Goal: Information Seeking & Learning: Learn about a topic

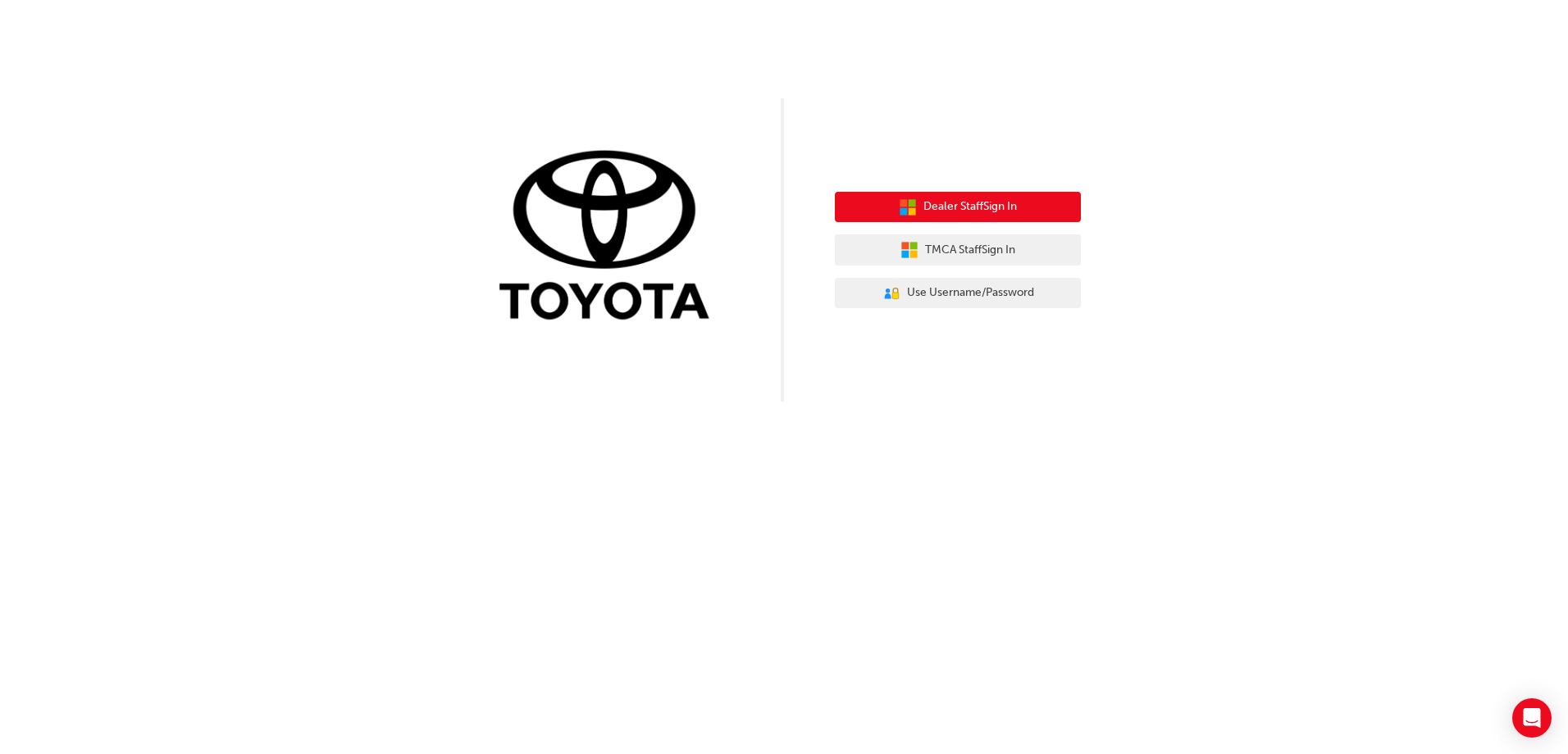
click at [962, 209] on span "Dealer Staff Sign In" at bounding box center [970, 207] width 94 height 19
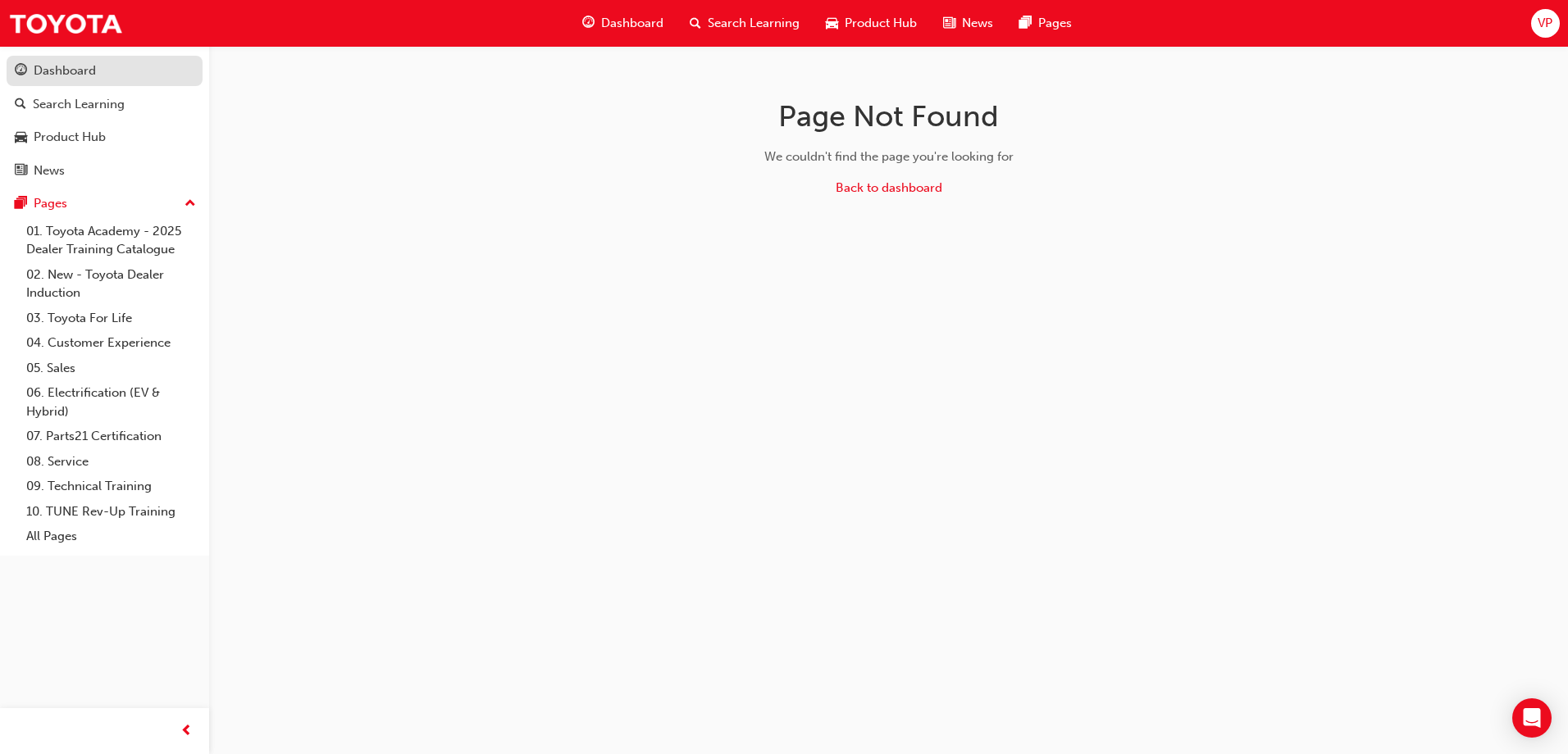
click at [77, 76] on div "Dashboard" at bounding box center [64, 70] width 62 height 19
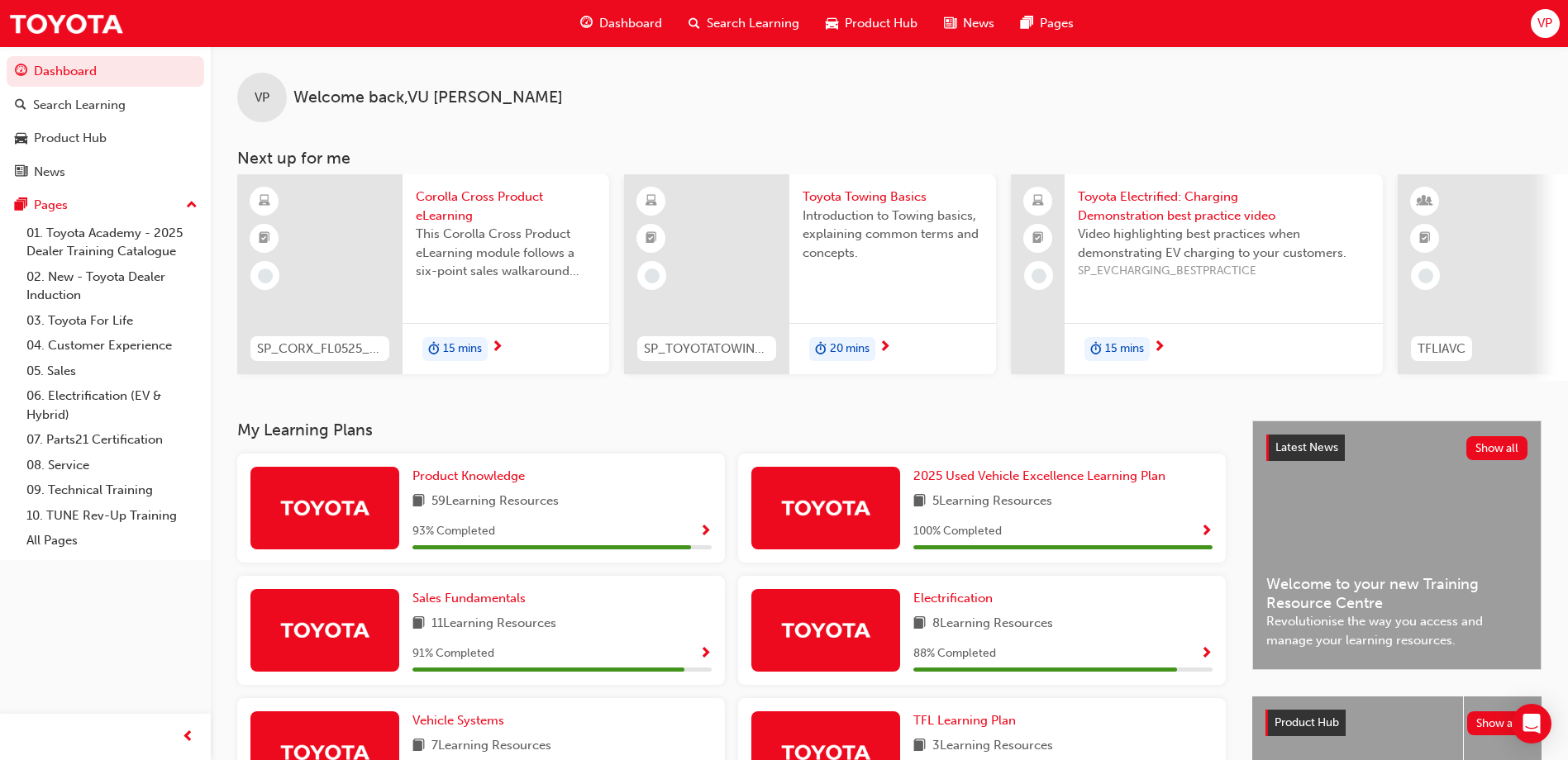
click at [739, 27] on span "Search Learning" at bounding box center [752, 23] width 92 height 19
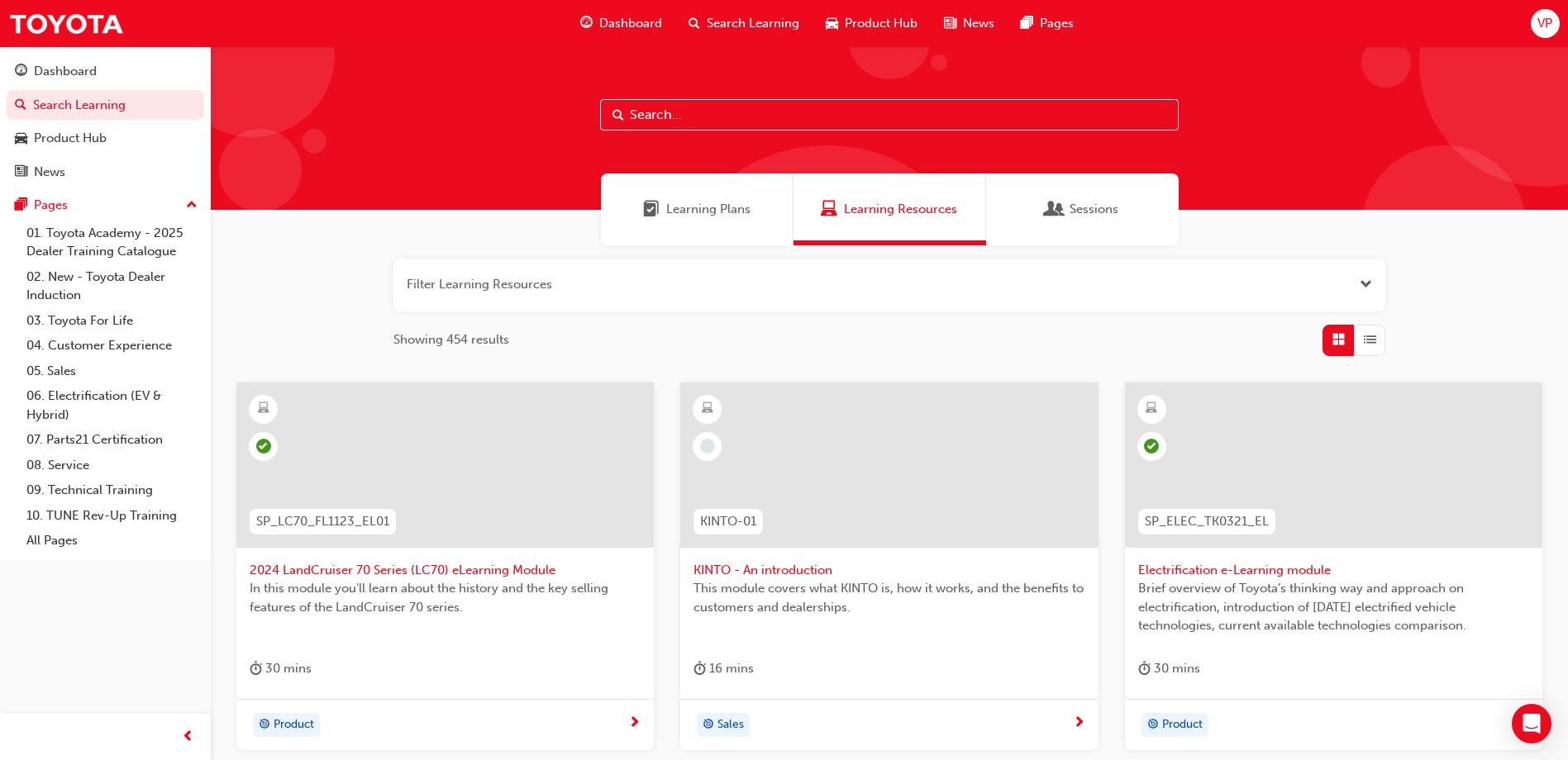
click at [695, 111] on input "text" at bounding box center [889, 115] width 578 height 32
paste input "SP_LCPRADO_NM24_PODCASTVID"
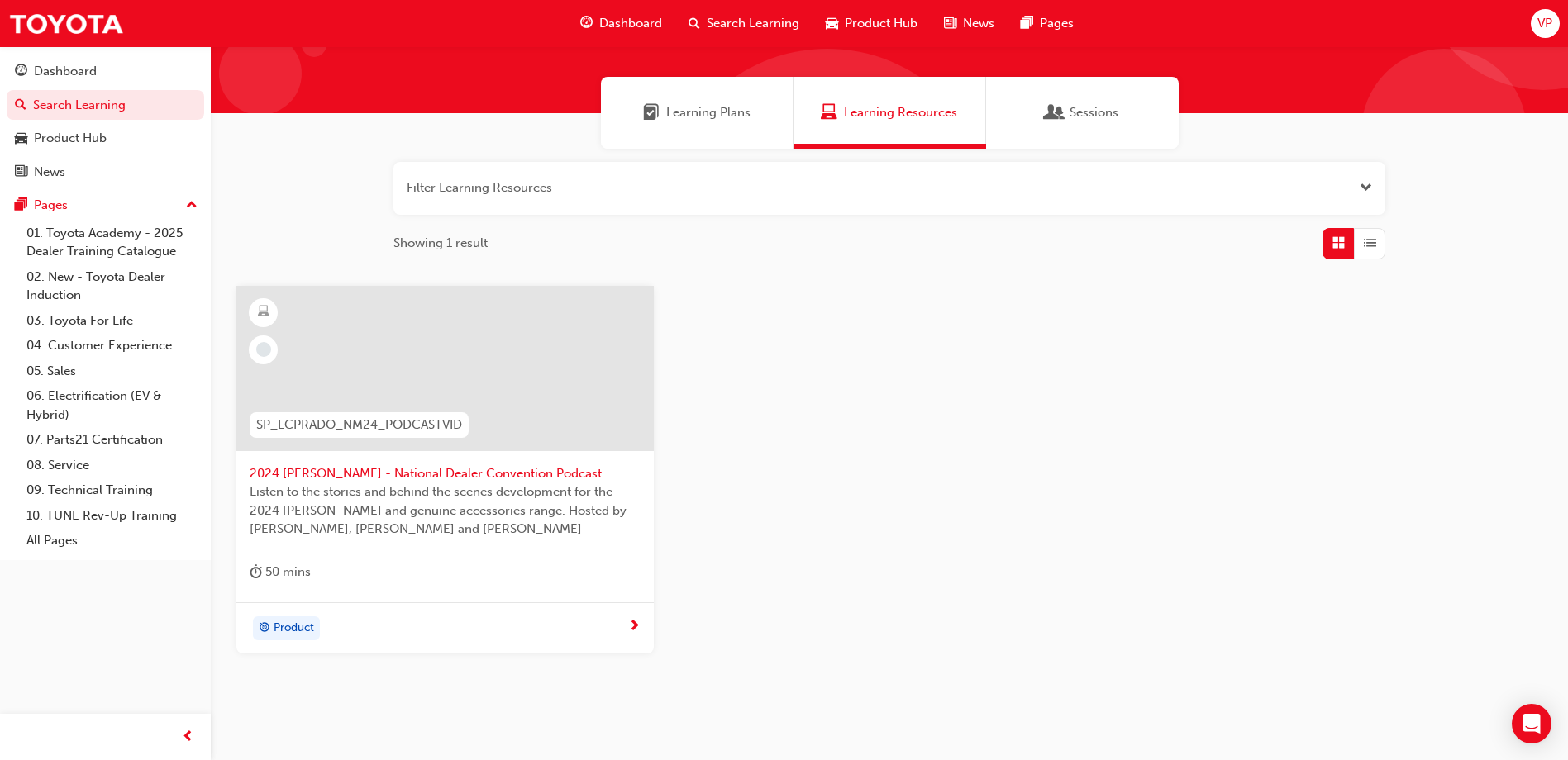
scroll to position [145, 0]
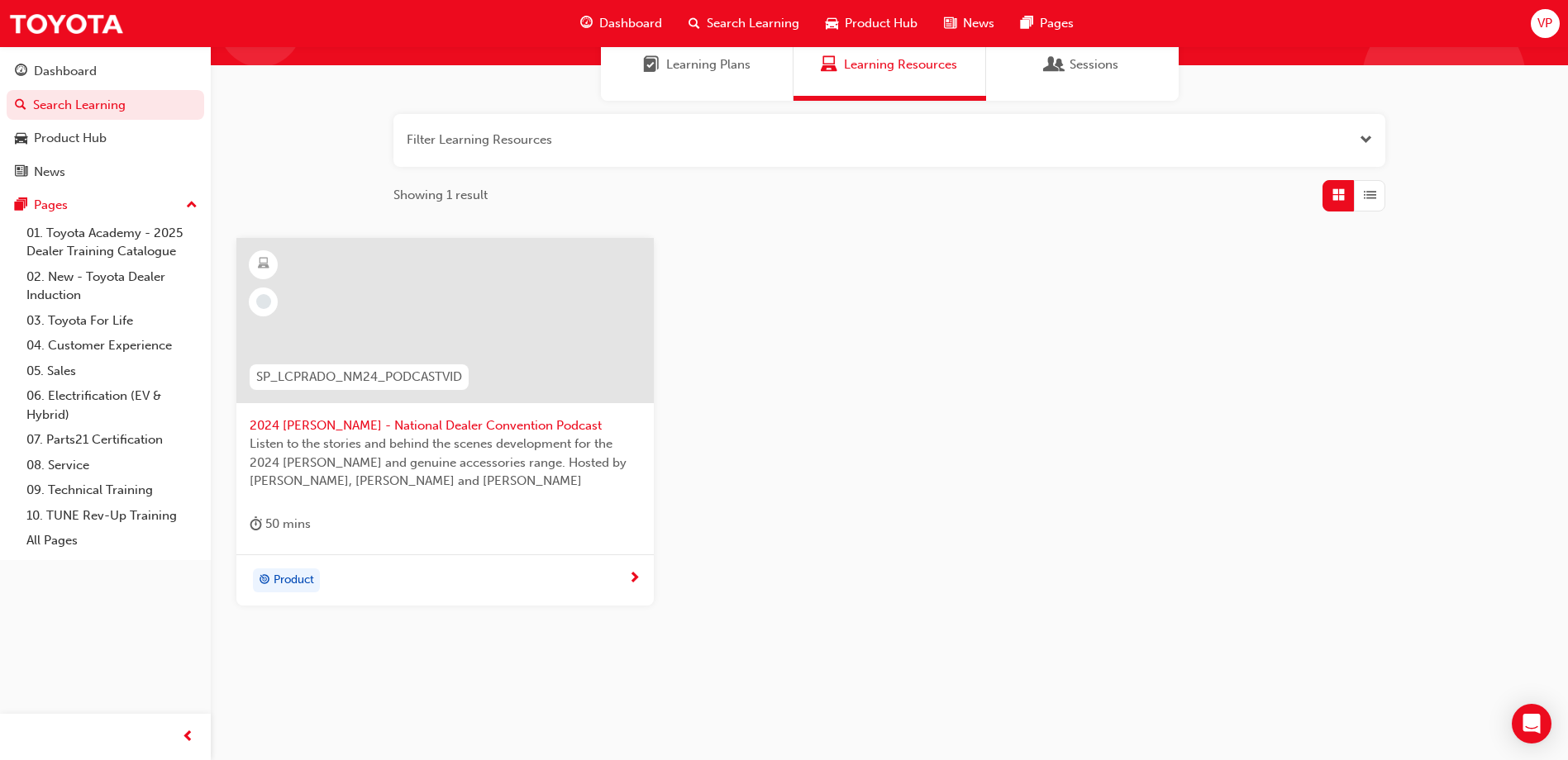
type input "SP_LCPRADO_NM24_PODCASTVID"
click at [292, 580] on span "Product" at bounding box center [293, 580] width 41 height 19
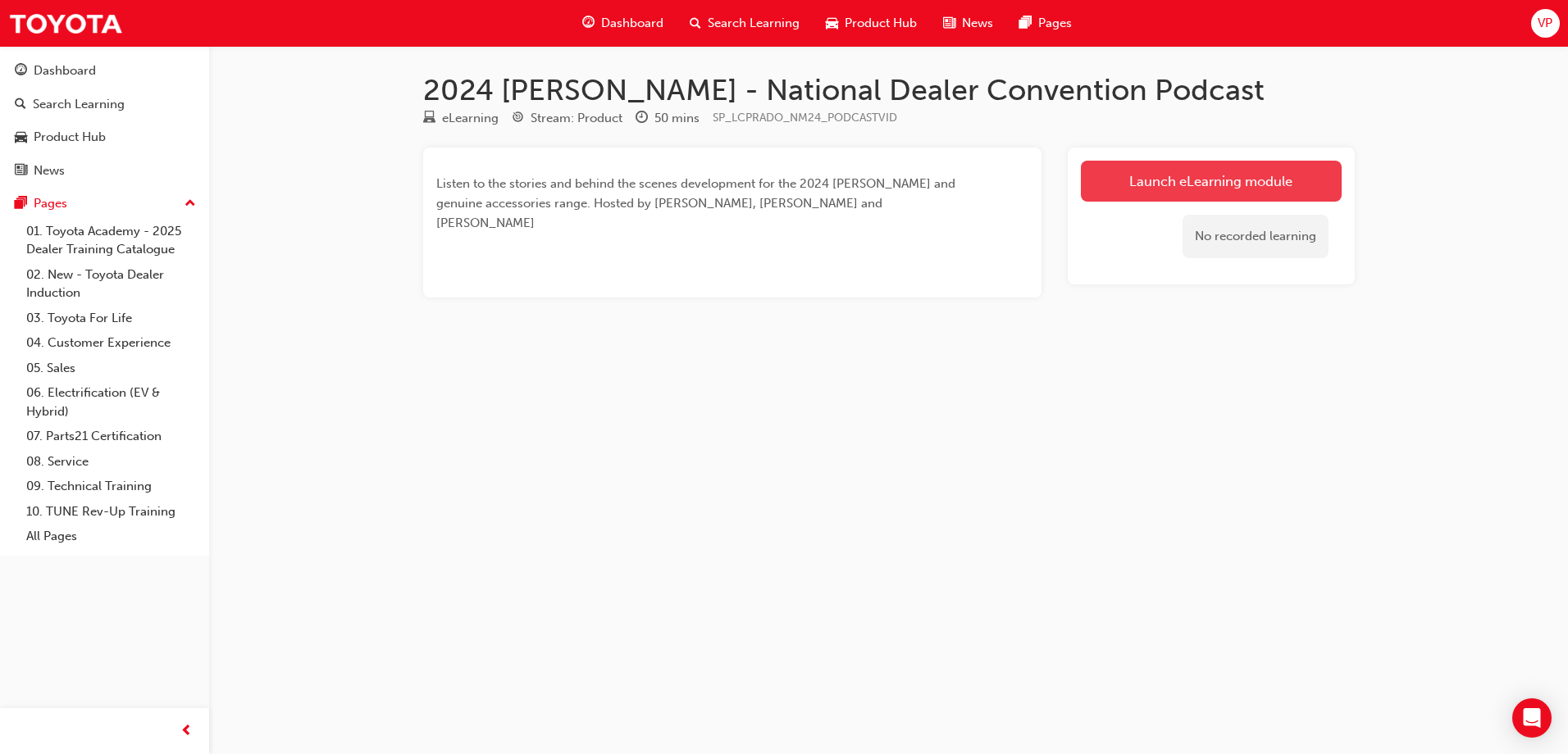
click at [1202, 182] on link "Launch eLearning module" at bounding box center [1211, 181] width 261 height 41
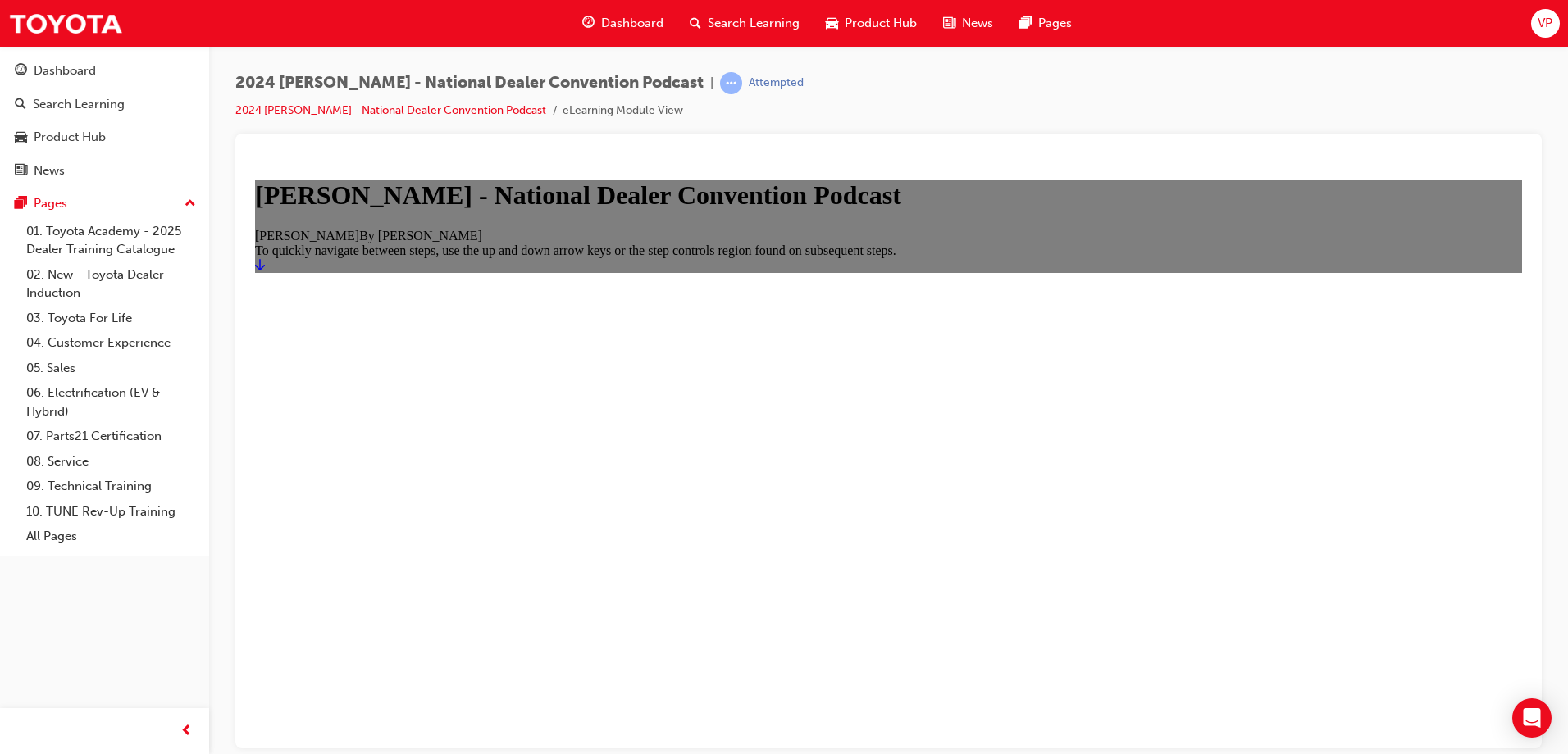
click at [265, 271] on icon "Start" at bounding box center [260, 263] width 10 height 13
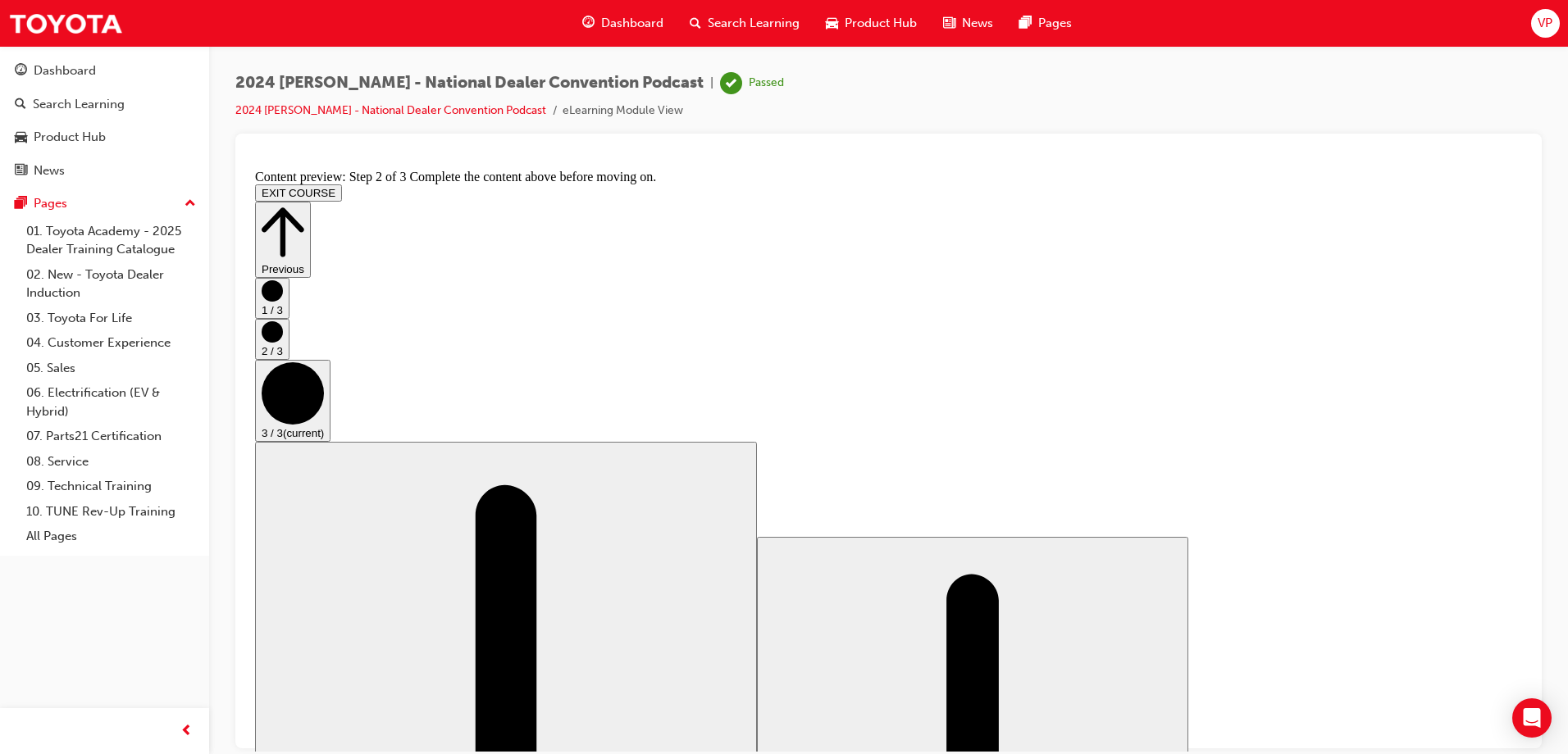
click at [342, 183] on button "EXIT COURSE" at bounding box center [299, 191] width 87 height 17
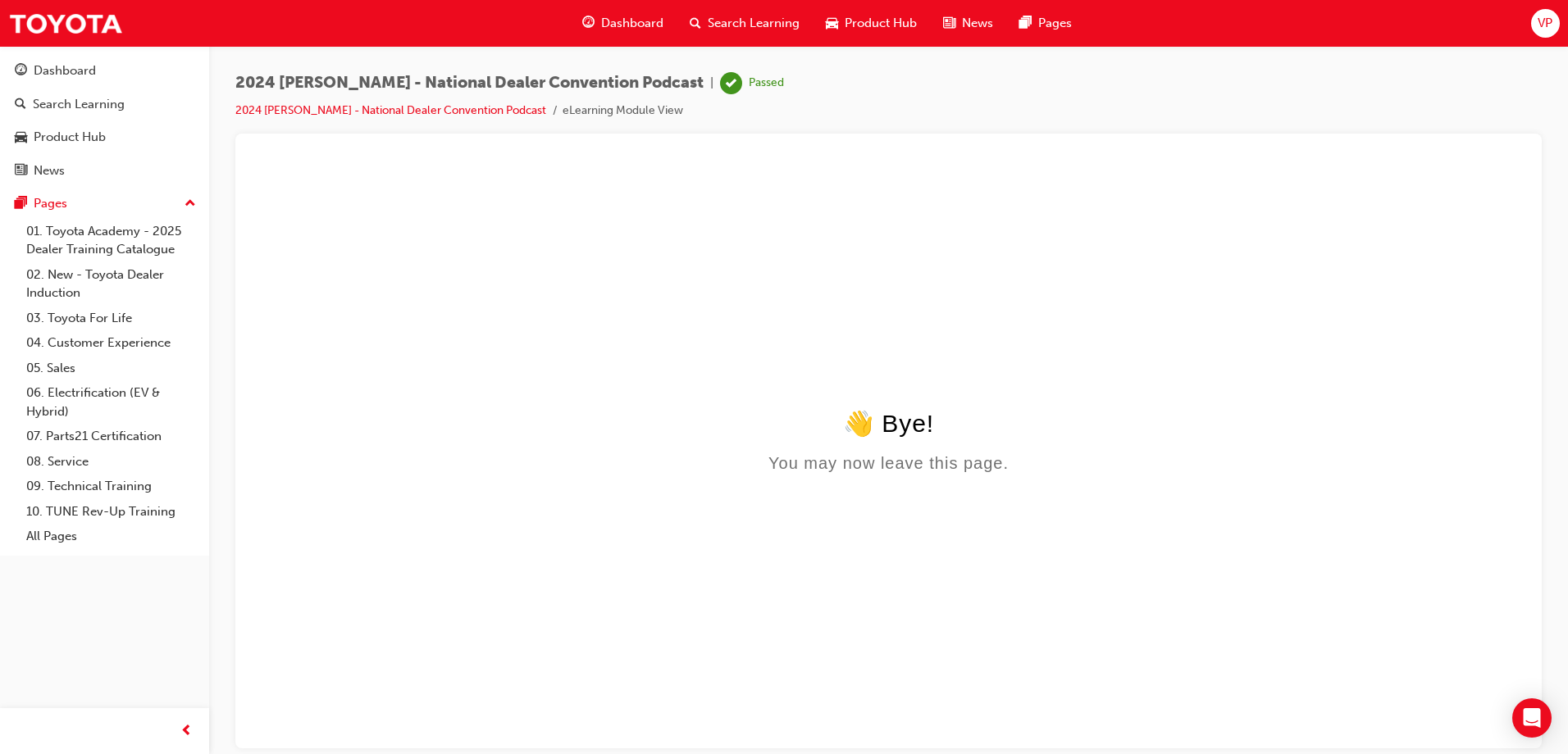
click at [768, 23] on span "Search Learning" at bounding box center [753, 23] width 92 height 19
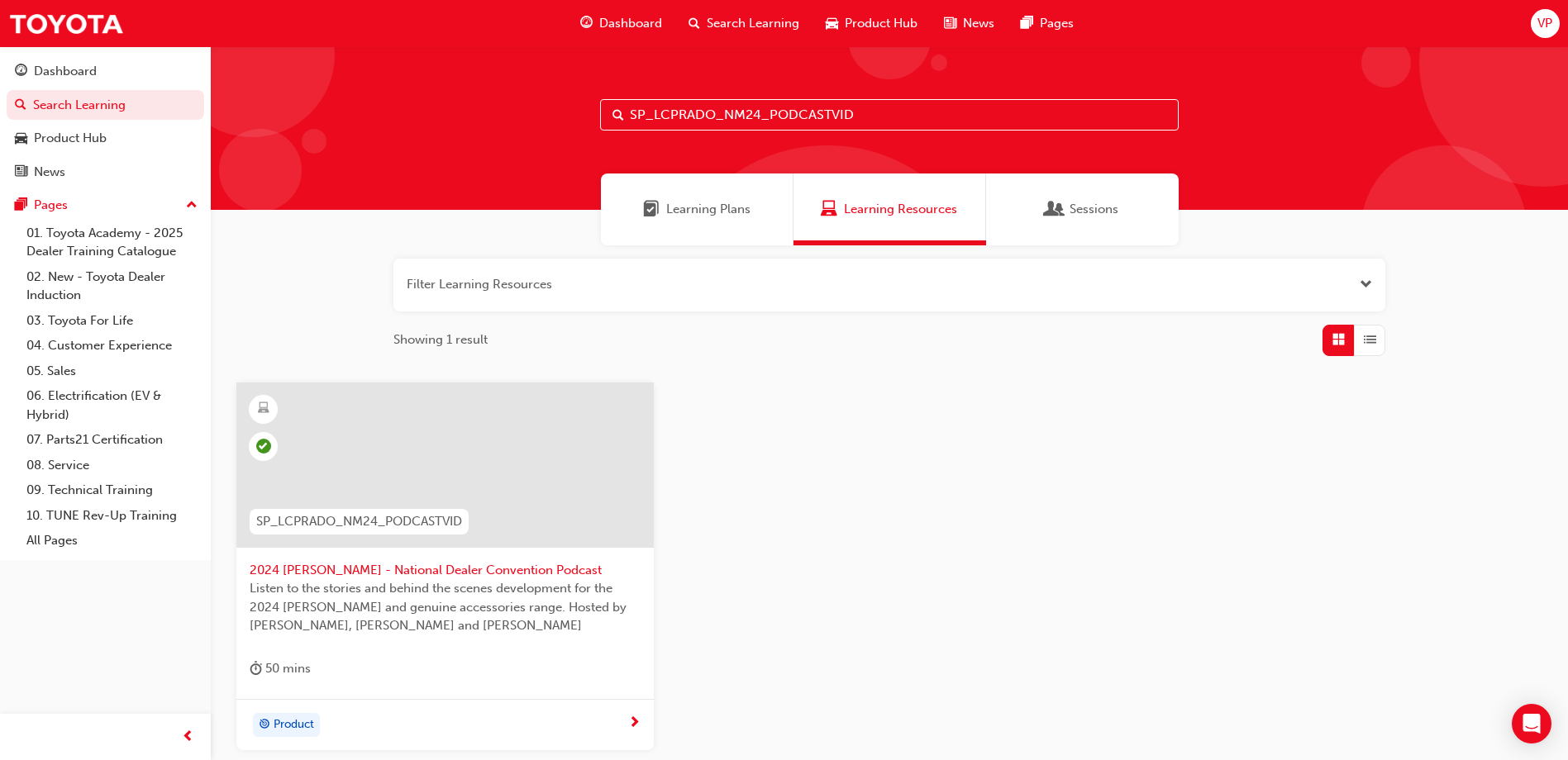
click at [870, 115] on input "SP_LCPRADO_NM24_PODCASTVID" at bounding box center [889, 115] width 578 height 32
type input "S"
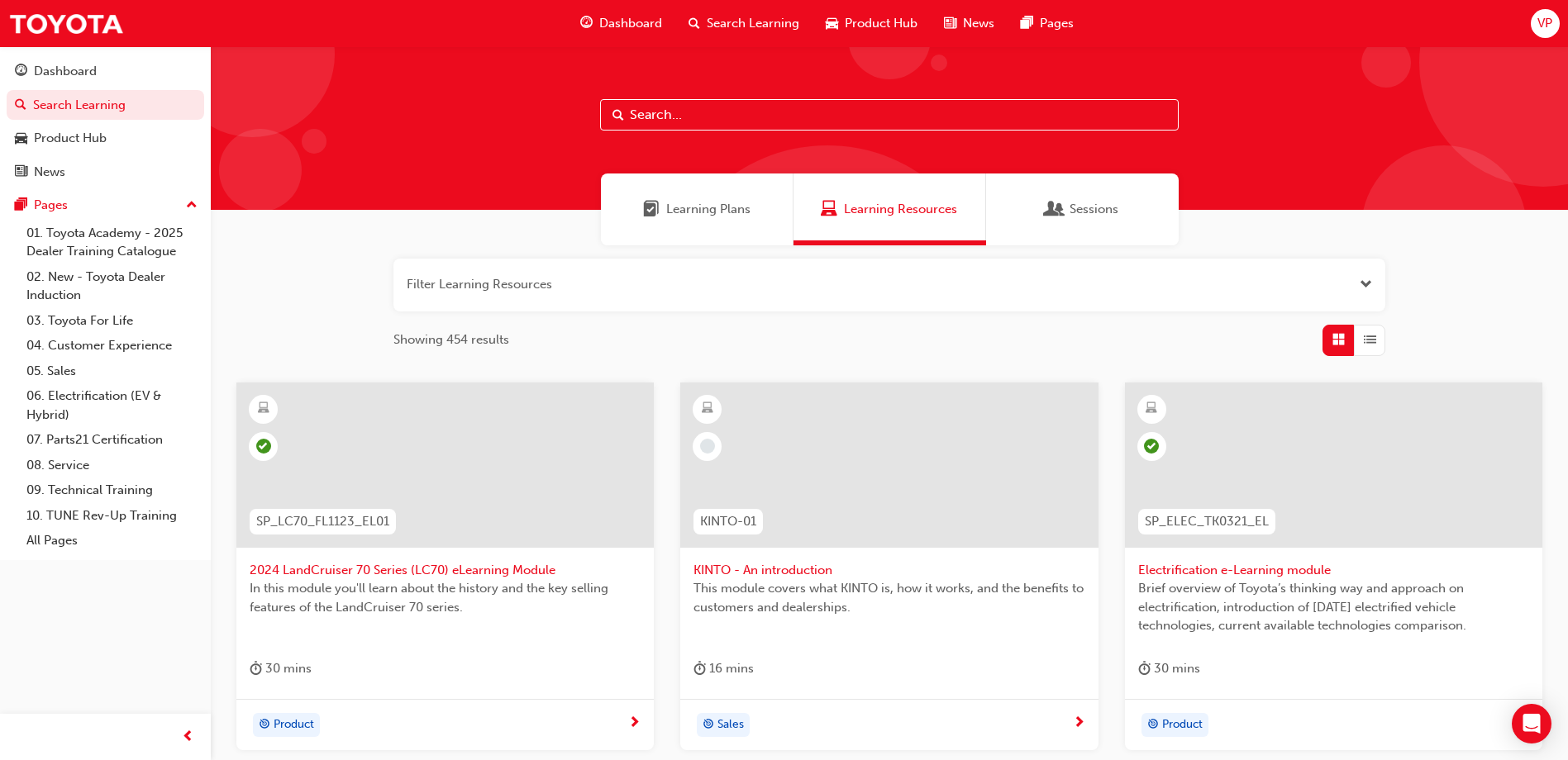
click at [678, 119] on input "text" at bounding box center [889, 115] width 578 height 32
paste input "SP_LCPRADO_NM24_WALKAROUNDVID"
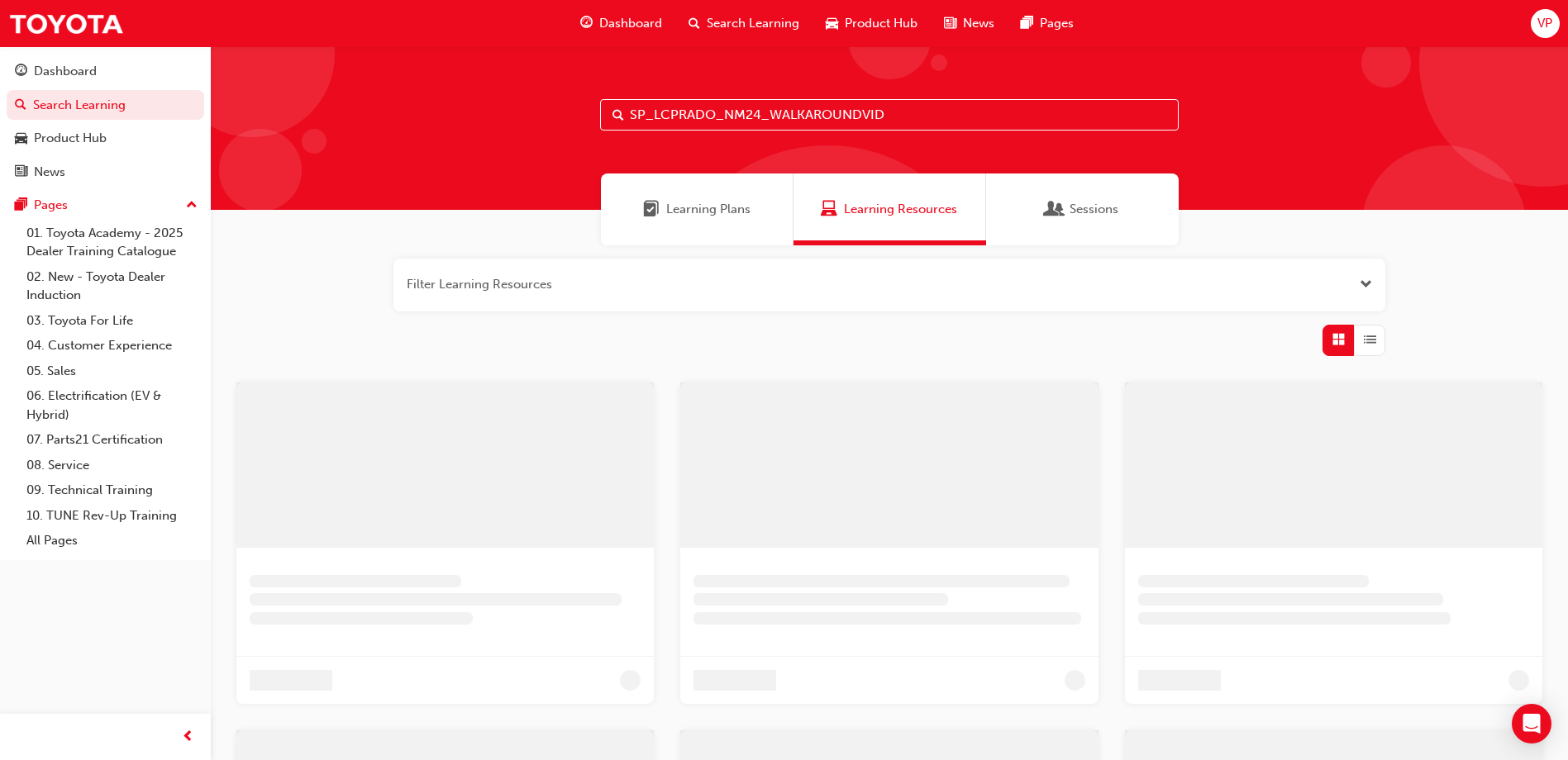
type input "SP_LCPRADO_NM24_WALKAROUNDVID"
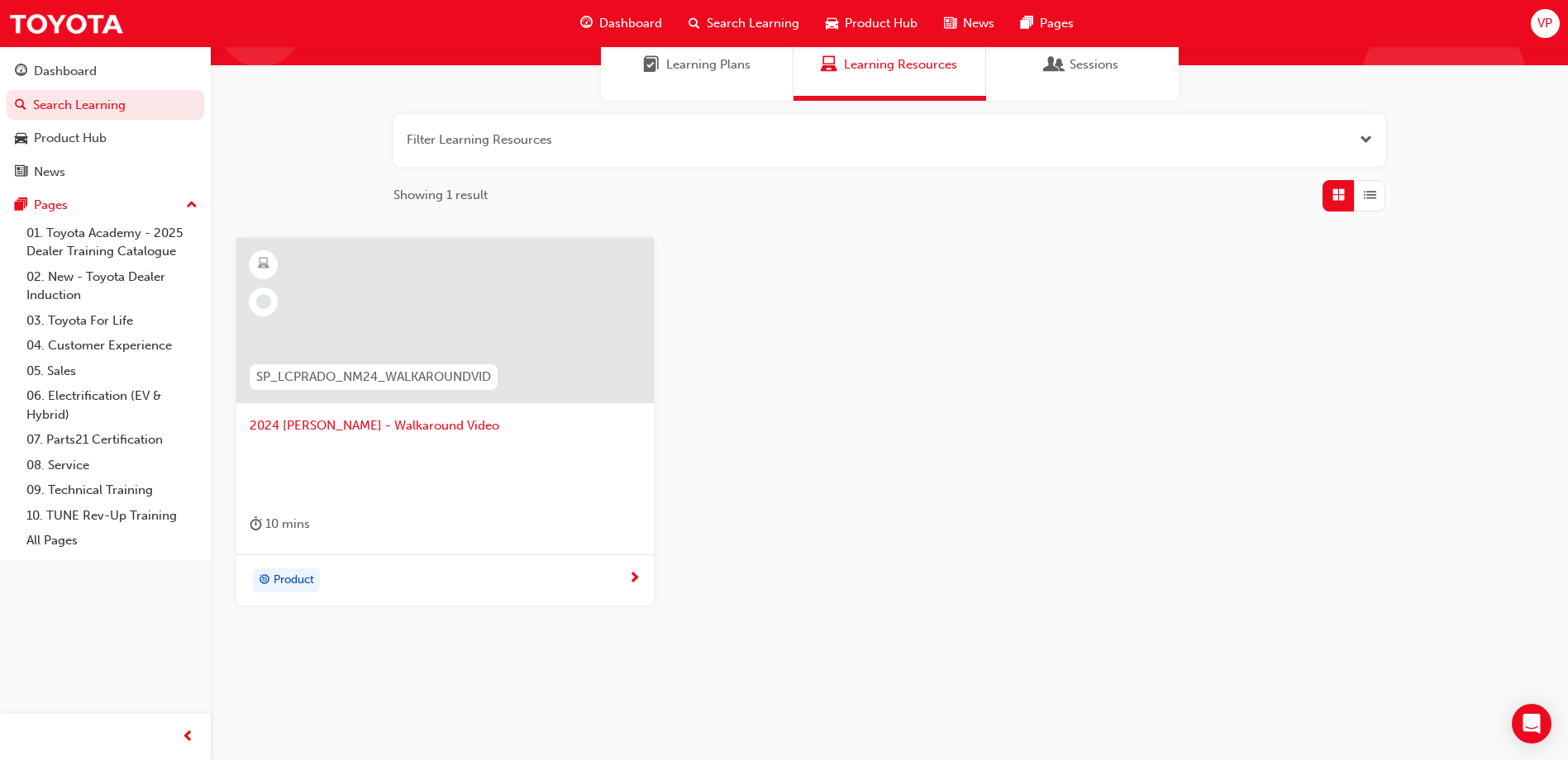
scroll to position [150, 0]
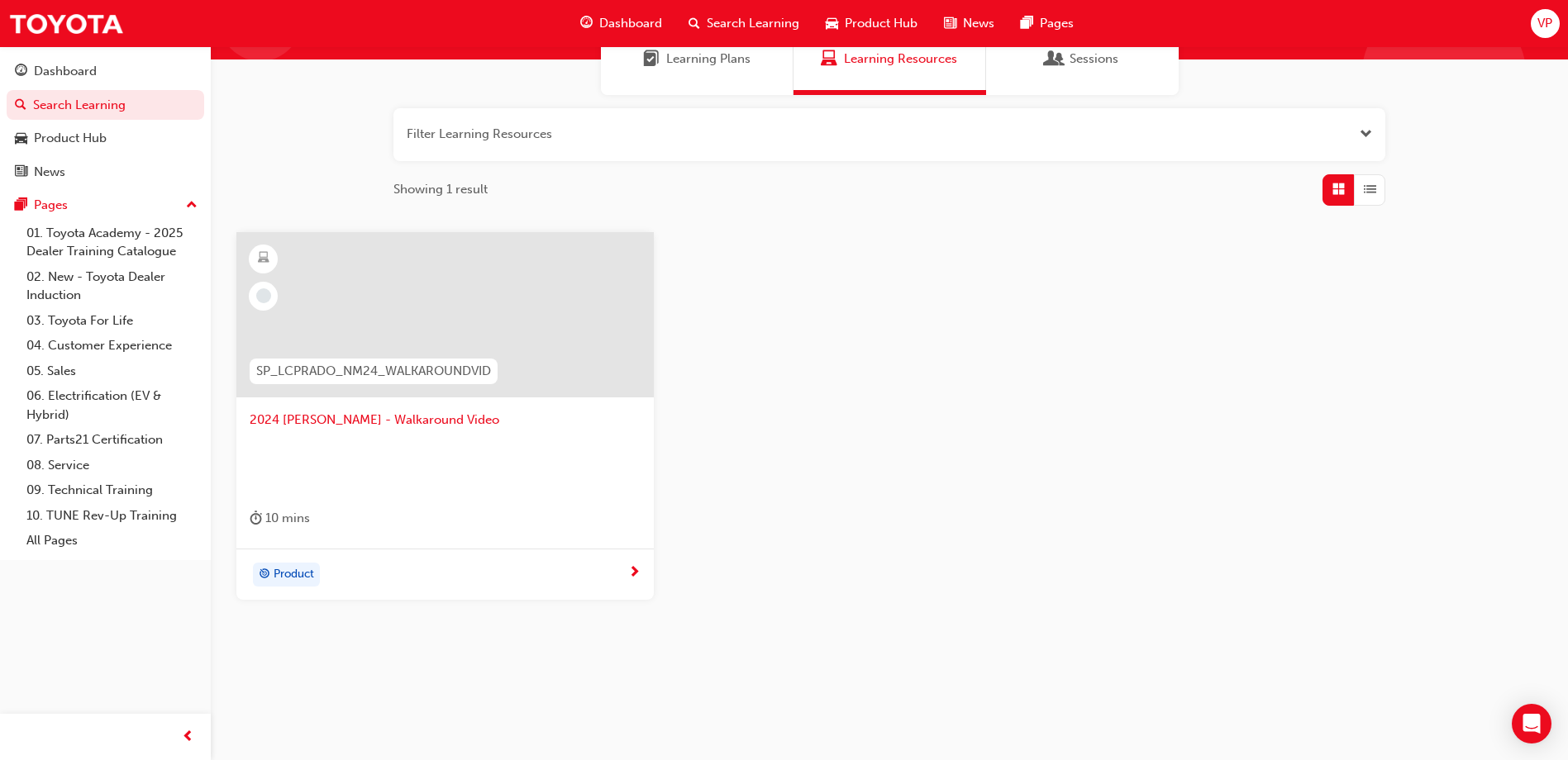
click at [310, 371] on span "SP_LCPRADO_NM24_WALKAROUNDVID" at bounding box center [374, 371] width 235 height 19
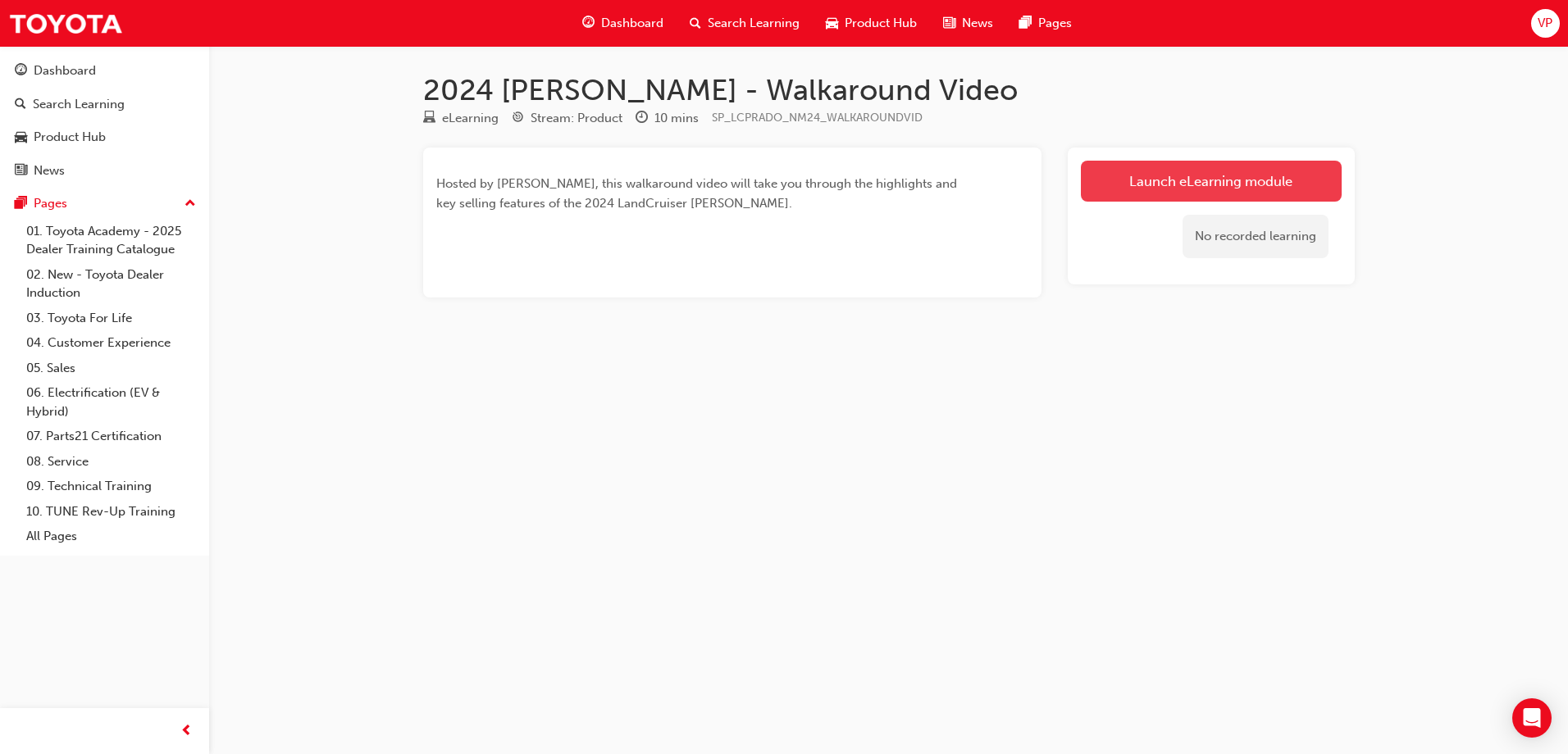
click at [1188, 179] on link "Launch eLearning module" at bounding box center [1211, 181] width 261 height 41
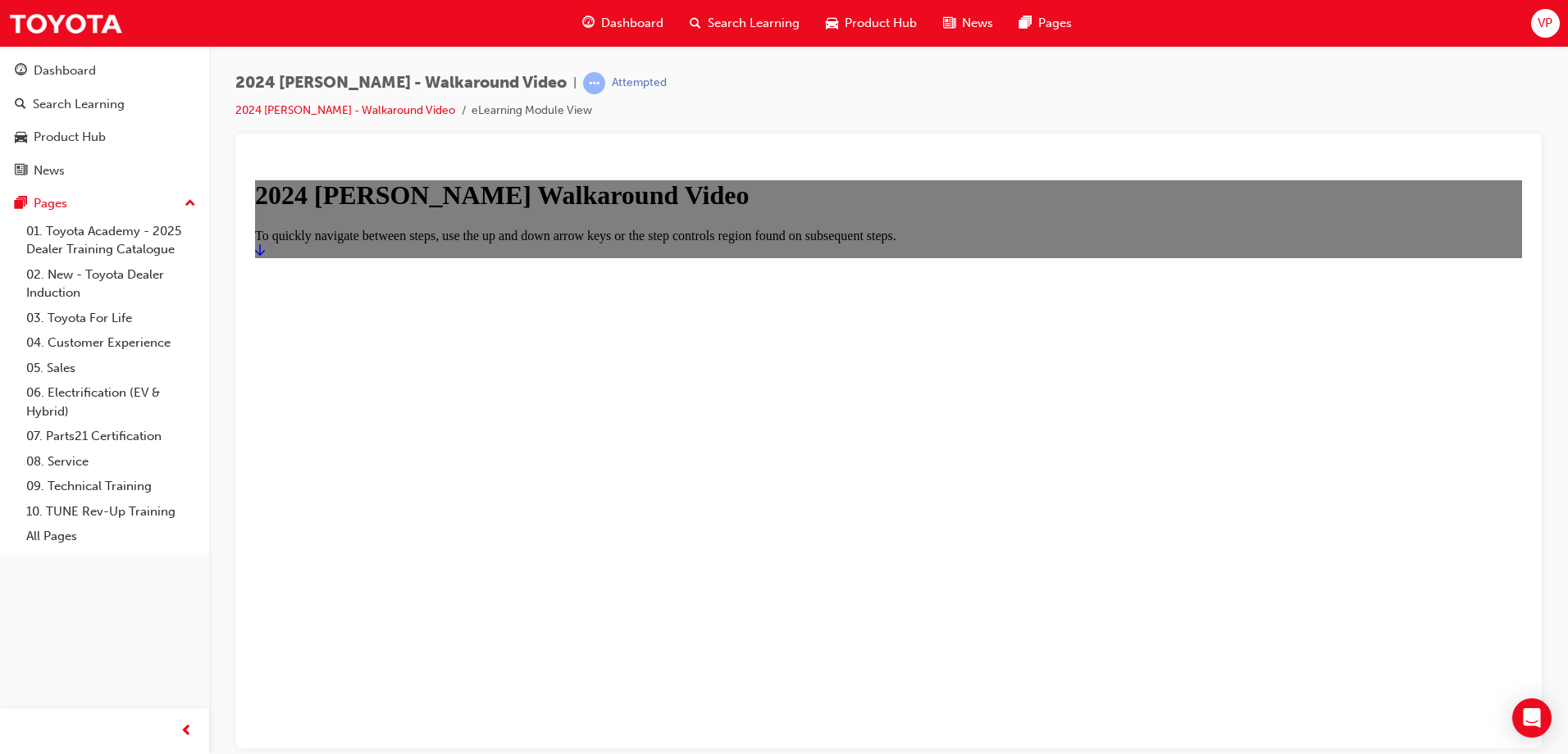
click at [265, 256] on icon "Start" at bounding box center [260, 248] width 10 height 13
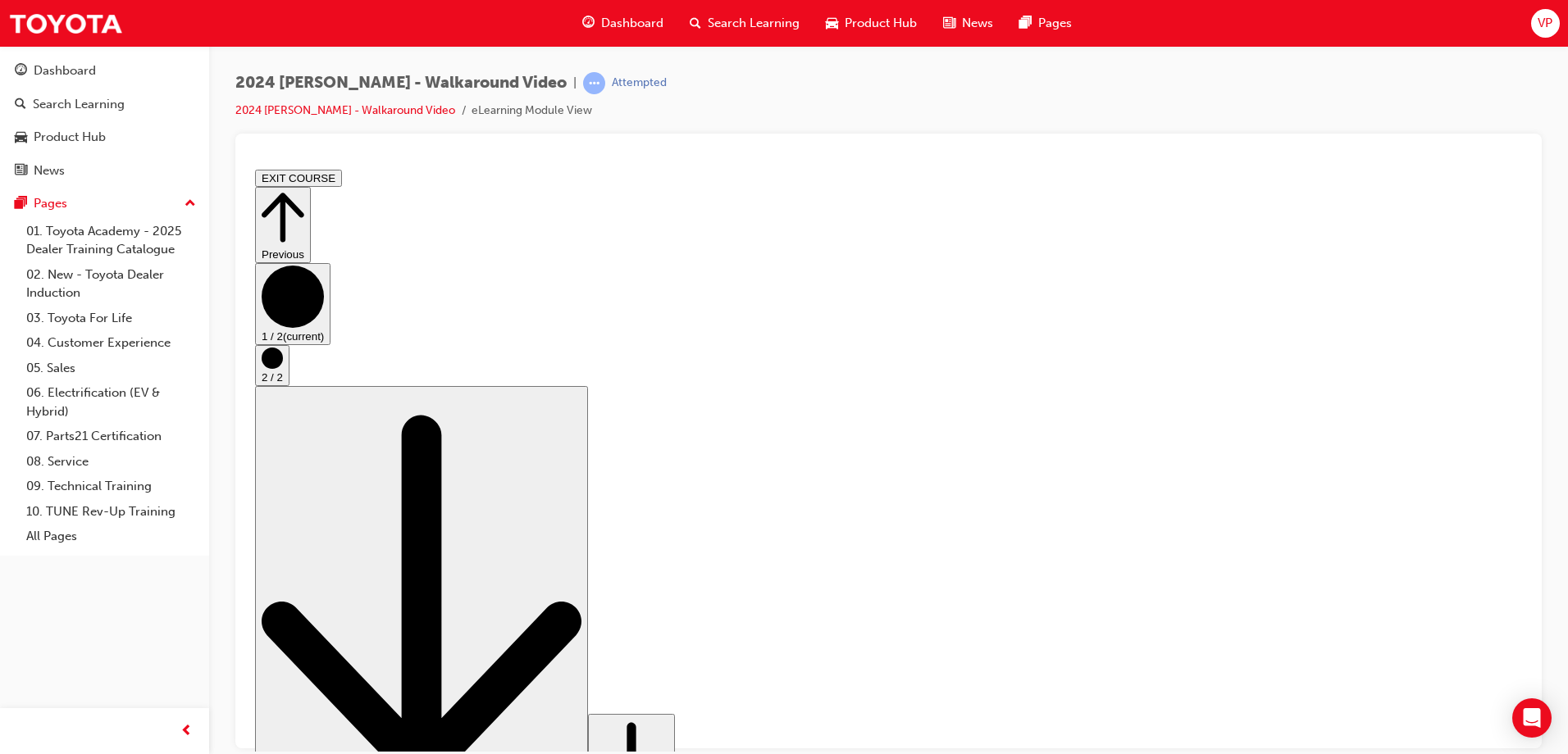
click at [668, 716] on icon "Step controls" at bounding box center [631, 765] width 74 height 100
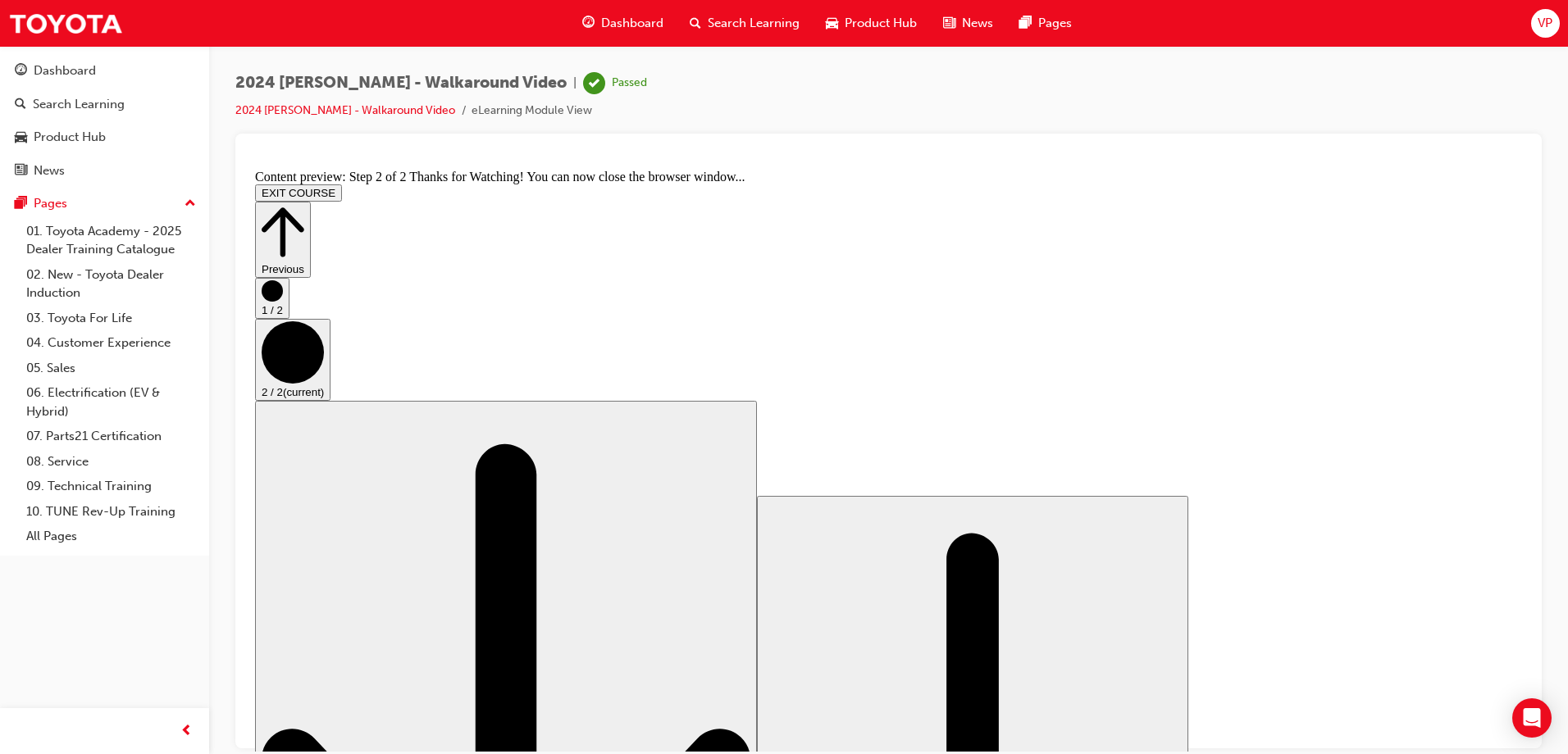
click at [342, 183] on button "EXIT COURSE" at bounding box center [299, 191] width 87 height 17
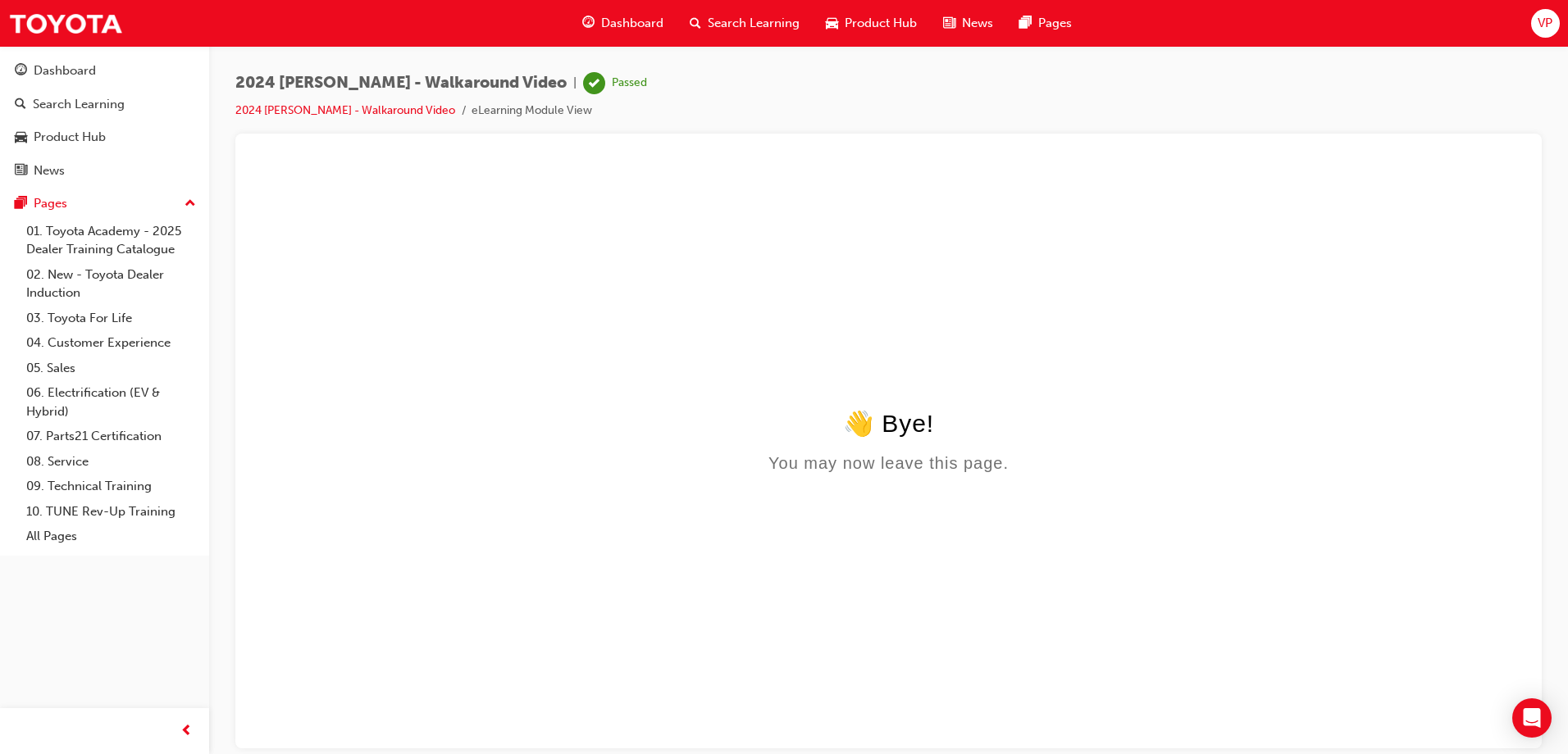
click at [753, 17] on span "Search Learning" at bounding box center [753, 23] width 92 height 19
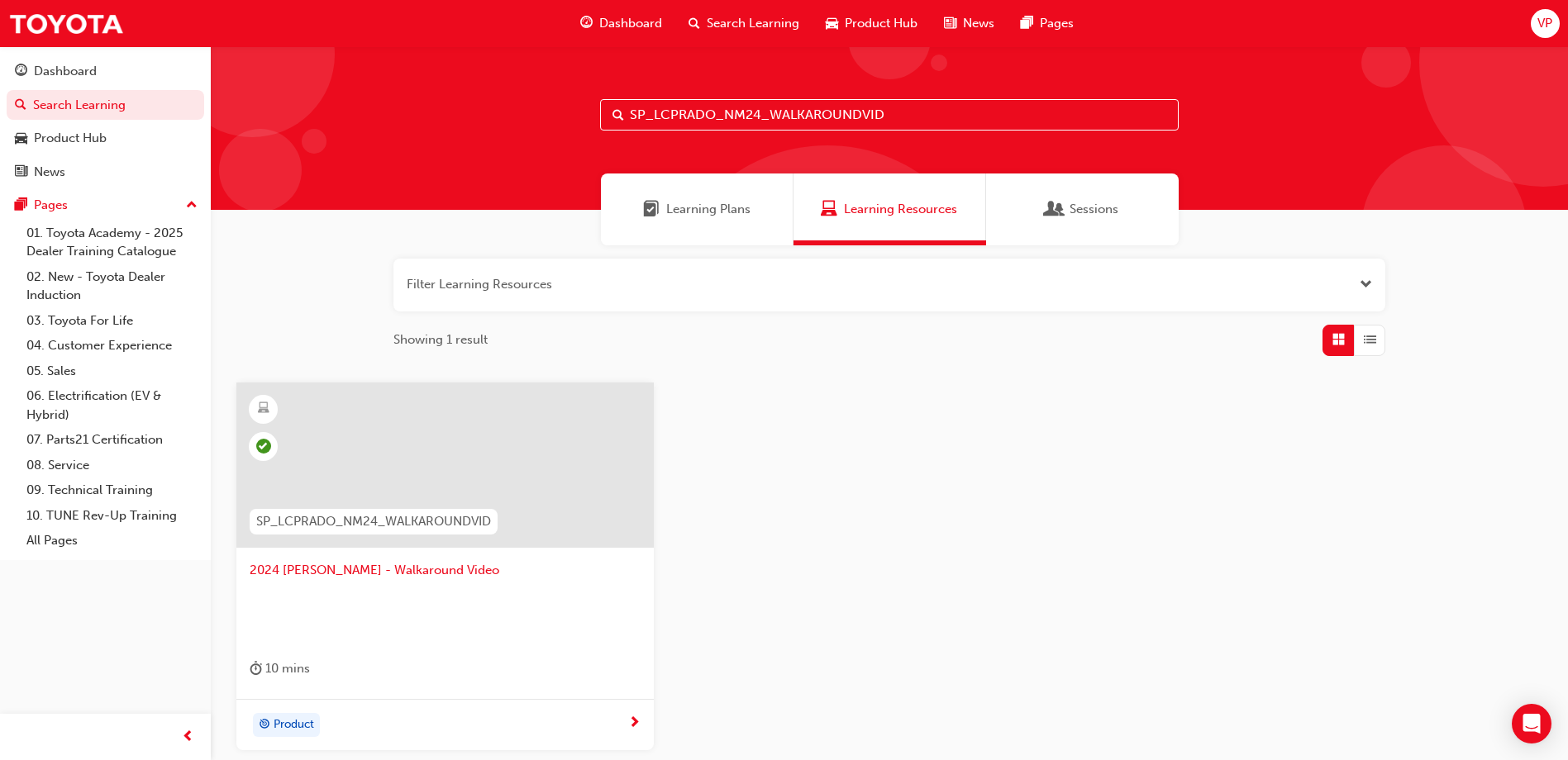
click at [1015, 107] on input "SP_LCPRADO_NM24_WALKAROUNDVID" at bounding box center [889, 115] width 578 height 32
type input "S"
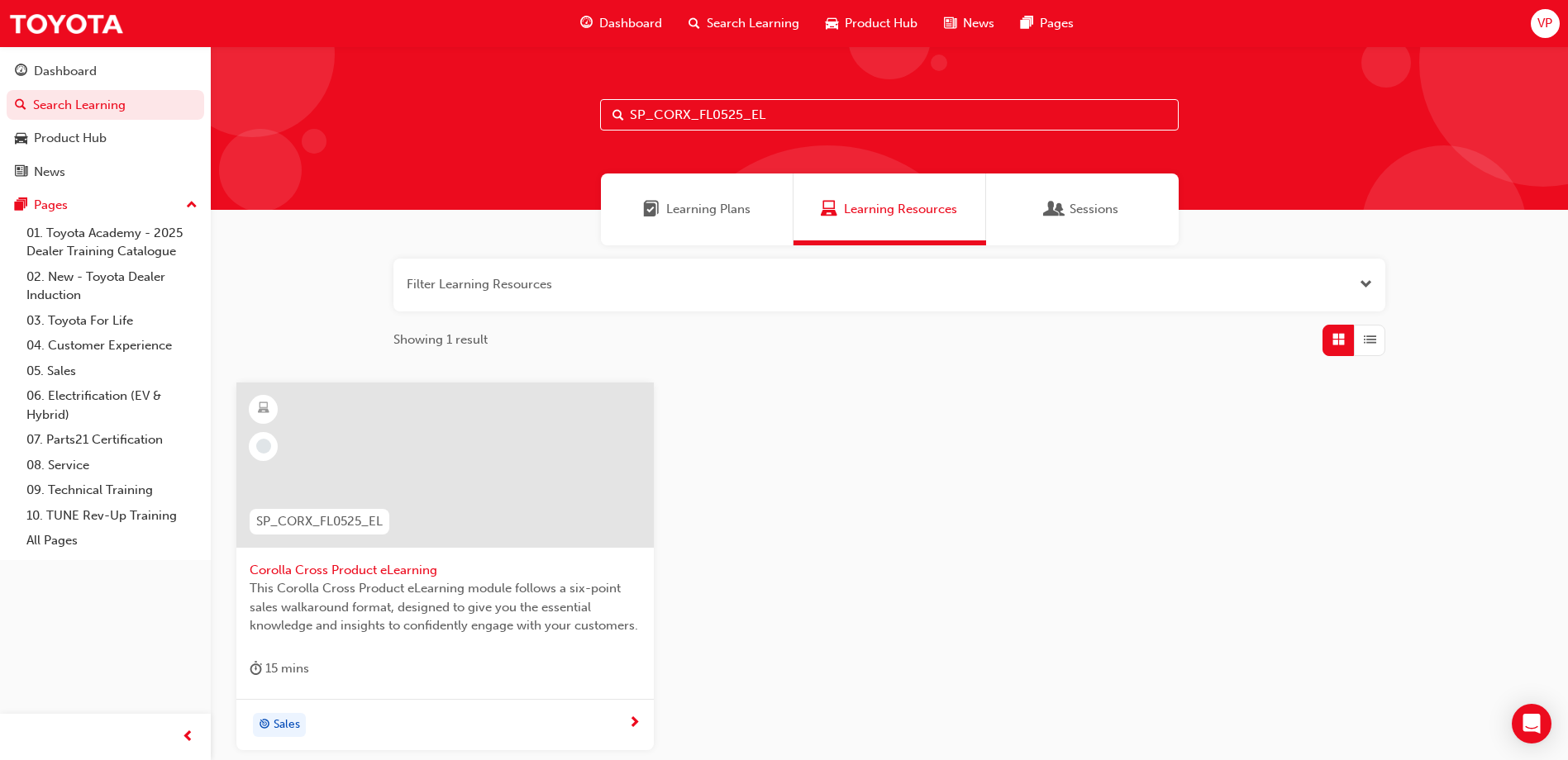
type input "SP_CORX_FL0525_EL"
click at [433, 462] on div at bounding box center [445, 465] width 417 height 165
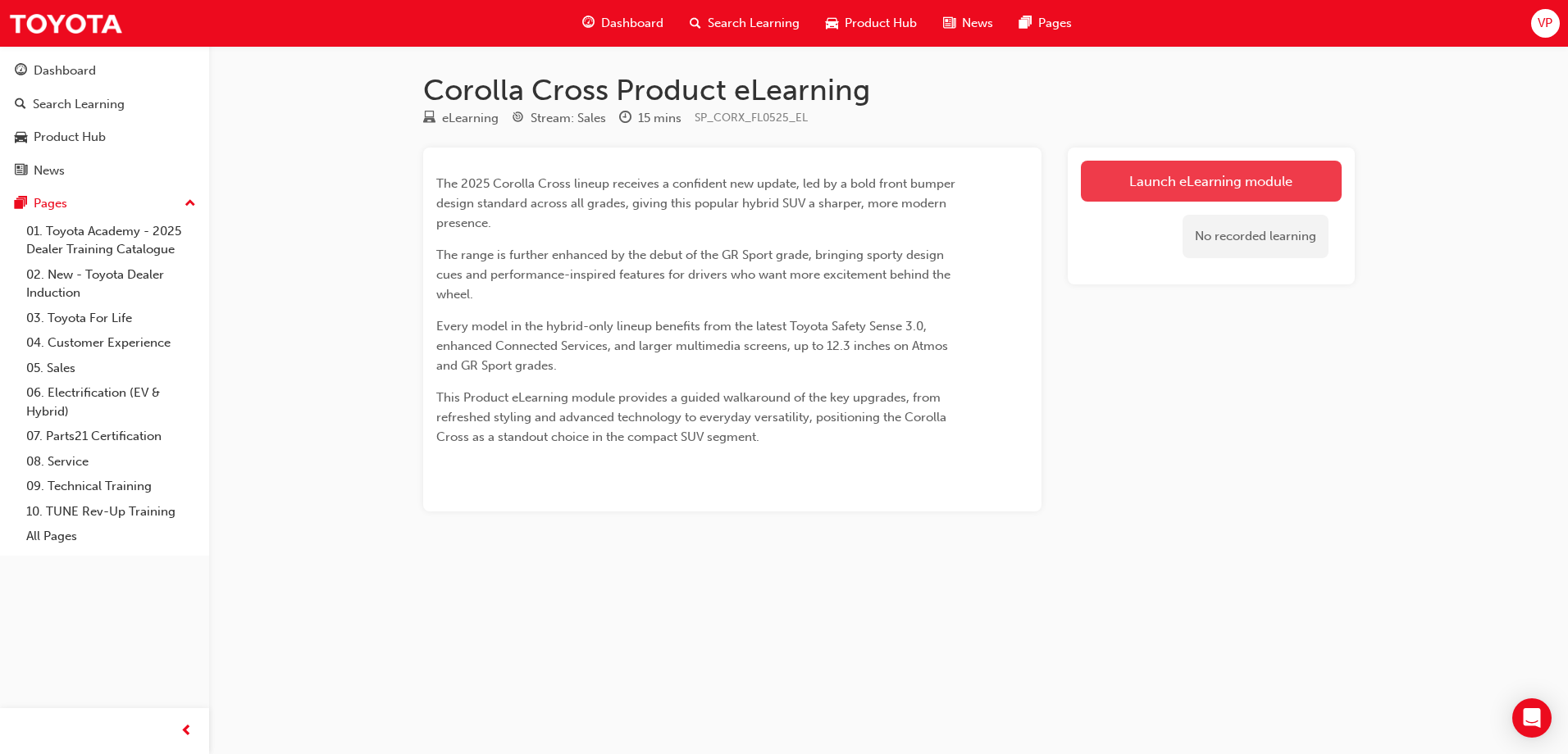
click at [1216, 180] on link "Launch eLearning module" at bounding box center [1211, 181] width 261 height 41
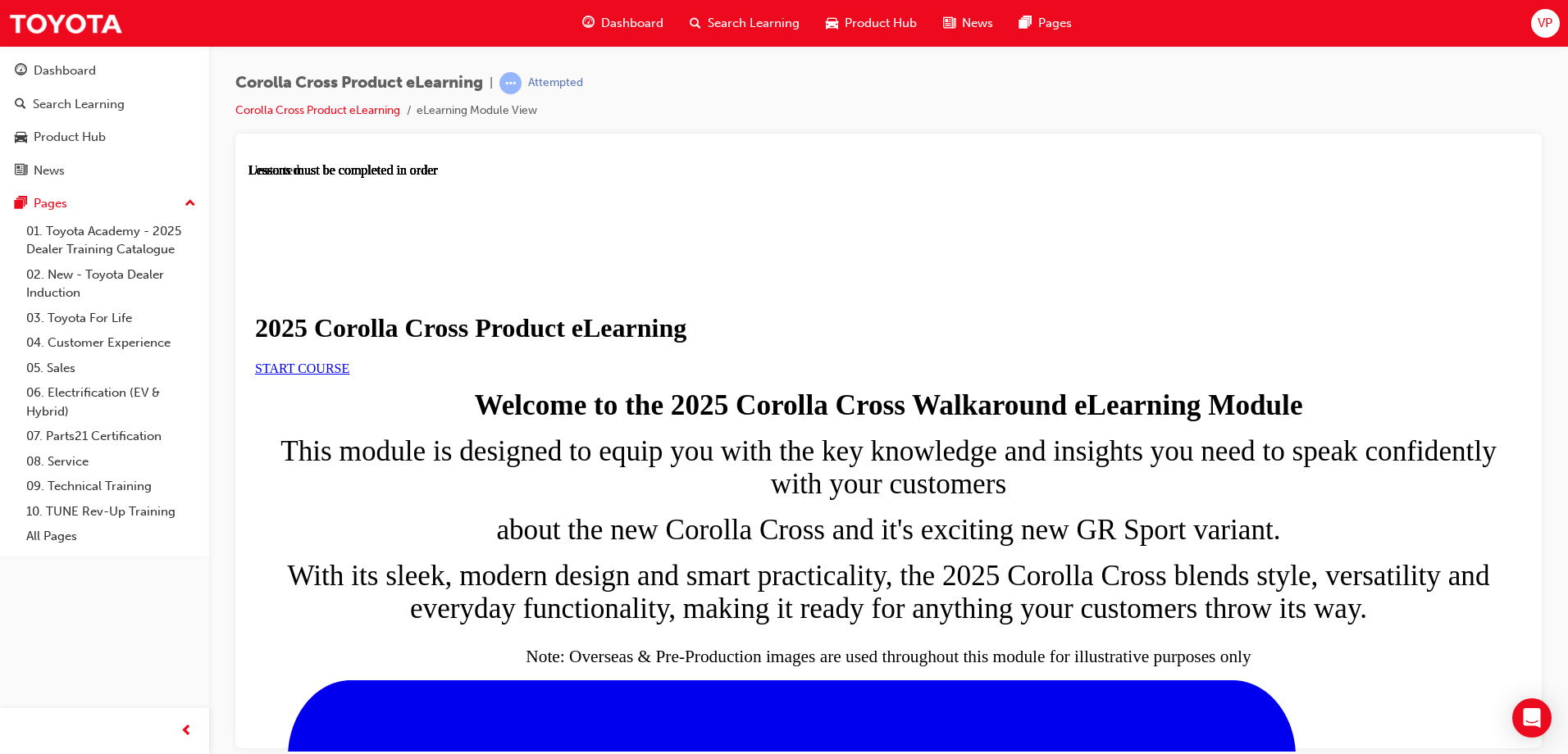
click at [349, 375] on link "START COURSE" at bounding box center [303, 368] width 95 height 14
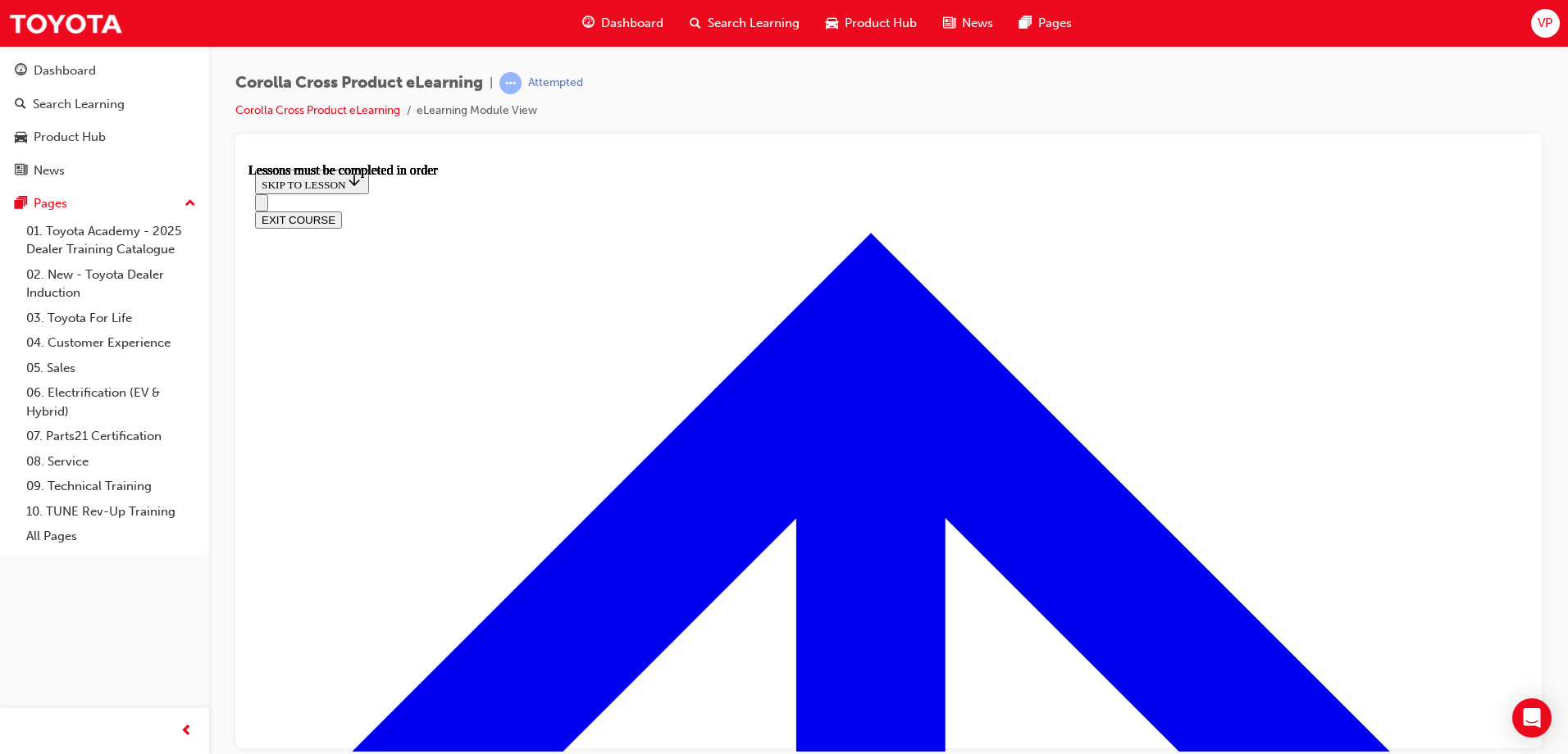
scroll to position [933, 0]
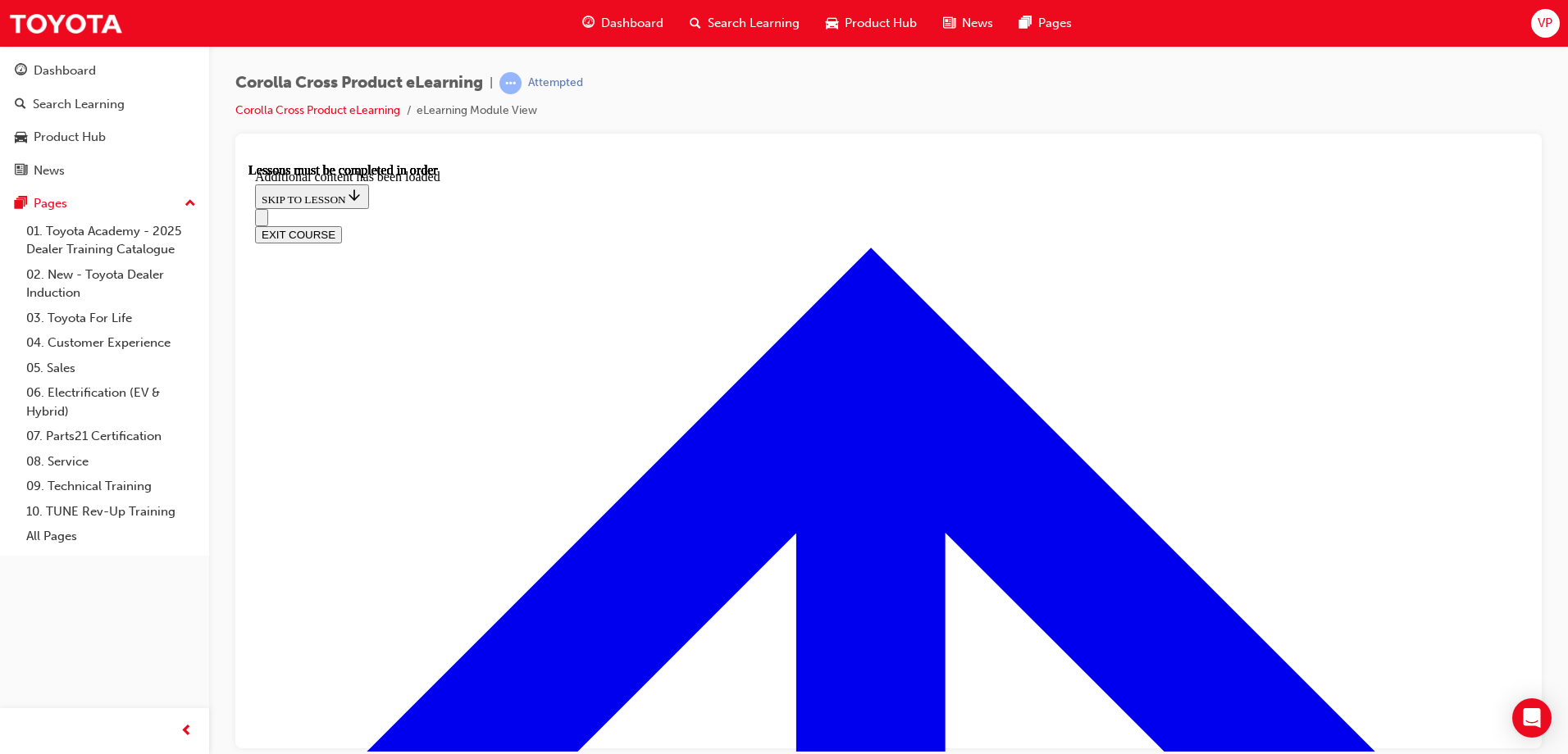
scroll to position [2752, 0]
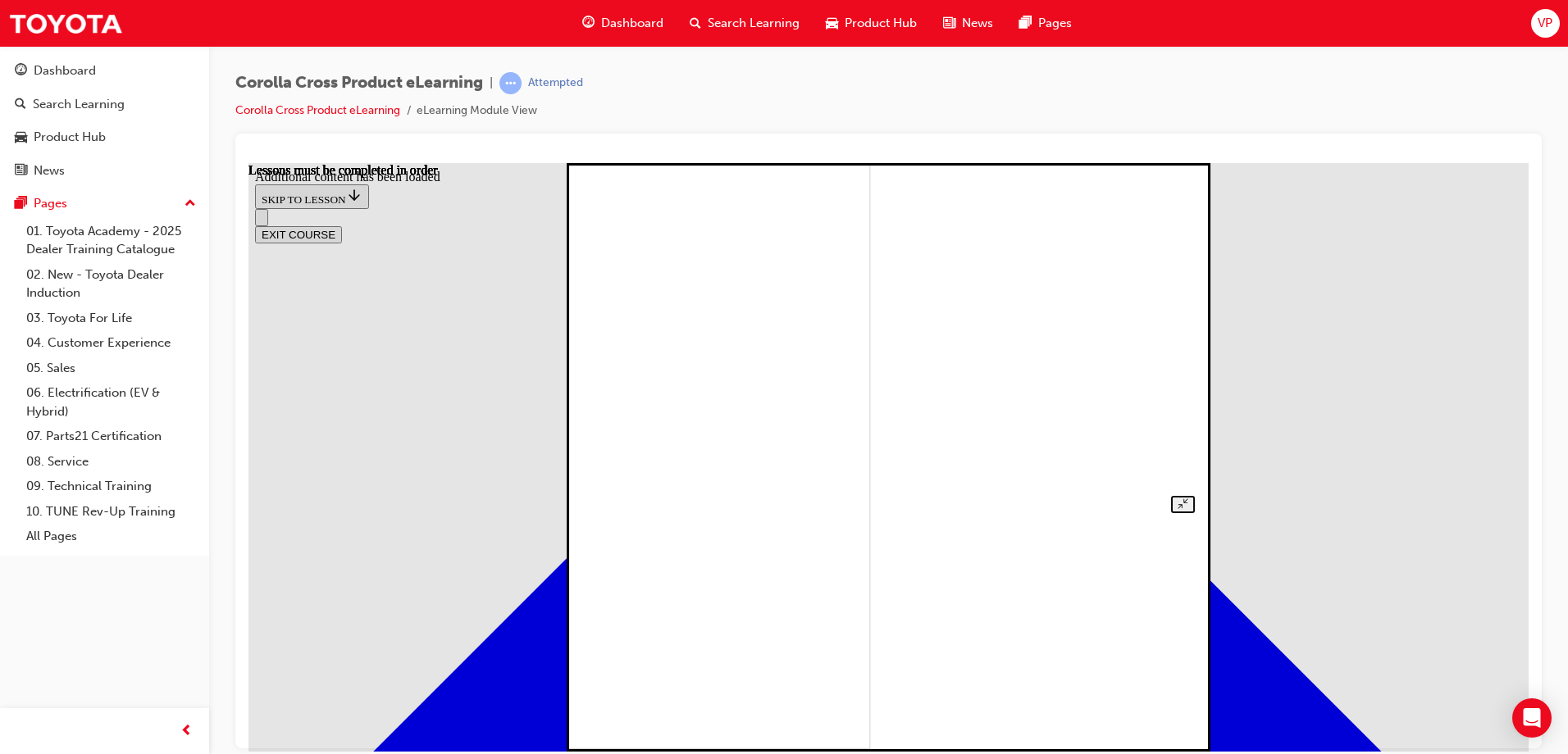
click at [870, 397] on img at bounding box center [575, 453] width 588 height 588
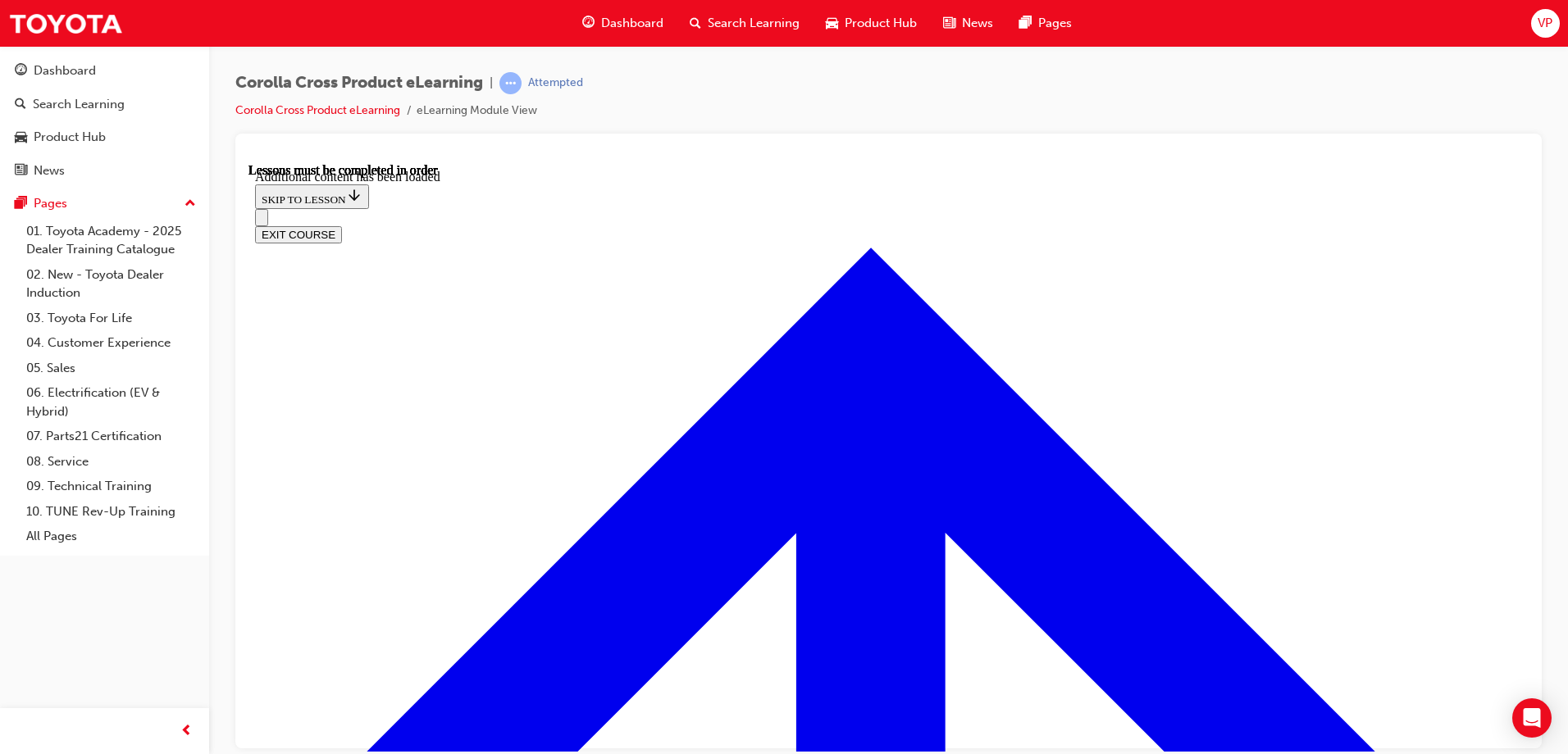
scroll to position [1584, 0]
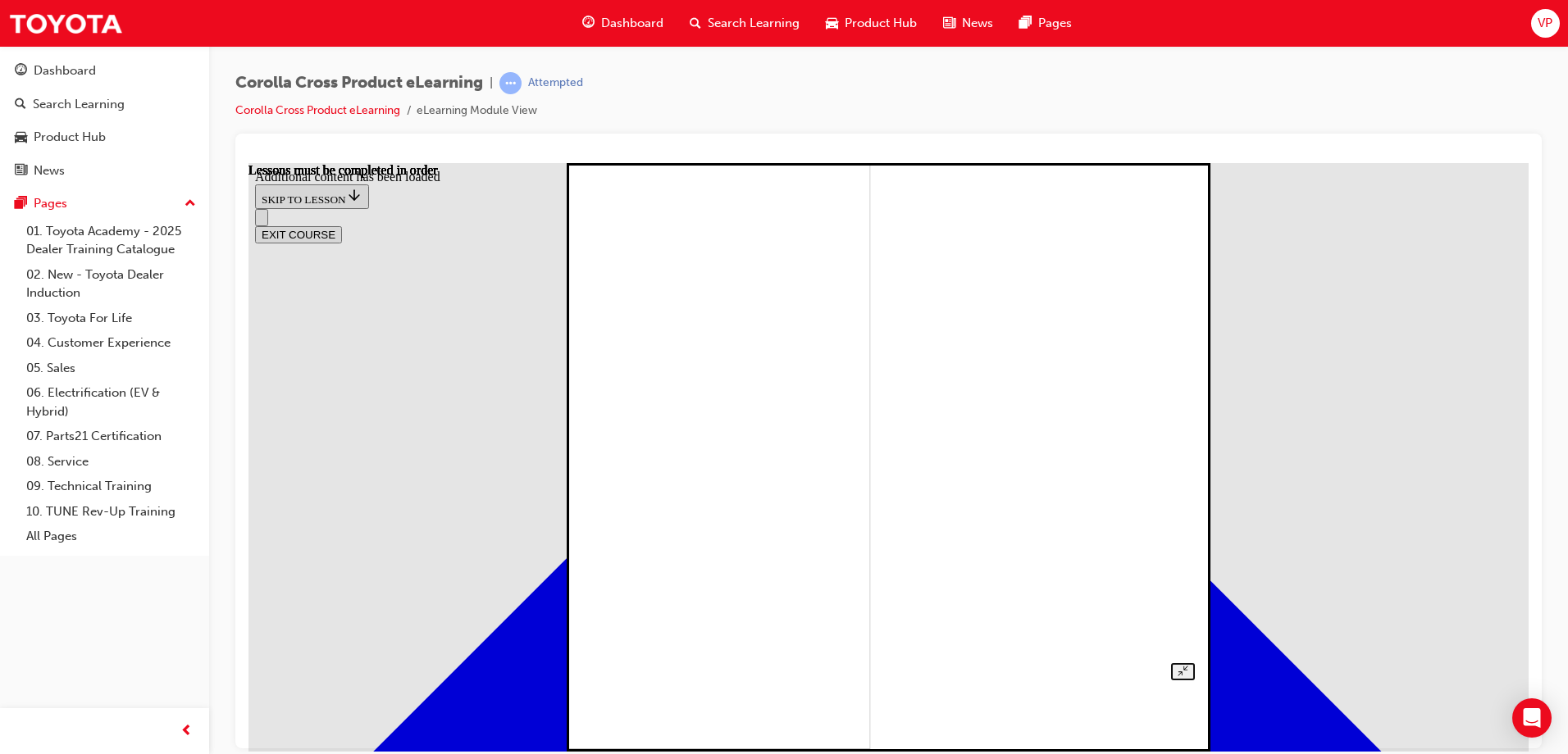
click at [870, 378] on img at bounding box center [575, 453] width 588 height 588
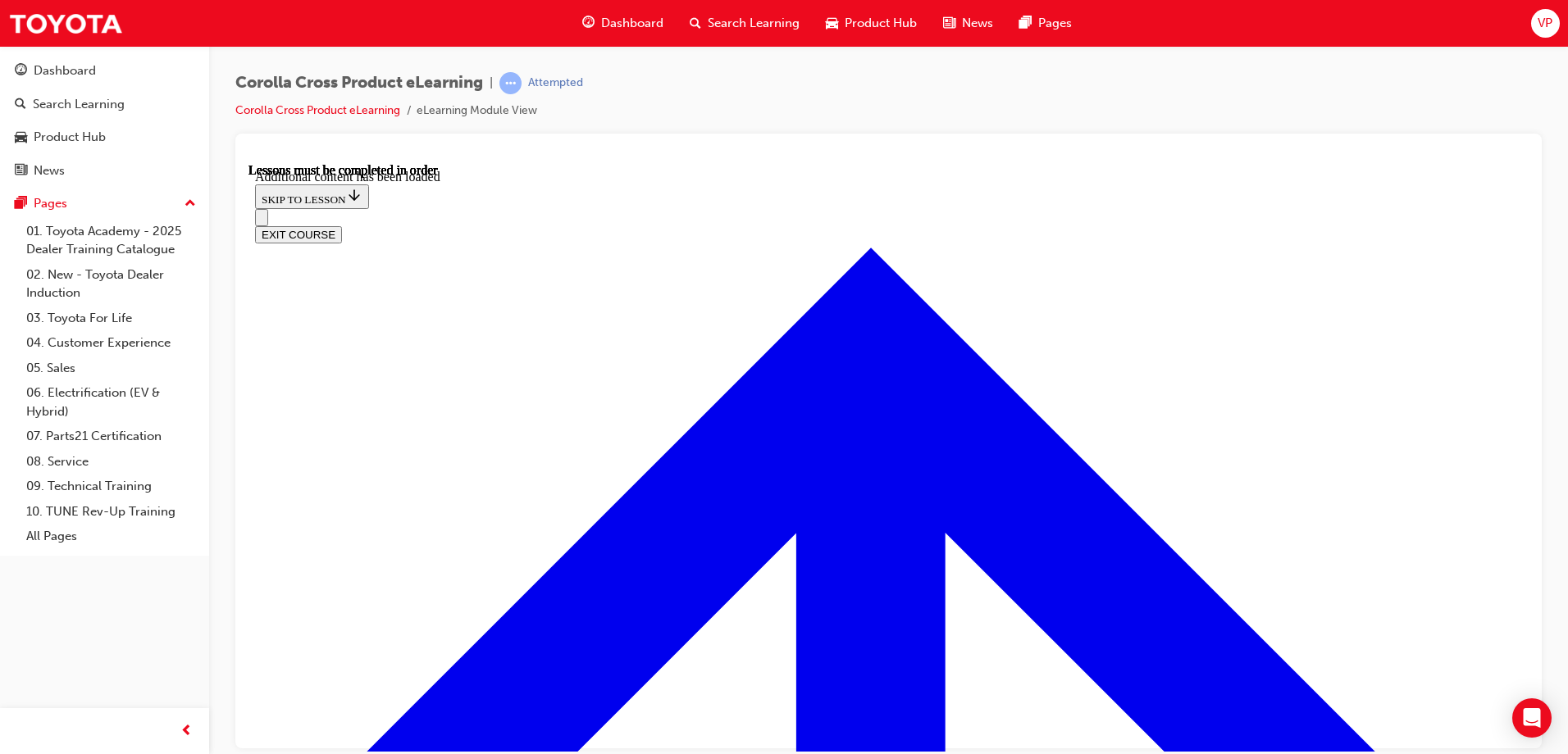
radio input "true"
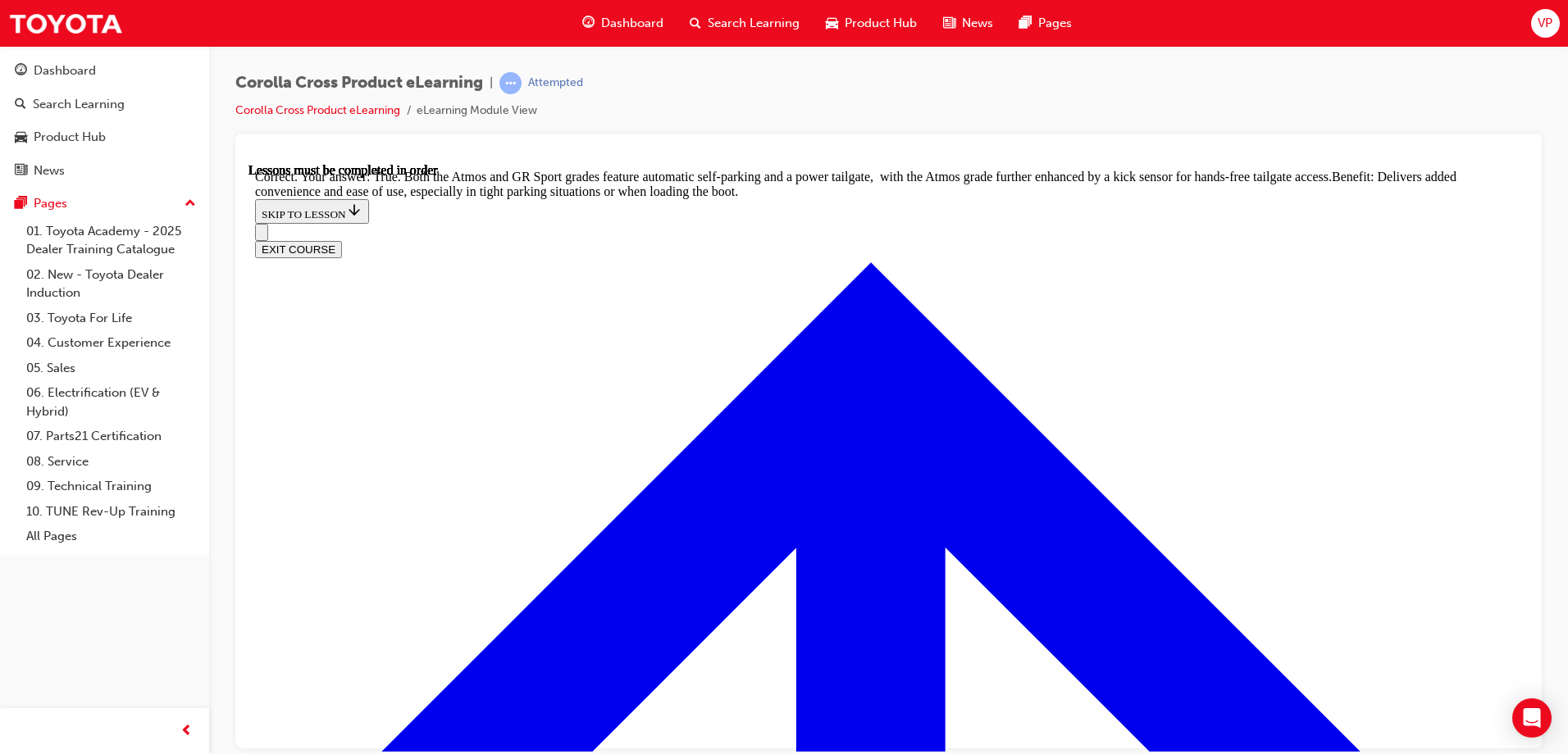
scroll to position [3589, 0]
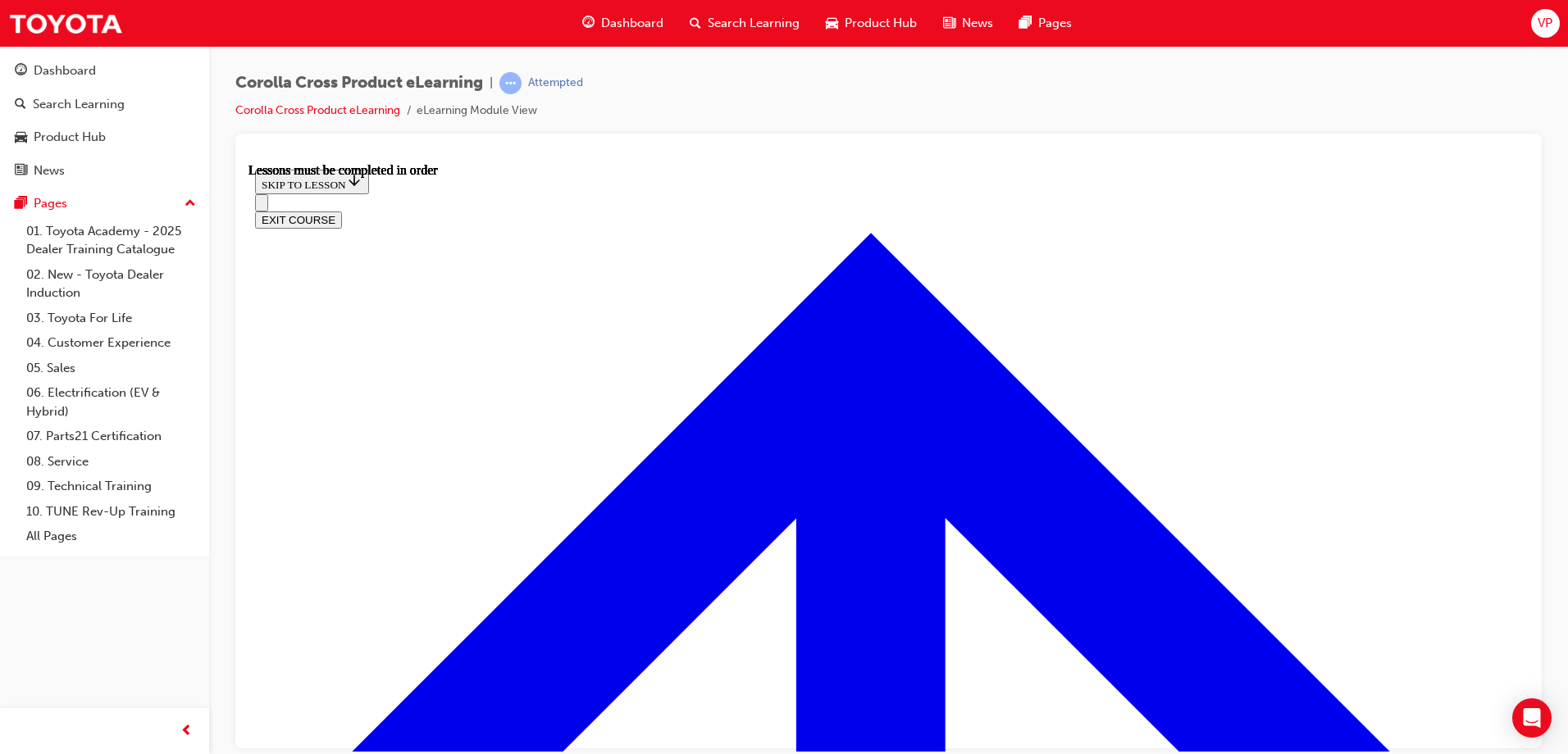
scroll to position [1164, 0]
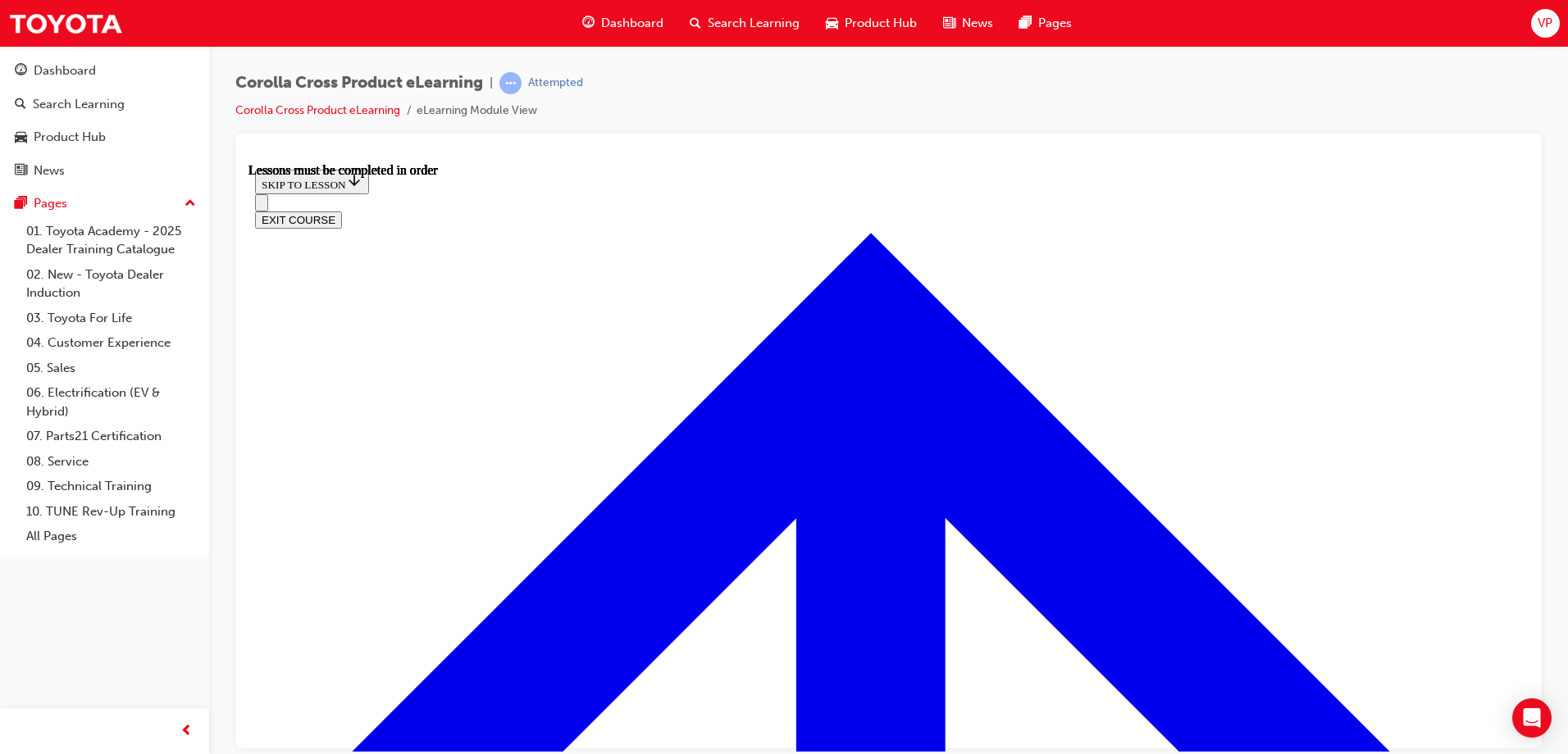
scroll to position [1390, 0]
drag, startPoint x: 783, startPoint y: 627, endPoint x: 768, endPoint y: 582, distance: 47.4
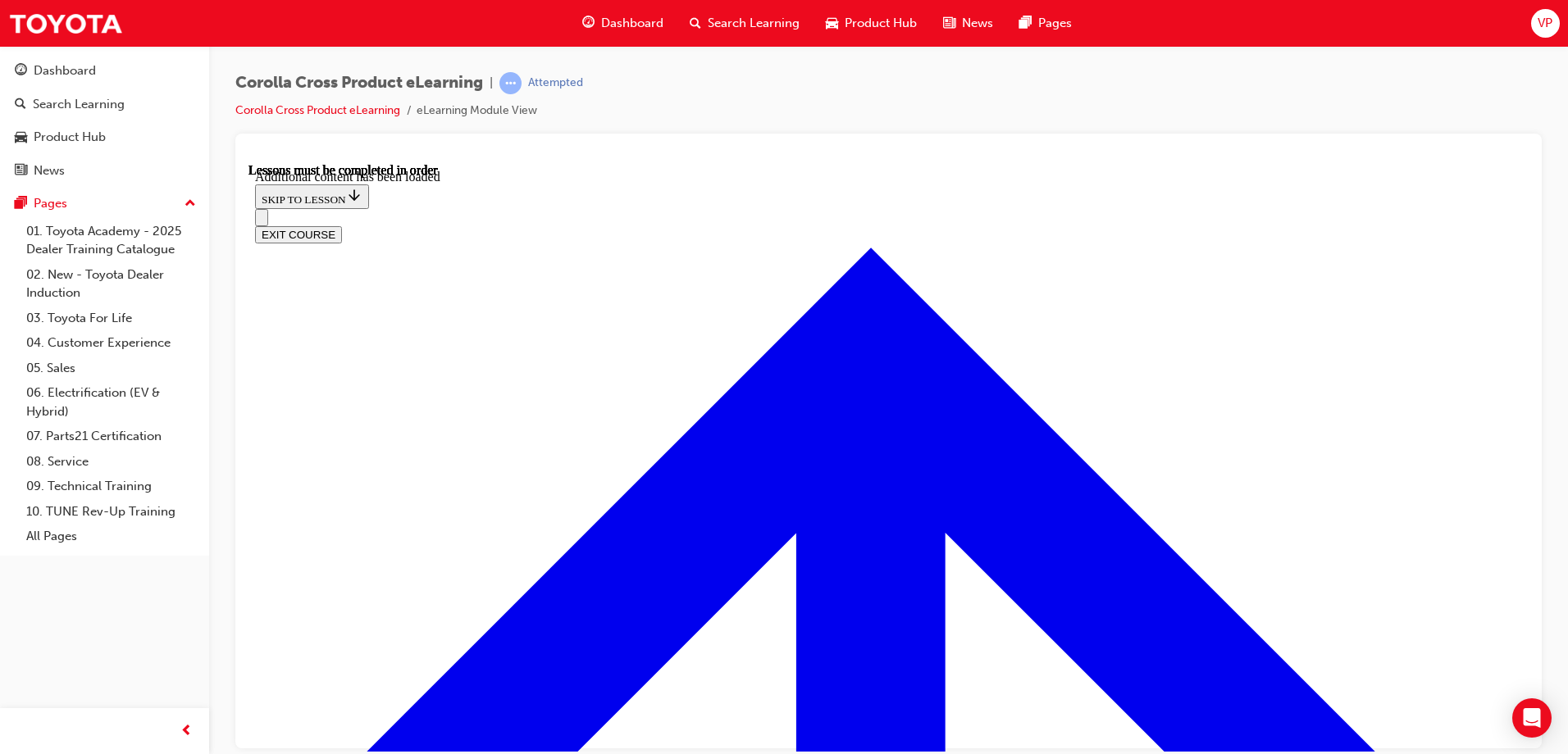
scroll to position [2392, 0]
radio input "true"
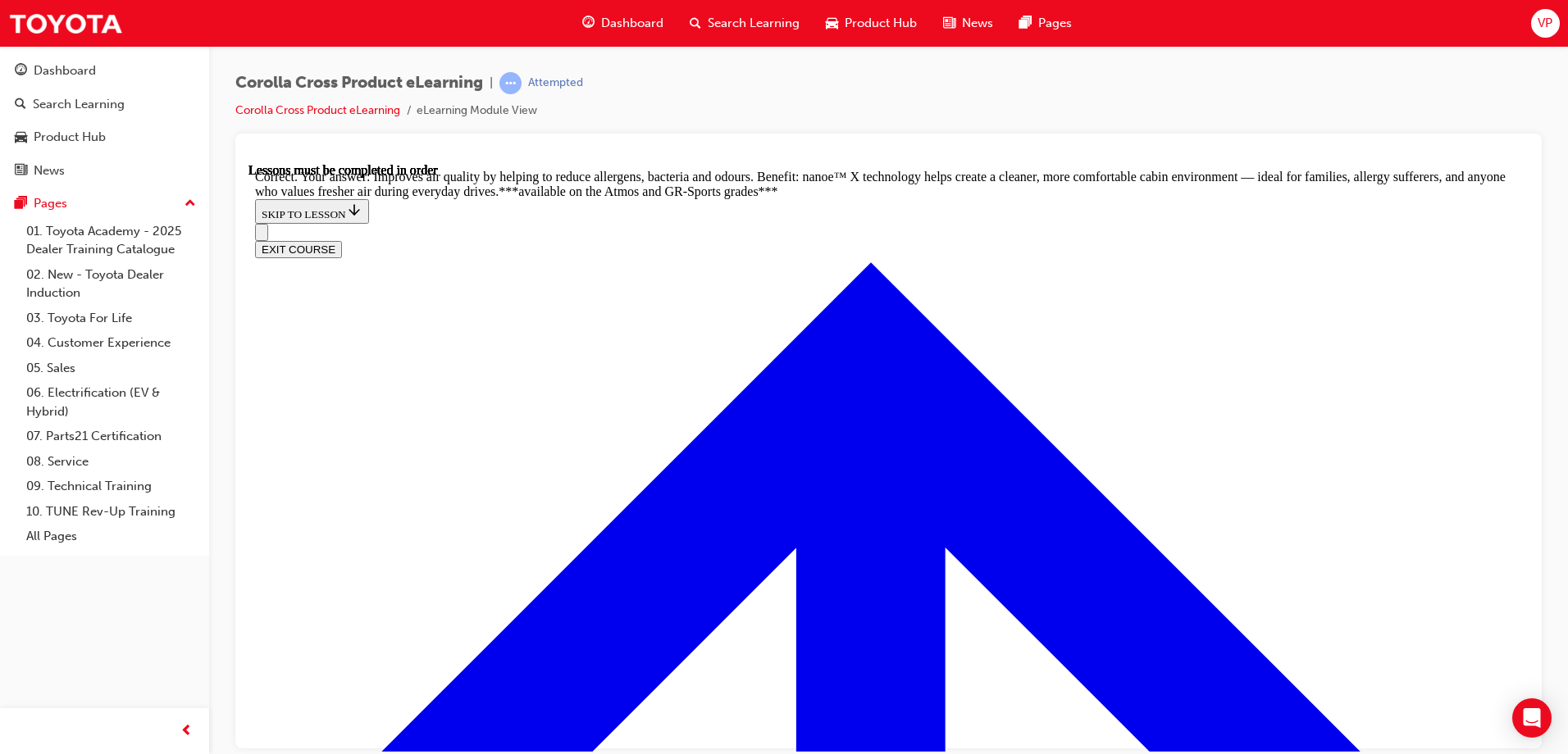
scroll to position [3233, 0]
radio input "true"
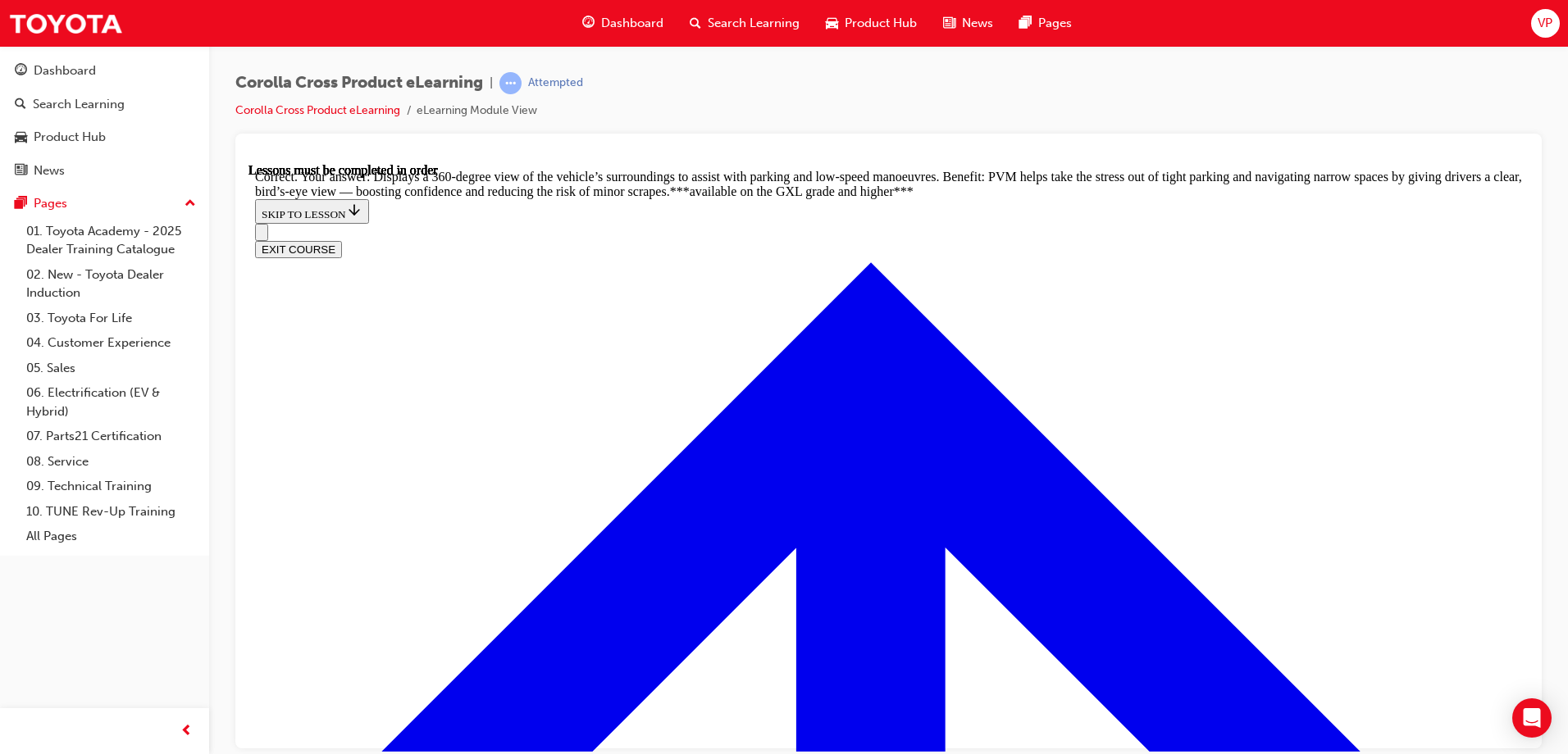
scroll to position [3676, 0]
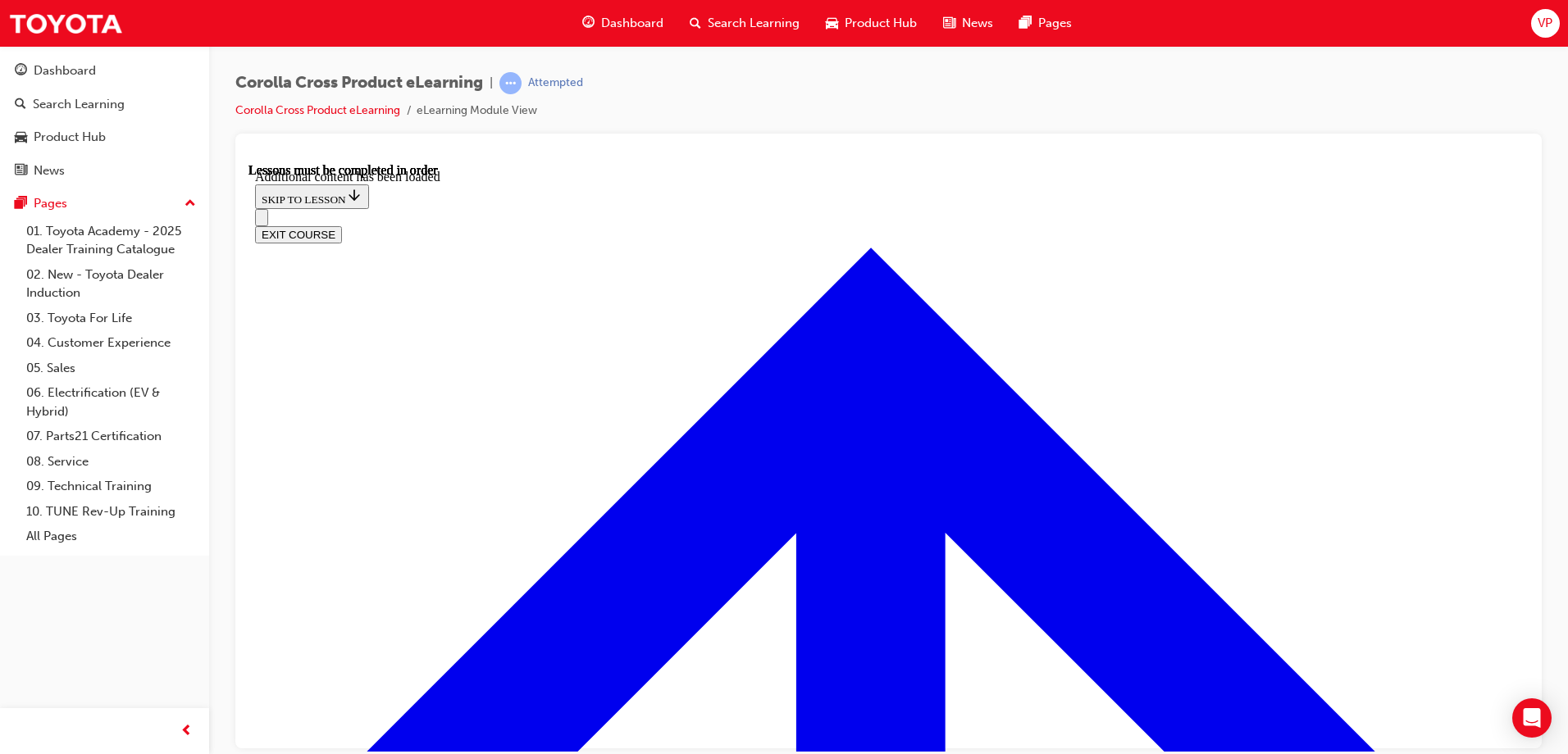
scroll to position [2531, 0]
radio input "true"
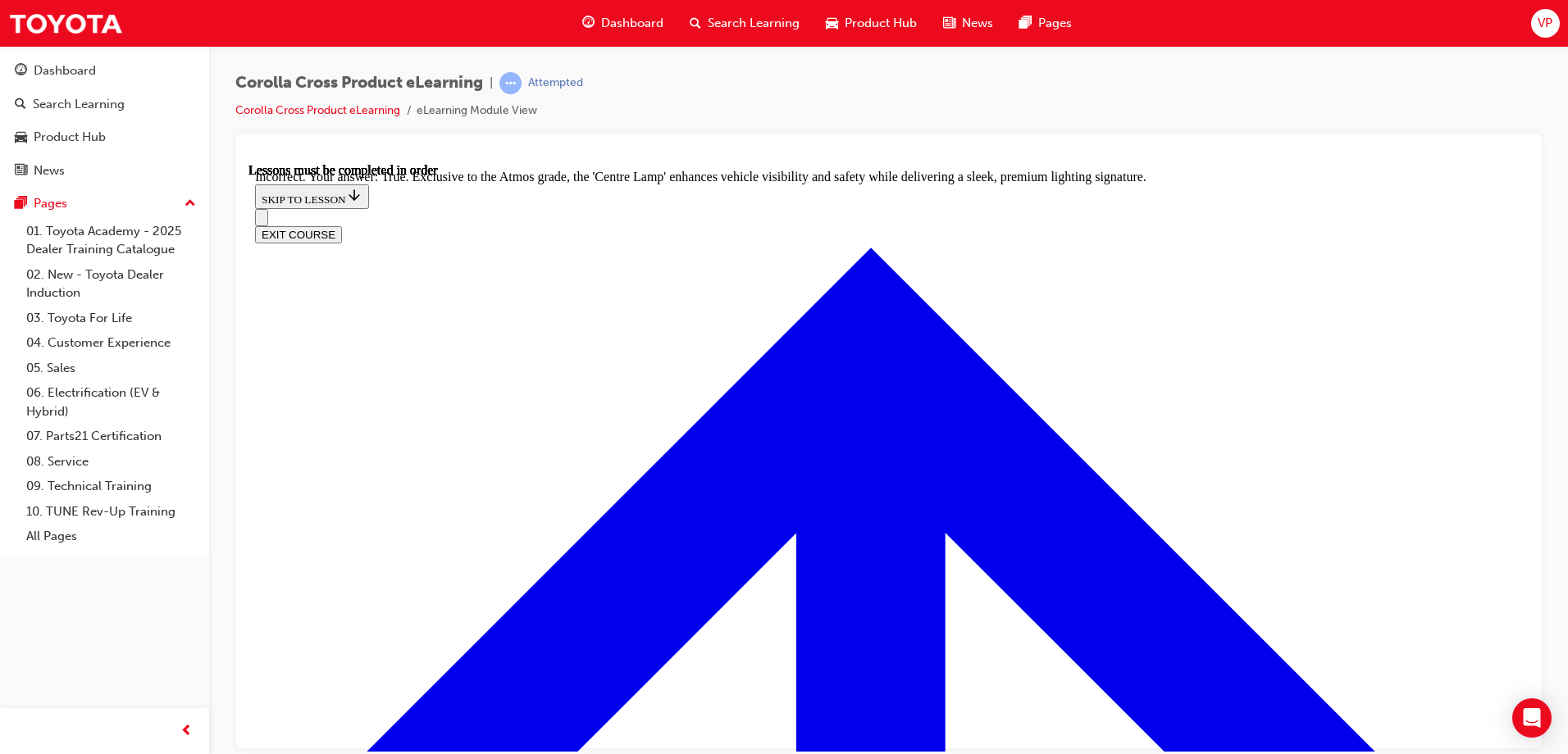
scroll to position [2844, 0]
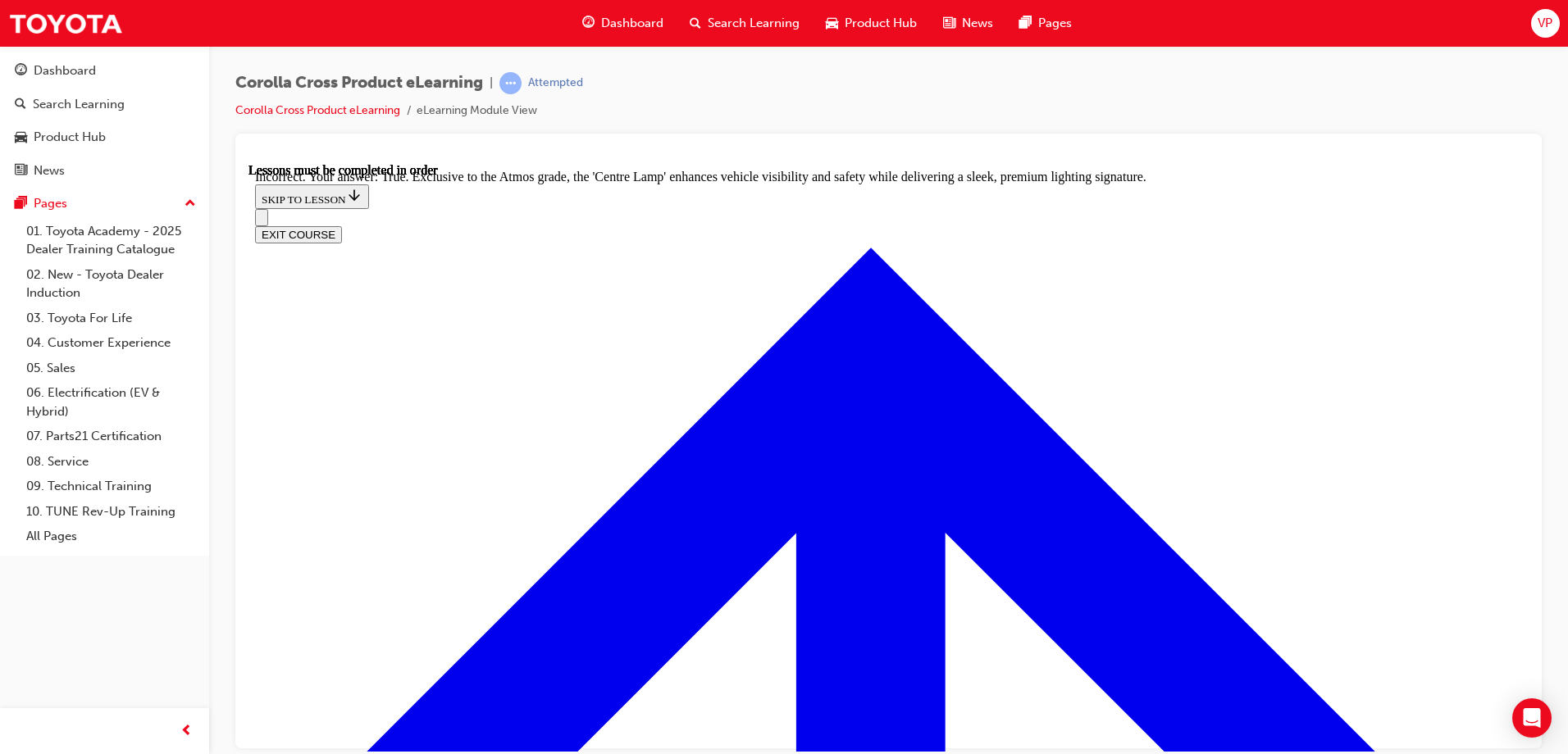
radio input "true"
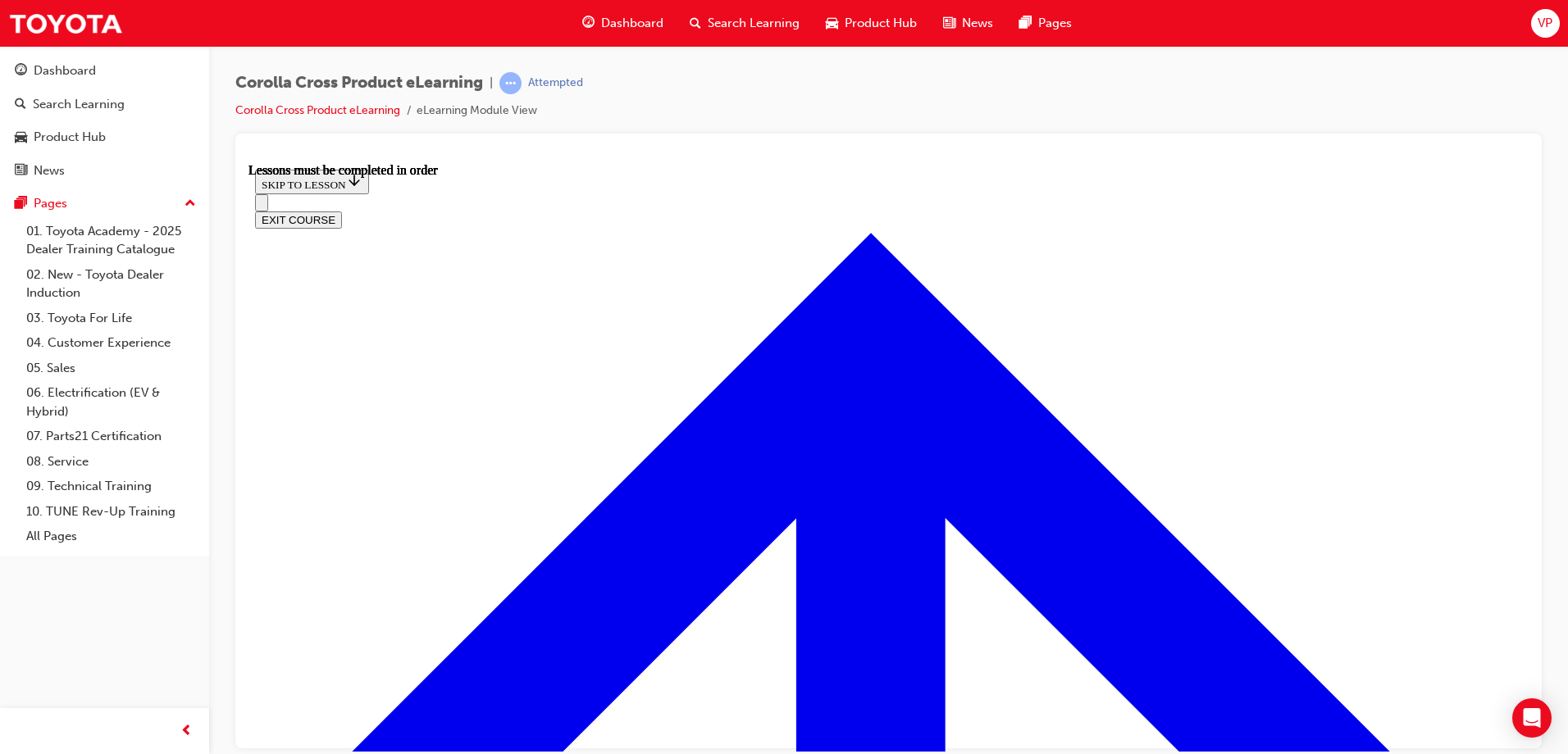
scroll to position [1369, 0]
drag, startPoint x: 525, startPoint y: 407, endPoint x: 572, endPoint y: 486, distance: 91.9
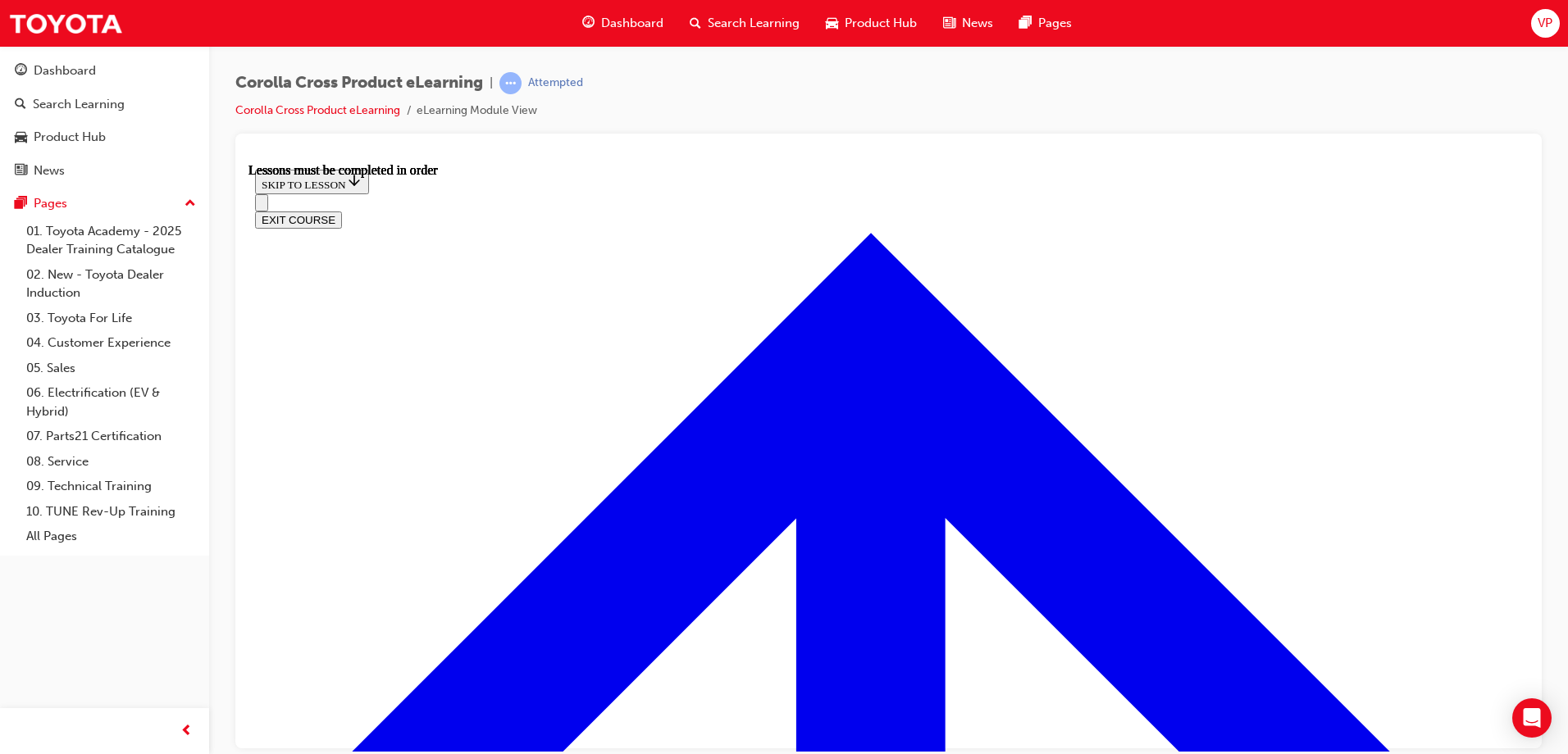
scroll to position [1590, 0]
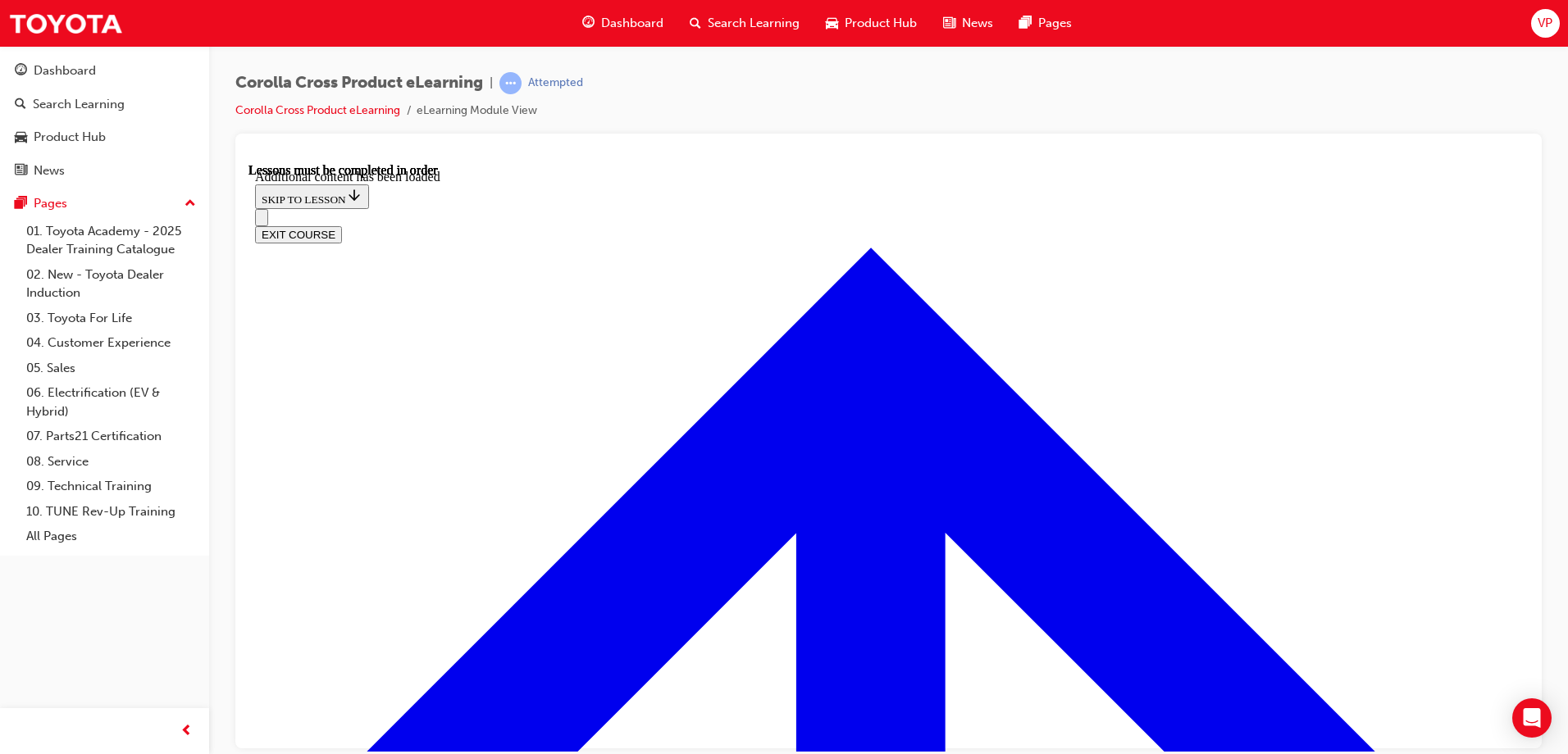
scroll to position [2005, 0]
radio input "true"
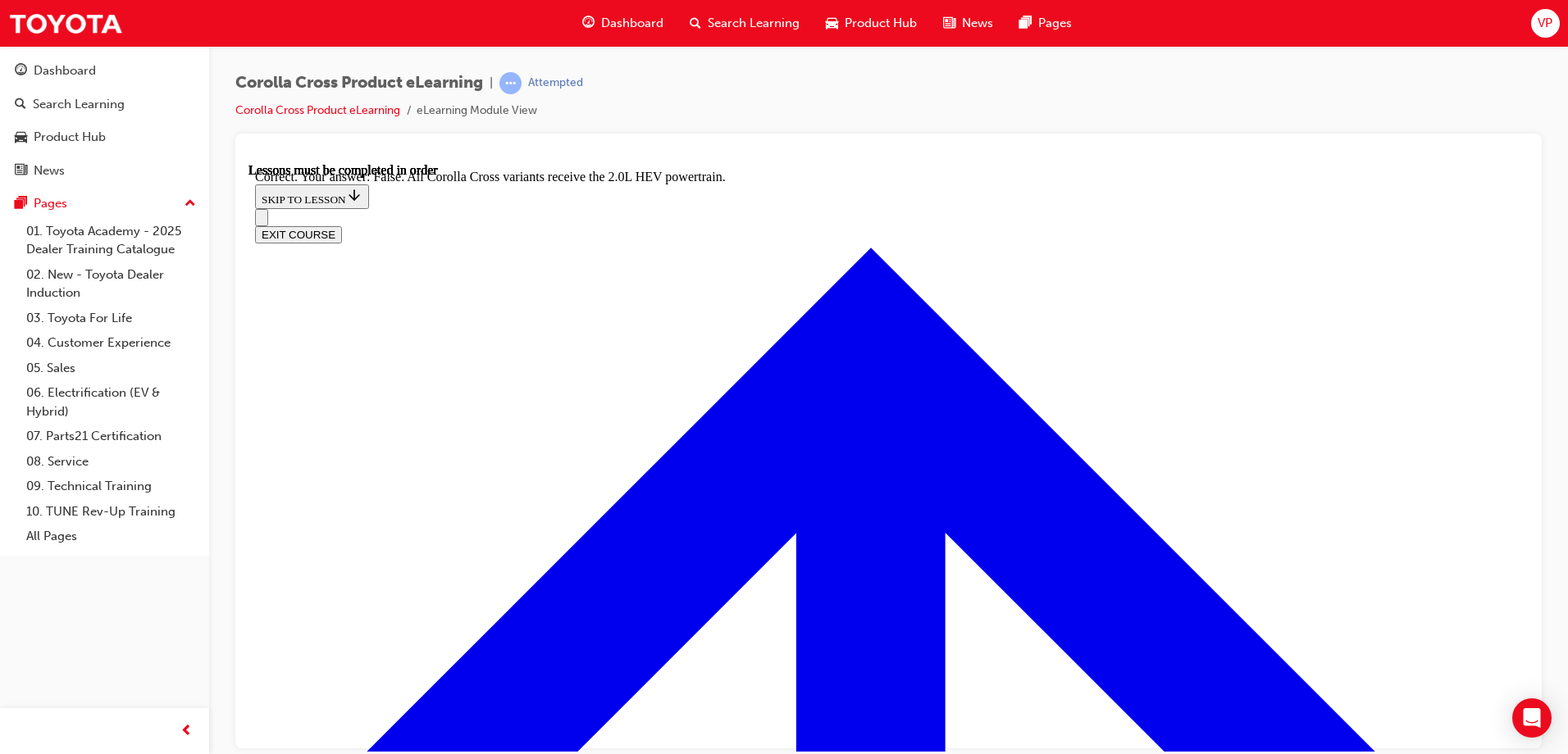
scroll to position [2293, 0]
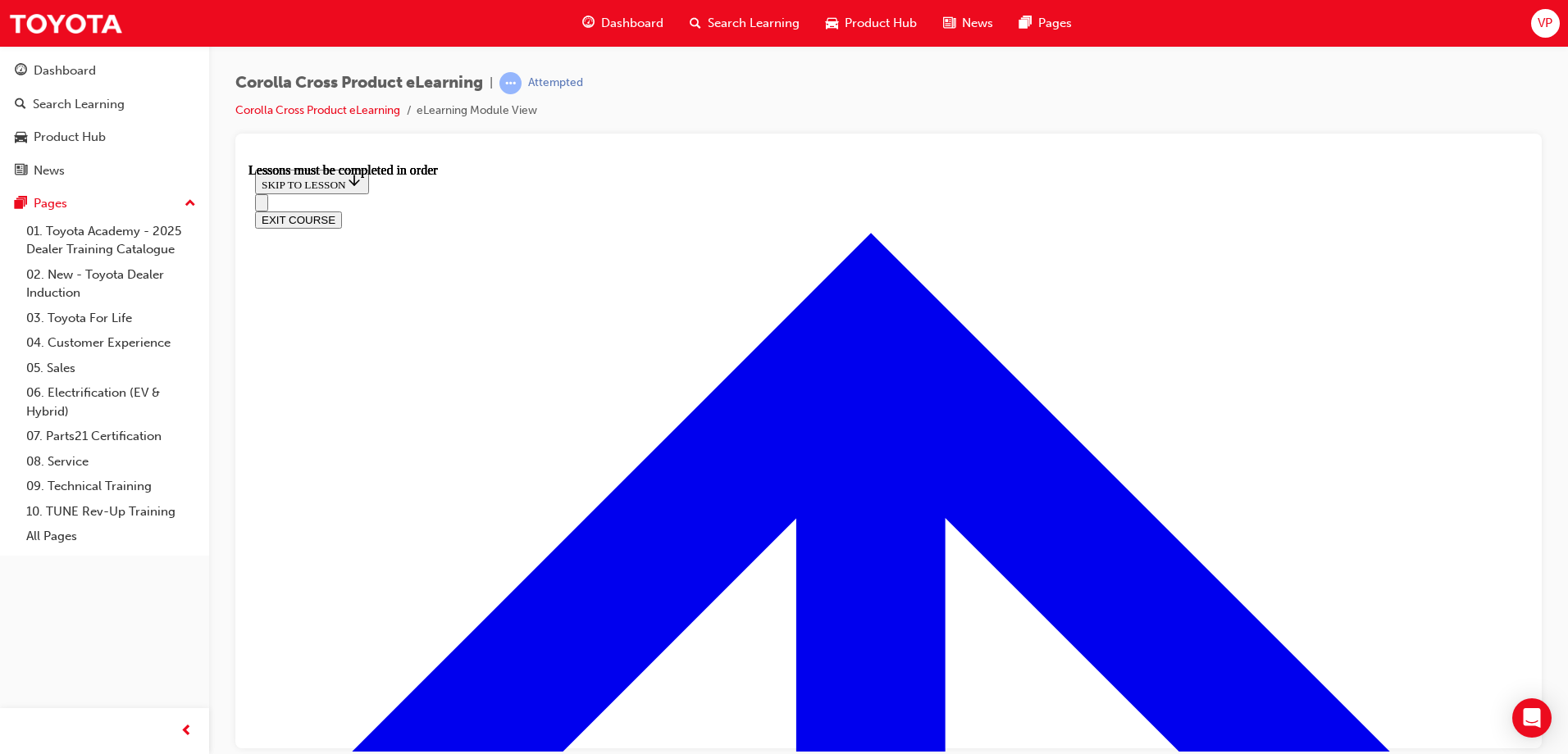
scroll to position [1329, 0]
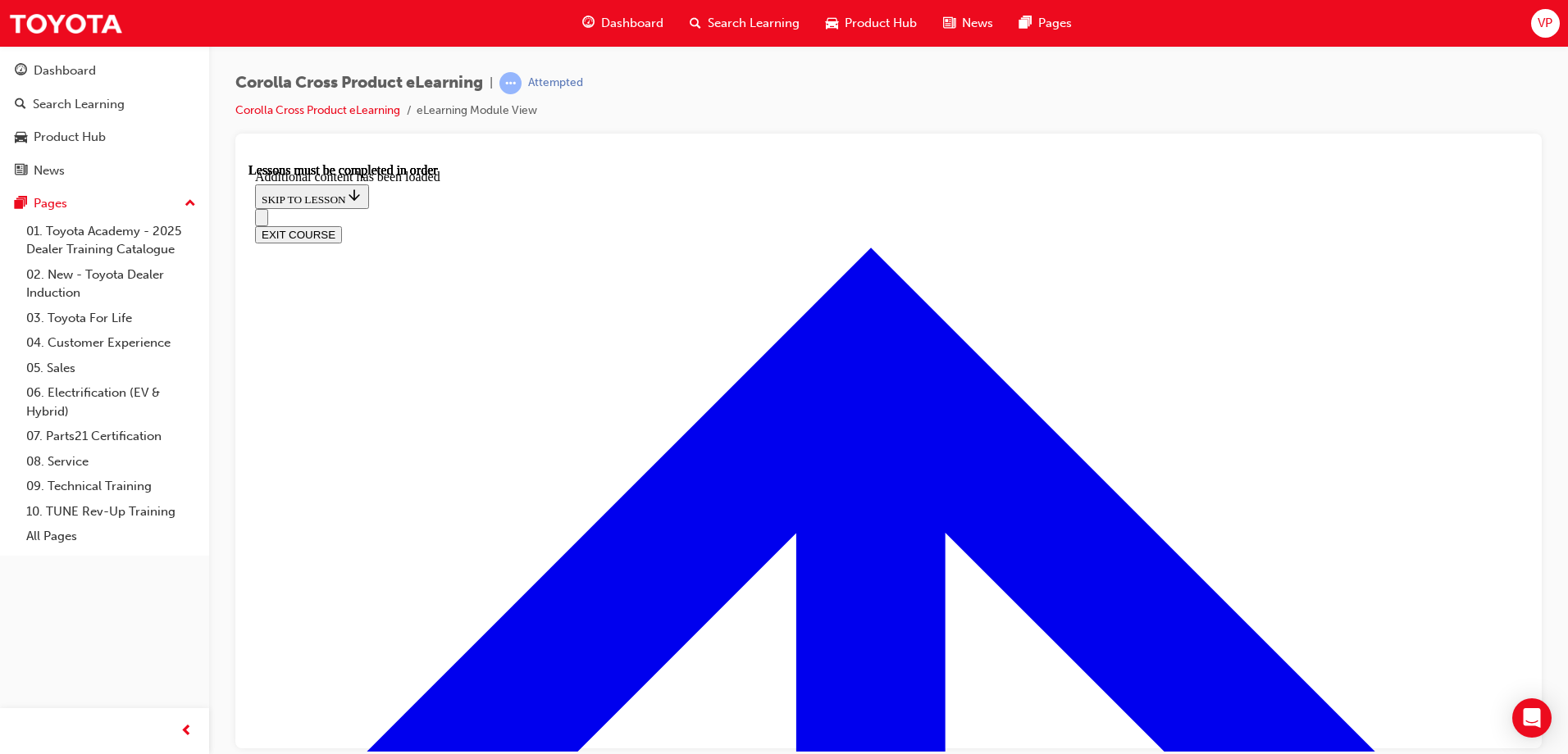
scroll to position [2044, 0]
radio input "true"
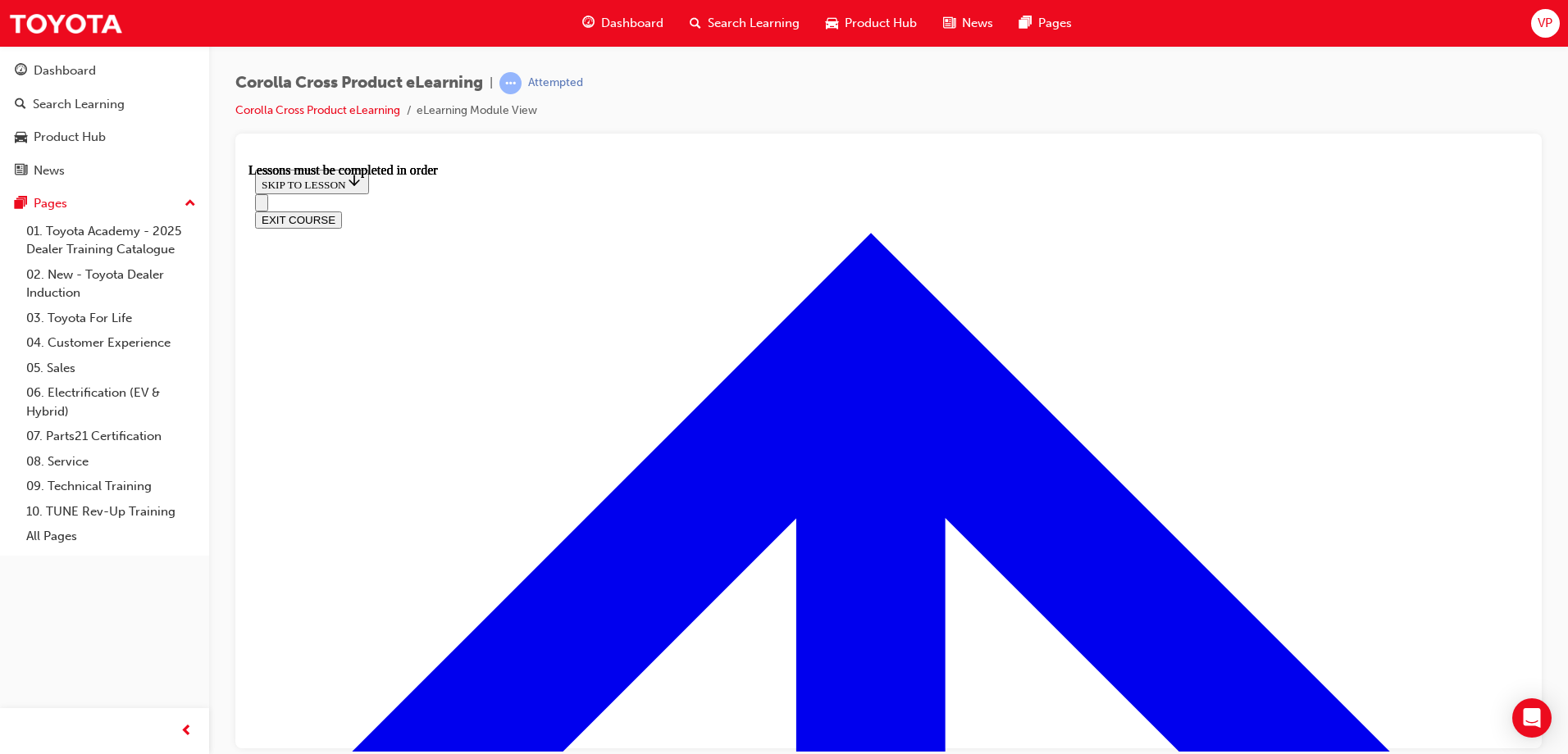
scroll to position [1308, 0]
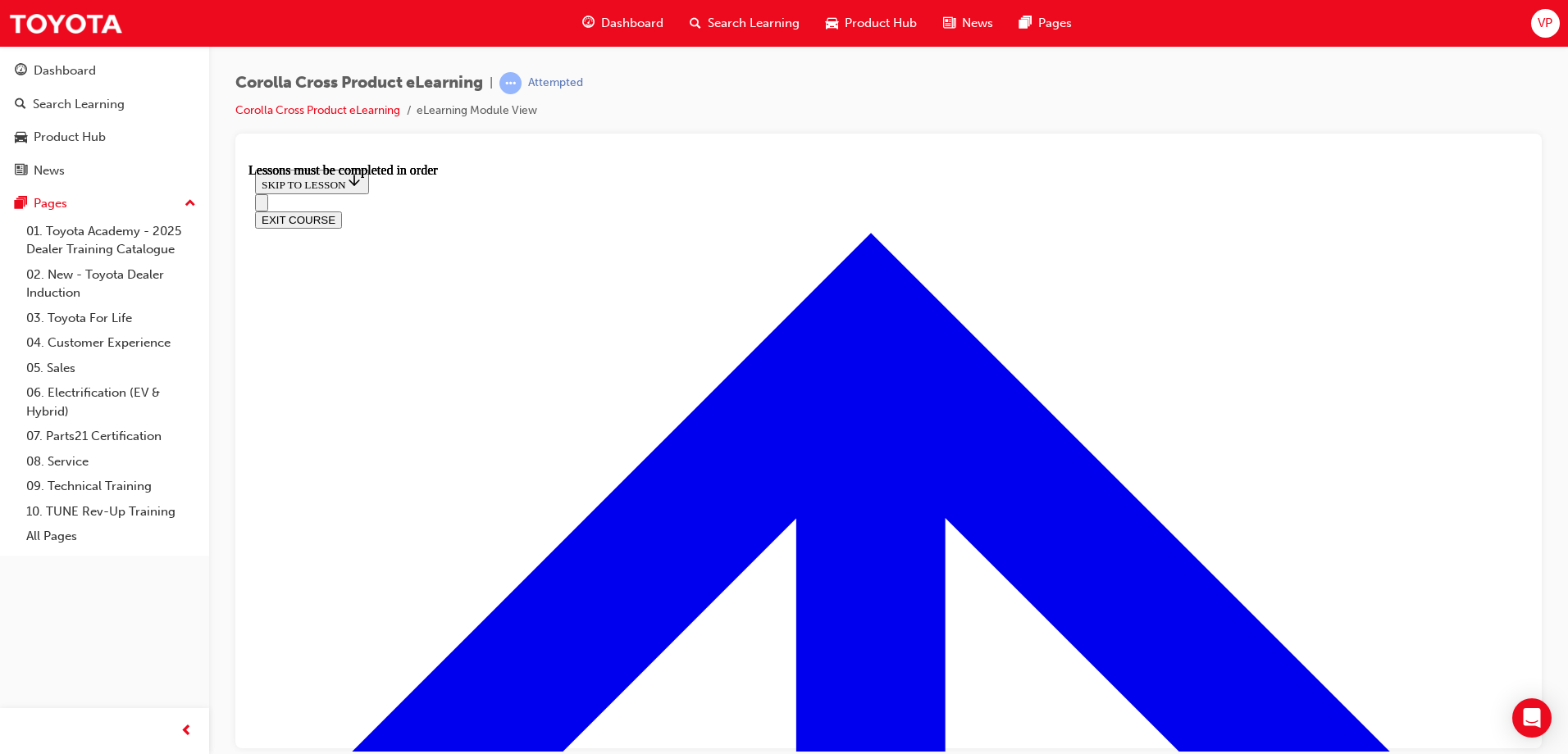
scroll to position [2034, 0]
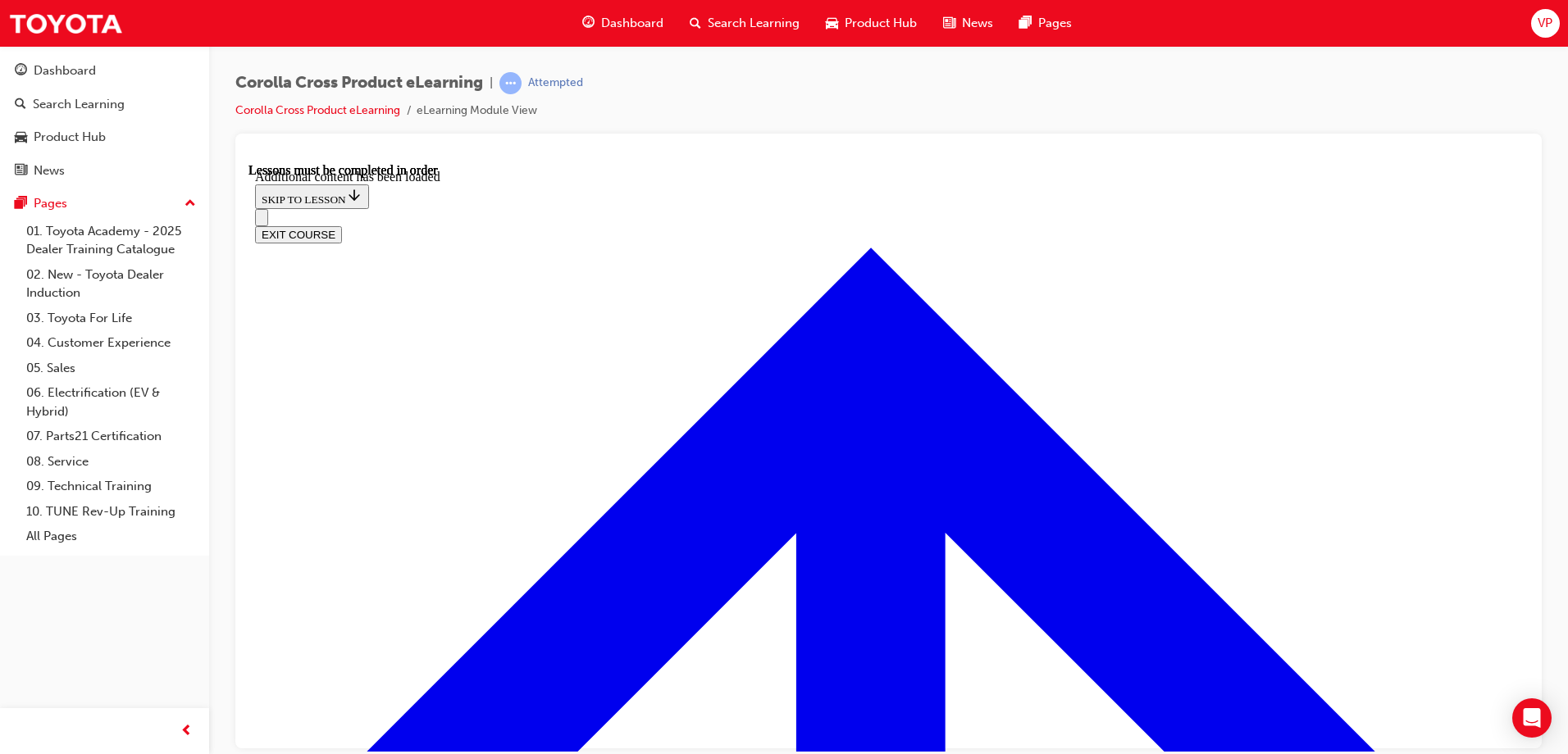
scroll to position [2593, 0]
radio input "true"
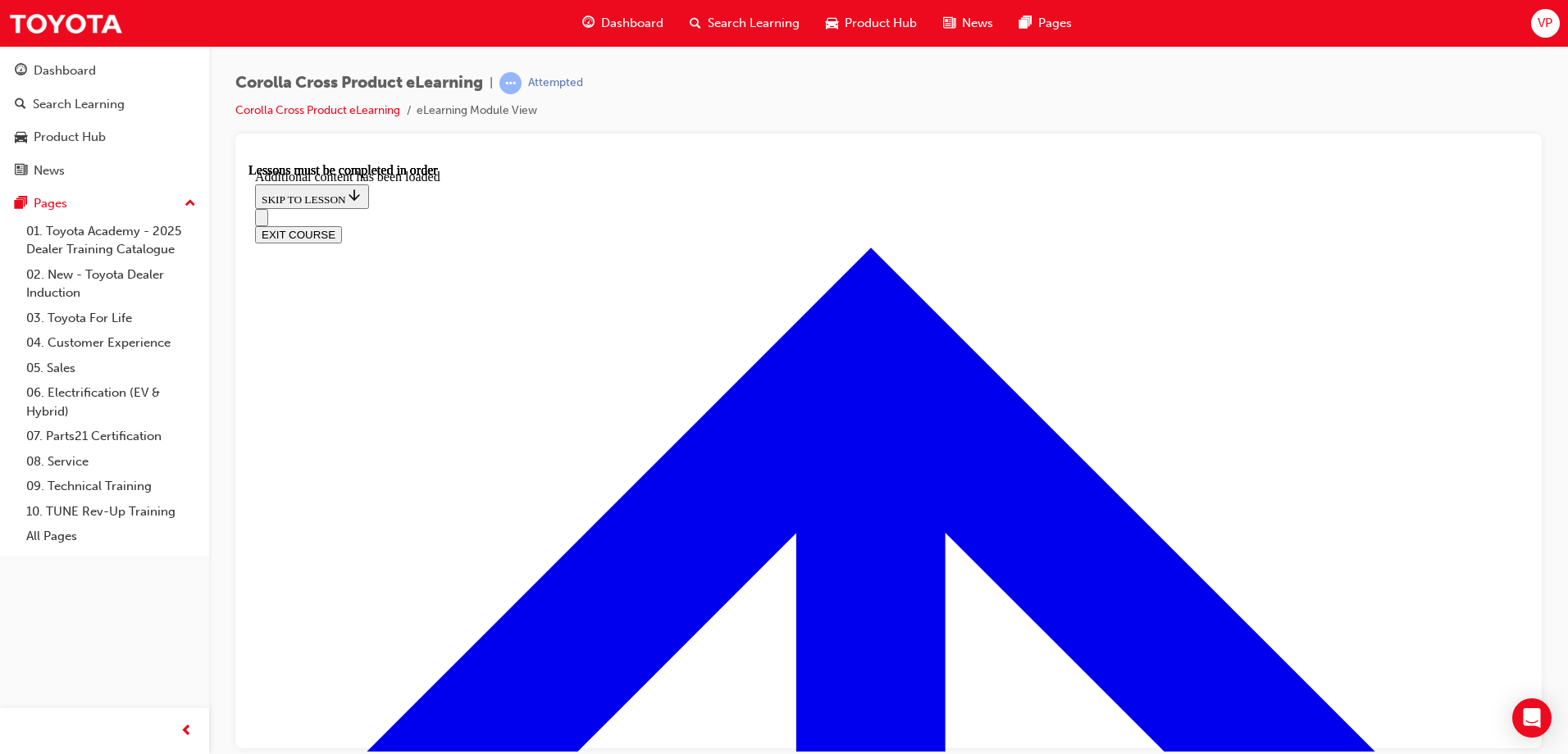
scroll to position [2623, 0]
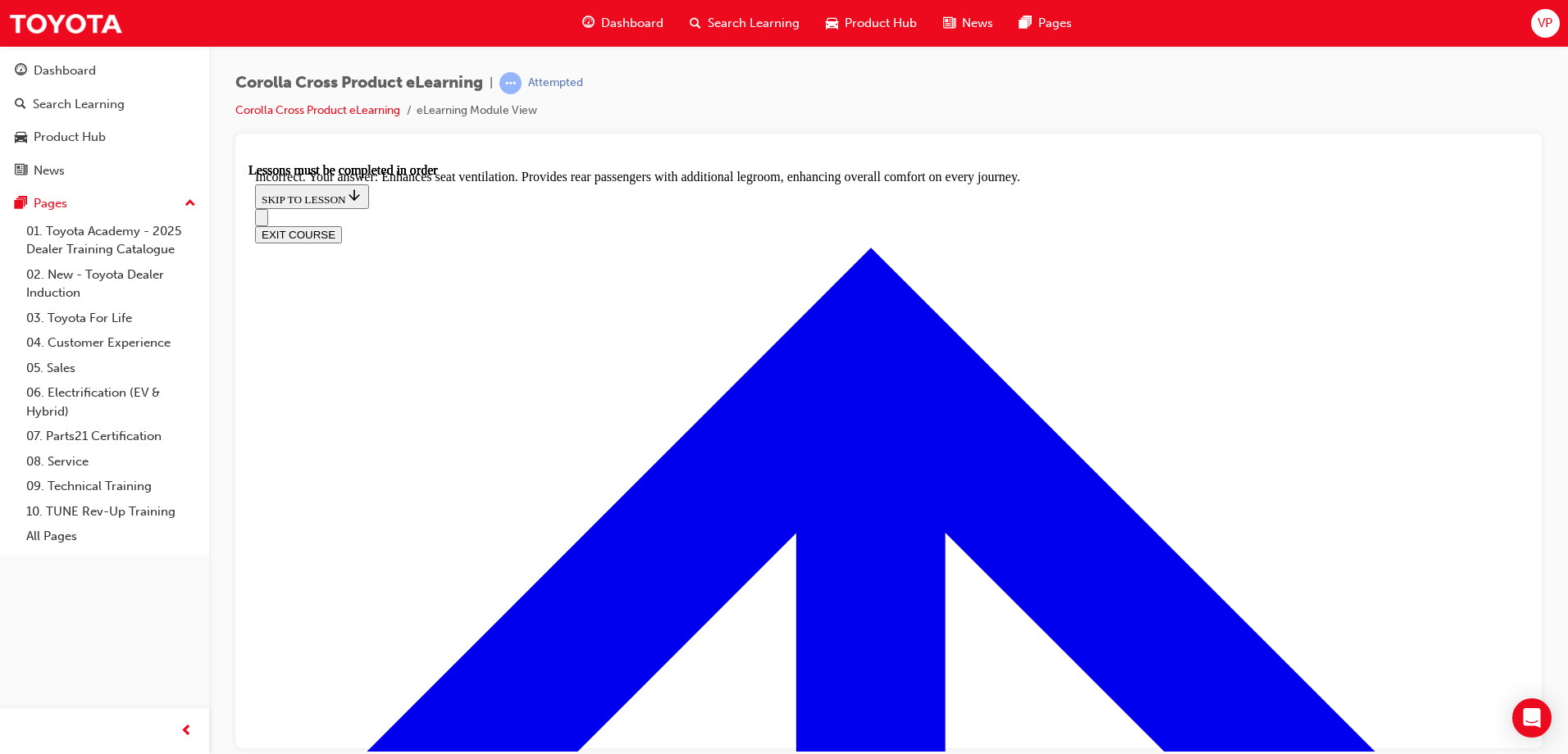
radio input "true"
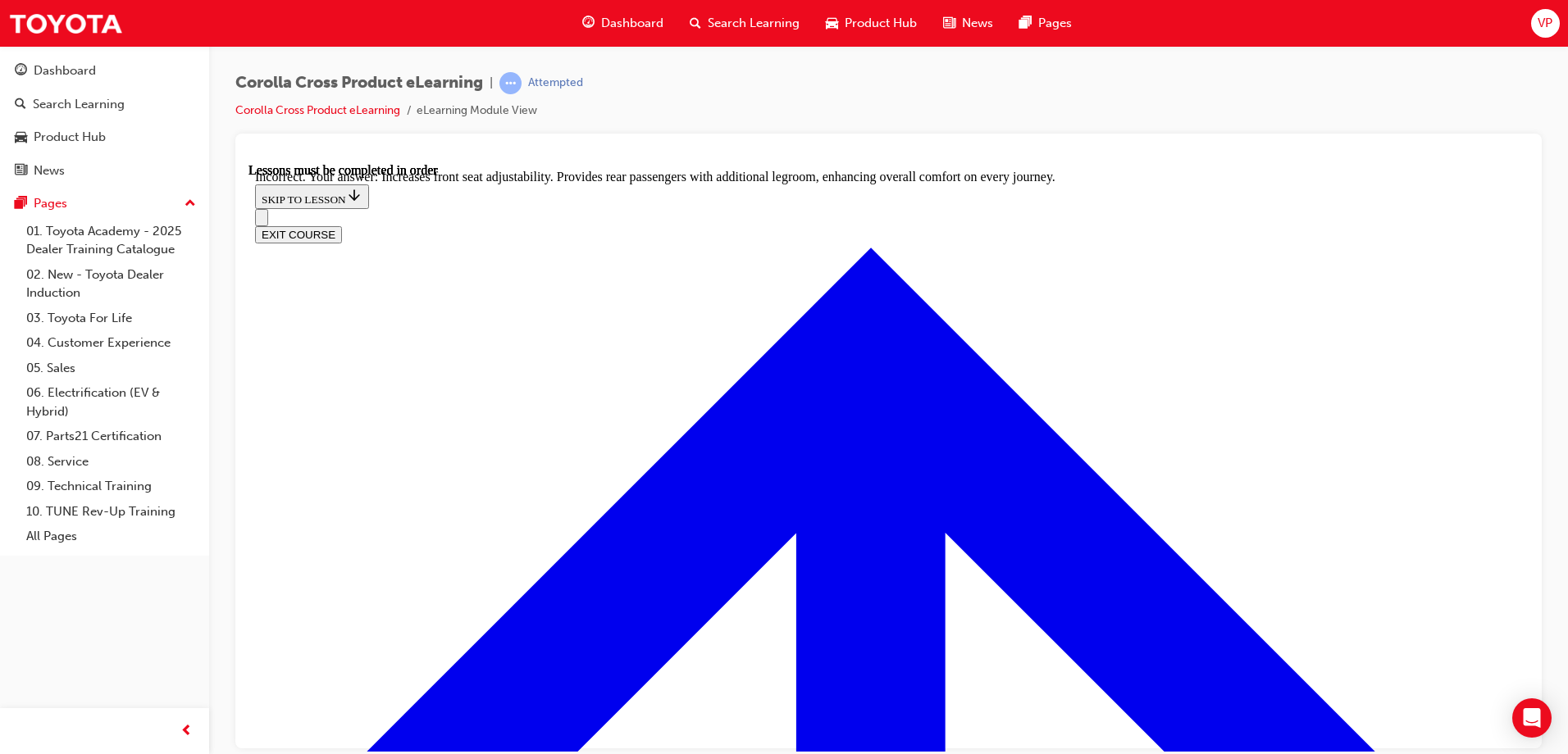
scroll to position [2946, 0]
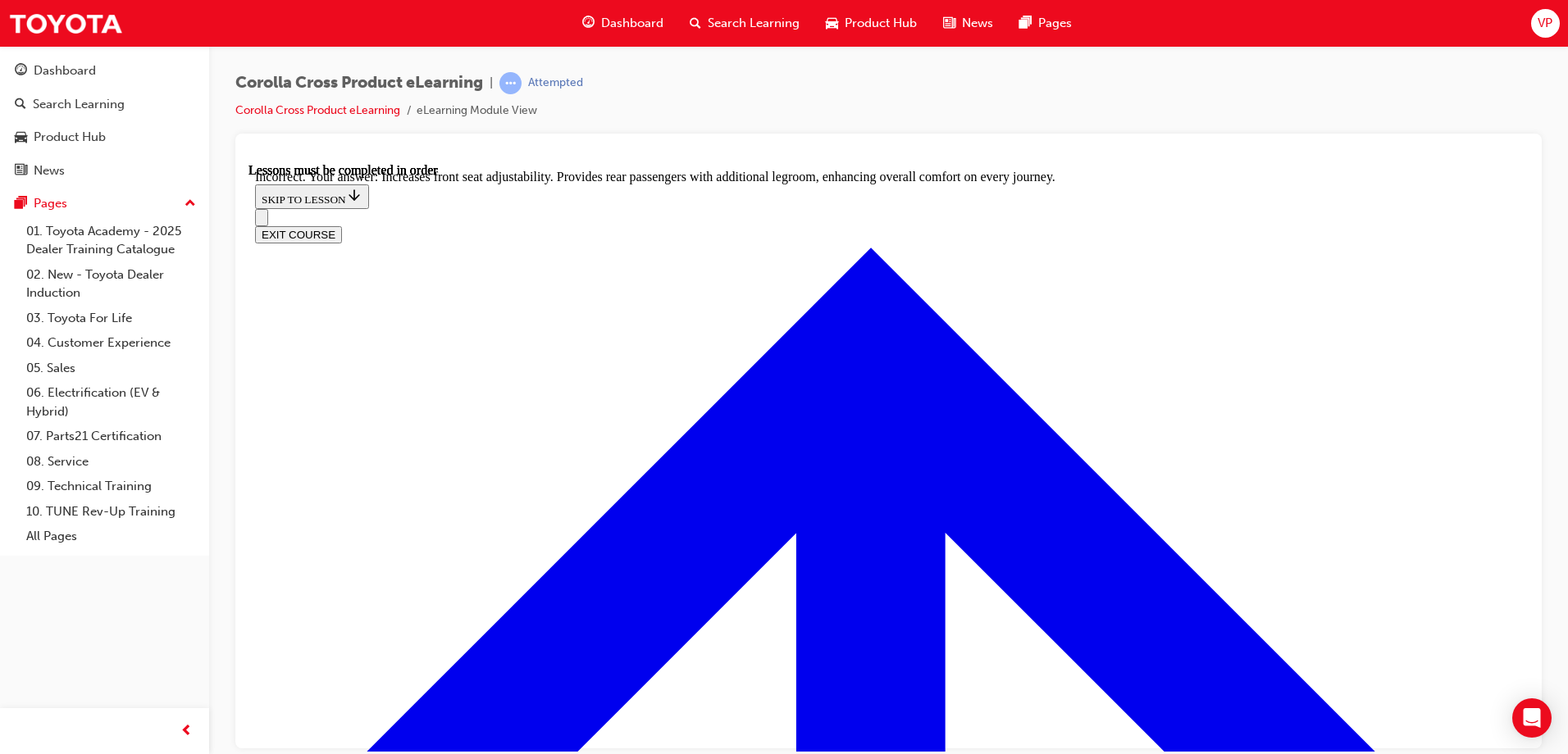
radio input "true"
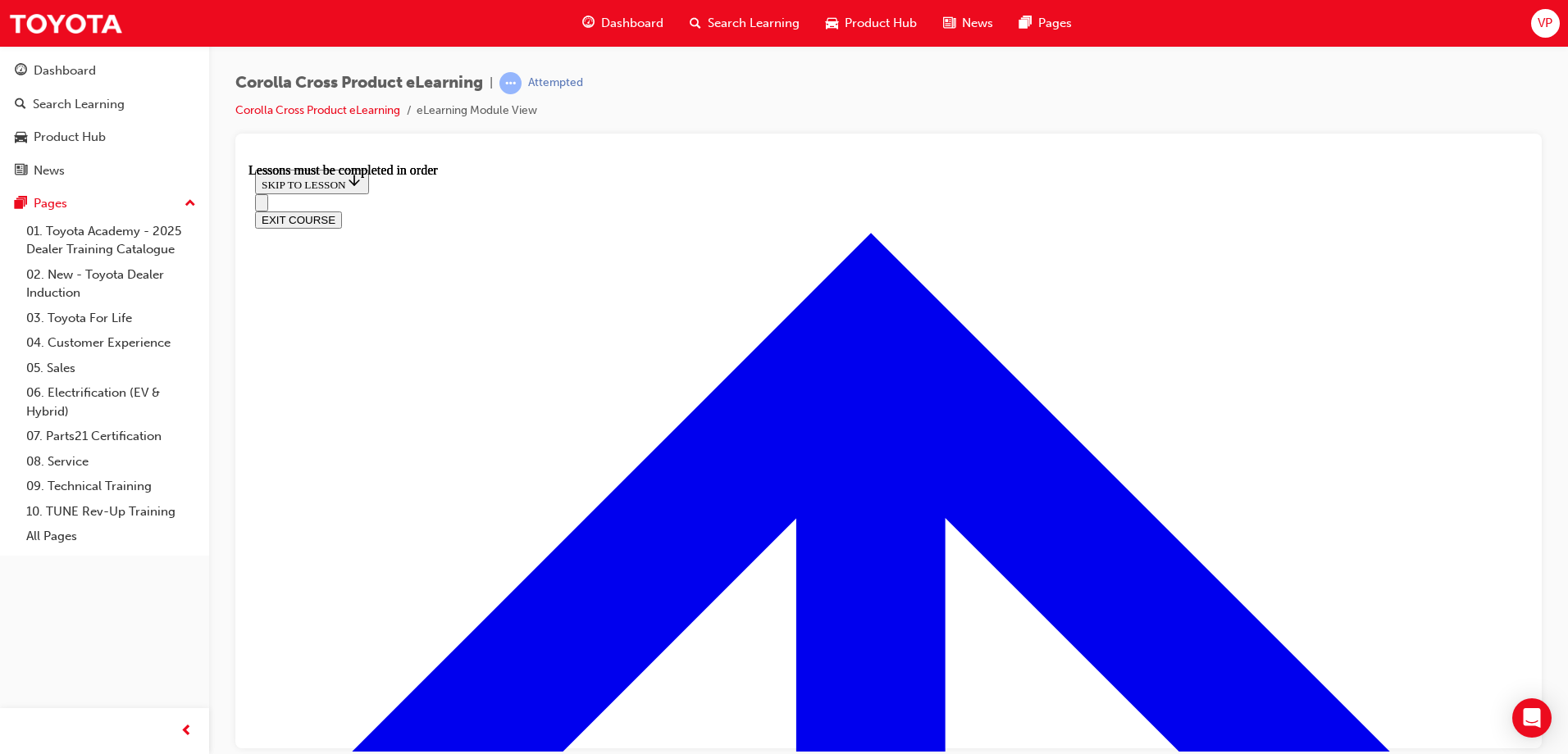
scroll to position [1431, 0]
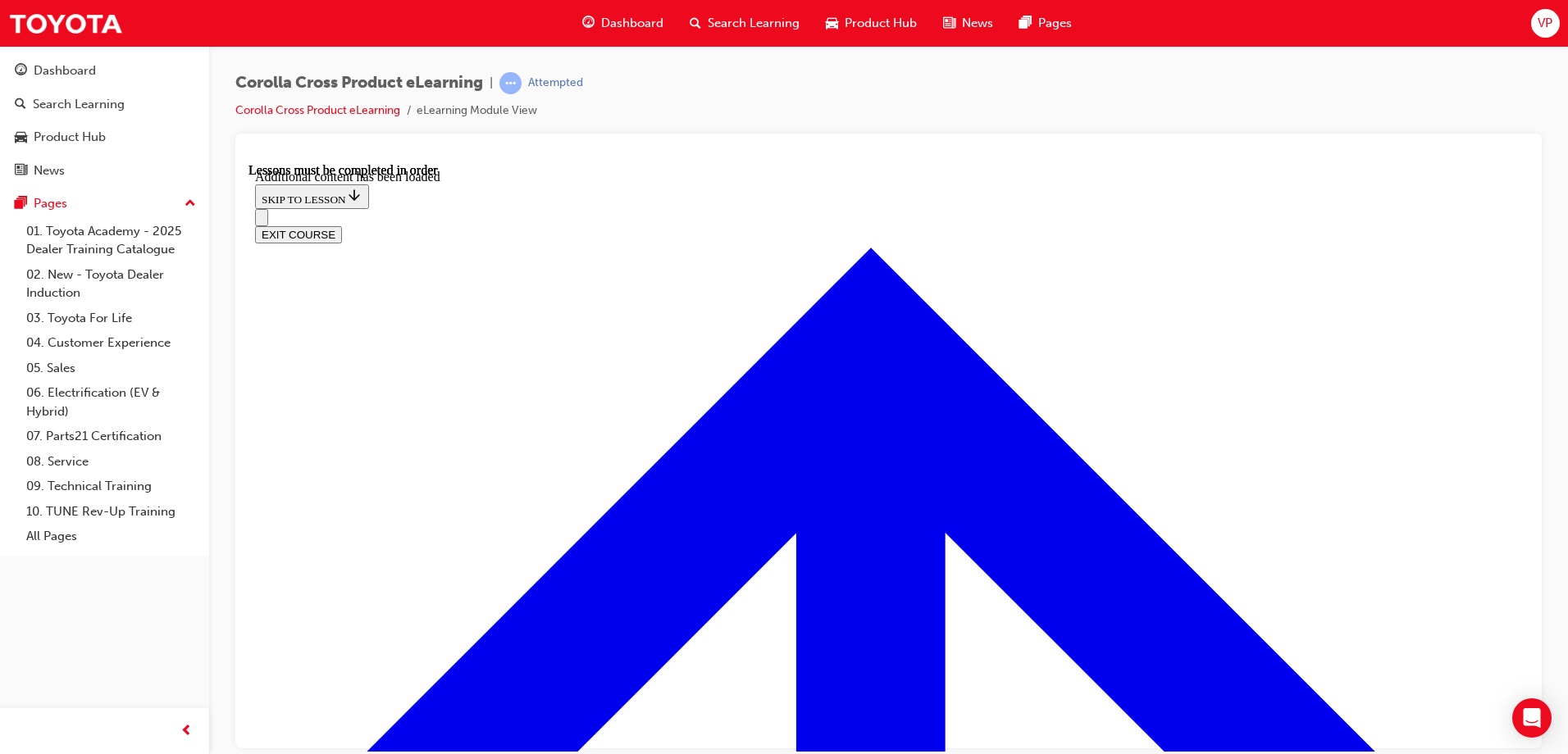
scroll to position [2358, 0]
radio input "true"
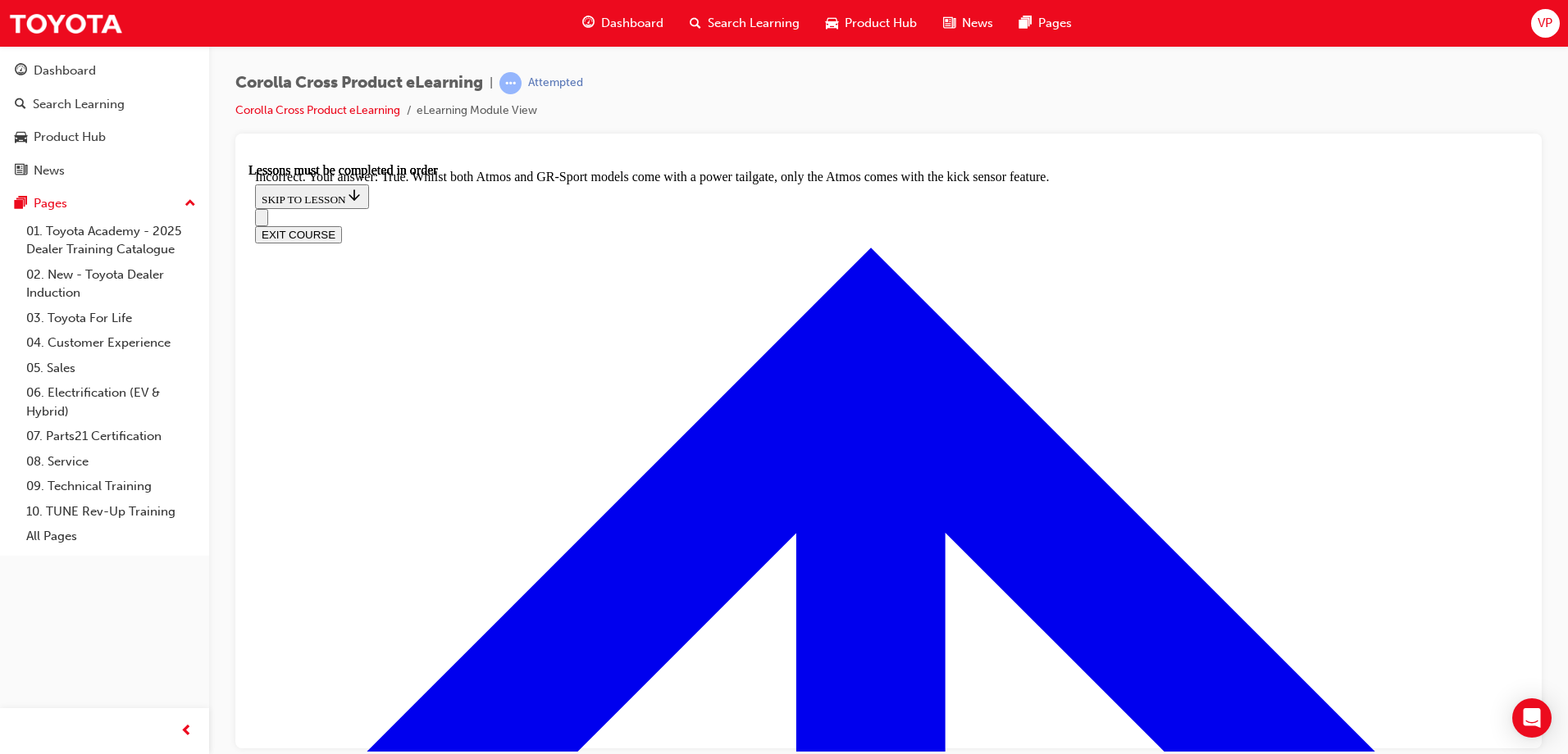
scroll to position [2408, 0]
radio input "true"
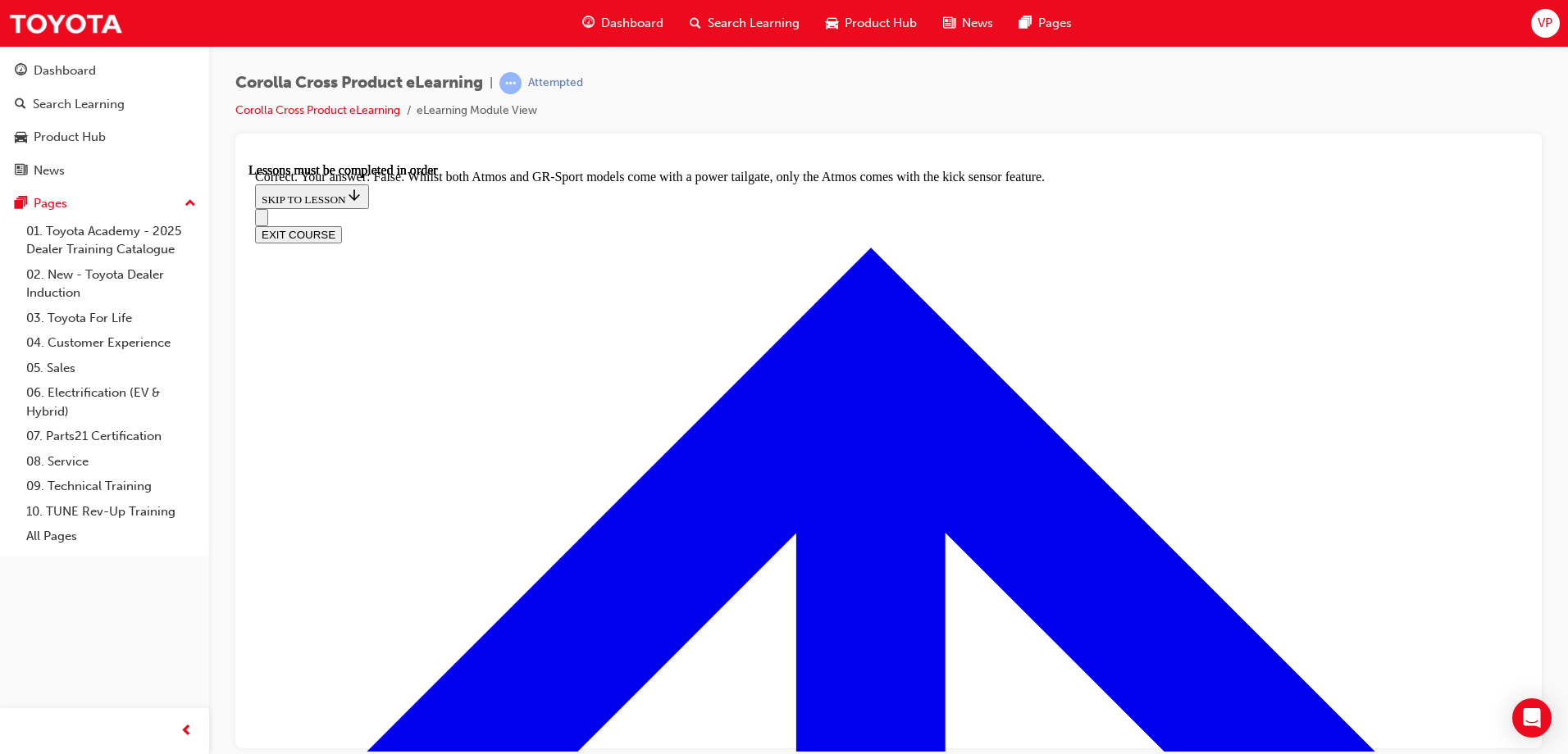
scroll to position [2723, 0]
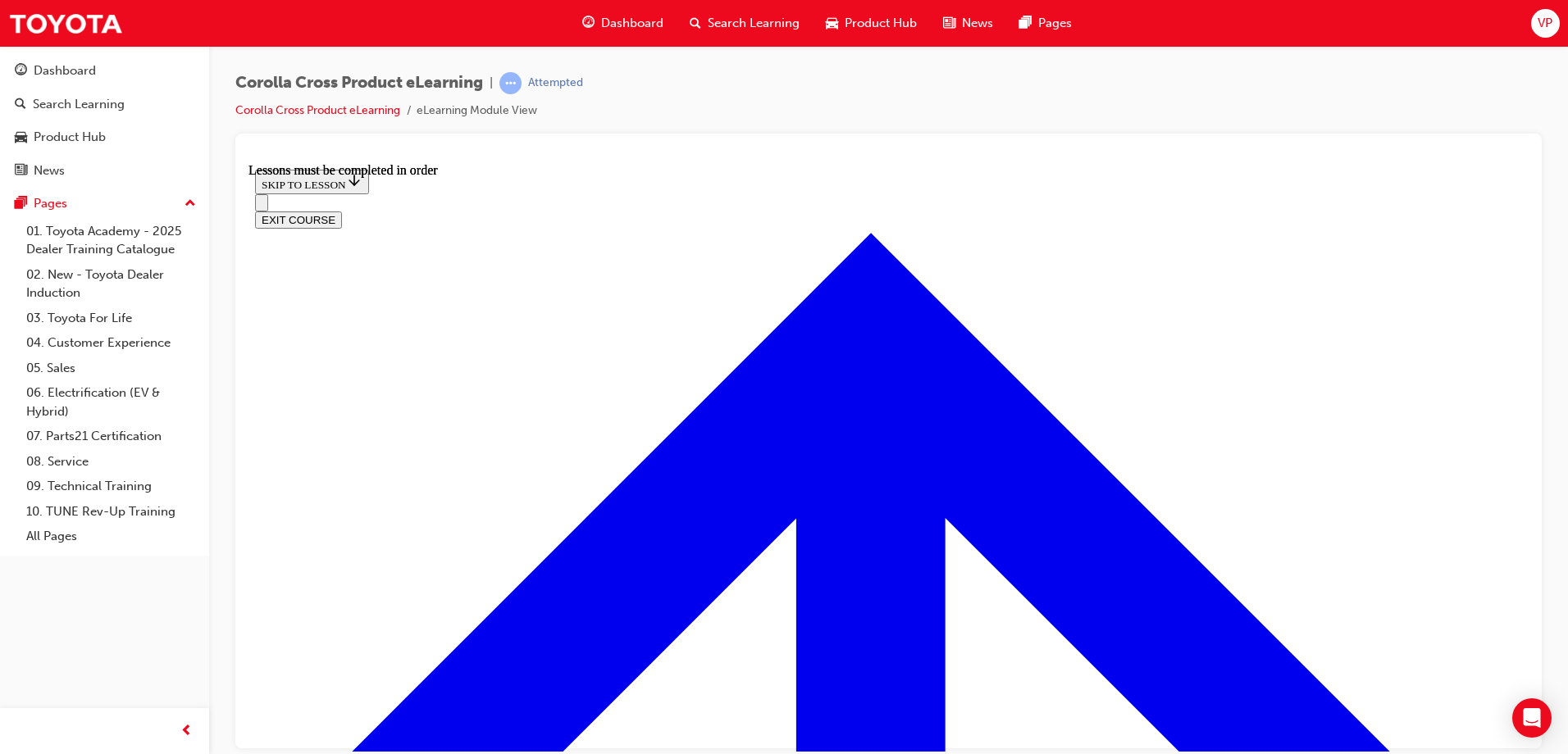
scroll to position [1677, 0]
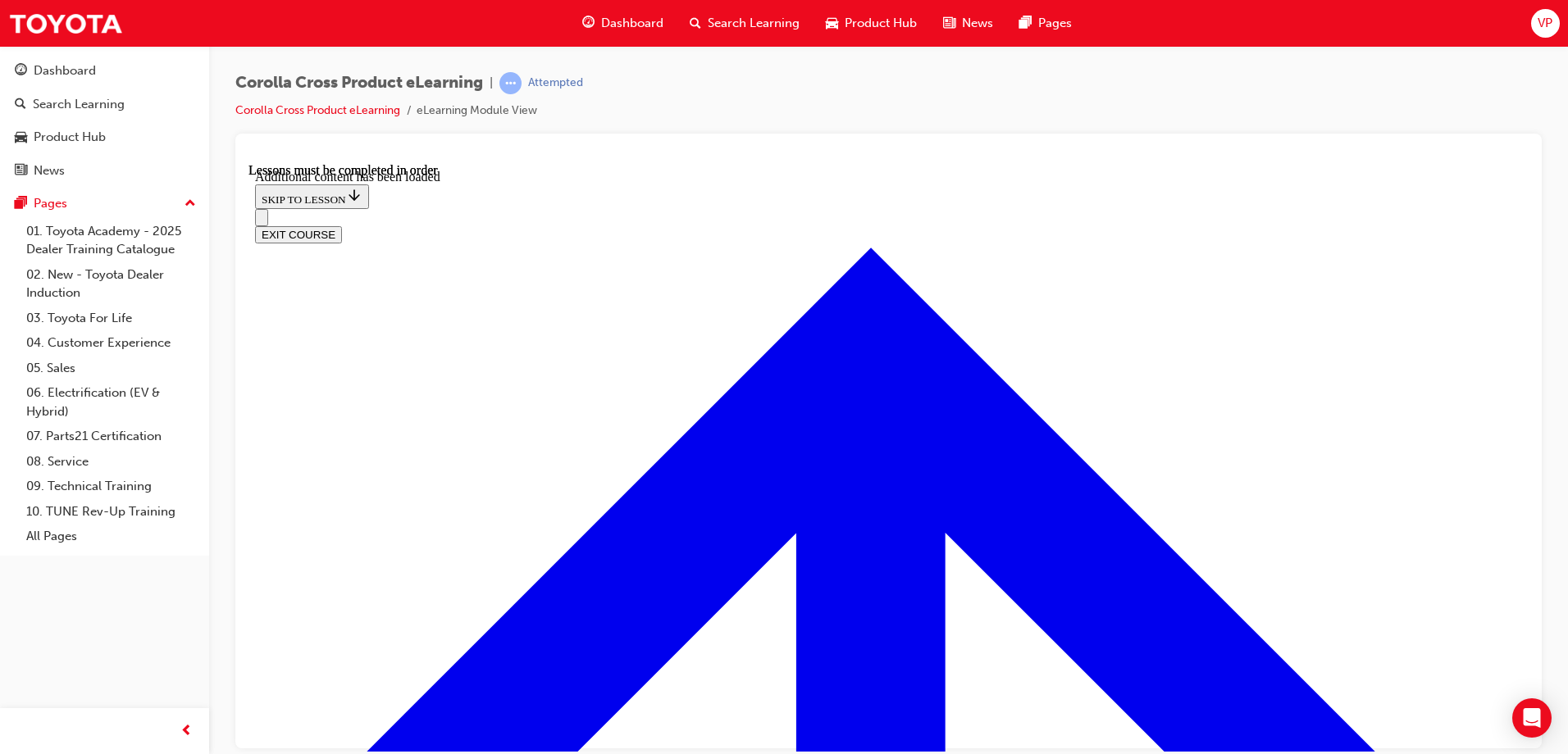
scroll to position [4037, 0]
checkbox input "true"
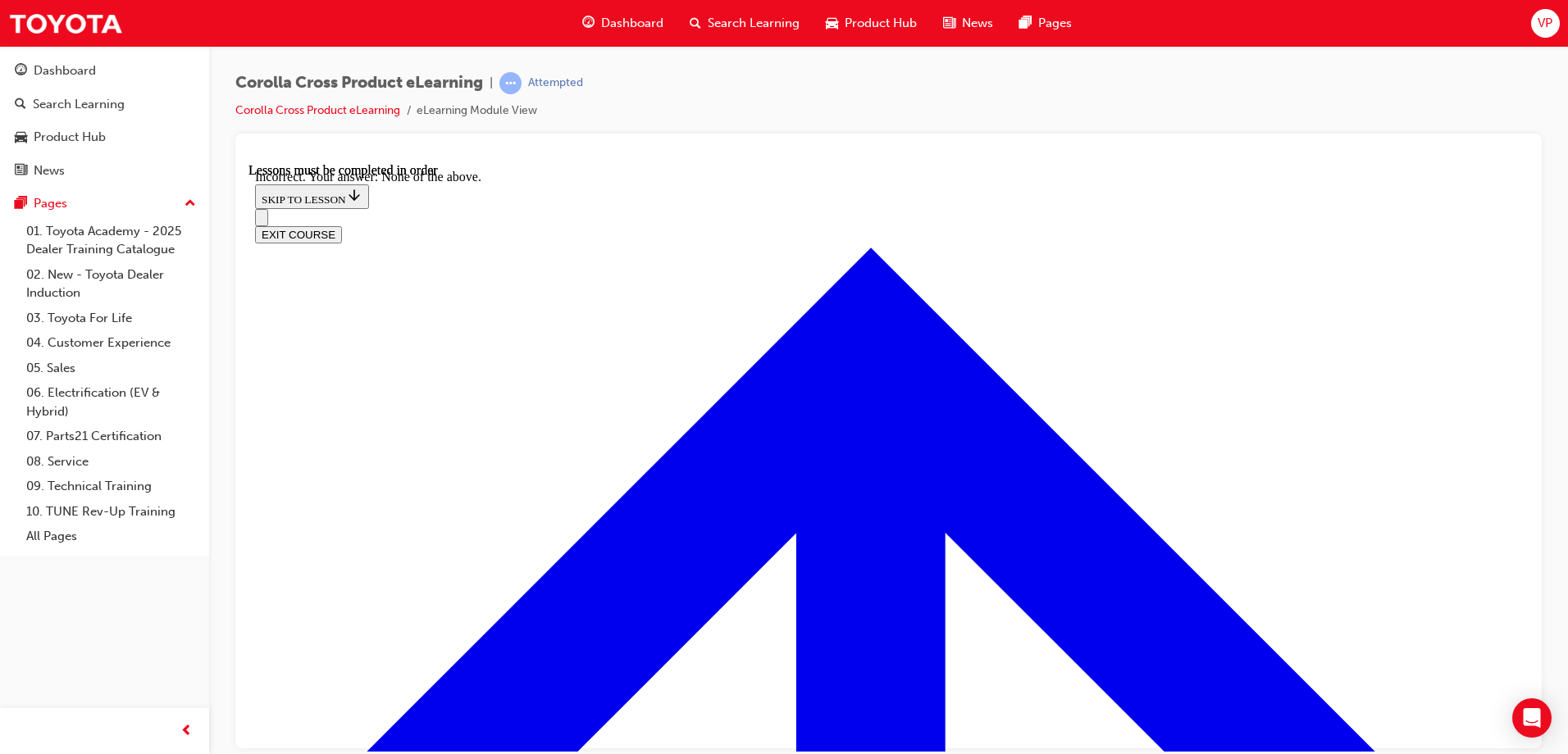
scroll to position [4201, 0]
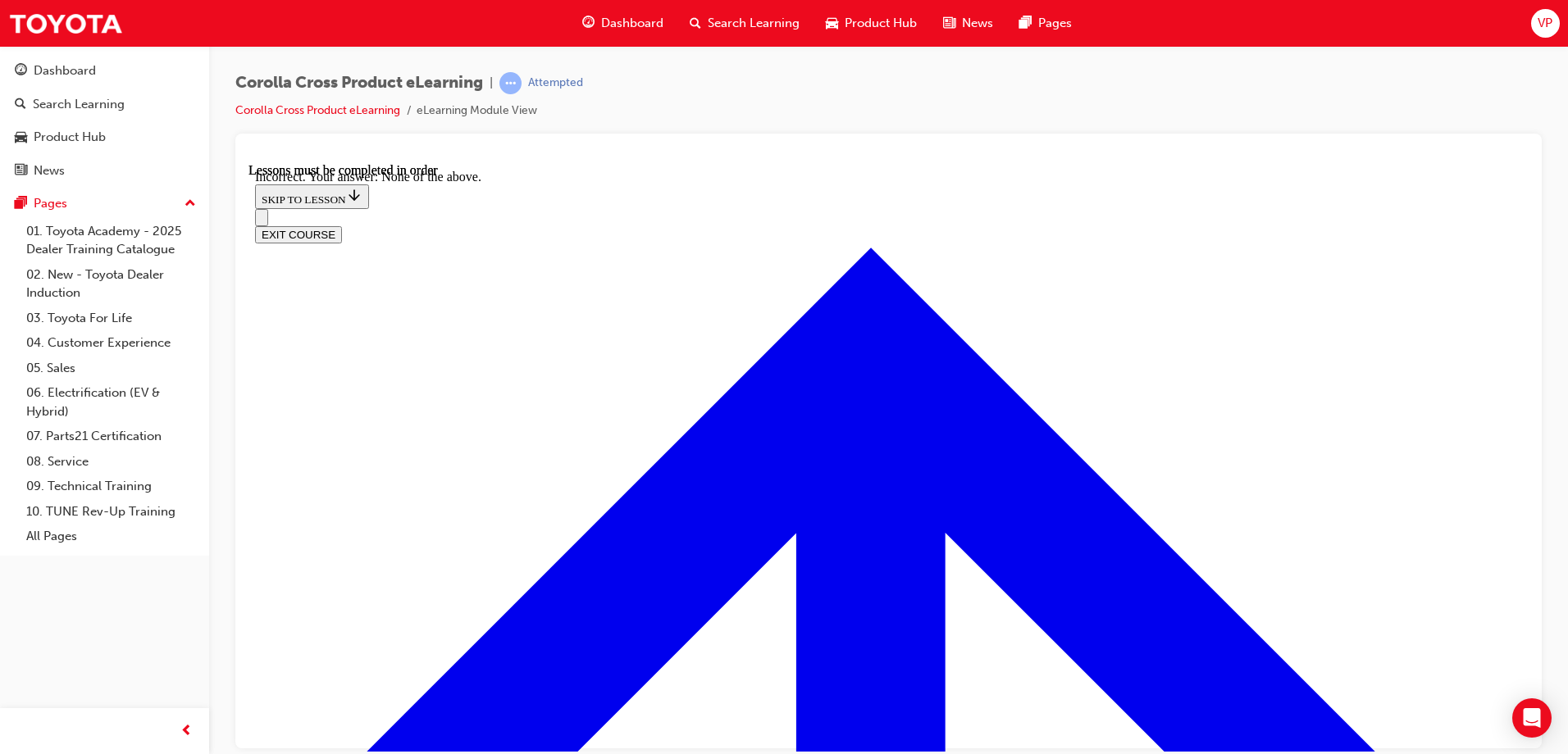
checkbox input "true"
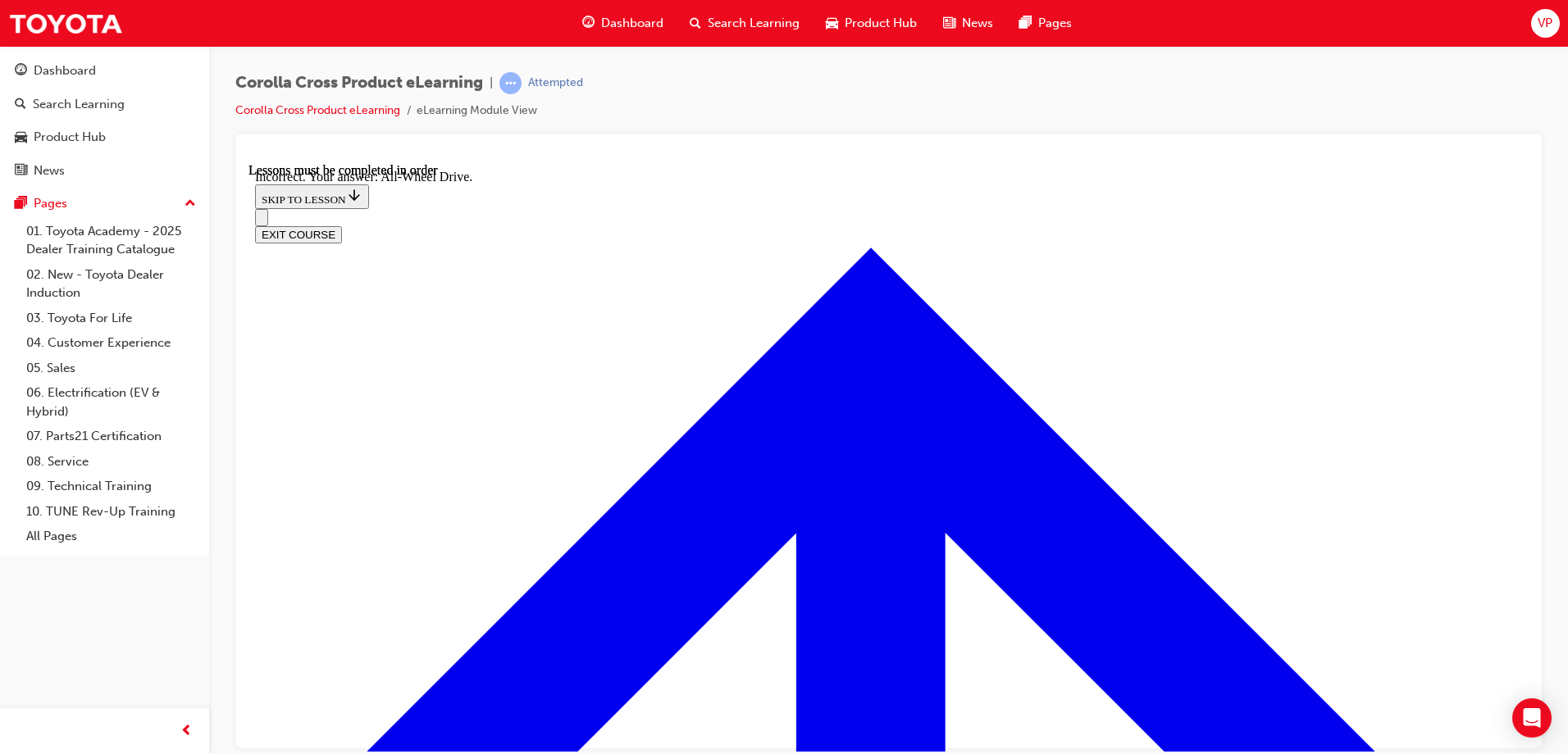
scroll to position [4077, 0]
checkbox input "true"
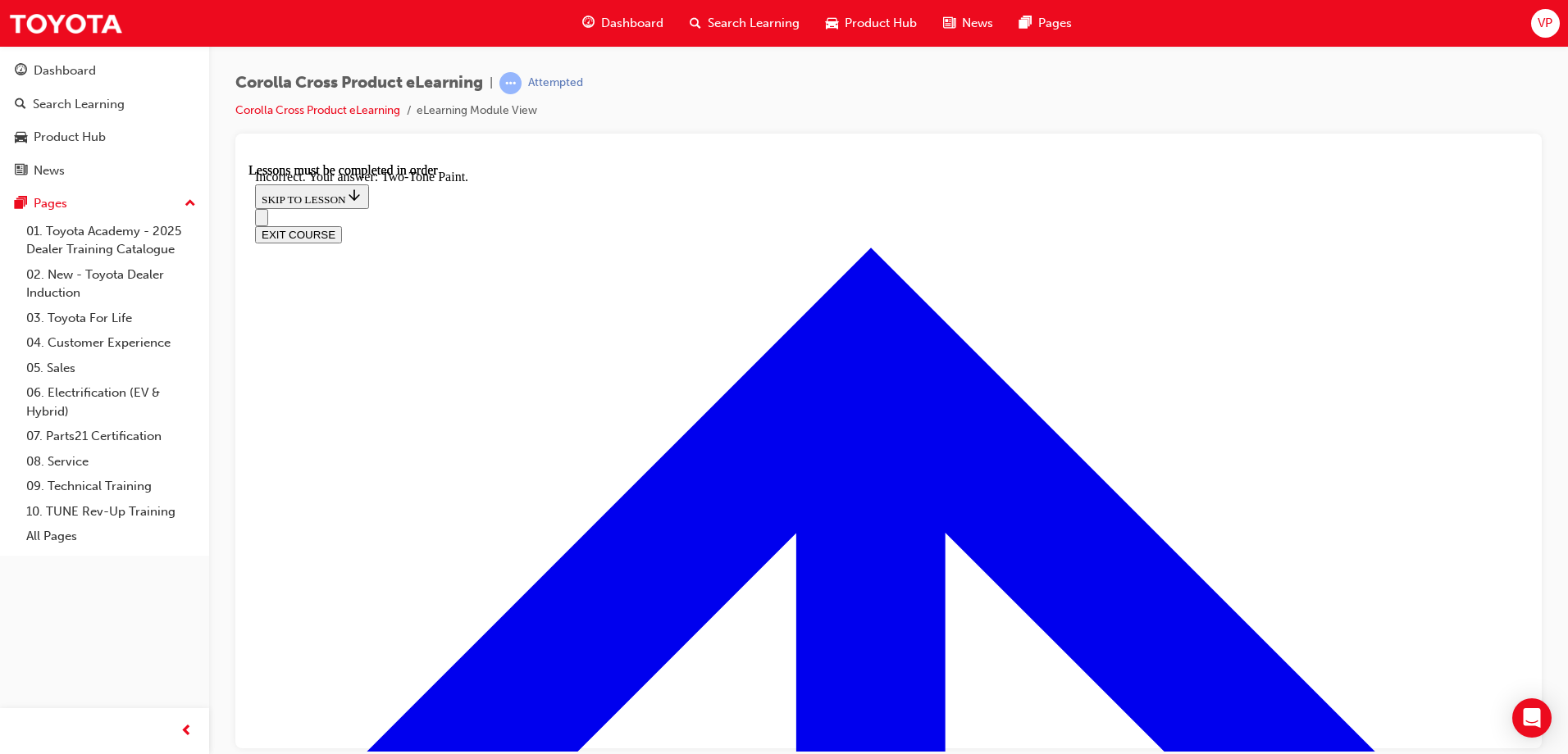
scroll to position [4179, 0]
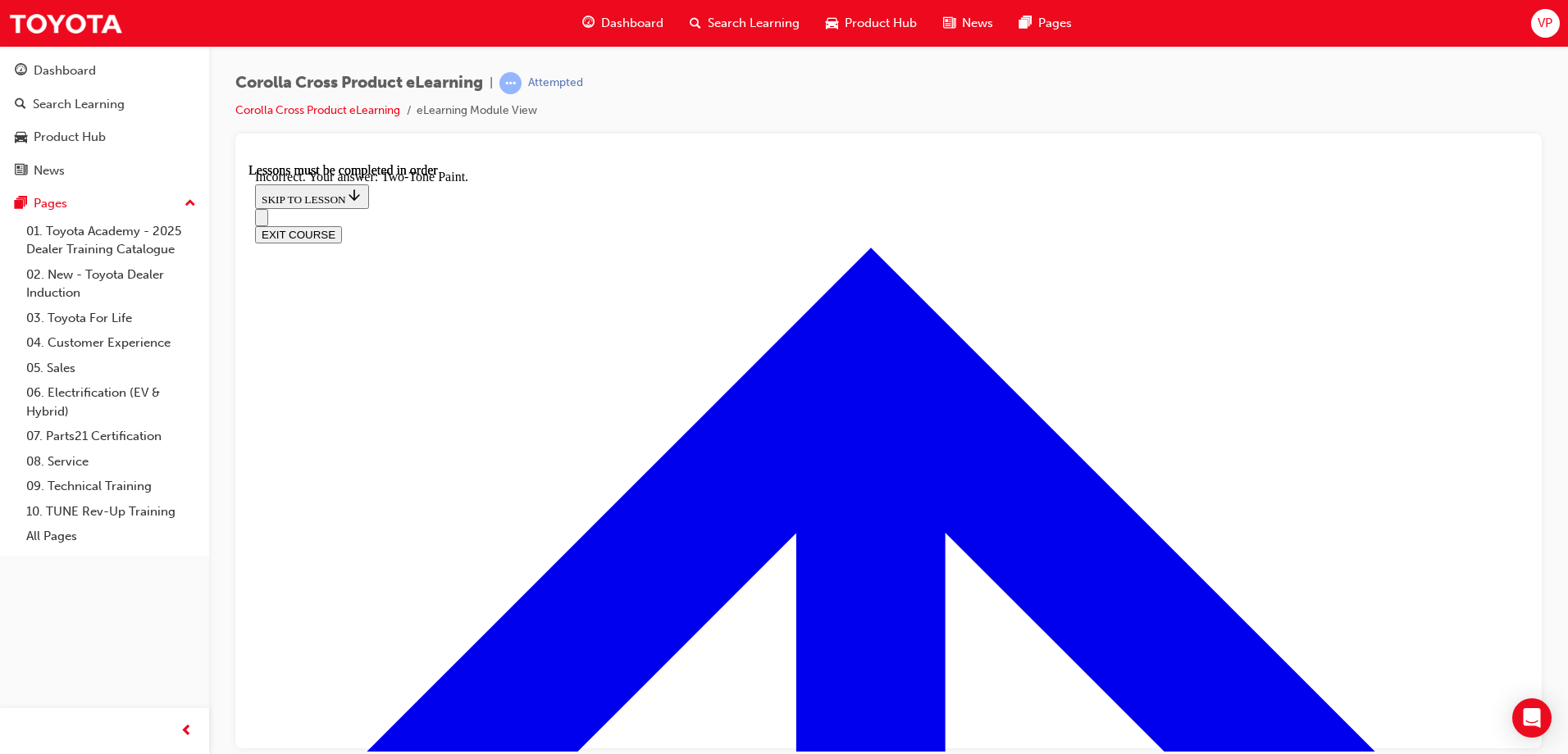
checkbox input "false"
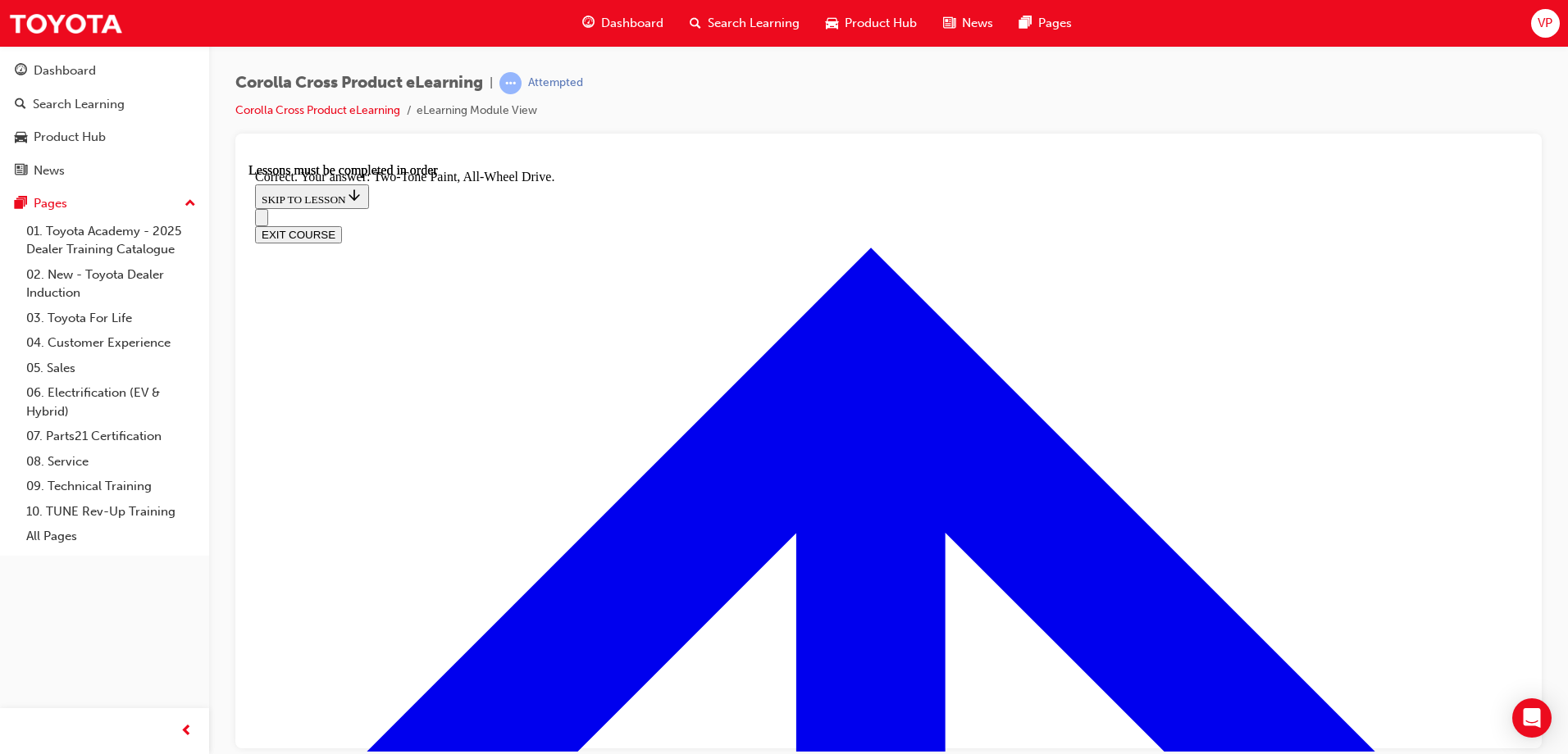
scroll to position [4815, 0]
radio input "true"
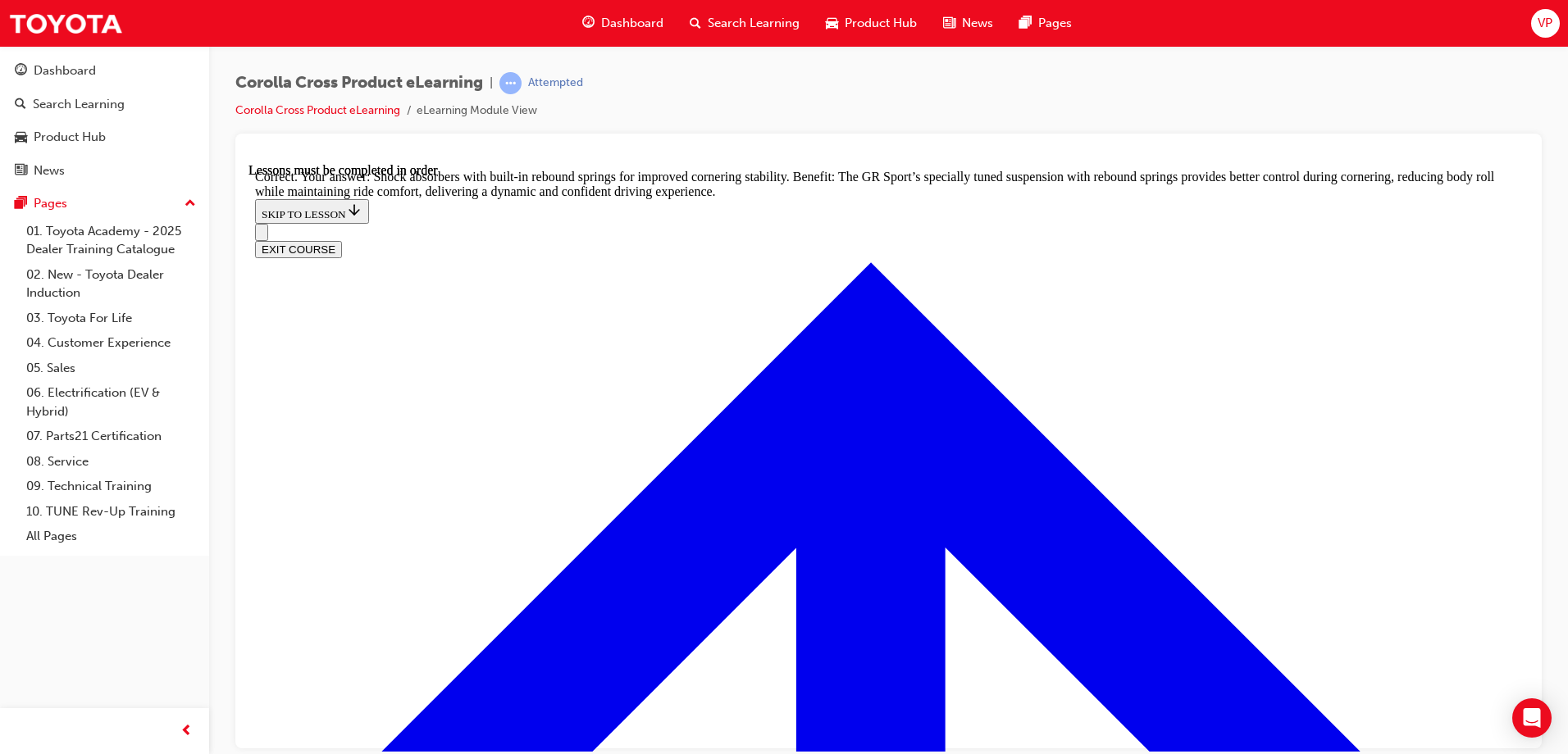
scroll to position [5222, 0]
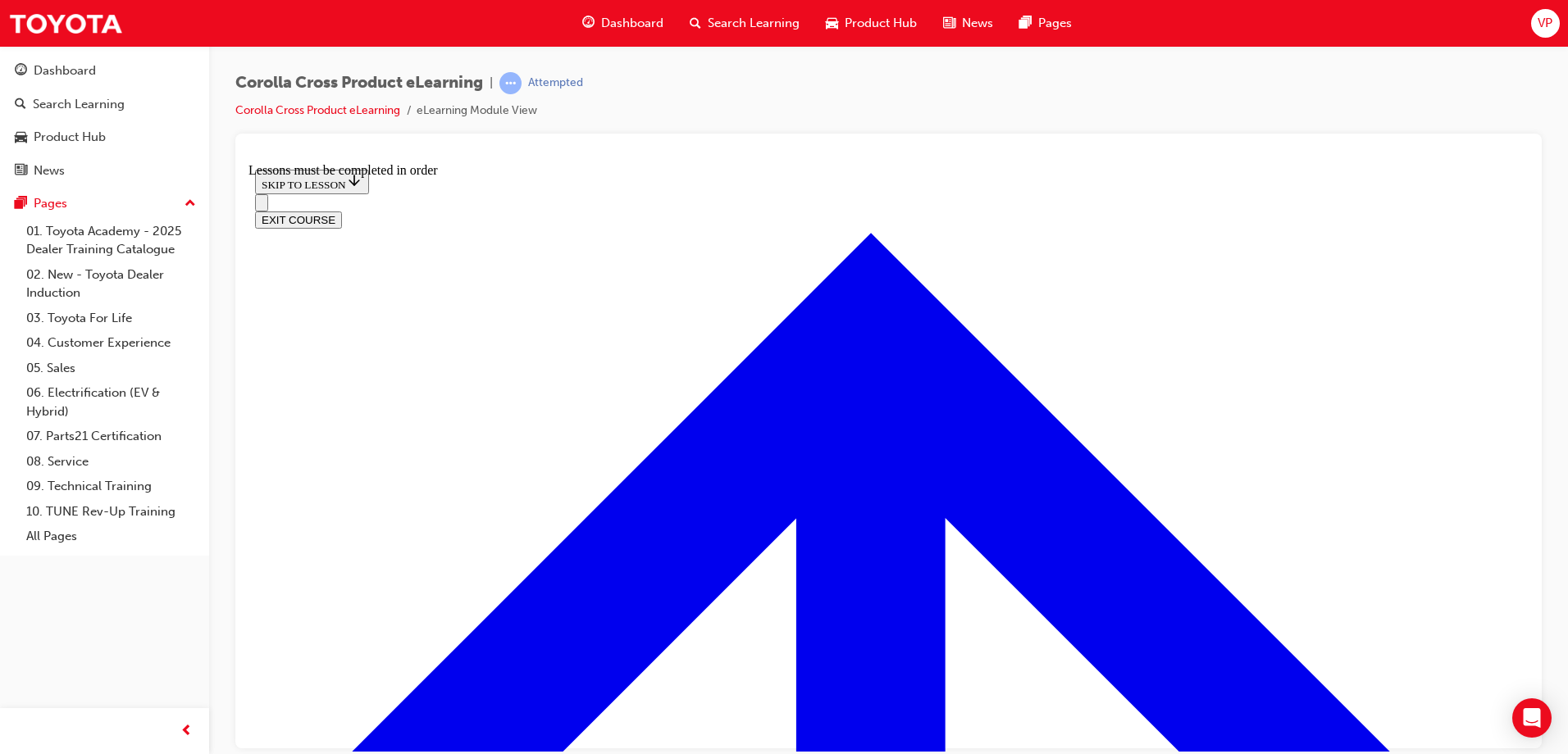
scroll to position [919, 0]
drag, startPoint x: 700, startPoint y: 369, endPoint x: 716, endPoint y: 367, distance: 16.1
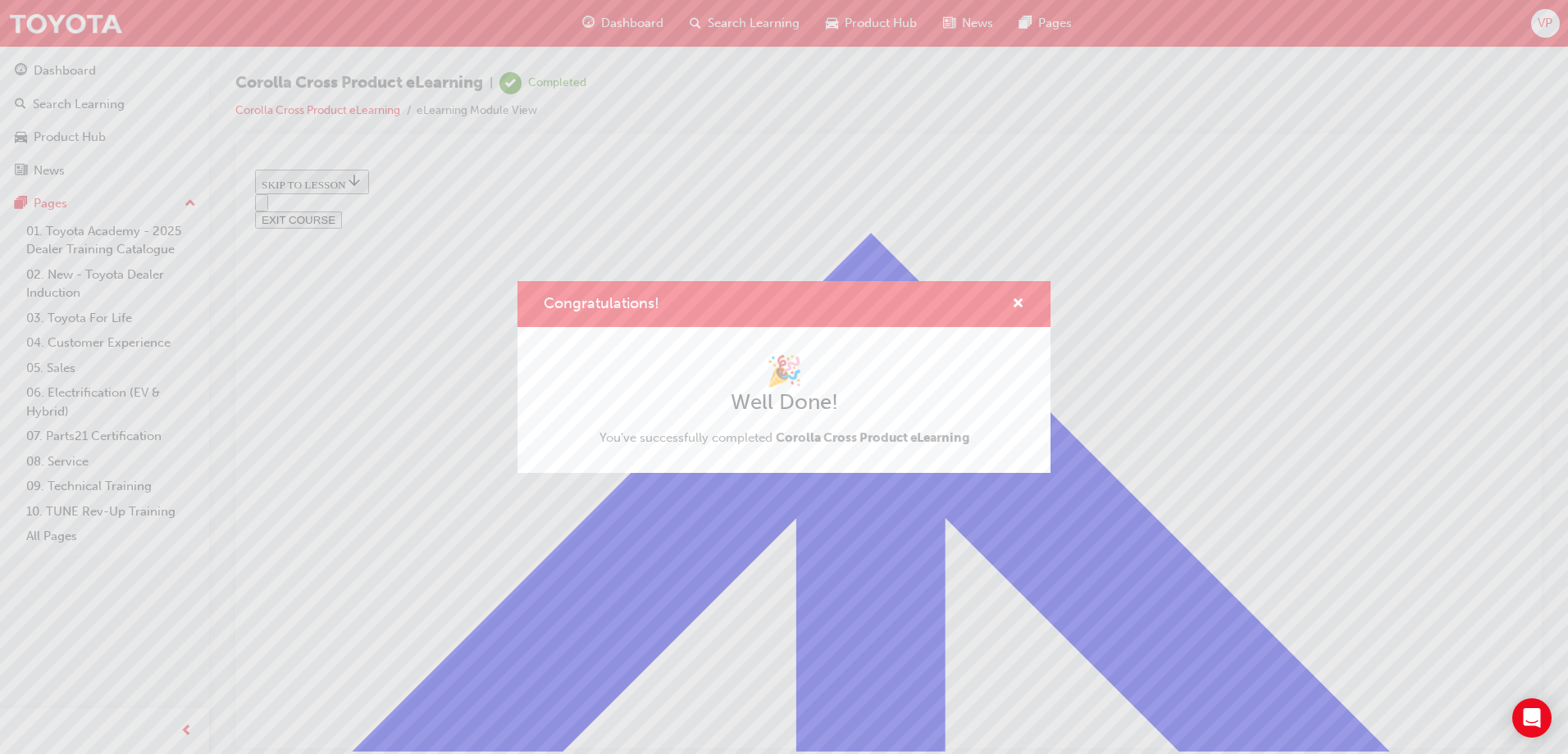
click at [734, 23] on div "Congratulations! 🎉 Well Done! You've successfully completed Corolla Cross Produ…" at bounding box center [784, 377] width 1568 height 754
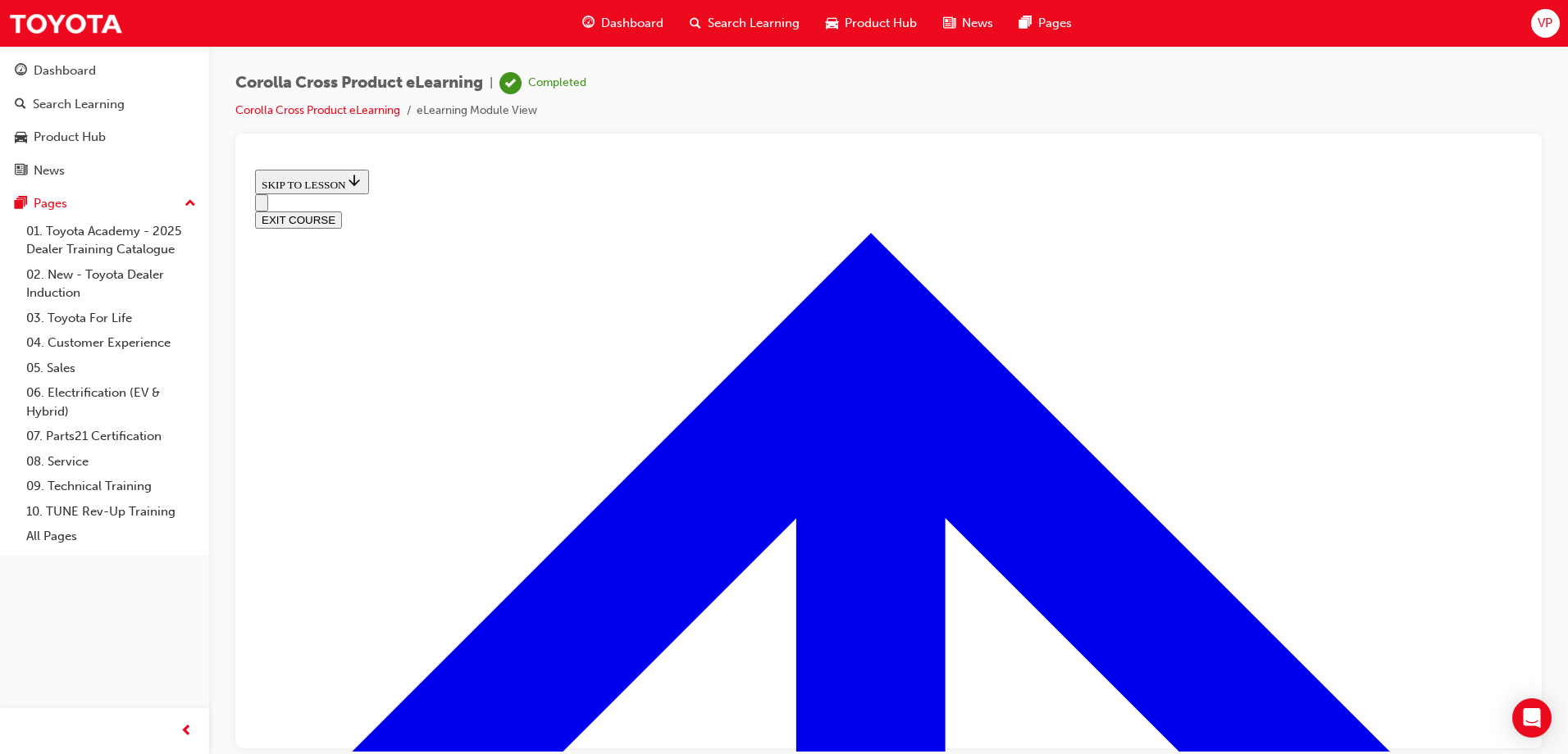
click at [342, 211] on button "EXIT COURSE" at bounding box center [299, 219] width 87 height 17
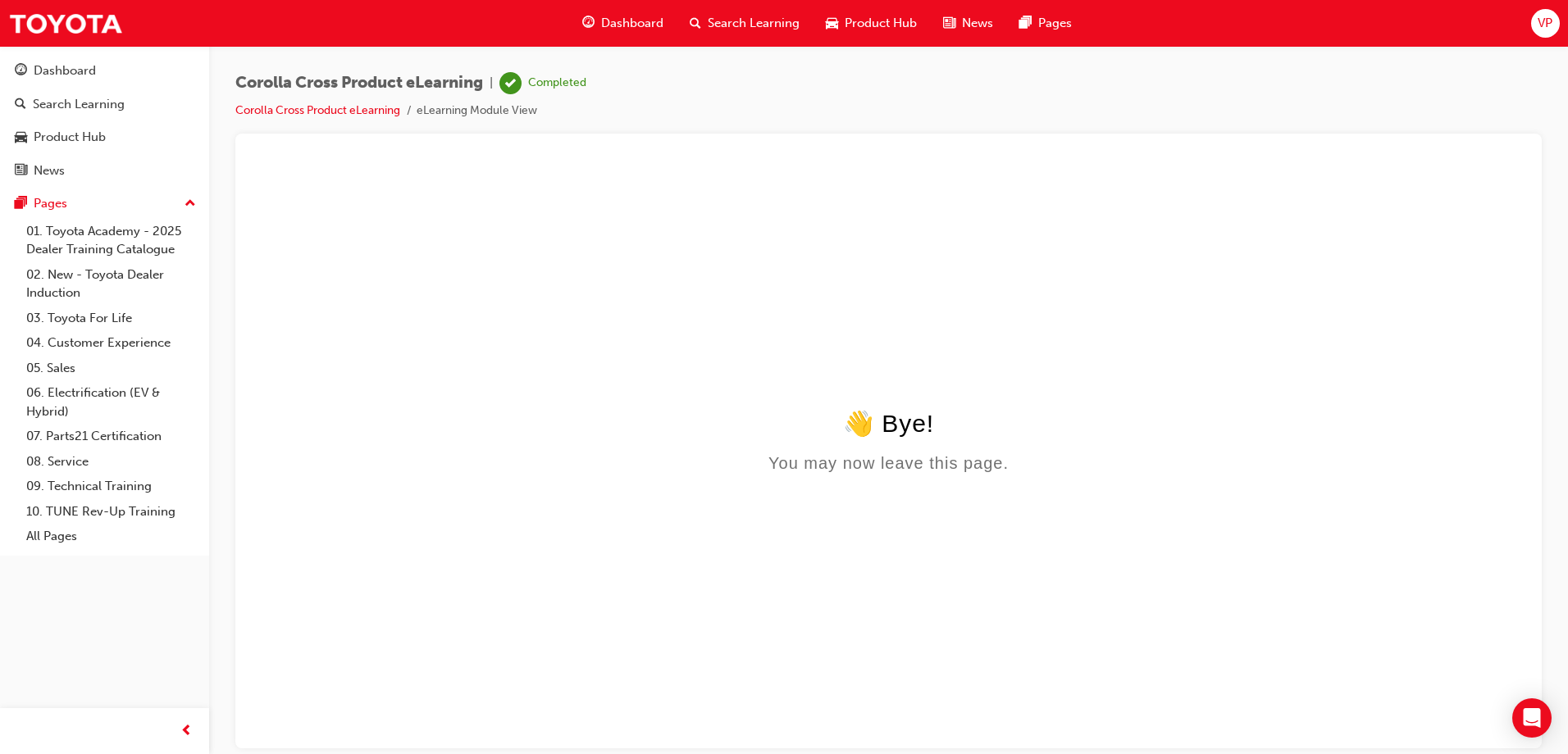
scroll to position [0, 0]
click at [736, 26] on span "Search Learning" at bounding box center [753, 23] width 92 height 19
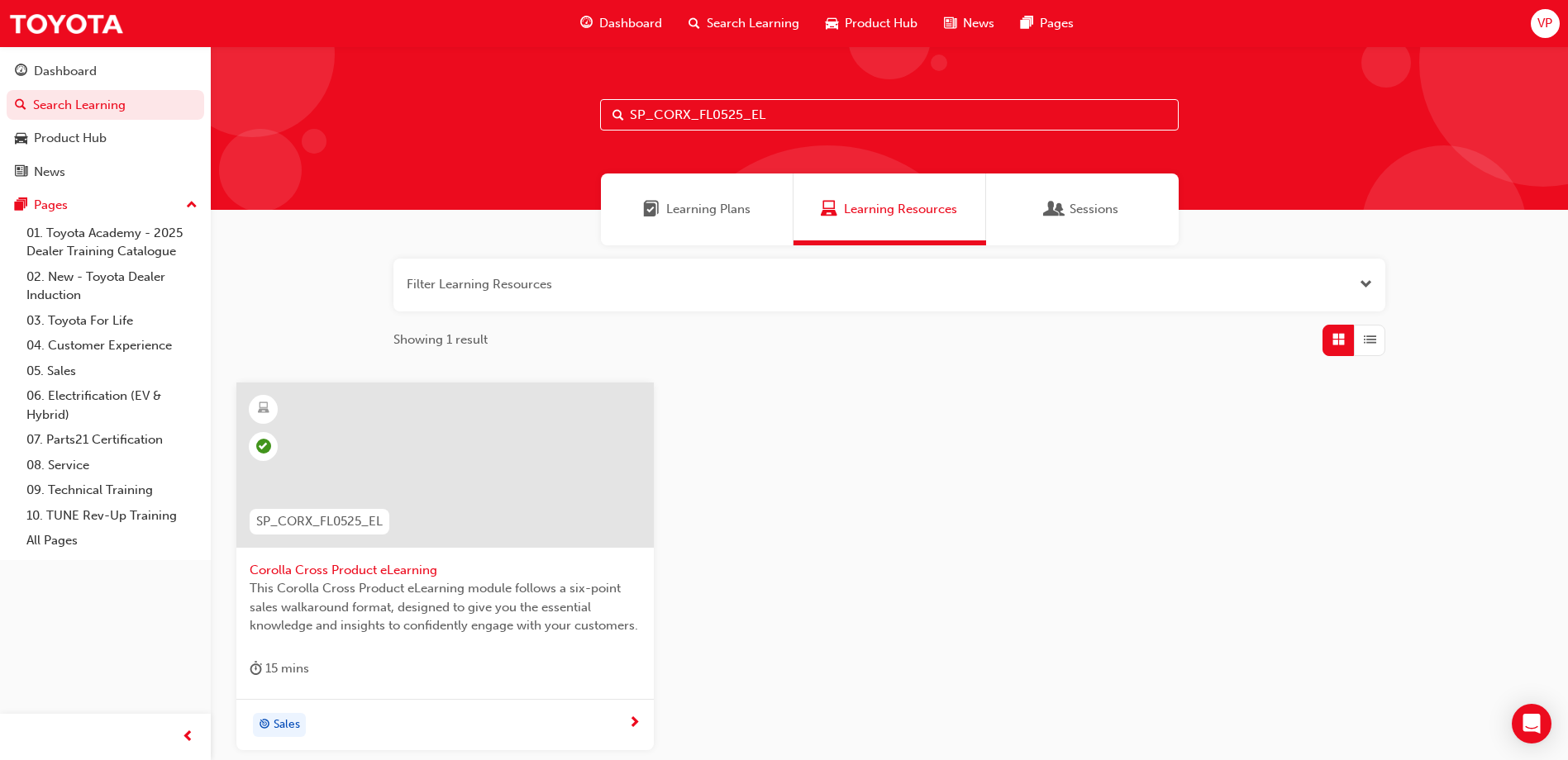
click at [795, 112] on input "SP_CORX_FL0525_EL" at bounding box center [889, 115] width 578 height 32
type input "S"
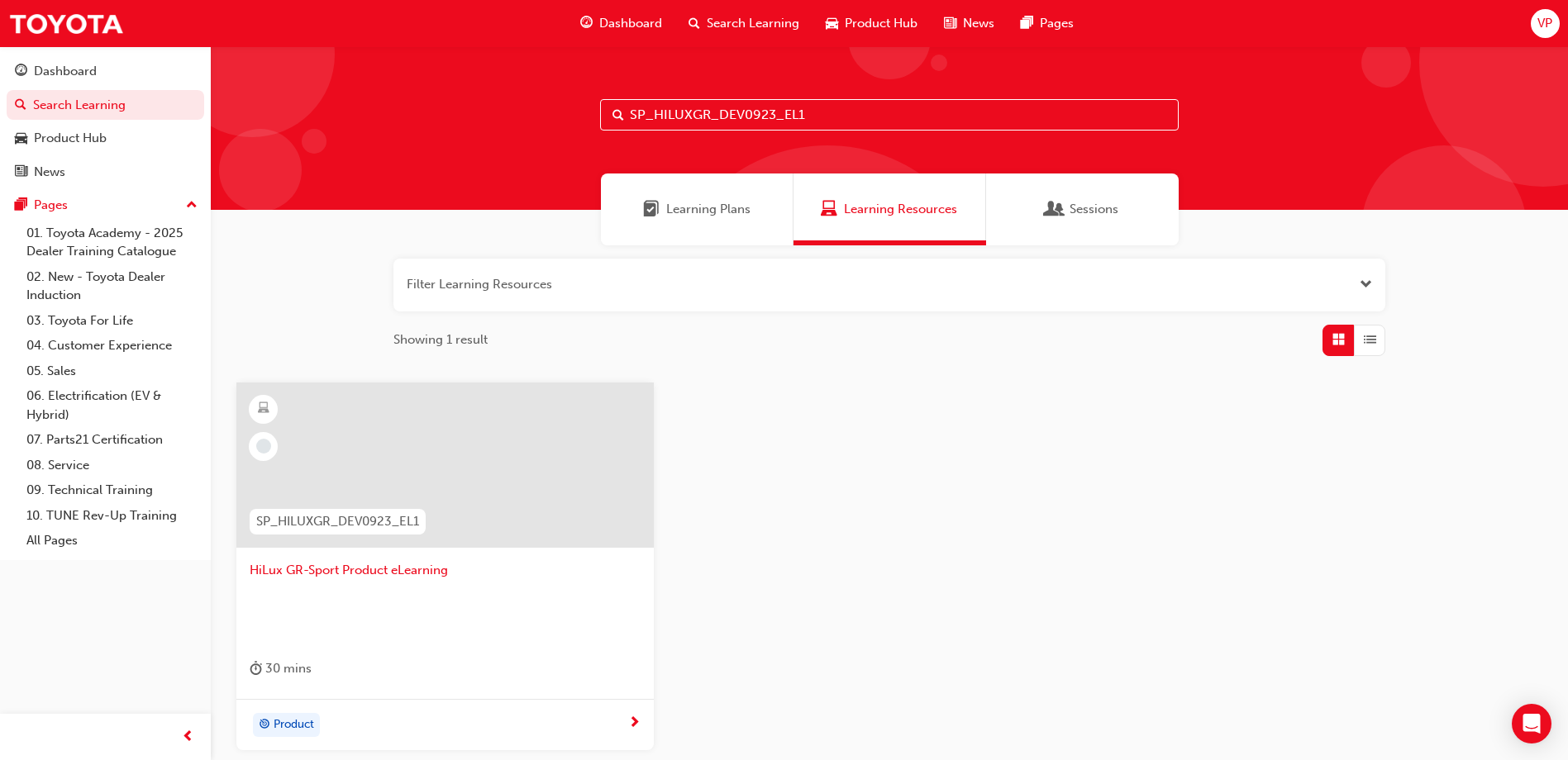
type input "SP_HILUXGR_DEV0923_EL1"
click at [432, 485] on div at bounding box center [445, 465] width 417 height 165
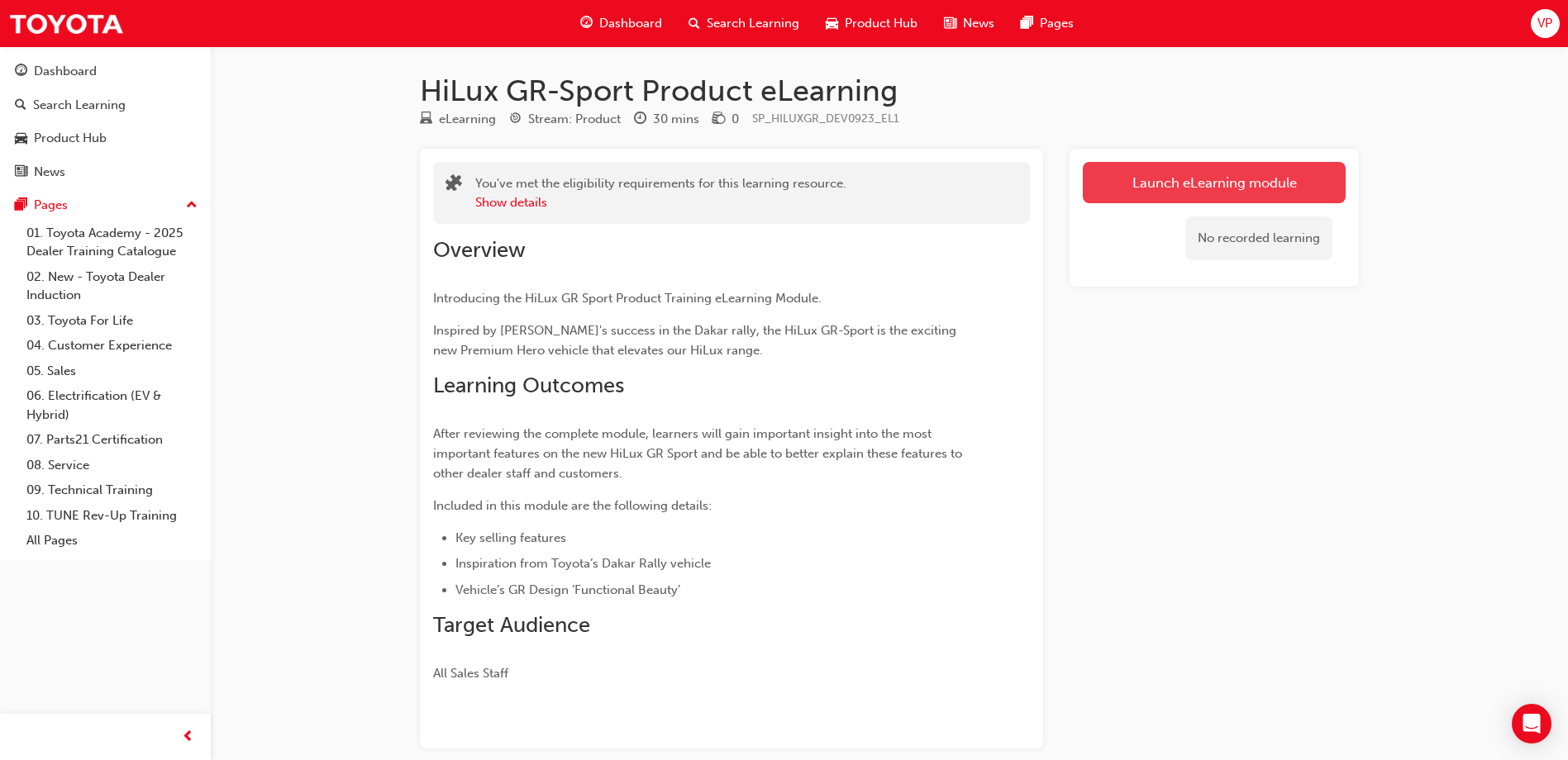
click at [1223, 180] on link "Launch eLearning module" at bounding box center [1214, 183] width 263 height 42
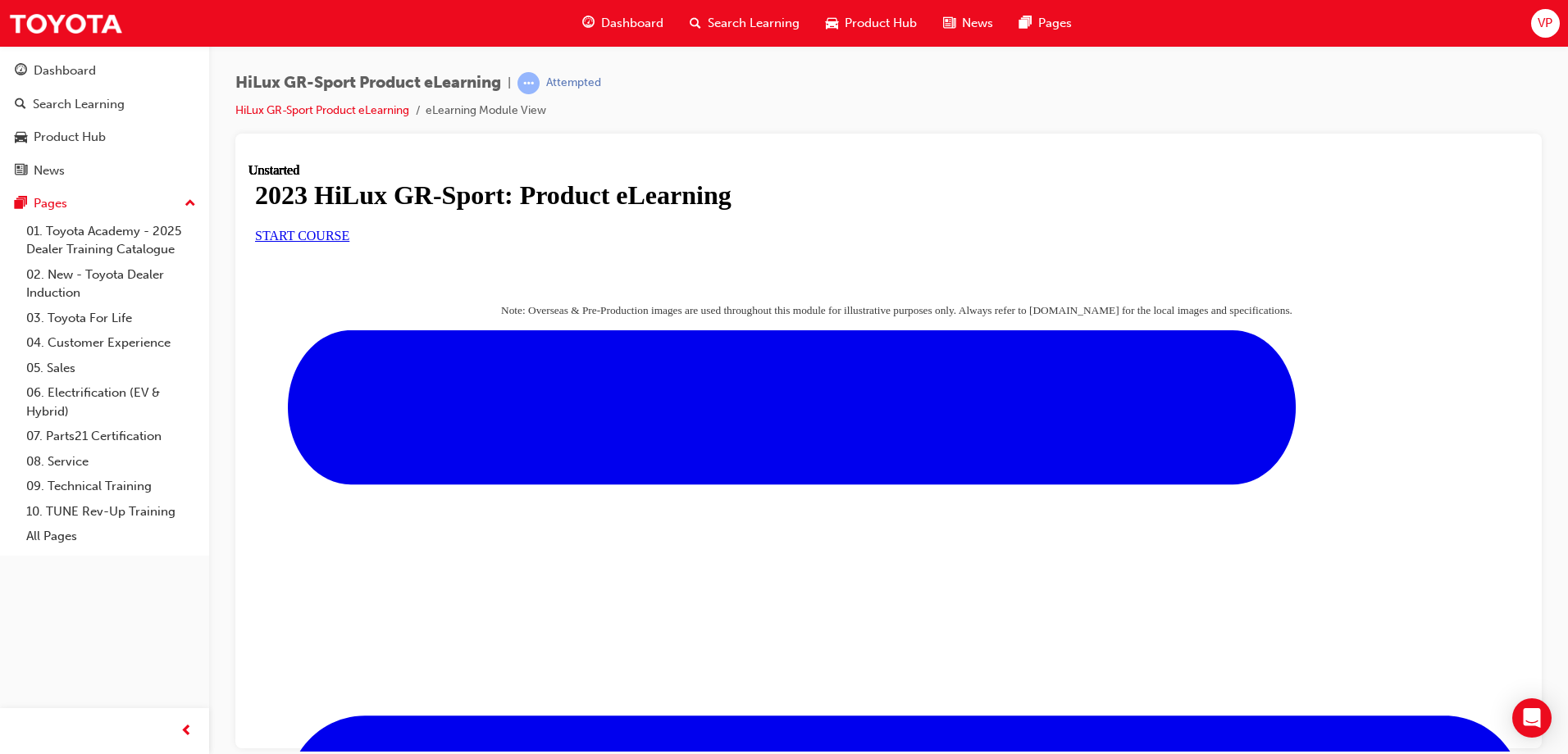
click at [349, 241] on span "START COURSE" at bounding box center [303, 235] width 95 height 14
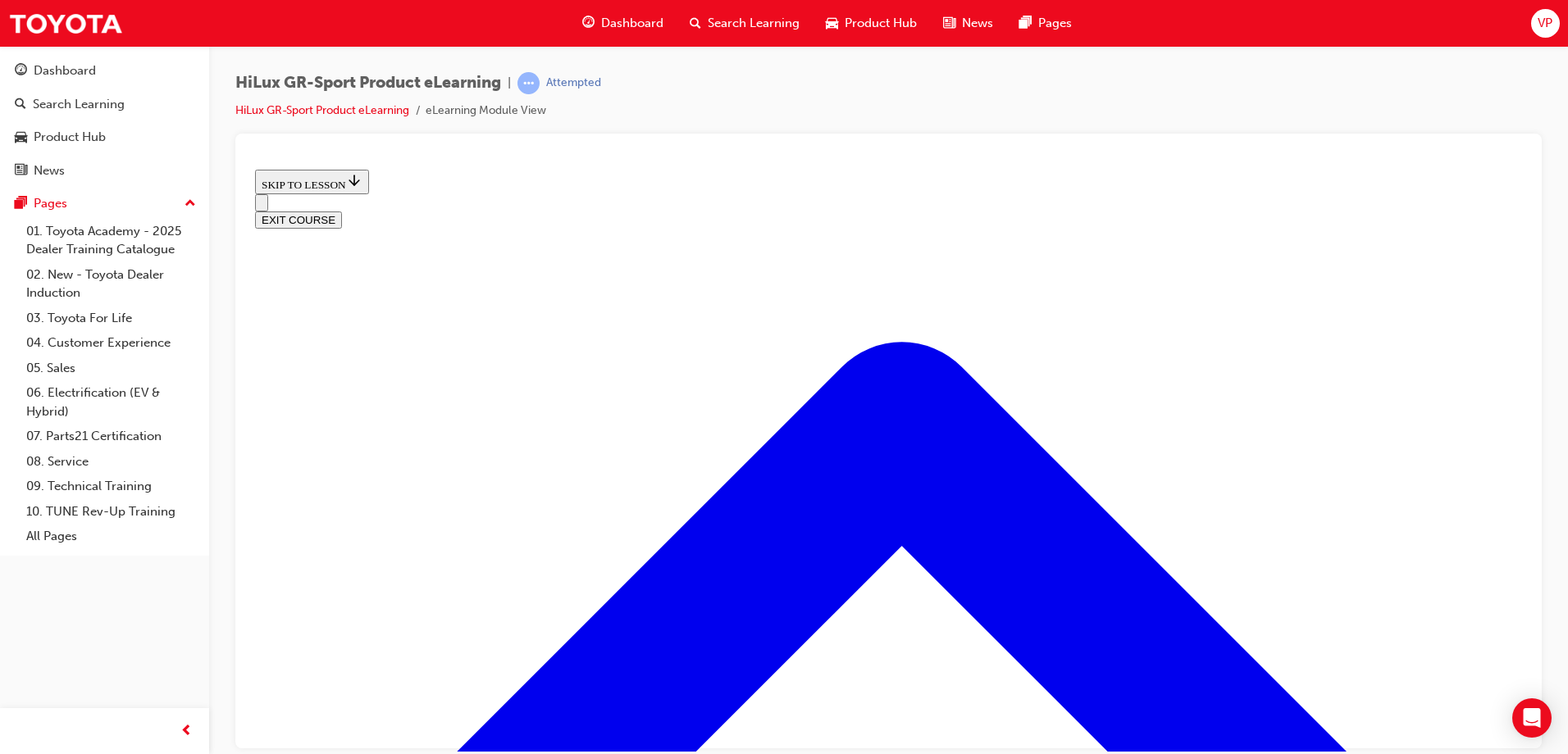
scroll to position [809, 0]
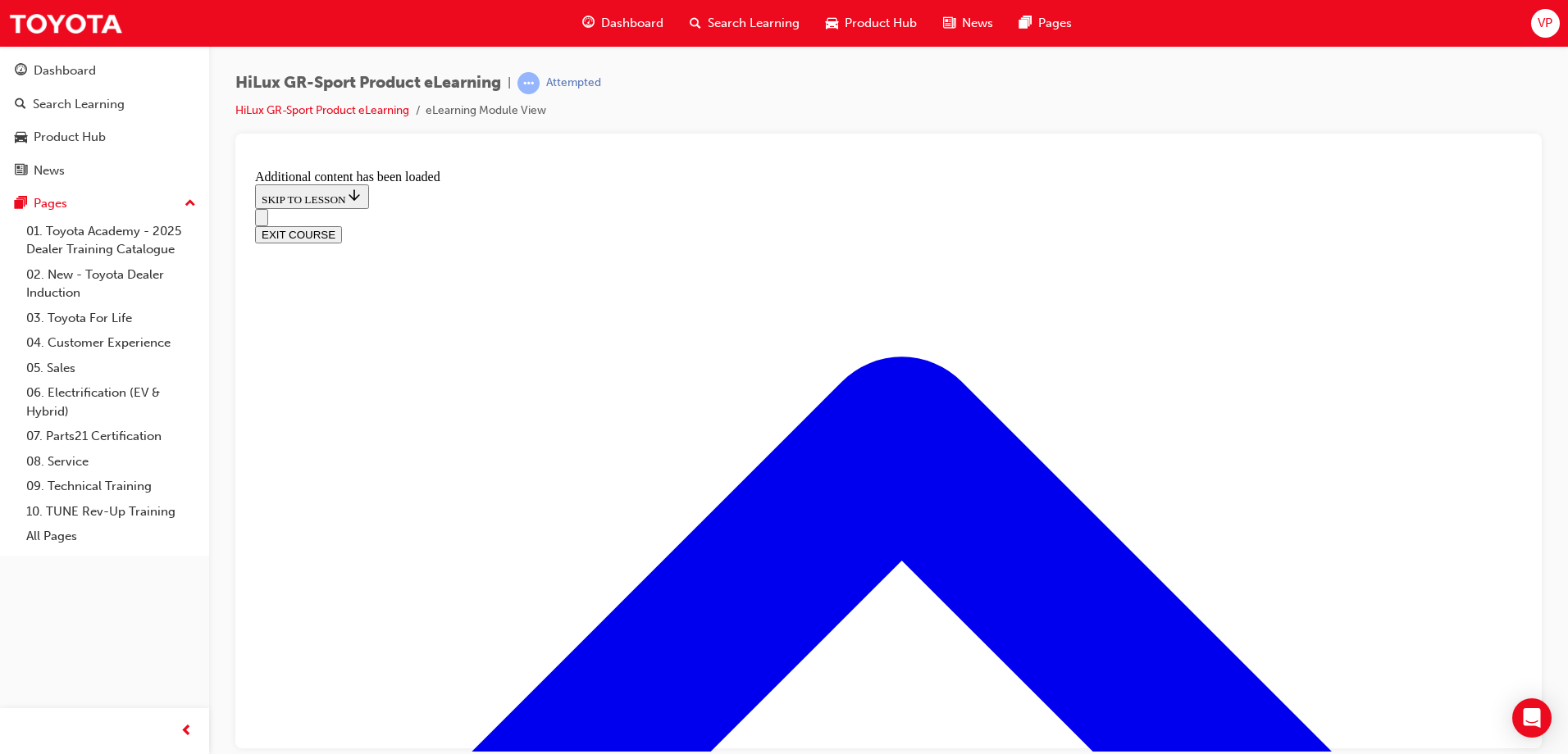
scroll to position [1570, 0]
drag, startPoint x: 726, startPoint y: 411, endPoint x: 984, endPoint y: 422, distance: 258.2
drag, startPoint x: 715, startPoint y: 497, endPoint x: 1027, endPoint y: 511, distance: 312.3
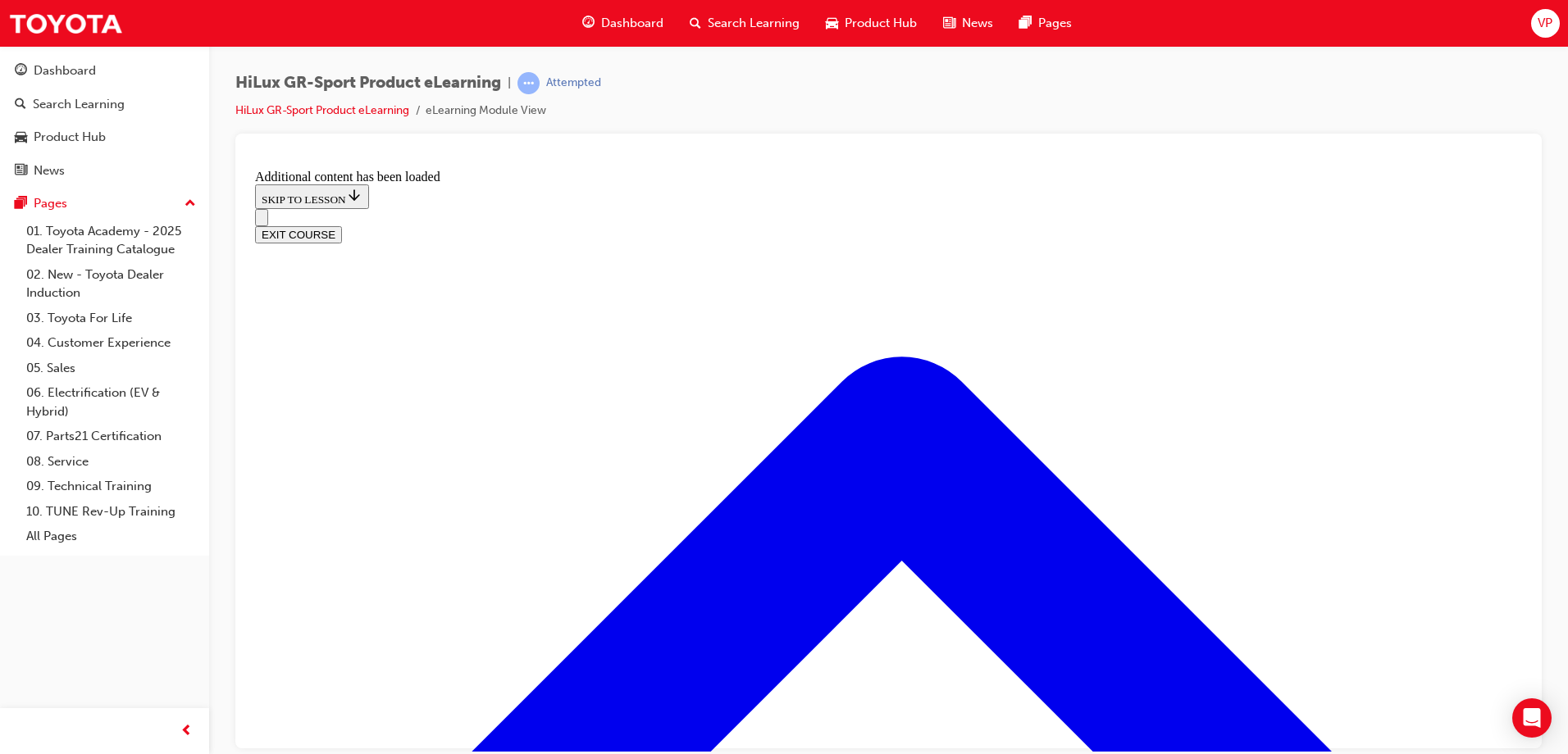
drag, startPoint x: 761, startPoint y: 583, endPoint x: 1032, endPoint y: 609, distance: 272.2
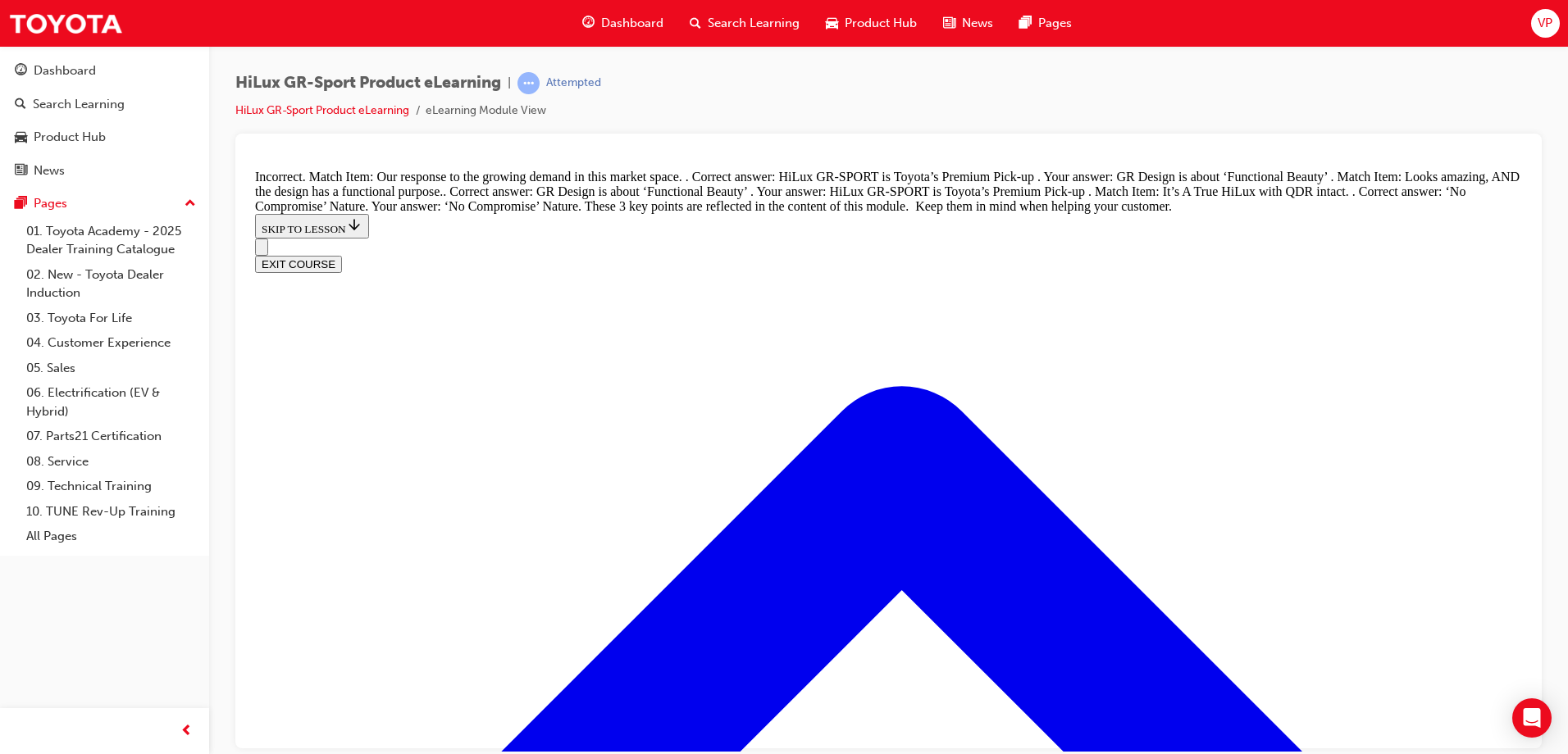
scroll to position [1808, 0]
drag, startPoint x: 731, startPoint y: 342, endPoint x: 1010, endPoint y: 528, distance: 335.3
drag, startPoint x: 754, startPoint y: 339, endPoint x: 1015, endPoint y: 432, distance: 277.1
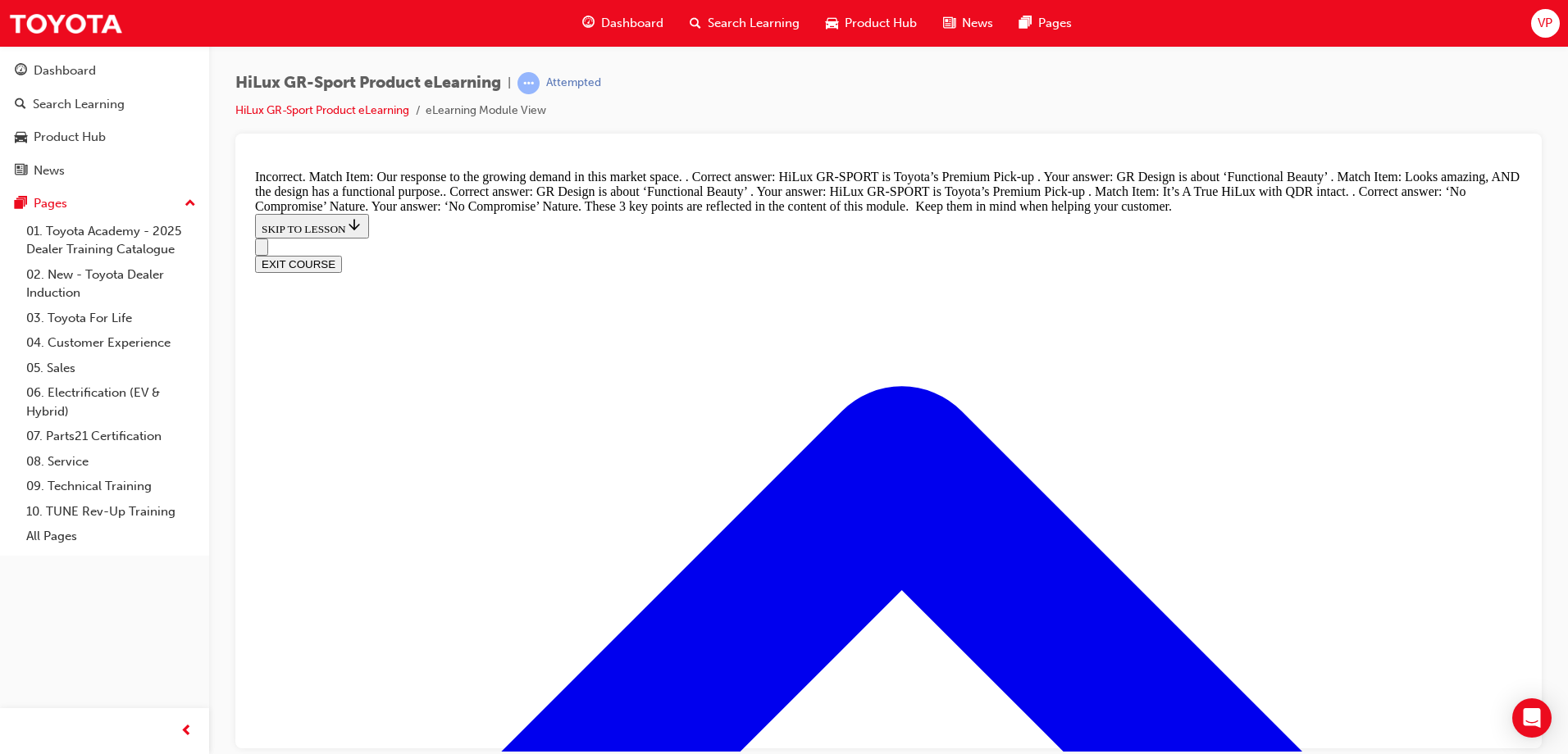
drag, startPoint x: 733, startPoint y: 355, endPoint x: 1012, endPoint y: 372, distance: 279.5
drag, startPoint x: 963, startPoint y: 442, endPoint x: 1071, endPoint y: 474, distance: 112.6
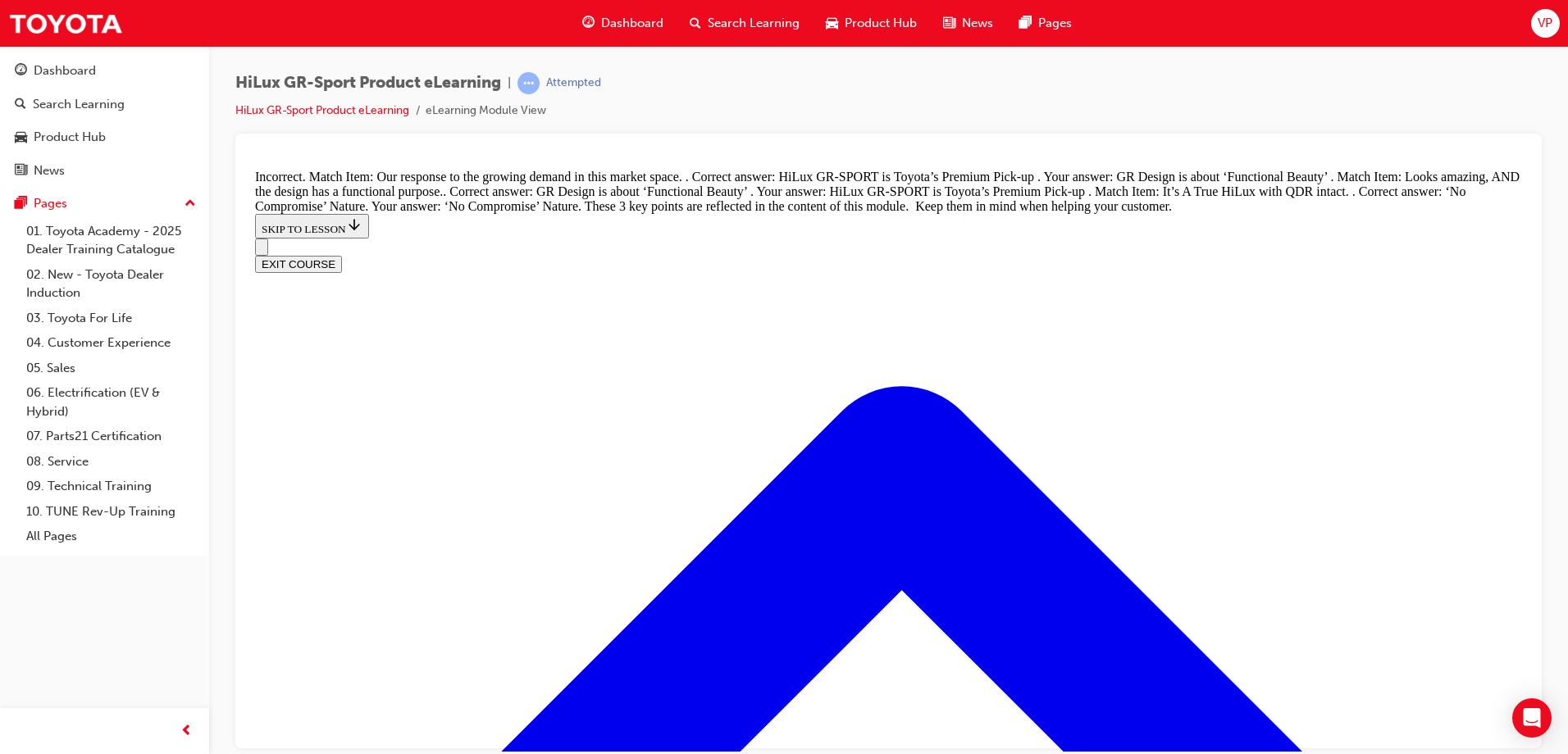
scroll to position [1815, 0]
drag, startPoint x: 736, startPoint y: 292, endPoint x: 1004, endPoint y: 464, distance: 318.4
drag, startPoint x: 767, startPoint y: 377, endPoint x: 1001, endPoint y: 385, distance: 234.1
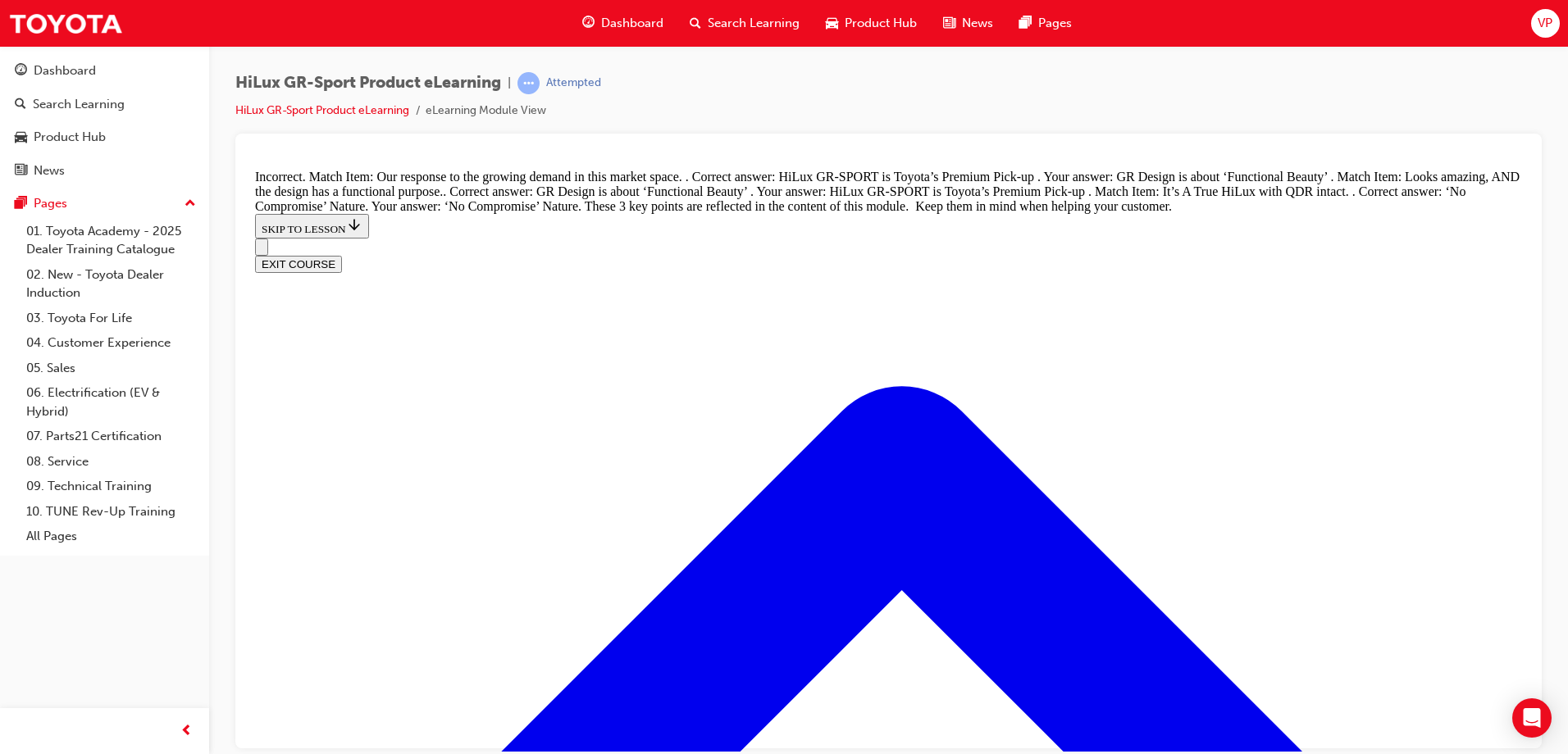
drag, startPoint x: 763, startPoint y: 303, endPoint x: 1022, endPoint y: 308, distance: 259.0
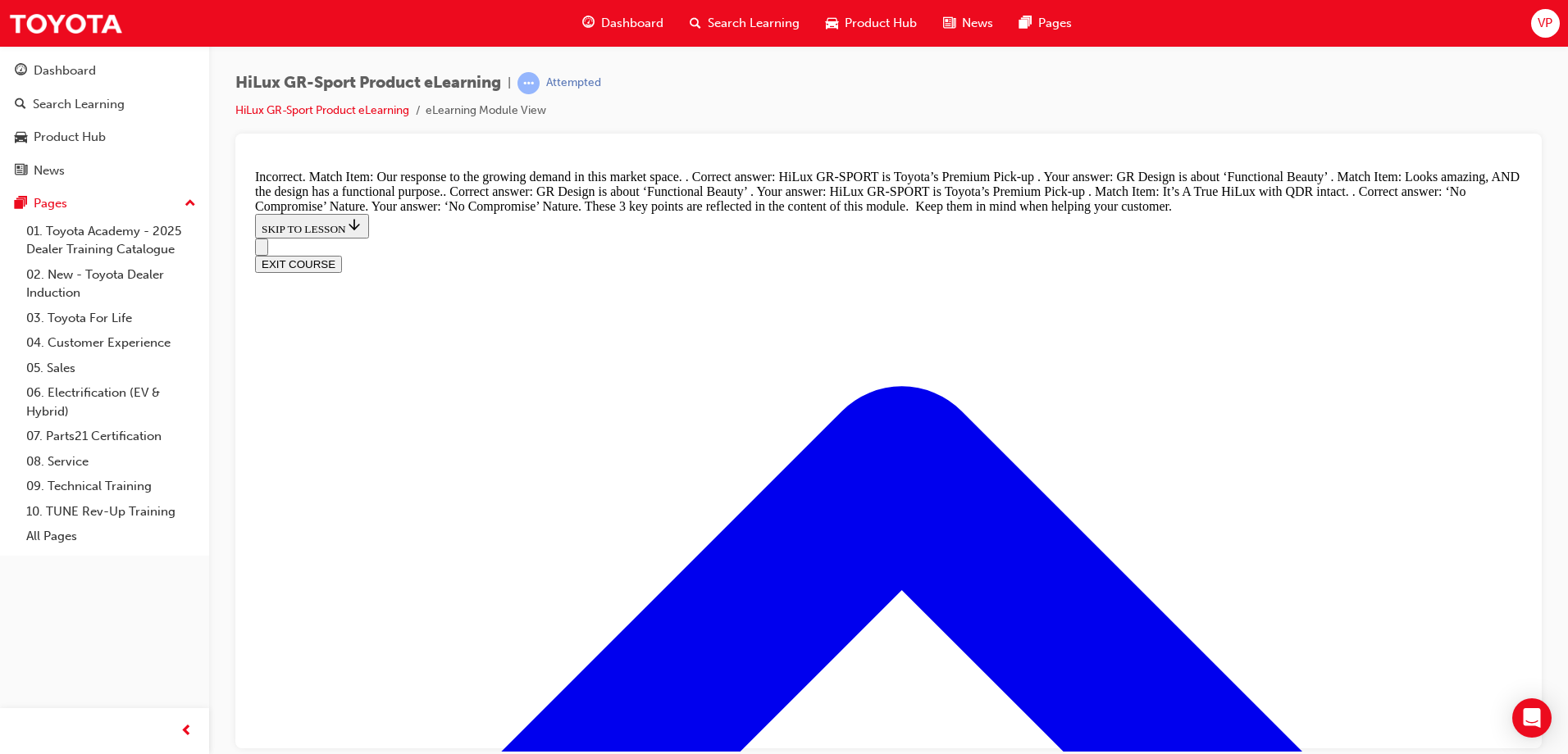
drag, startPoint x: 717, startPoint y: 646, endPoint x: 970, endPoint y: 653, distance: 253.1
drag, startPoint x: 795, startPoint y: 545, endPoint x: 1076, endPoint y: 464, distance: 292.4
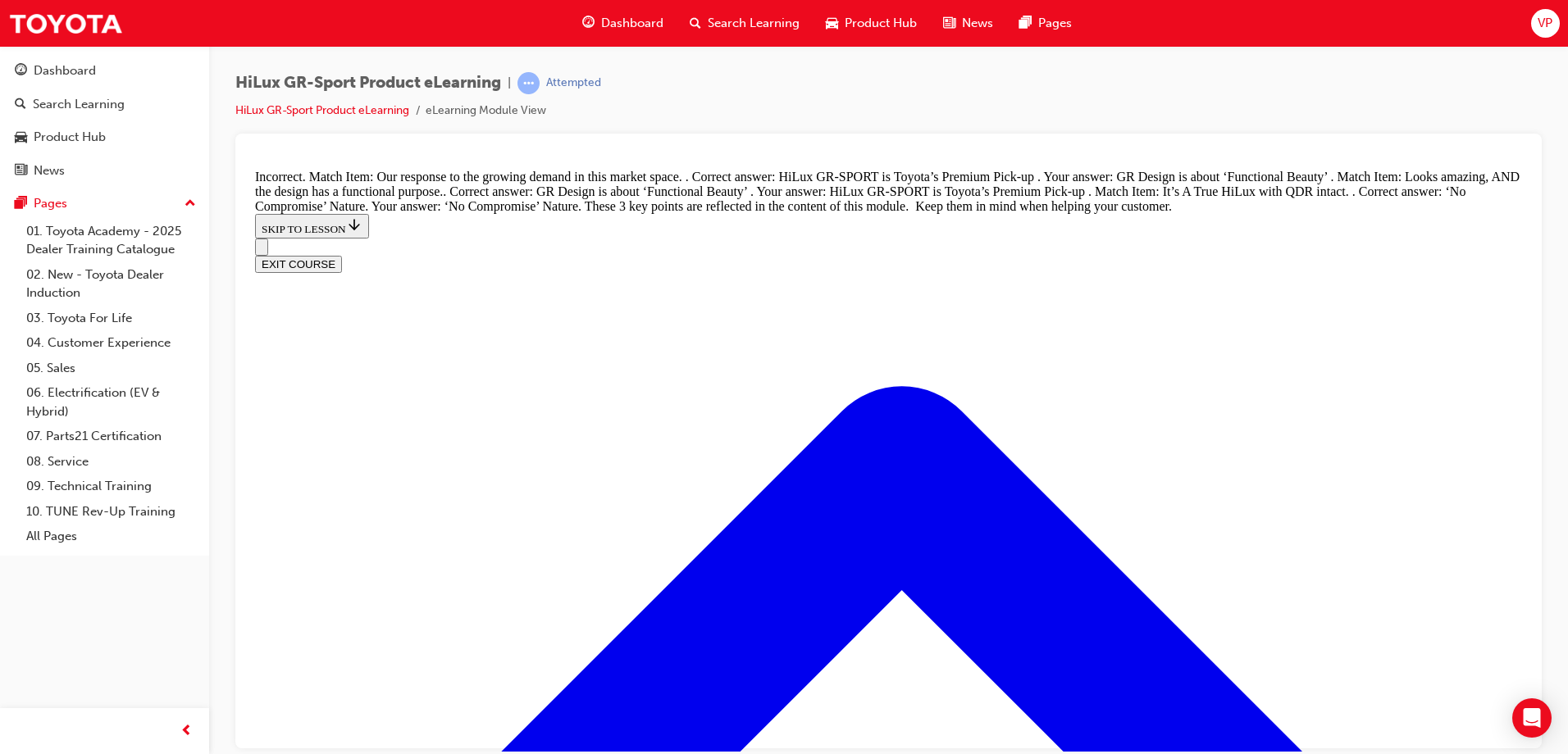
drag, startPoint x: 776, startPoint y: 539, endPoint x: 1031, endPoint y: 543, distance: 255.0
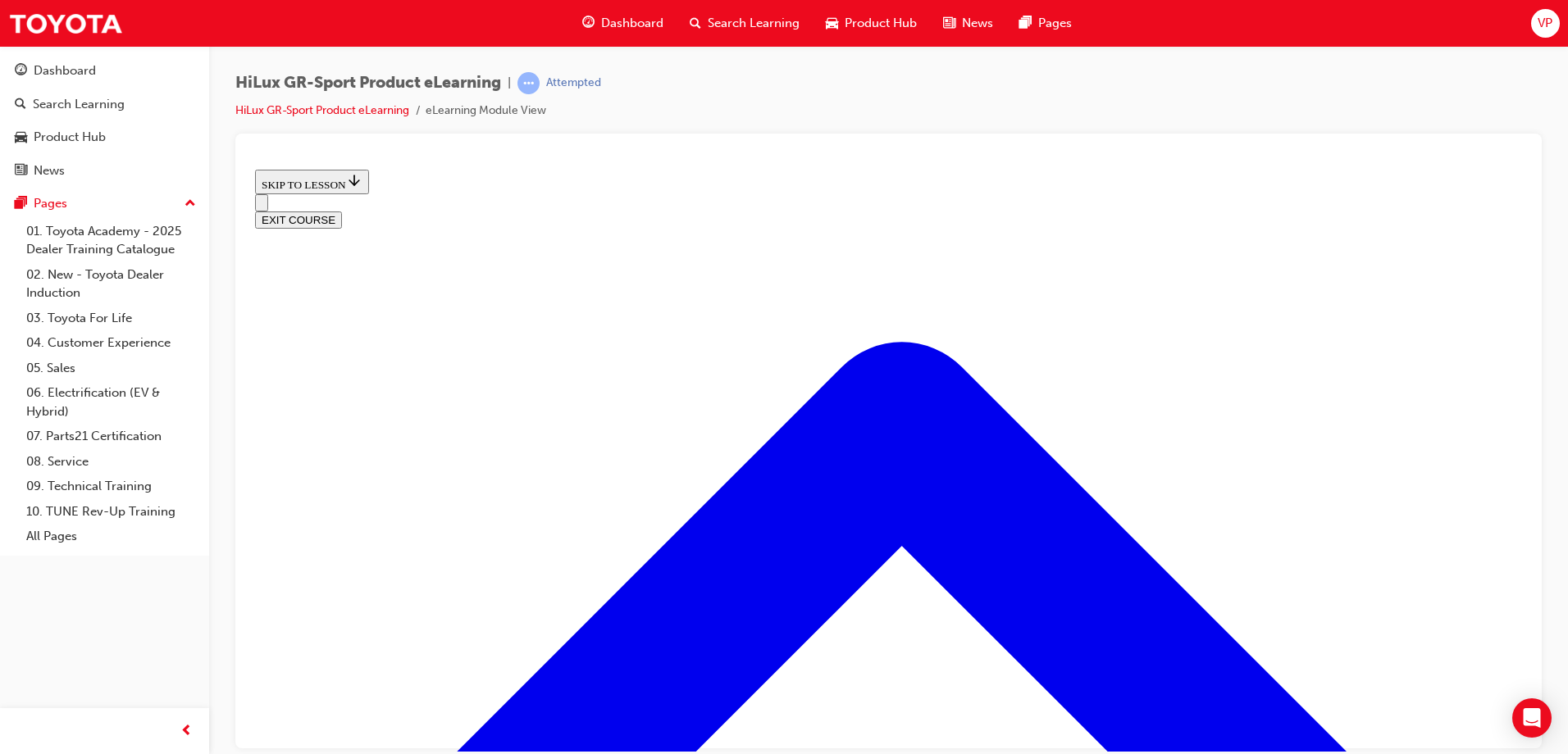
scroll to position [604, 0]
drag, startPoint x: 1056, startPoint y: 433, endPoint x: 1065, endPoint y: 436, distance: 9.5
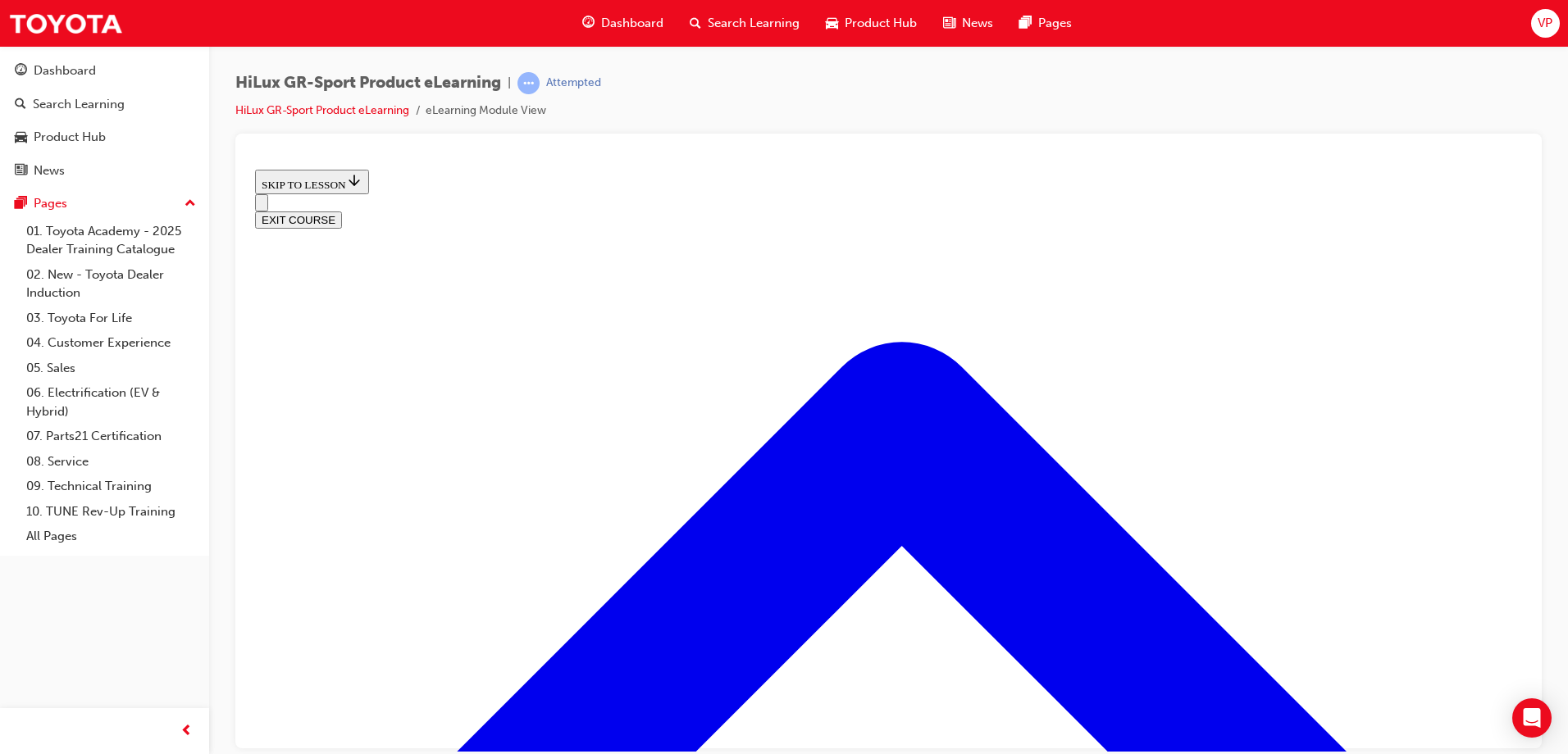
drag, startPoint x: 894, startPoint y: 724, endPoint x: 719, endPoint y: 699, distance: 176.8
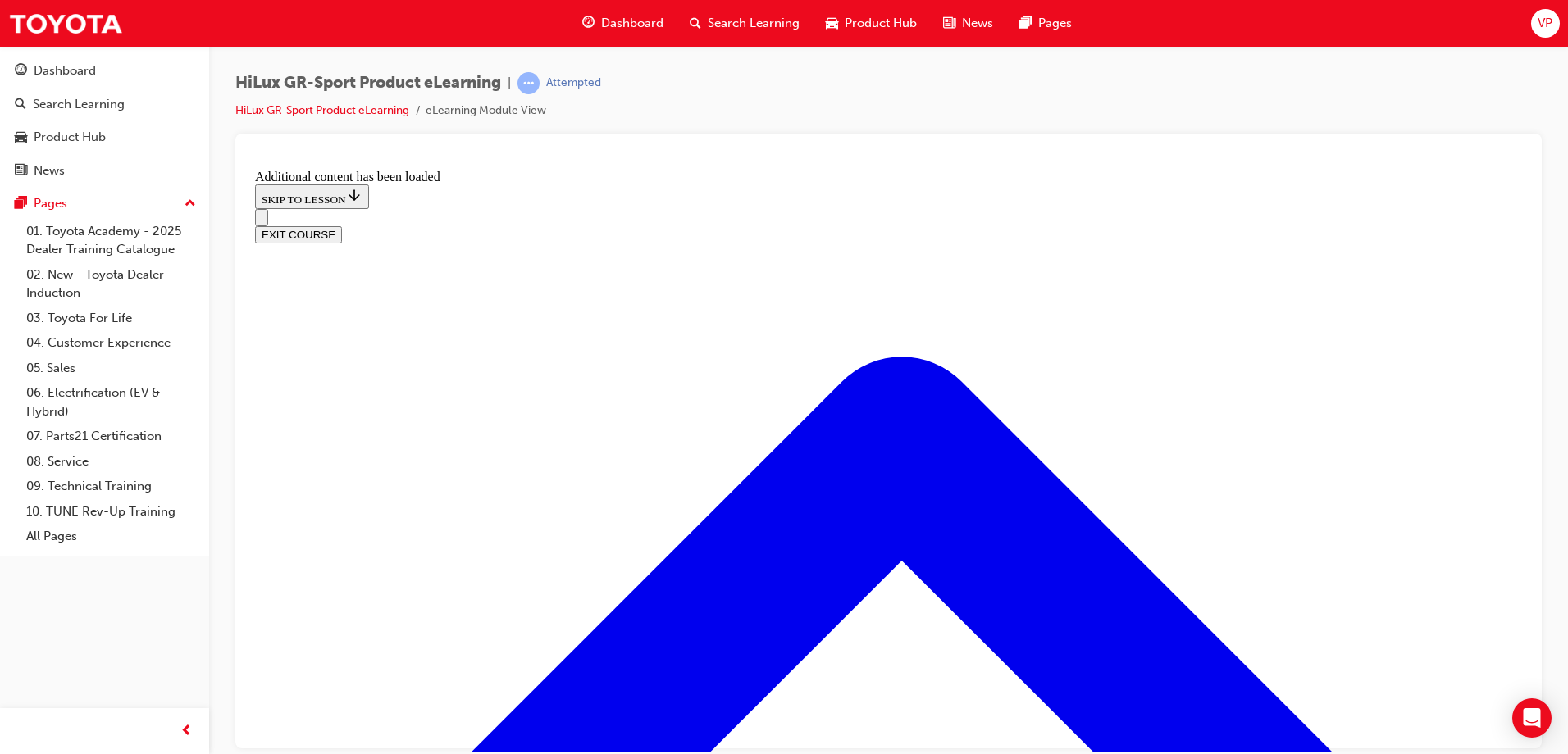
scroll to position [1368, 0]
radio input "true"
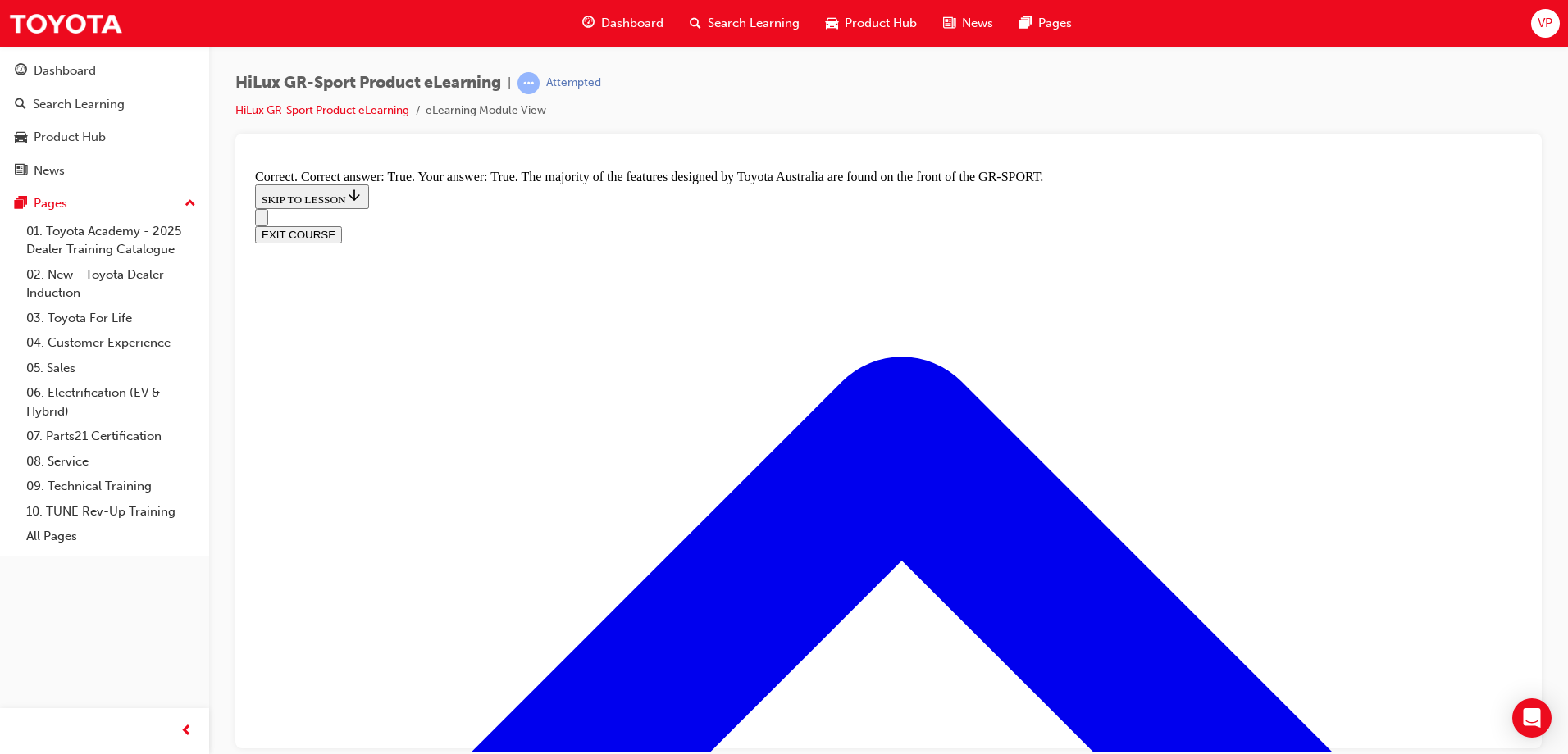
scroll to position [2044, 0]
radio input "true"
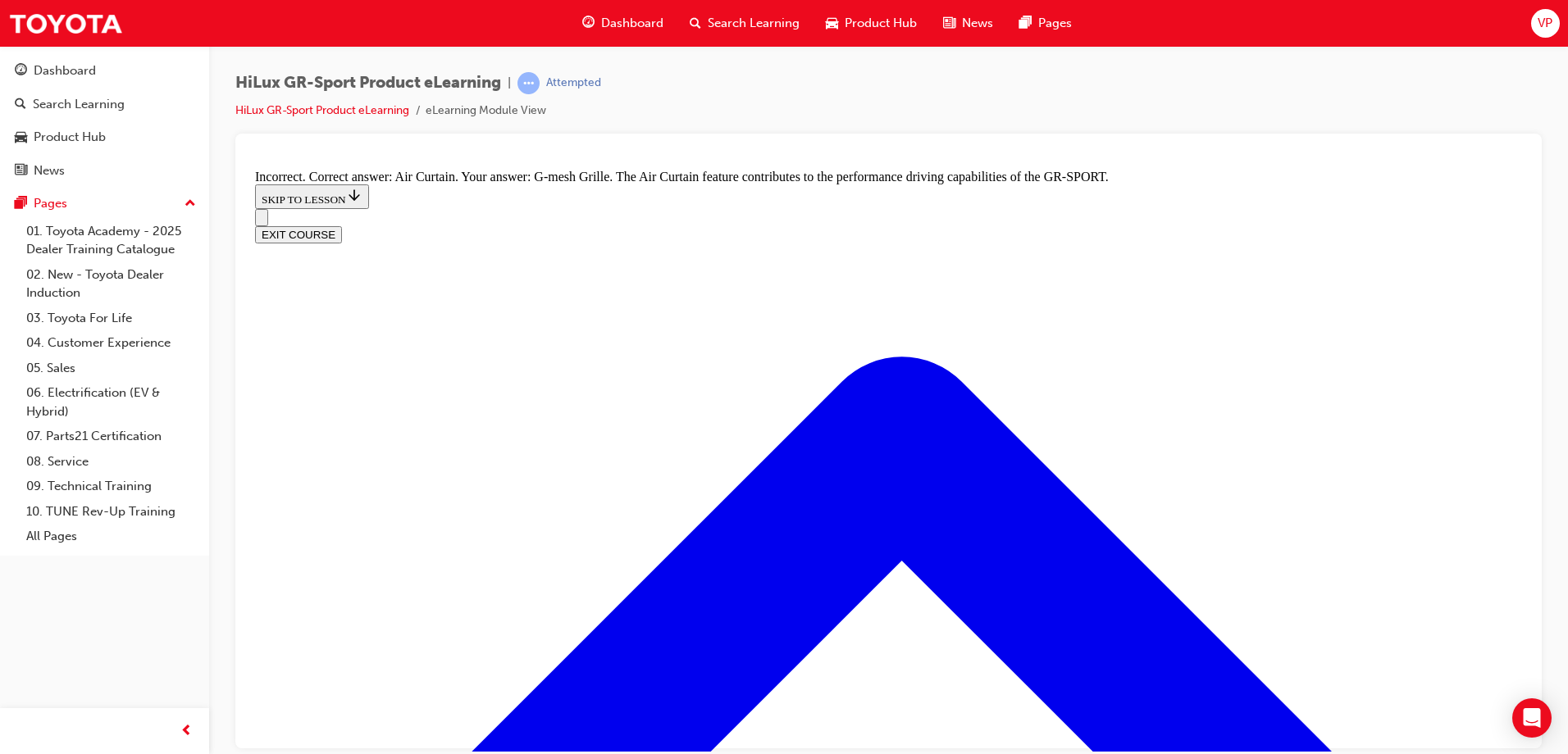
scroll to position [2814, 0]
radio input "true"
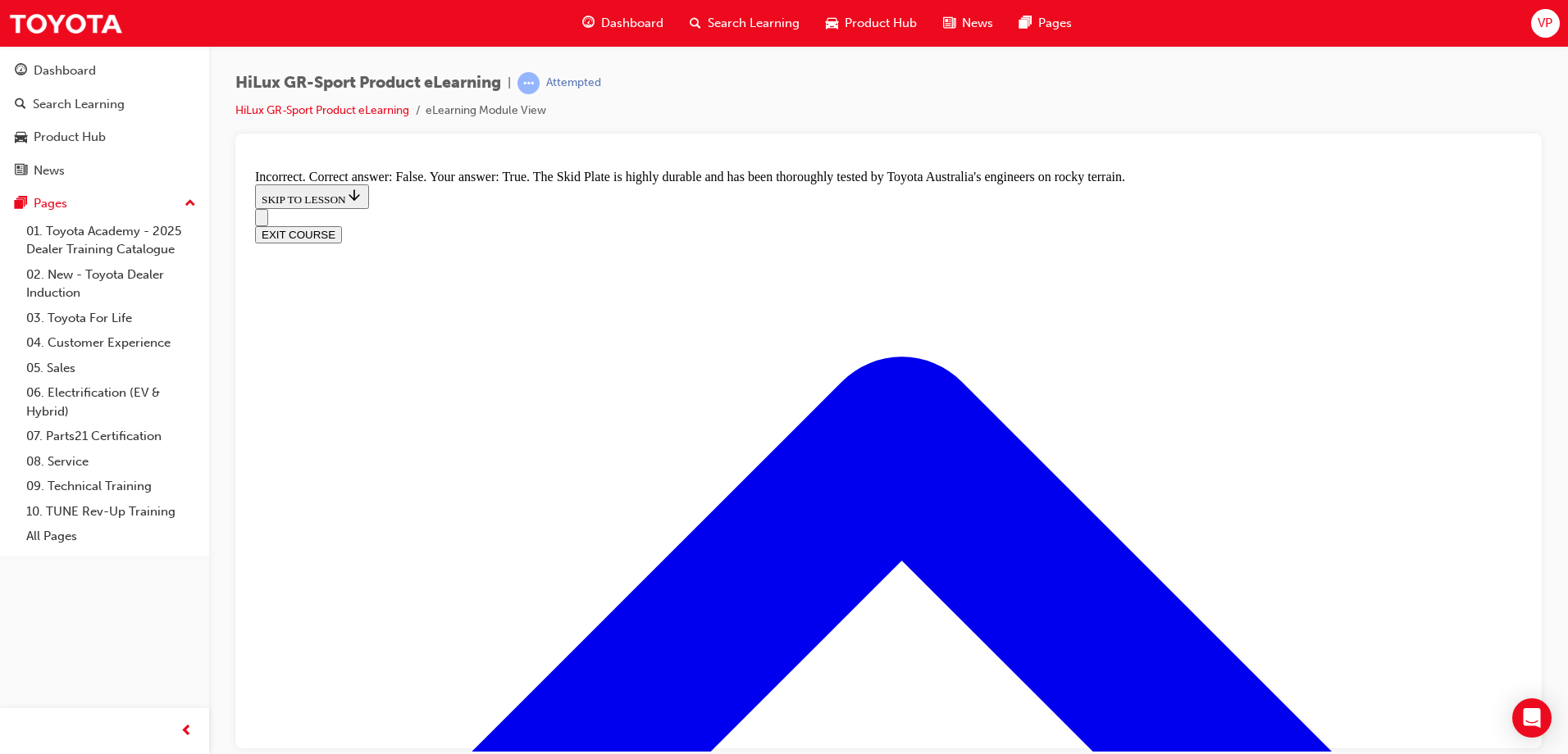
scroll to position [3183, 0]
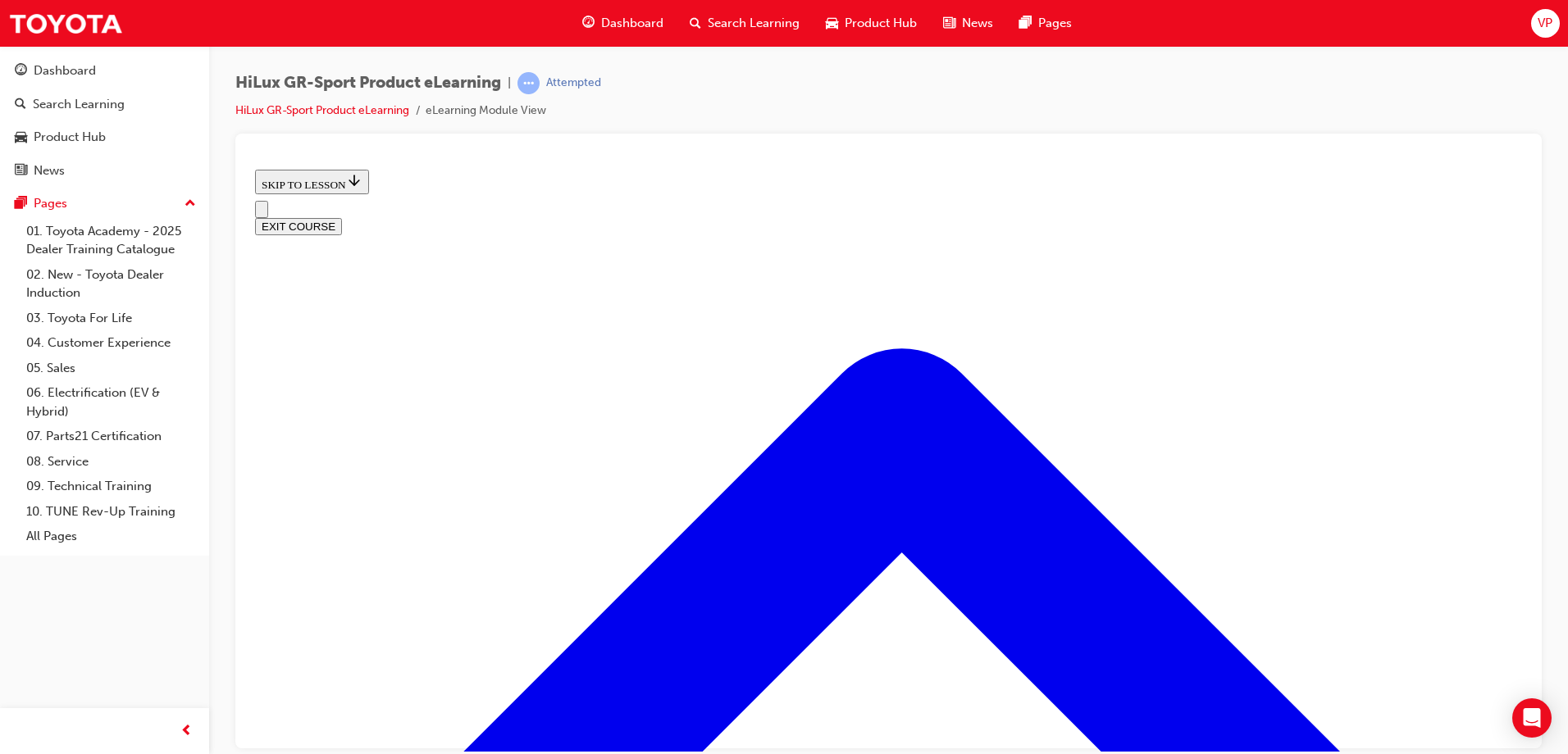
scroll to position [31, 0]
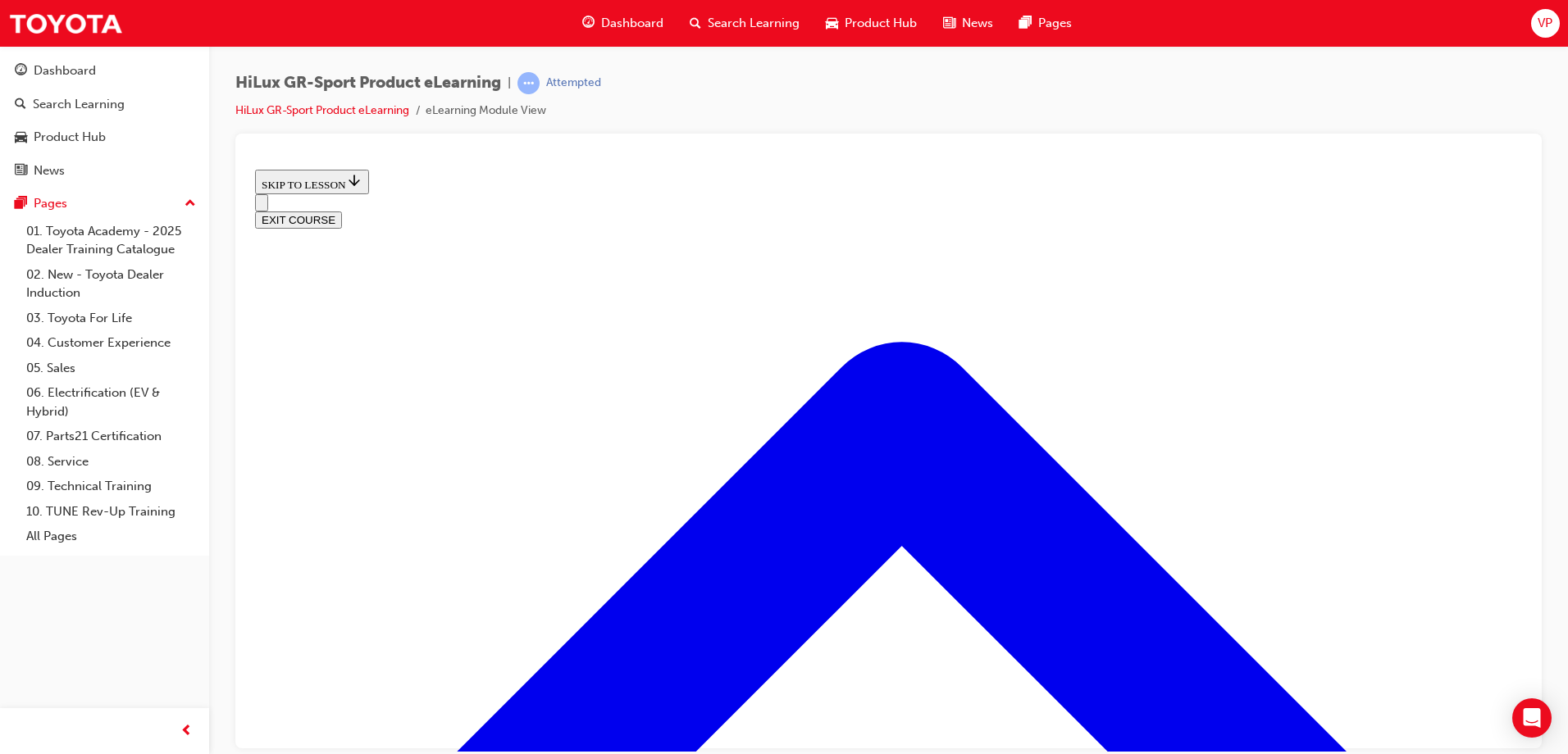
scroll to position [276, 0]
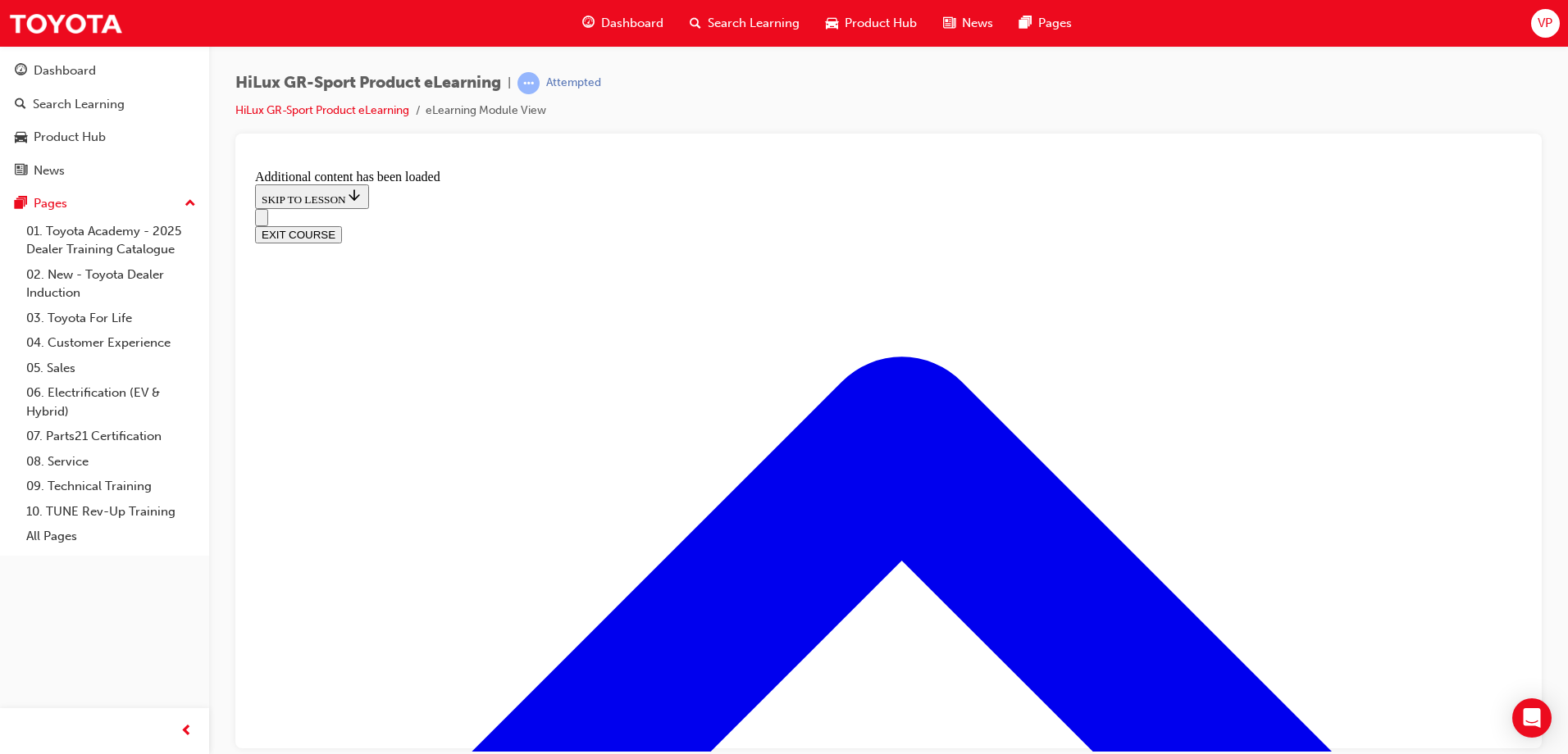
scroll to position [875, 0]
radio input "true"
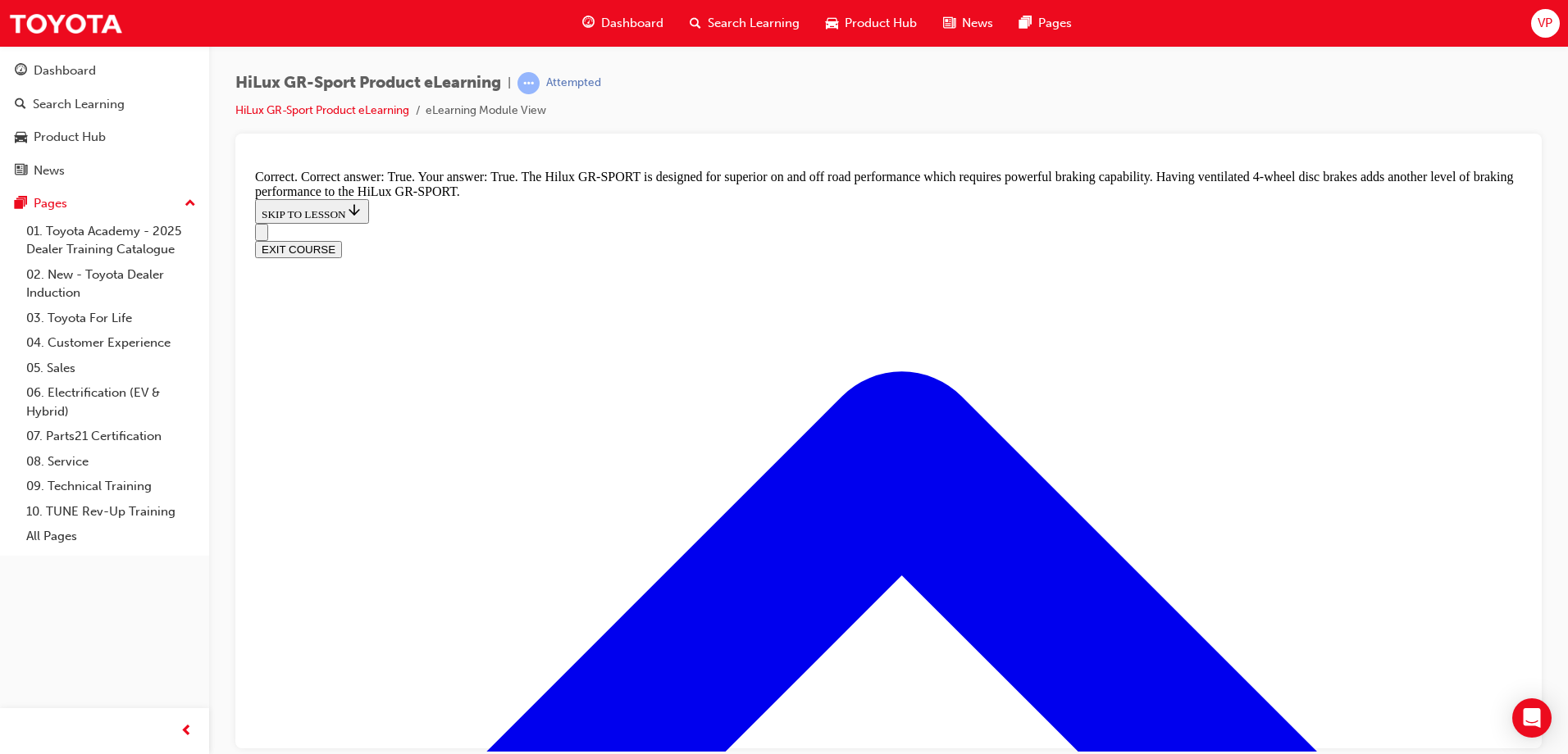
scroll to position [1223, 0]
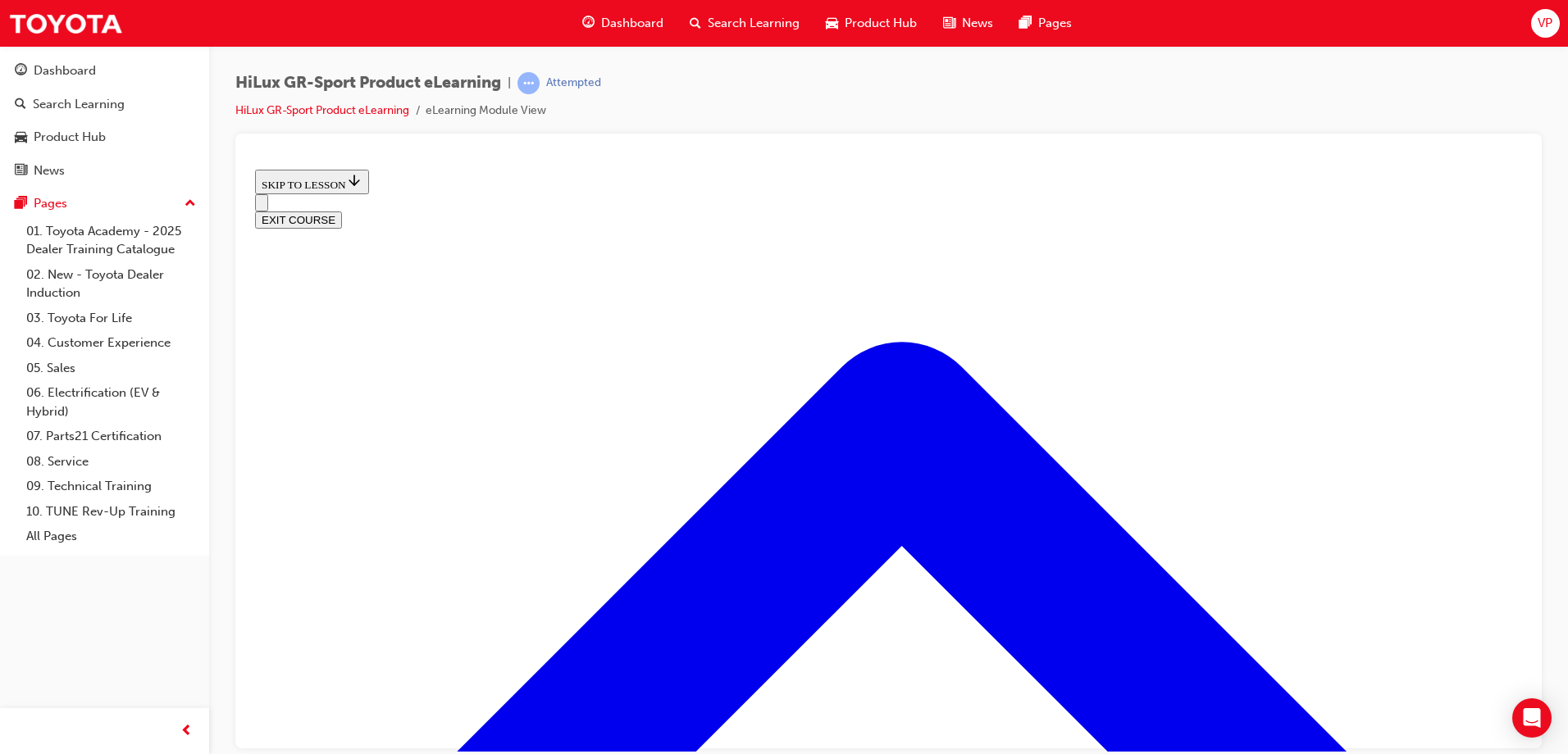
scroll to position [1540, 0]
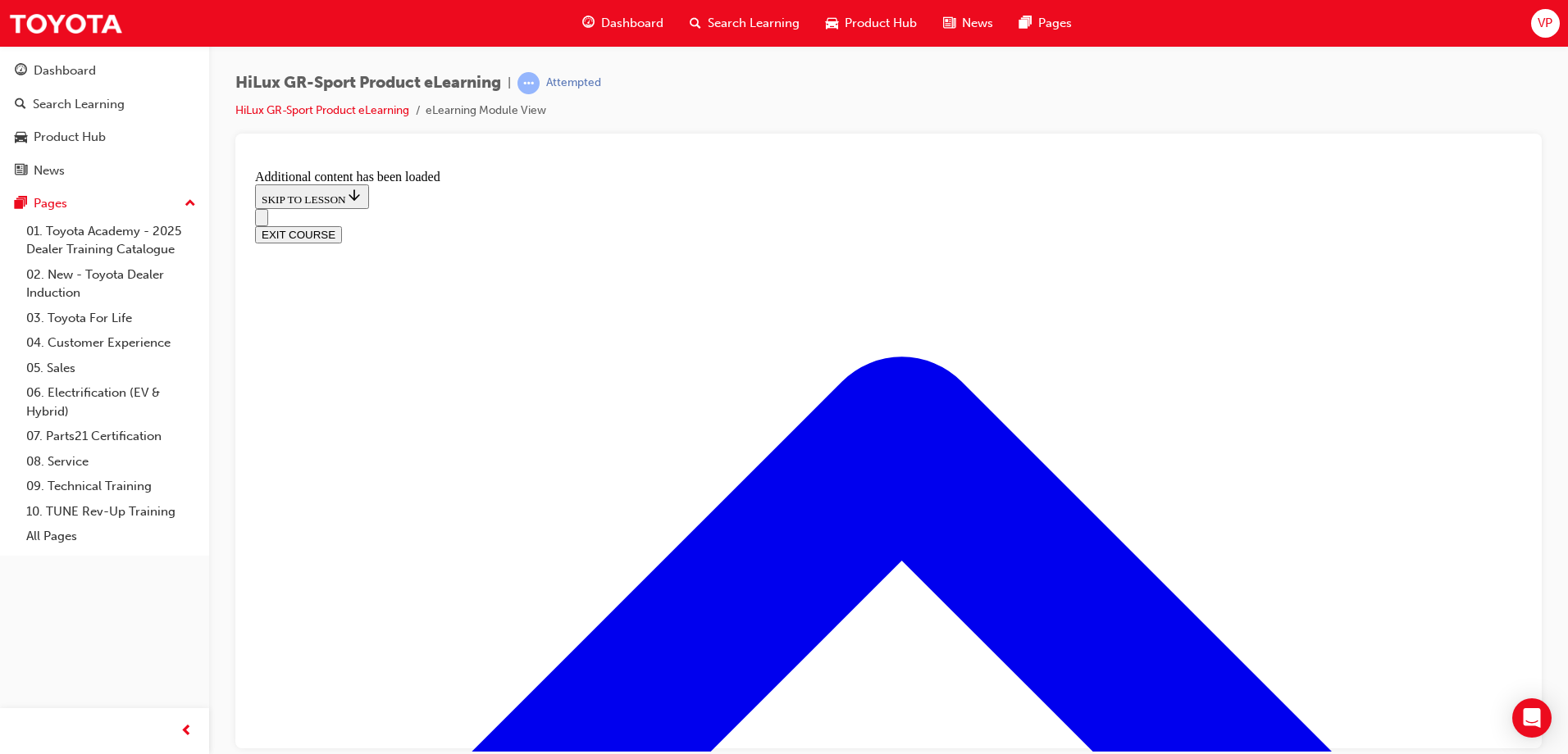
scroll to position [1971, 0]
checkbox input "true"
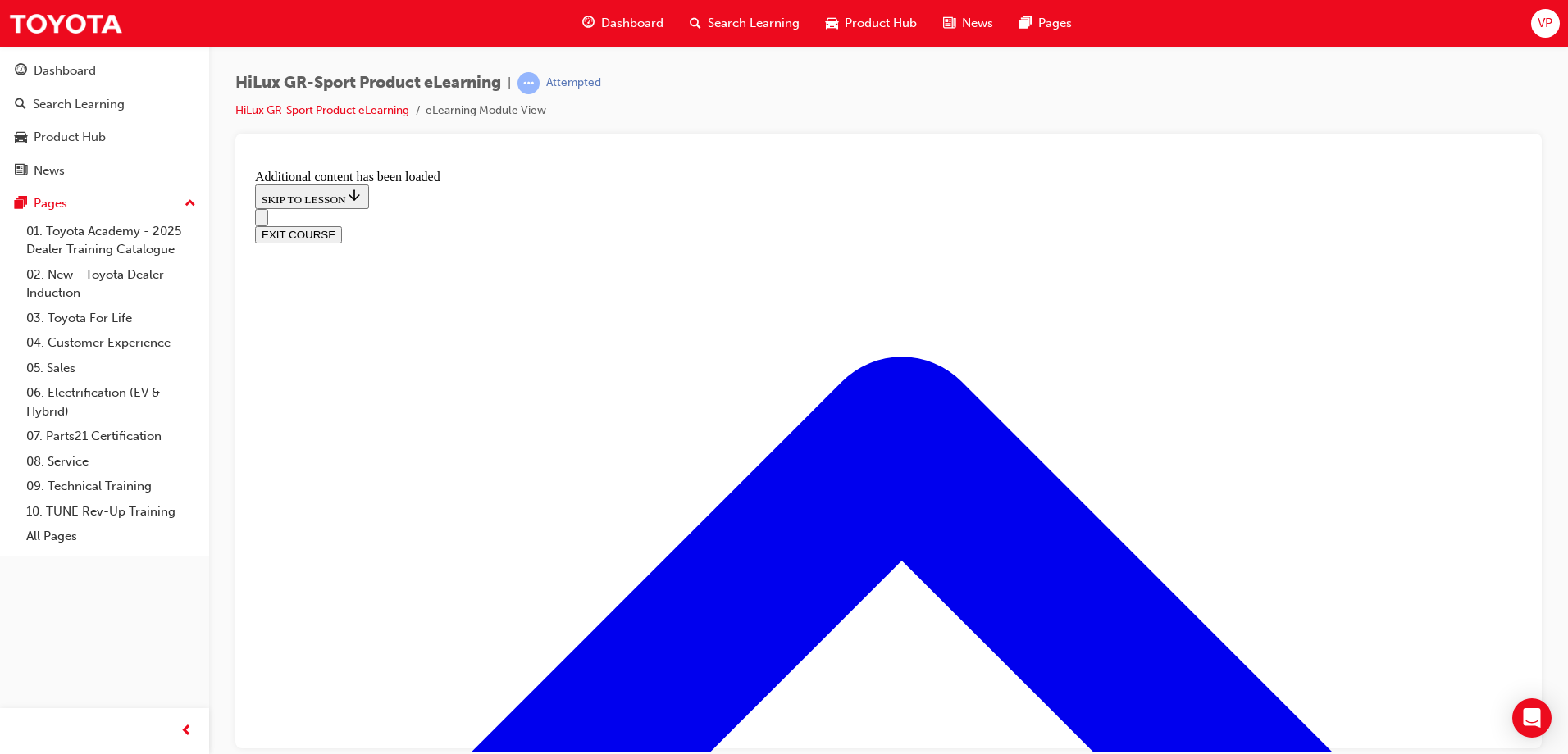
checkbox input "true"
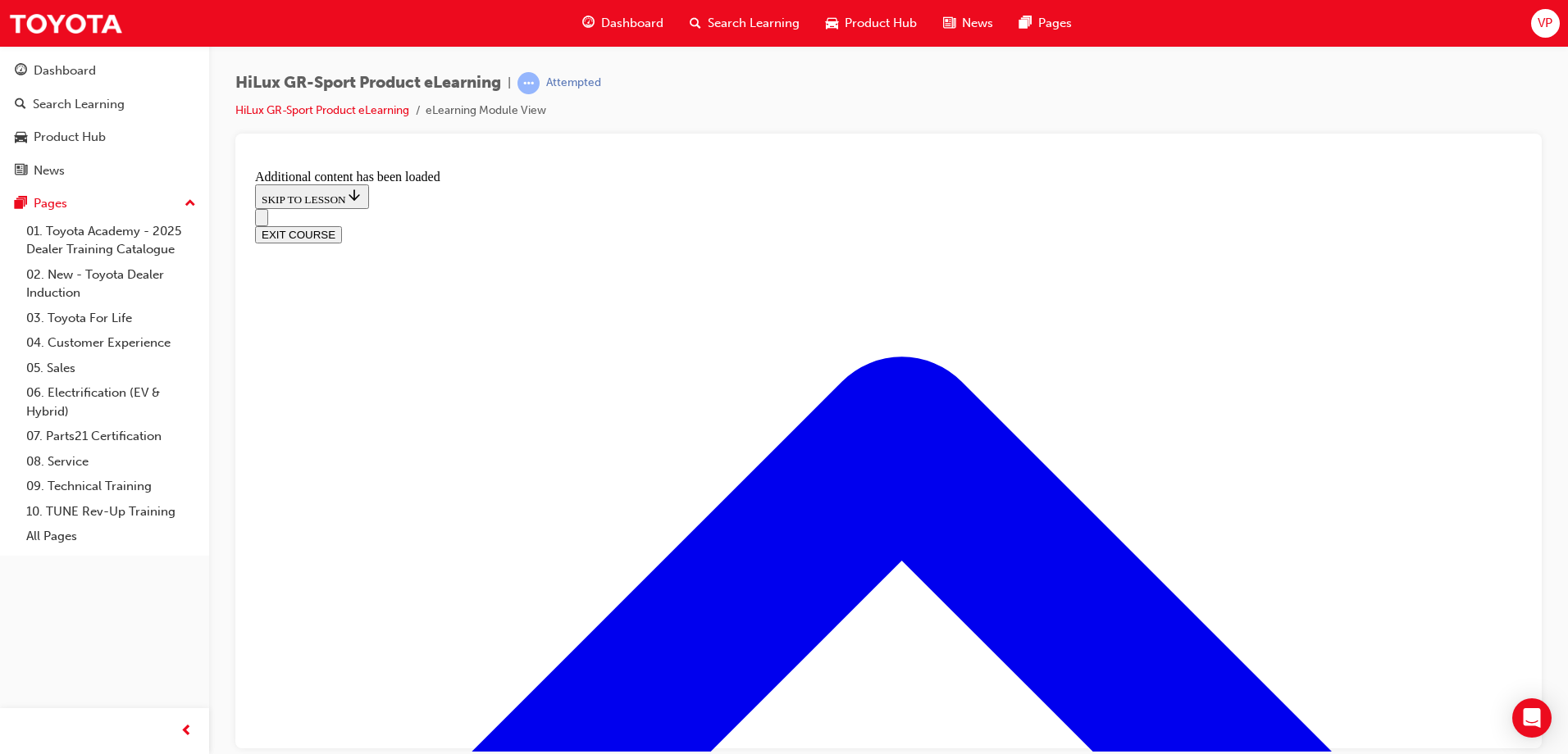
scroll to position [2176, 0]
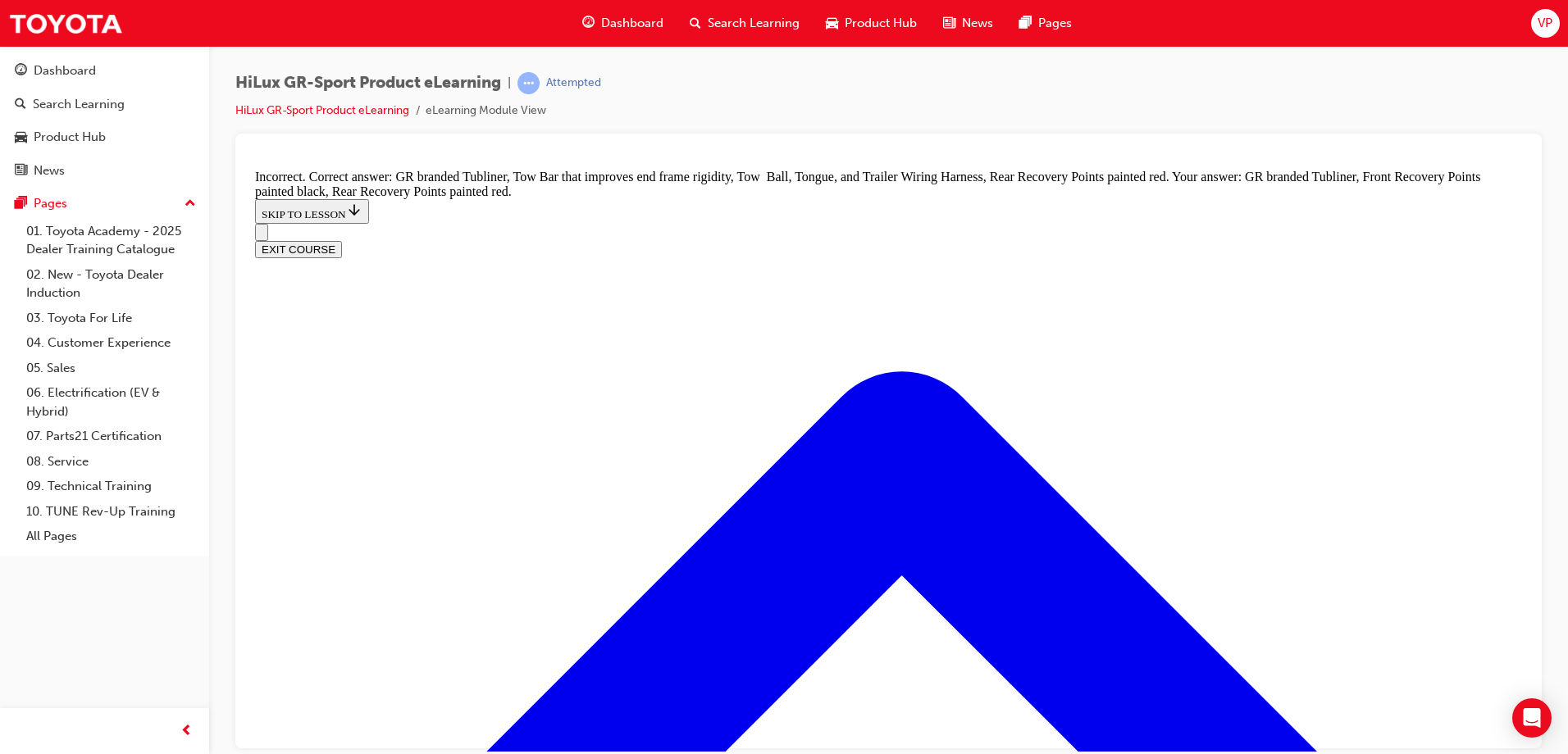
scroll to position [2320, 0]
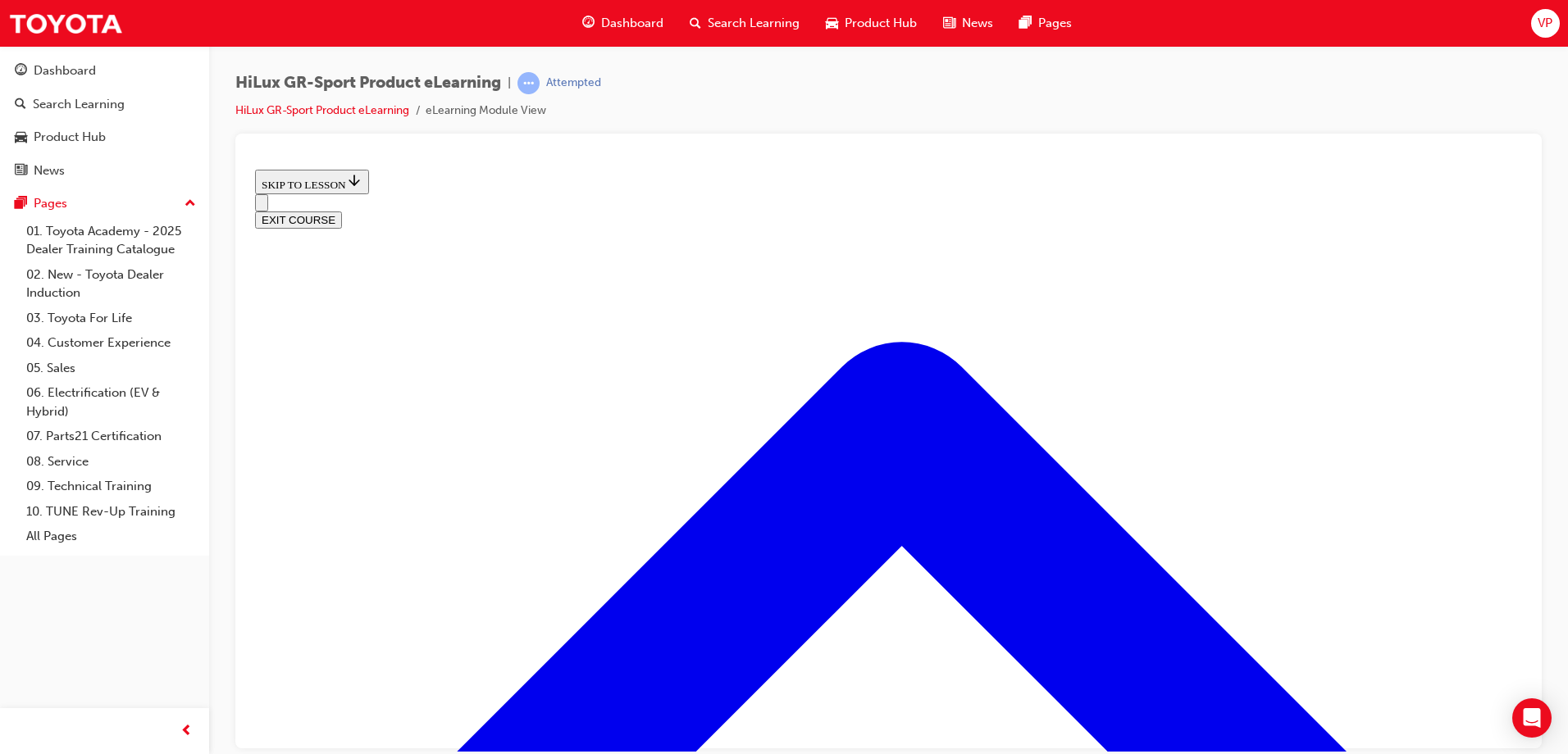
scroll to position [625, 0]
drag, startPoint x: 989, startPoint y: 389, endPoint x: 985, endPoint y: 519, distance: 130.1
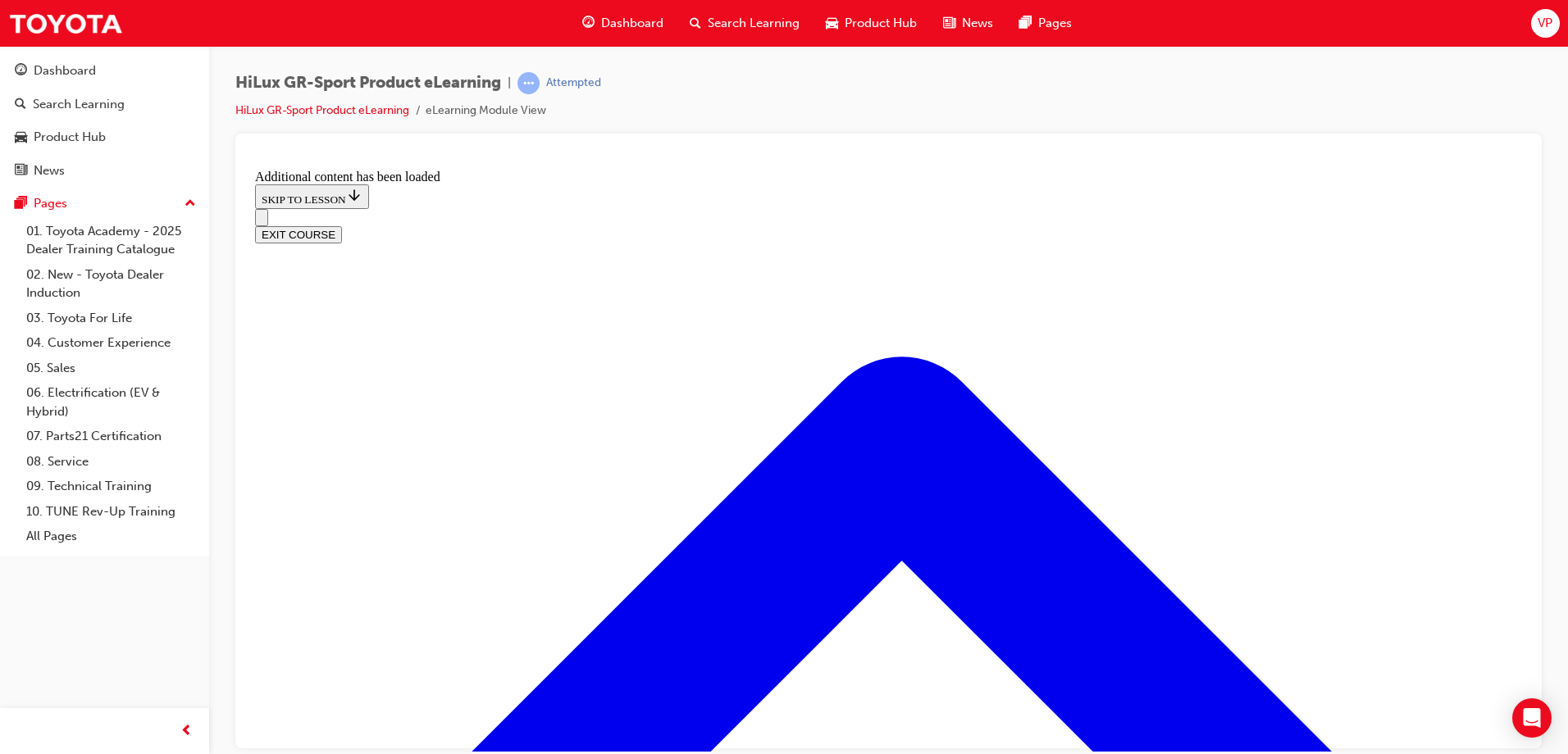
scroll to position [1389, 0]
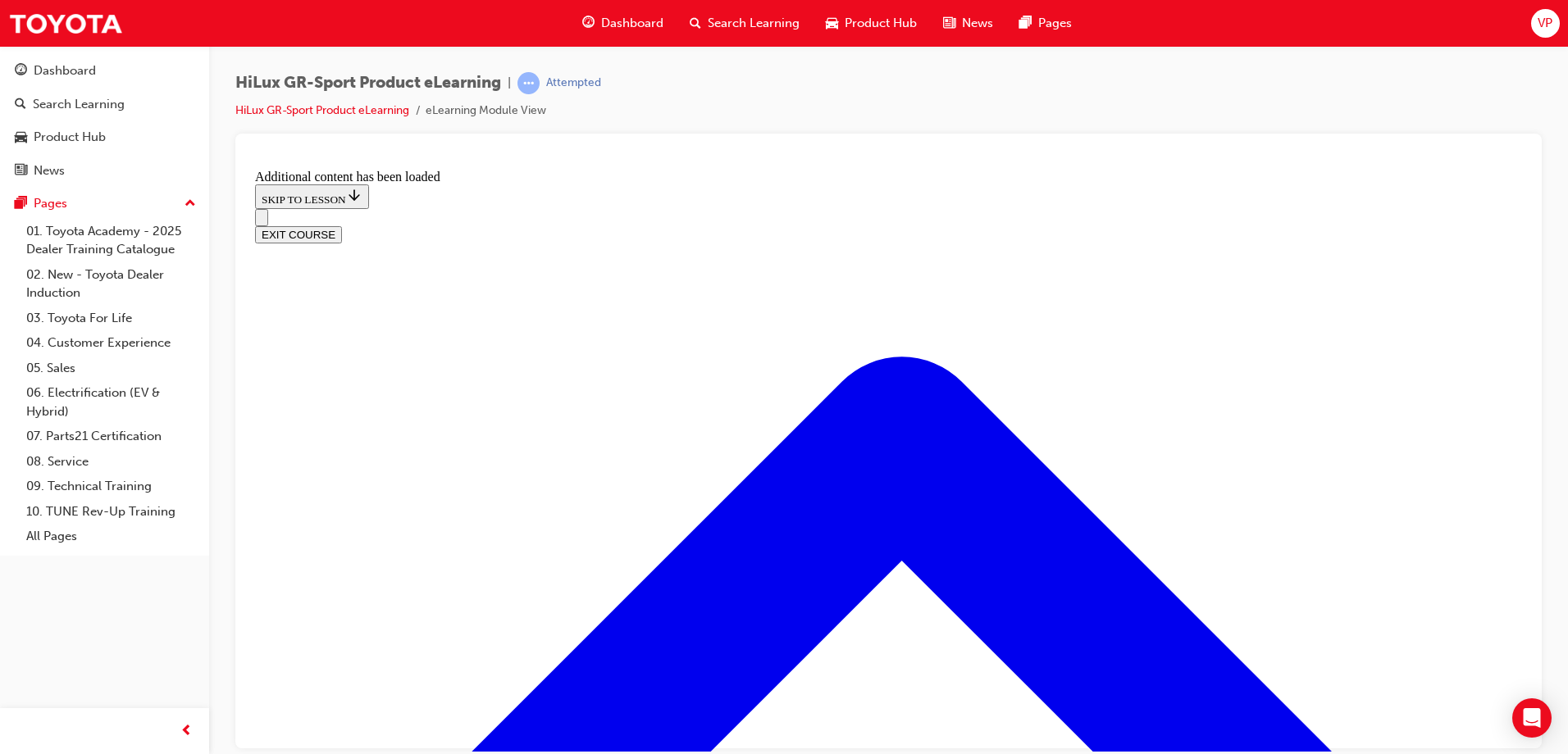
checkbox input "true"
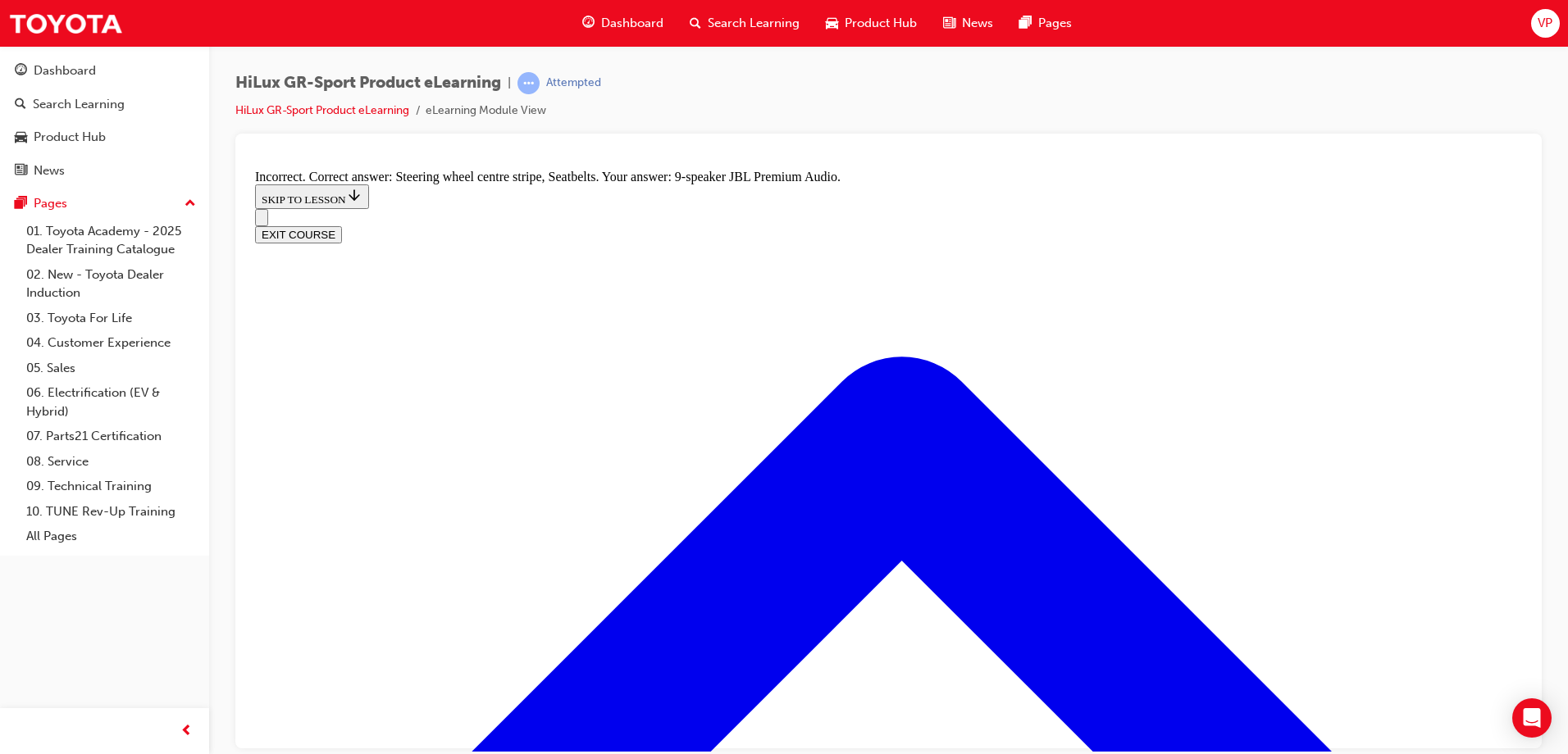
checkbox input "true"
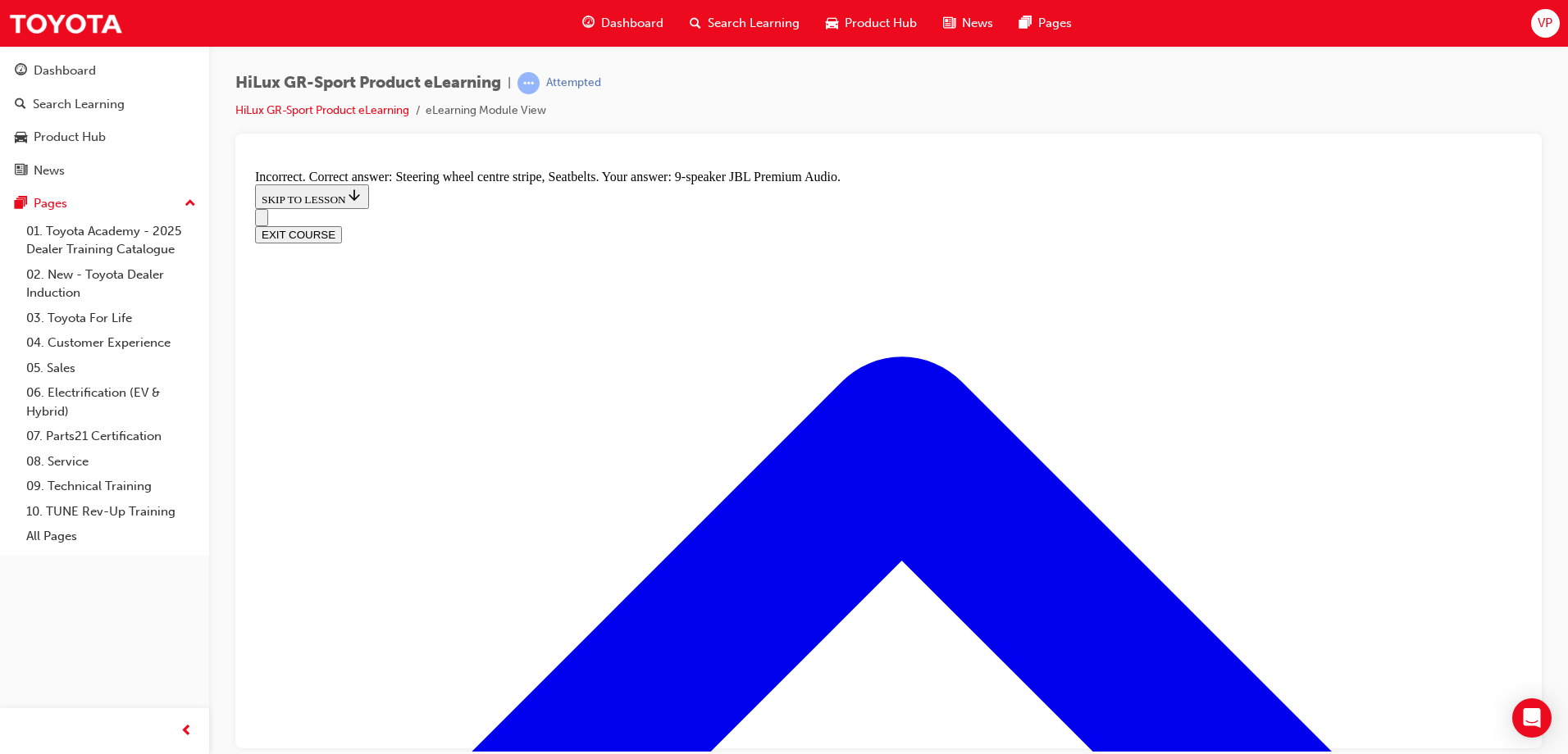
checkbox input "true"
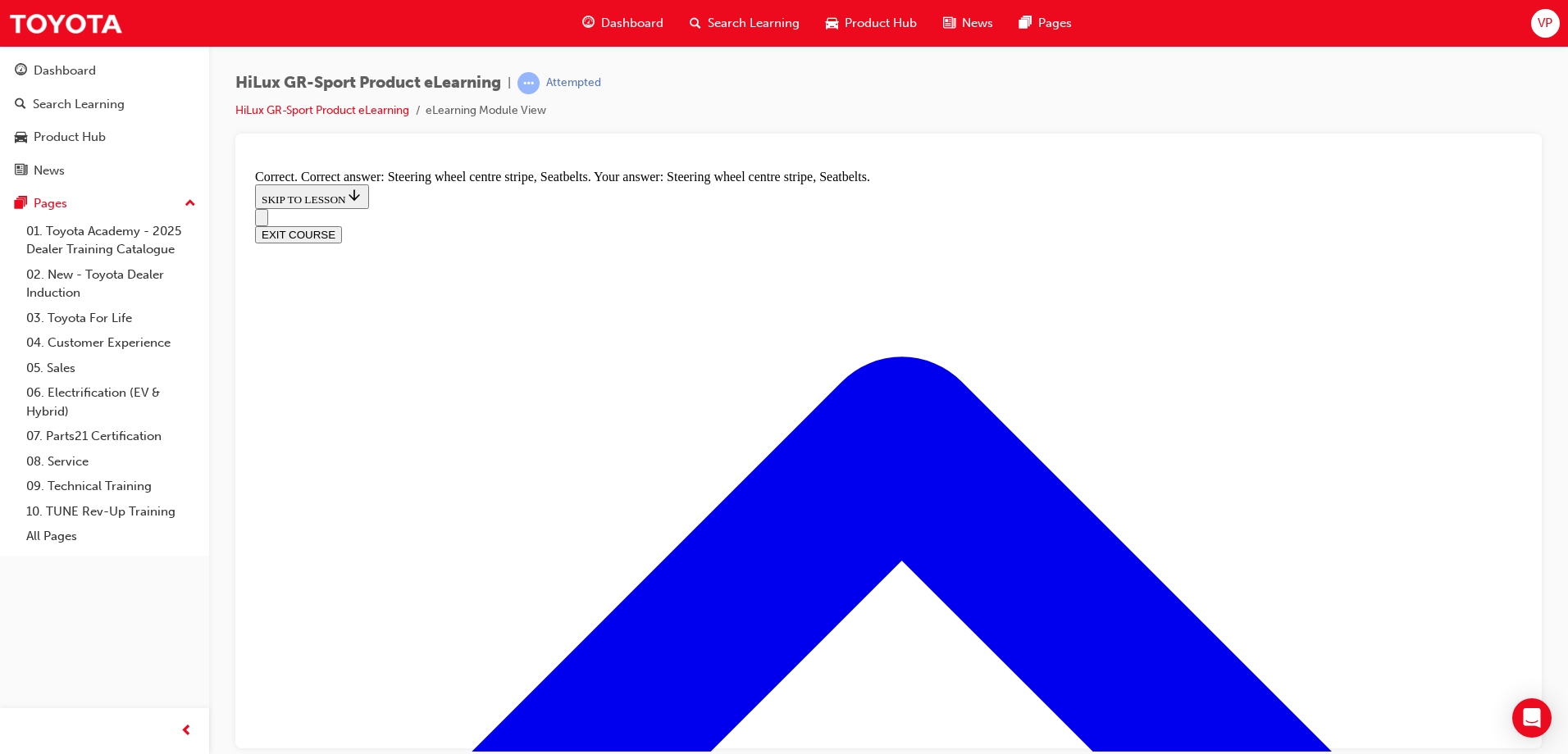
radio input "true"
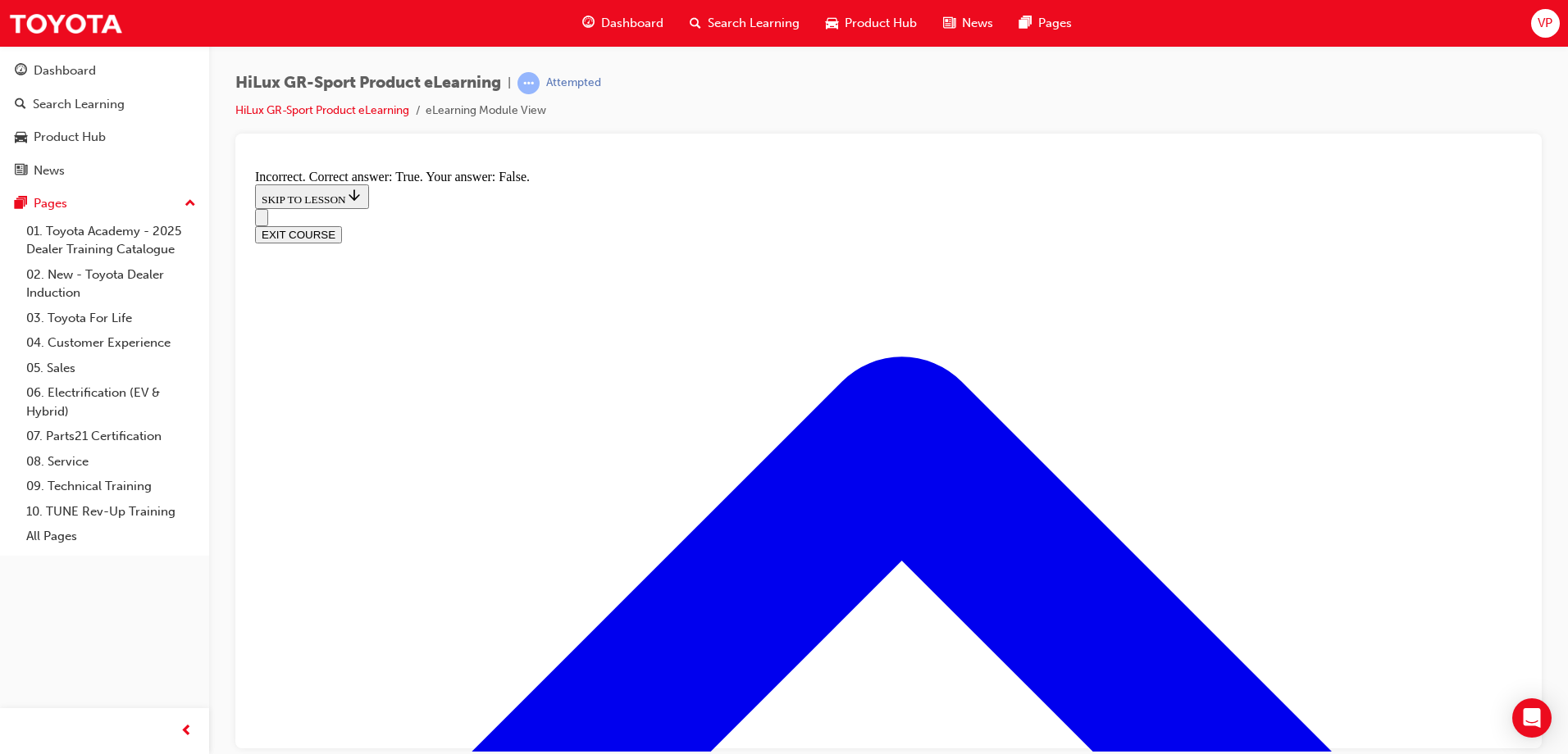
scroll to position [2769, 0]
radio input "true"
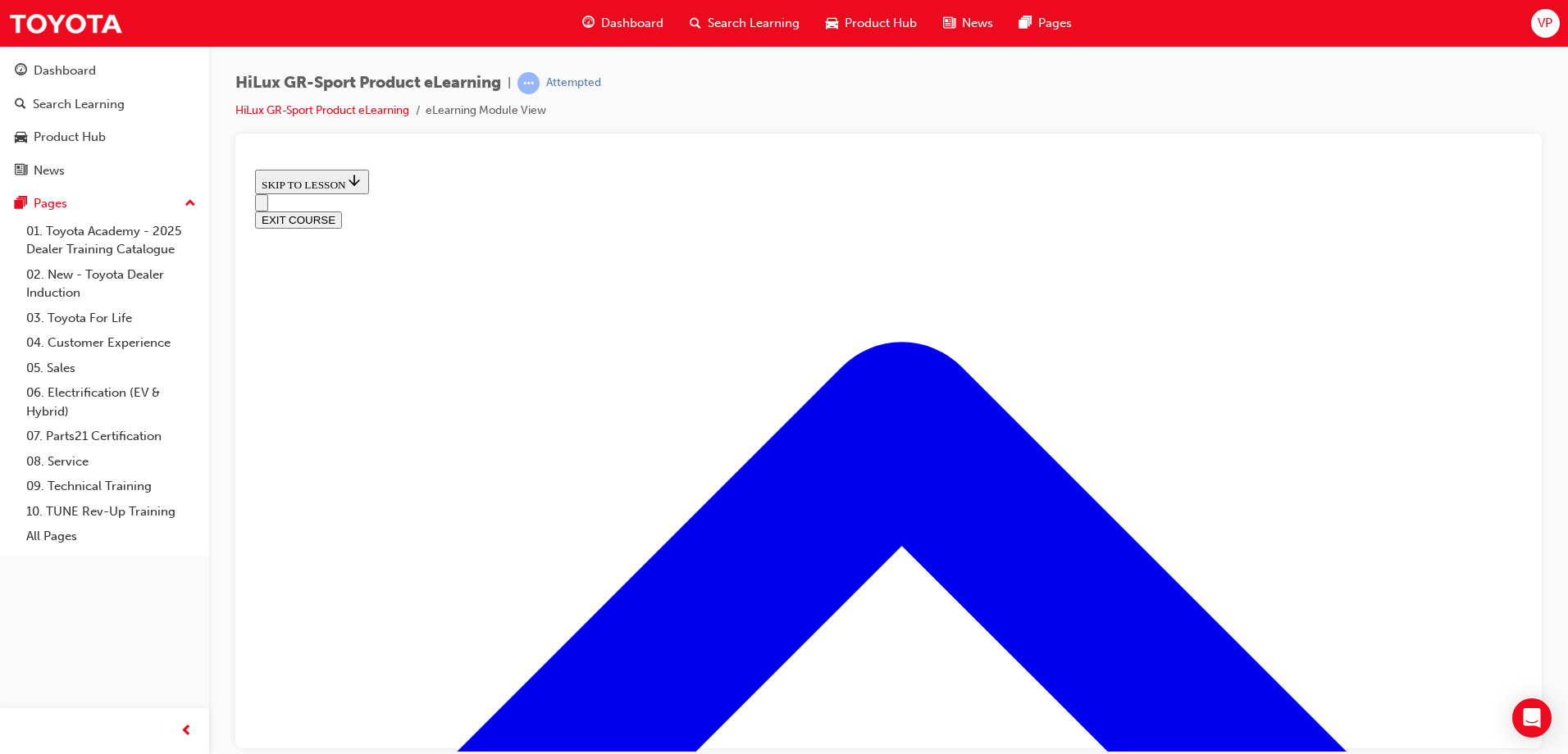
scroll to position [685, 0]
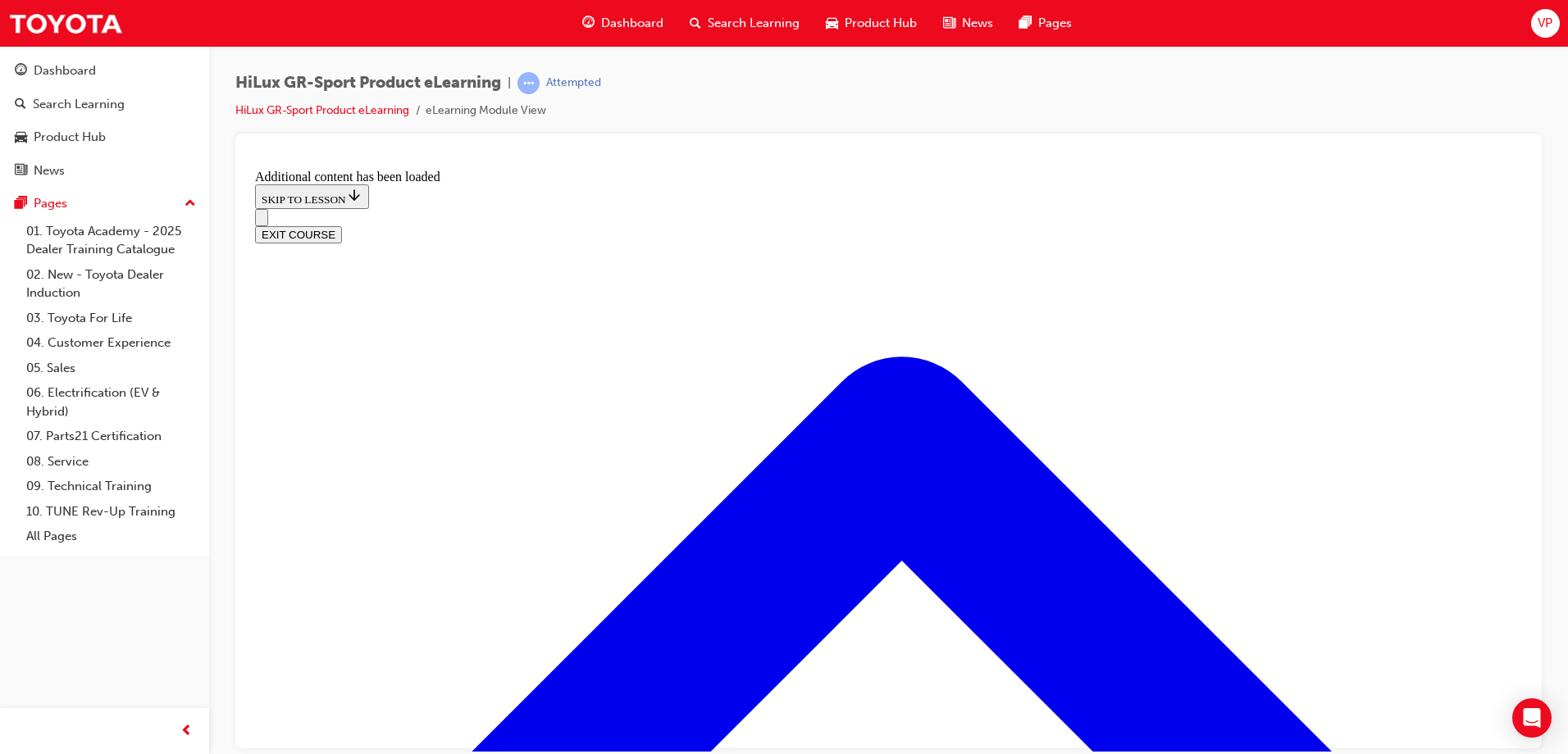
scroll to position [1116, 0]
radio input "true"
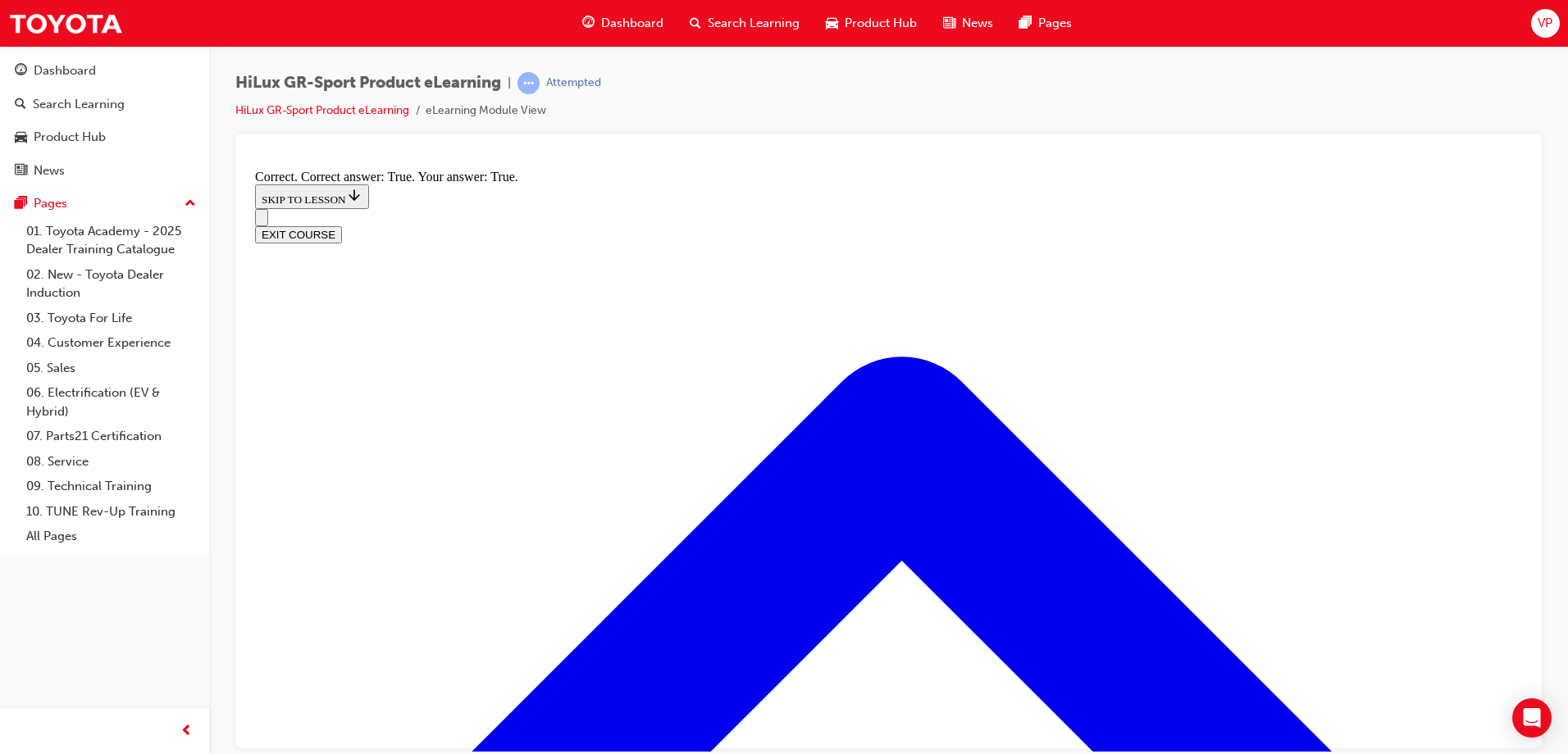
scroll to position [1315, 0]
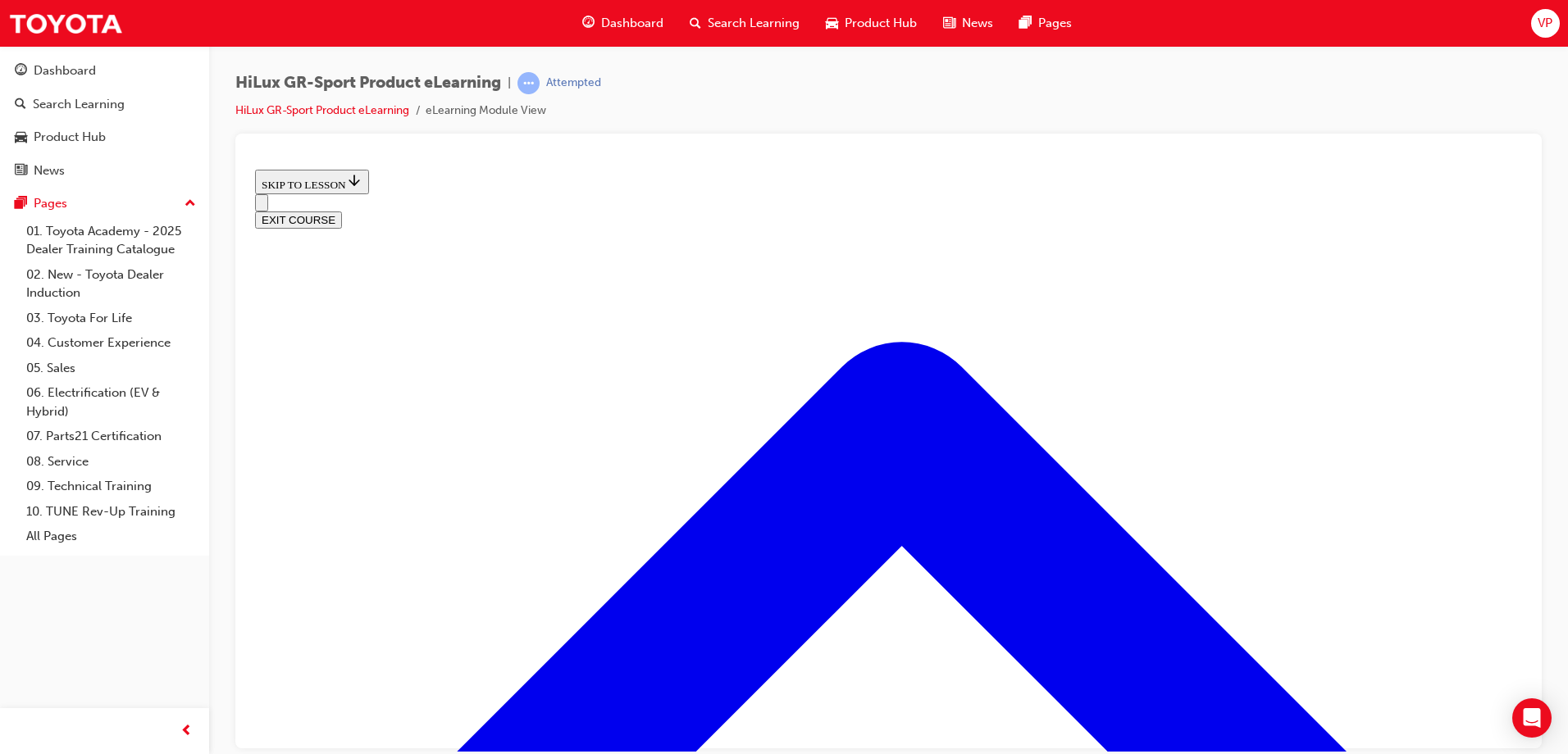
scroll to position [1199, 0]
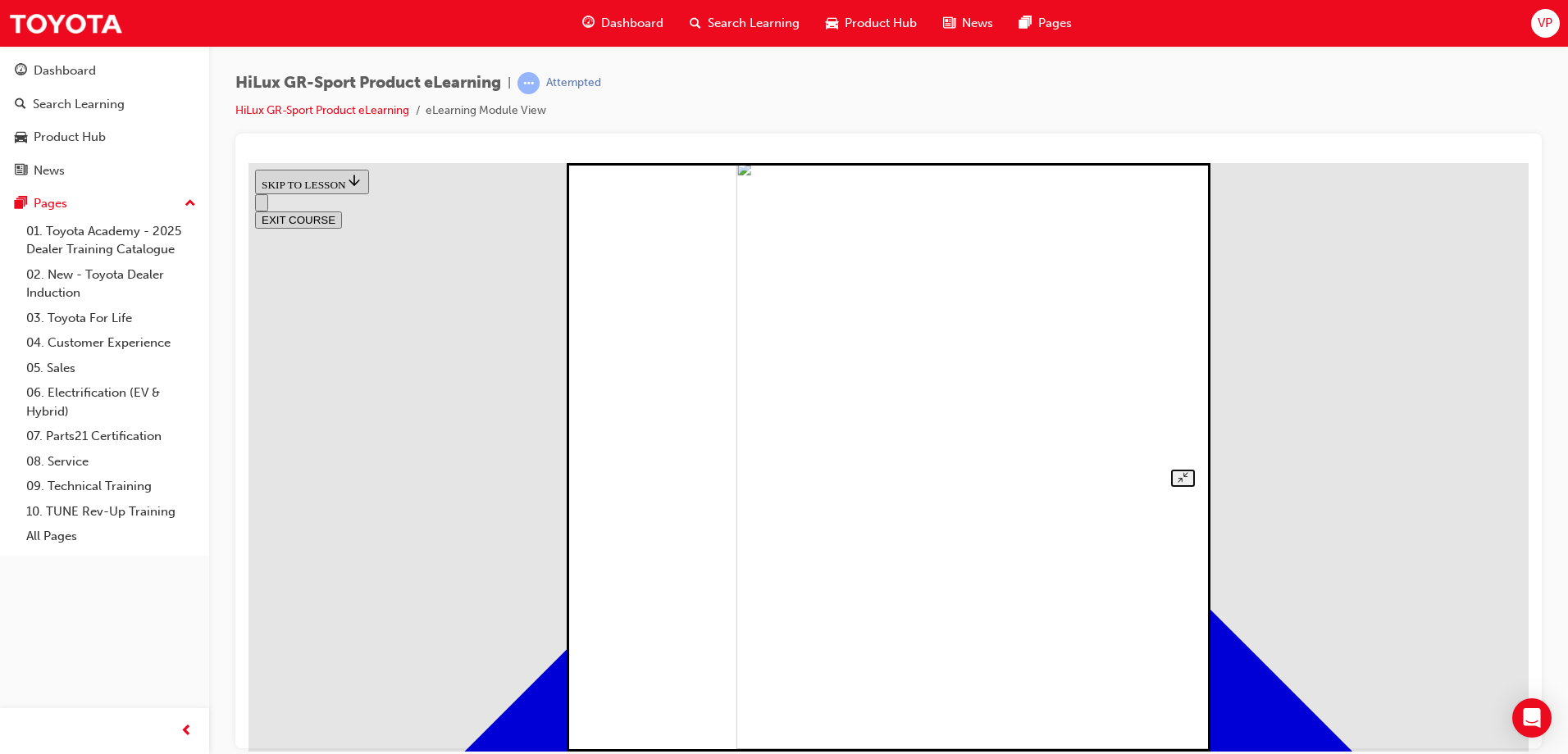
click at [964, 563] on img at bounding box center [1029, 453] width 588 height 588
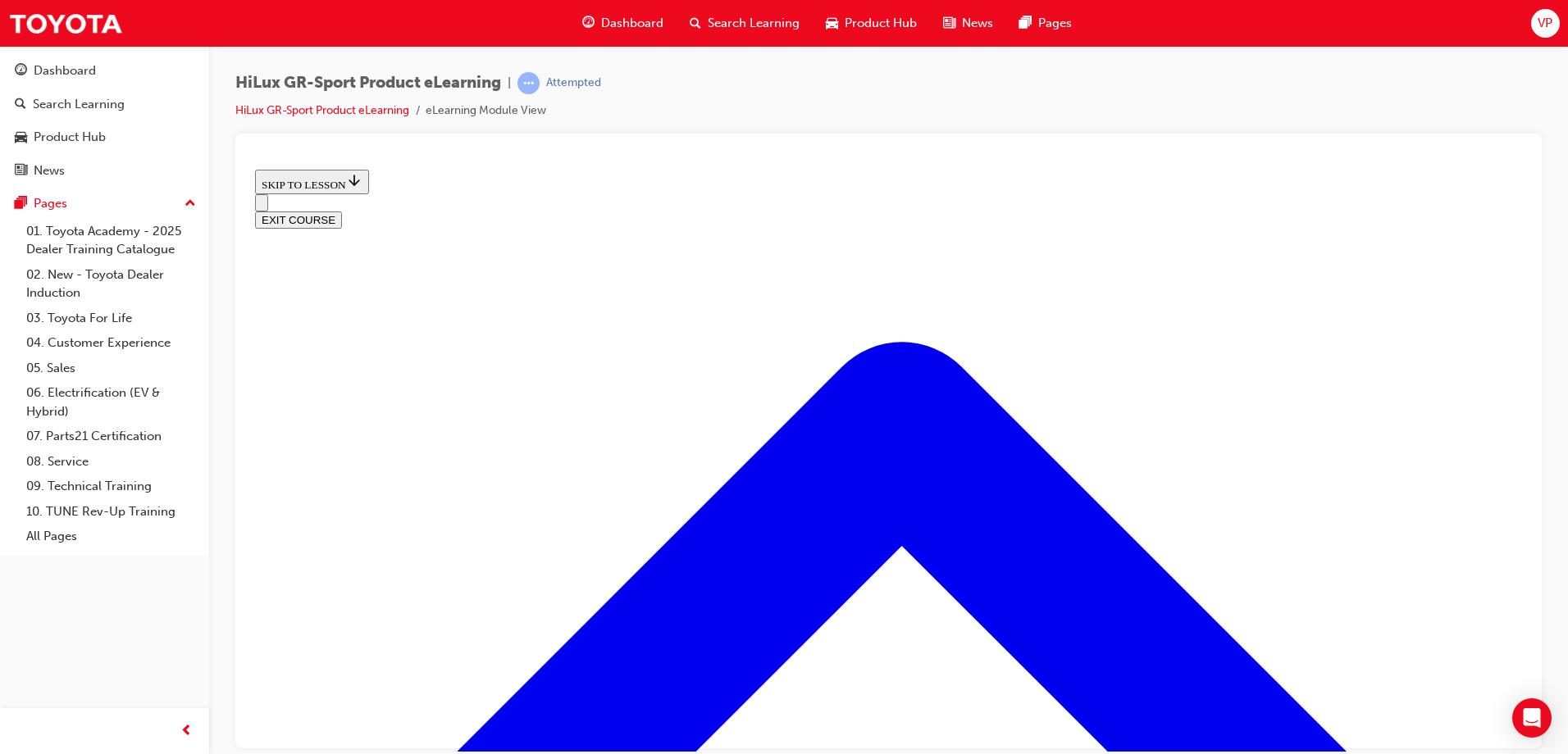
scroll to position [2134, 0]
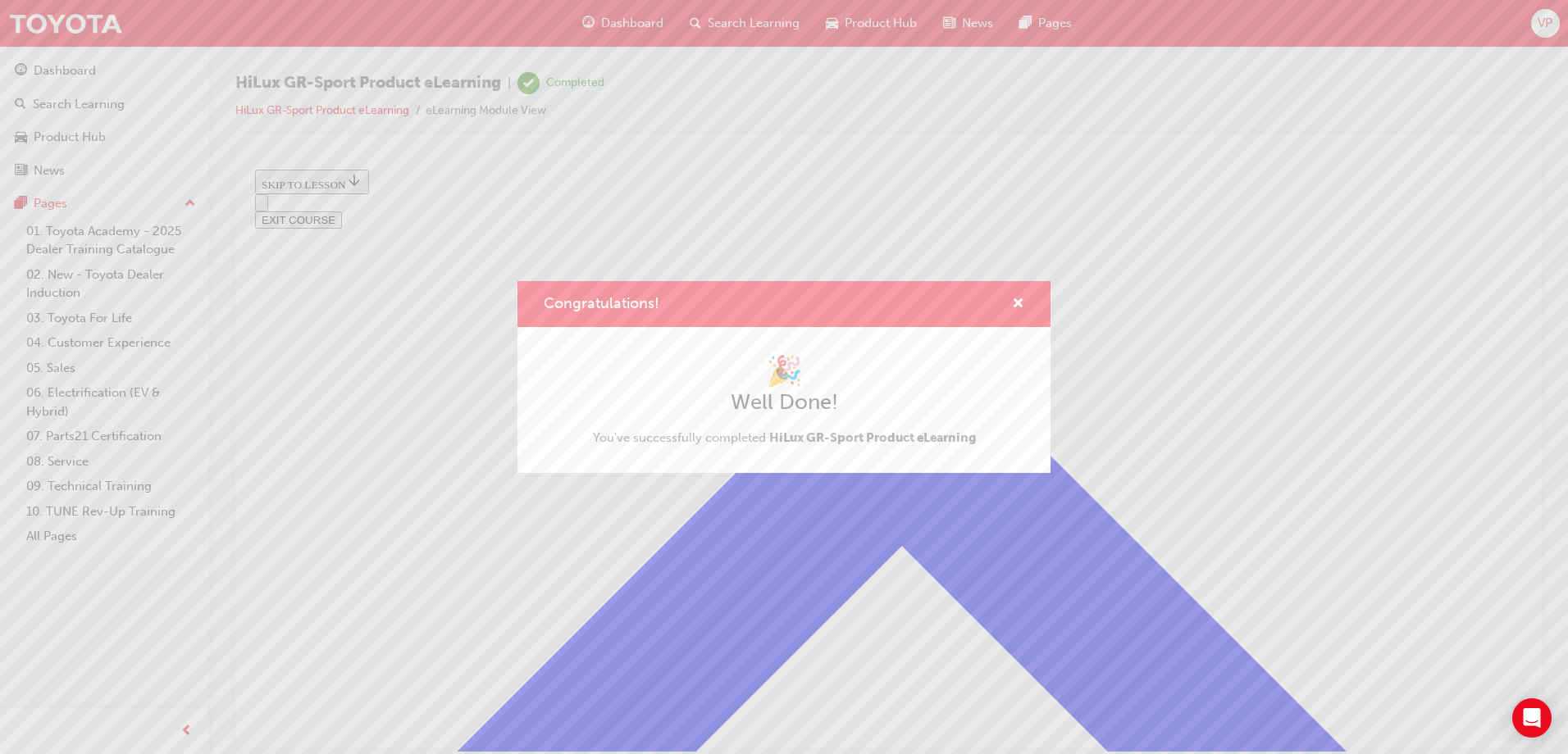
scroll to position [224, 0]
click at [1017, 306] on span "cross-icon" at bounding box center [1018, 305] width 12 height 15
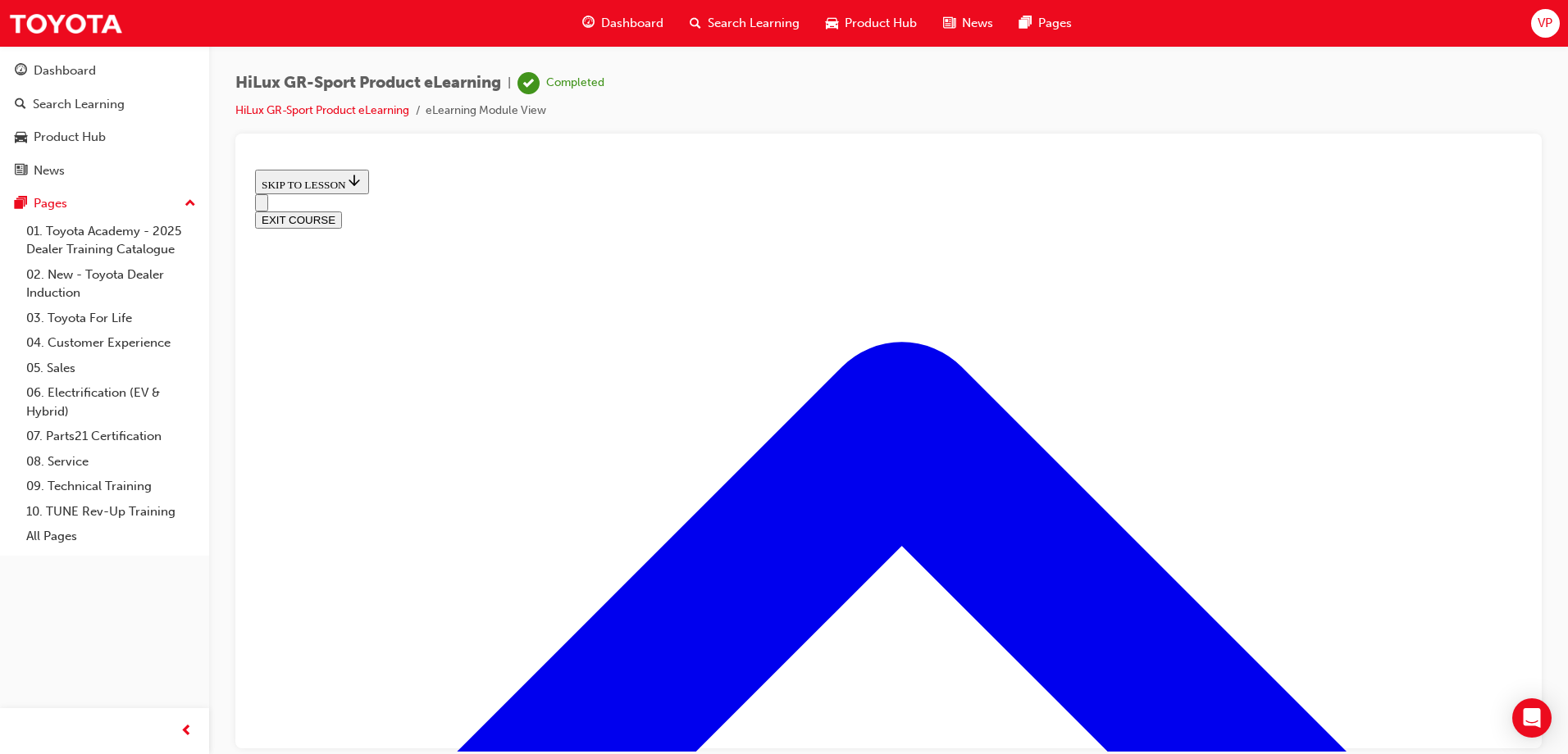
click at [342, 211] on button "EXIT COURSE" at bounding box center [299, 219] width 87 height 17
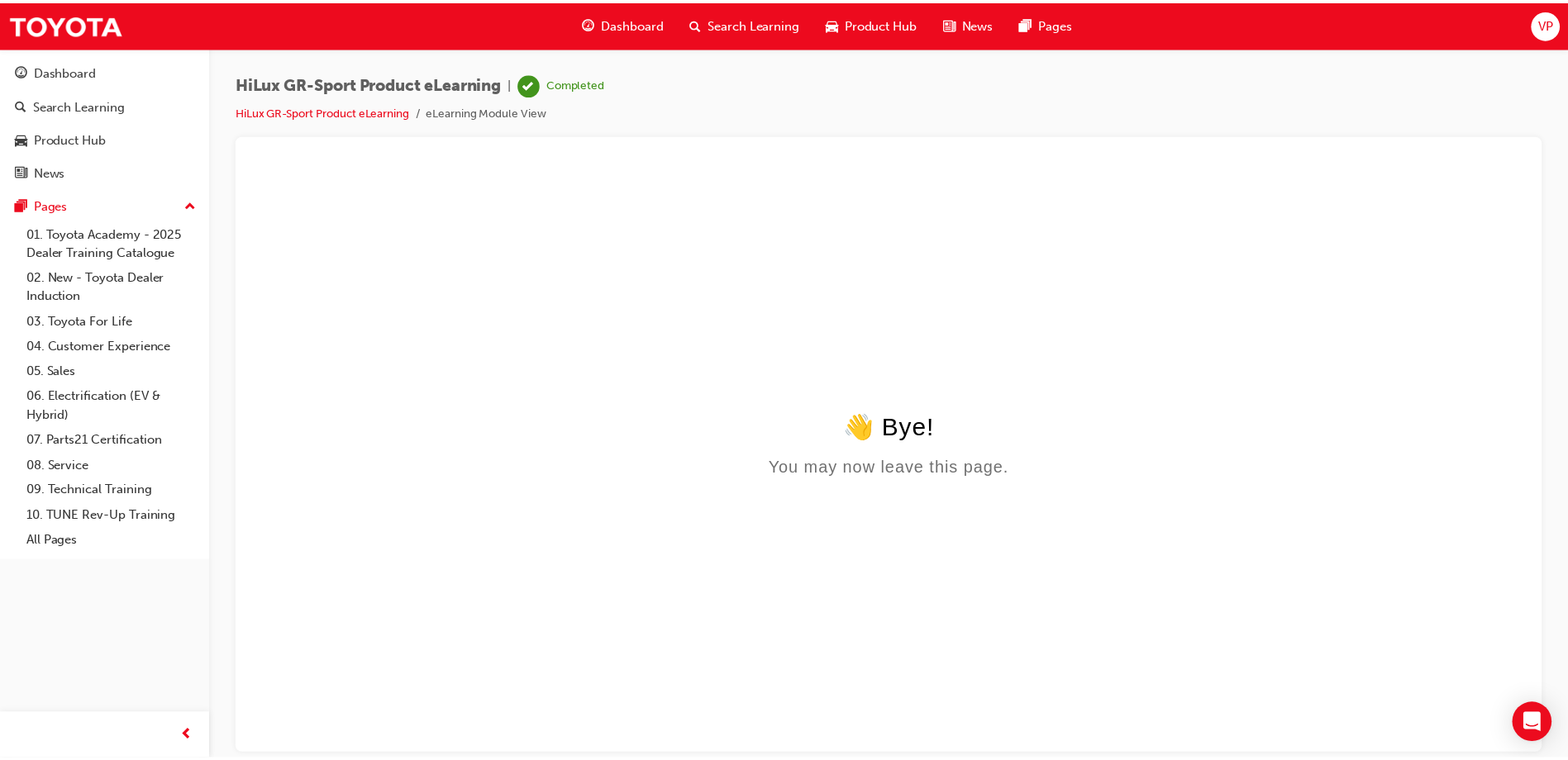
scroll to position [0, 0]
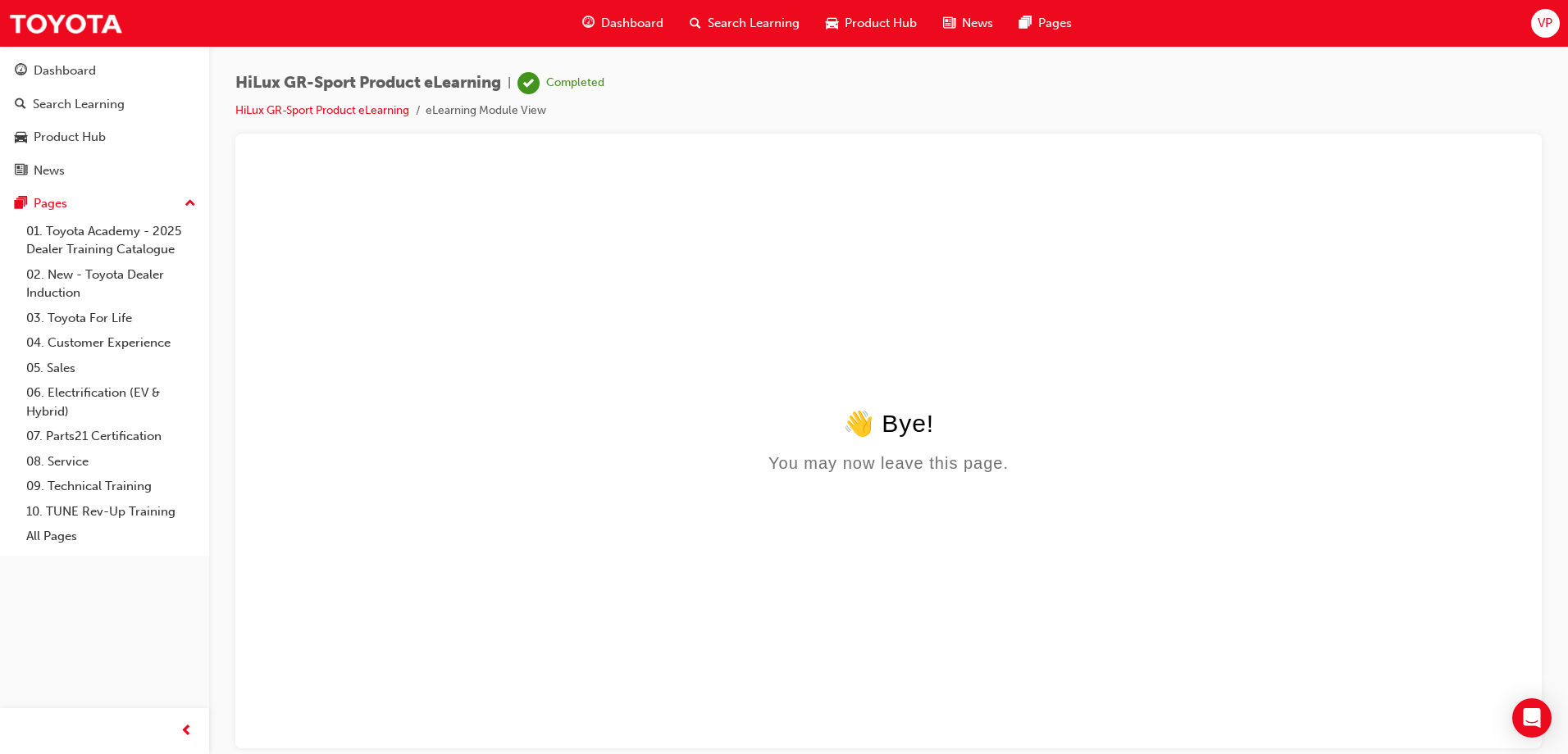
click at [710, 22] on span "Search Learning" at bounding box center [753, 23] width 92 height 19
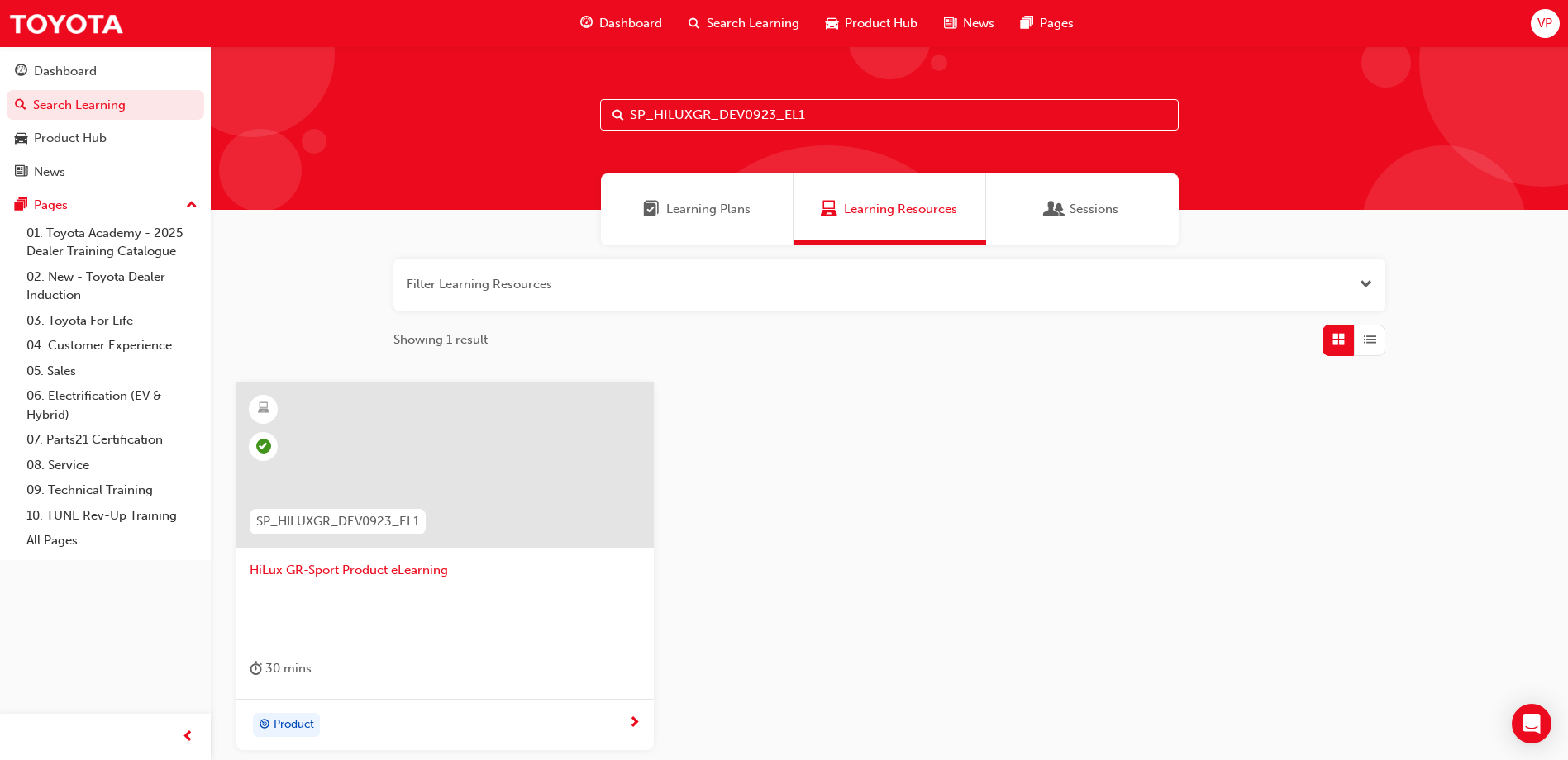
click at [755, 16] on span "Search Learning" at bounding box center [752, 23] width 92 height 19
click at [817, 115] on input "SP_HILUXGR_DEV0923_EL1" at bounding box center [889, 115] width 578 height 32
type input "S"
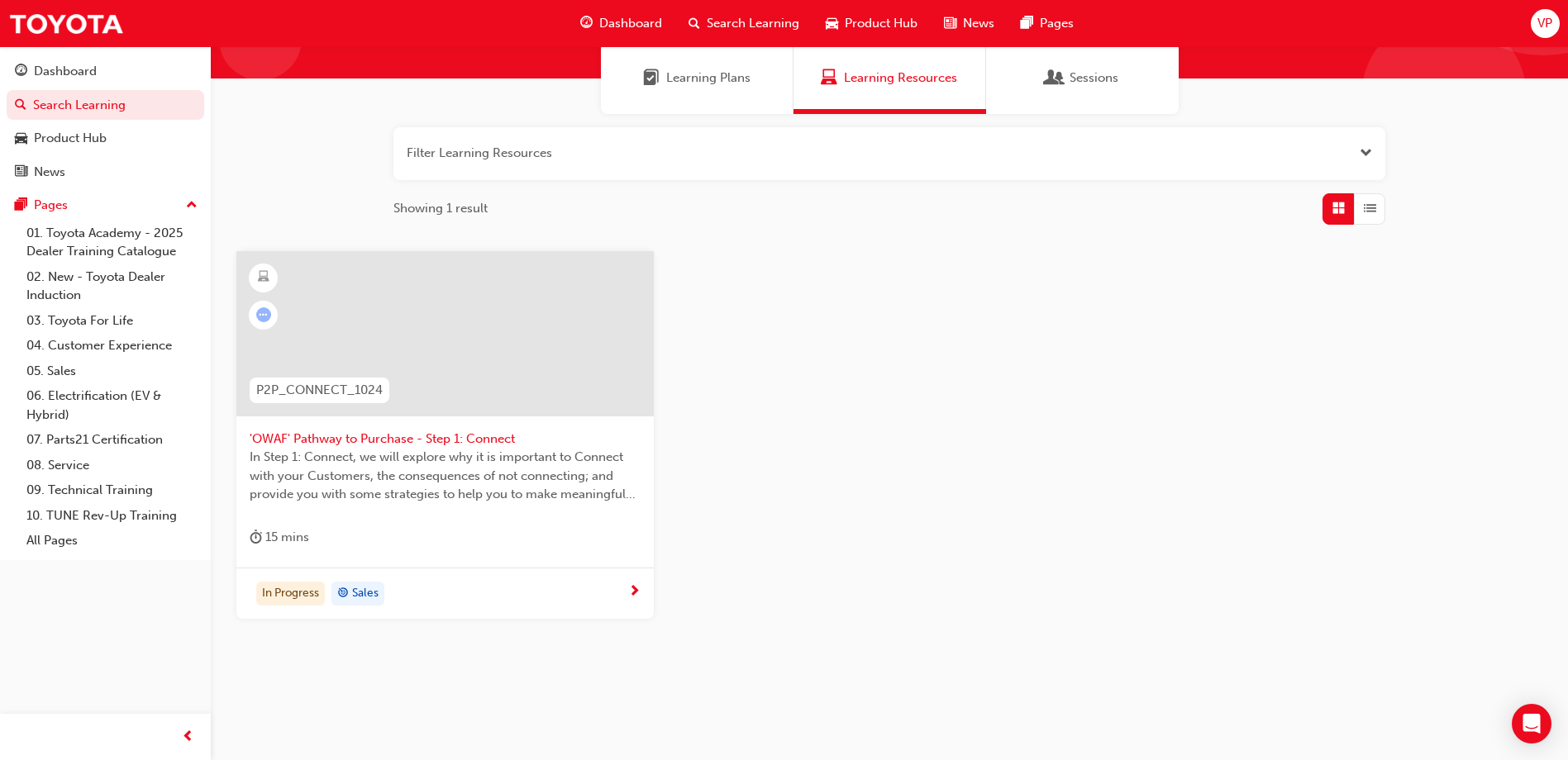
scroll to position [150, 0]
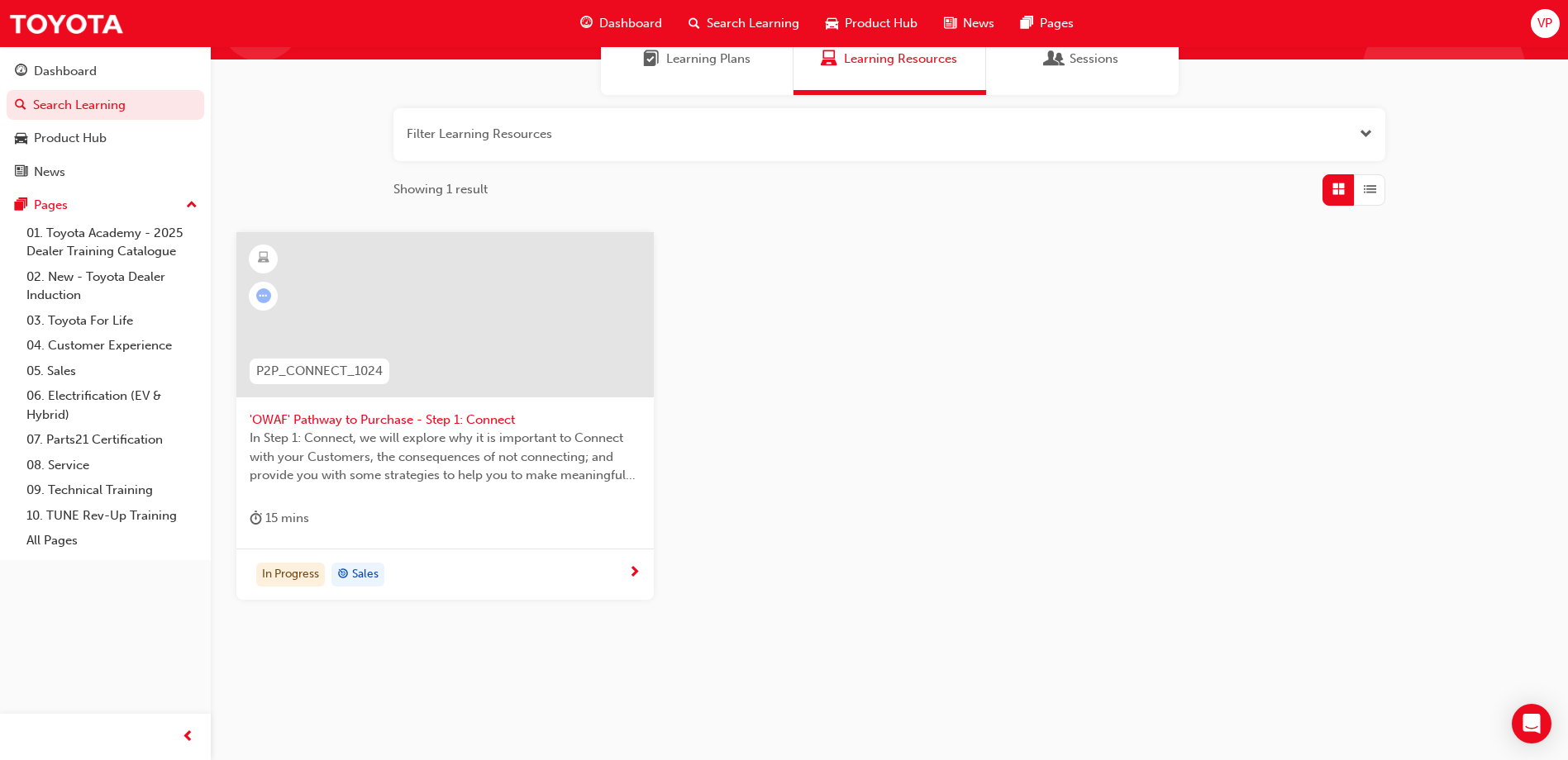
type input "P2P_CONNECT_1024"
click at [415, 348] on div at bounding box center [445, 315] width 417 height 165
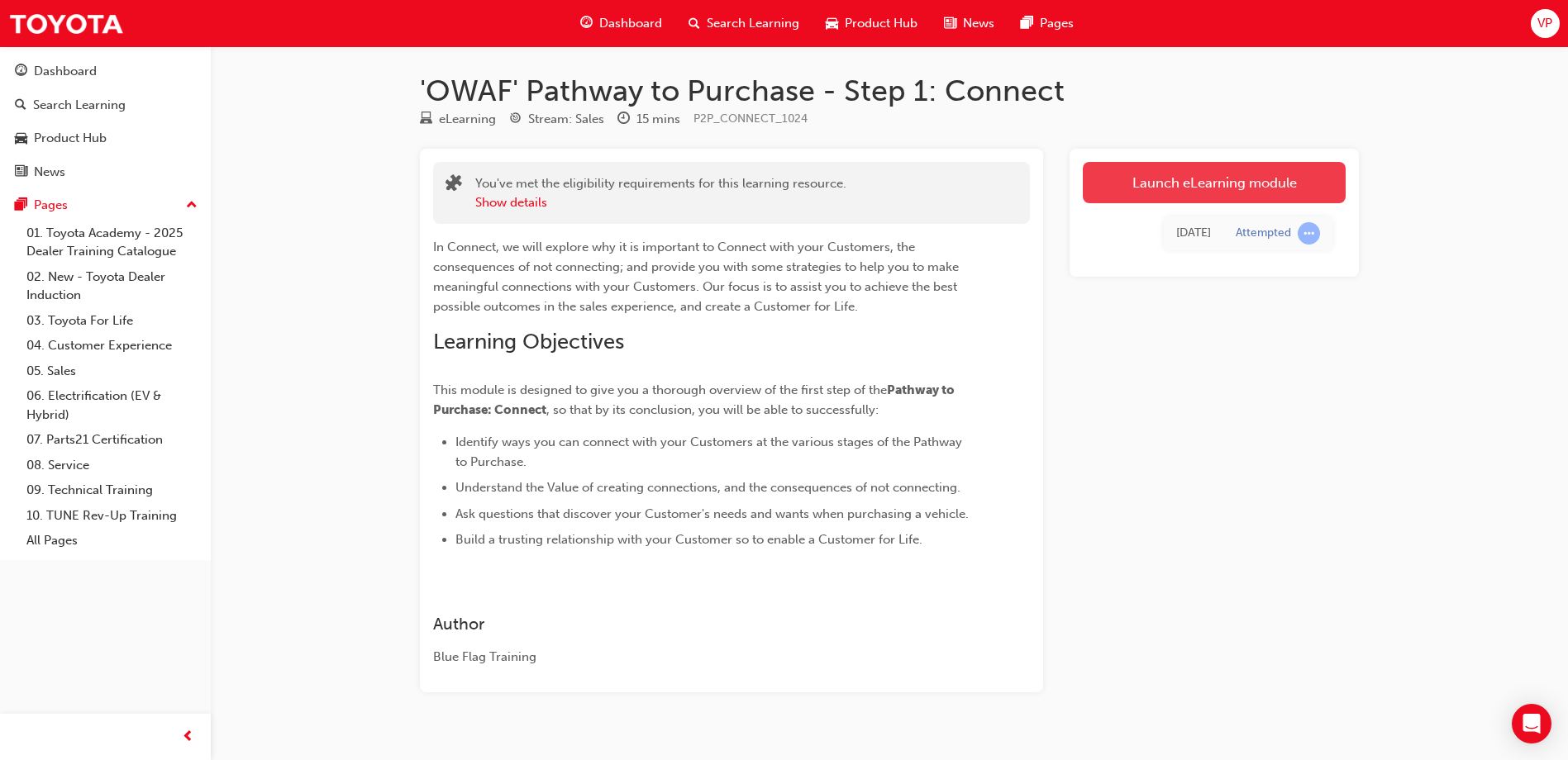
click at [1232, 179] on link "Launch eLearning module" at bounding box center [1214, 183] width 263 height 42
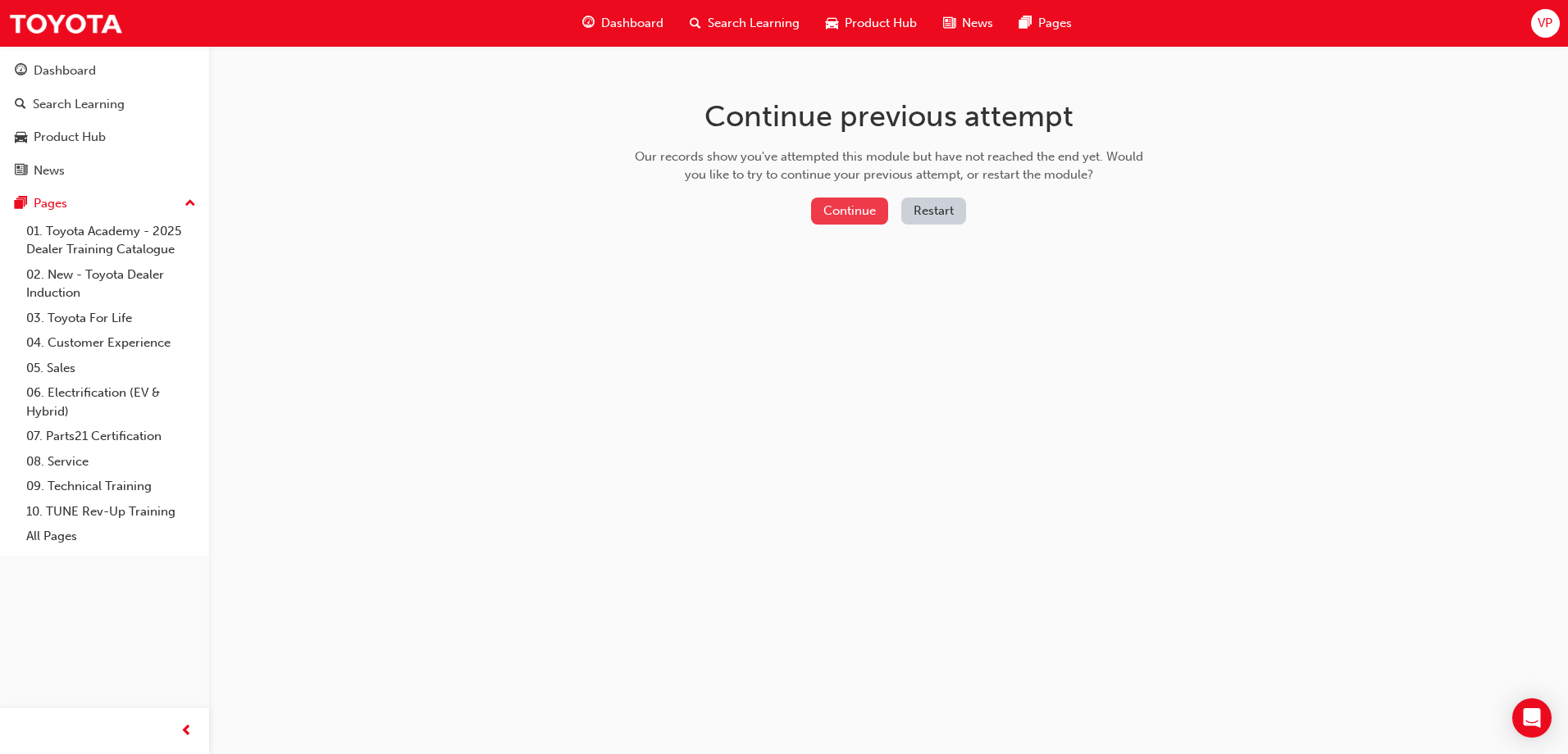
click at [850, 209] on button "Continue" at bounding box center [850, 211] width 77 height 27
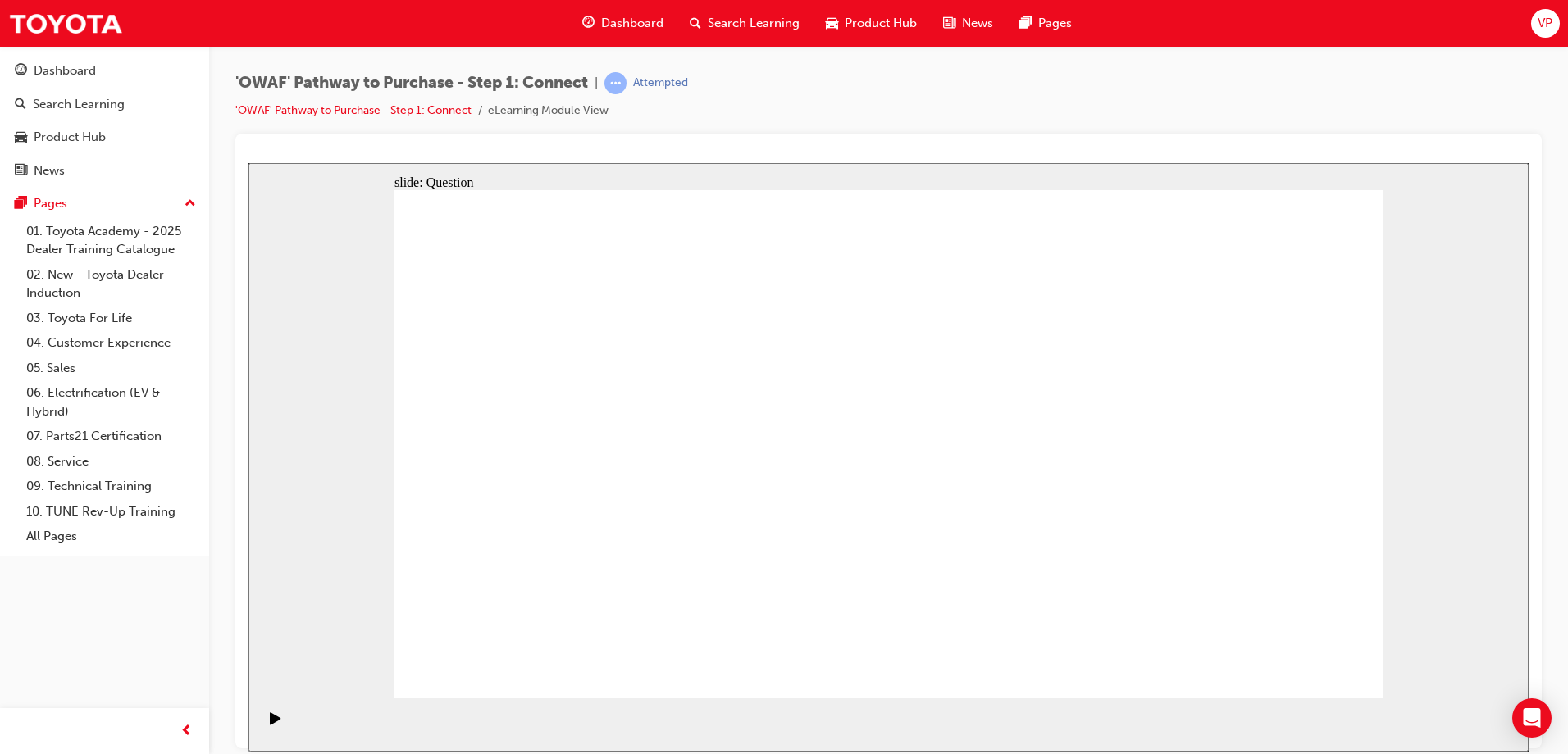
drag, startPoint x: 588, startPoint y: 629, endPoint x: 601, endPoint y: 504, distance: 125.7
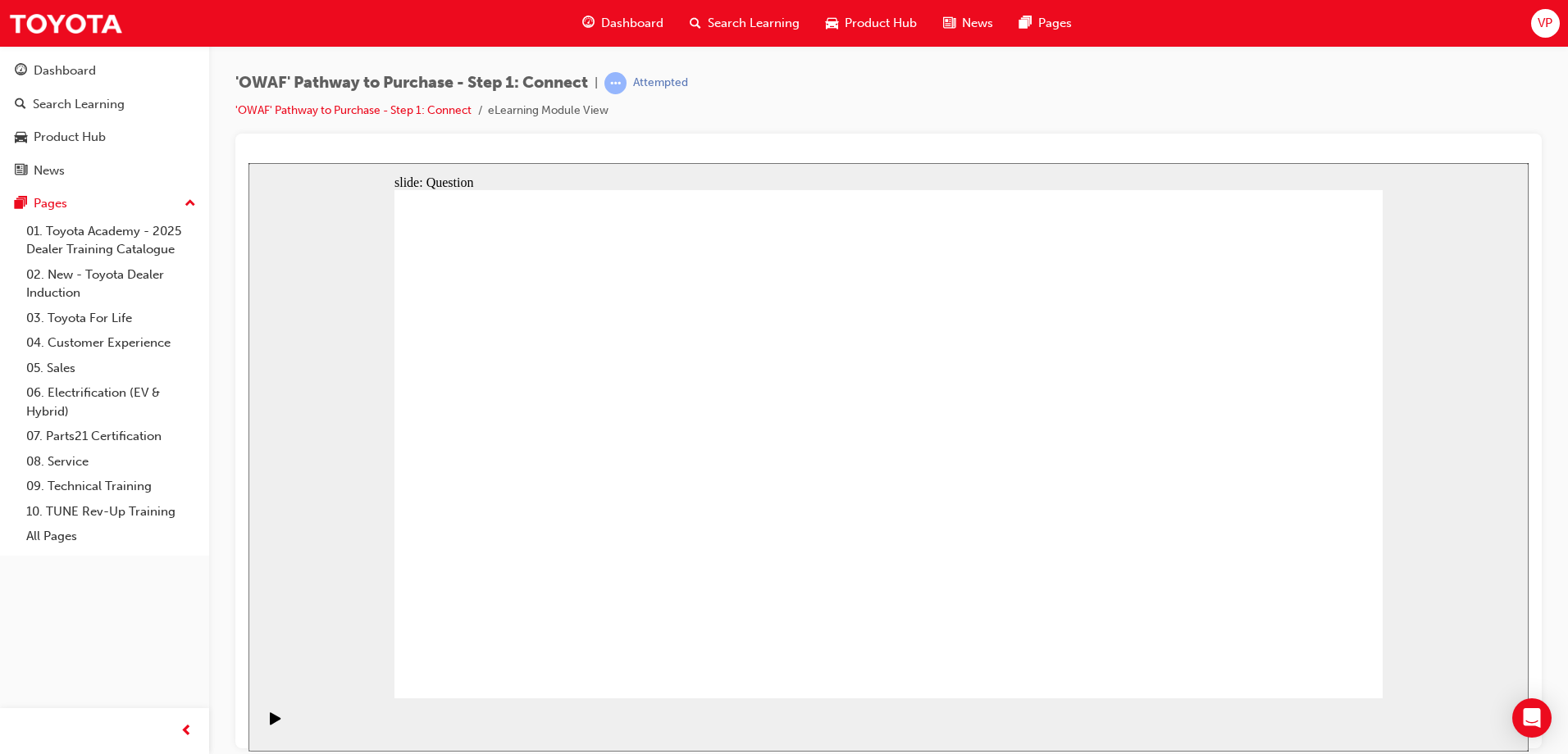
drag, startPoint x: 1227, startPoint y: 527, endPoint x: 615, endPoint y: 549, distance: 612.4
drag, startPoint x: 1234, startPoint y: 497, endPoint x: 632, endPoint y: 514, distance: 602.2
drag, startPoint x: 1220, startPoint y: 491, endPoint x: 607, endPoint y: 496, distance: 613.0
drag, startPoint x: 1235, startPoint y: 505, endPoint x: 964, endPoint y: 502, distance: 271.0
drag, startPoint x: 1243, startPoint y: 482, endPoint x: 967, endPoint y: 499, distance: 276.5
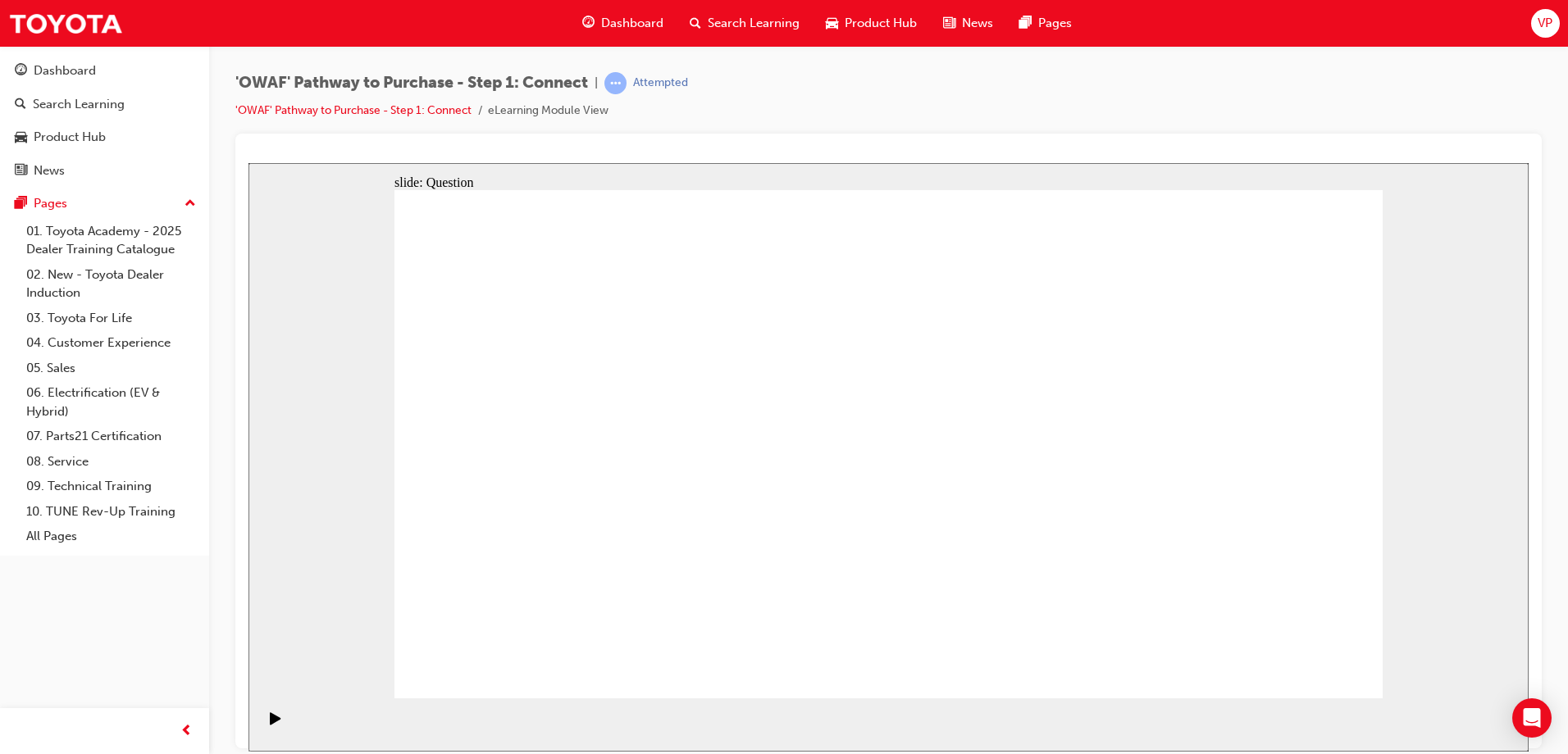
drag, startPoint x: 1184, startPoint y: 505, endPoint x: 593, endPoint y: 515, distance: 591.1
drag, startPoint x: 1207, startPoint y: 492, endPoint x: 535, endPoint y: 513, distance: 672.3
drag, startPoint x: 1207, startPoint y: 492, endPoint x: 607, endPoint y: 516, distance: 600.5
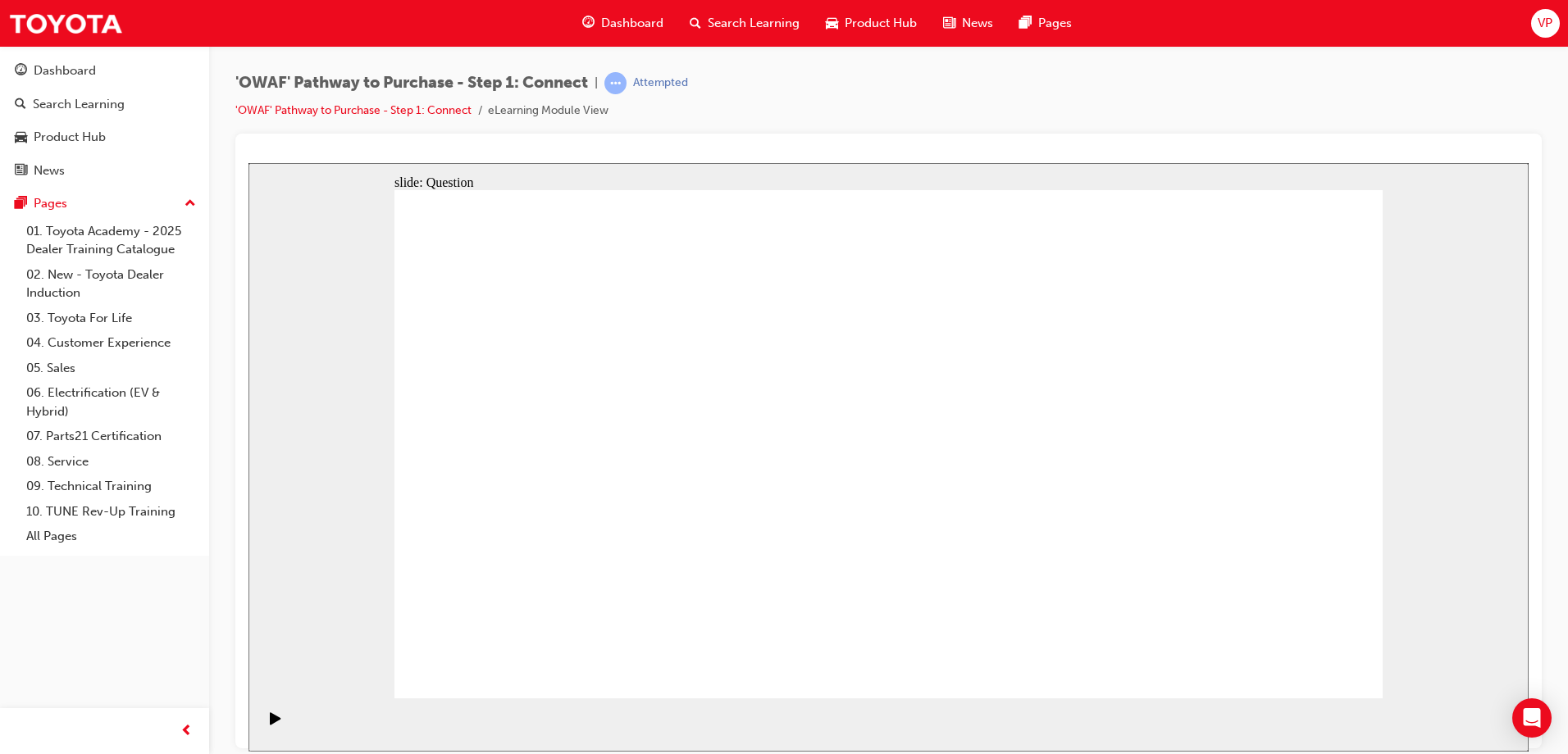
drag, startPoint x: 1185, startPoint y: 481, endPoint x: 922, endPoint y: 502, distance: 263.8
drag, startPoint x: 1207, startPoint y: 486, endPoint x: 579, endPoint y: 469, distance: 628.2
drag, startPoint x: 1228, startPoint y: 483, endPoint x: 969, endPoint y: 490, distance: 259.1
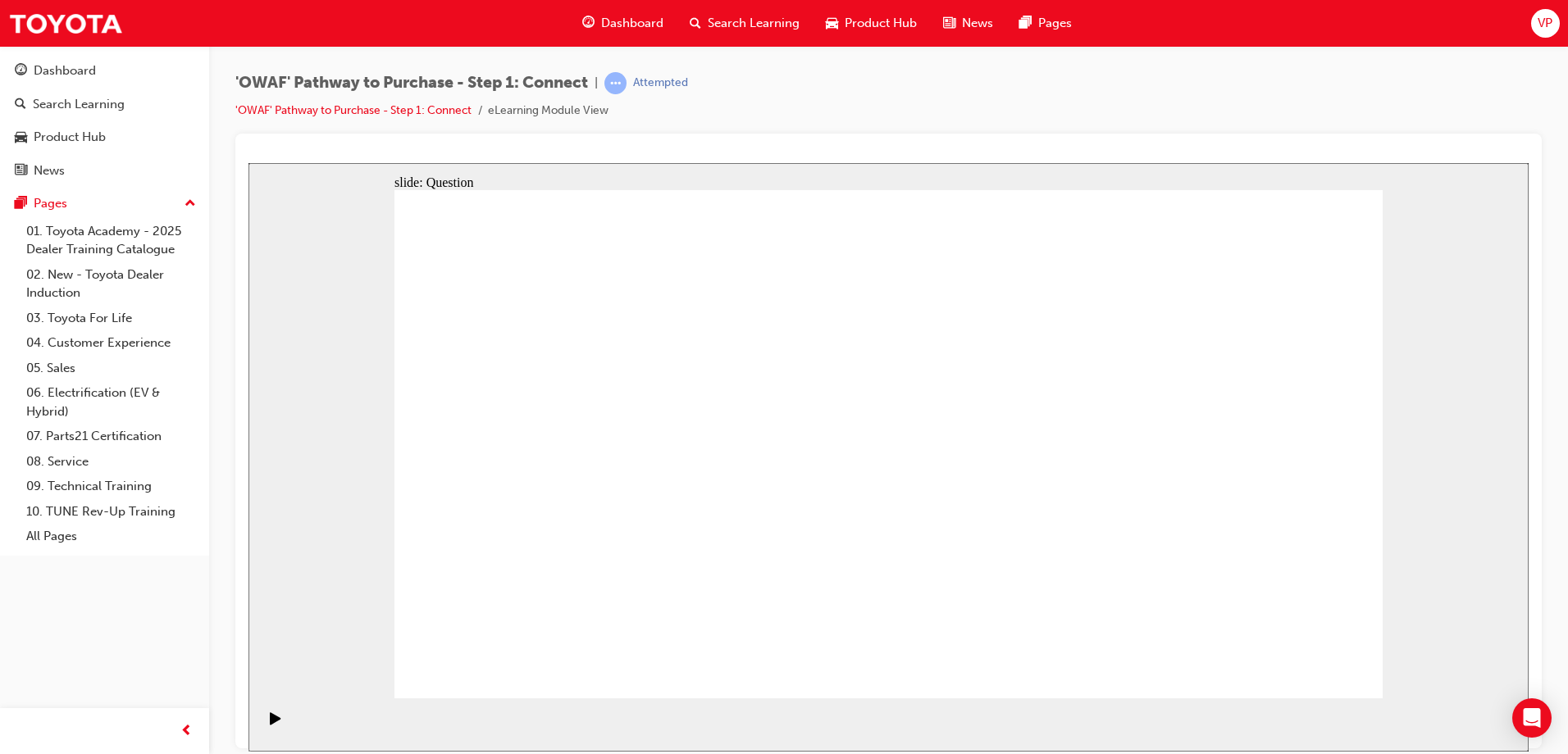
drag, startPoint x: 1226, startPoint y: 492, endPoint x: 964, endPoint y: 475, distance: 262.6
drag, startPoint x: 1219, startPoint y: 491, endPoint x: 945, endPoint y: 478, distance: 274.3
drag, startPoint x: 1238, startPoint y: 491, endPoint x: 593, endPoint y: 478, distance: 645.1
drag, startPoint x: 1190, startPoint y: 498, endPoint x: 618, endPoint y: 505, distance: 572.0
drag, startPoint x: 1194, startPoint y: 477, endPoint x: 583, endPoint y: 488, distance: 611.1
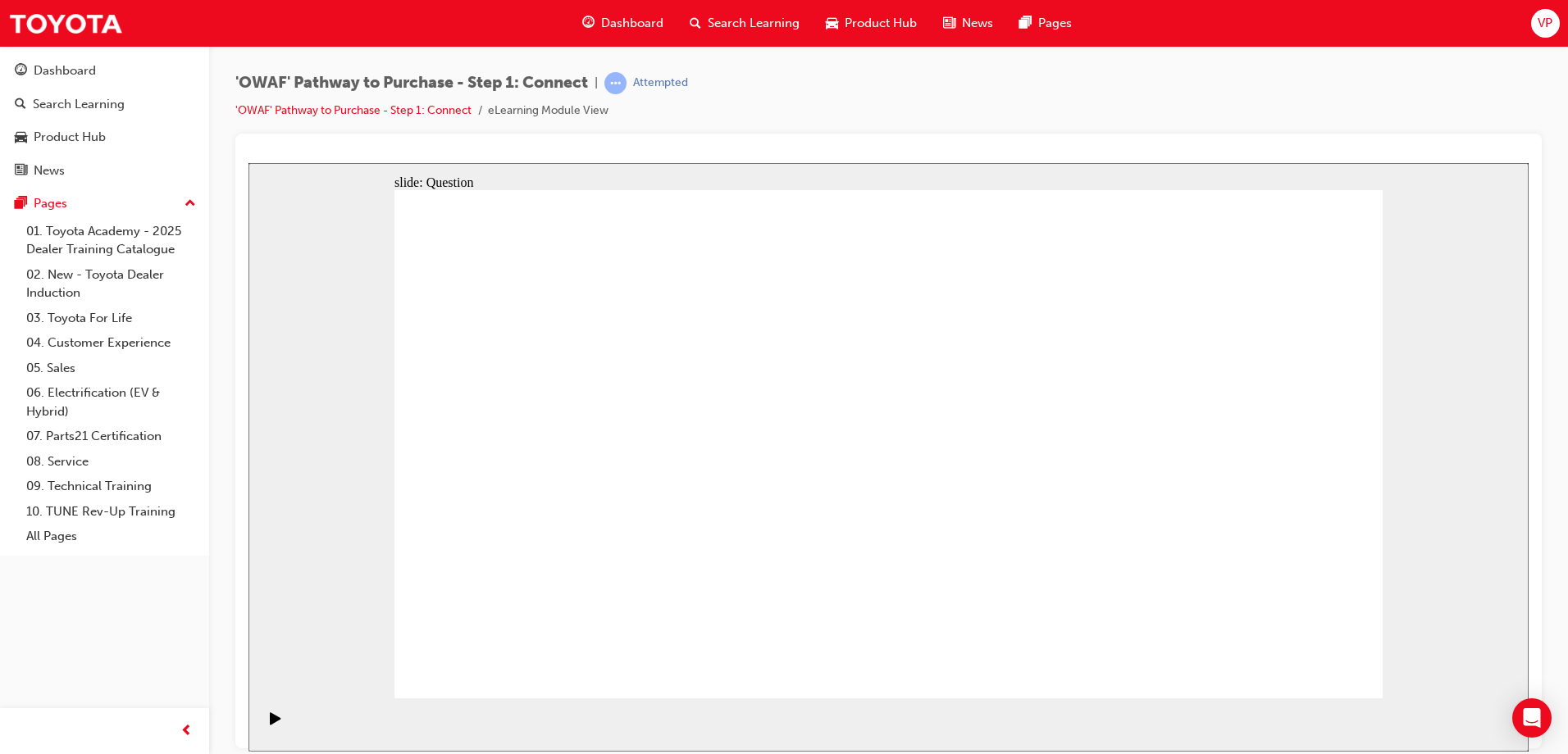
drag, startPoint x: 1136, startPoint y: 279, endPoint x: 1349, endPoint y: 666, distance: 441.7
drag, startPoint x: 1325, startPoint y: 647, endPoint x: 1294, endPoint y: 656, distance: 32.3
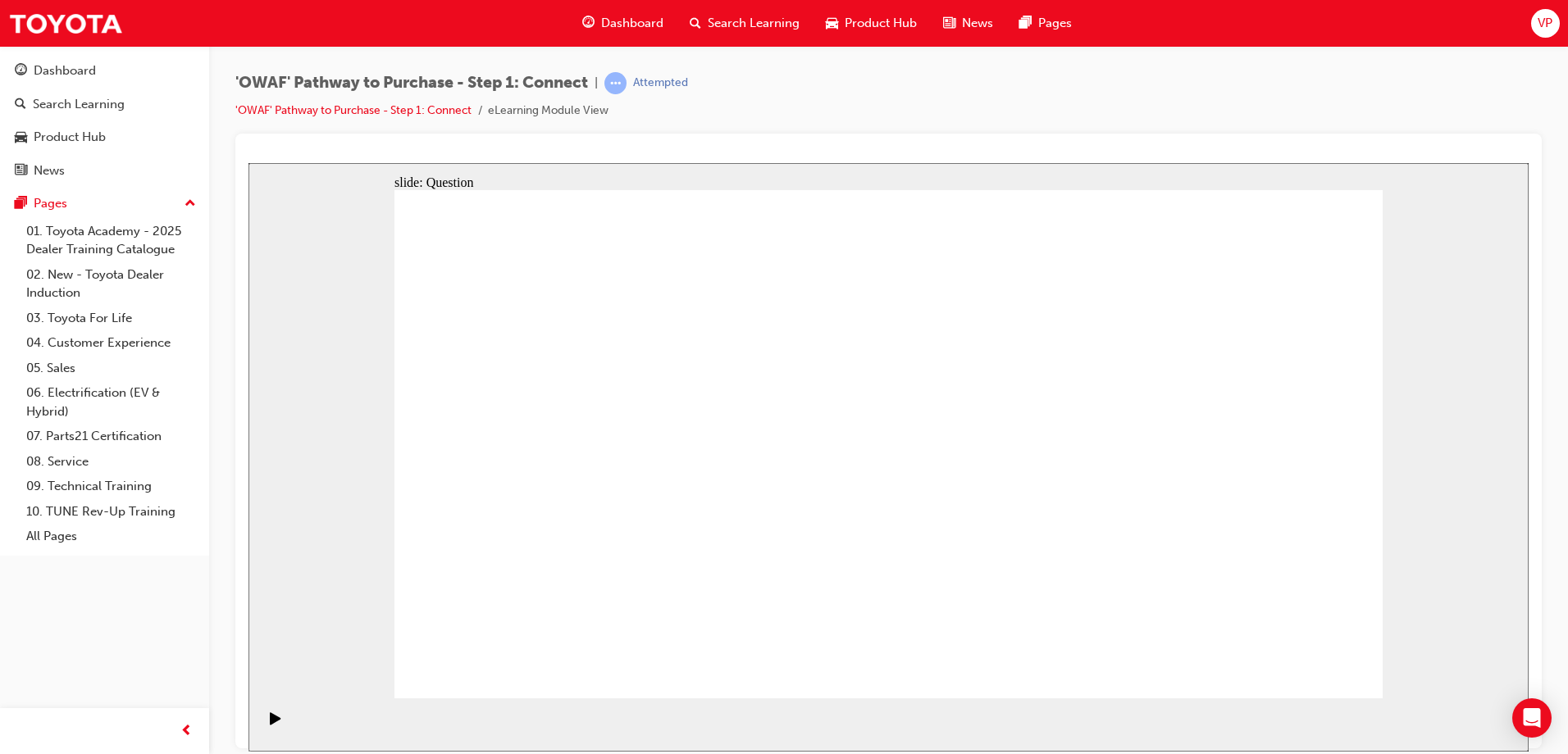
radio input "false"
radio input "true"
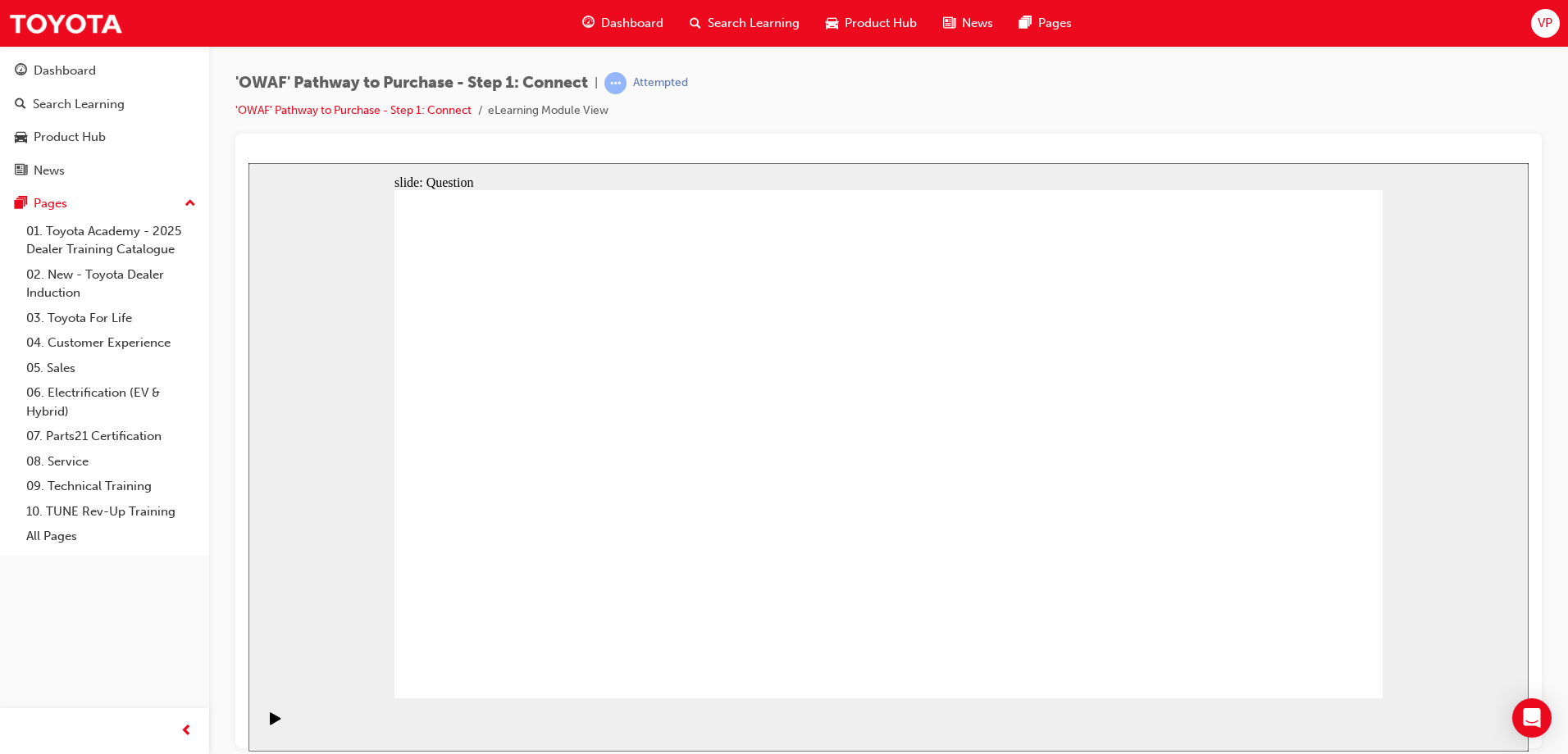
checkbox input "true"
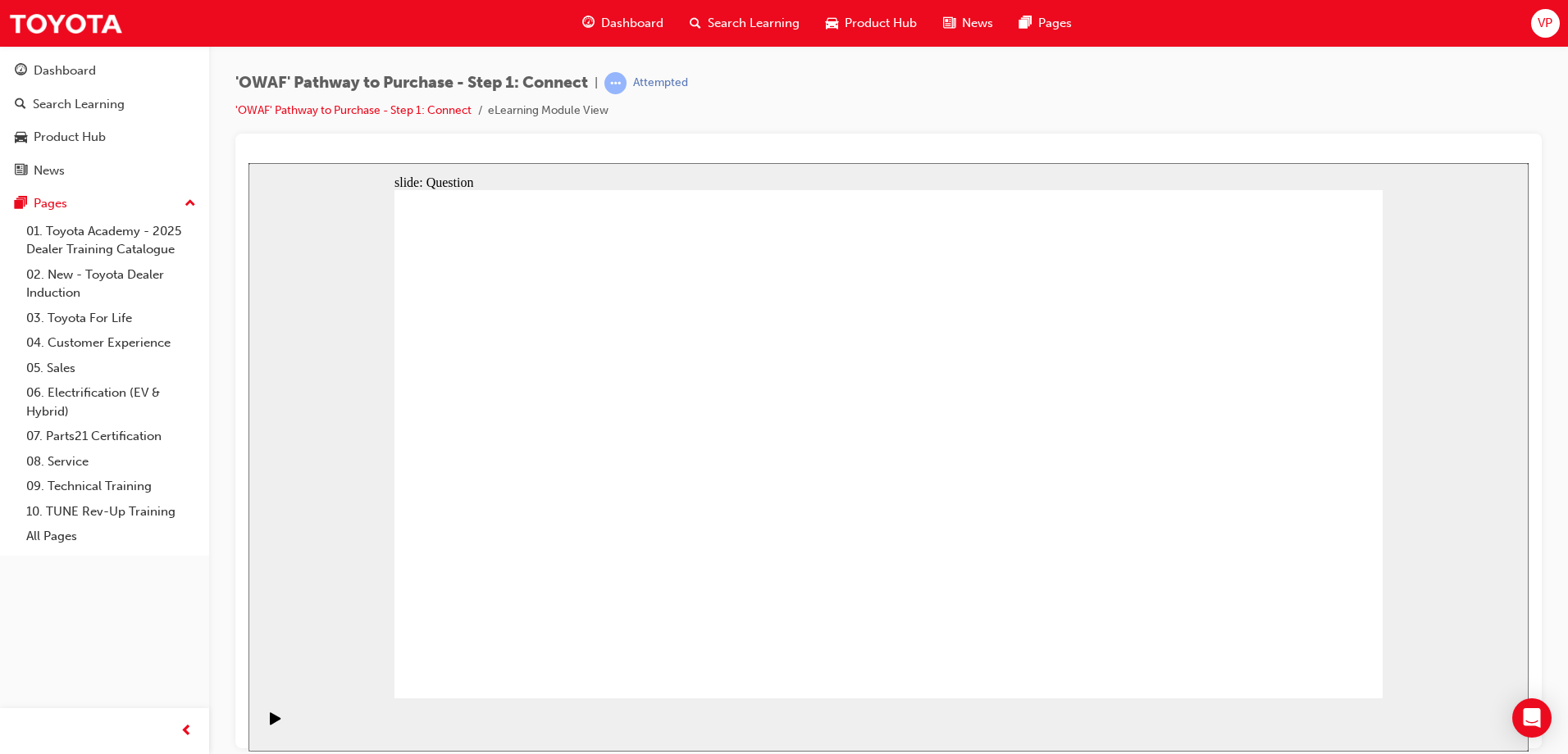
checkbox input "true"
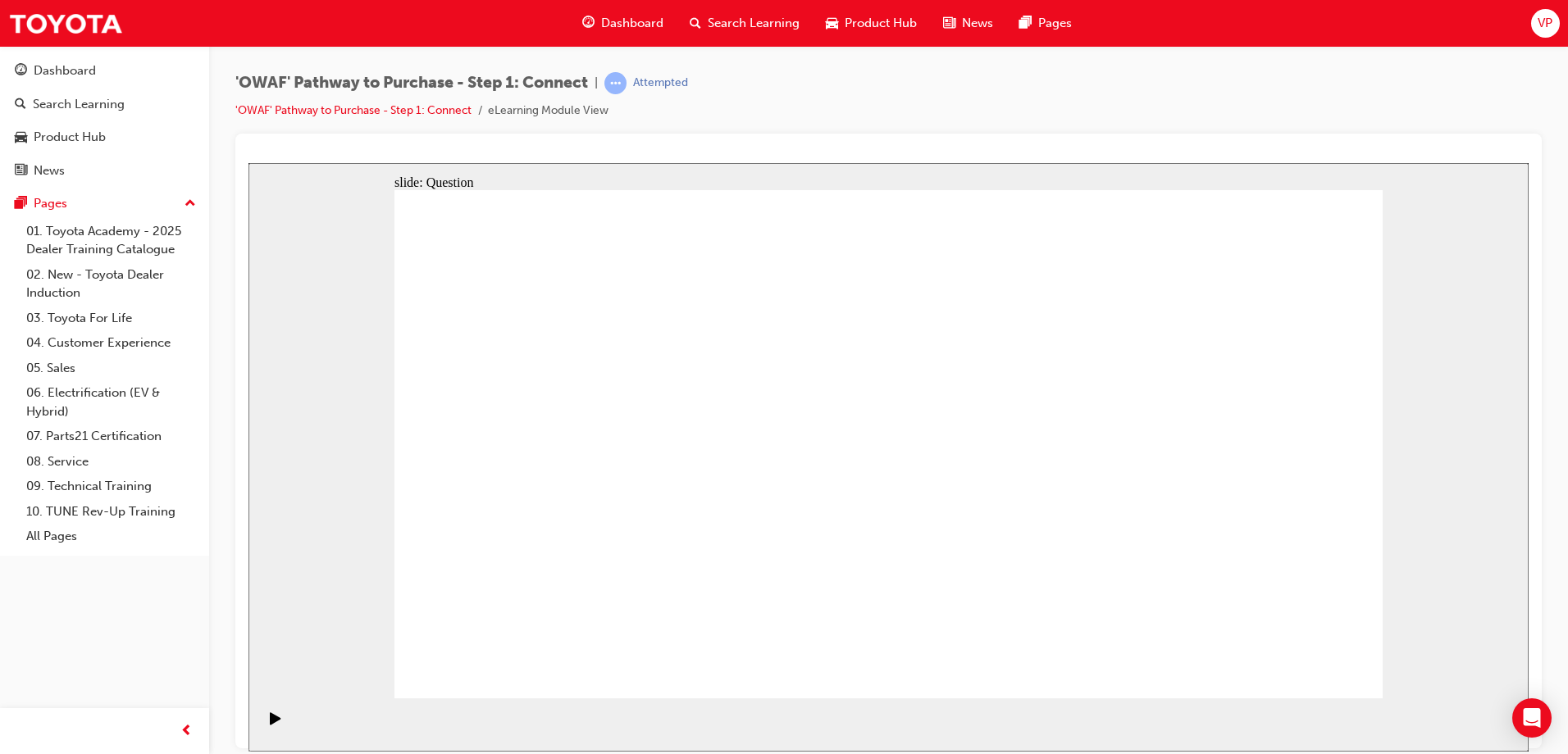
checkbox input "true"
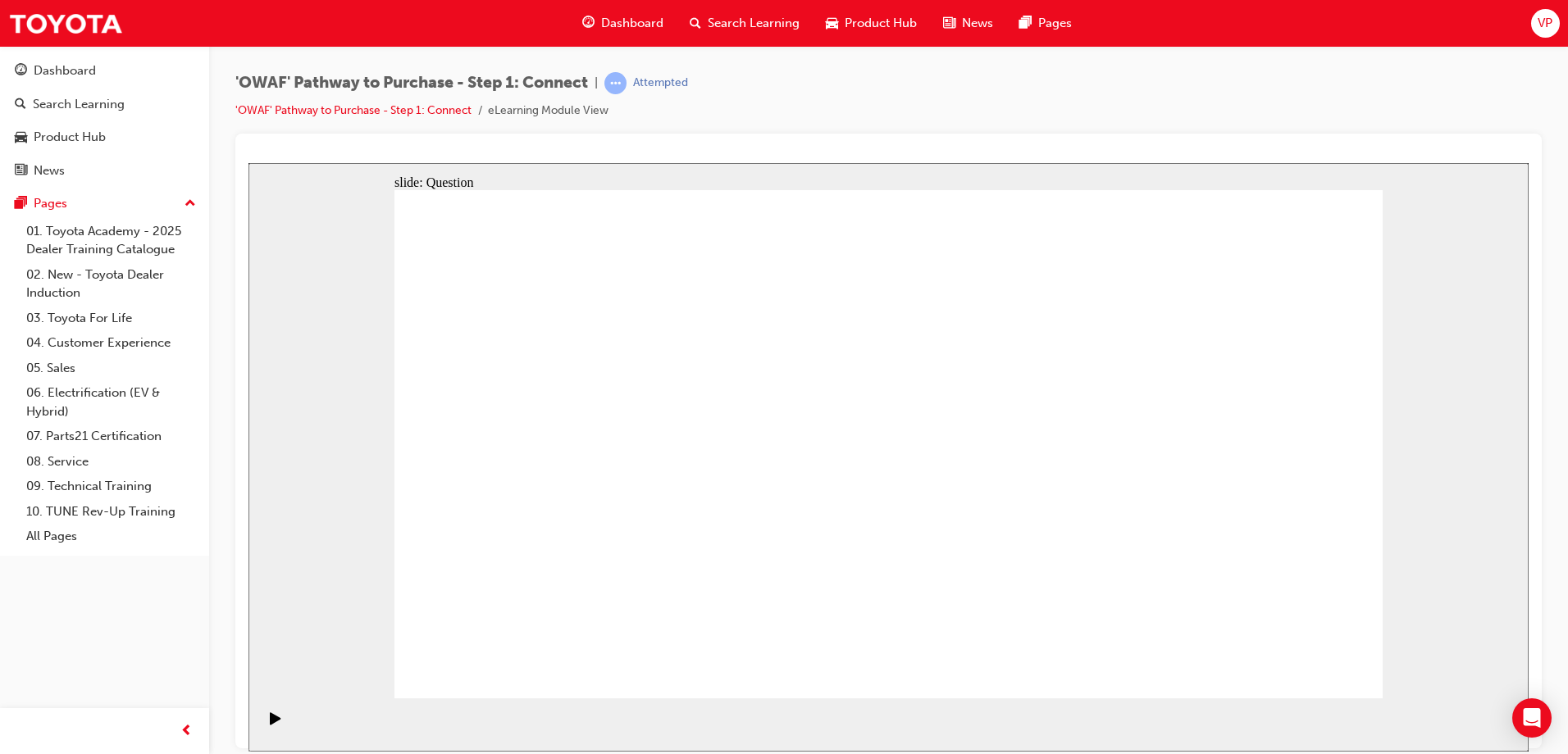
checkbox input "false"
checkbox input "true"
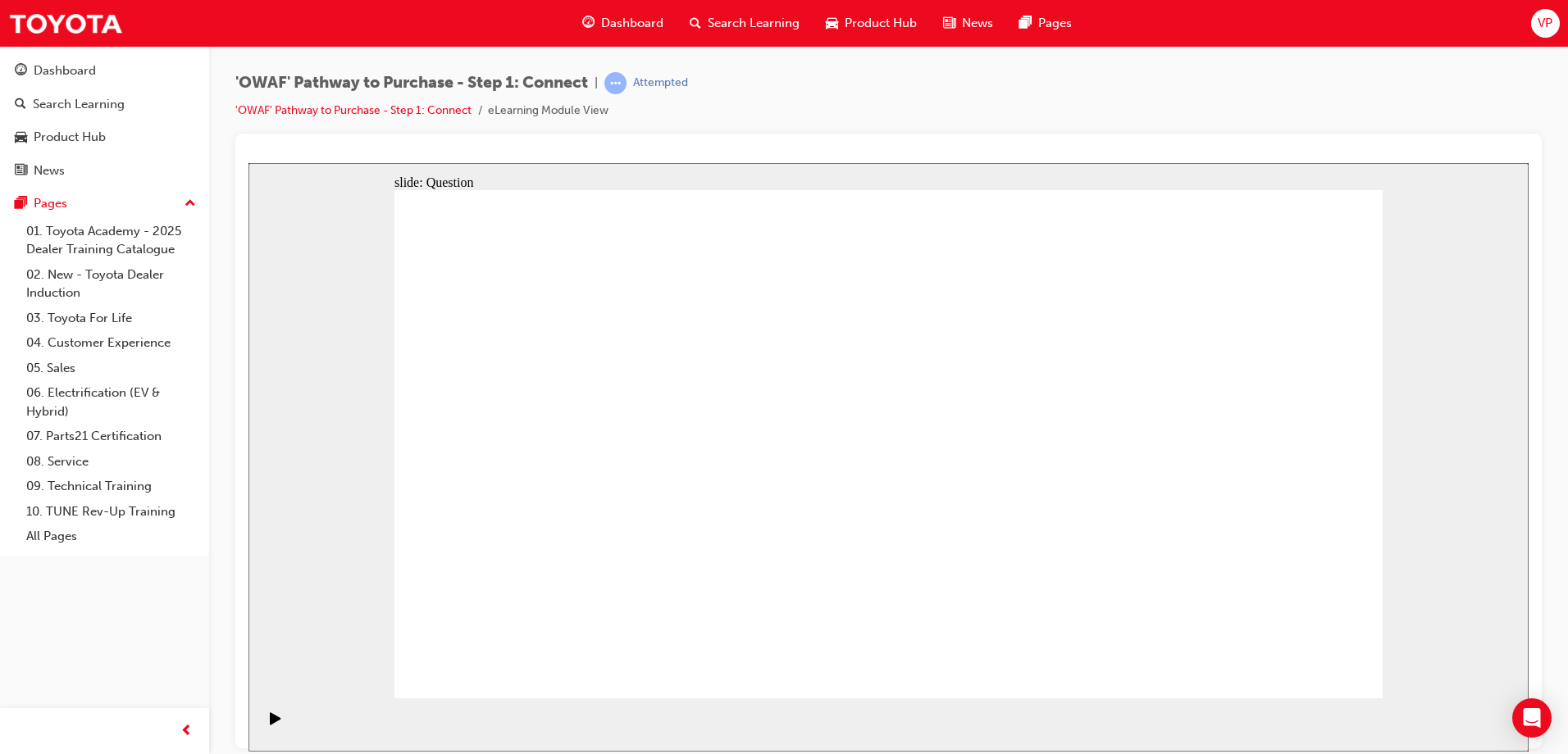
checkbox input "true"
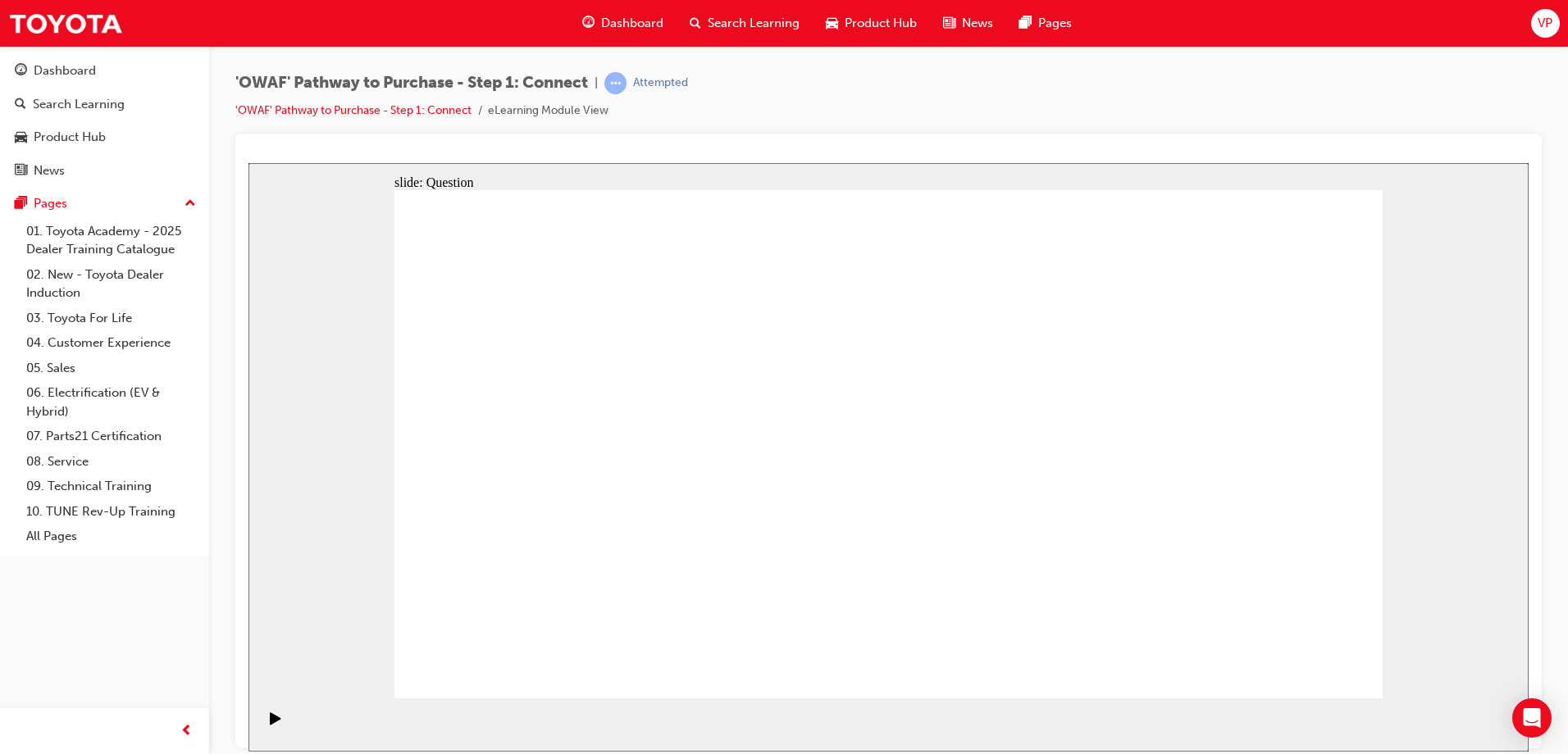
checkbox input "true"
checkbox input "false"
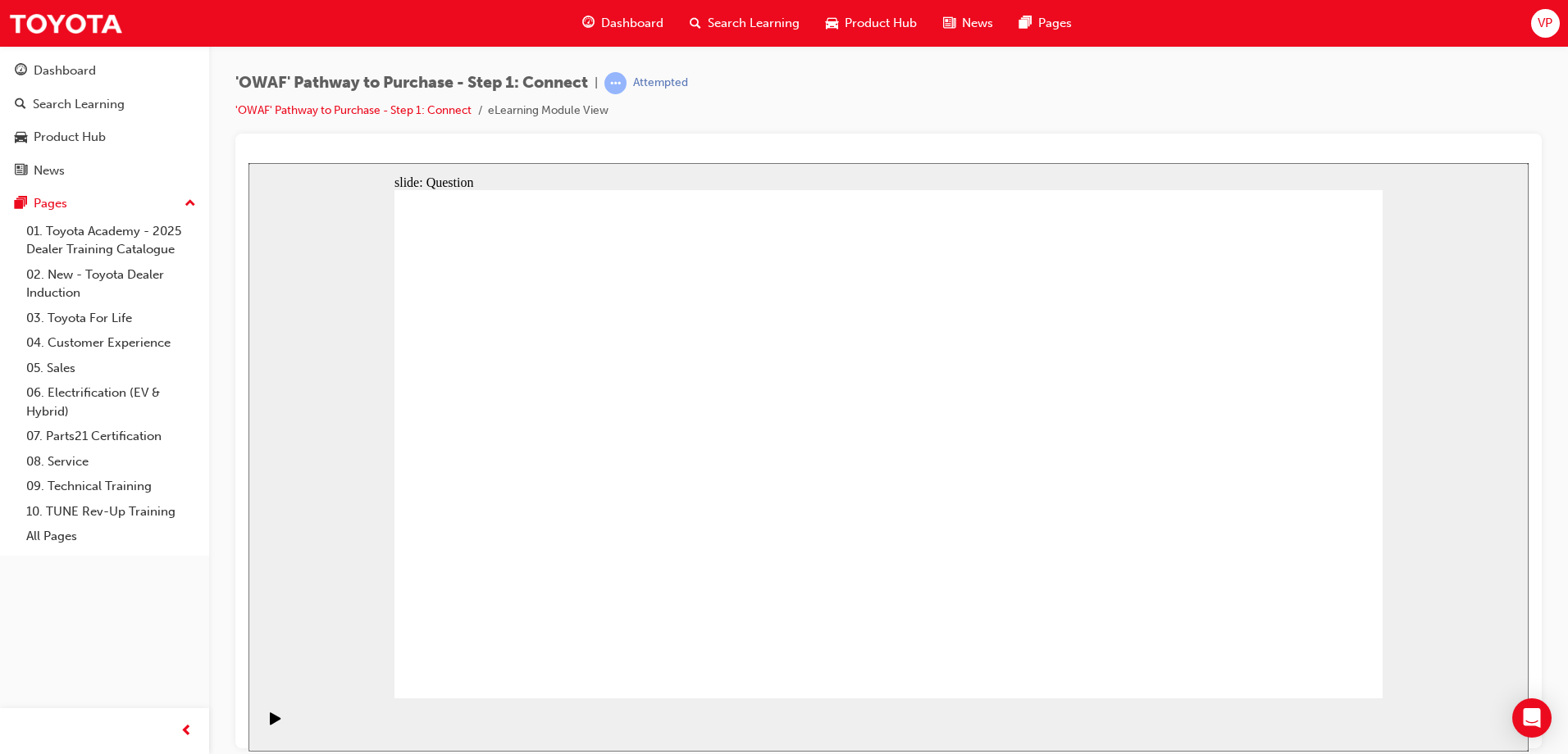
drag, startPoint x: 672, startPoint y: 542, endPoint x: 1014, endPoint y: 375, distance: 380.6
drag, startPoint x: 934, startPoint y: 376, endPoint x: 580, endPoint y: 534, distance: 387.7
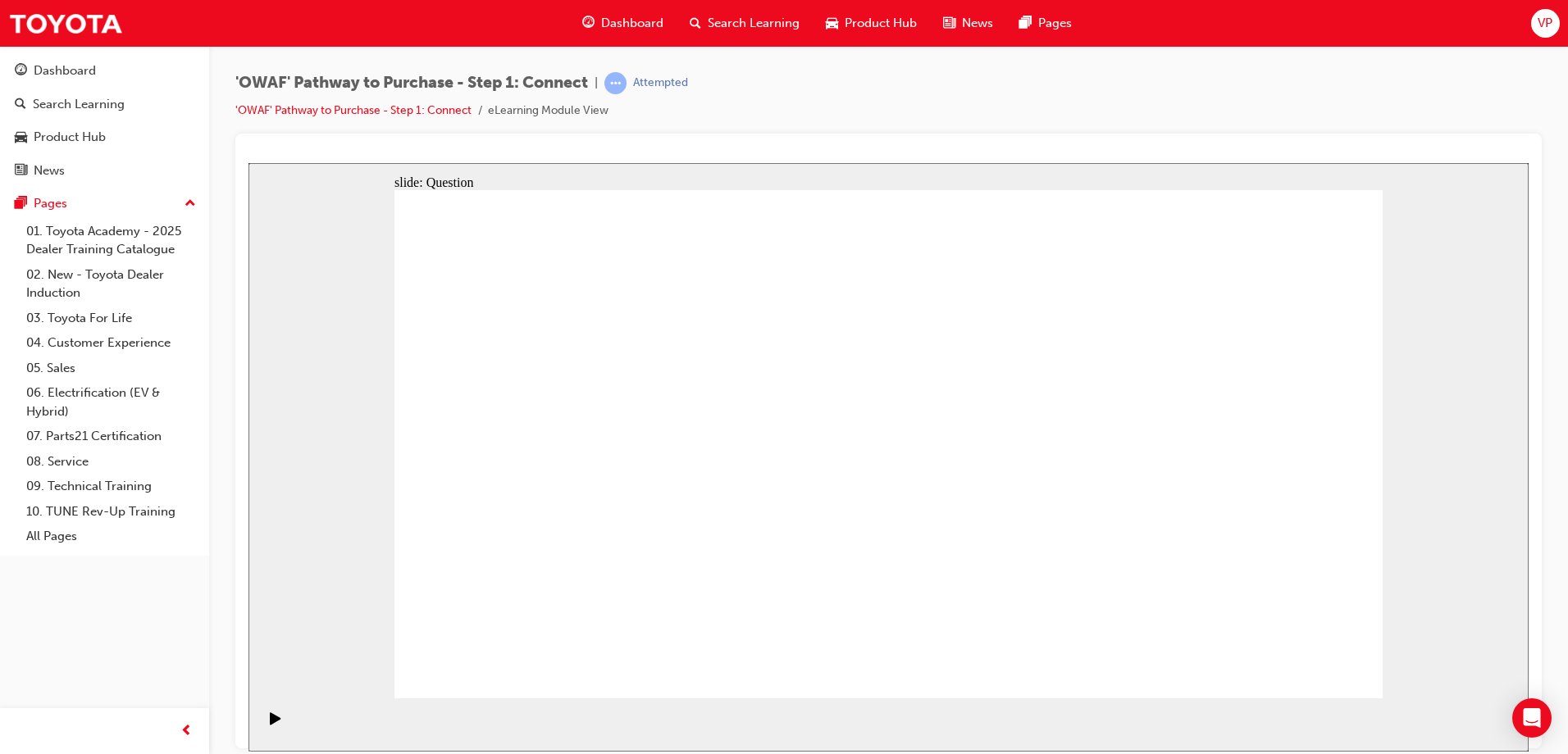
drag, startPoint x: 596, startPoint y: 605, endPoint x: 910, endPoint y: 383, distance: 384.6
drag, startPoint x: 753, startPoint y: 560, endPoint x: 759, endPoint y: 548, distance: 13.4
drag, startPoint x: 757, startPoint y: 656, endPoint x: 1129, endPoint y: 395, distance: 454.4
drag, startPoint x: 963, startPoint y: 605, endPoint x: 584, endPoint y: 438, distance: 414.2
drag, startPoint x: 1124, startPoint y: 560, endPoint x: 812, endPoint y: 437, distance: 335.4
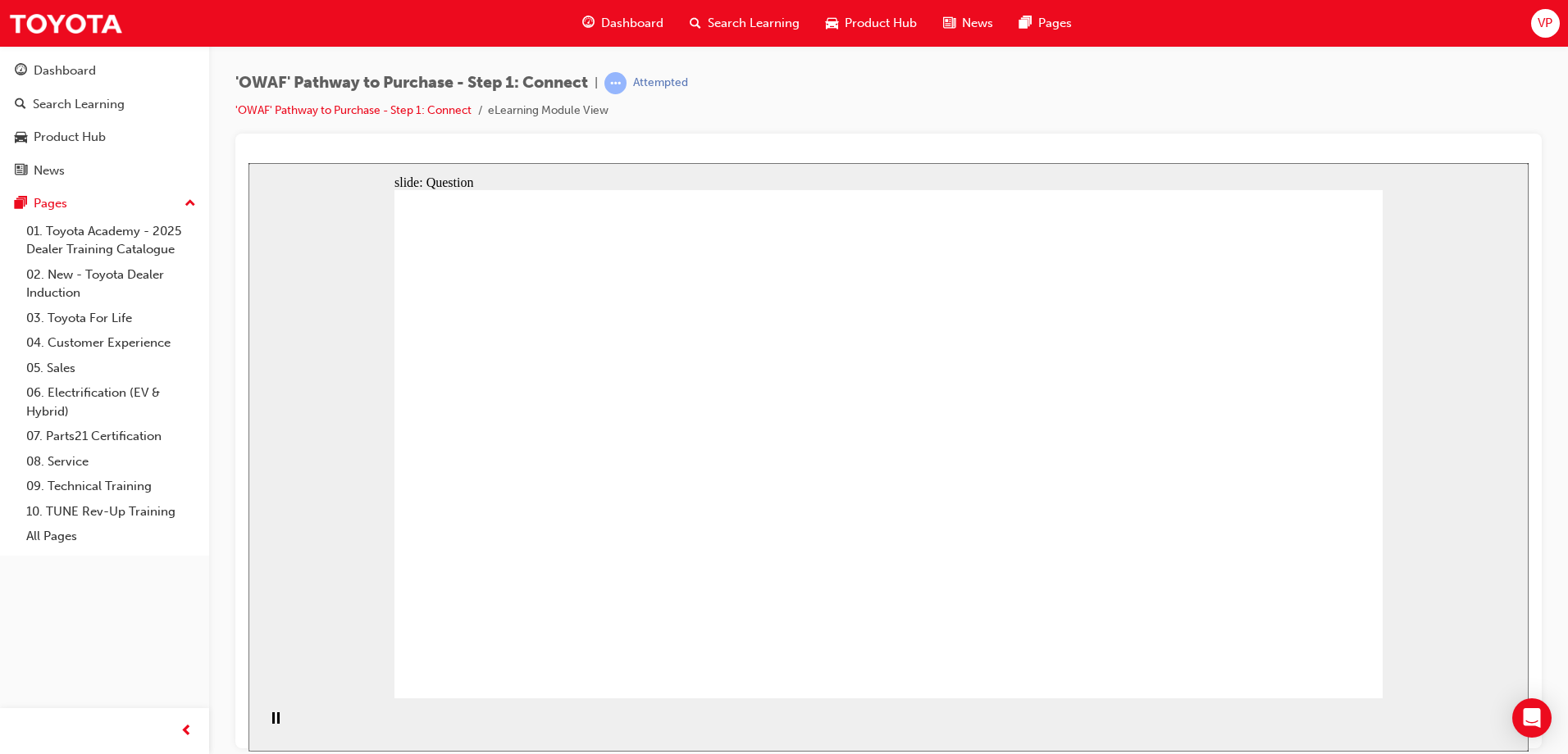
drag, startPoint x: 847, startPoint y: 488, endPoint x: 849, endPoint y: 529, distance: 41.0
drag, startPoint x: 841, startPoint y: 503, endPoint x: 855, endPoint y: 523, distance: 24.4
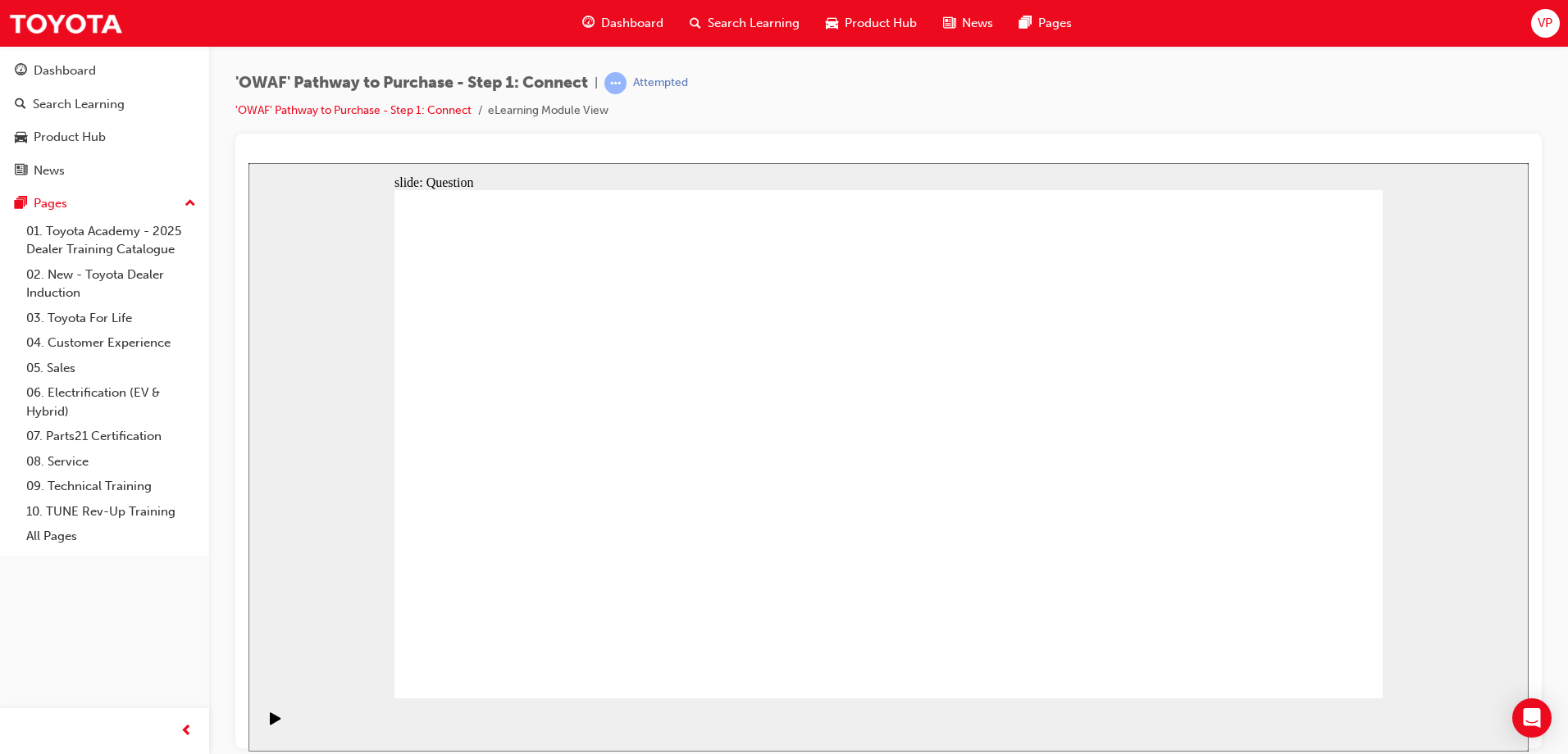
drag, startPoint x: 682, startPoint y: 607, endPoint x: 1161, endPoint y: 286, distance: 576.6
drag, startPoint x: 943, startPoint y: 621, endPoint x: 1264, endPoint y: 372, distance: 406.3
drag, startPoint x: 614, startPoint y: 492, endPoint x: 1314, endPoint y: 464, distance: 700.6
drag, startPoint x: 821, startPoint y: 597, endPoint x: 1225, endPoint y: 583, distance: 404.2
drag, startPoint x: 563, startPoint y: 592, endPoint x: 1080, endPoint y: 560, distance: 518.0
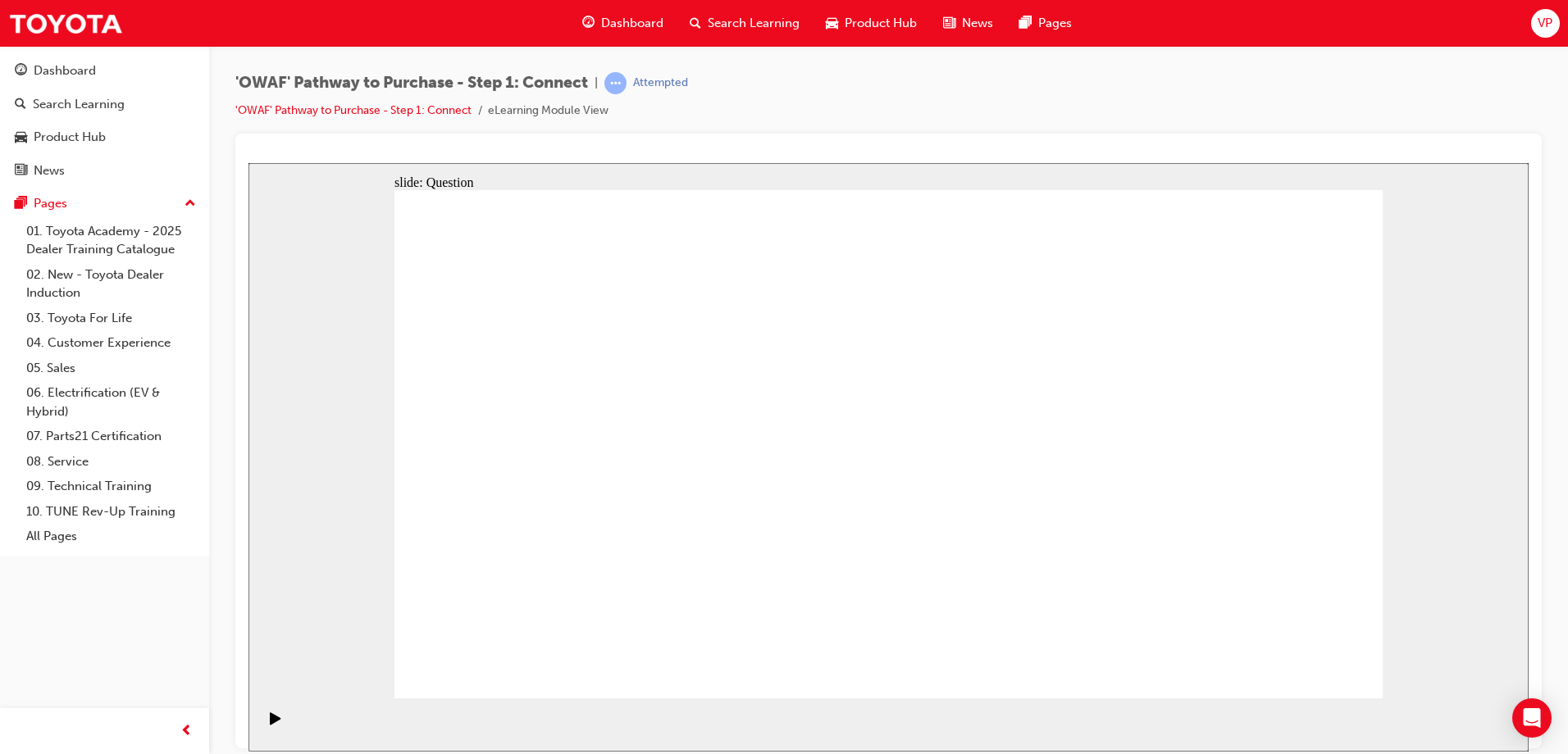
drag, startPoint x: 840, startPoint y: 500, endPoint x: 1004, endPoint y: 469, distance: 166.9
drag, startPoint x: 522, startPoint y: 476, endPoint x: 1058, endPoint y: 327, distance: 556.3
drag, startPoint x: 1226, startPoint y: 579, endPoint x: 993, endPoint y: 568, distance: 233.3
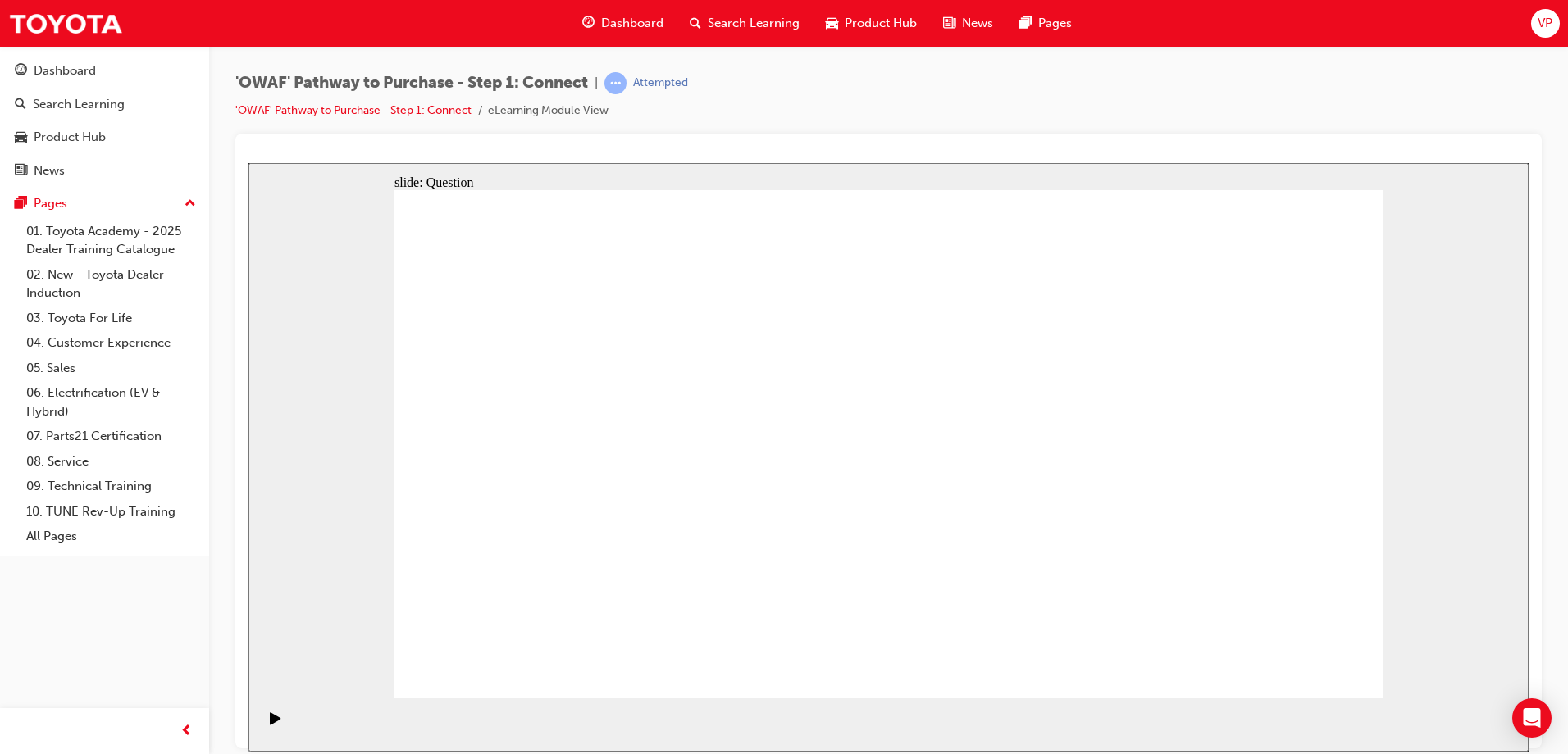
drag, startPoint x: 1080, startPoint y: 551, endPoint x: 1225, endPoint y: 554, distance: 145.0
drag, startPoint x: 698, startPoint y: 609, endPoint x: 1098, endPoint y: 554, distance: 403.8
drag, startPoint x: 1102, startPoint y: 569, endPoint x: 1060, endPoint y: 327, distance: 245.6
drag, startPoint x: 1006, startPoint y: 461, endPoint x: 1083, endPoint y: 570, distance: 133.5
drag, startPoint x: 505, startPoint y: 489, endPoint x: 1022, endPoint y: 447, distance: 518.7
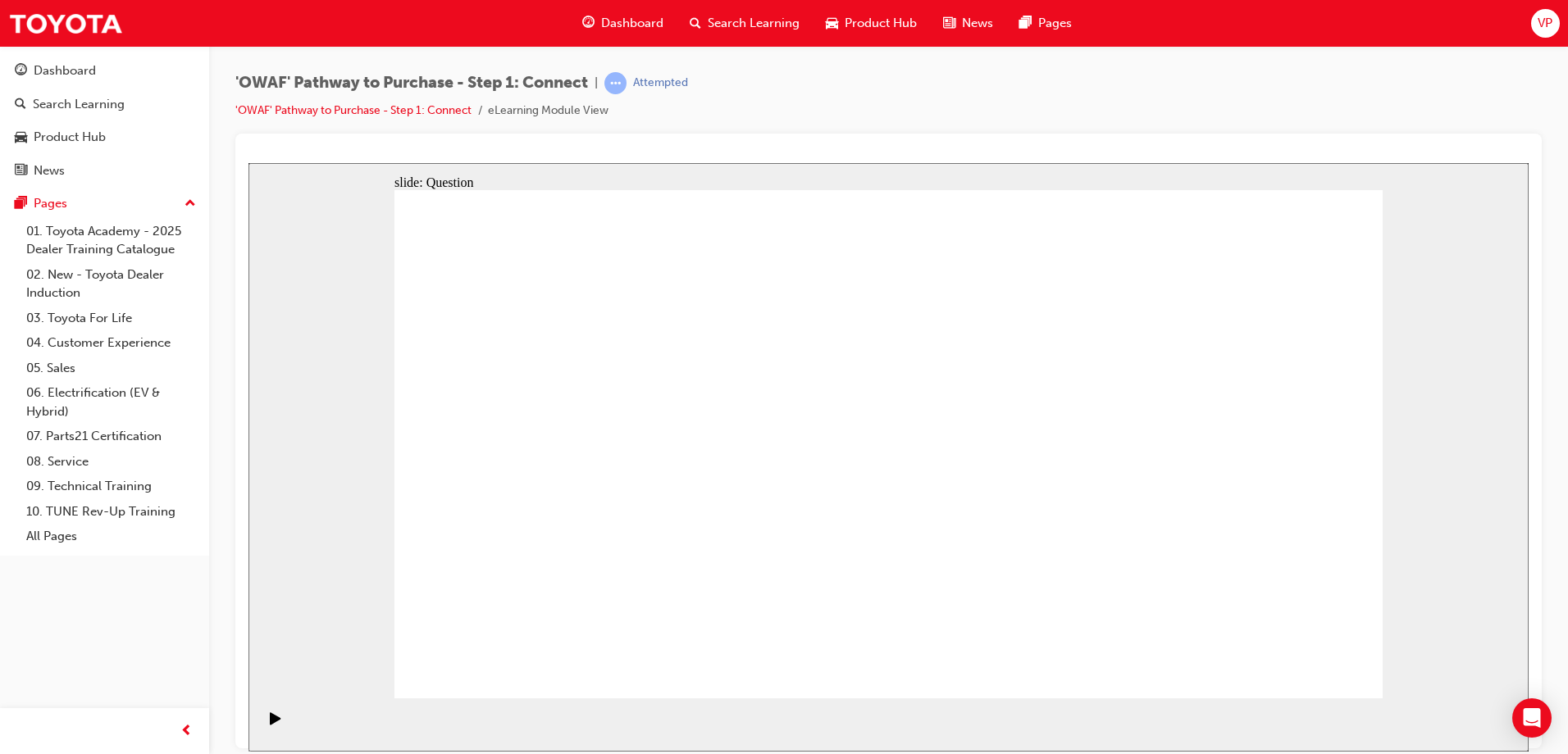
drag, startPoint x: 1217, startPoint y: 496, endPoint x: 920, endPoint y: 510, distance: 297.3
drag, startPoint x: 1242, startPoint y: 480, endPoint x: 605, endPoint y: 481, distance: 637.0
drag, startPoint x: 1227, startPoint y: 475, endPoint x: 952, endPoint y: 482, distance: 275.1
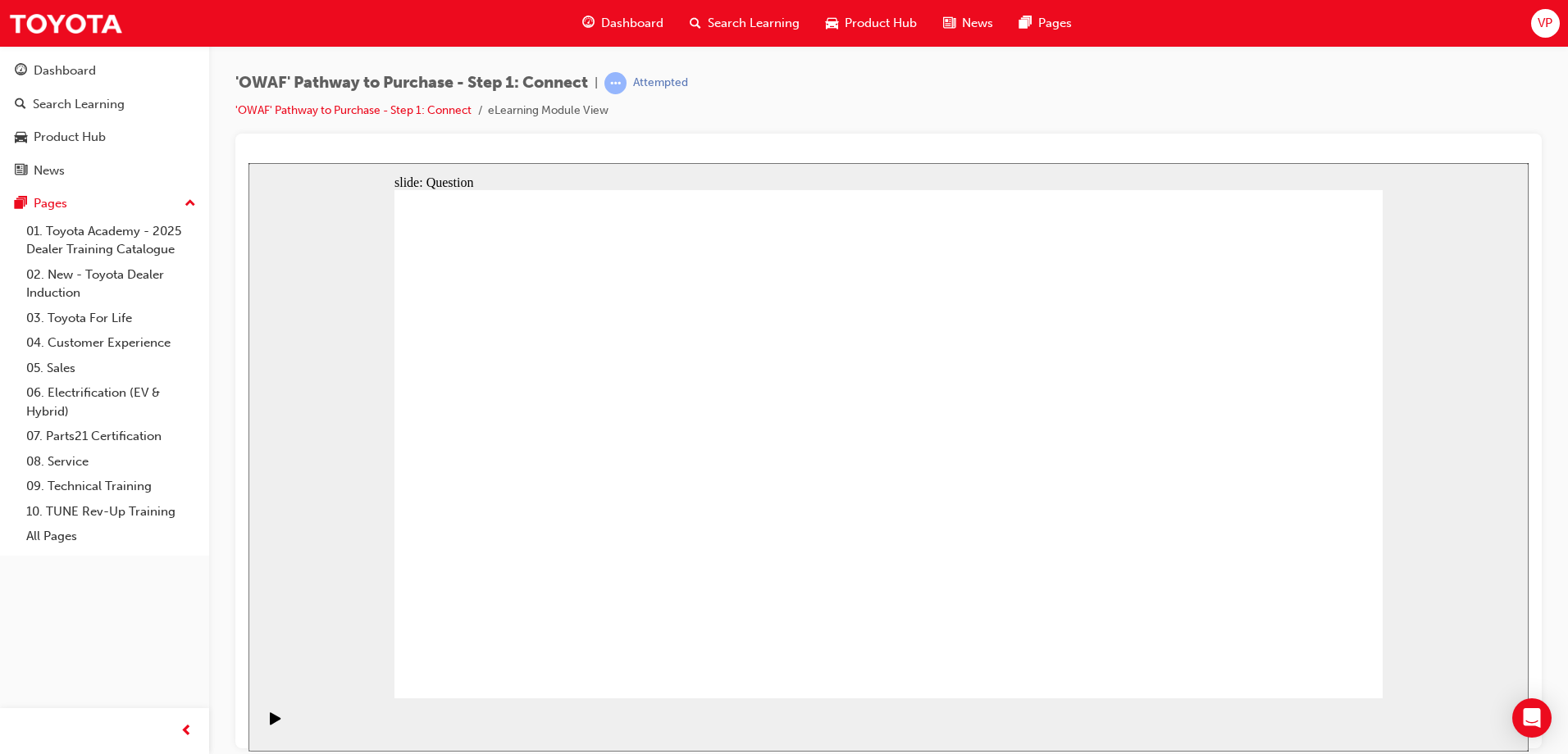
drag, startPoint x: 1231, startPoint y: 482, endPoint x: 992, endPoint y: 493, distance: 239.3
drag, startPoint x: 1214, startPoint y: 481, endPoint x: 938, endPoint y: 496, distance: 276.4
drag, startPoint x: 1147, startPoint y: 558, endPoint x: 598, endPoint y: 519, distance: 550.4
drag, startPoint x: 1157, startPoint y: 497, endPoint x: 563, endPoint y: 523, distance: 594.6
drag, startPoint x: 1205, startPoint y: 499, endPoint x: 624, endPoint y: 545, distance: 582.8
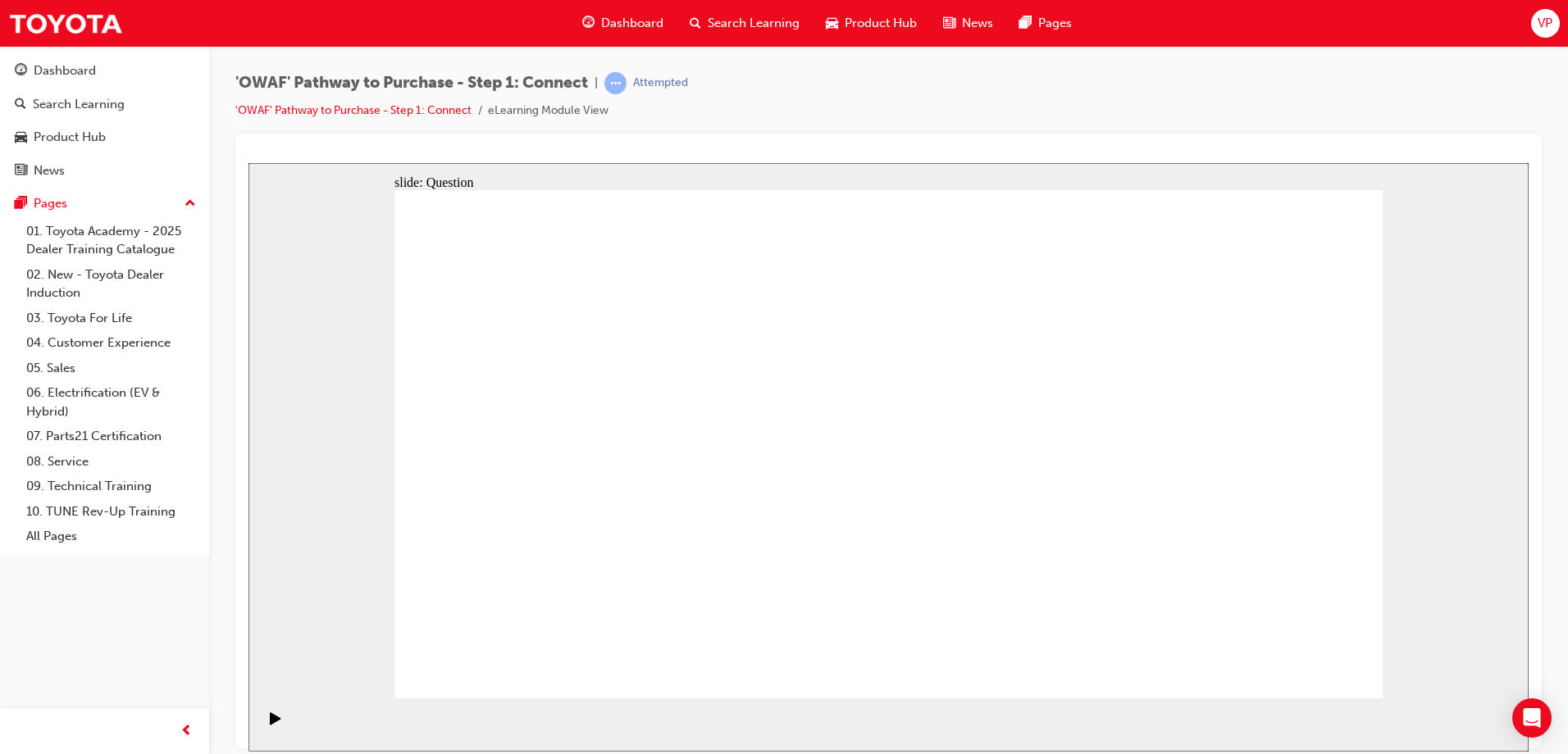
radio input "true"
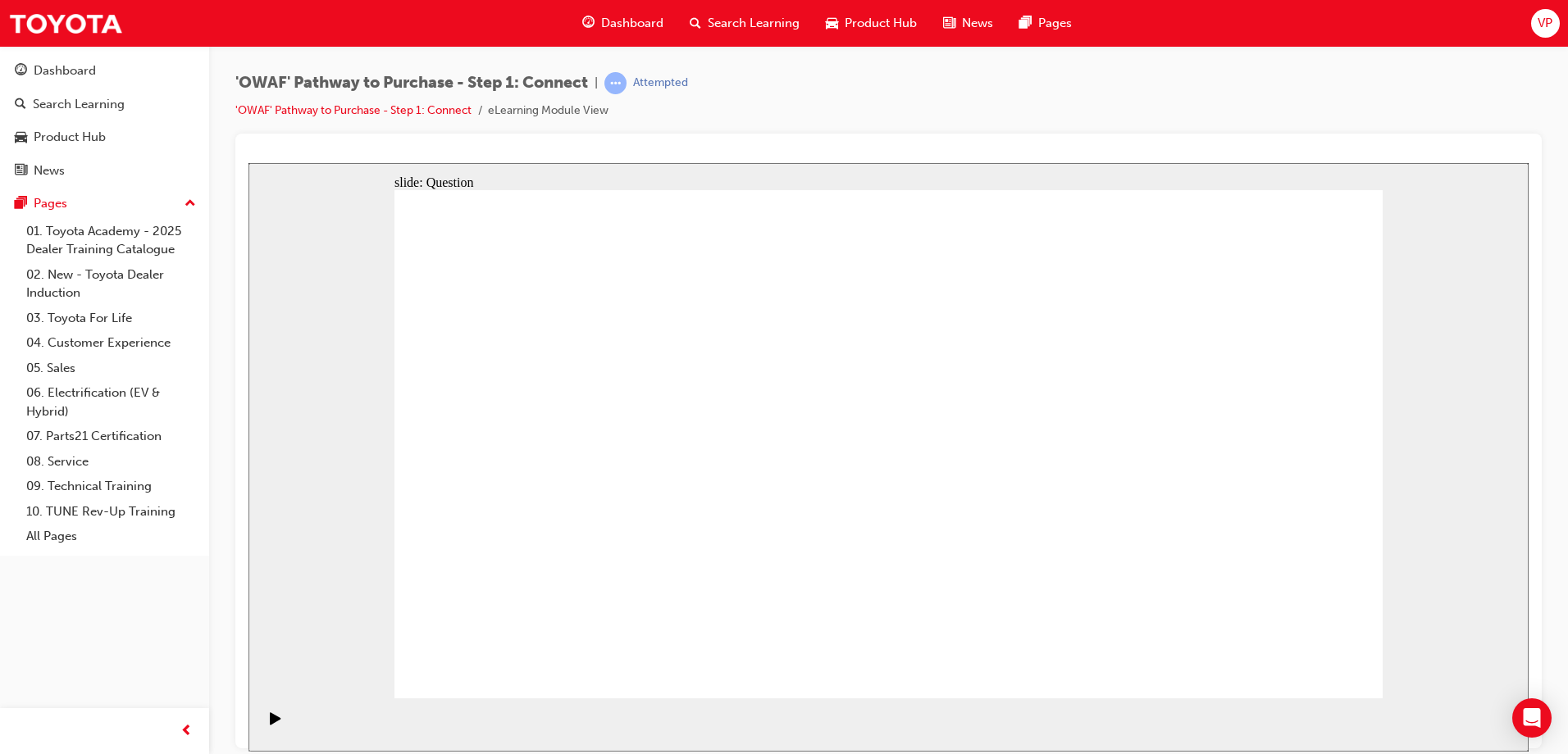
checkbox input "true"
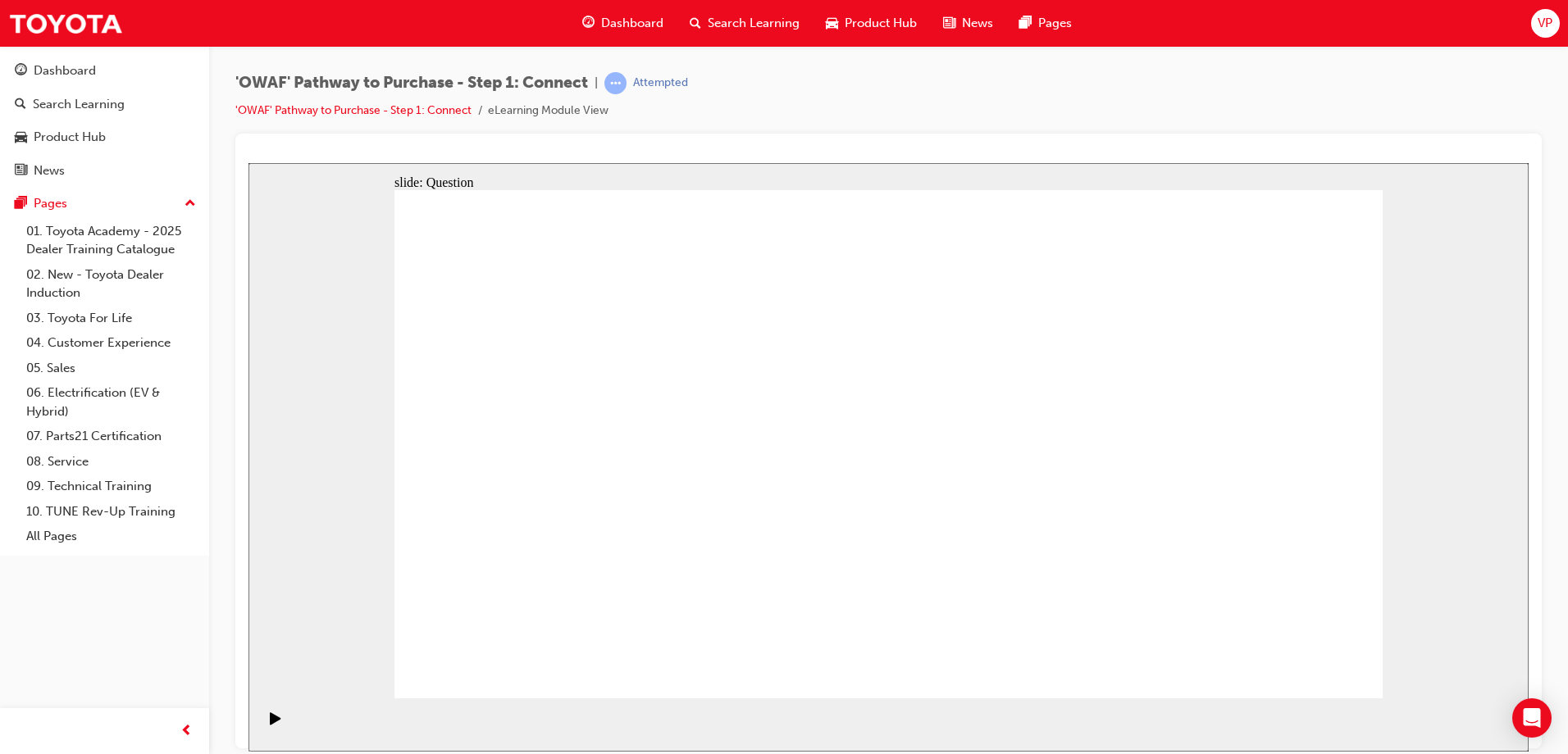
checkbox input "true"
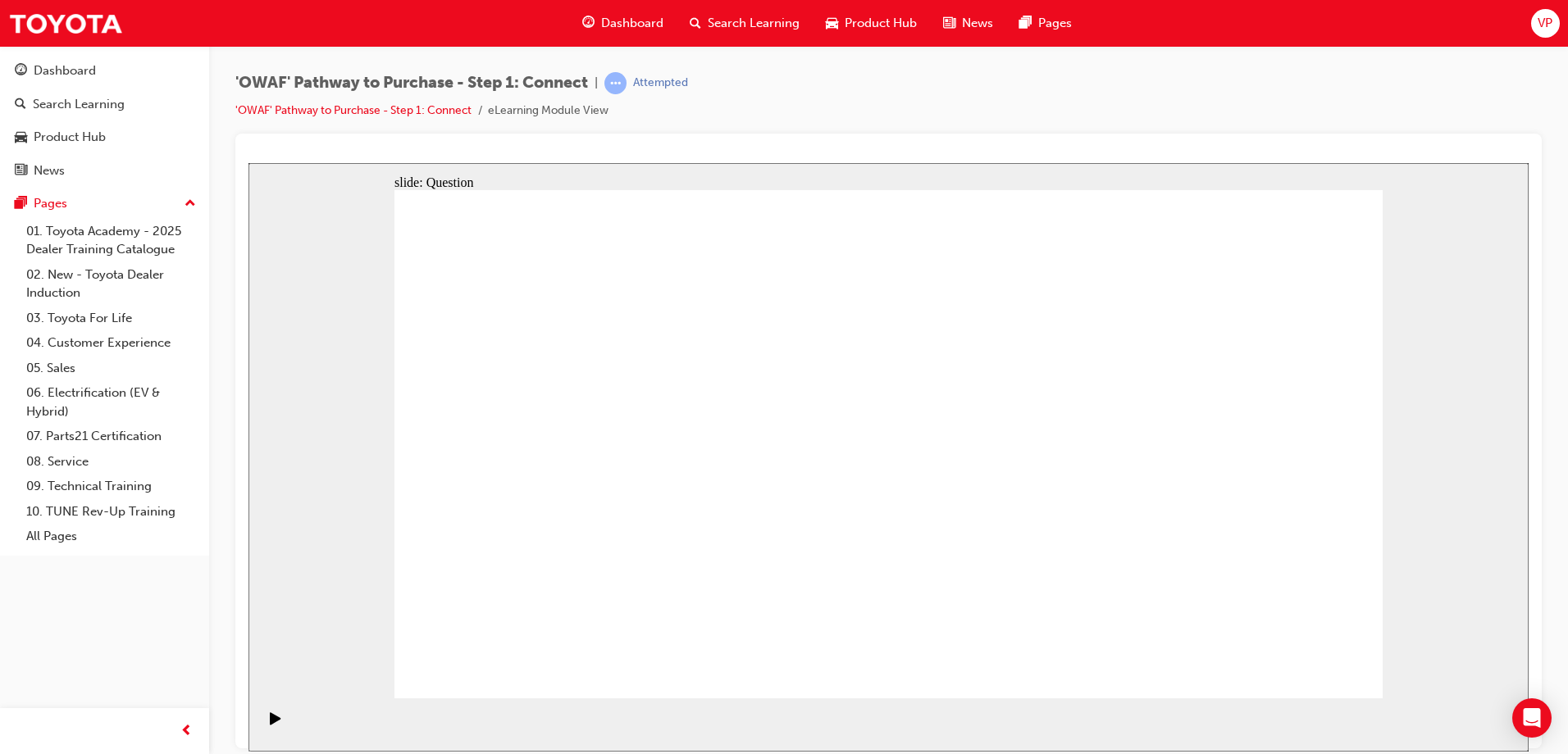
checkbox input "true"
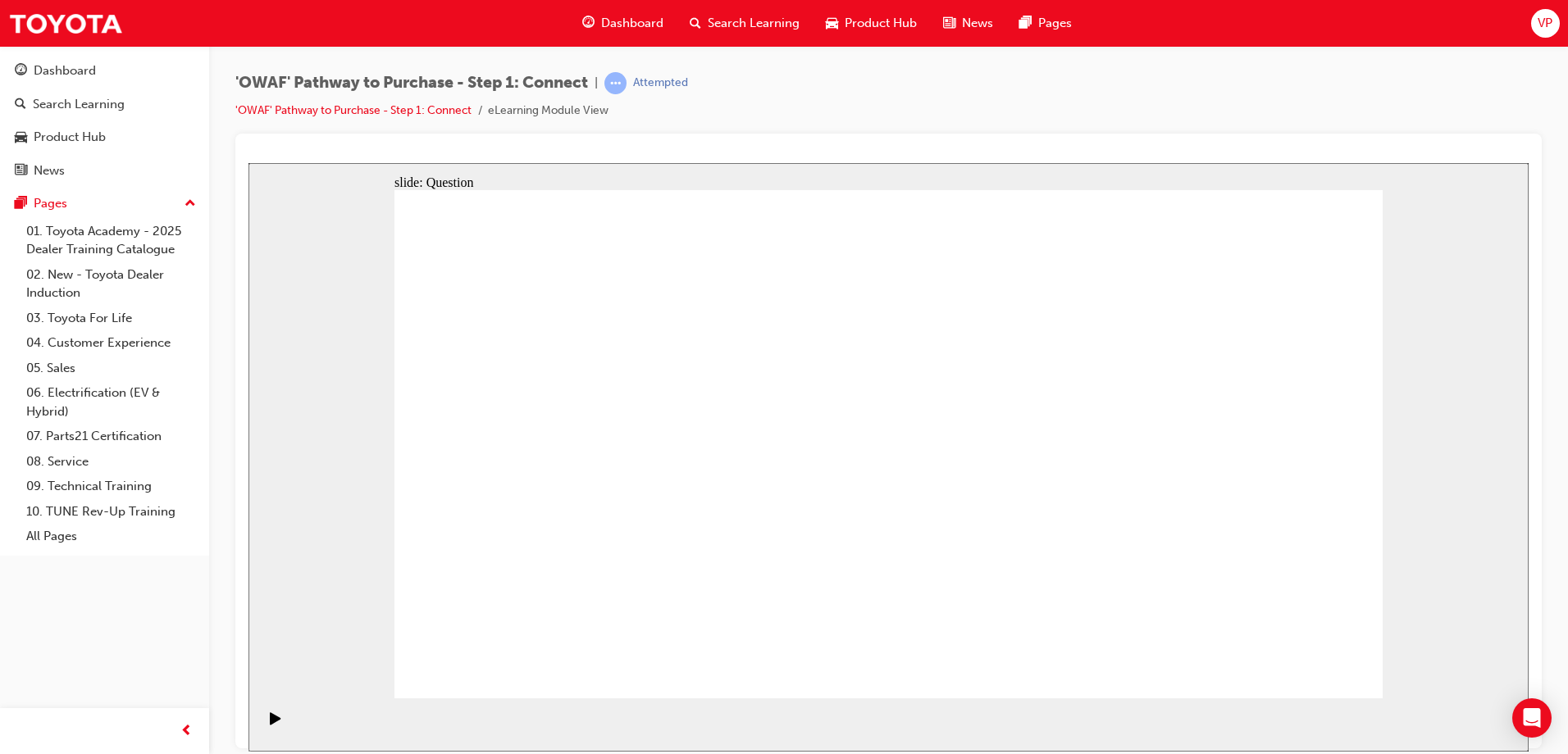
drag, startPoint x: 633, startPoint y: 607, endPoint x: 968, endPoint y: 367, distance: 412.1
drag, startPoint x: 770, startPoint y: 651, endPoint x: 1132, endPoint y: 381, distance: 451.6
drag, startPoint x: 971, startPoint y: 602, endPoint x: 601, endPoint y: 432, distance: 407.2
drag, startPoint x: 1136, startPoint y: 554, endPoint x: 822, endPoint y: 432, distance: 336.9
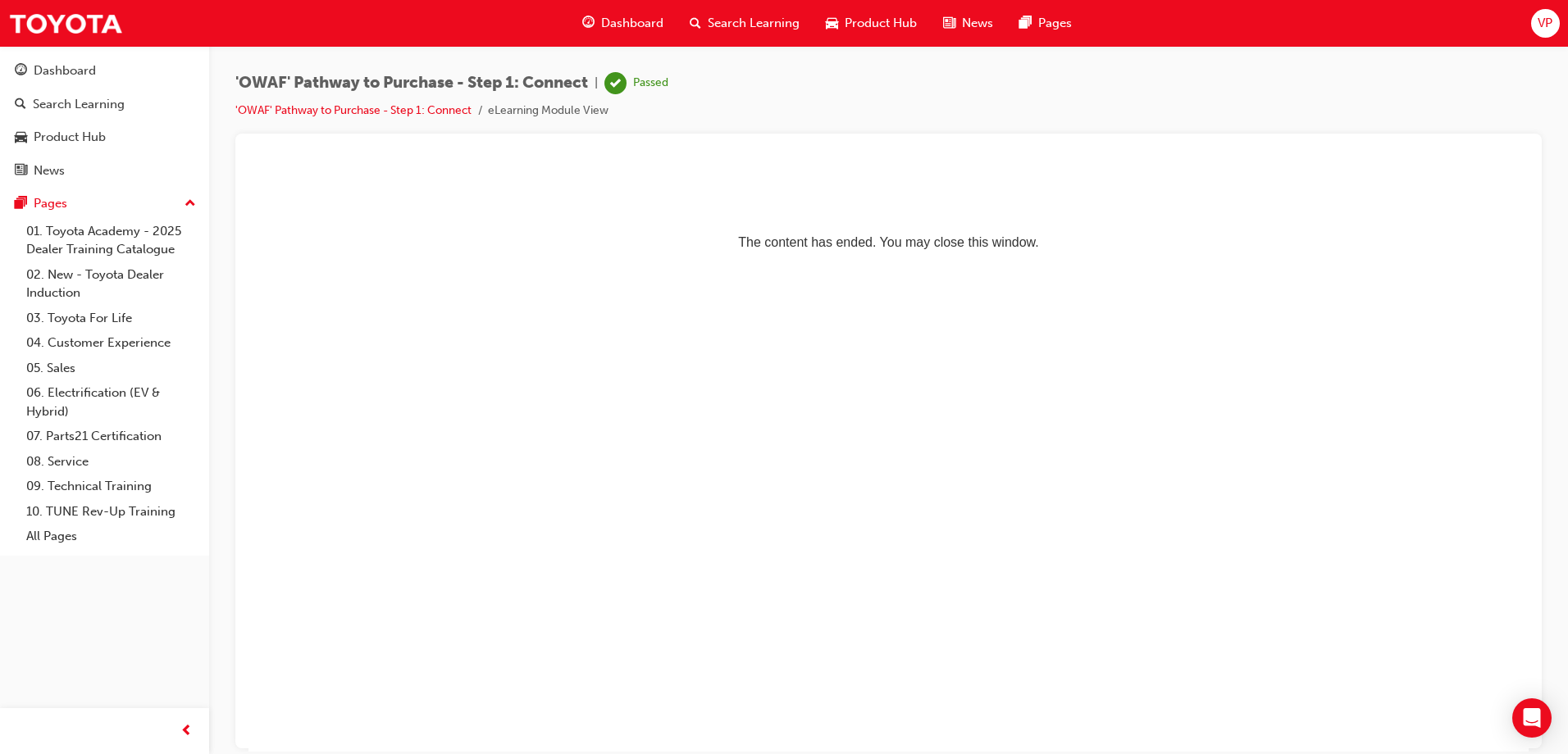
click at [716, 22] on span "Search Learning" at bounding box center [753, 23] width 92 height 19
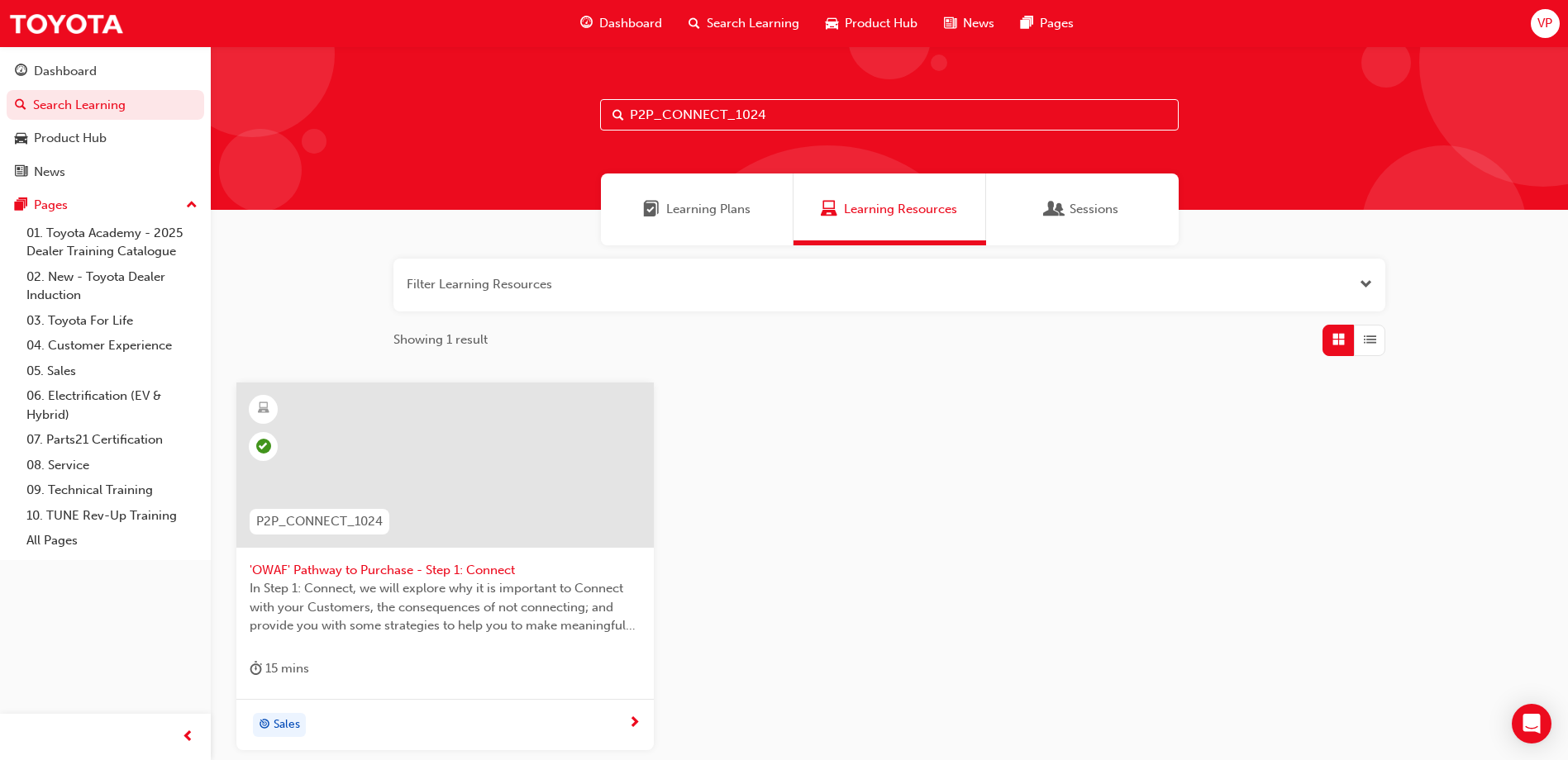
click at [775, 113] on input "P2P_CONNECT_1024" at bounding box center [889, 115] width 578 height 32
type input "P"
type input "P2P_UNDERST_1024"
click at [435, 473] on div at bounding box center [445, 465] width 417 height 165
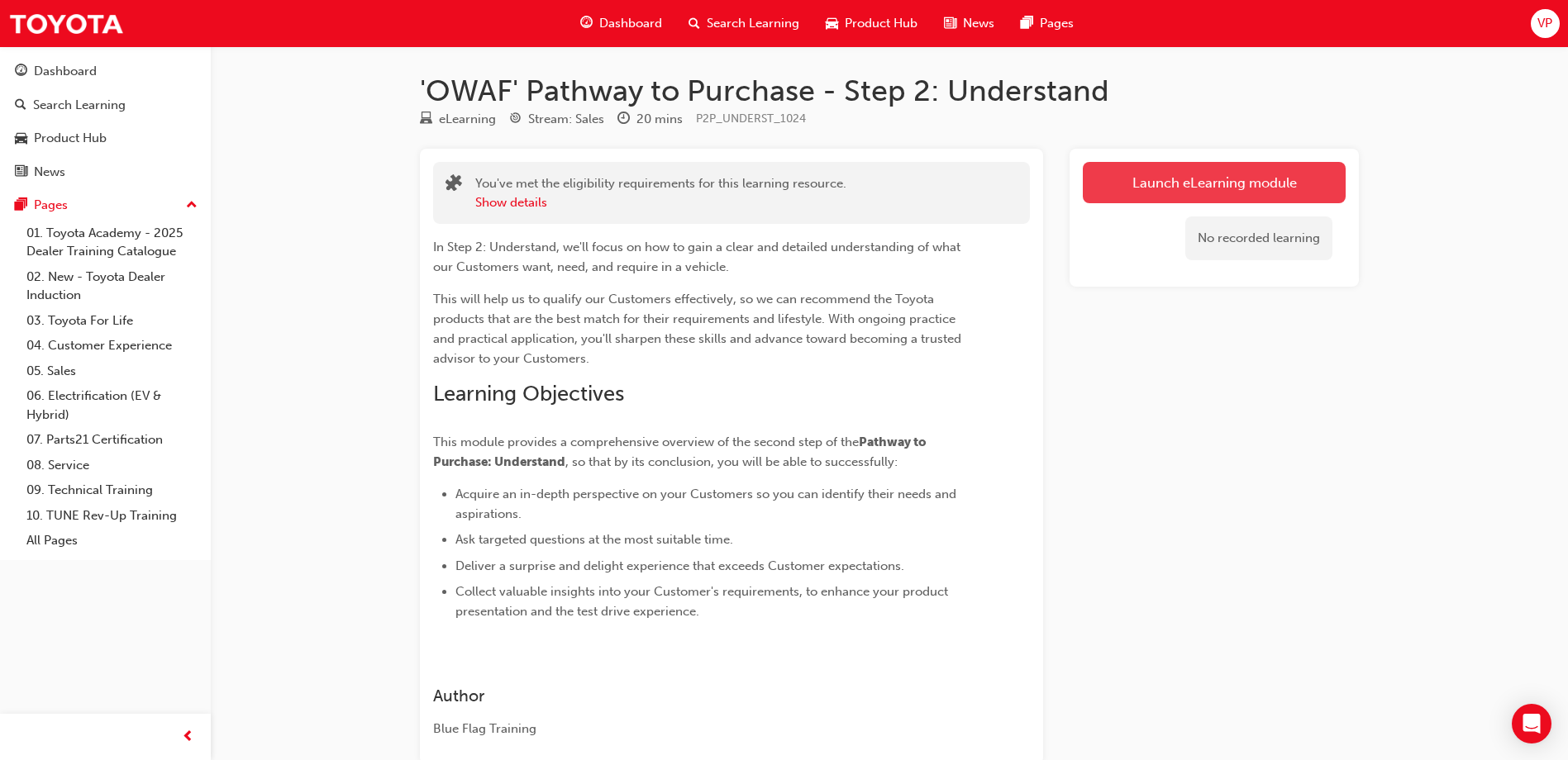
click at [1207, 179] on link "Launch eLearning module" at bounding box center [1214, 183] width 263 height 42
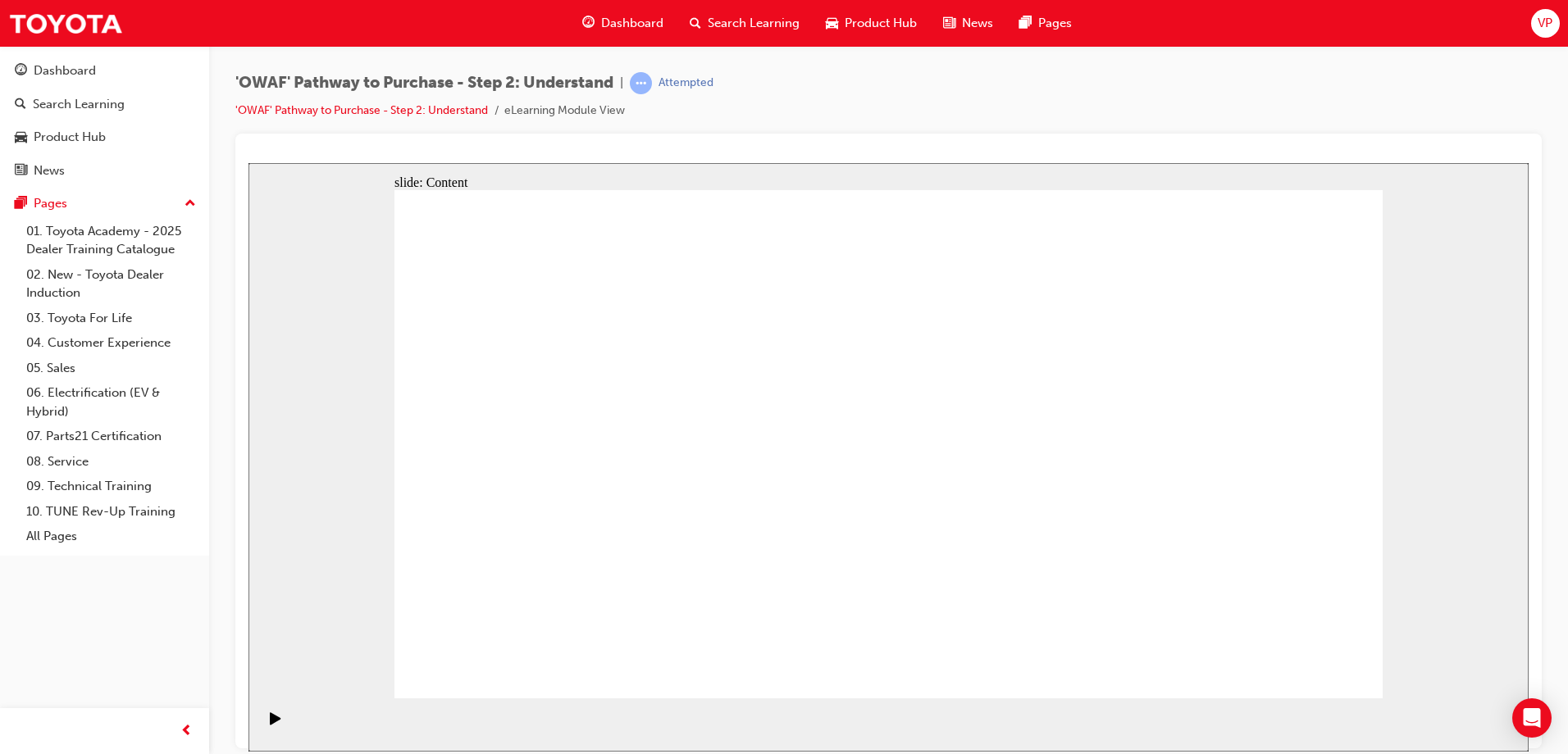
drag, startPoint x: 1319, startPoint y: 651, endPoint x: 1316, endPoint y: 661, distance: 10.4
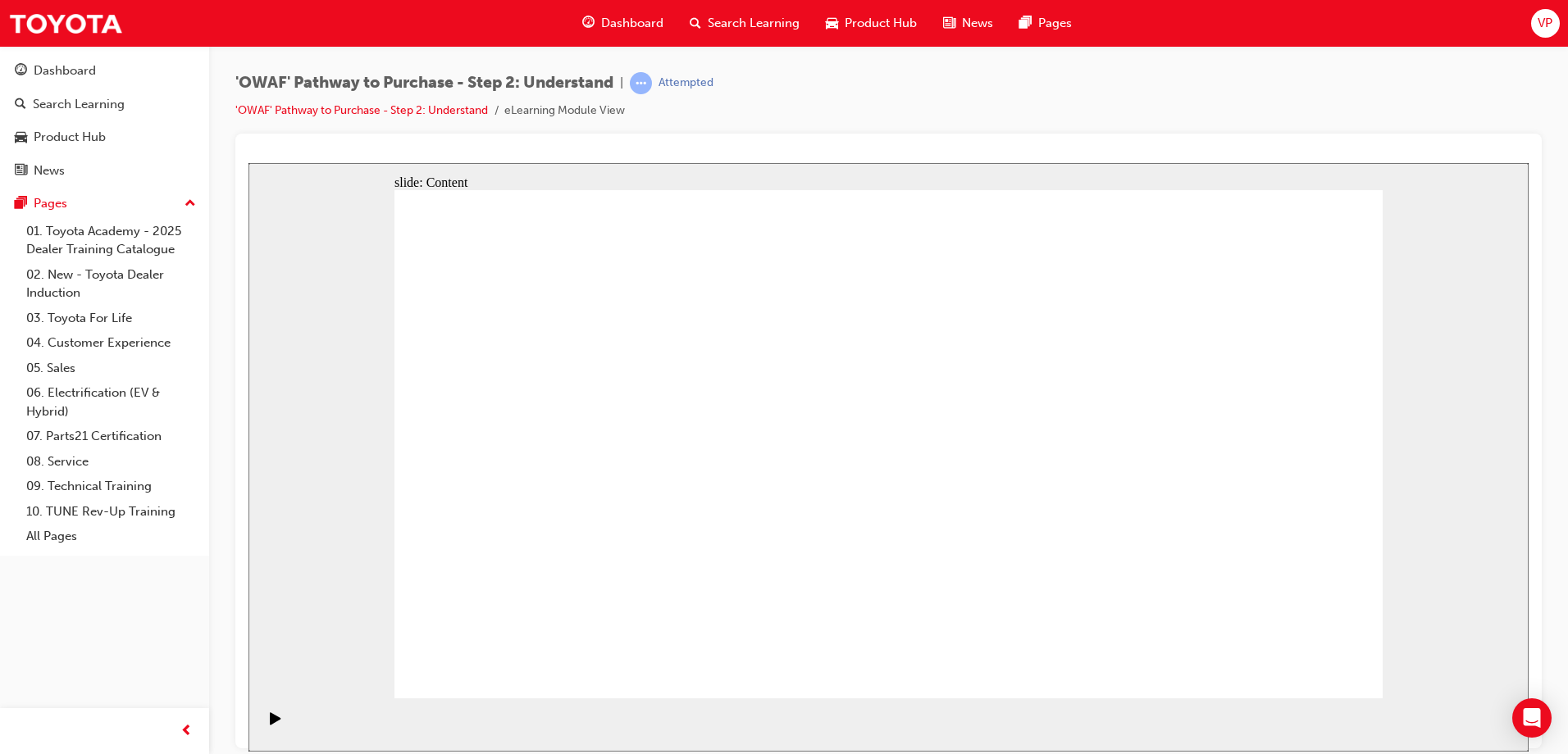
drag, startPoint x: 875, startPoint y: 577, endPoint x: 990, endPoint y: 575, distance: 115.0
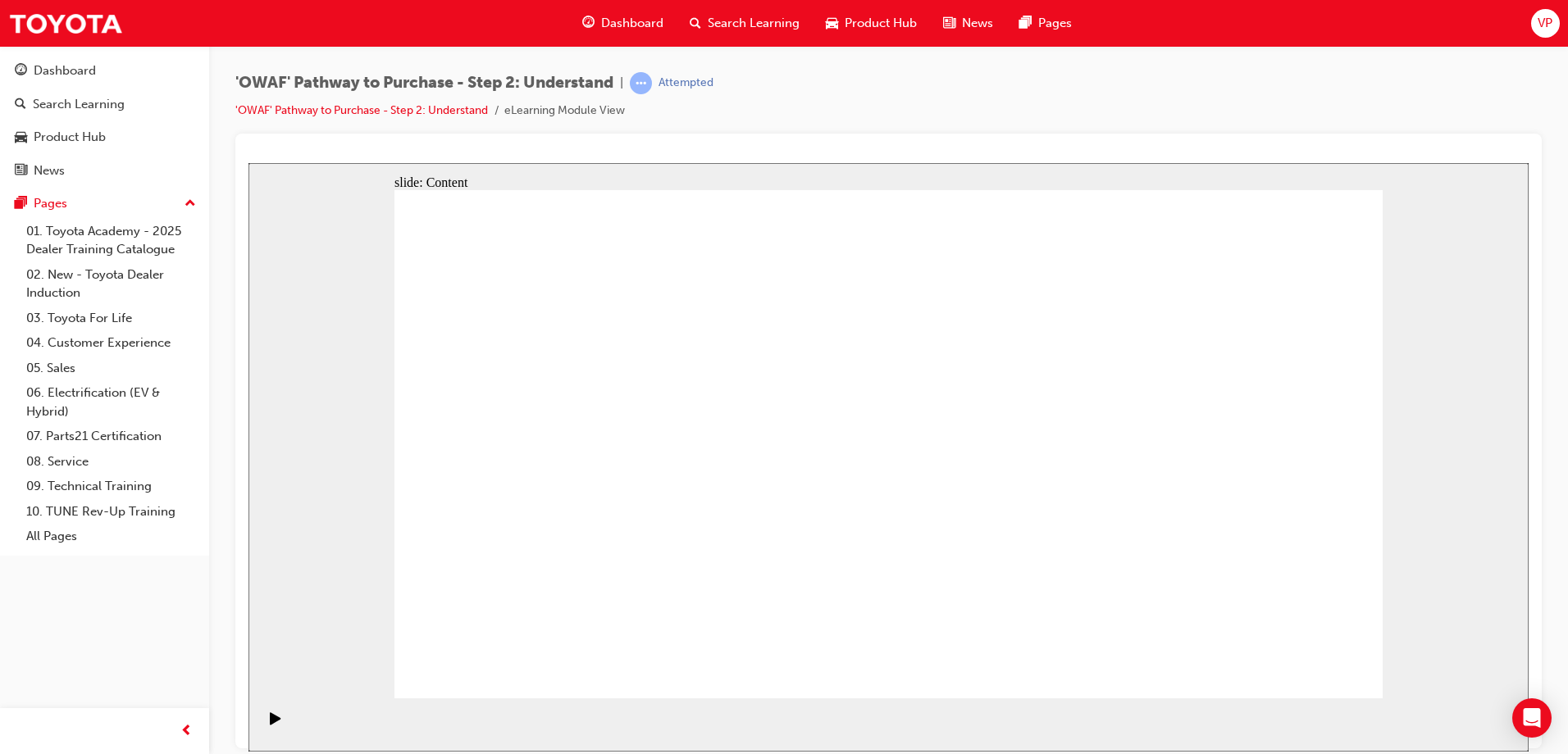
drag, startPoint x: 1094, startPoint y: 569, endPoint x: 1015, endPoint y: 574, distance: 79.2
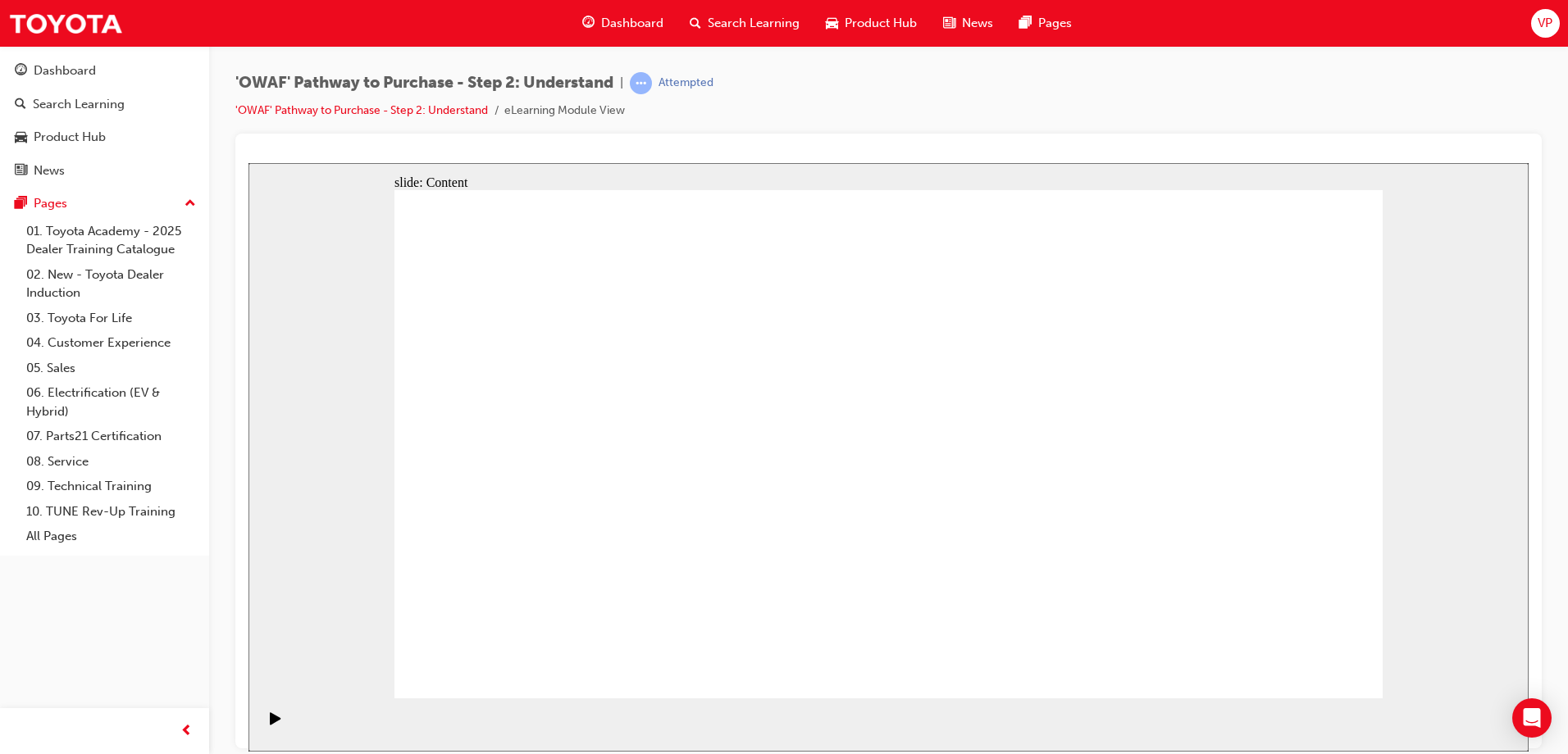
drag, startPoint x: 1286, startPoint y: 677, endPoint x: 1298, endPoint y: 660, distance: 20.8
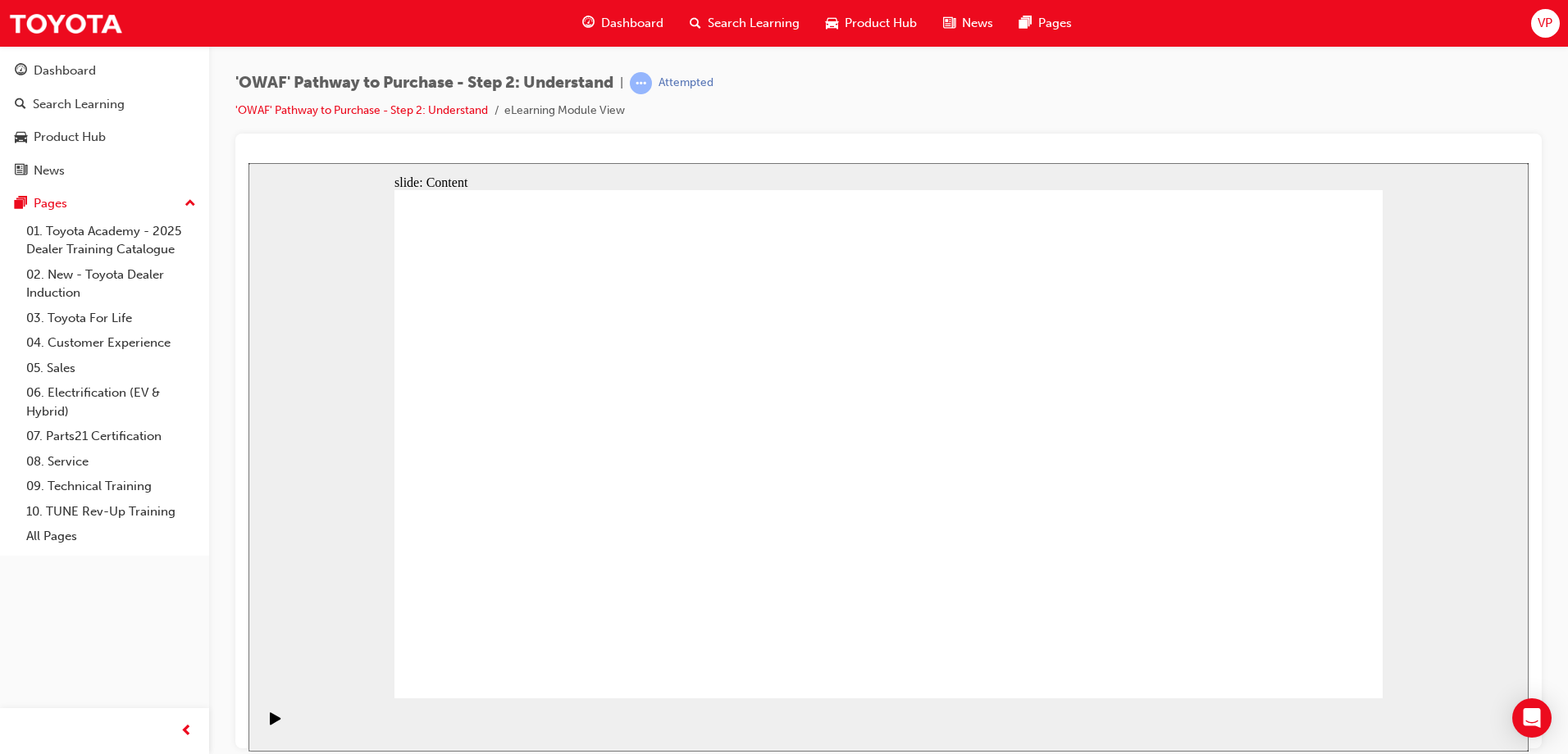
drag, startPoint x: 1188, startPoint y: 505, endPoint x: 541, endPoint y: 476, distance: 647.6
drag, startPoint x: 1237, startPoint y: 496, endPoint x: 978, endPoint y: 487, distance: 259.2
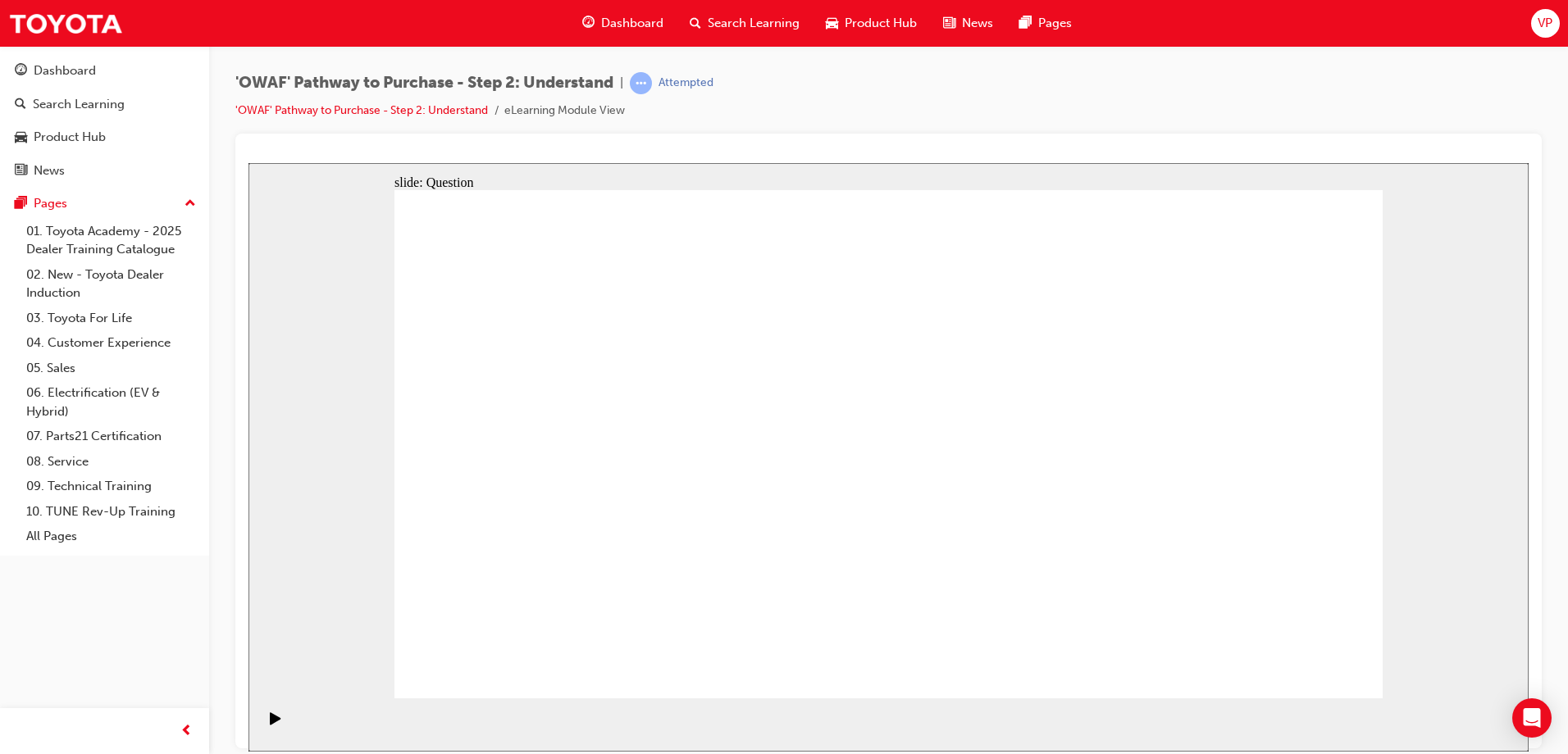
drag, startPoint x: 1237, startPoint y: 505, endPoint x: 646, endPoint y: 482, distance: 591.4
drag, startPoint x: 1227, startPoint y: 509, endPoint x: 951, endPoint y: 509, distance: 276.0
drag, startPoint x: 1223, startPoint y: 514, endPoint x: 557, endPoint y: 511, distance: 666.0
drag, startPoint x: 1210, startPoint y: 542, endPoint x: 619, endPoint y: 509, distance: 591.9
drag, startPoint x: 1223, startPoint y: 508, endPoint x: 601, endPoint y: 520, distance: 622.1
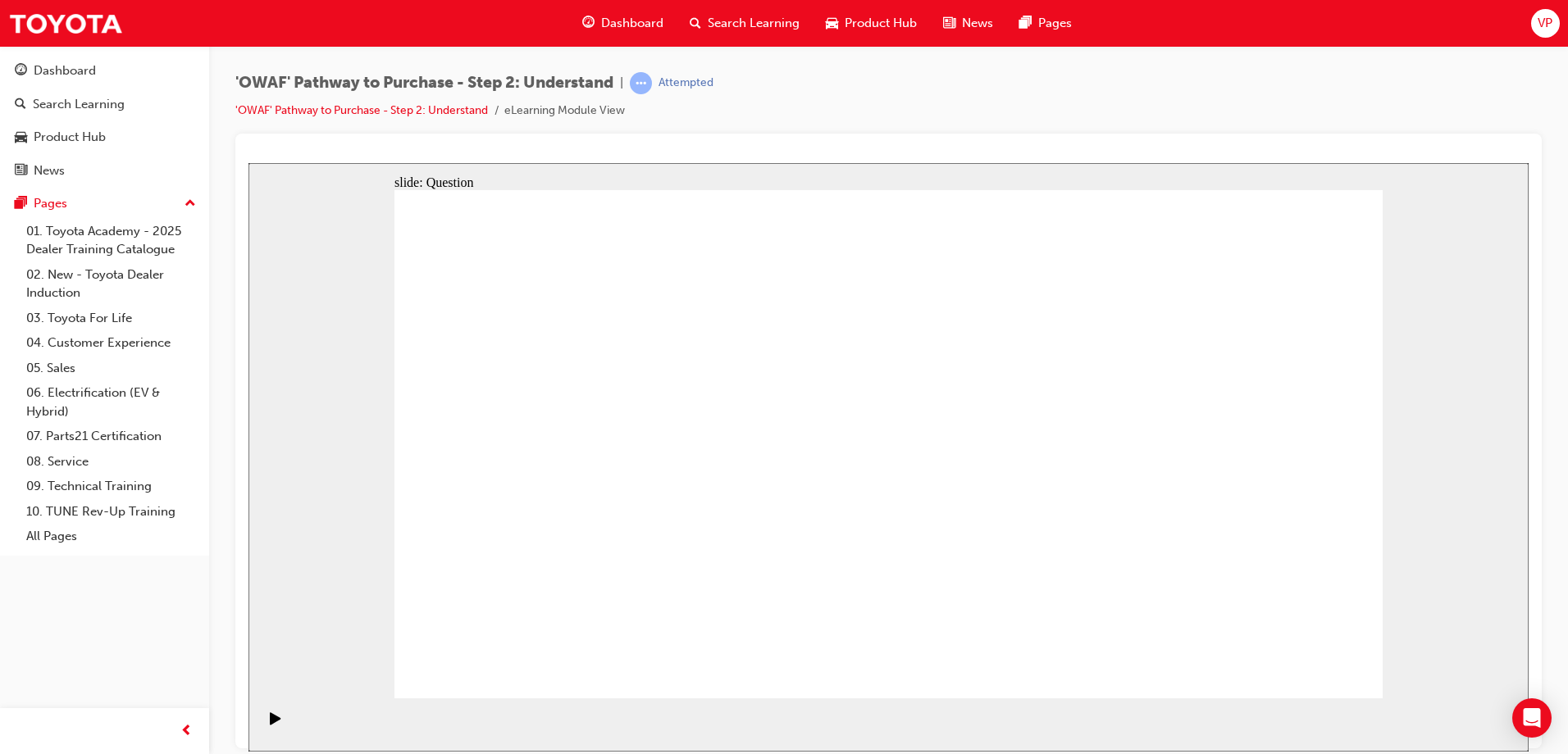
drag, startPoint x: 1215, startPoint y: 505, endPoint x: 577, endPoint y: 513, distance: 638.1
drag, startPoint x: 1050, startPoint y: 562, endPoint x: 601, endPoint y: 515, distance: 451.5
drag, startPoint x: 1253, startPoint y: 514, endPoint x: 626, endPoint y: 535, distance: 627.4
drag, startPoint x: 1227, startPoint y: 510, endPoint x: 722, endPoint y: 575, distance: 509.2
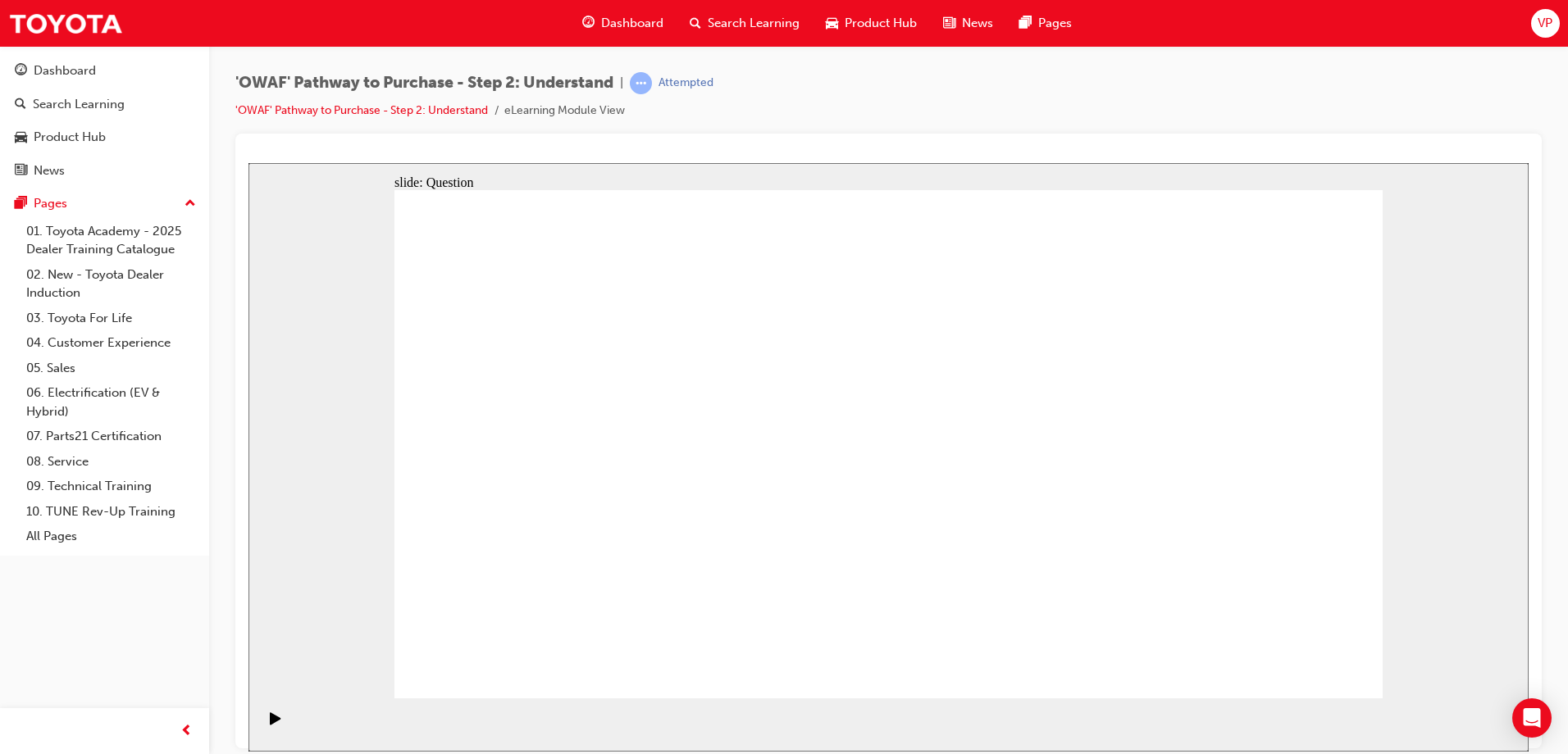
drag, startPoint x: 1219, startPoint y: 504, endPoint x: 612, endPoint y: 523, distance: 607.3
drag, startPoint x: 1075, startPoint y: 559, endPoint x: 623, endPoint y: 512, distance: 454.4
drag, startPoint x: 1224, startPoint y: 492, endPoint x: 922, endPoint y: 496, distance: 302.0
drag, startPoint x: 1220, startPoint y: 496, endPoint x: 644, endPoint y: 501, distance: 576.0
drag, startPoint x: 1244, startPoint y: 499, endPoint x: 619, endPoint y: 476, distance: 625.4
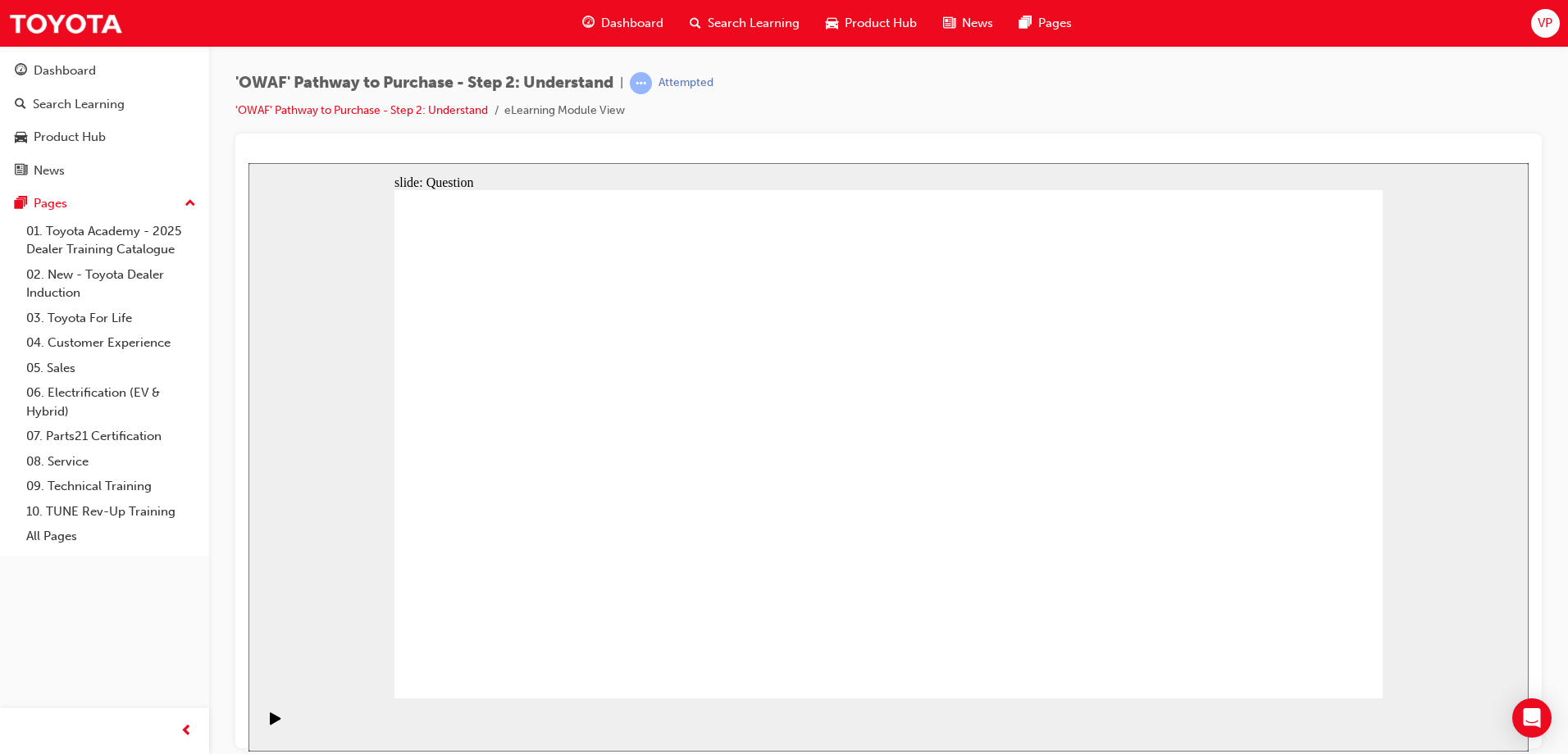
drag, startPoint x: 637, startPoint y: 559, endPoint x: 694, endPoint y: 415, distance: 154.9
drag, startPoint x: 621, startPoint y: 606, endPoint x: 891, endPoint y: 403, distance: 337.8
drag, startPoint x: 963, startPoint y: 554, endPoint x: 1084, endPoint y: 404, distance: 192.7
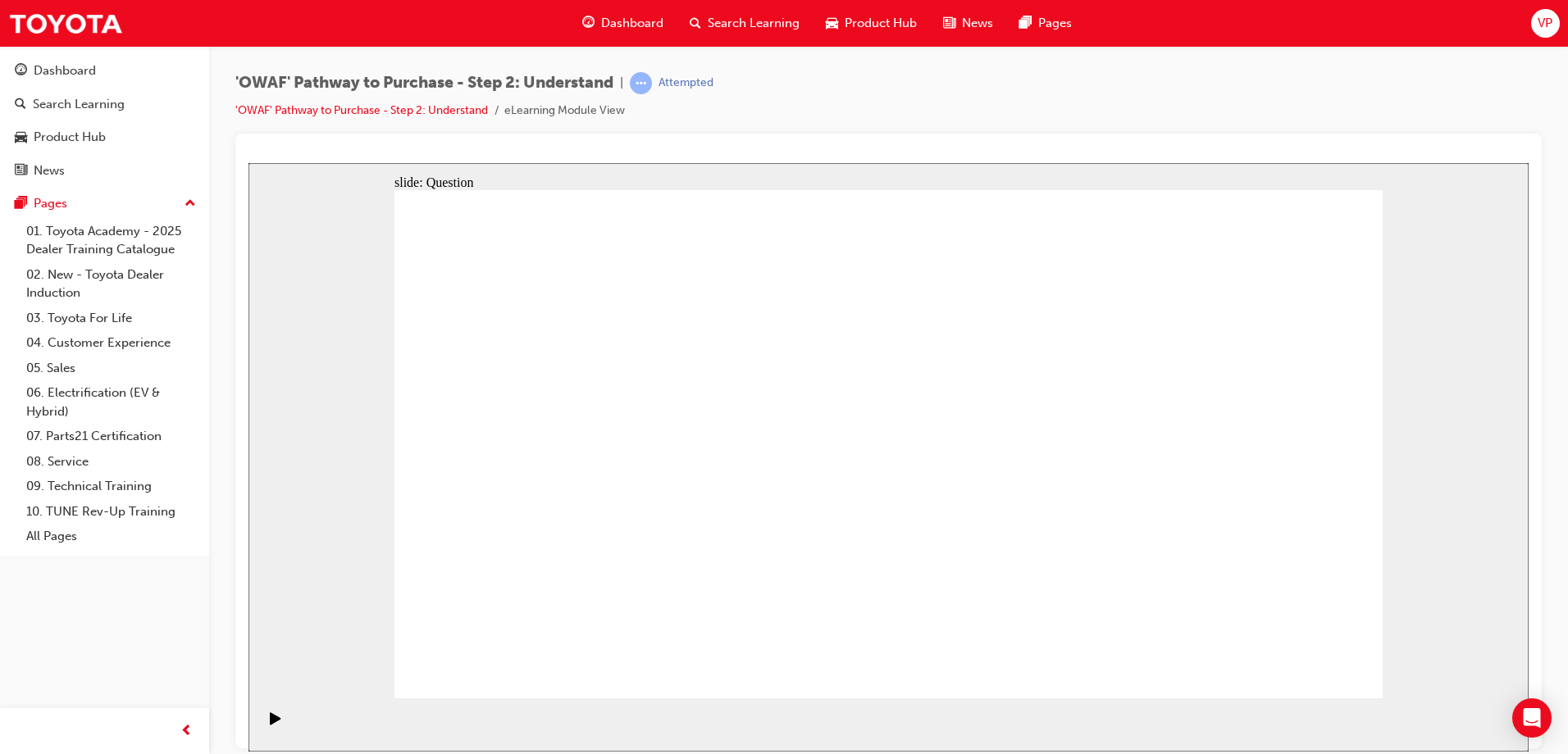
drag, startPoint x: 1131, startPoint y: 659, endPoint x: 873, endPoint y: 462, distance: 324.6
drag, startPoint x: 889, startPoint y: 402, endPoint x: 668, endPoint y: 406, distance: 221.0
drag, startPoint x: 634, startPoint y: 549, endPoint x: 621, endPoint y: 491, distance: 59.4
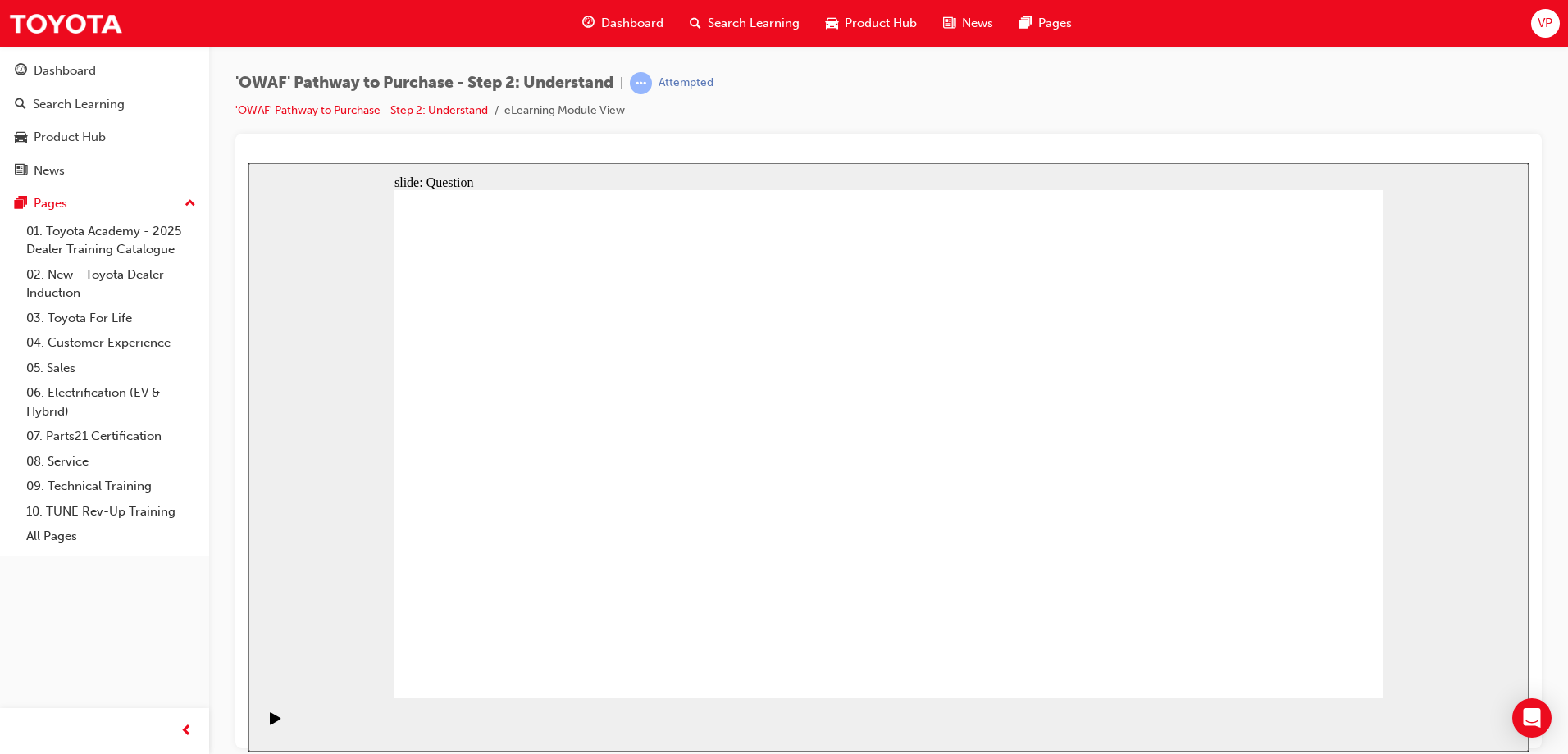
drag, startPoint x: 602, startPoint y: 548, endPoint x: 688, endPoint y: 397, distance: 173.8
drag, startPoint x: 595, startPoint y: 597, endPoint x: 881, endPoint y: 397, distance: 349.0
drag, startPoint x: 984, startPoint y: 651, endPoint x: 1110, endPoint y: 401, distance: 280.0
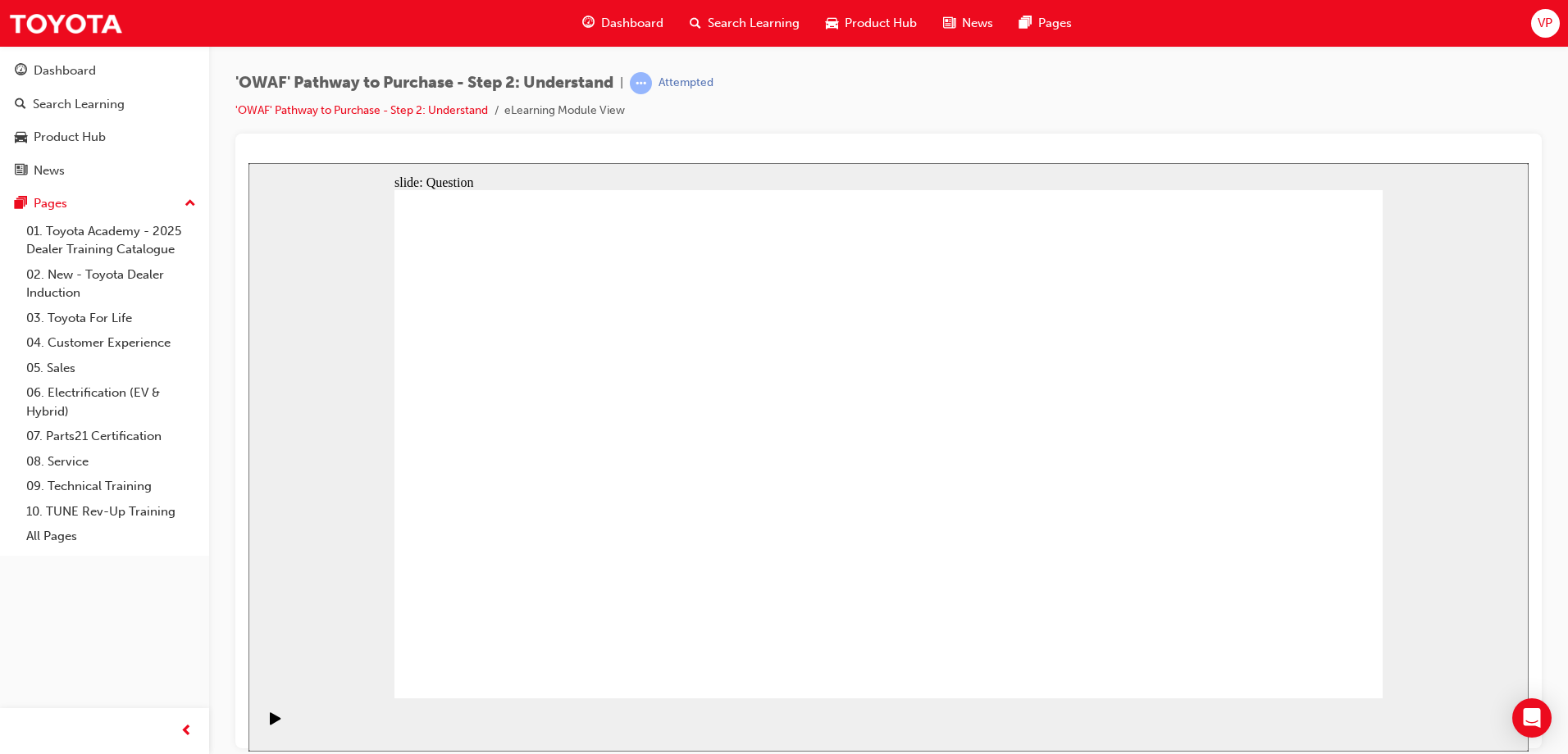
checkbox input "true"
checkbox input "false"
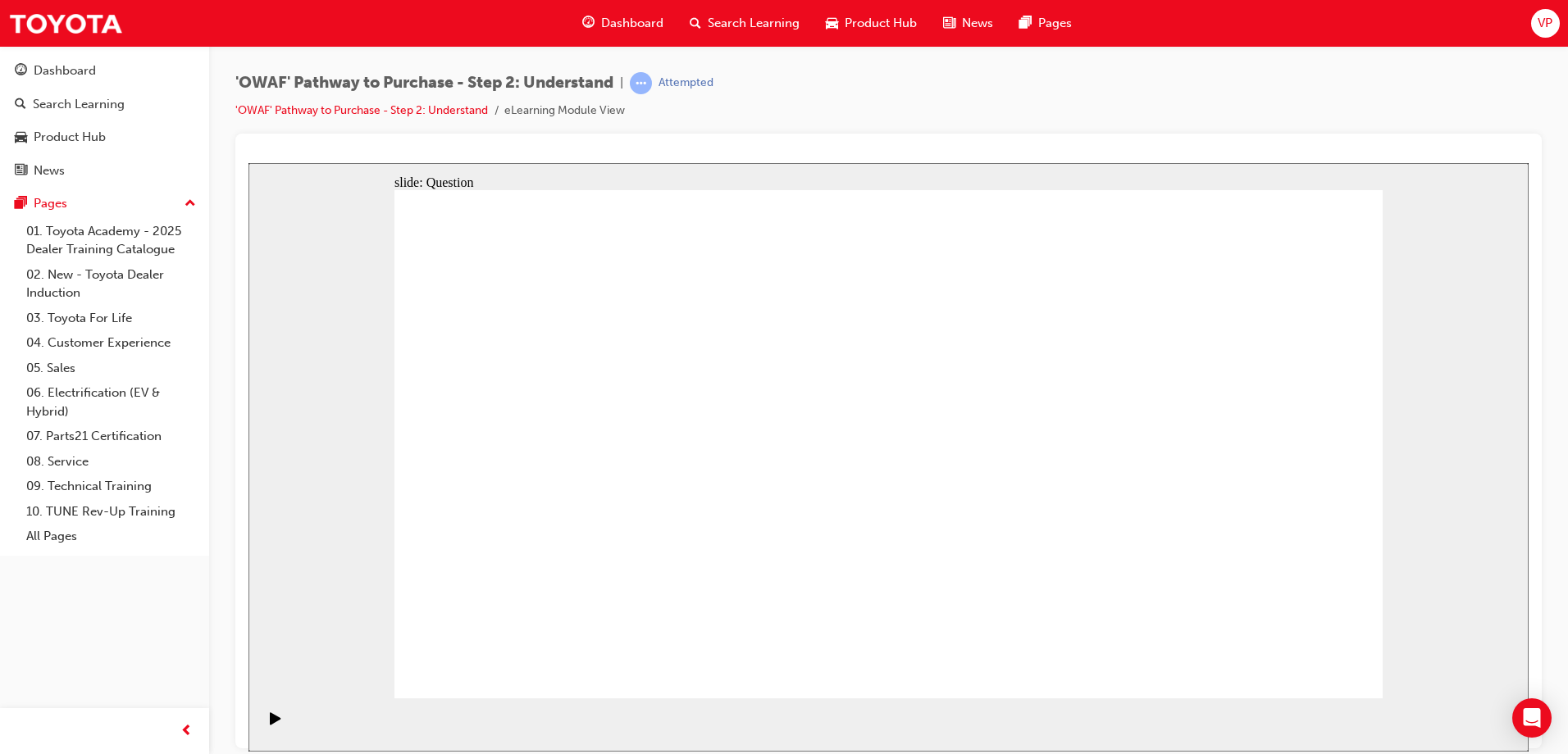
checkbox input "true"
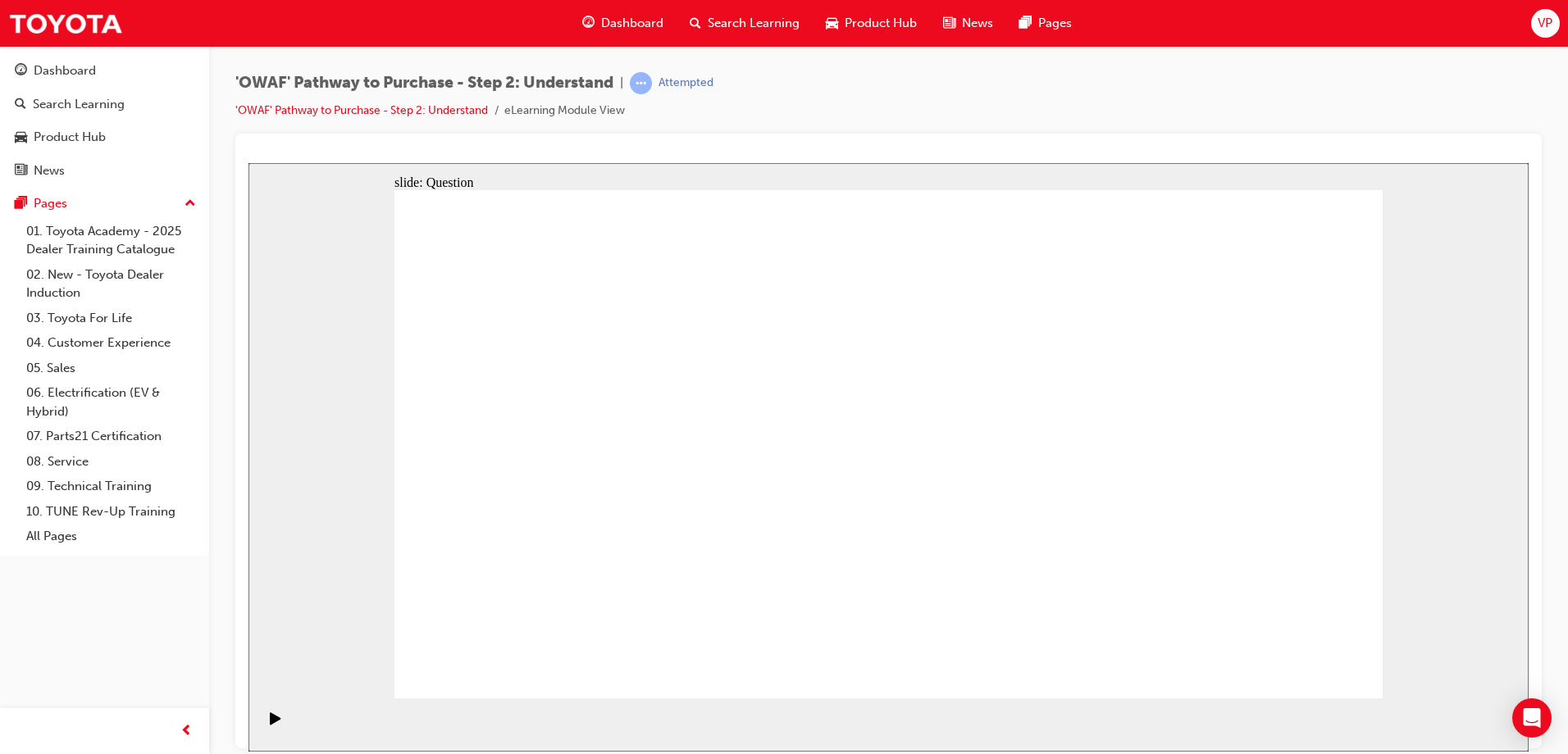
checkbox input "true"
drag, startPoint x: 748, startPoint y: 485, endPoint x: 770, endPoint y: 659, distance: 175.4
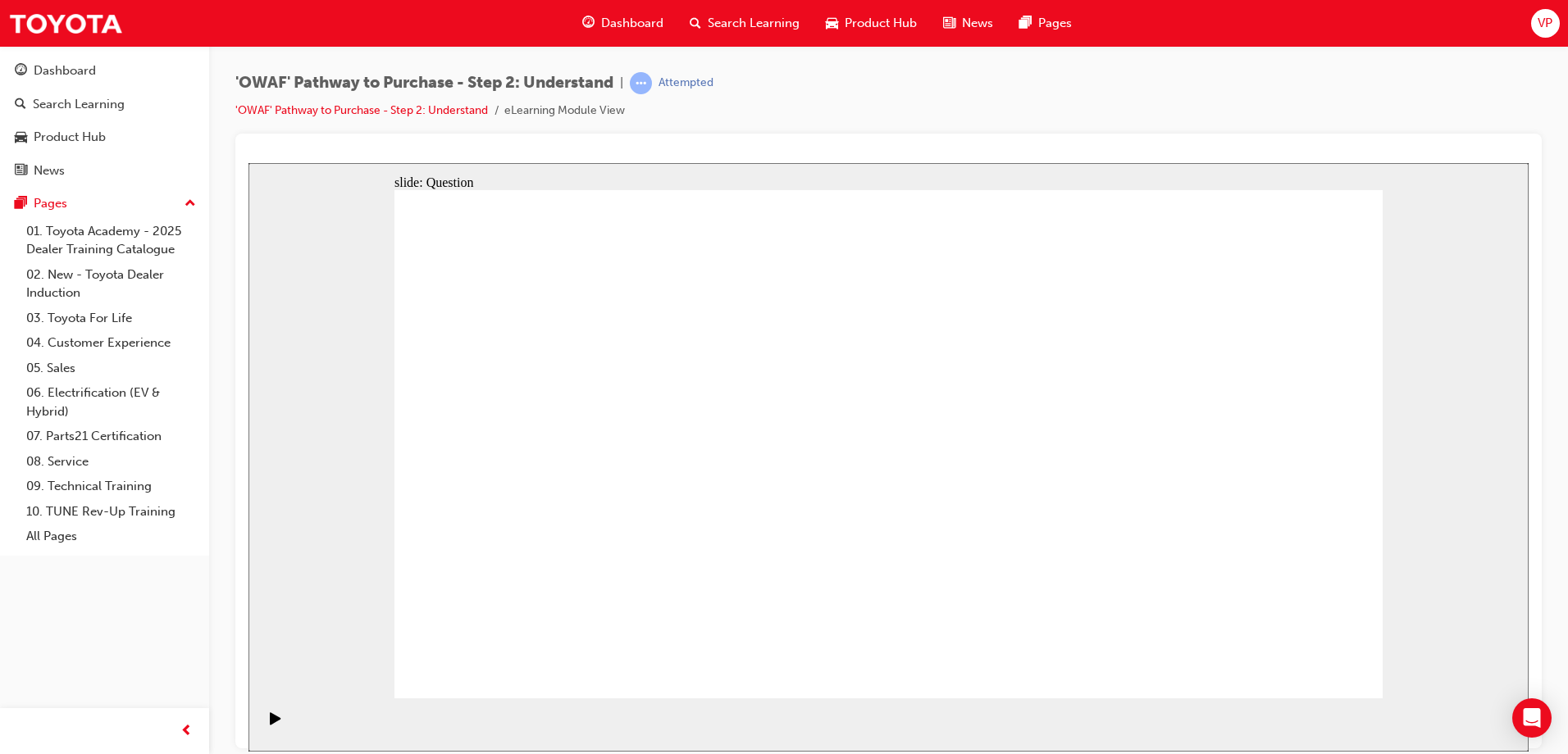
drag, startPoint x: 1286, startPoint y: 488, endPoint x: 1266, endPoint y: 534, distance: 50.2
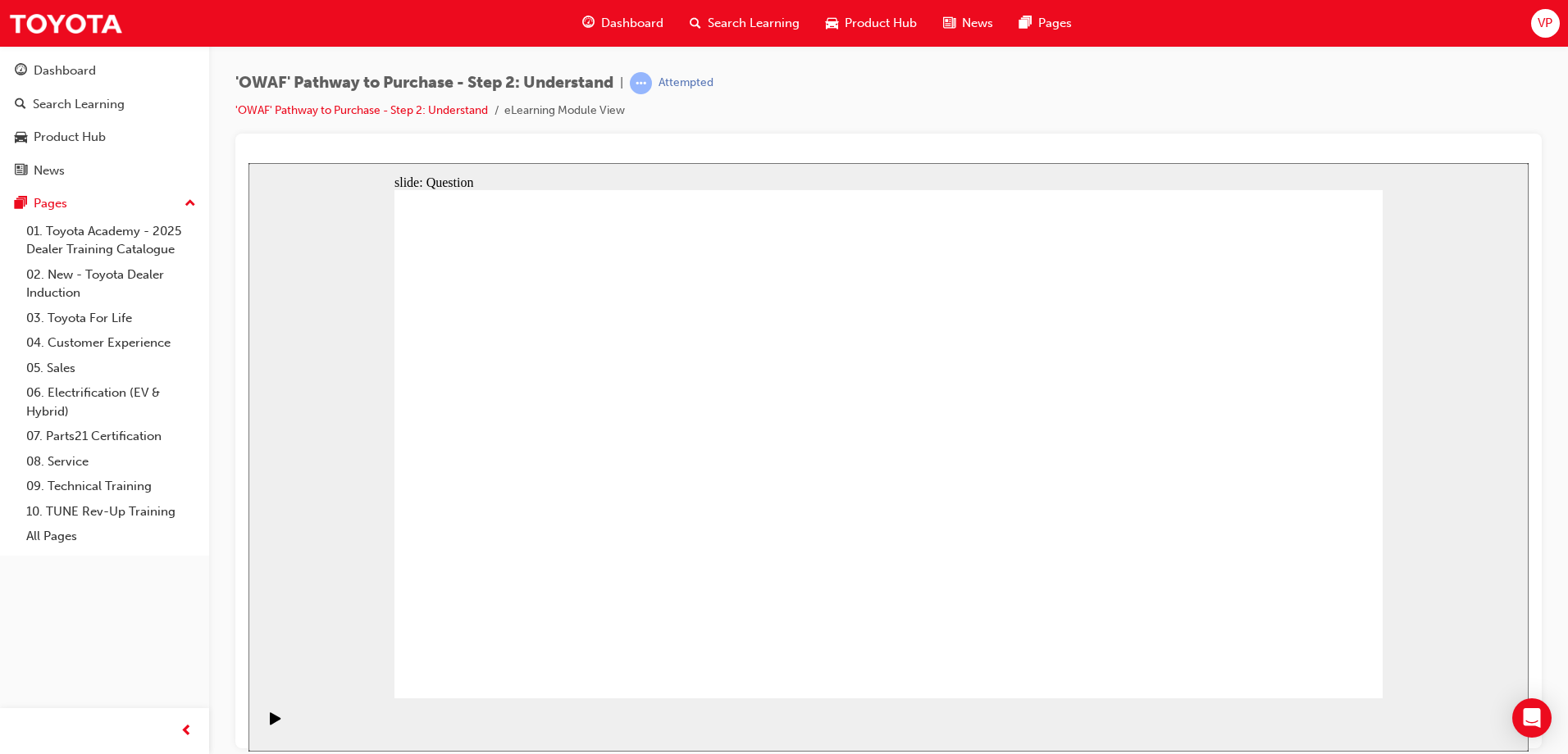
checkbox input "true"
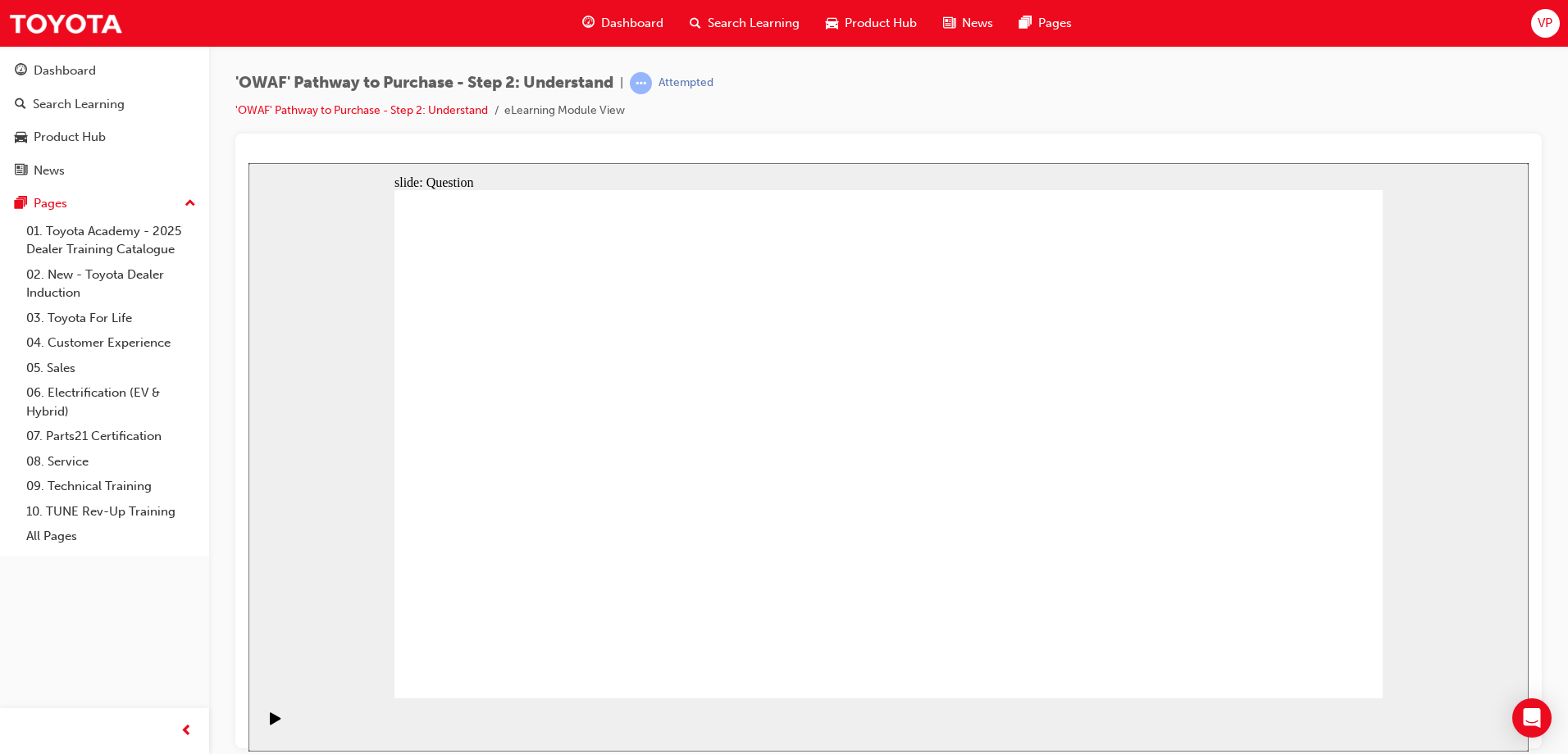
checkbox input "true"
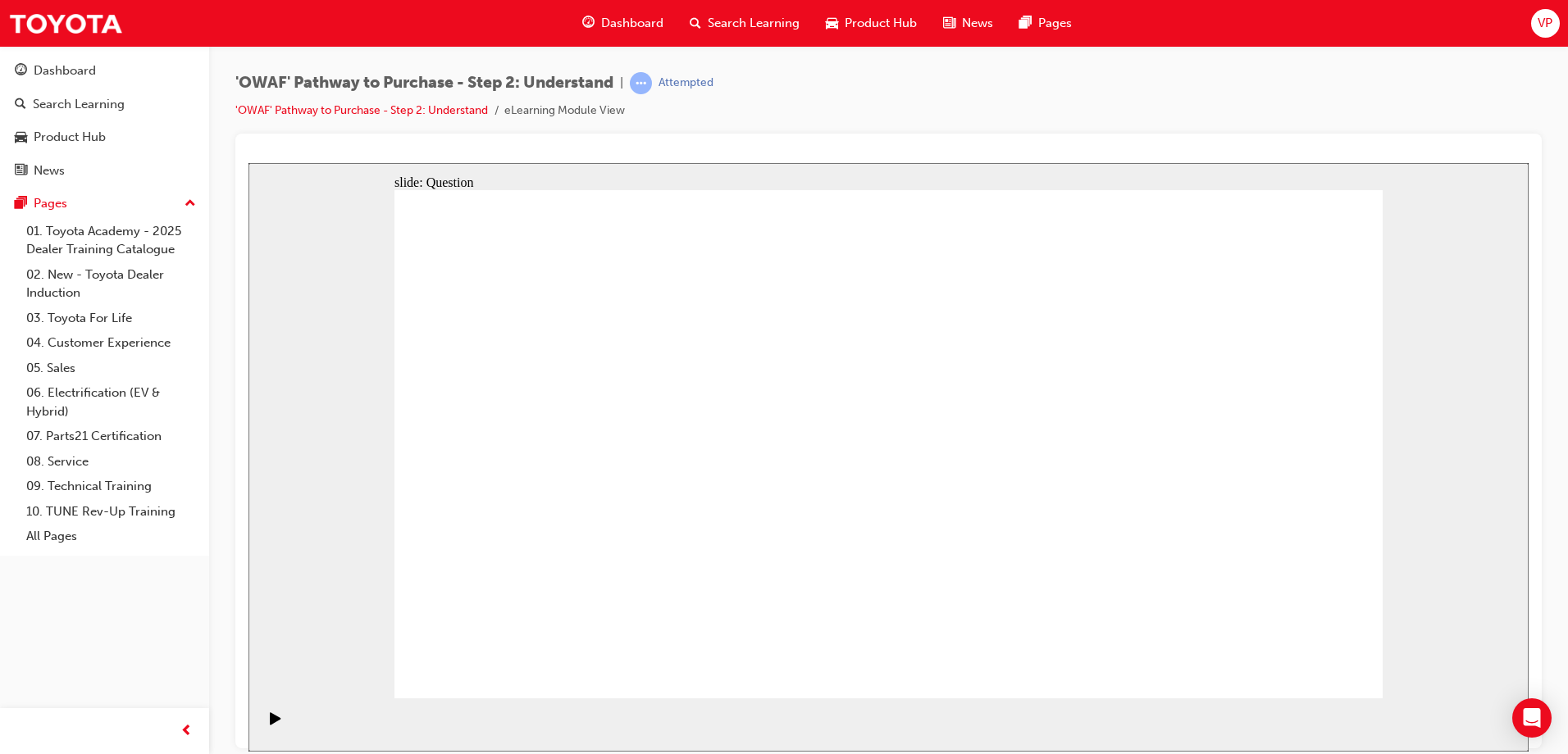
radio input "true"
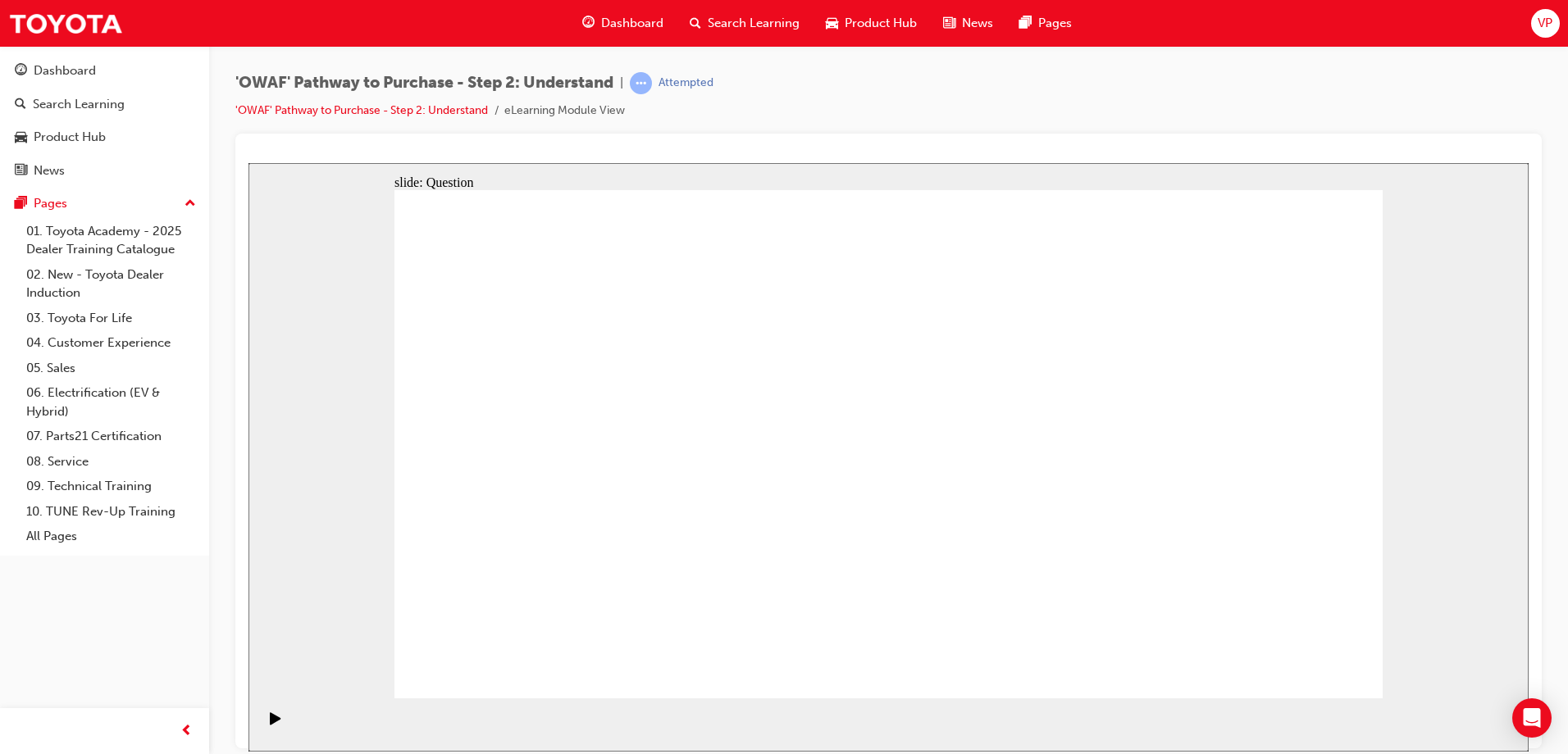
drag, startPoint x: 893, startPoint y: 397, endPoint x: 684, endPoint y: 578, distance: 276.5
drag, startPoint x: 997, startPoint y: 378, endPoint x: 625, endPoint y: 592, distance: 429.2
drag, startPoint x: 597, startPoint y: 392, endPoint x: 885, endPoint y: 588, distance: 348.4
drag, startPoint x: 784, startPoint y: 394, endPoint x: 1196, endPoint y: 591, distance: 456.7
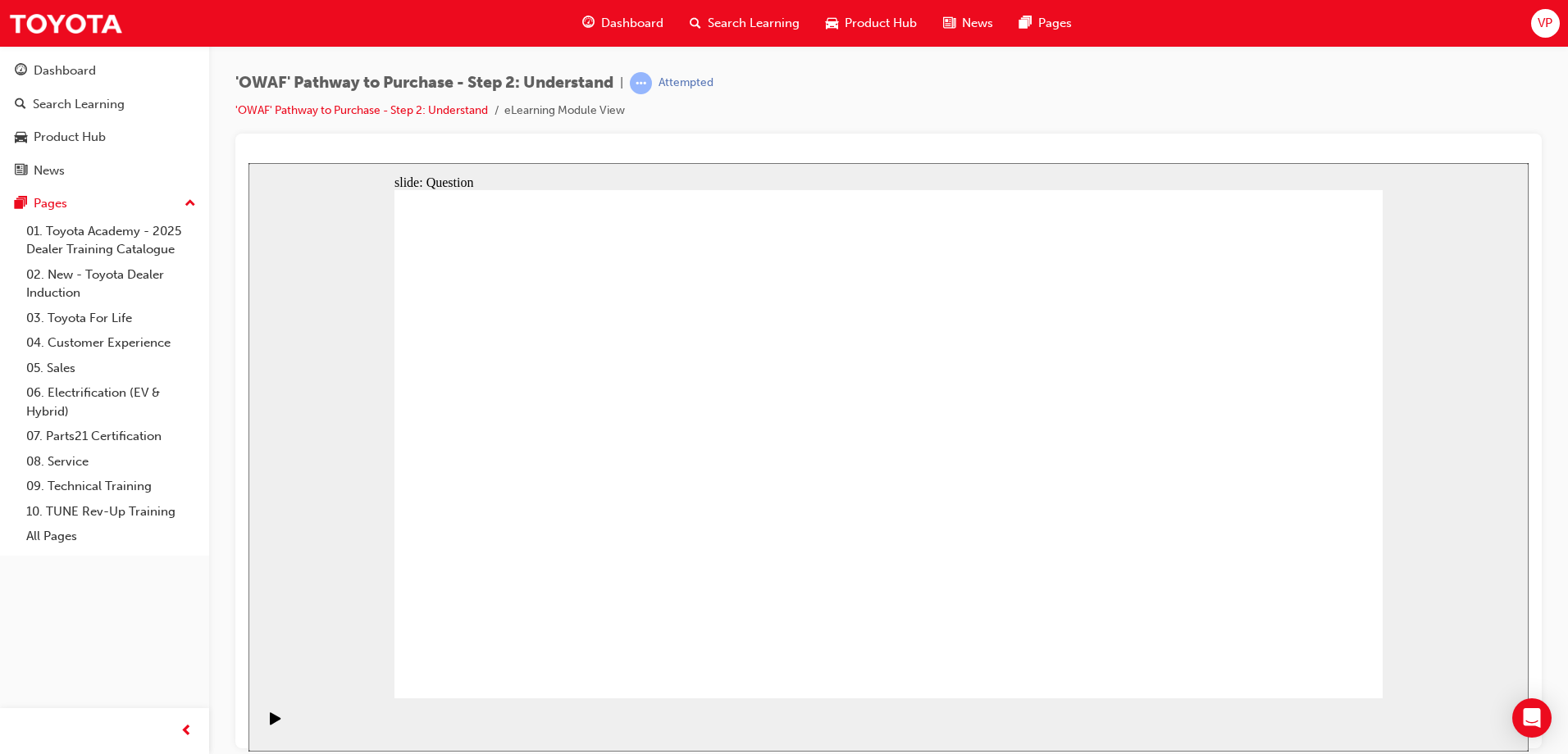
drag, startPoint x: 500, startPoint y: 398, endPoint x: 1079, endPoint y: 594, distance: 611.3
drag, startPoint x: 1281, startPoint y: 379, endPoint x: 1288, endPoint y: 583, distance: 204.1
drag, startPoint x: 1183, startPoint y: 398, endPoint x: 853, endPoint y: 381, distance: 330.4
drag, startPoint x: 1076, startPoint y: 388, endPoint x: 981, endPoint y: 600, distance: 232.3
drag, startPoint x: 1193, startPoint y: 383, endPoint x: 525, endPoint y: 591, distance: 699.6
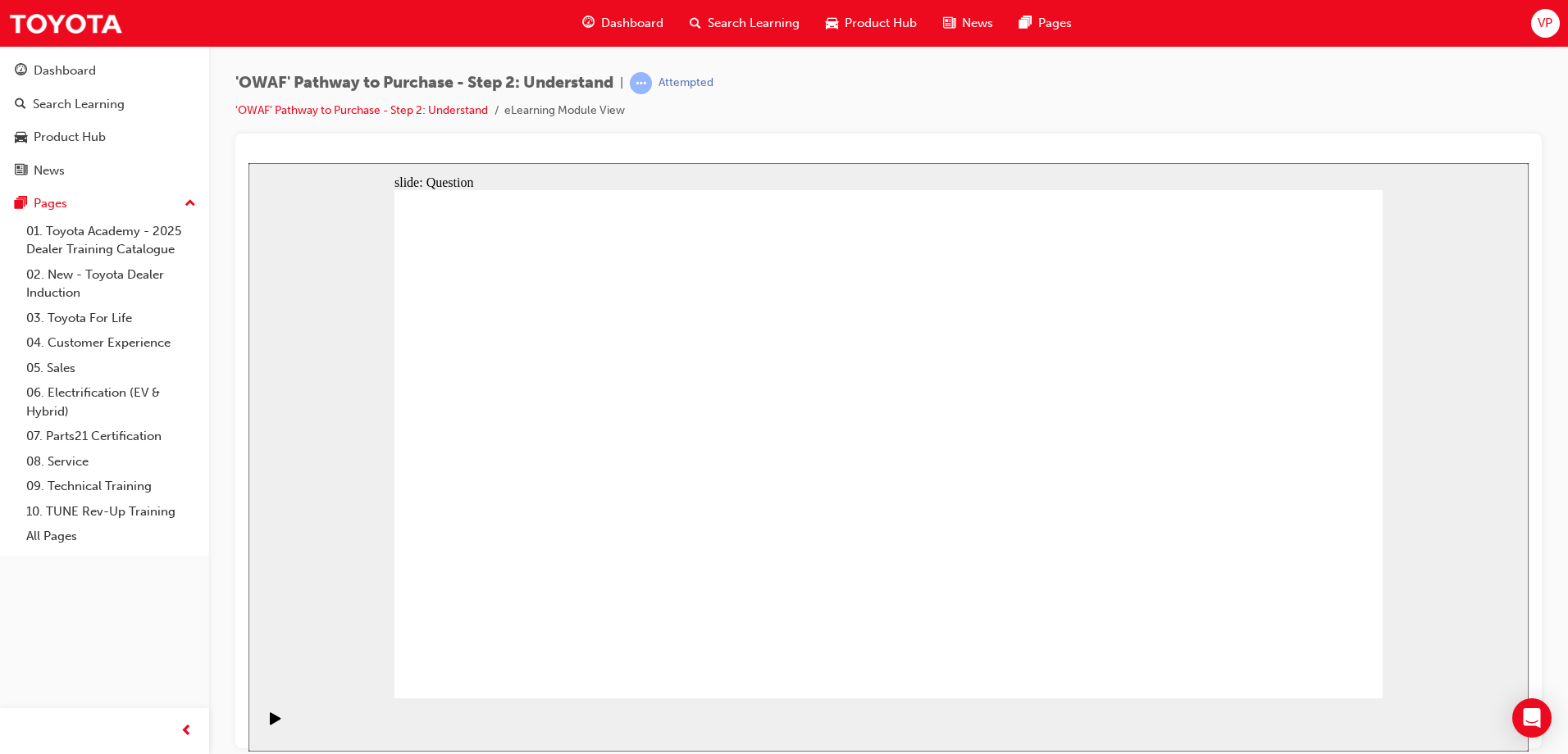
drag, startPoint x: 693, startPoint y: 397, endPoint x: 819, endPoint y: 603, distance: 241.5
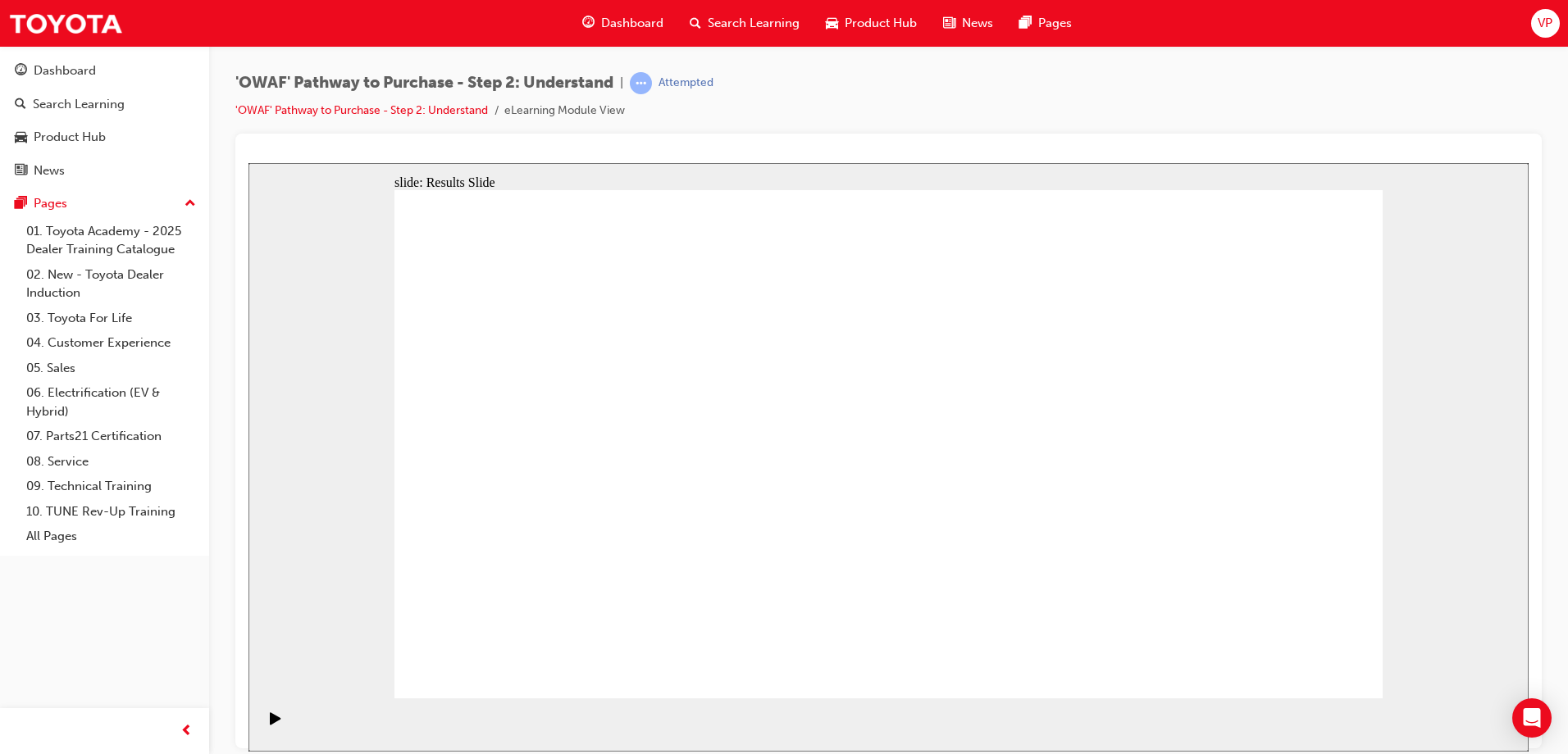
drag, startPoint x: 1217, startPoint y: 473, endPoint x: 642, endPoint y: 474, distance: 575.0
drag, startPoint x: 1256, startPoint y: 505, endPoint x: 682, endPoint y: 543, distance: 575.3
drag, startPoint x: 1220, startPoint y: 494, endPoint x: 634, endPoint y: 514, distance: 586.3
drag, startPoint x: 1243, startPoint y: 490, endPoint x: 633, endPoint y: 495, distance: 610.0
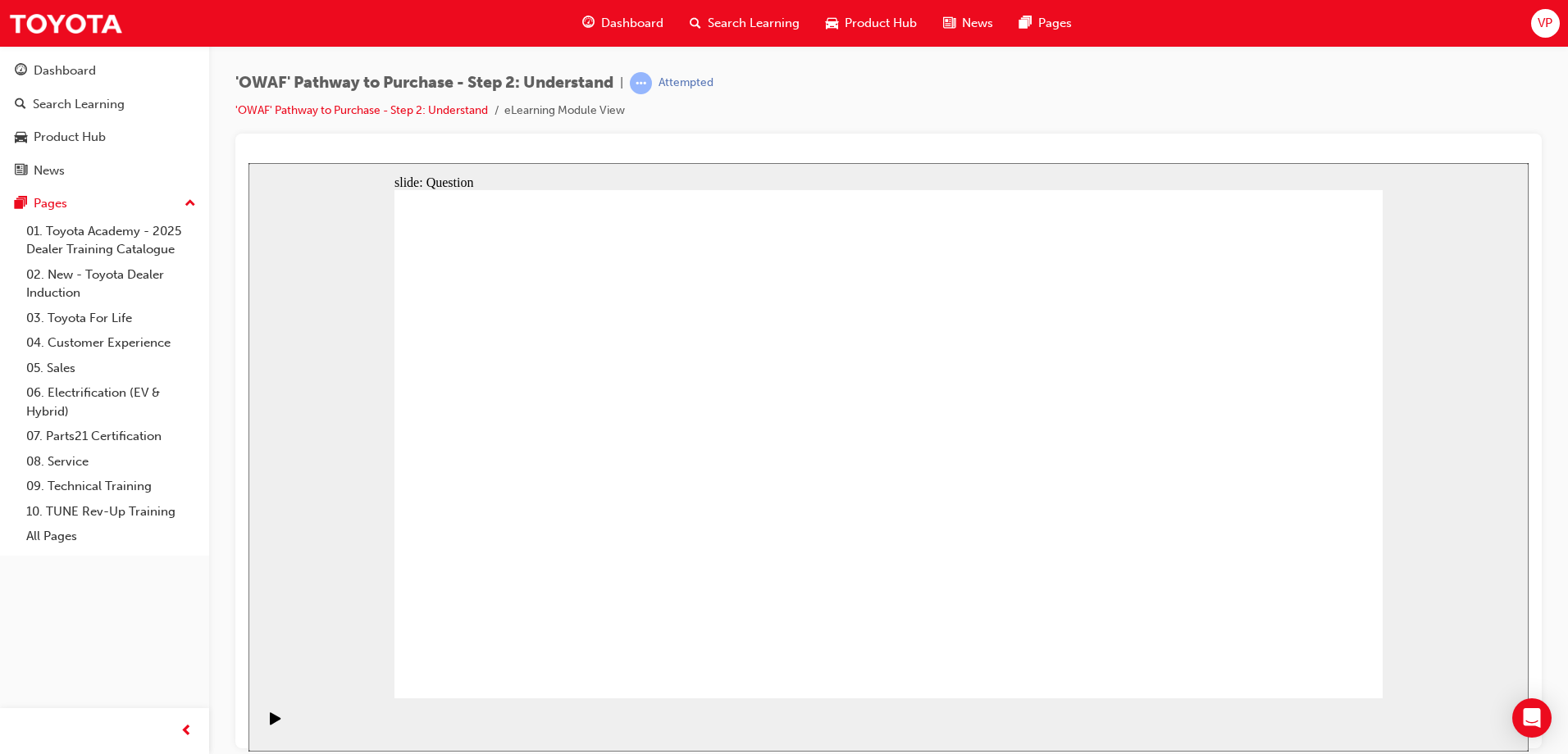
drag, startPoint x: 1242, startPoint y: 485, endPoint x: 597, endPoint y: 499, distance: 645.2
drag, startPoint x: 1234, startPoint y: 491, endPoint x: 657, endPoint y: 505, distance: 577.2
drag, startPoint x: 1247, startPoint y: 505, endPoint x: 660, endPoint y: 505, distance: 587.0
drag, startPoint x: 1233, startPoint y: 500, endPoint x: 651, endPoint y: 534, distance: 583.0
drag, startPoint x: 1264, startPoint y: 647, endPoint x: 1277, endPoint y: 661, distance: 19.1
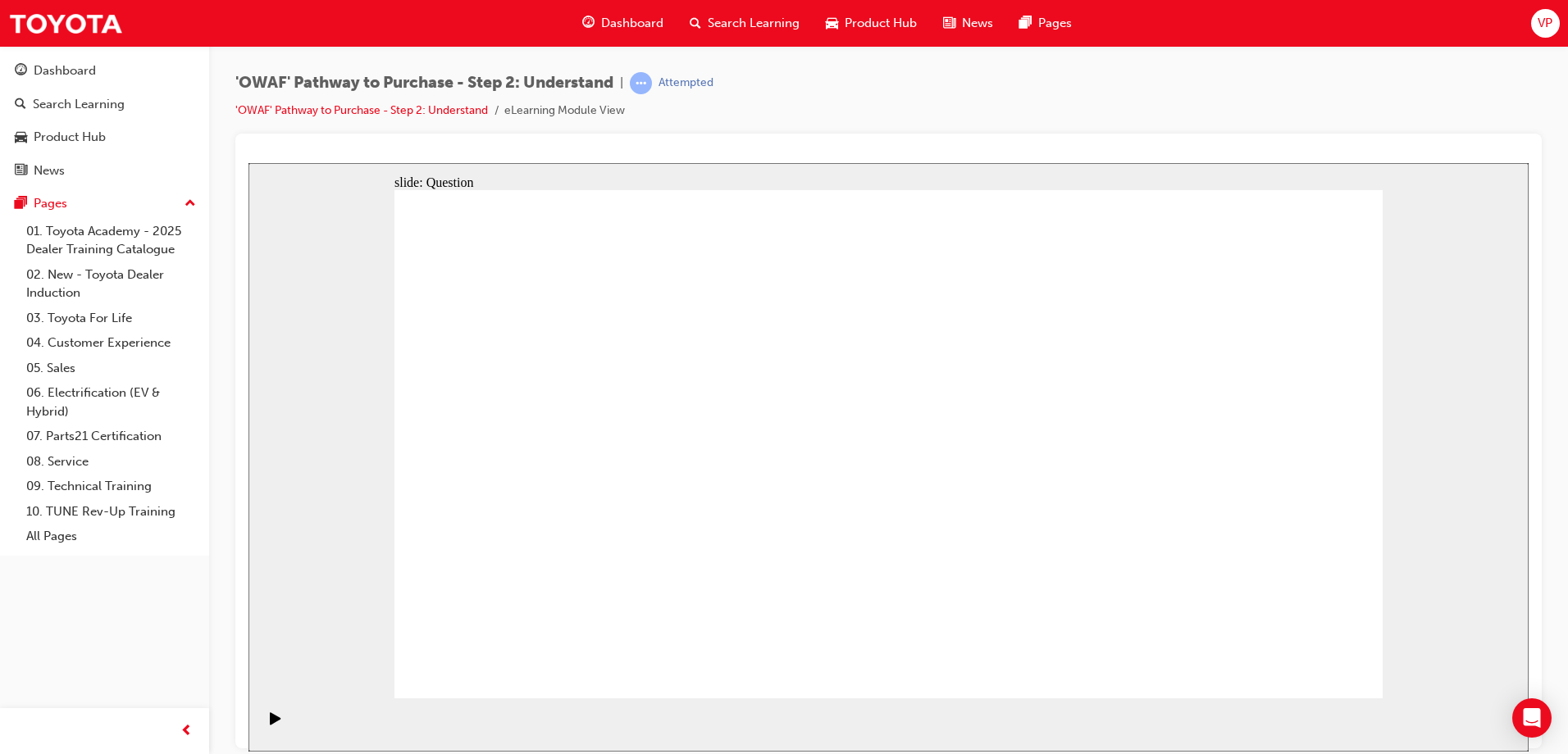
drag, startPoint x: 1192, startPoint y: 498, endPoint x: 595, endPoint y: 498, distance: 597.0
drag, startPoint x: 1184, startPoint y: 488, endPoint x: 841, endPoint y: 491, distance: 343.0
drag, startPoint x: 1245, startPoint y: 503, endPoint x: 637, endPoint y: 494, distance: 608.1
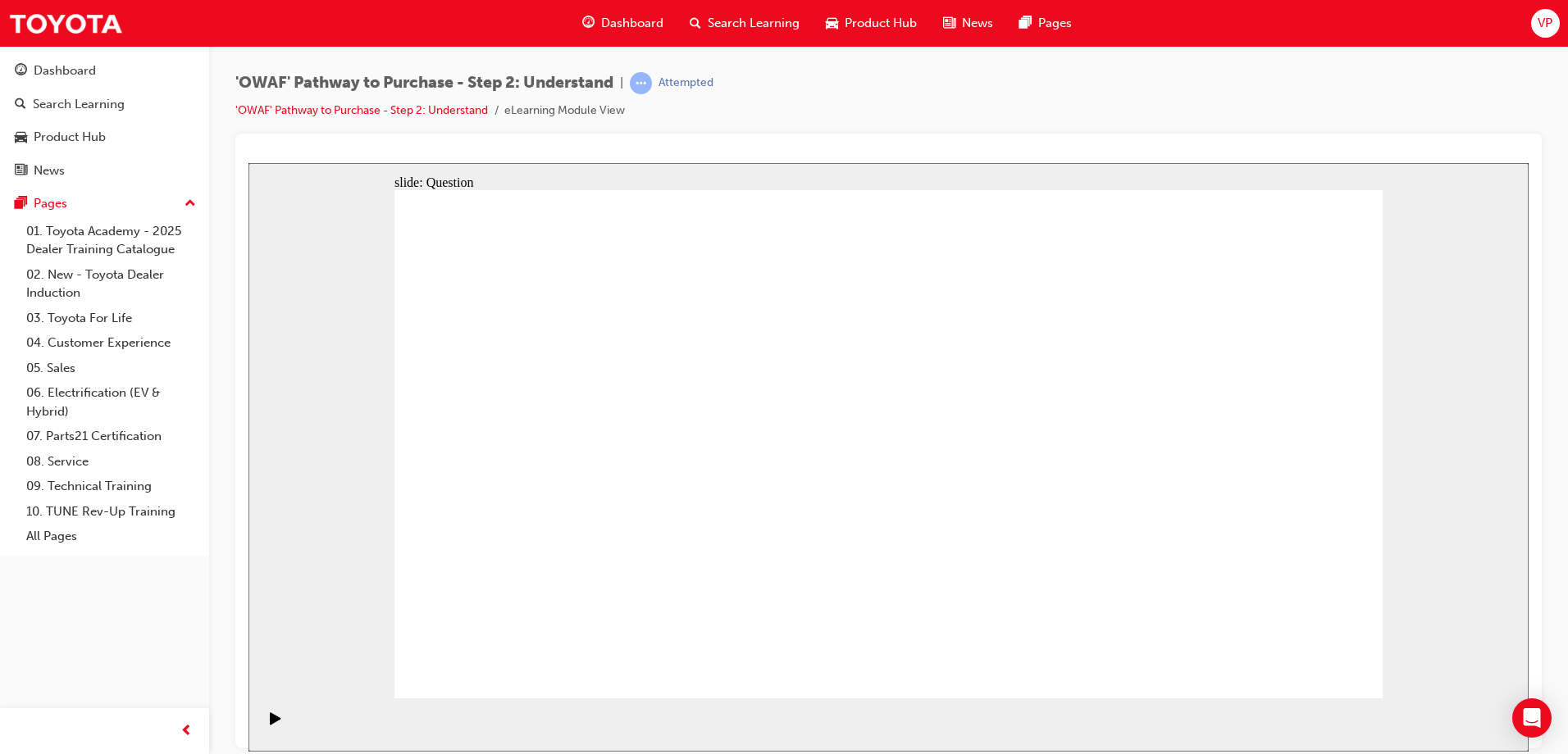
drag, startPoint x: 1246, startPoint y: 497, endPoint x: 637, endPoint y: 488, distance: 609.1
drag, startPoint x: 1247, startPoint y: 496, endPoint x: 660, endPoint y: 529, distance: 587.9
drag, startPoint x: 1214, startPoint y: 481, endPoint x: 606, endPoint y: 523, distance: 609.4
drag, startPoint x: 1199, startPoint y: 513, endPoint x: 528, endPoint y: 495, distance: 671.2
drag, startPoint x: 1184, startPoint y: 487, endPoint x: 1026, endPoint y: 568, distance: 177.6
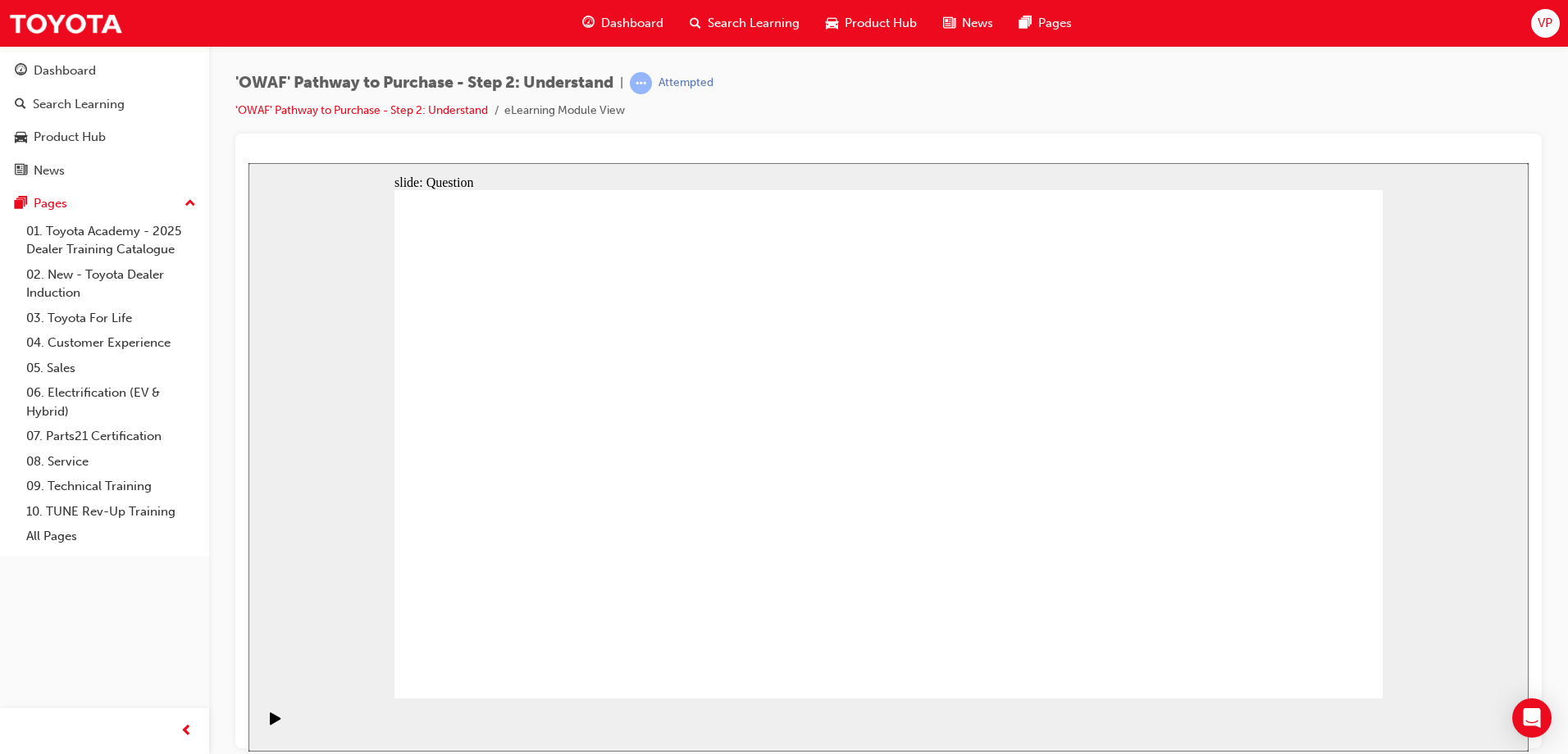
drag, startPoint x: 614, startPoint y: 557, endPoint x: 679, endPoint y: 405, distance: 165.3
drag, startPoint x: 767, startPoint y: 566, endPoint x: 876, endPoint y: 412, distance: 188.7
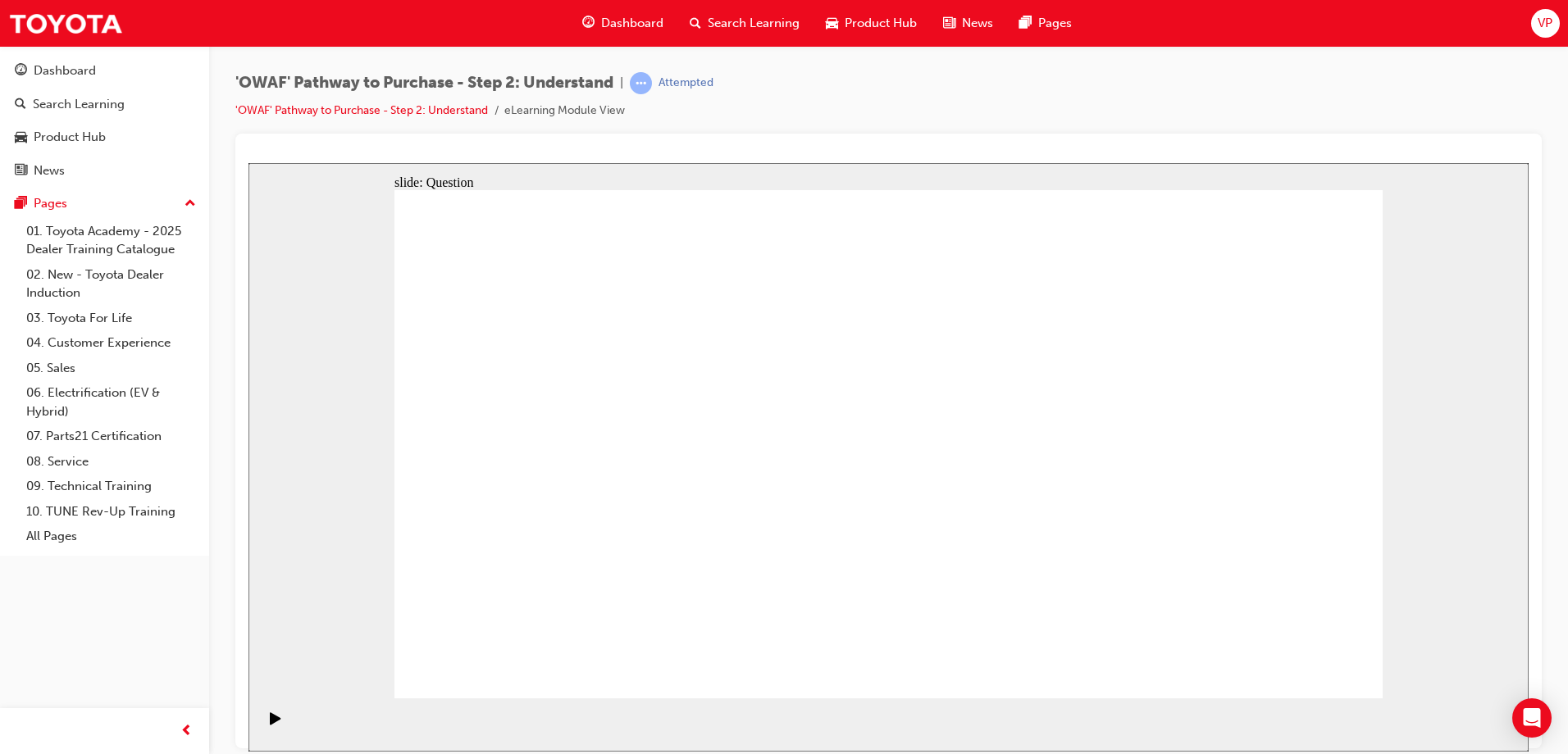
drag, startPoint x: 984, startPoint y: 555, endPoint x: 1085, endPoint y: 387, distance: 196.0
drag, startPoint x: 1139, startPoint y: 652, endPoint x: 915, endPoint y: 446, distance: 304.3
drag, startPoint x: 1272, startPoint y: 664, endPoint x: 1329, endPoint y: 672, distance: 57.6
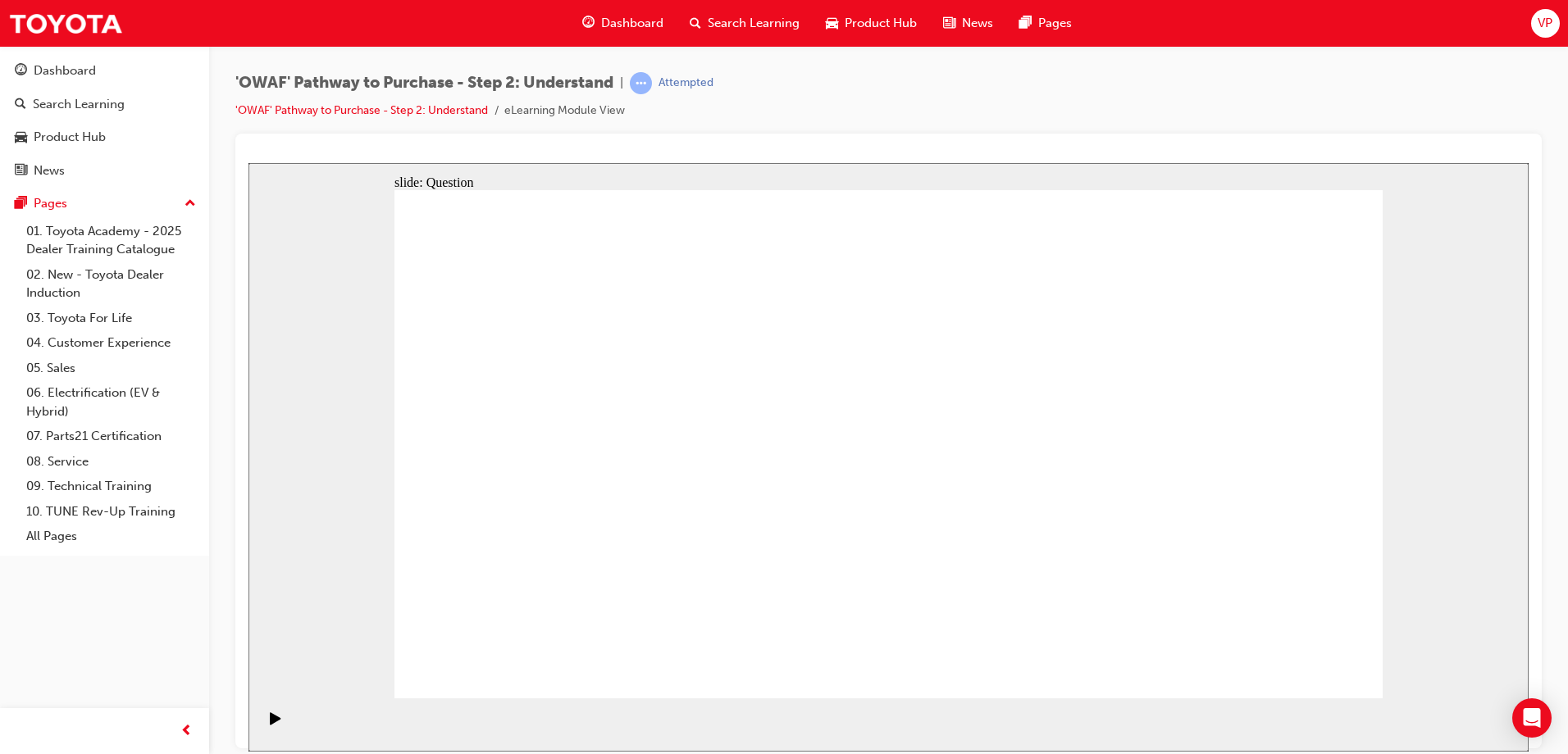
drag, startPoint x: 612, startPoint y: 476, endPoint x: 705, endPoint y: 483, distance: 93.3
checkbox input "false"
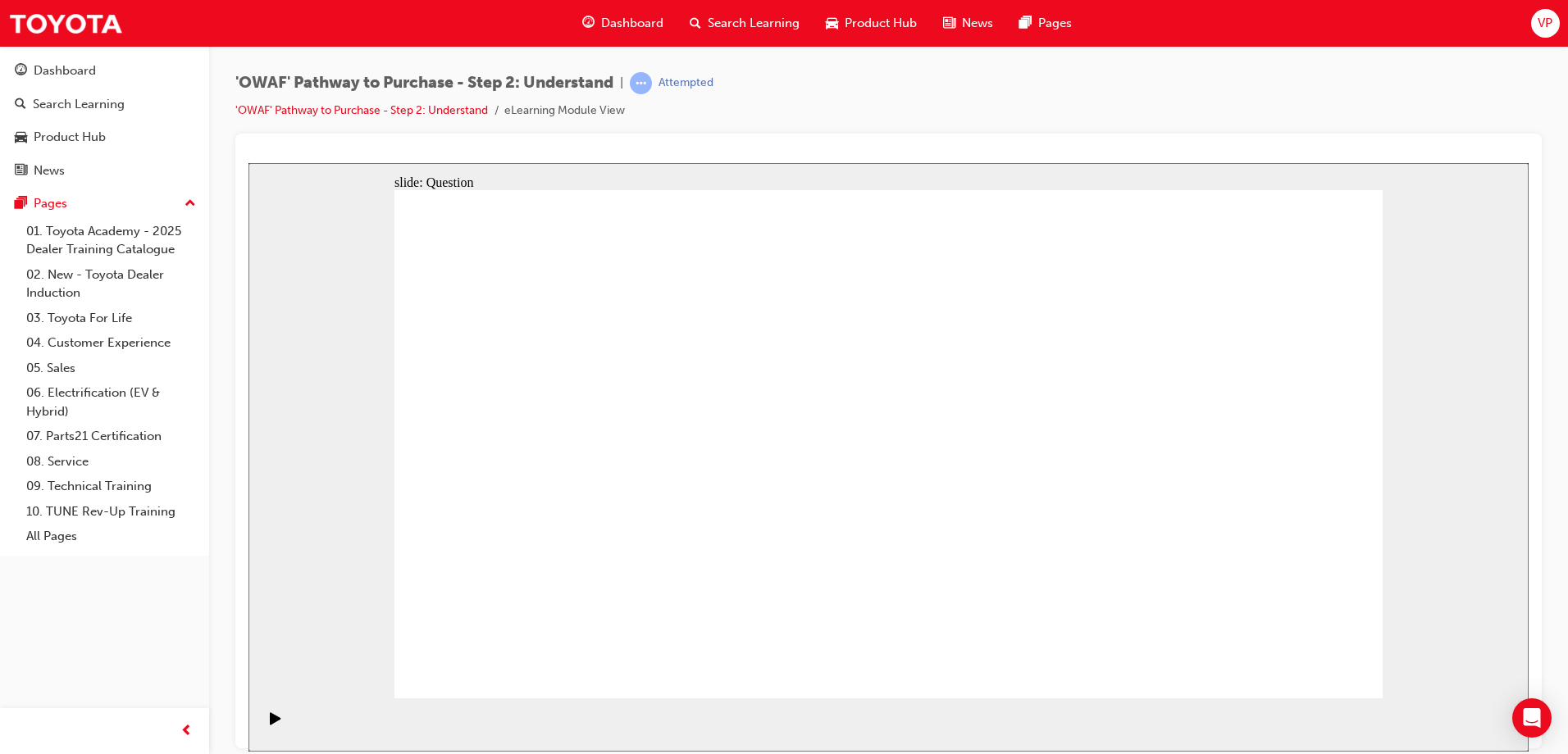
checkbox input "false"
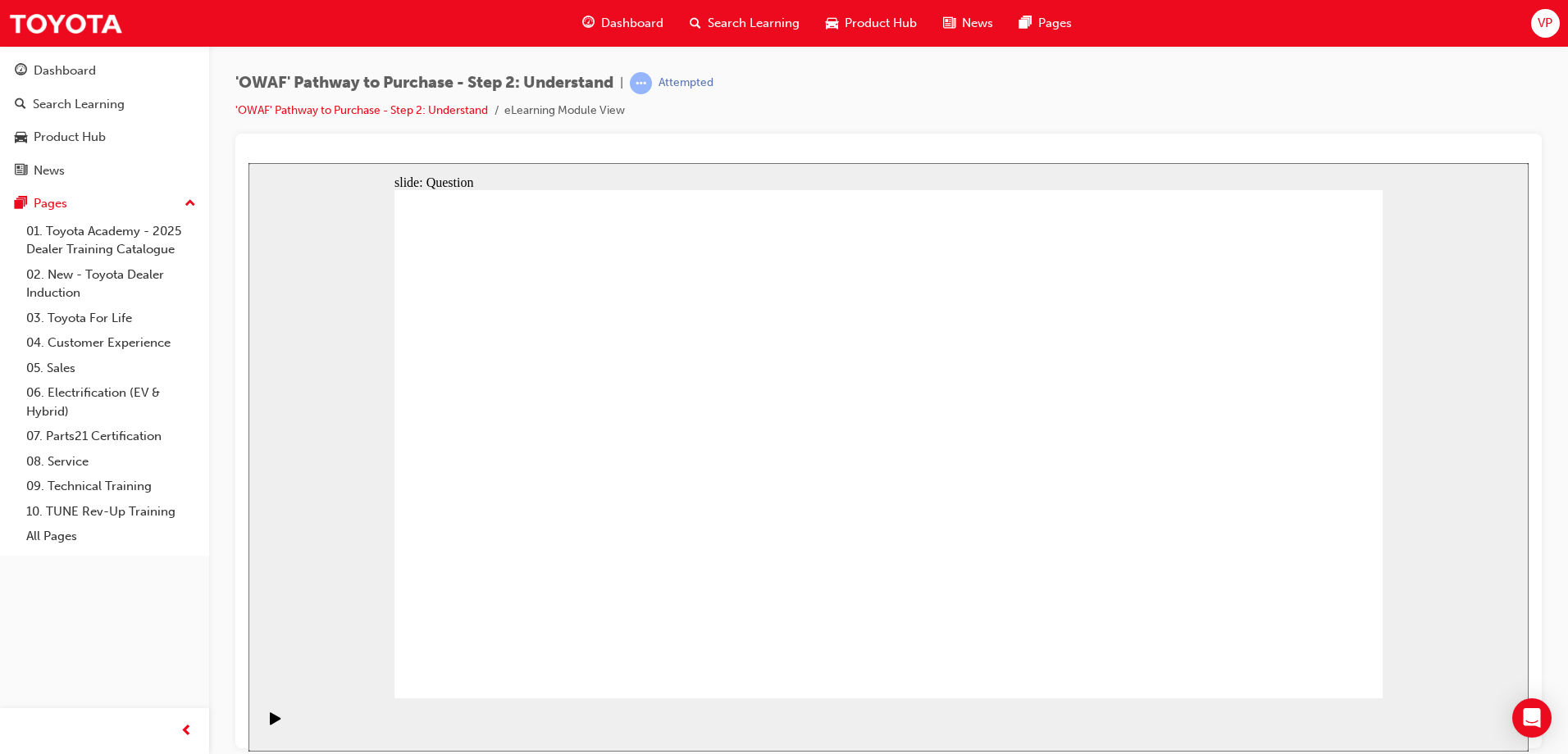
checkbox input "false"
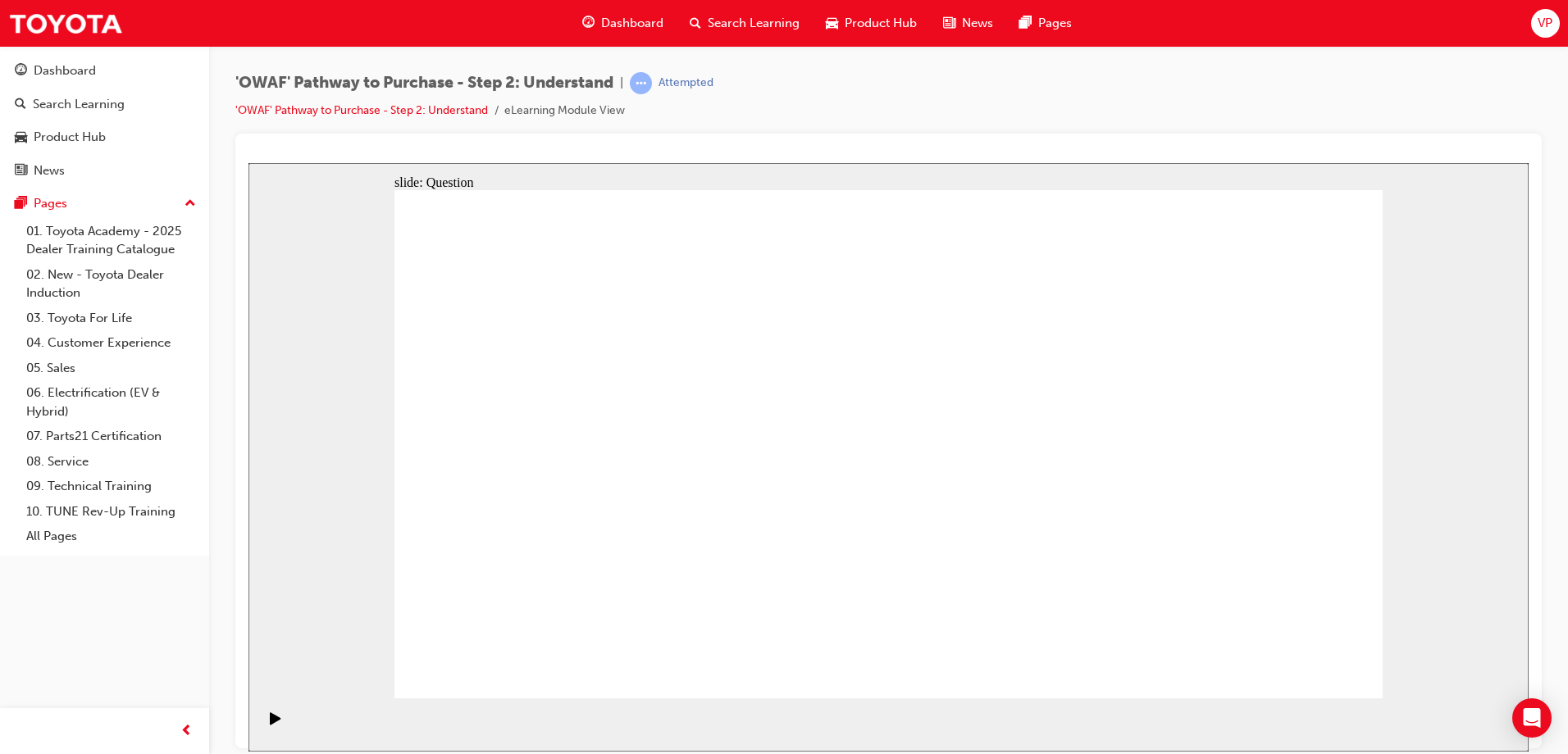
checkbox input "false"
drag, startPoint x: 519, startPoint y: 446, endPoint x: 446, endPoint y: 440, distance: 73.2
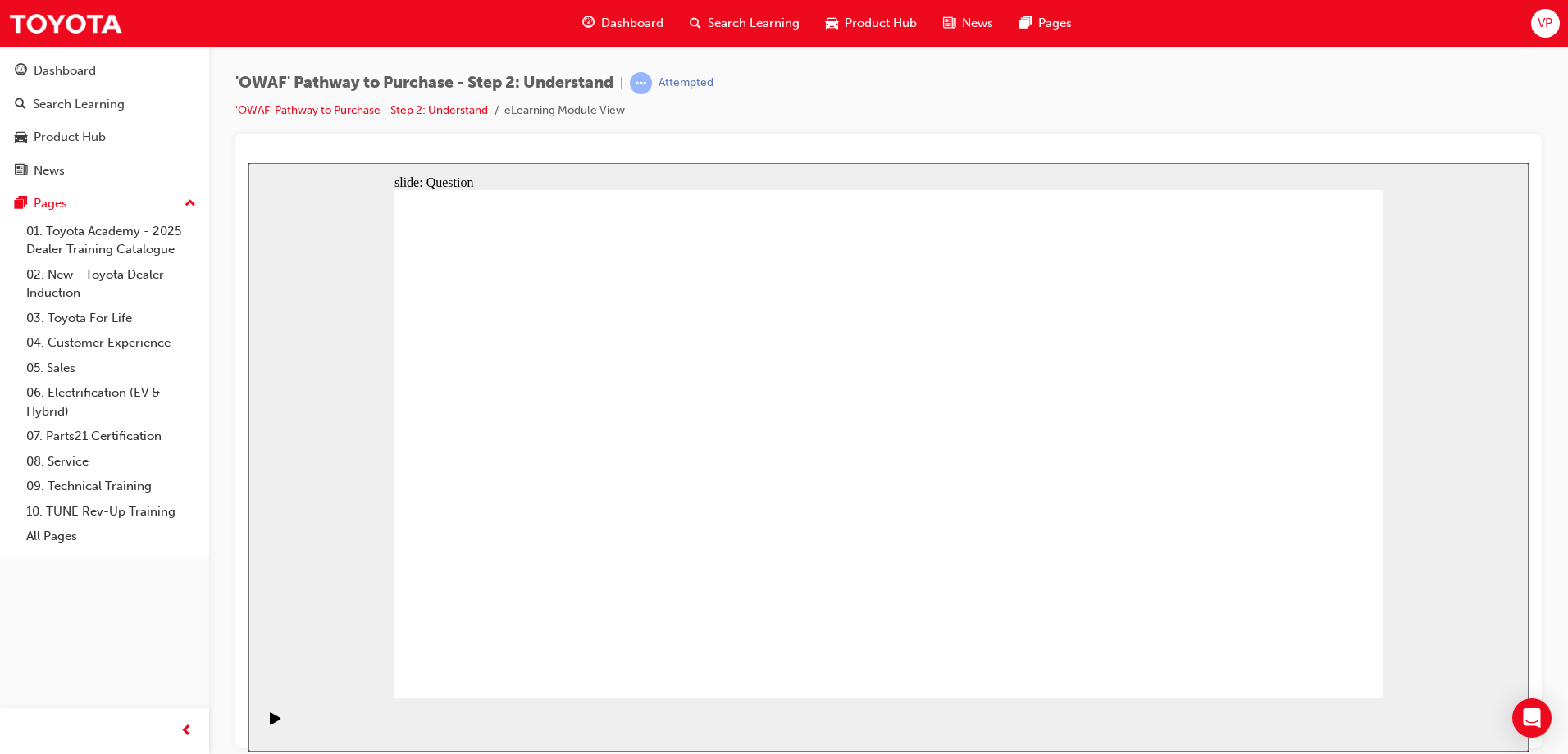
checkbox input "false"
checkbox input "true"
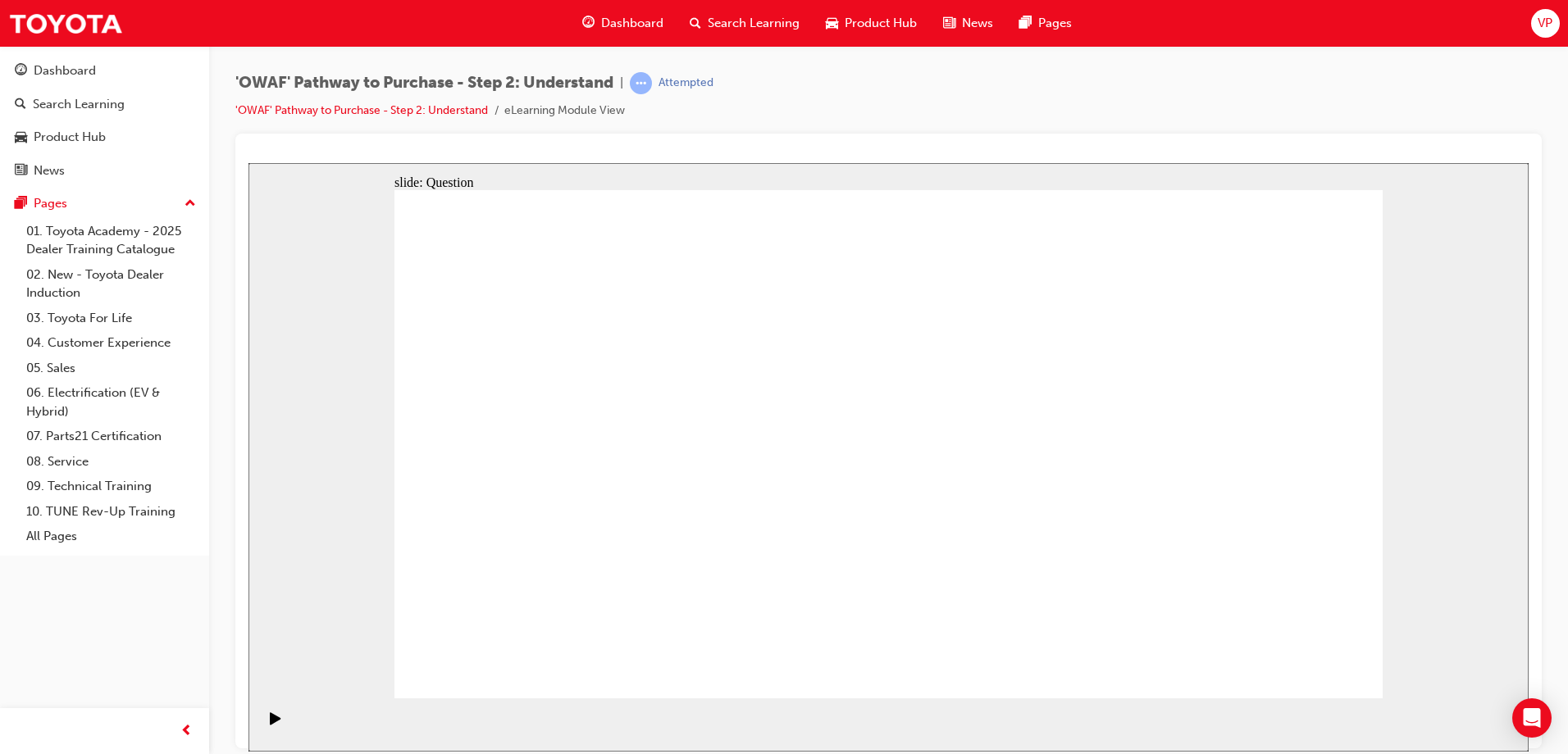
checkbox input "true"
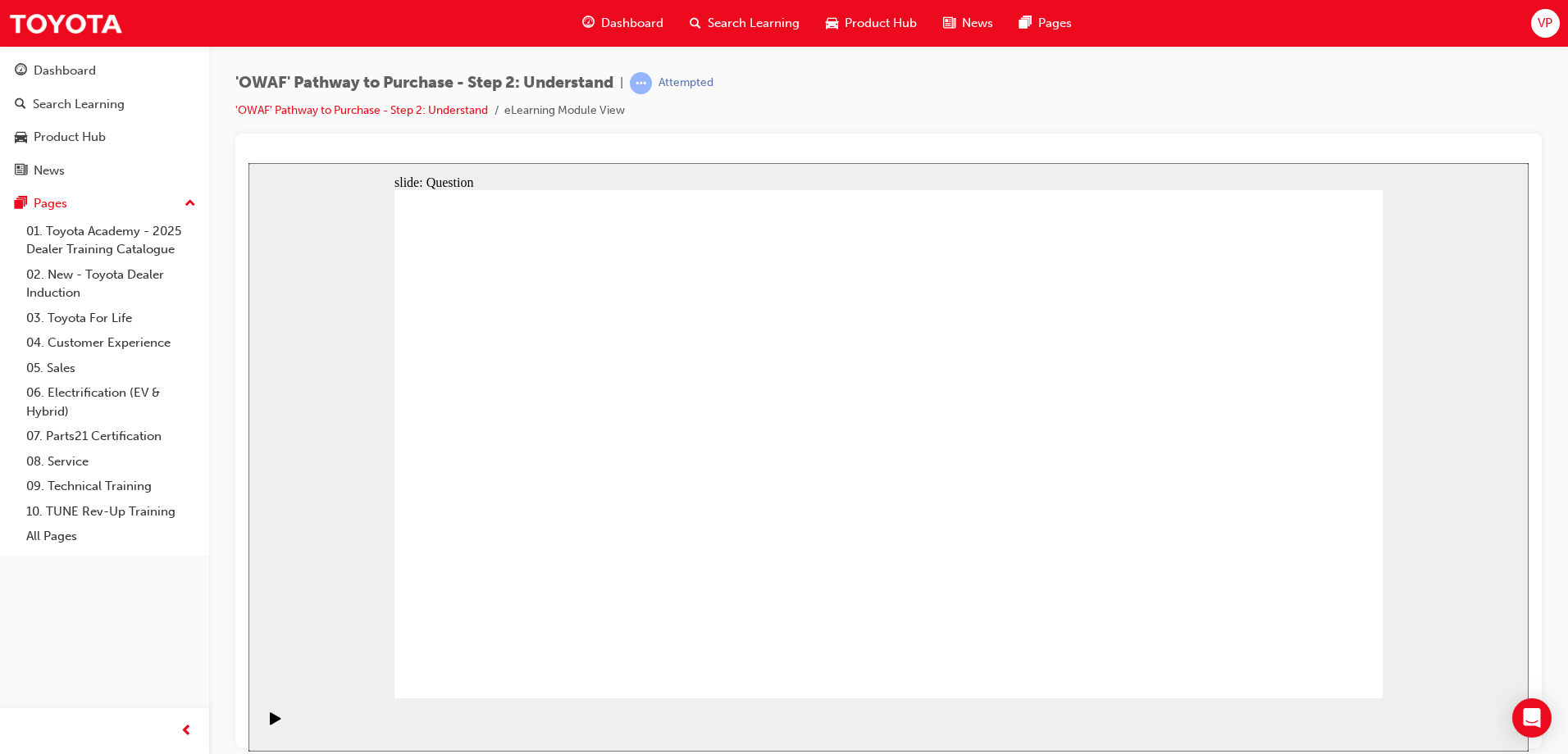
checkbox input "true"
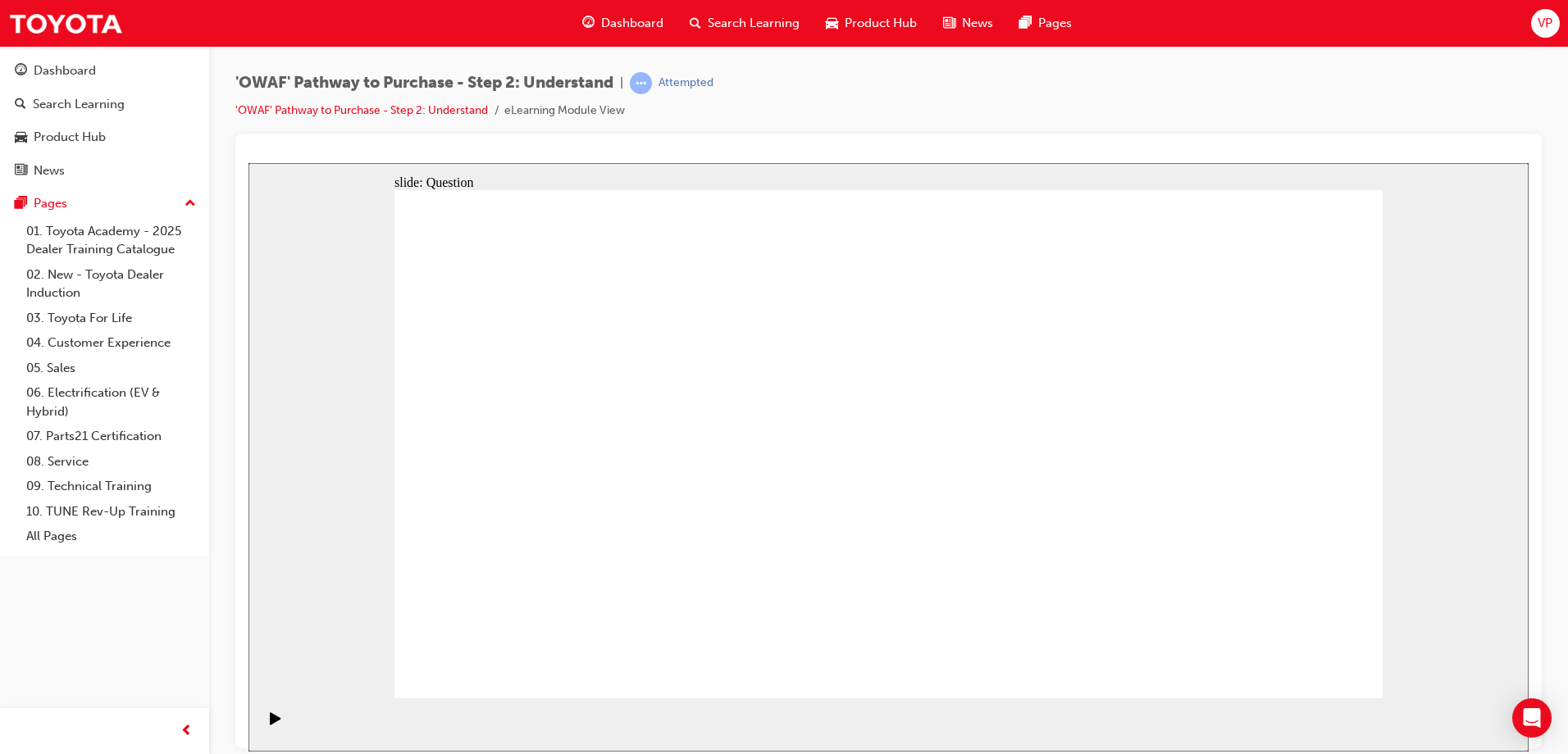
checkbox input "true"
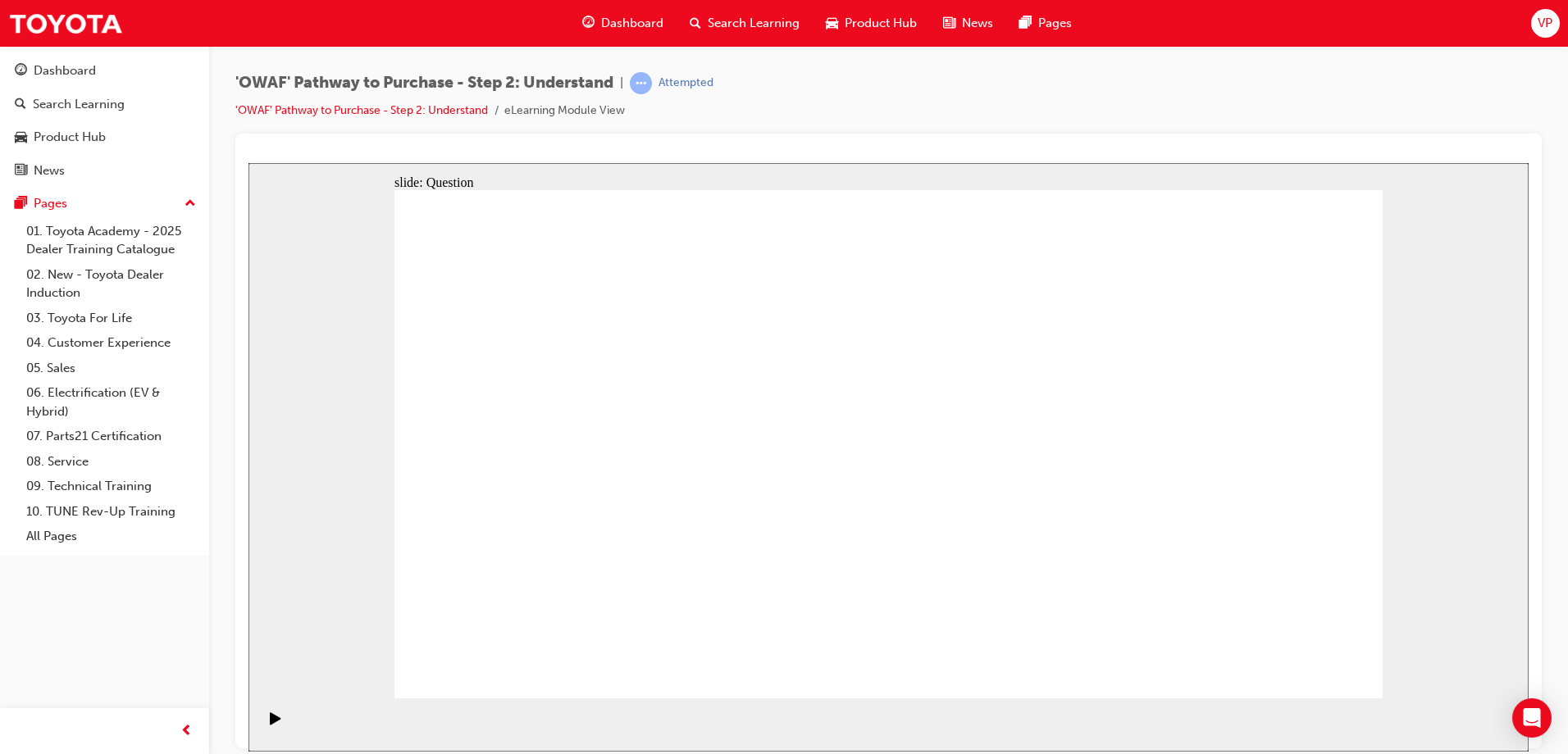
checkbox input "true"
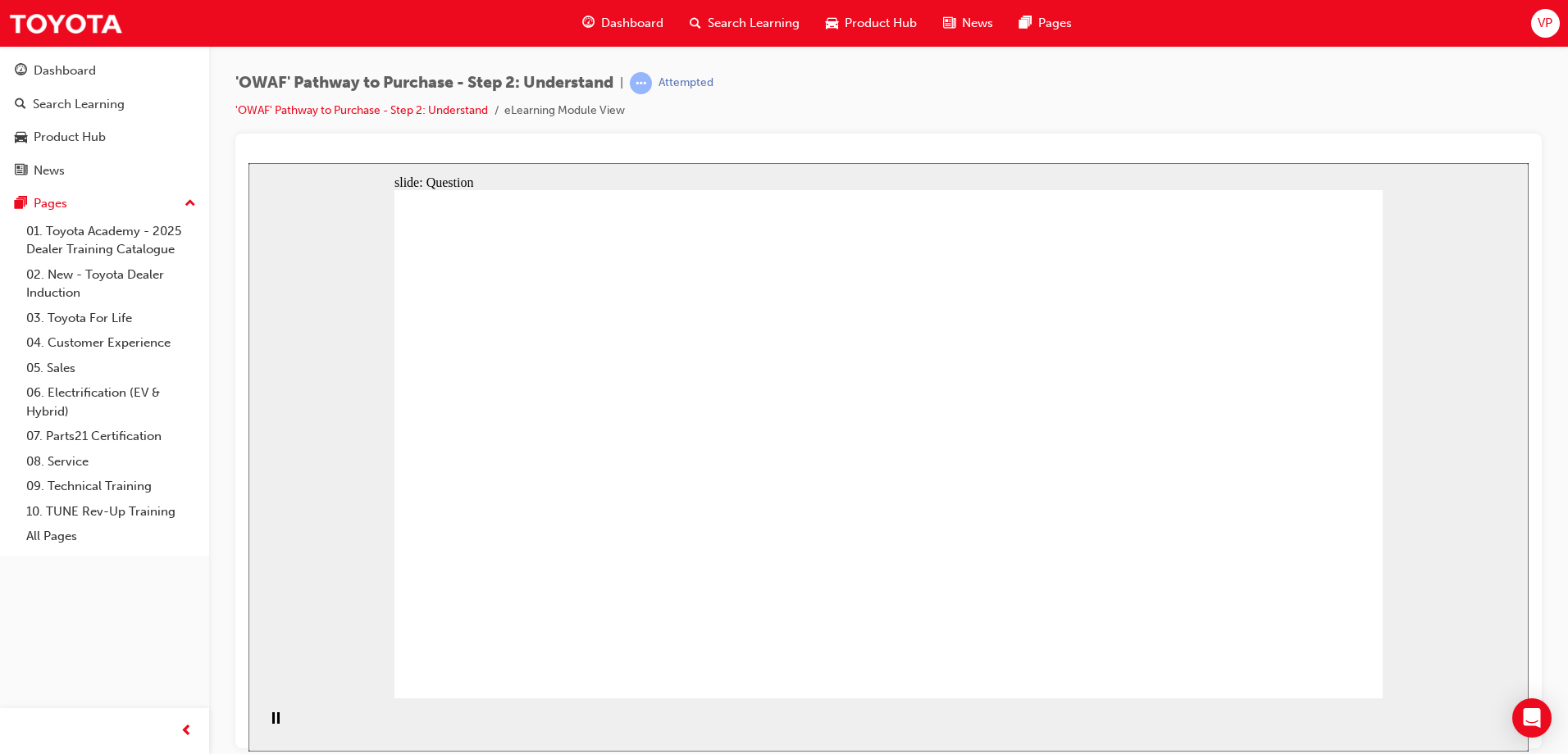
radio input "true"
drag, startPoint x: 1287, startPoint y: 493, endPoint x: 1294, endPoint y: 606, distance: 113.2
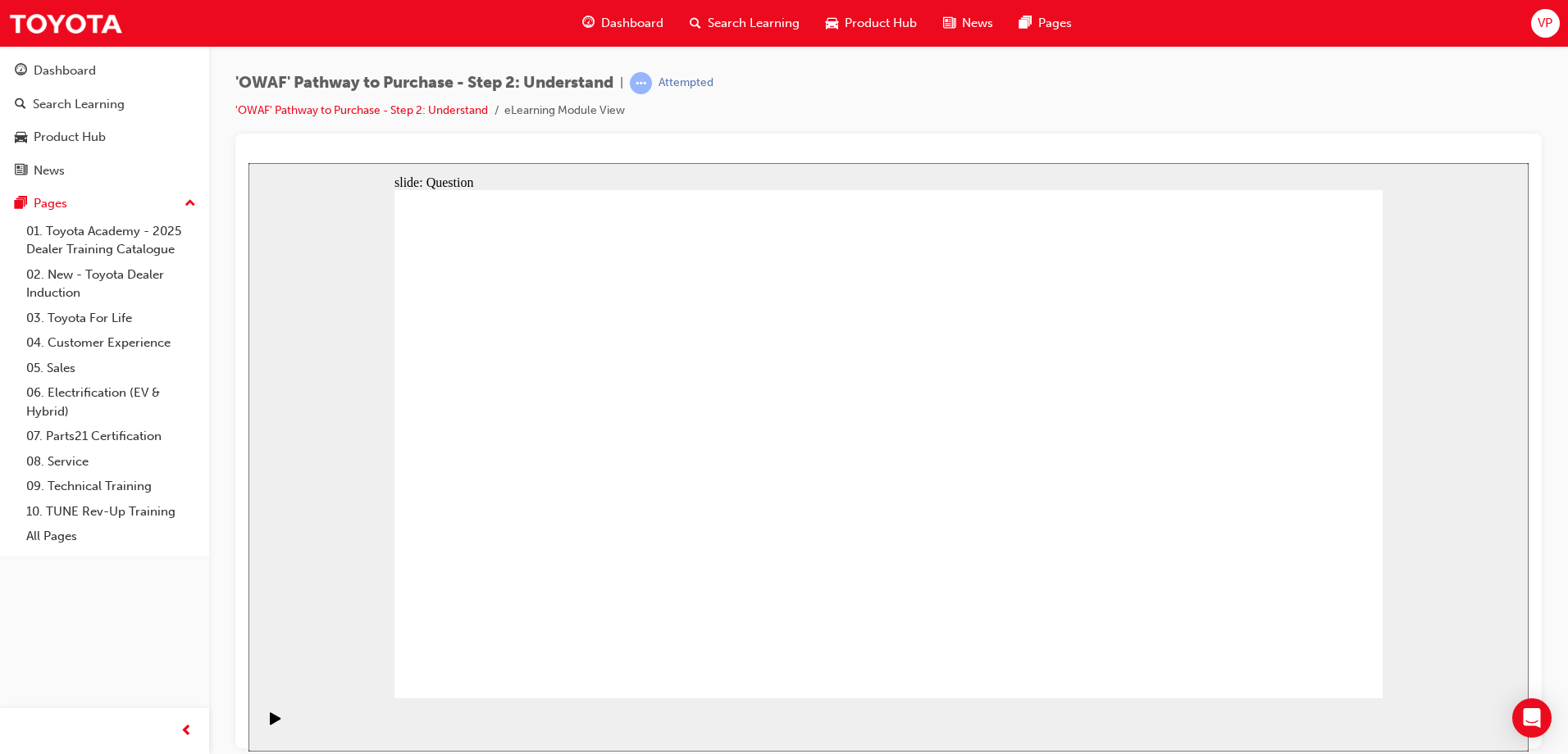
drag, startPoint x: 815, startPoint y: 537, endPoint x: 820, endPoint y: 551, distance: 14.9
drag, startPoint x: 895, startPoint y: 426, endPoint x: 905, endPoint y: 614, distance: 188.3
drag, startPoint x: 979, startPoint y: 437, endPoint x: 995, endPoint y: 595, distance: 158.8
drag, startPoint x: 1092, startPoint y: 380, endPoint x: 1112, endPoint y: 543, distance: 164.2
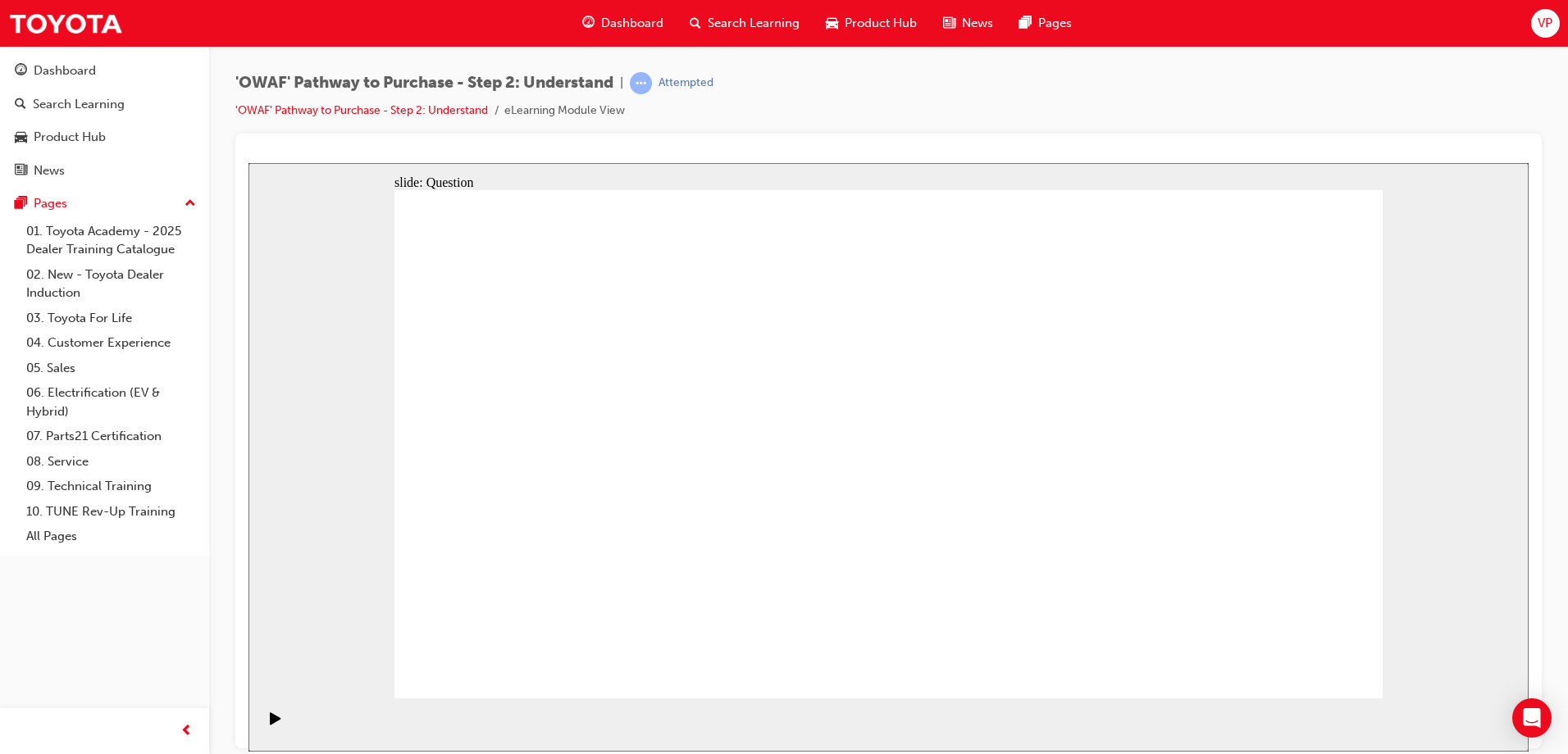
drag, startPoint x: 1168, startPoint y: 534, endPoint x: 1174, endPoint y: 594, distance: 60.3
drag, startPoint x: 1259, startPoint y: 397, endPoint x: 1278, endPoint y: 607, distance: 210.9
drag, startPoint x: 692, startPoint y: 387, endPoint x: 663, endPoint y: 555, distance: 170.5
drag, startPoint x: 600, startPoint y: 383, endPoint x: 552, endPoint y: 504, distance: 130.2
drag, startPoint x: 477, startPoint y: 383, endPoint x: 504, endPoint y: 574, distance: 192.9
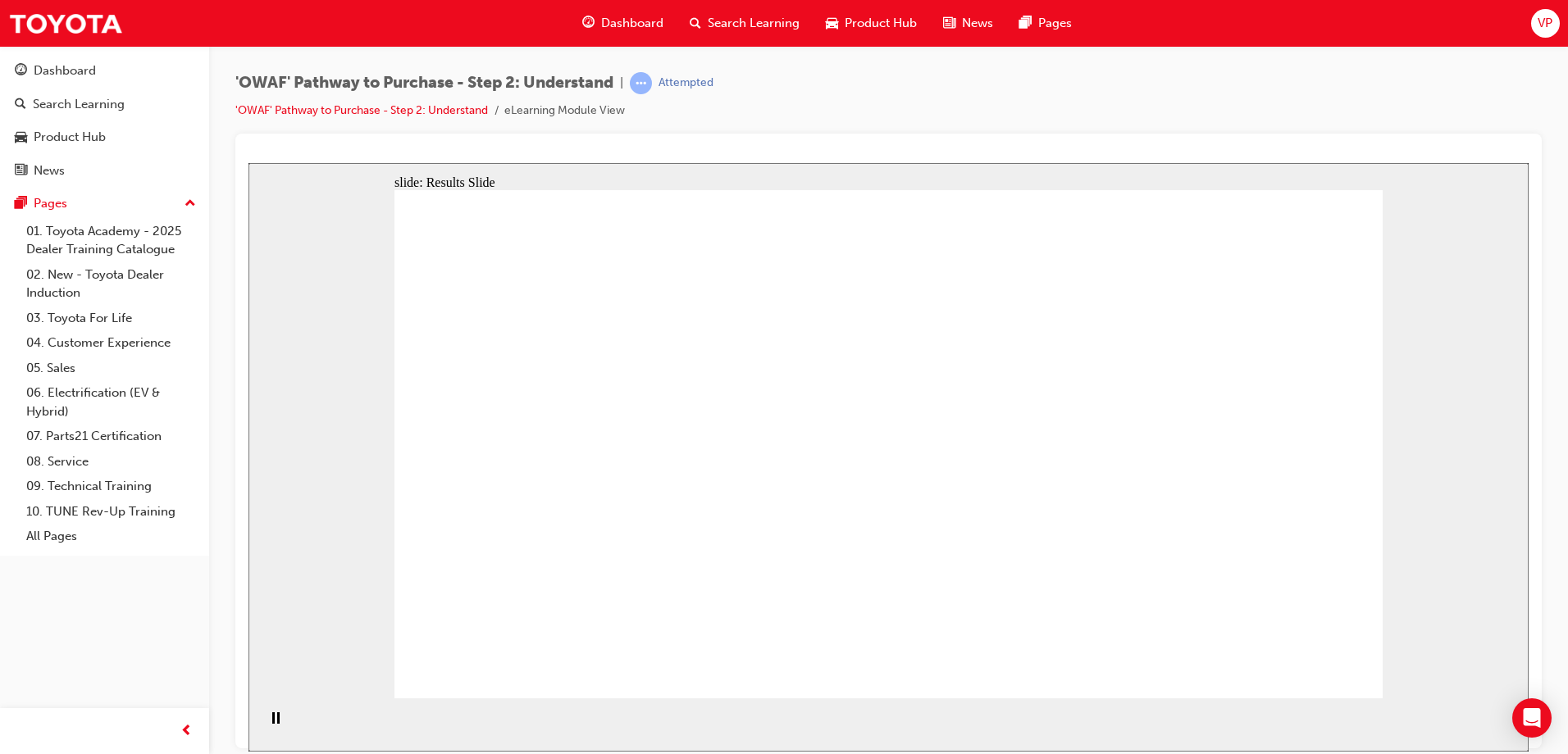
drag, startPoint x: 1177, startPoint y: 508, endPoint x: 613, endPoint y: 523, distance: 564.2
drag, startPoint x: 1179, startPoint y: 581, endPoint x: 633, endPoint y: 500, distance: 552.0
drag, startPoint x: 1207, startPoint y: 472, endPoint x: 609, endPoint y: 482, distance: 598.1
drag, startPoint x: 1207, startPoint y: 491, endPoint x: 924, endPoint y: 496, distance: 283.0
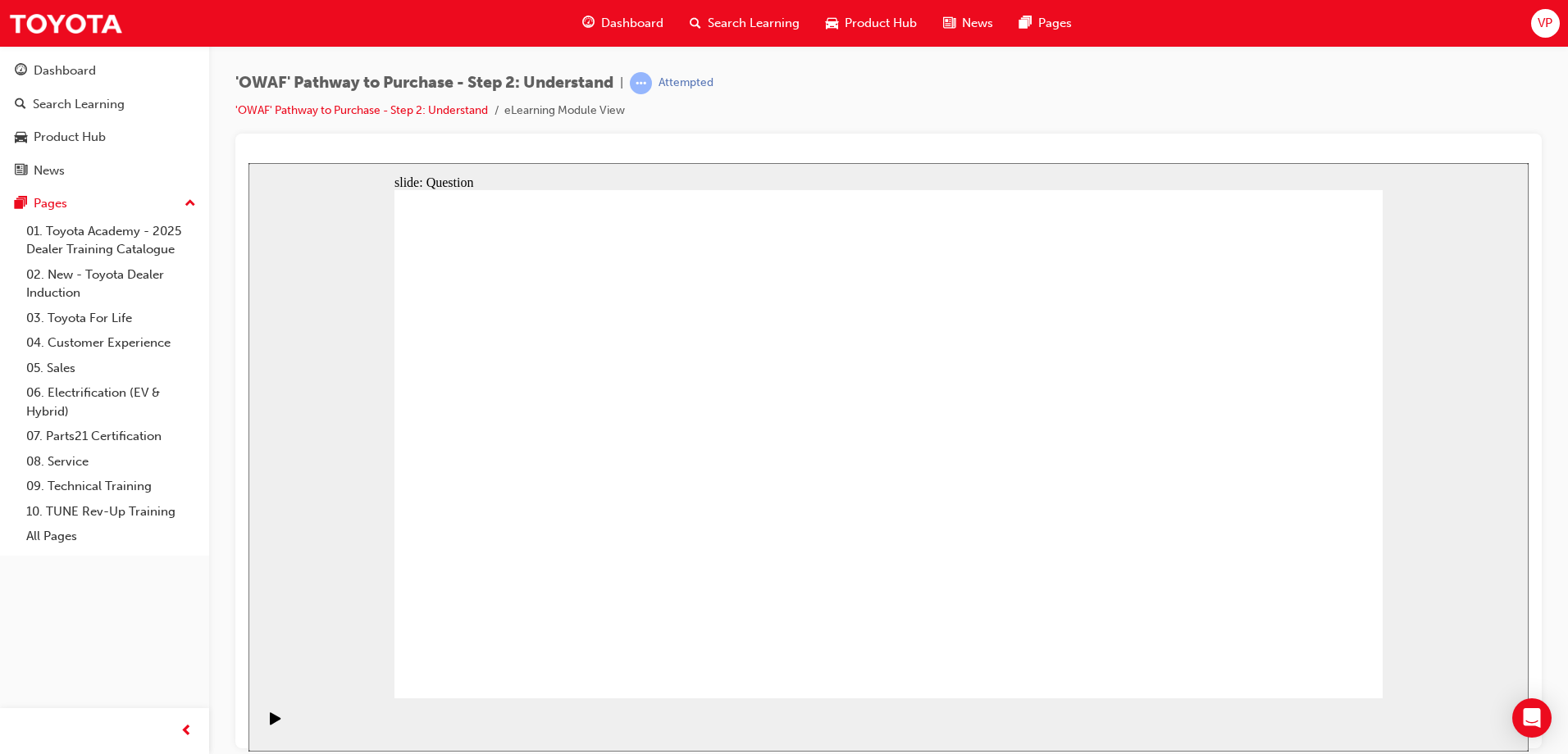
drag, startPoint x: 1243, startPoint y: 500, endPoint x: 653, endPoint y: 493, distance: 590.0
drag, startPoint x: 1229, startPoint y: 494, endPoint x: 943, endPoint y: 498, distance: 286.0
drag, startPoint x: 1244, startPoint y: 505, endPoint x: 656, endPoint y: 523, distance: 588.3
drag, startPoint x: 1241, startPoint y: 491, endPoint x: 637, endPoint y: 525, distance: 605.0
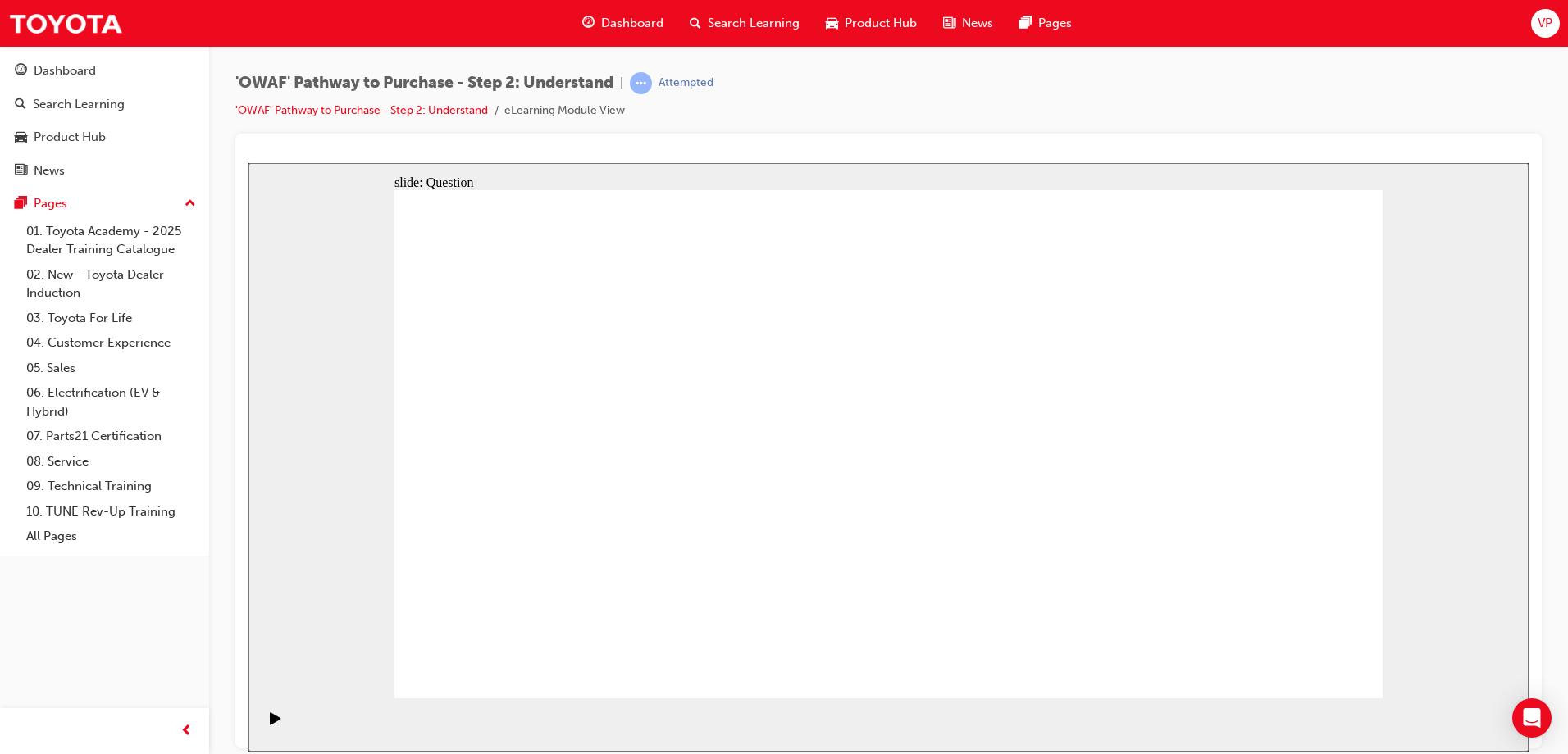
drag, startPoint x: 1197, startPoint y: 504, endPoint x: 887, endPoint y: 496, distance: 310.1
drag, startPoint x: 1230, startPoint y: 511, endPoint x: 905, endPoint y: 498, distance: 325.3
drag, startPoint x: 1212, startPoint y: 488, endPoint x: 624, endPoint y: 493, distance: 588.0
drag, startPoint x: 1212, startPoint y: 499, endPoint x: 614, endPoint y: 501, distance: 598.0
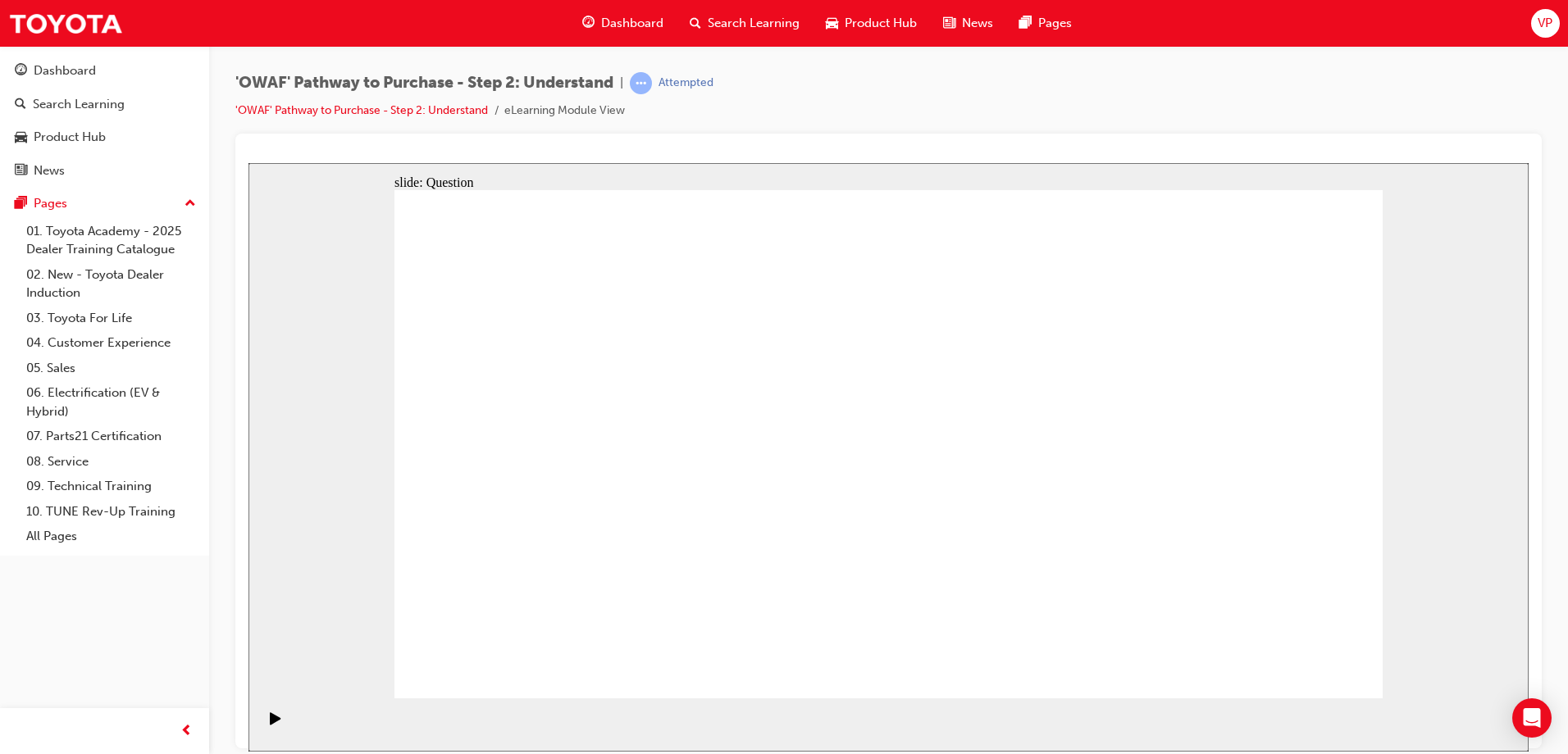
drag, startPoint x: 1221, startPoint y: 501, endPoint x: 949, endPoint y: 519, distance: 272.6
drag, startPoint x: 1232, startPoint y: 494, endPoint x: 642, endPoint y: 513, distance: 590.3
drag, startPoint x: 1199, startPoint y: 495, endPoint x: 902, endPoint y: 523, distance: 298.3
drag, startPoint x: 1221, startPoint y: 515, endPoint x: 652, endPoint y: 522, distance: 569.0
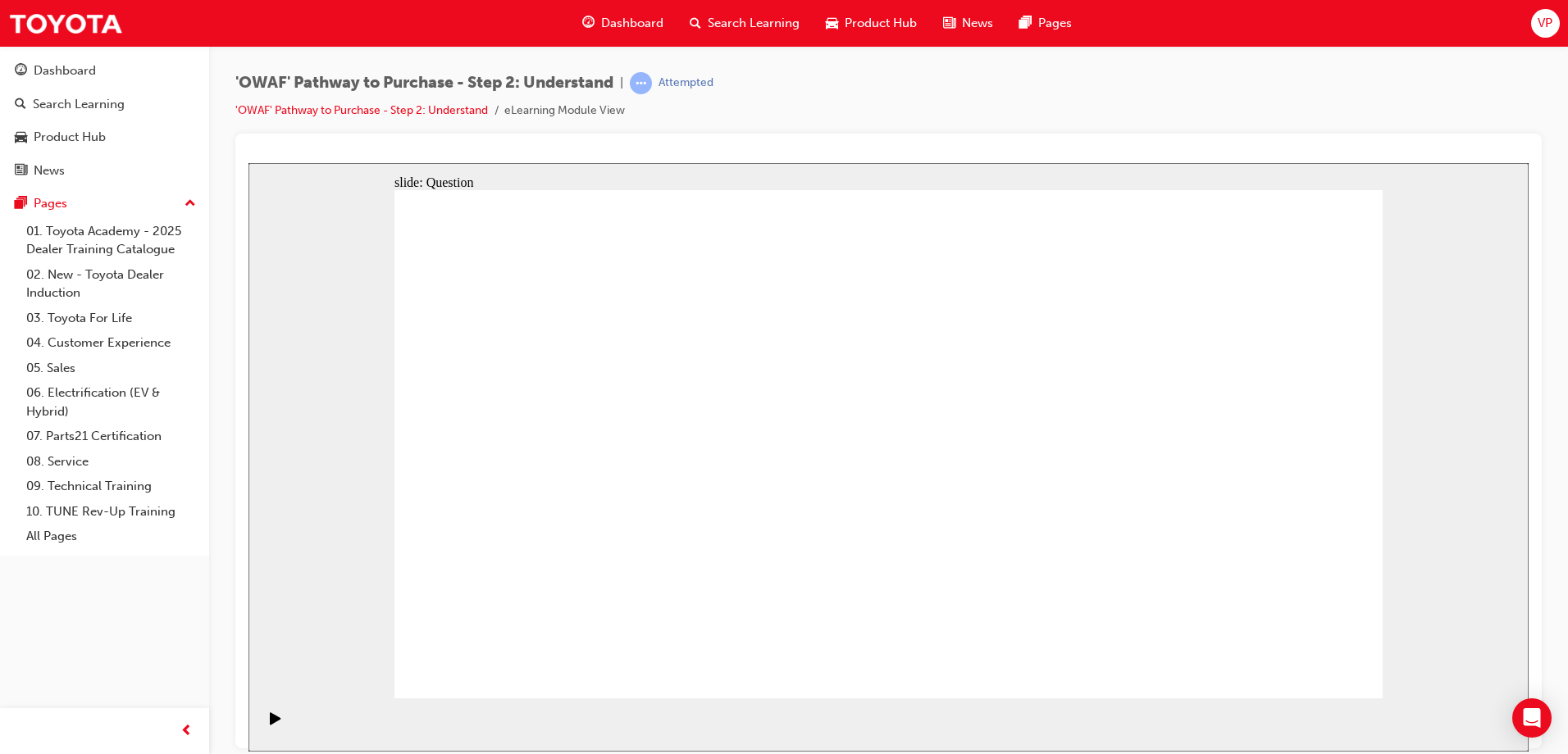
drag, startPoint x: 804, startPoint y: 653, endPoint x: 710, endPoint y: 408, distance: 262.4
drag, startPoint x: 789, startPoint y: 559, endPoint x: 868, endPoint y: 408, distance: 170.4
drag, startPoint x: 979, startPoint y: 610, endPoint x: 1088, endPoint y: 405, distance: 232.2
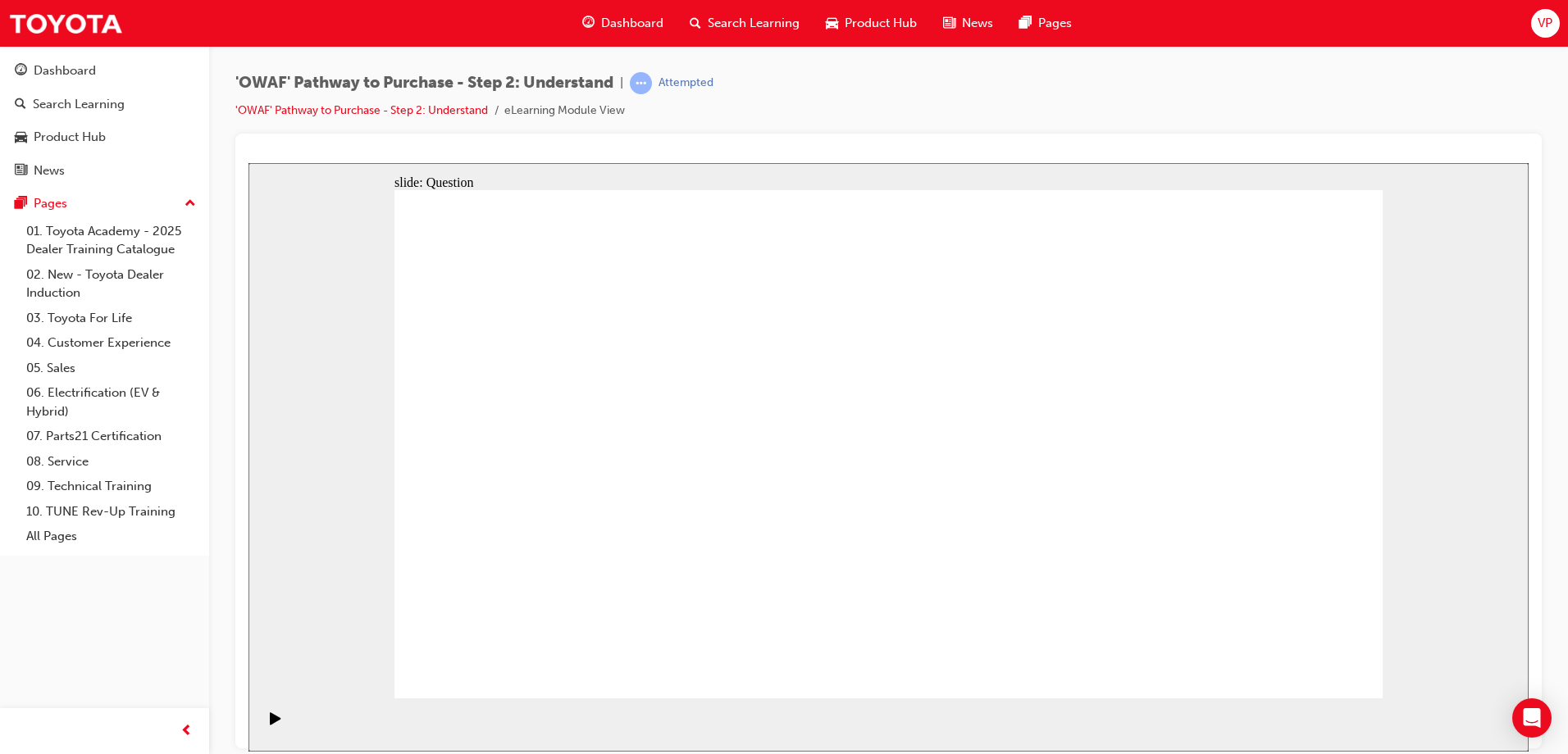
drag, startPoint x: 1163, startPoint y: 658, endPoint x: 917, endPoint y: 457, distance: 317.7
drag, startPoint x: 1047, startPoint y: 407, endPoint x: 934, endPoint y: 695, distance: 309.4
drag, startPoint x: 954, startPoint y: 554, endPoint x: 1079, endPoint y: 396, distance: 201.5
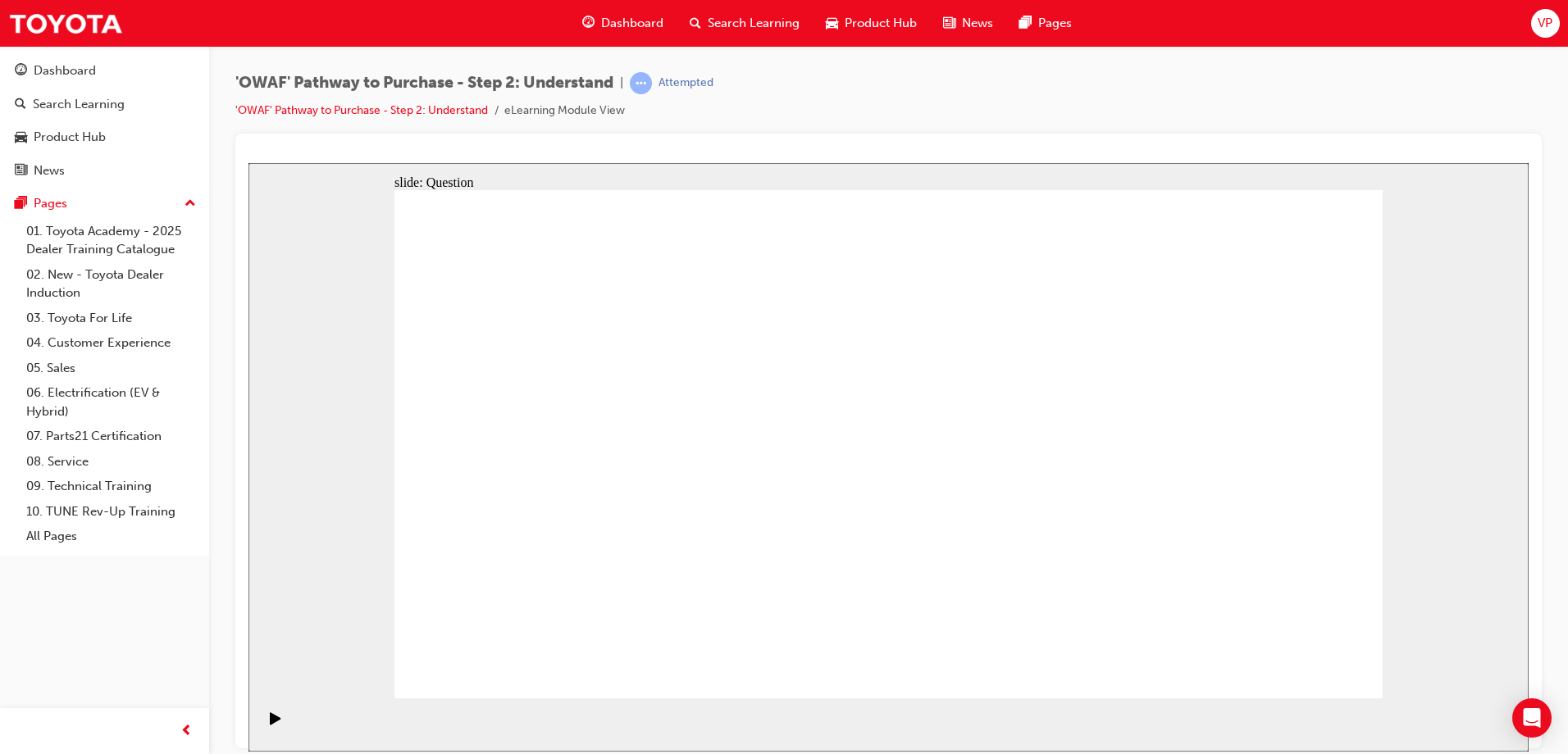
checkbox input "false"
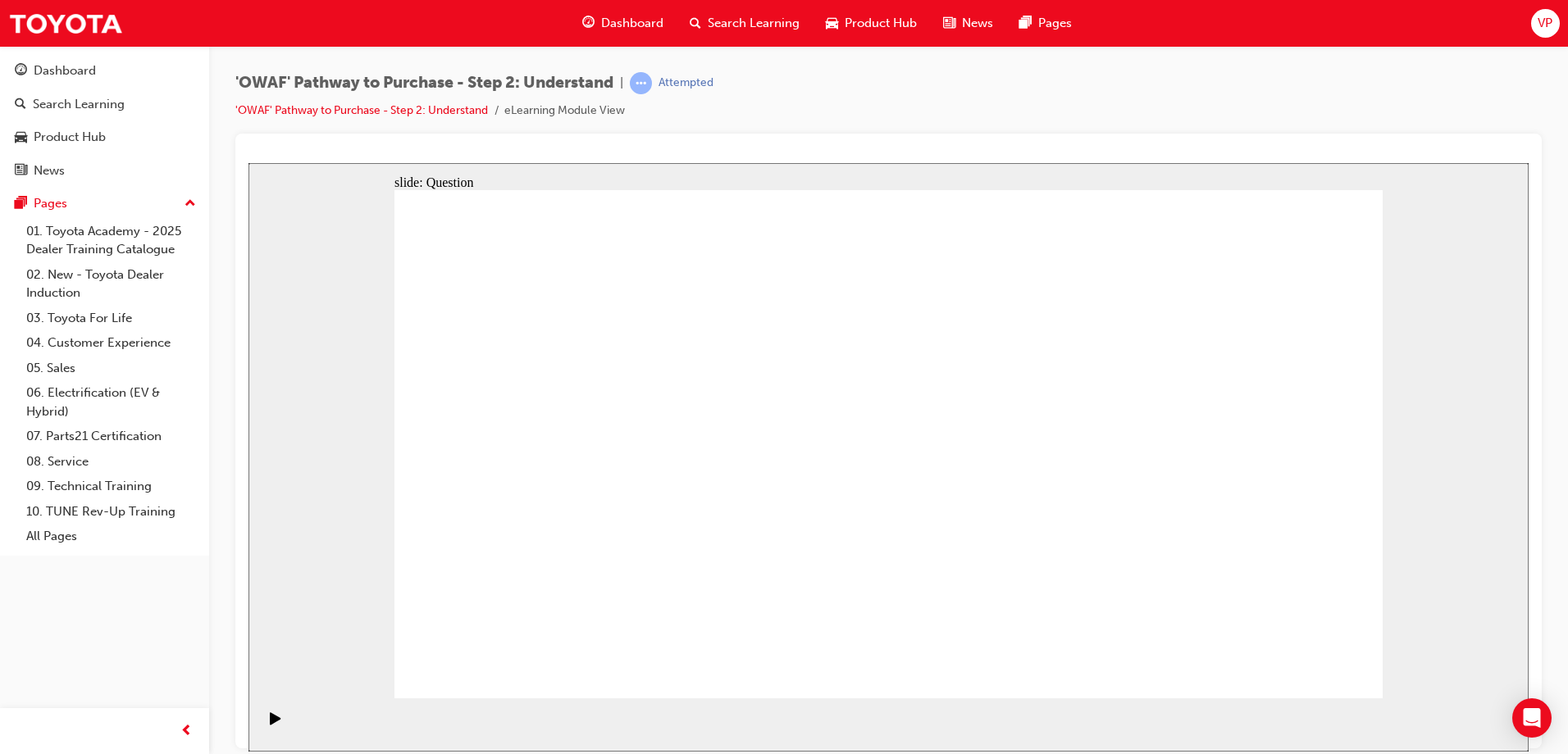
checkbox input "false"
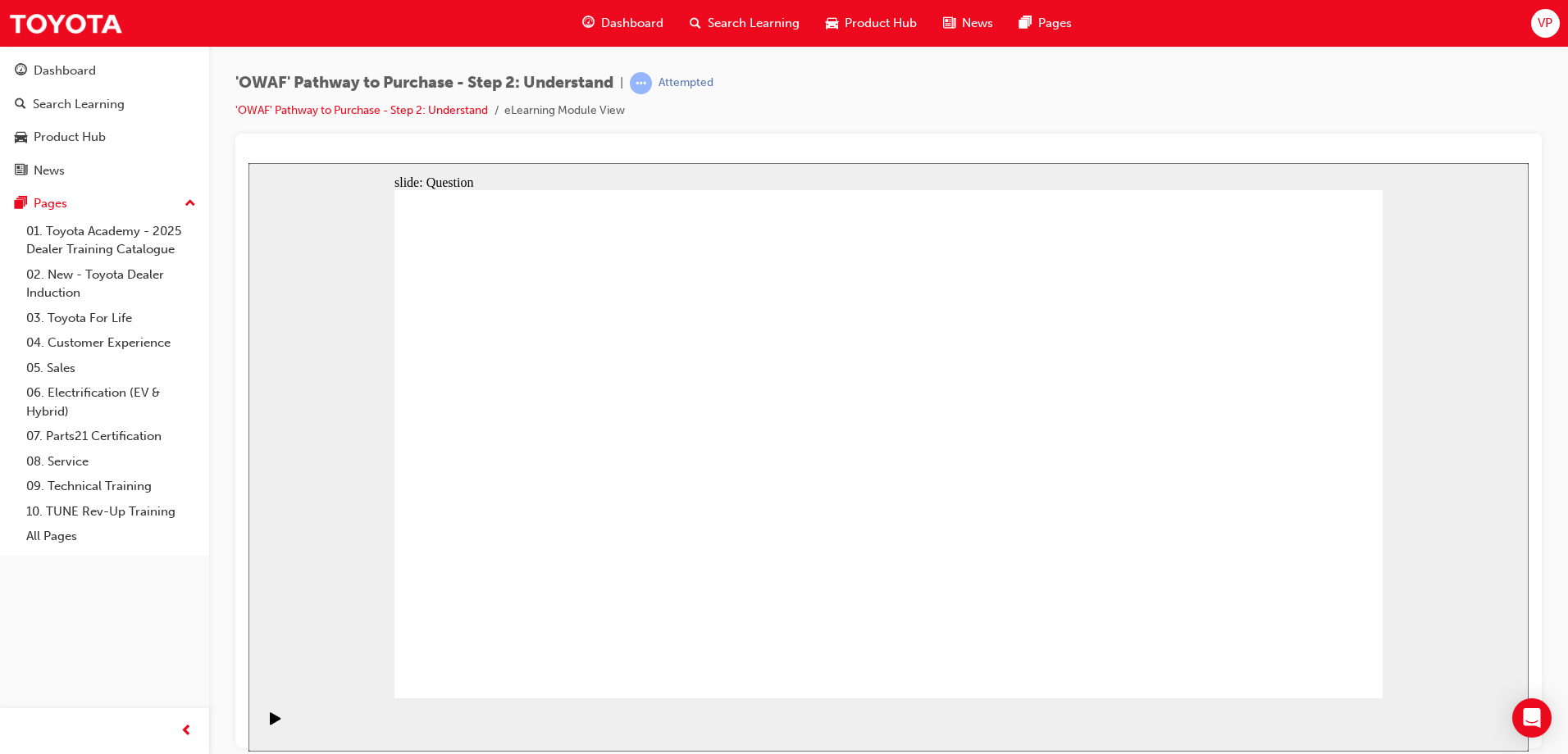
checkbox input "false"
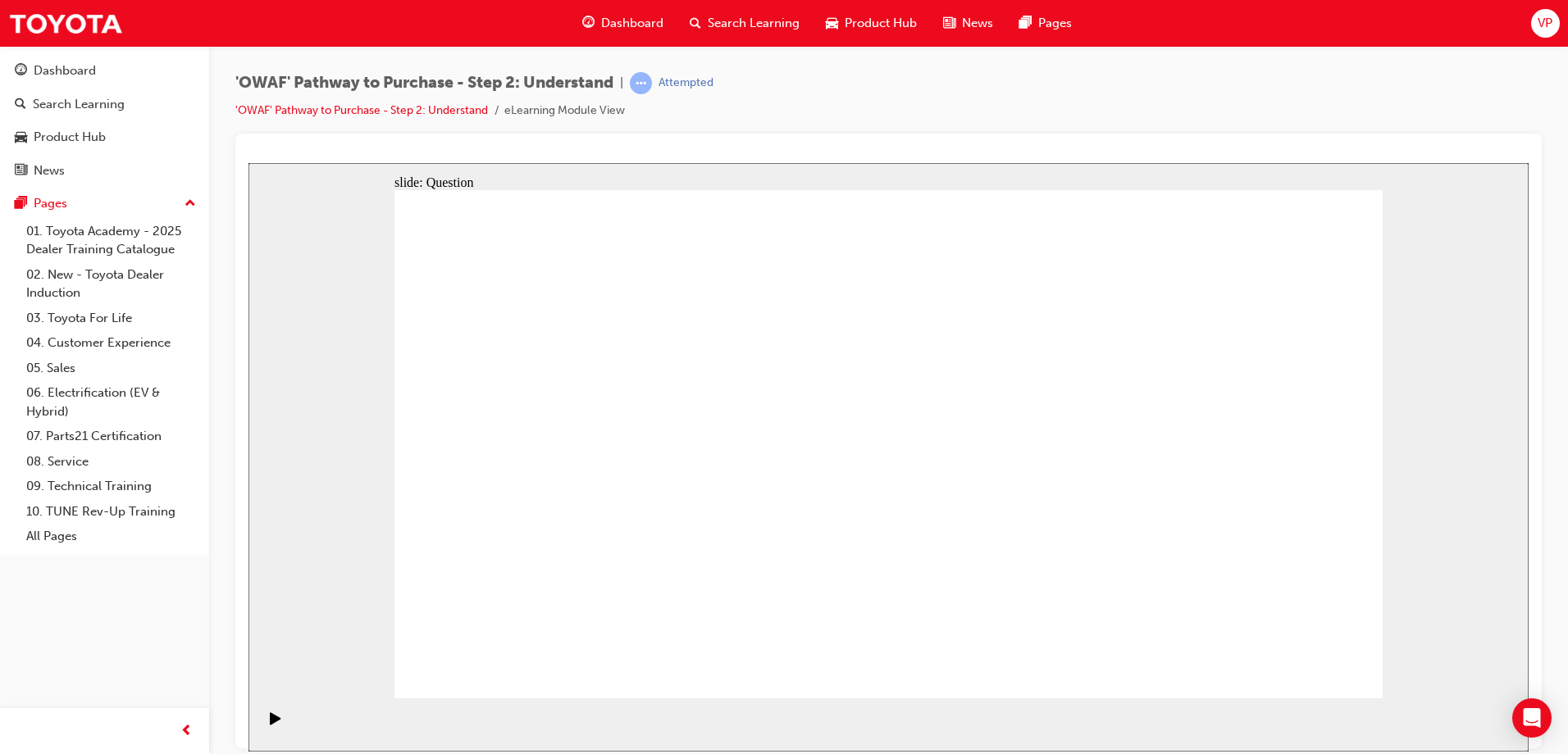
checkbox input "false"
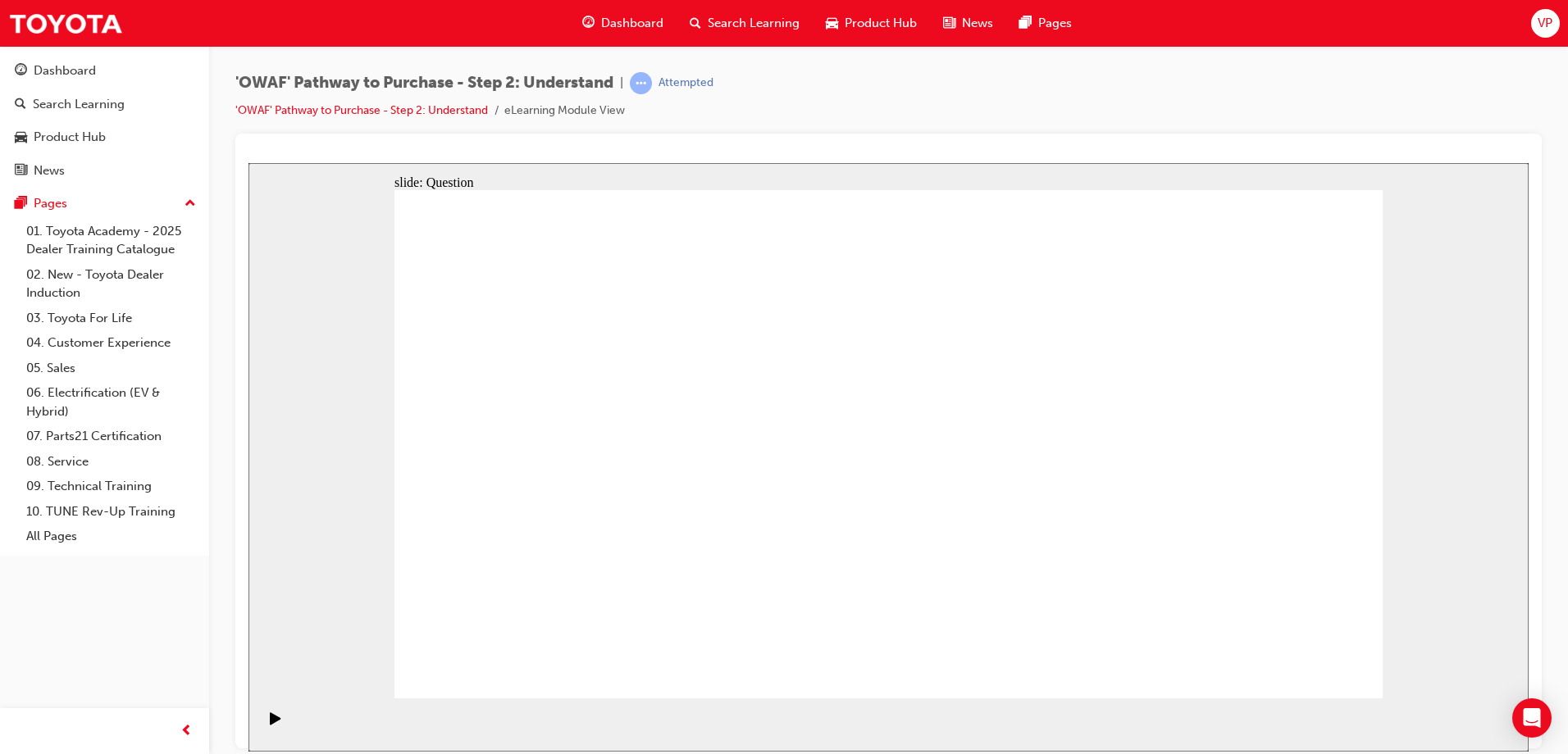
checkbox input "false"
checkbox input "true"
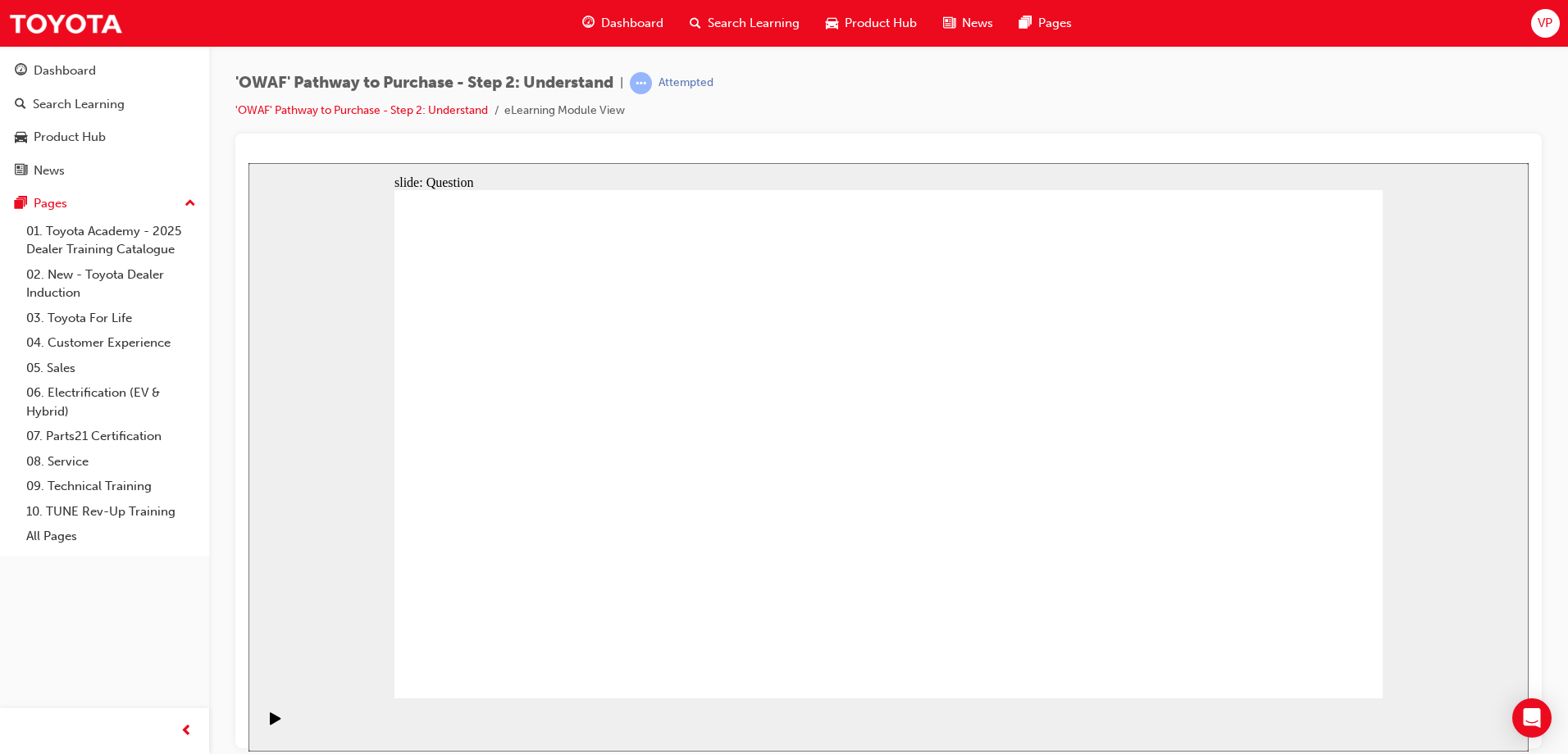
checkbox input "true"
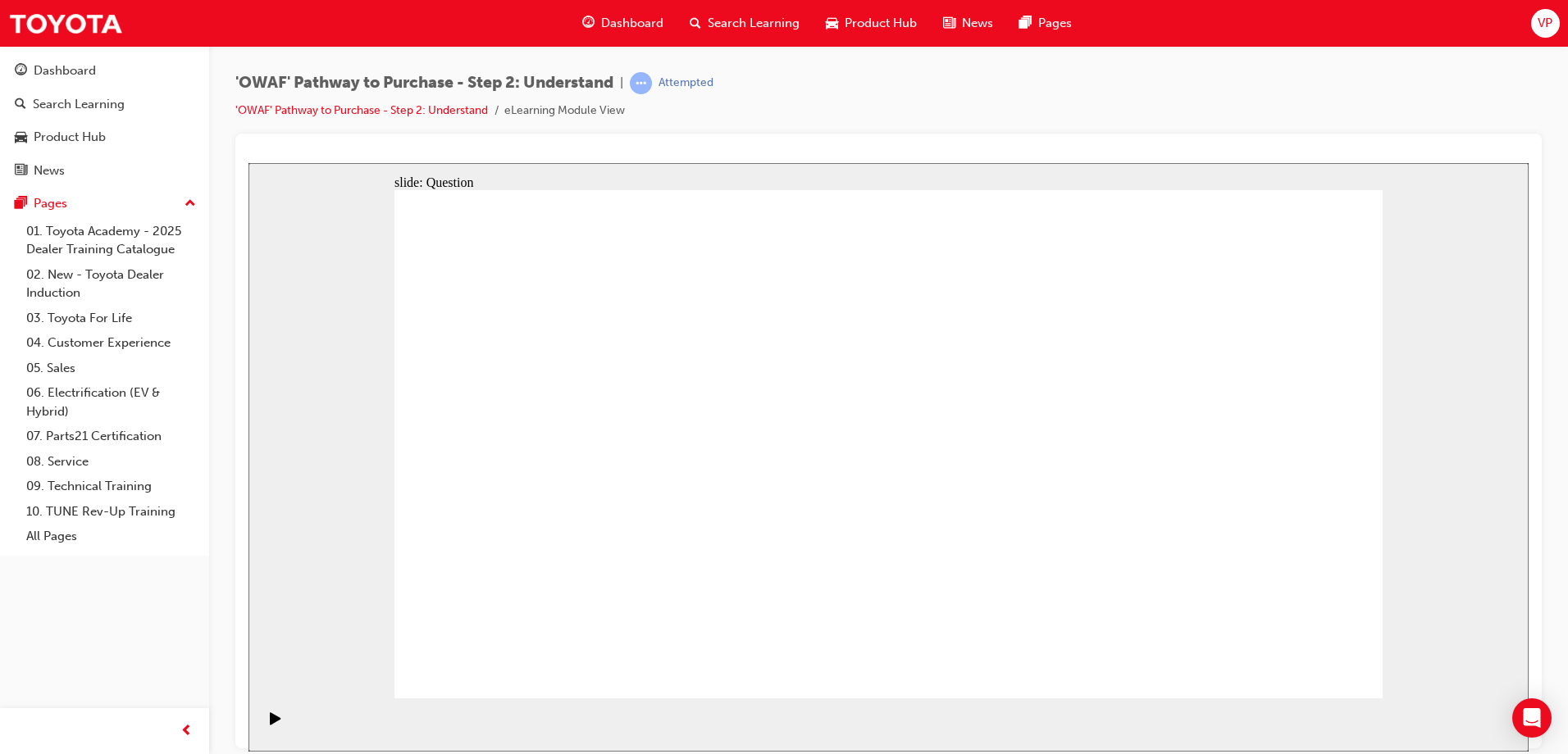
checkbox input "true"
radio input "true"
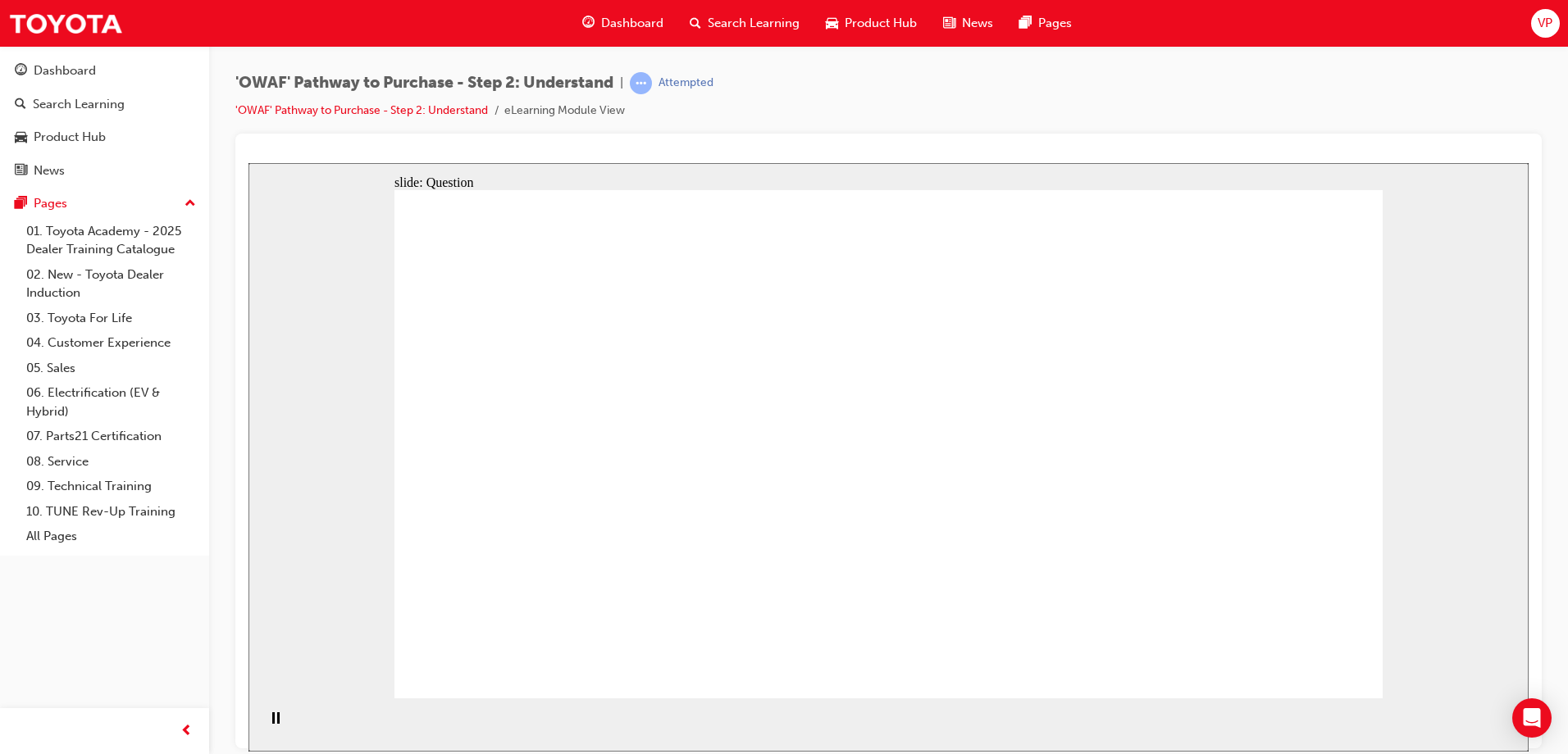
drag, startPoint x: 500, startPoint y: 503, endPoint x: 499, endPoint y: 593, distance: 90.0
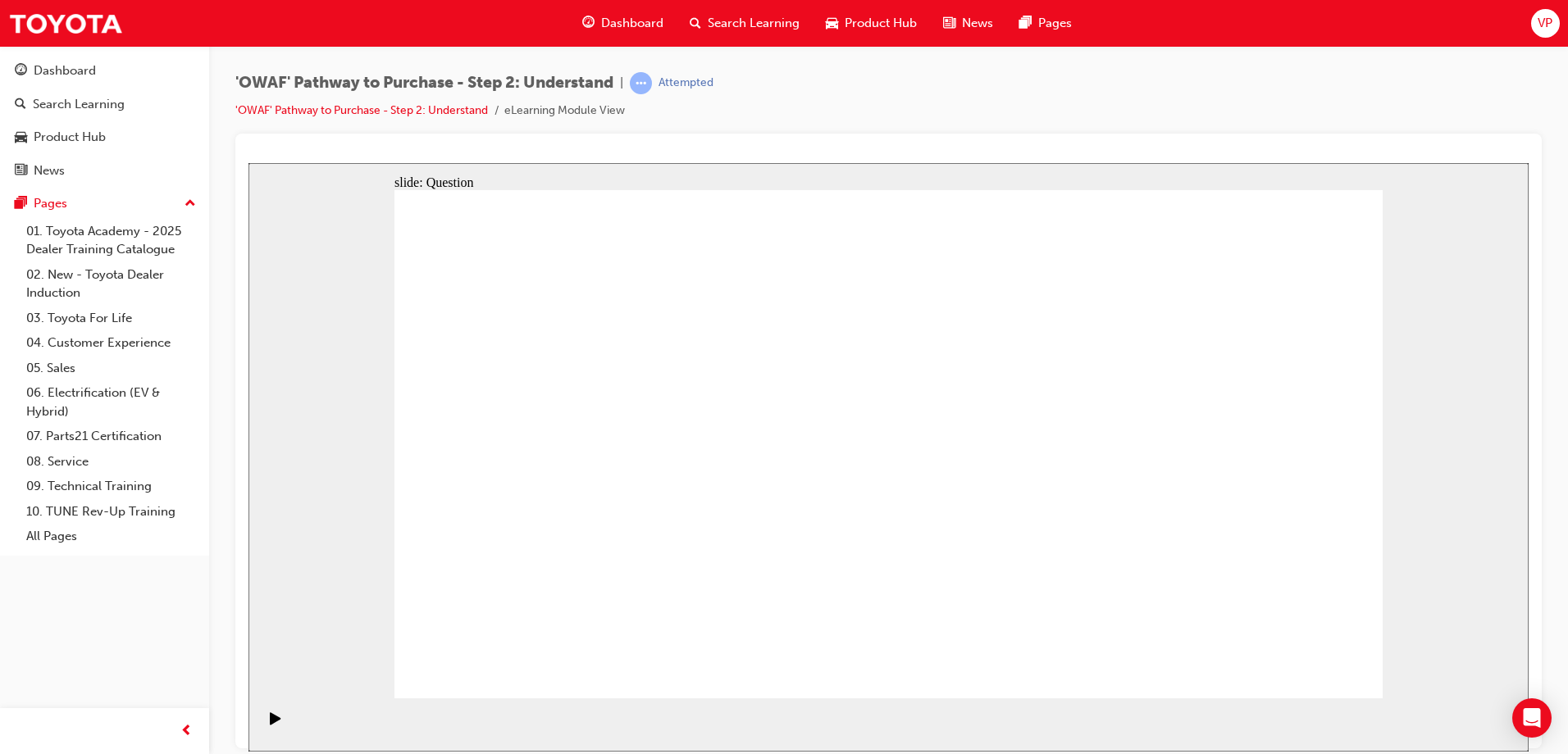
drag, startPoint x: 1087, startPoint y: 387, endPoint x: 506, endPoint y: 565, distance: 607.7
drag, startPoint x: 989, startPoint y: 383, endPoint x: 593, endPoint y: 588, distance: 445.9
drag, startPoint x: 792, startPoint y: 394, endPoint x: 697, endPoint y: 589, distance: 216.9
drag, startPoint x: 1207, startPoint y: 403, endPoint x: 814, endPoint y: 583, distance: 432.3
drag, startPoint x: 590, startPoint y: 381, endPoint x: 889, endPoint y: 575, distance: 356.4
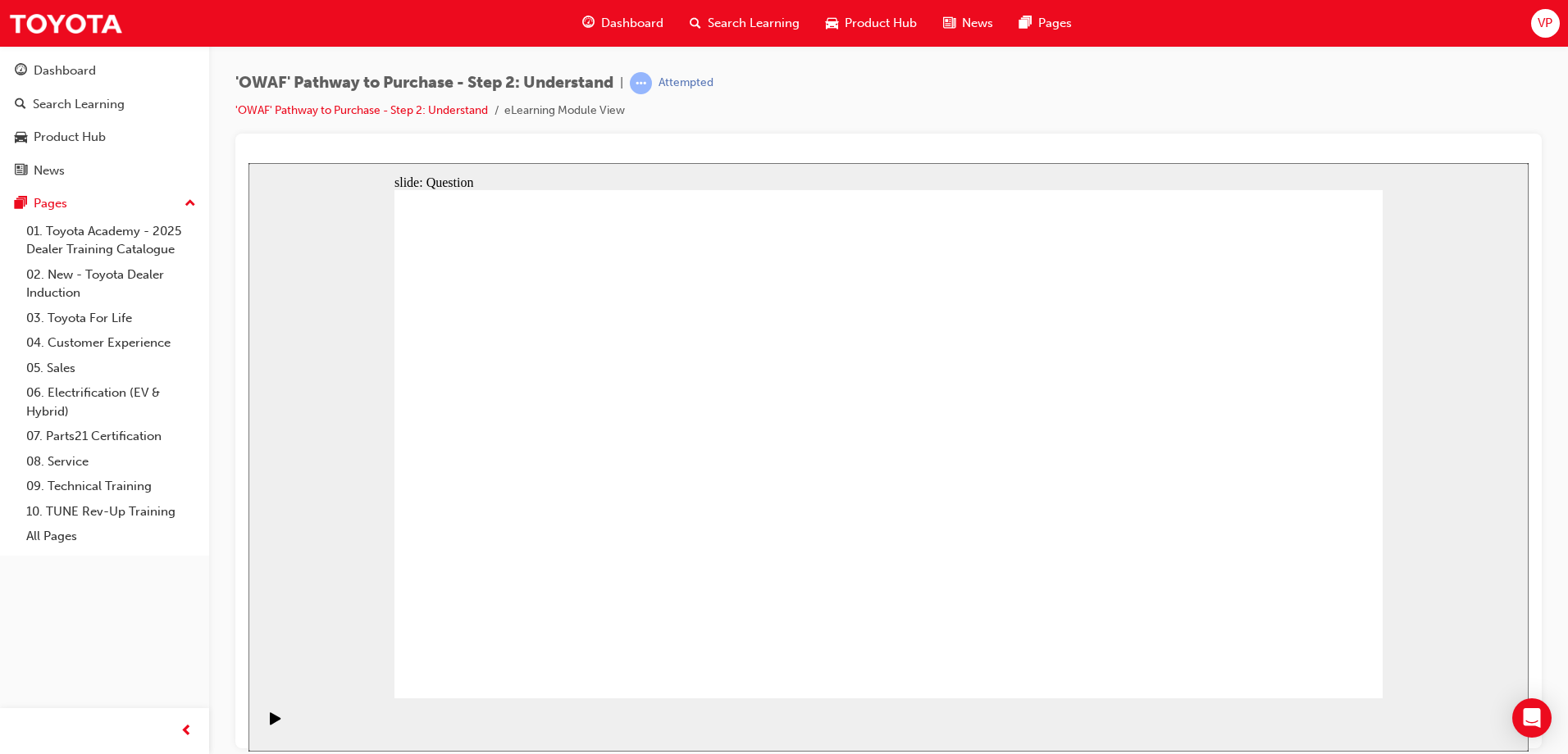
drag, startPoint x: 547, startPoint y: 402, endPoint x: 977, endPoint y: 562, distance: 458.8
drag, startPoint x: 1294, startPoint y: 395, endPoint x: 1077, endPoint y: 589, distance: 291.1
drag, startPoint x: 942, startPoint y: 411, endPoint x: 926, endPoint y: 464, distance: 55.4
drag, startPoint x: 697, startPoint y: 382, endPoint x: 1176, endPoint y: 565, distance: 512.8
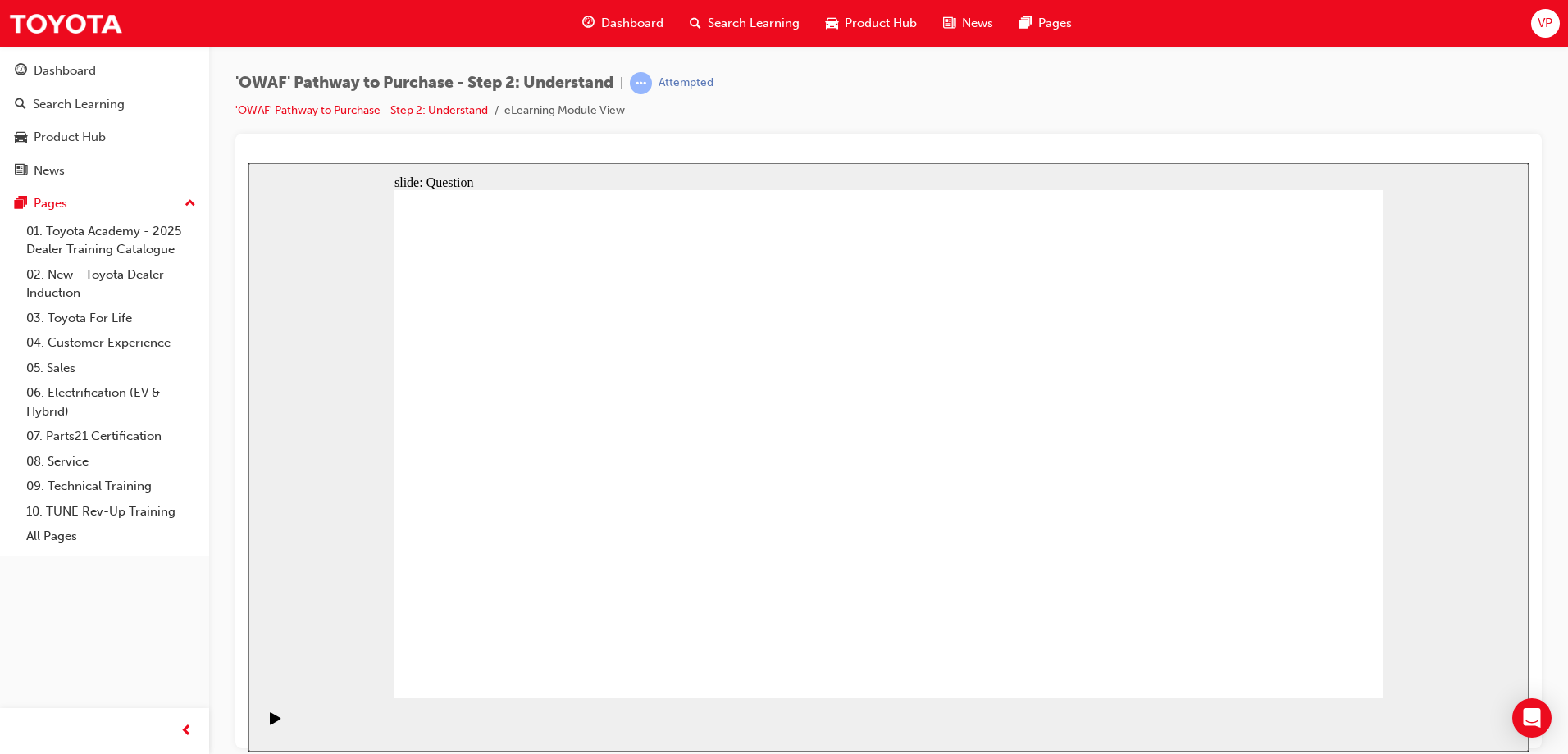
drag, startPoint x: 1339, startPoint y: 651, endPoint x: 1310, endPoint y: 666, distance: 32.6
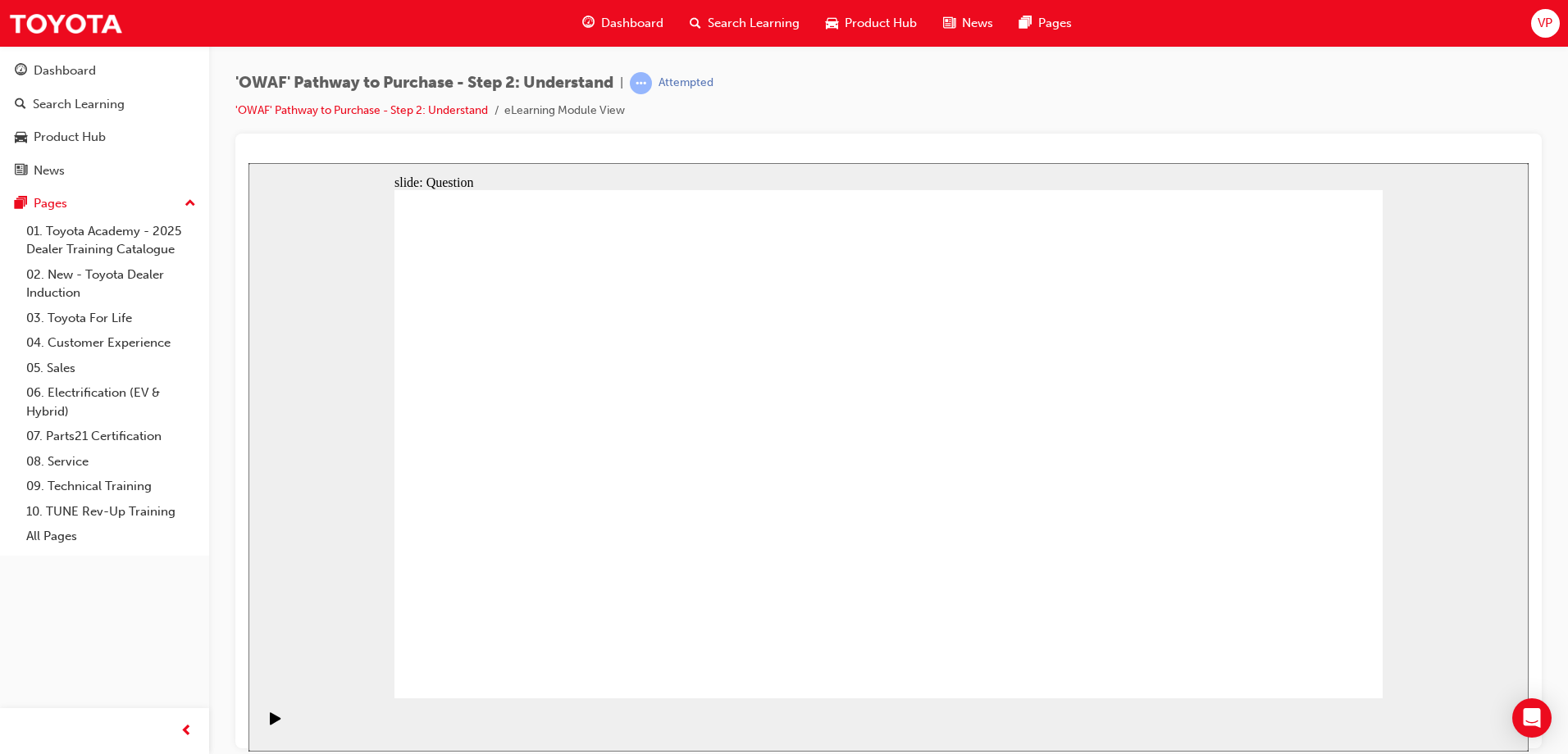
drag, startPoint x: 1164, startPoint y: 549, endPoint x: 592, endPoint y: 519, distance: 572.8
drag, startPoint x: 1218, startPoint y: 510, endPoint x: 903, endPoint y: 481, distance: 316.3
drag, startPoint x: 1202, startPoint y: 506, endPoint x: 541, endPoint y: 483, distance: 661.4
drag, startPoint x: 1216, startPoint y: 502, endPoint x: 632, endPoint y: 505, distance: 584.0
drag, startPoint x: 1203, startPoint y: 496, endPoint x: 861, endPoint y: 513, distance: 342.4
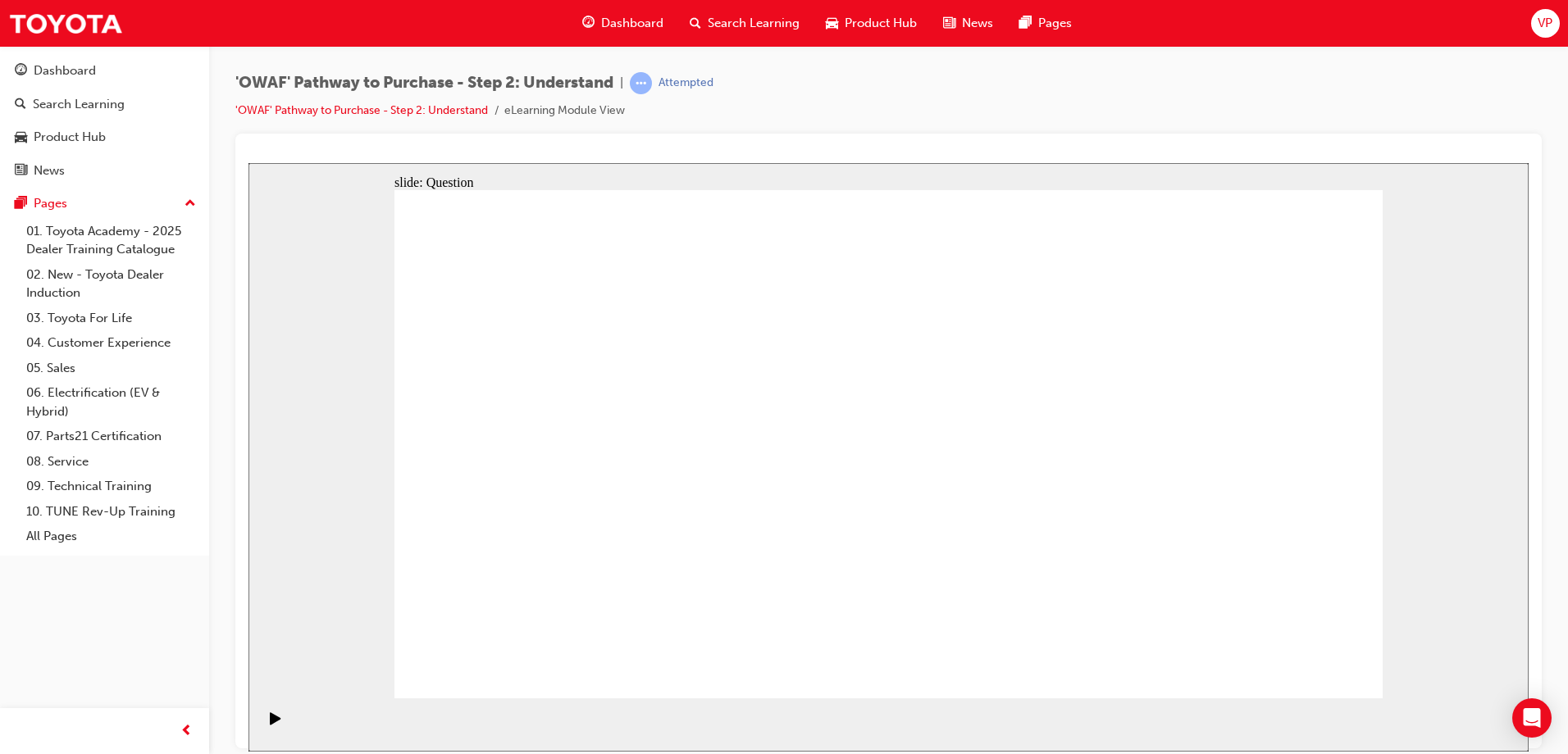
drag, startPoint x: 1217, startPoint y: 501, endPoint x: 599, endPoint y: 515, distance: 618.2
drag, startPoint x: 1231, startPoint y: 503, endPoint x: 615, endPoint y: 522, distance: 616.3
drag, startPoint x: 1212, startPoint y: 493, endPoint x: 607, endPoint y: 508, distance: 605.2
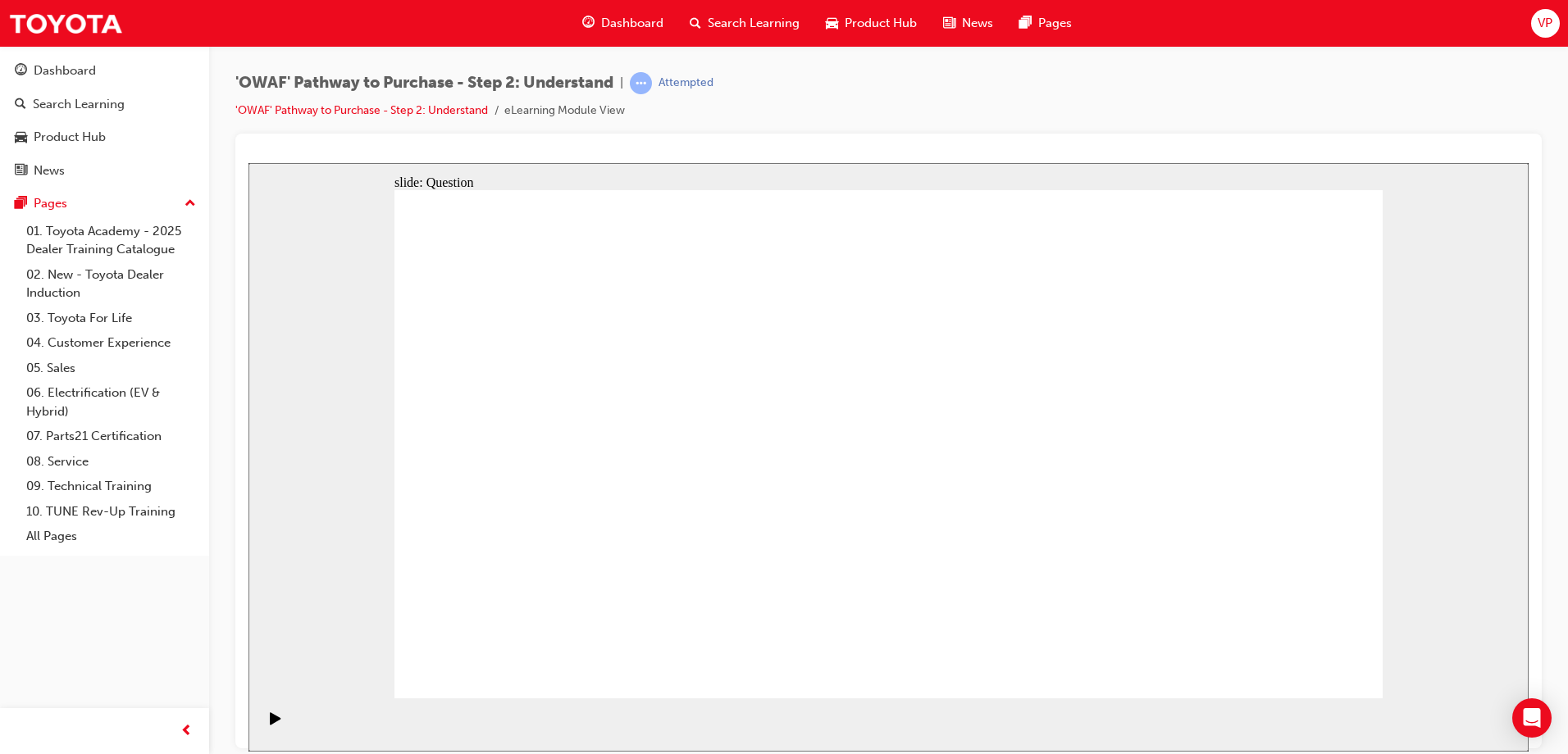
drag, startPoint x: 1201, startPoint y: 515, endPoint x: 597, endPoint y: 524, distance: 604.1
drag, startPoint x: 1166, startPoint y: 574, endPoint x: 686, endPoint y: 516, distance: 483.5
drag, startPoint x: 1223, startPoint y: 495, endPoint x: 629, endPoint y: 514, distance: 594.3
drag, startPoint x: 1217, startPoint y: 493, endPoint x: 578, endPoint y: 501, distance: 639.1
drag, startPoint x: 1240, startPoint y: 539, endPoint x: 645, endPoint y: 519, distance: 595.3
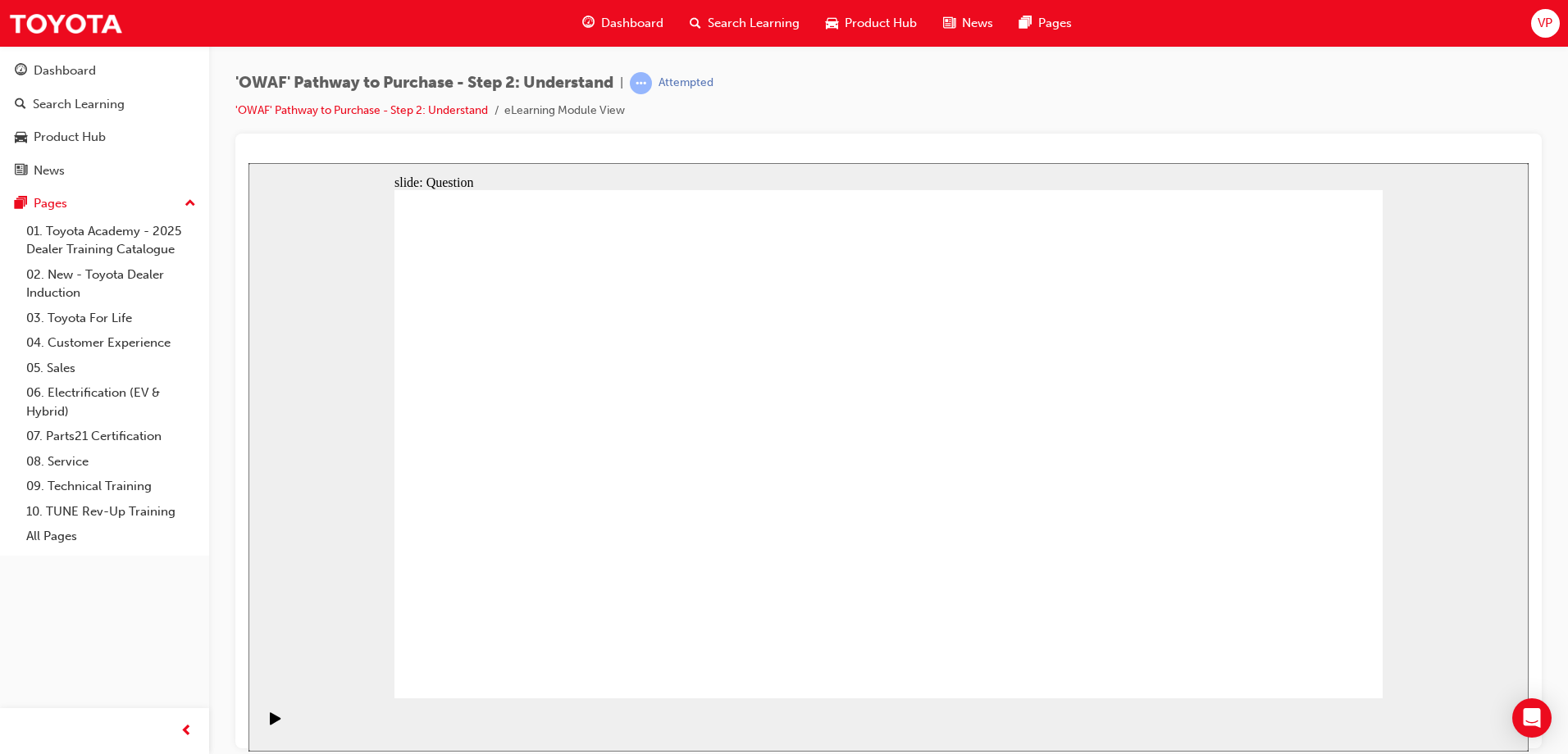
drag, startPoint x: 1209, startPoint y: 474, endPoint x: 948, endPoint y: 504, distance: 262.7
drag, startPoint x: 1208, startPoint y: 506, endPoint x: 640, endPoint y: 497, distance: 568.1
drag, startPoint x: 1233, startPoint y: 498, endPoint x: 657, endPoint y: 521, distance: 576.5
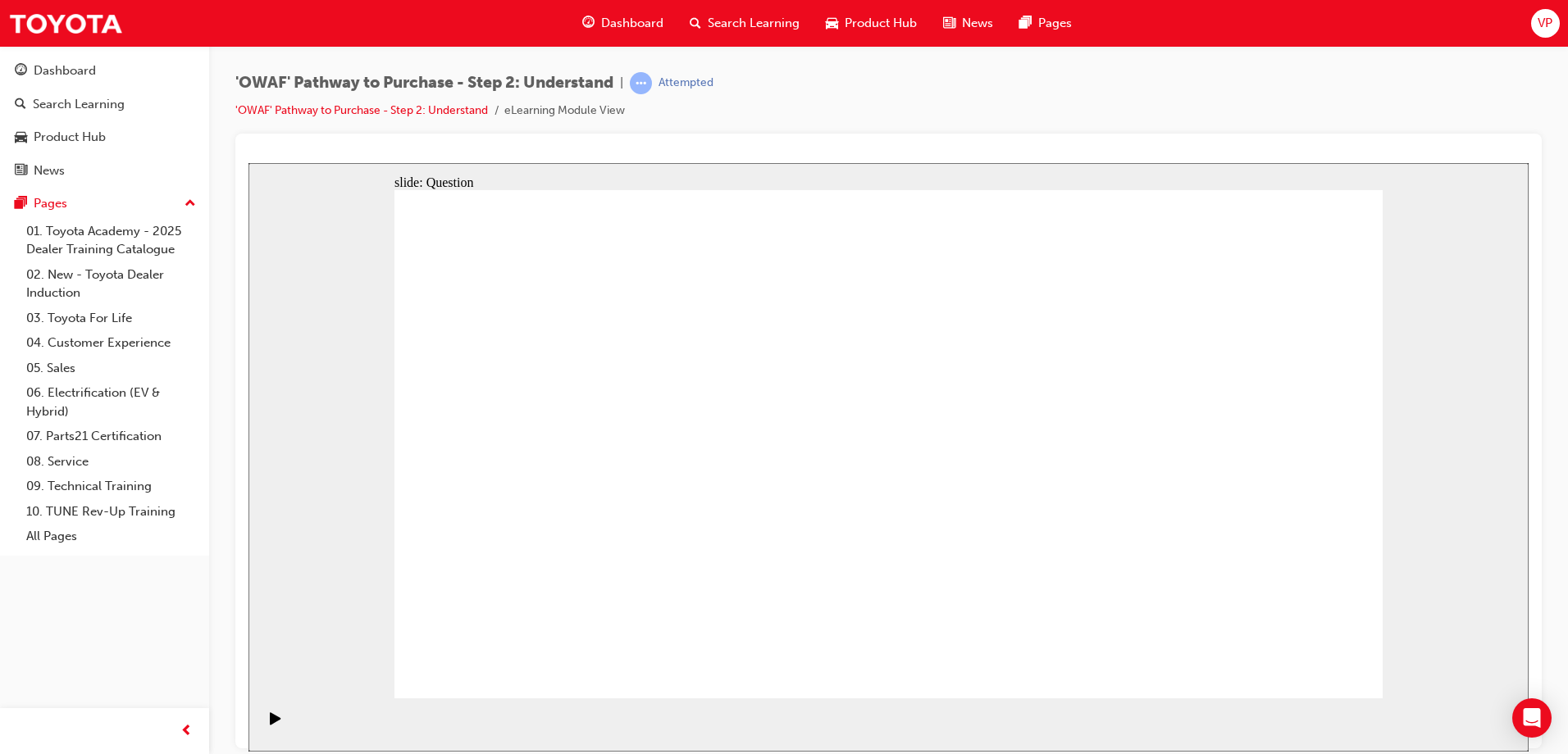
drag, startPoint x: 640, startPoint y: 542, endPoint x: 682, endPoint y: 397, distance: 151.0
drag, startPoint x: 615, startPoint y: 603, endPoint x: 666, endPoint y: 396, distance: 213.2
drag, startPoint x: 789, startPoint y: 653, endPoint x: 889, endPoint y: 399, distance: 273.0
drag, startPoint x: 934, startPoint y: 552, endPoint x: 1057, endPoint y: 397, distance: 197.9
drag, startPoint x: 1129, startPoint y: 650, endPoint x: 893, endPoint y: 450, distance: 309.3
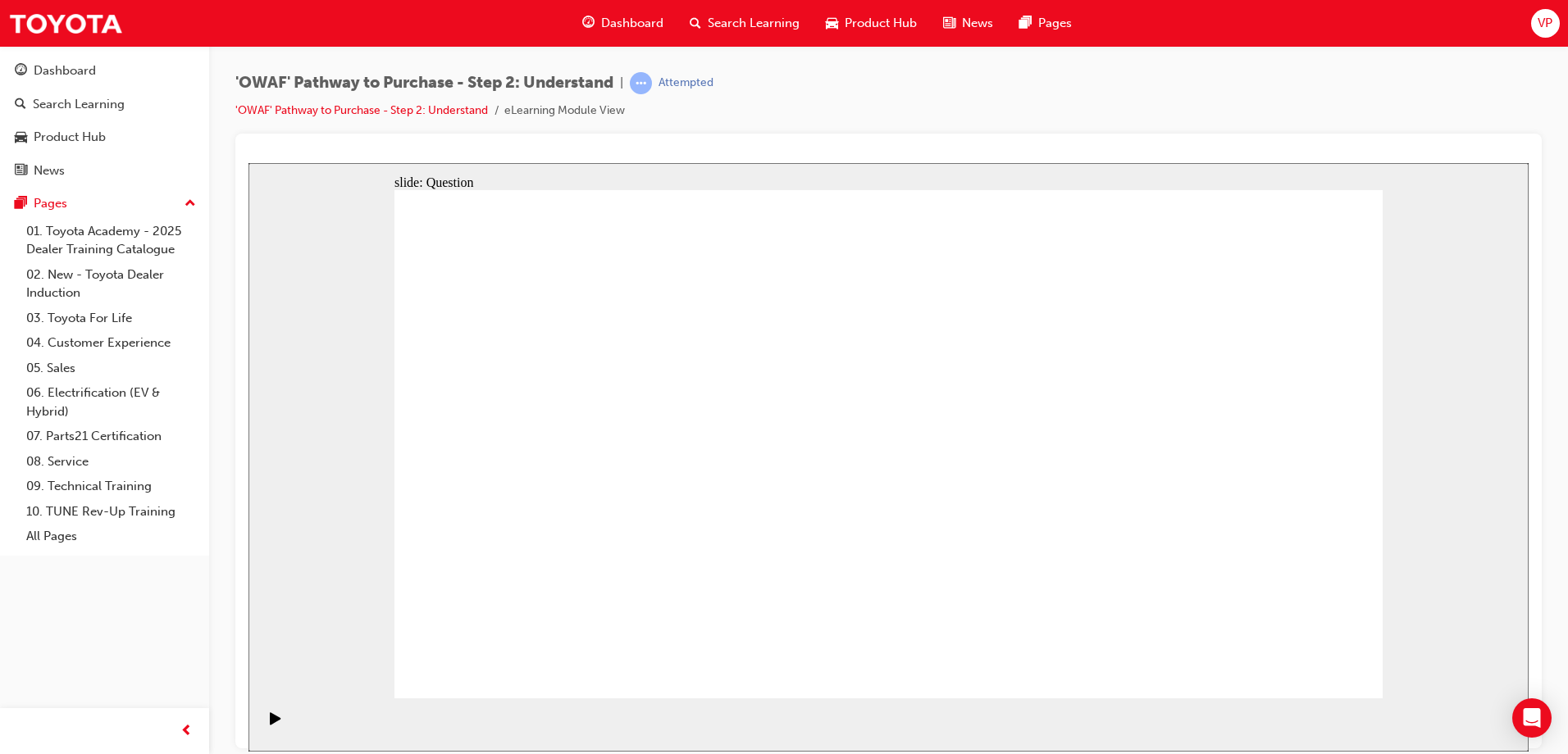
drag, startPoint x: 871, startPoint y: 542, endPoint x: 817, endPoint y: 615, distance: 90.8
checkbox input "true"
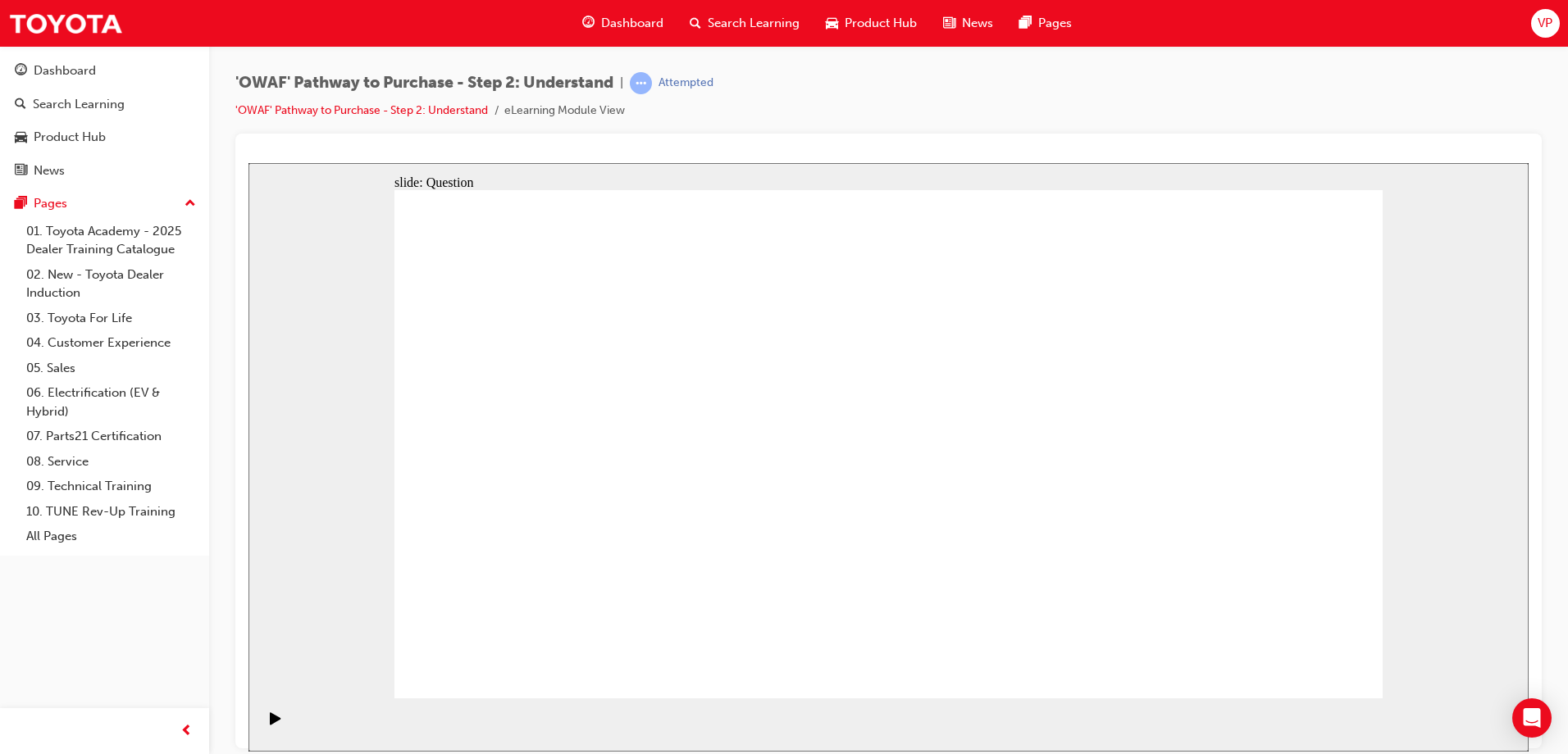
checkbox input "true"
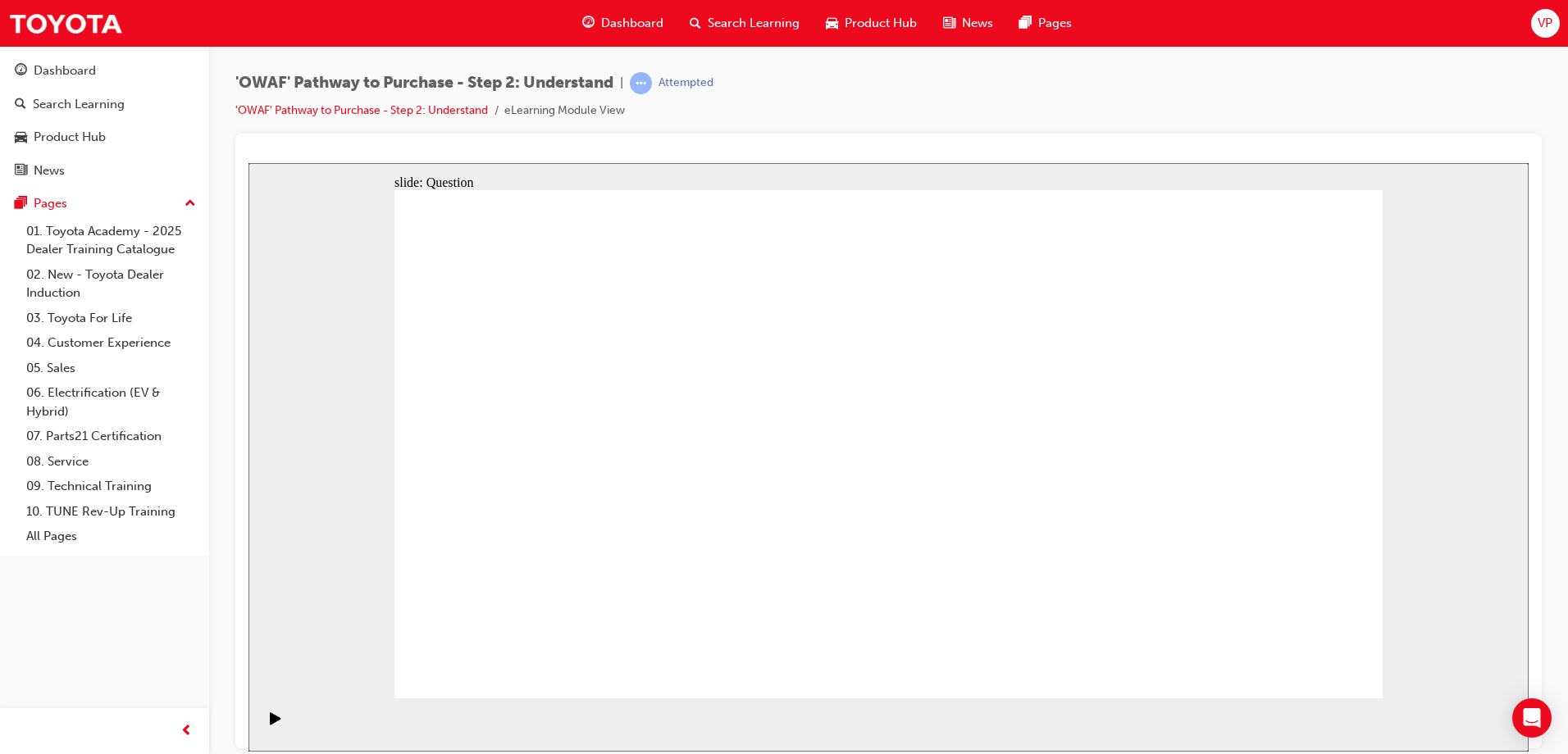
checkbox input "true"
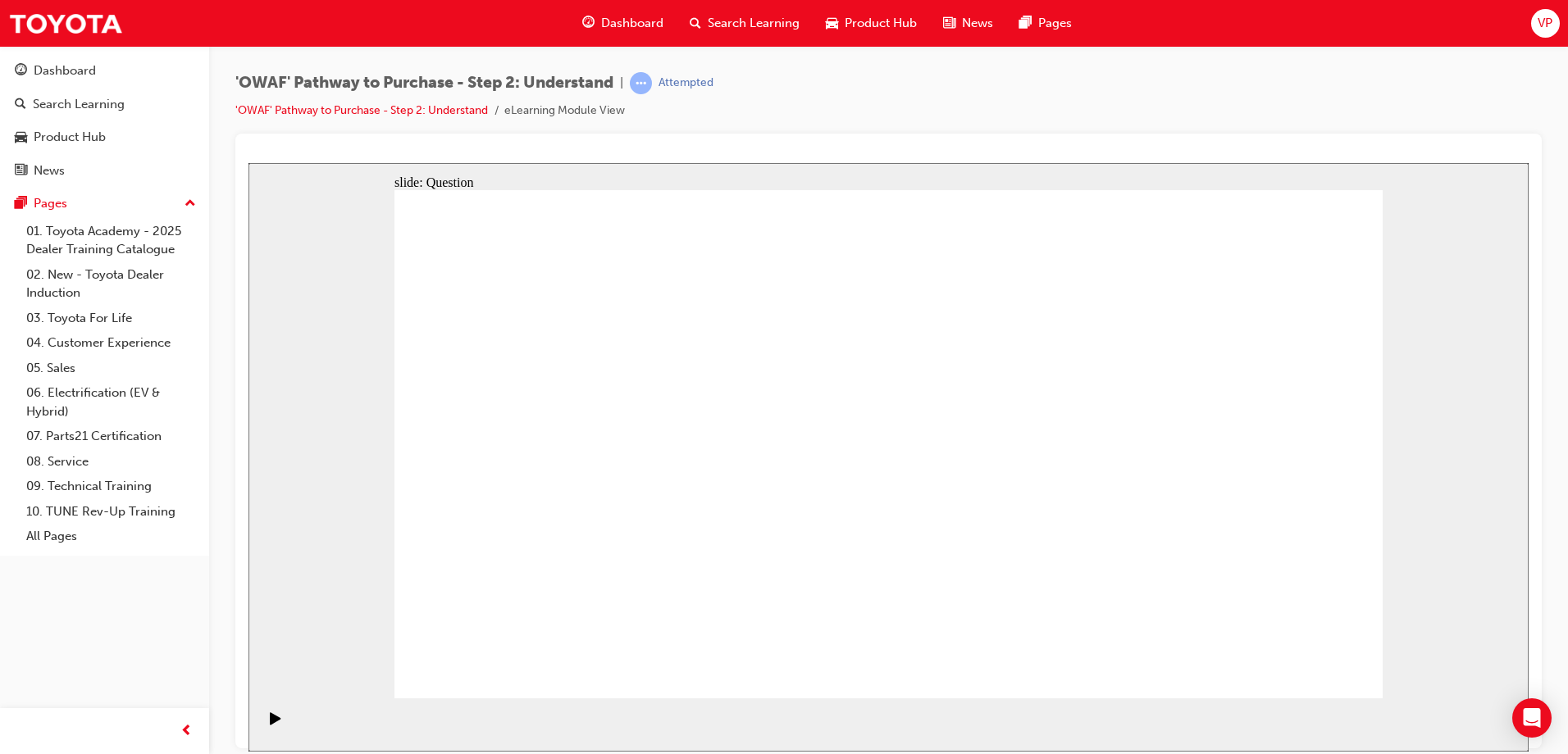
checkbox input "true"
radio input "true"
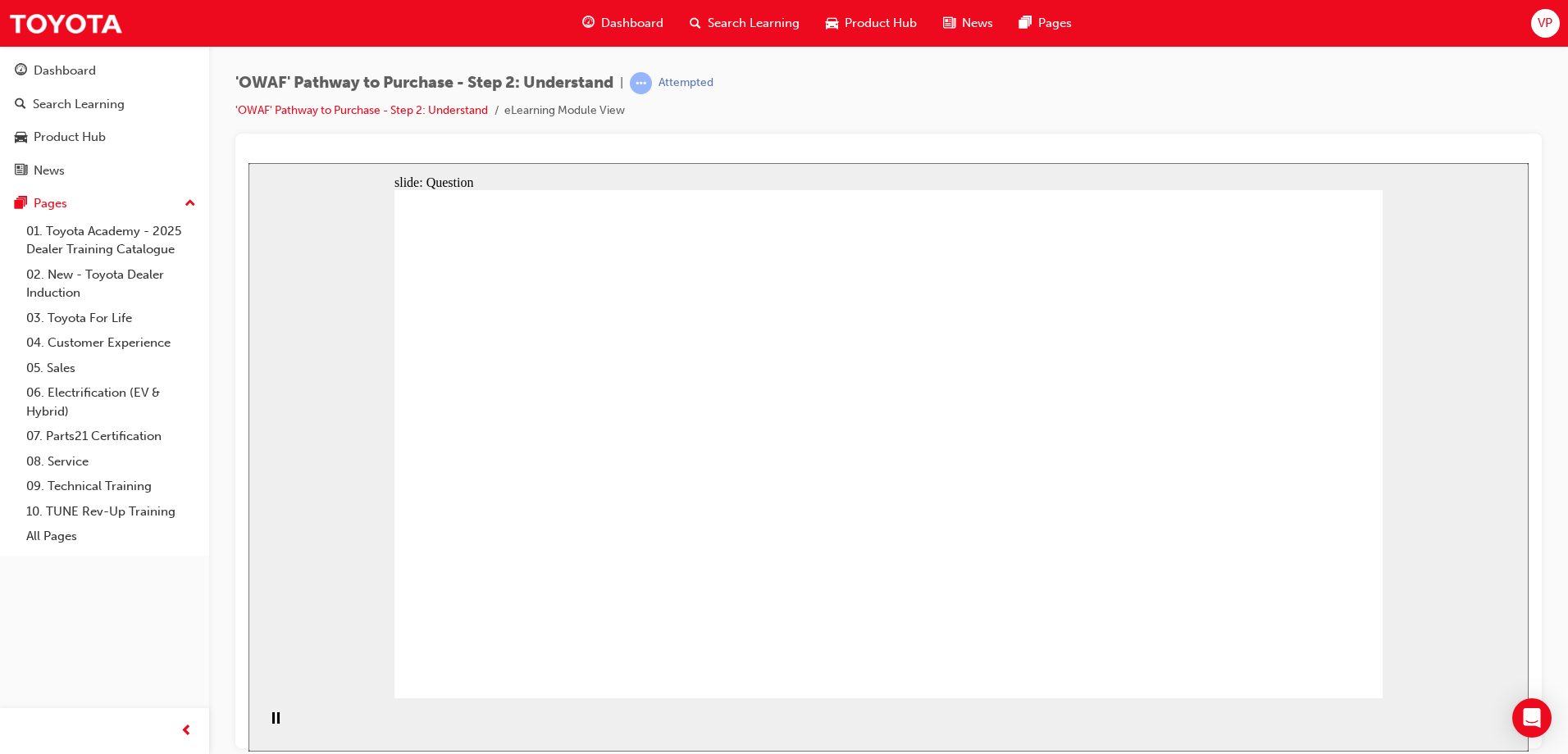
drag, startPoint x: 905, startPoint y: 432, endPoint x: 504, endPoint y: 584, distance: 428.8
drag, startPoint x: 986, startPoint y: 384, endPoint x: 574, endPoint y: 583, distance: 457.5
drag, startPoint x: 1081, startPoint y: 396, endPoint x: 695, endPoint y: 596, distance: 434.7
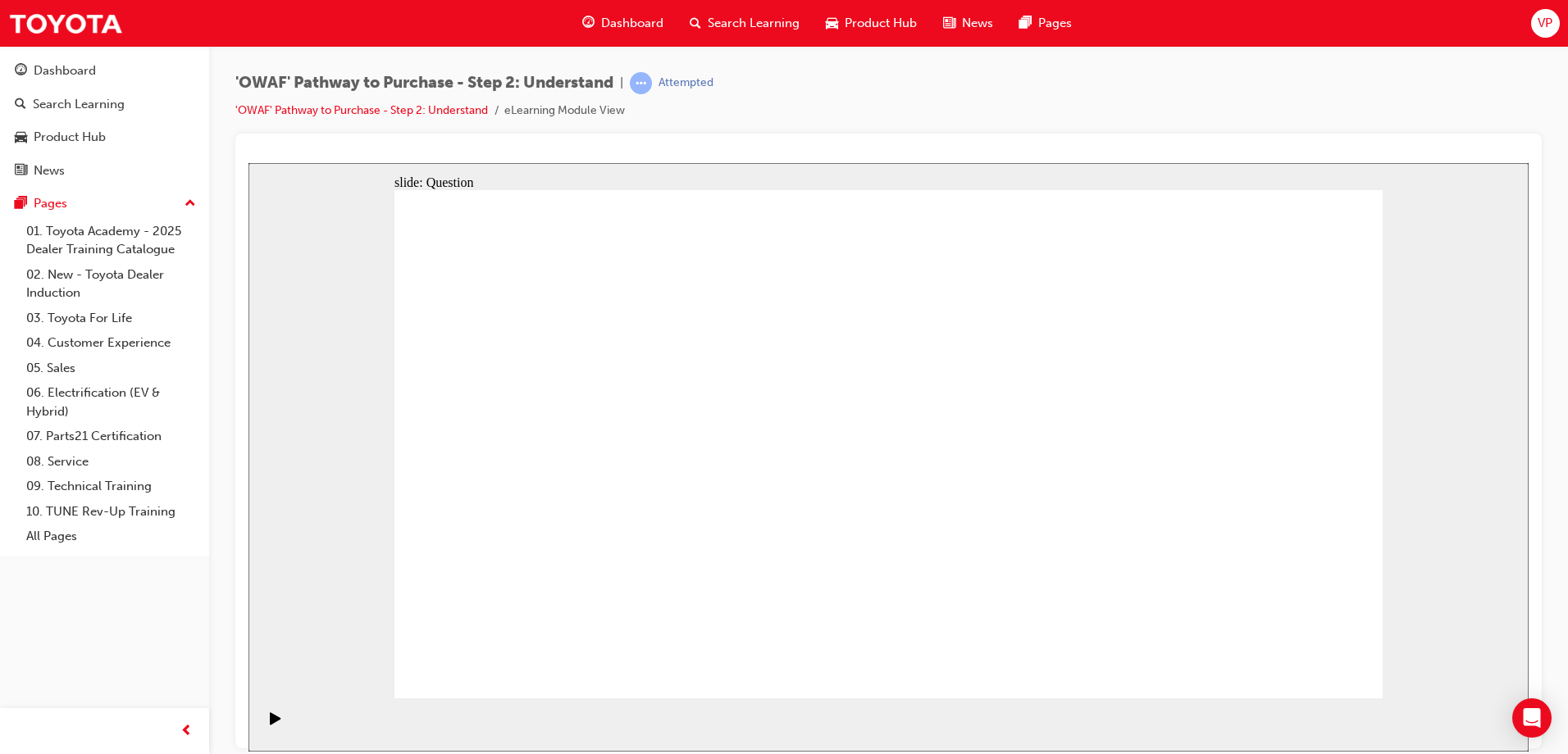
drag, startPoint x: 1254, startPoint y: 400, endPoint x: 768, endPoint y: 604, distance: 527.1
drag, startPoint x: 597, startPoint y: 375, endPoint x: 897, endPoint y: 570, distance: 357.8
drag, startPoint x: 1176, startPoint y: 395, endPoint x: 982, endPoint y: 609, distance: 288.8
drag, startPoint x: 802, startPoint y: 396, endPoint x: 1193, endPoint y: 585, distance: 434.3
drag, startPoint x: 690, startPoint y: 394, endPoint x: 1086, endPoint y: 588, distance: 441.0
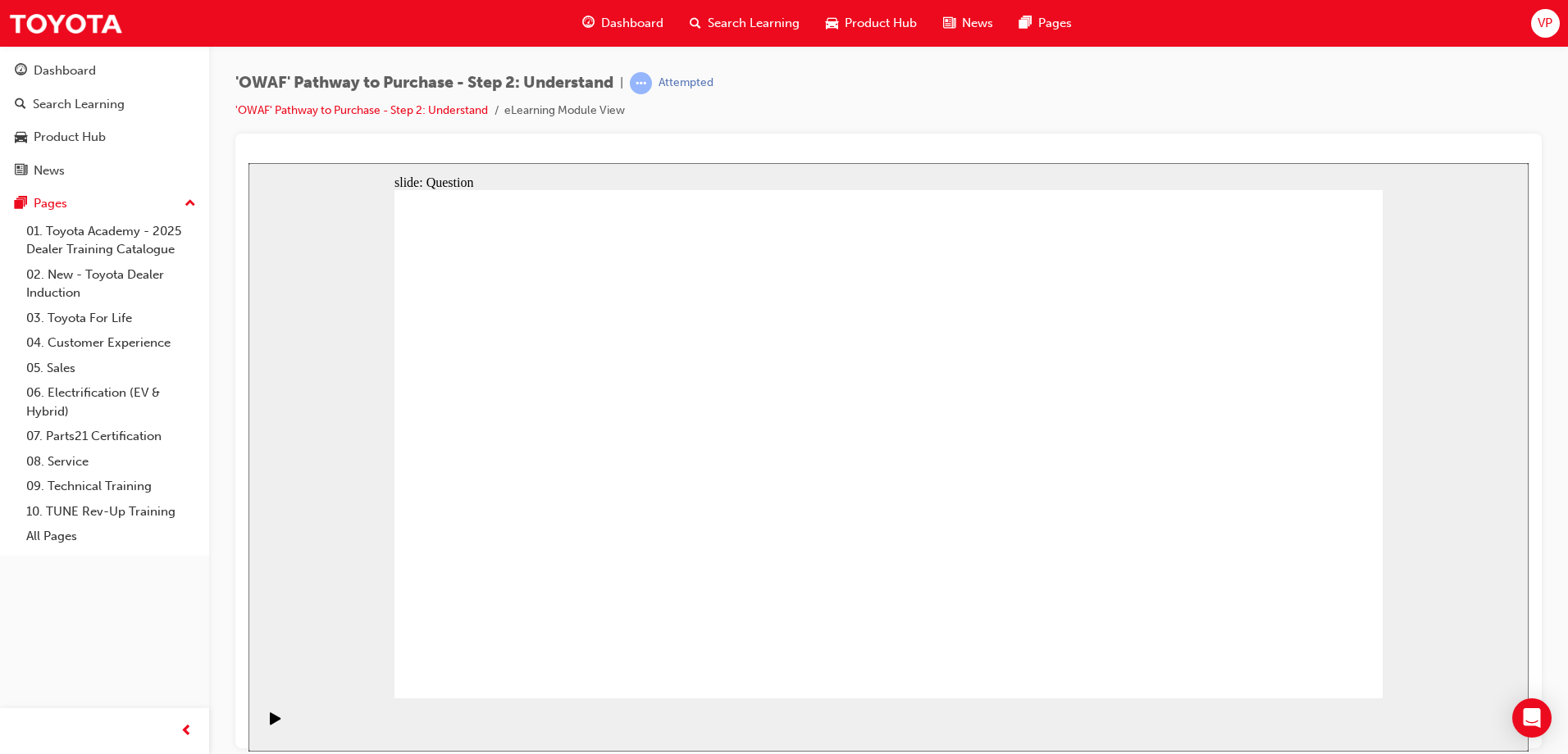
drag, startPoint x: 491, startPoint y: 374, endPoint x: 1286, endPoint y: 564, distance: 817.4
drag, startPoint x: 1077, startPoint y: 583, endPoint x: 1293, endPoint y: 595, distance: 216.3
drag, startPoint x: 481, startPoint y: 379, endPoint x: 1078, endPoint y: 582, distance: 630.6
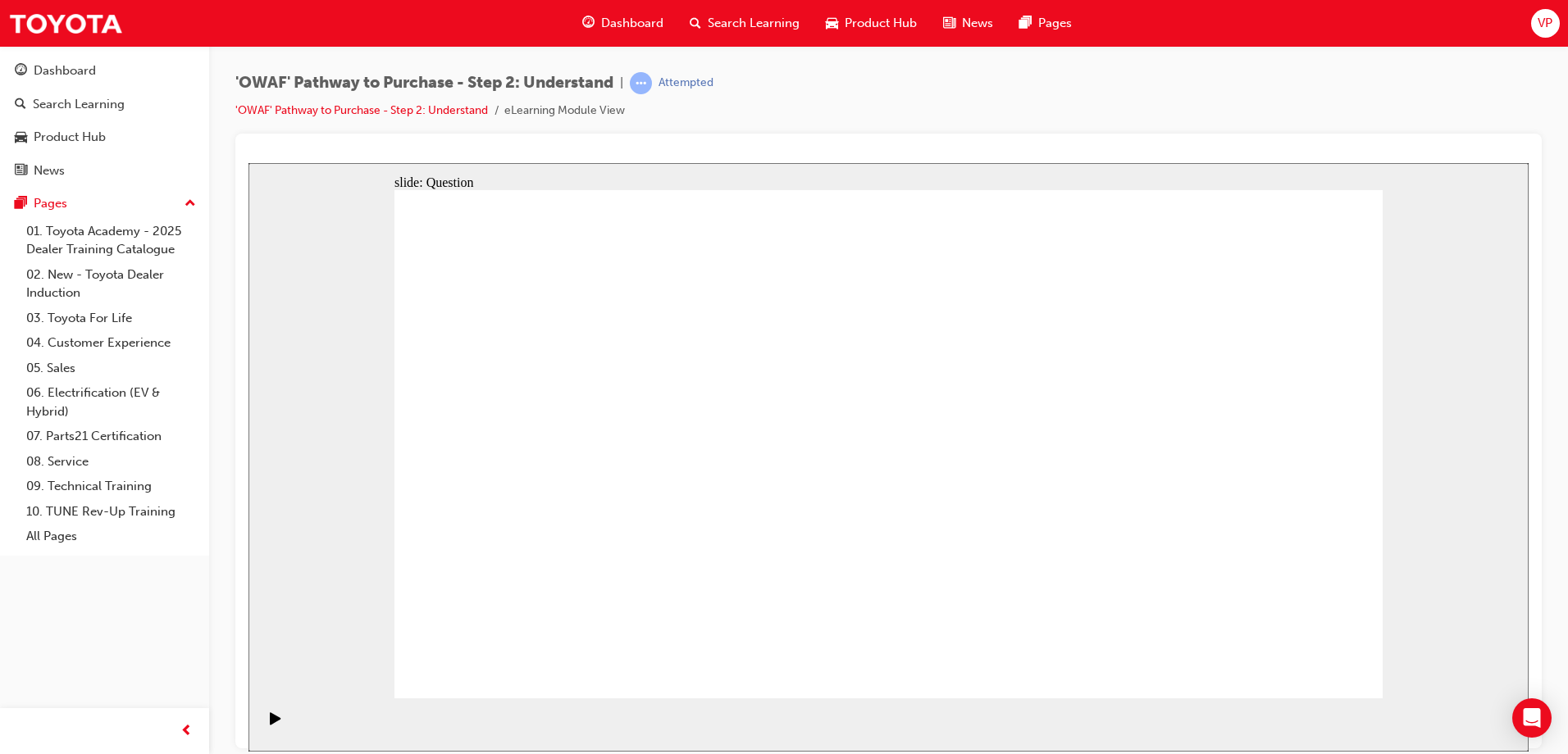
drag, startPoint x: 1007, startPoint y: 437, endPoint x: 830, endPoint y: 211, distance: 287.1
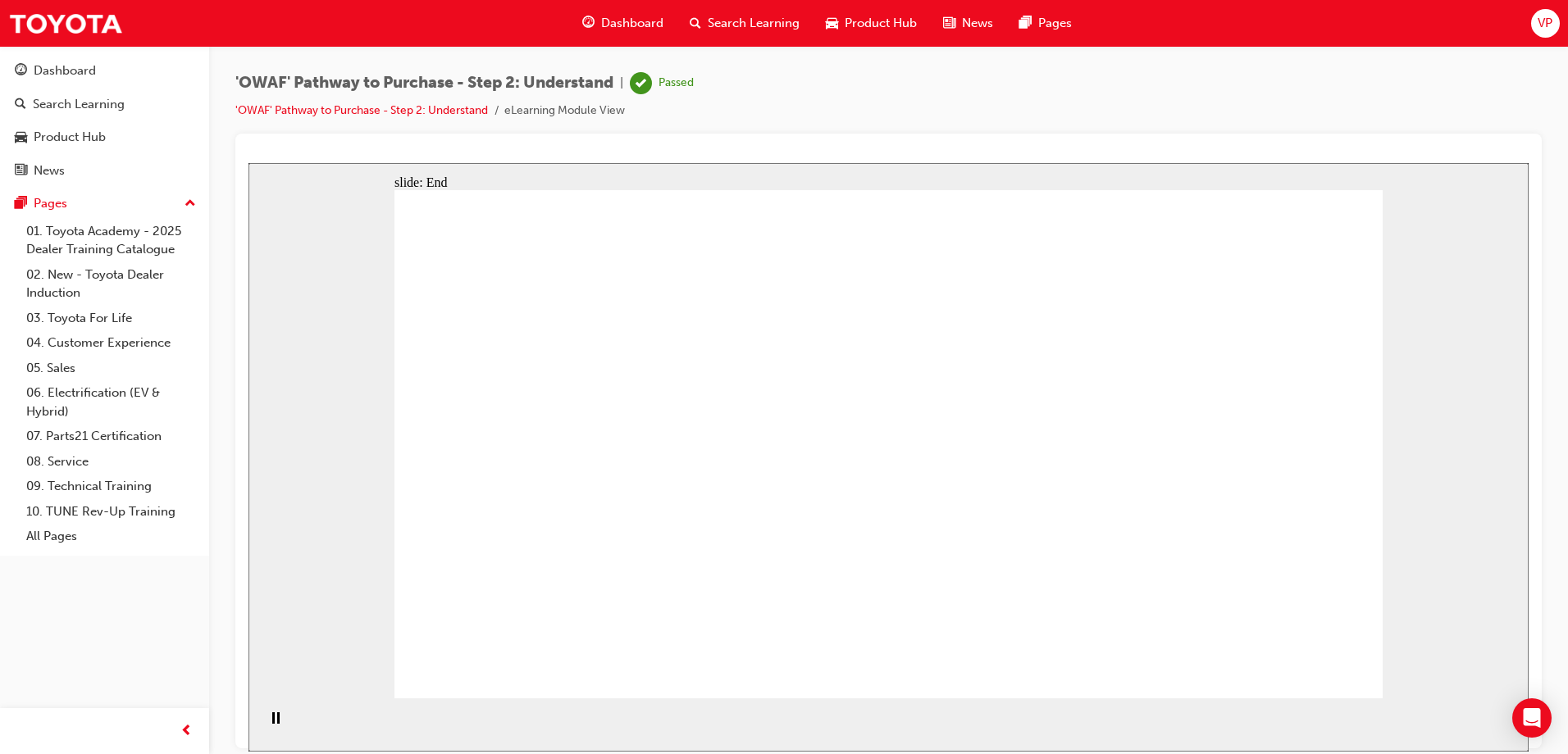
click at [715, 19] on span "Search Learning" at bounding box center [753, 23] width 92 height 19
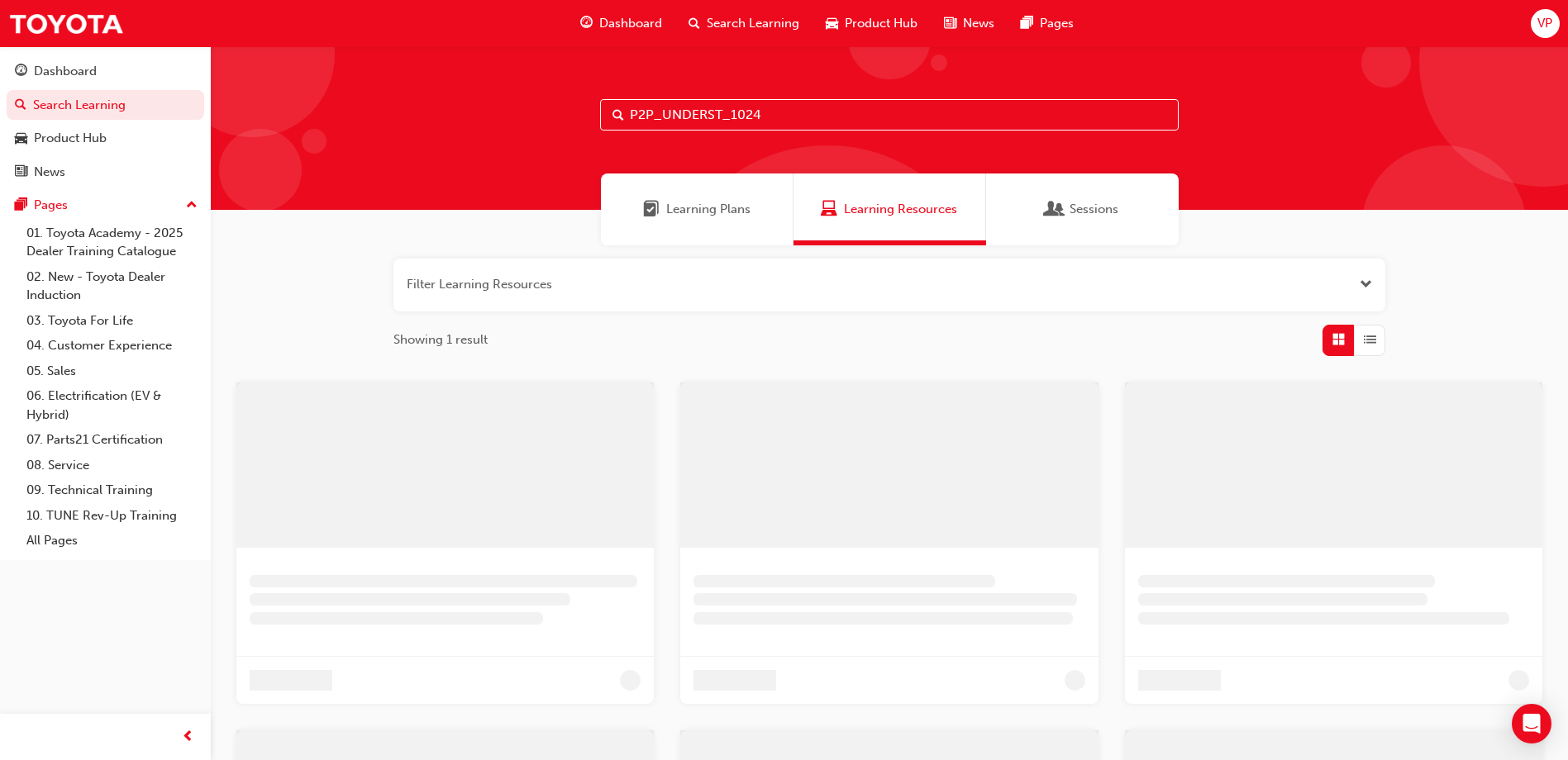
click at [766, 107] on input "P2P_UNDERST_1024" at bounding box center [889, 115] width 578 height 32
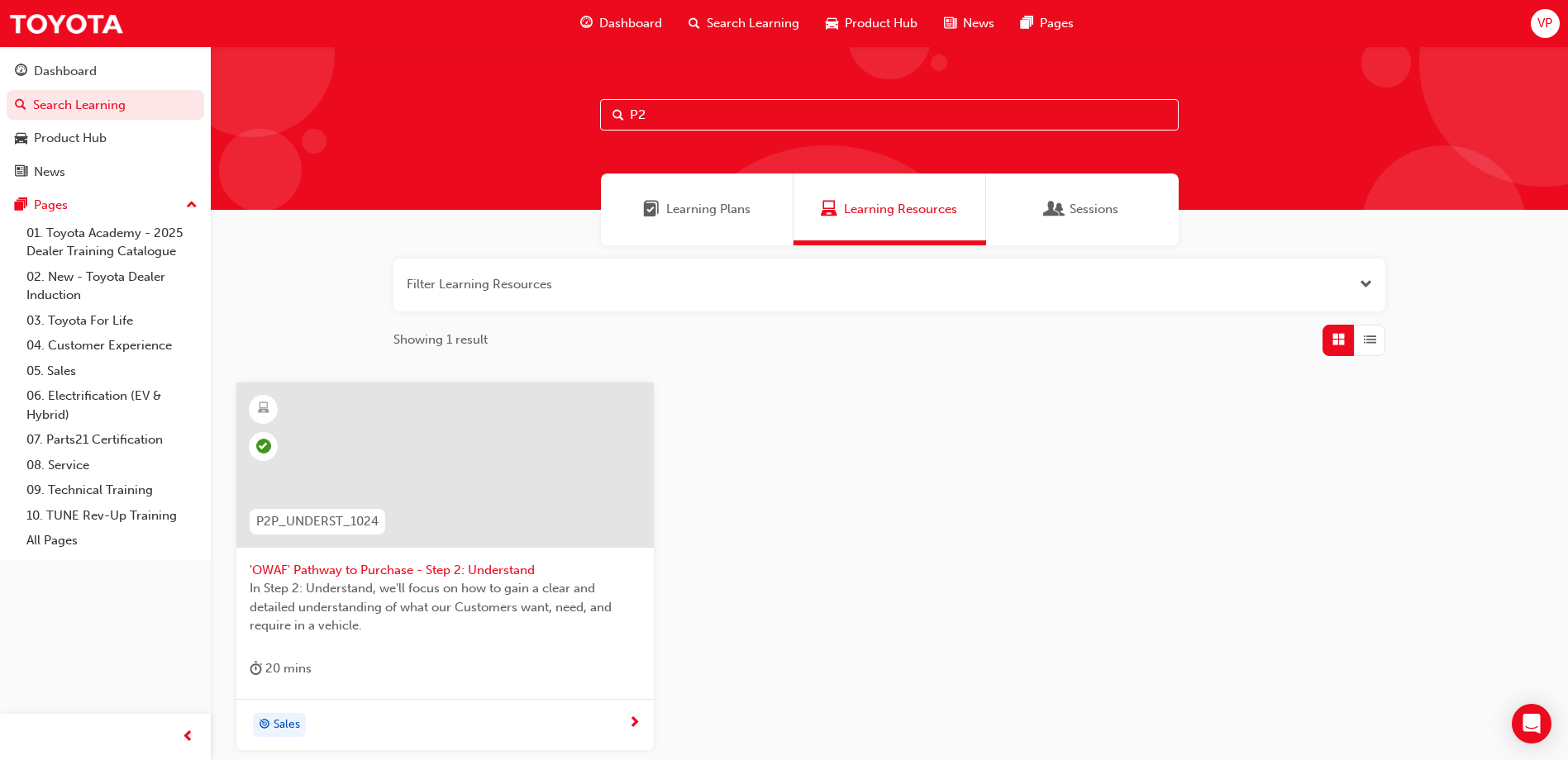
type input "P"
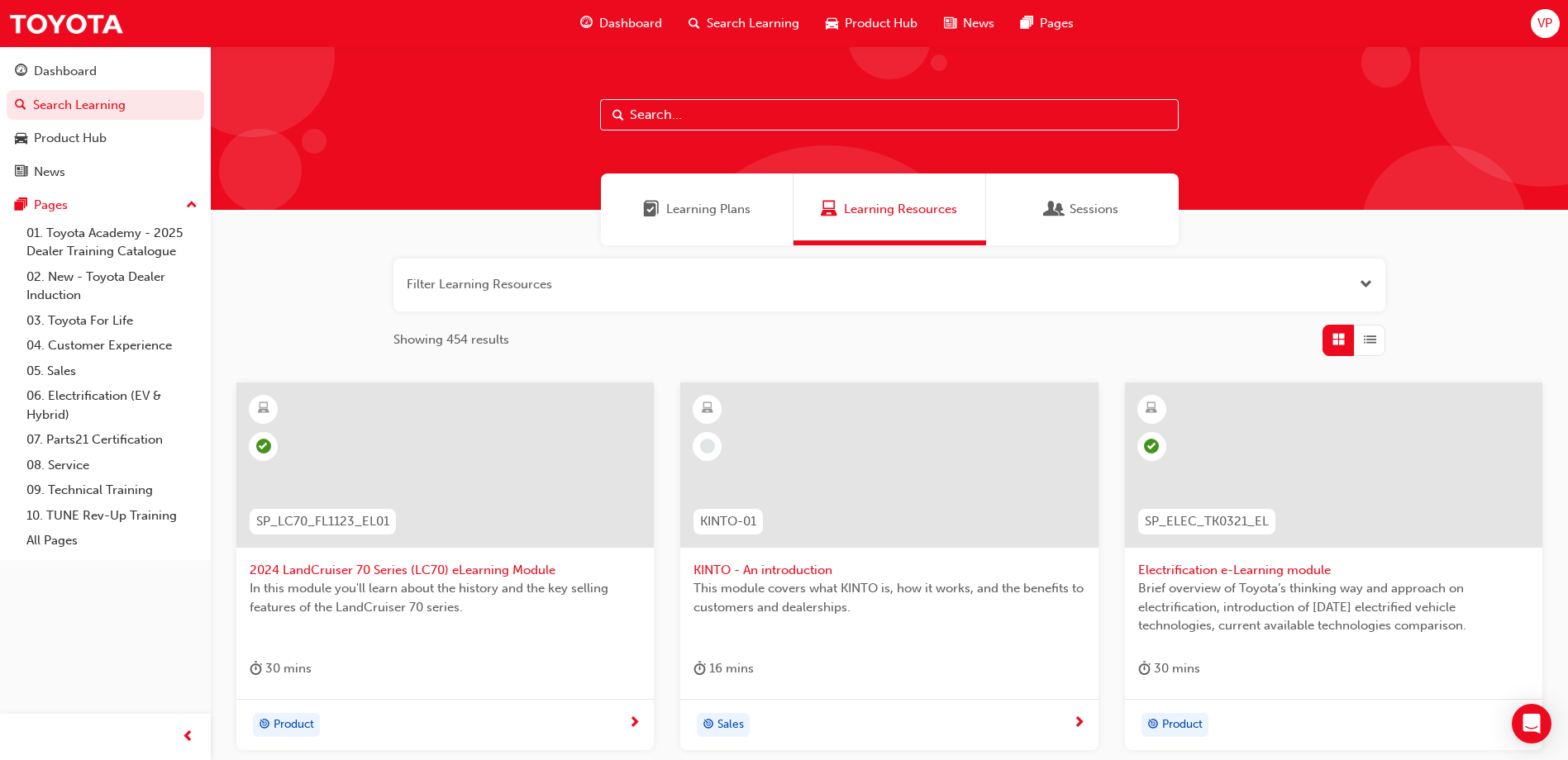
click at [672, 117] on input "text" at bounding box center [889, 115] width 578 height 32
paste input "P2P_ADVISE_1024"
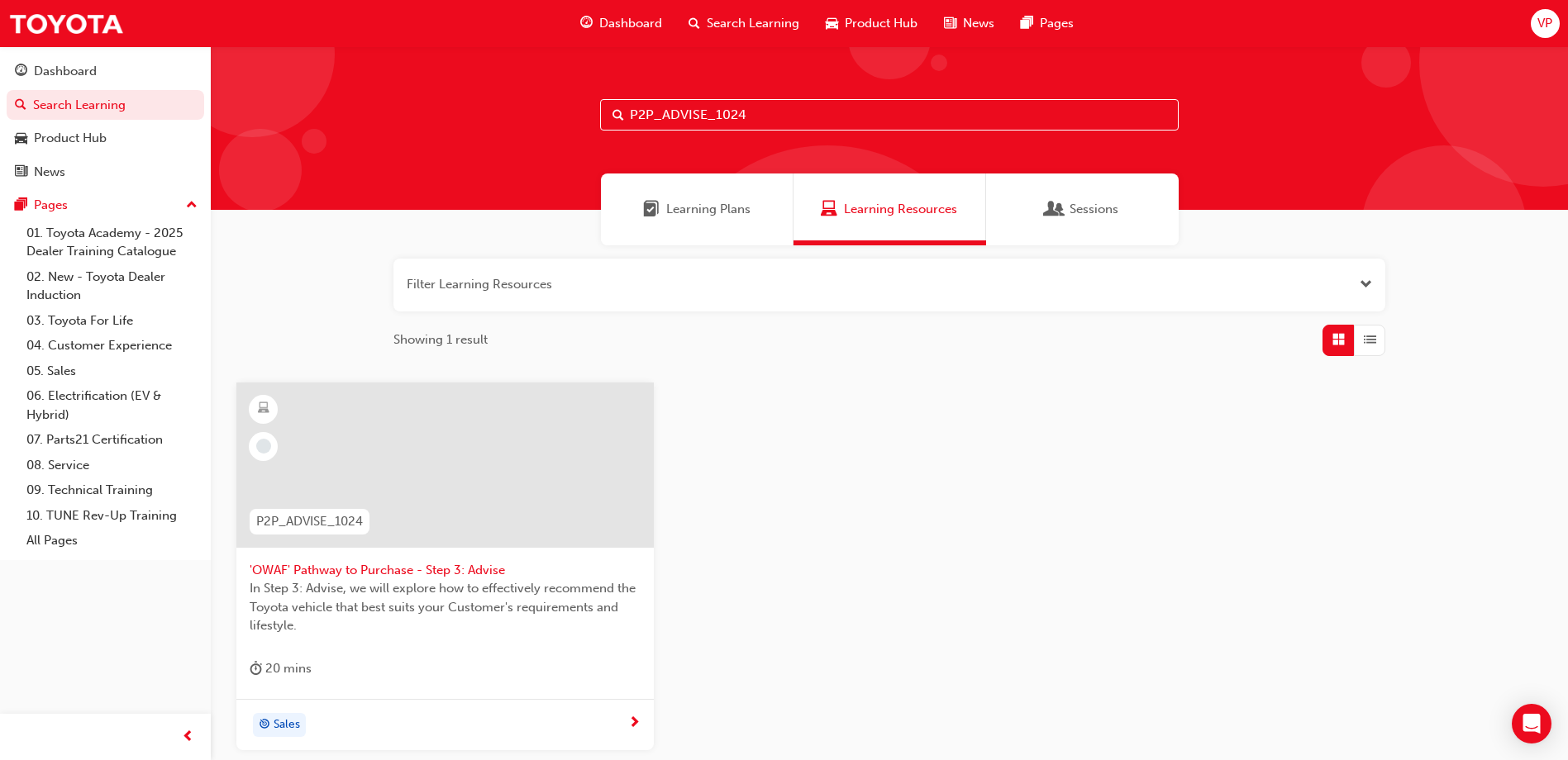
type input "P2P_ADVISE_1024"
click at [357, 488] on div at bounding box center [445, 465] width 417 height 165
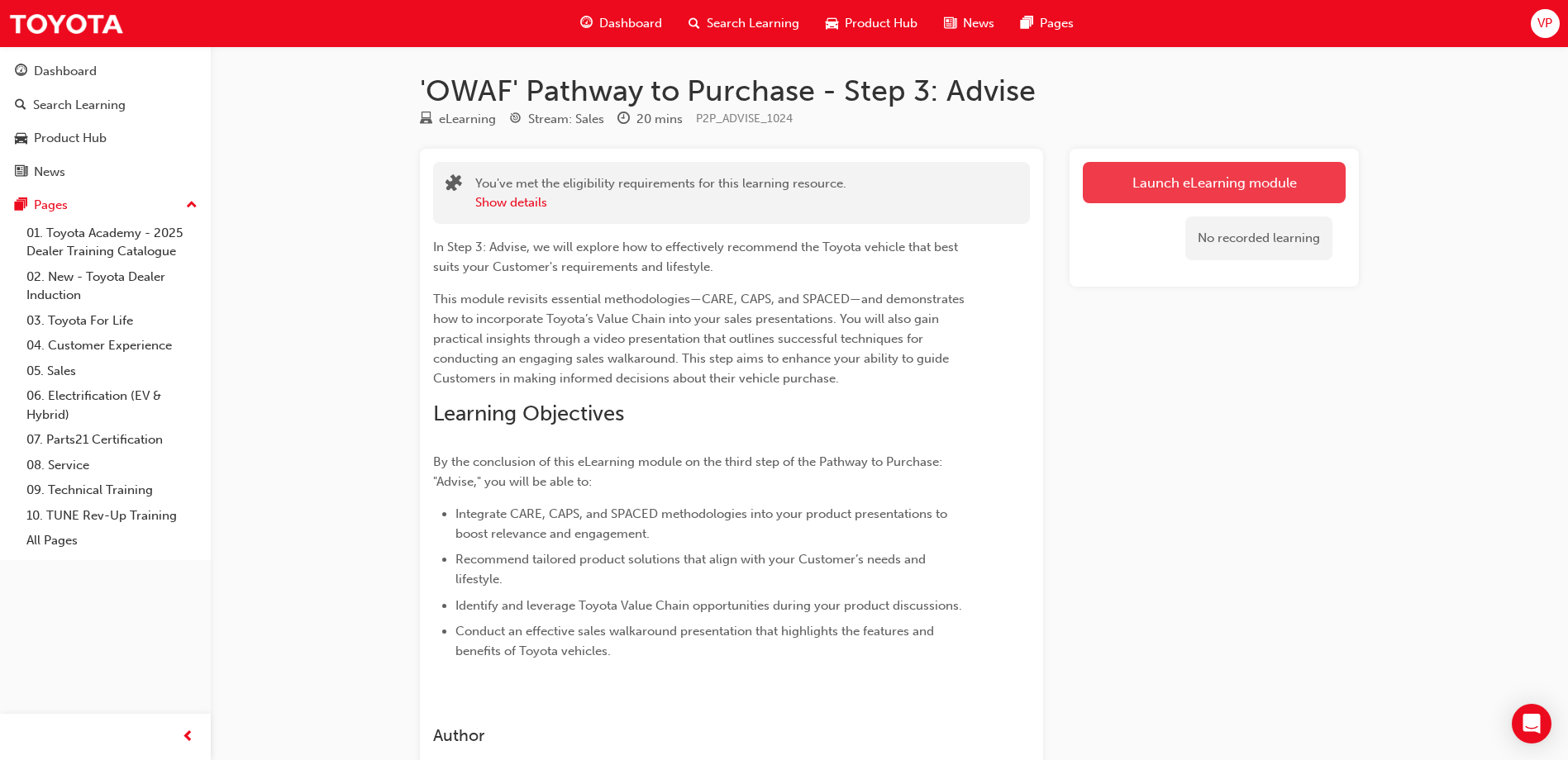
click at [1232, 175] on link "Launch eLearning module" at bounding box center [1214, 183] width 263 height 42
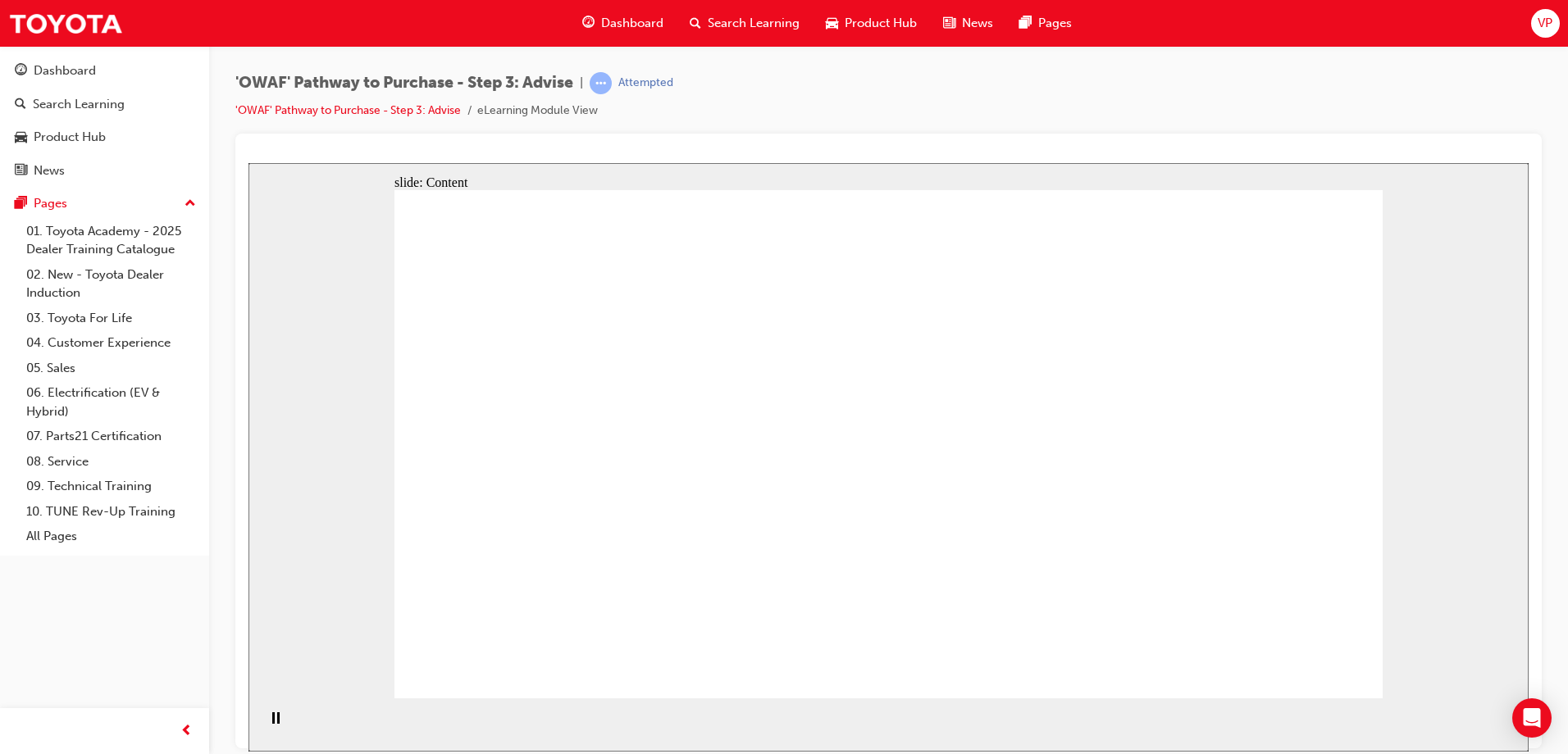
drag, startPoint x: 900, startPoint y: 578, endPoint x: 881, endPoint y: 558, distance: 27.6
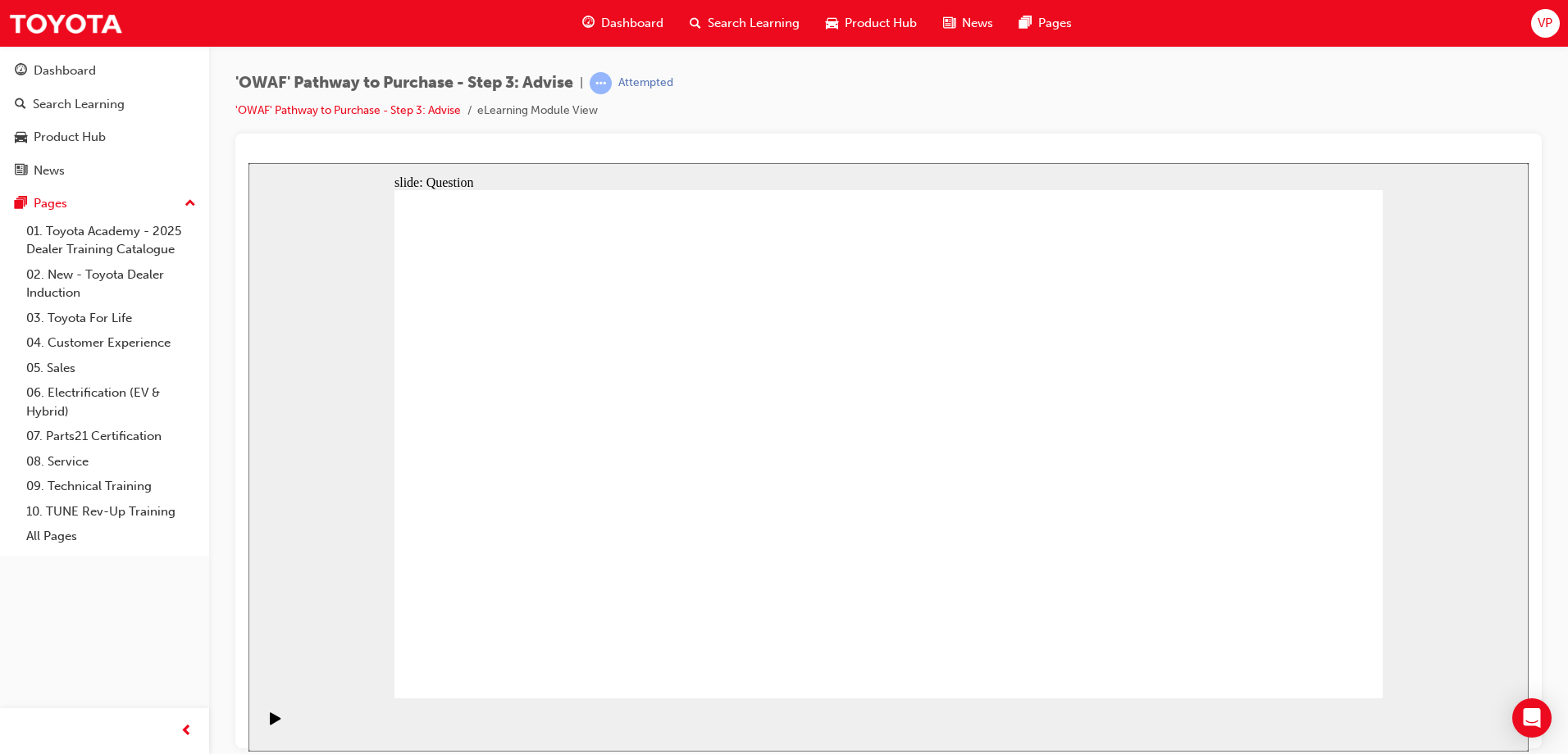
drag, startPoint x: 622, startPoint y: 606, endPoint x: 620, endPoint y: 534, distance: 72.0
drag, startPoint x: 871, startPoint y: 607, endPoint x: 574, endPoint y: 404, distance: 359.7
drag, startPoint x: 1228, startPoint y: 608, endPoint x: 666, endPoint y: 475, distance: 577.5
drag, startPoint x: 886, startPoint y: 601, endPoint x: 820, endPoint y: 393, distance: 218.2
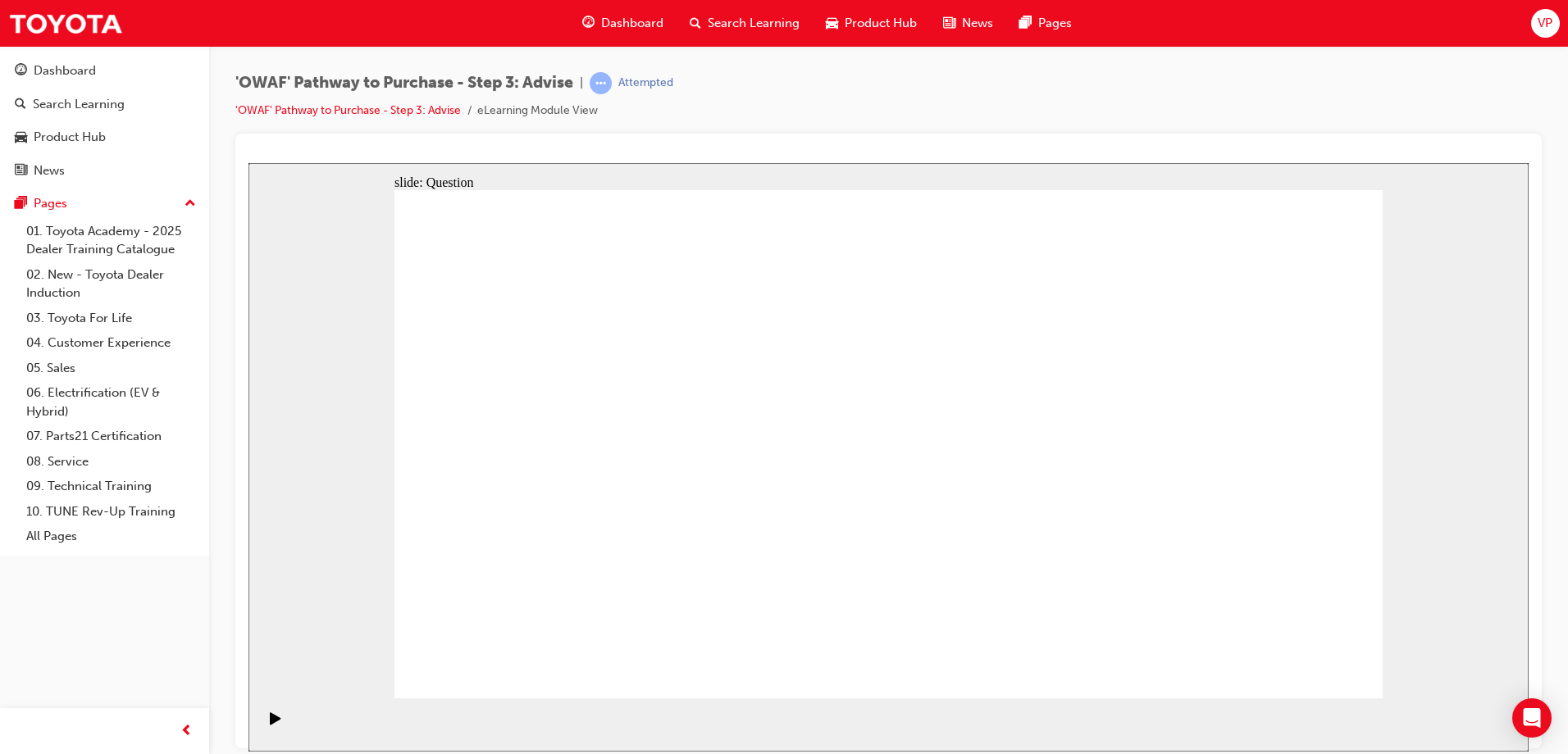
drag, startPoint x: 1057, startPoint y: 653, endPoint x: 1053, endPoint y: 681, distance: 28.3
drag, startPoint x: 724, startPoint y: 602, endPoint x: 664, endPoint y: 599, distance: 60.1
drag, startPoint x: 725, startPoint y: 604, endPoint x: 627, endPoint y: 452, distance: 180.9
drag, startPoint x: 1044, startPoint y: 656, endPoint x: 1027, endPoint y: 452, distance: 204.7
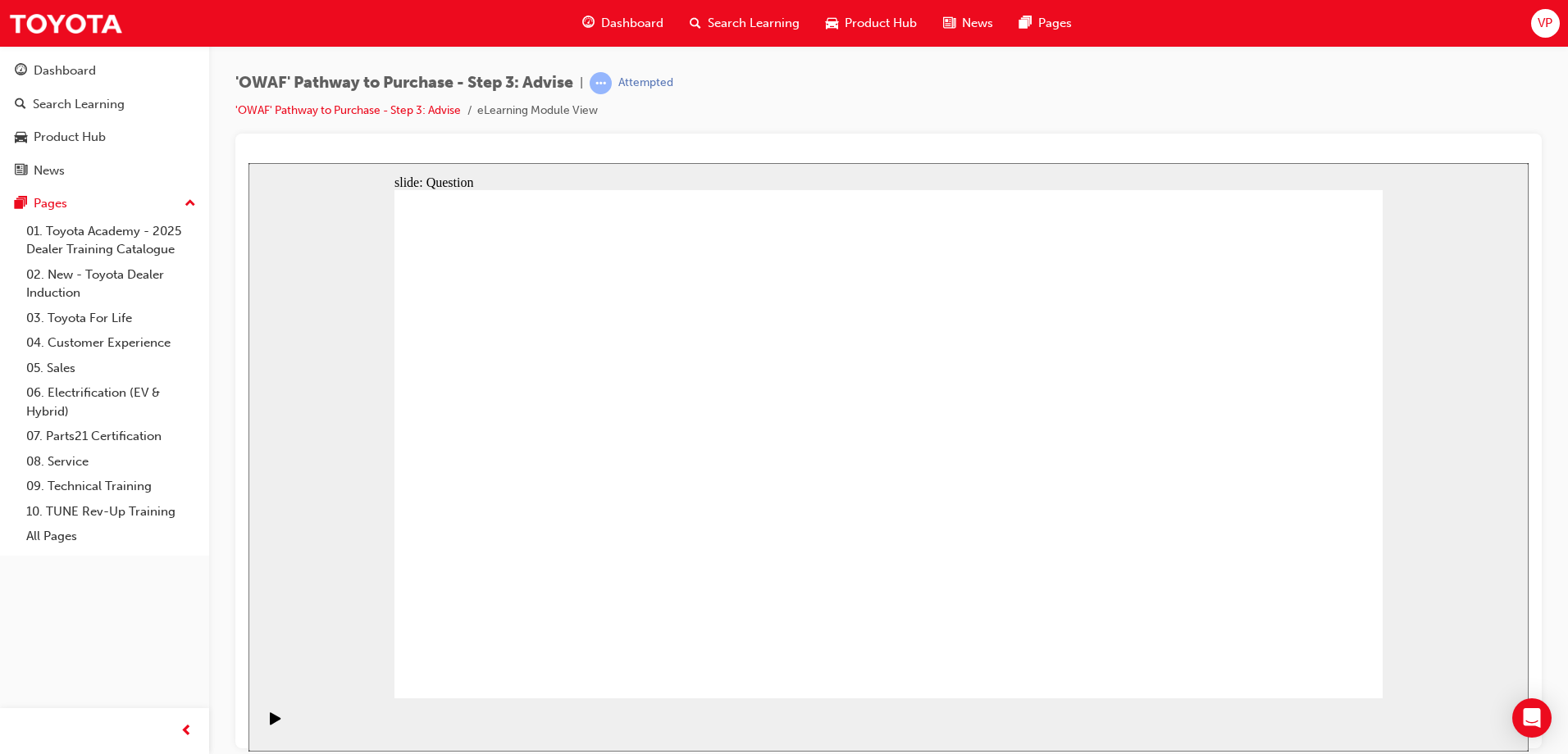
drag, startPoint x: 880, startPoint y: 655, endPoint x: 1039, endPoint y: 449, distance: 260.2
drag, startPoint x: 695, startPoint y: 657, endPoint x: 607, endPoint y: 518, distance: 164.5
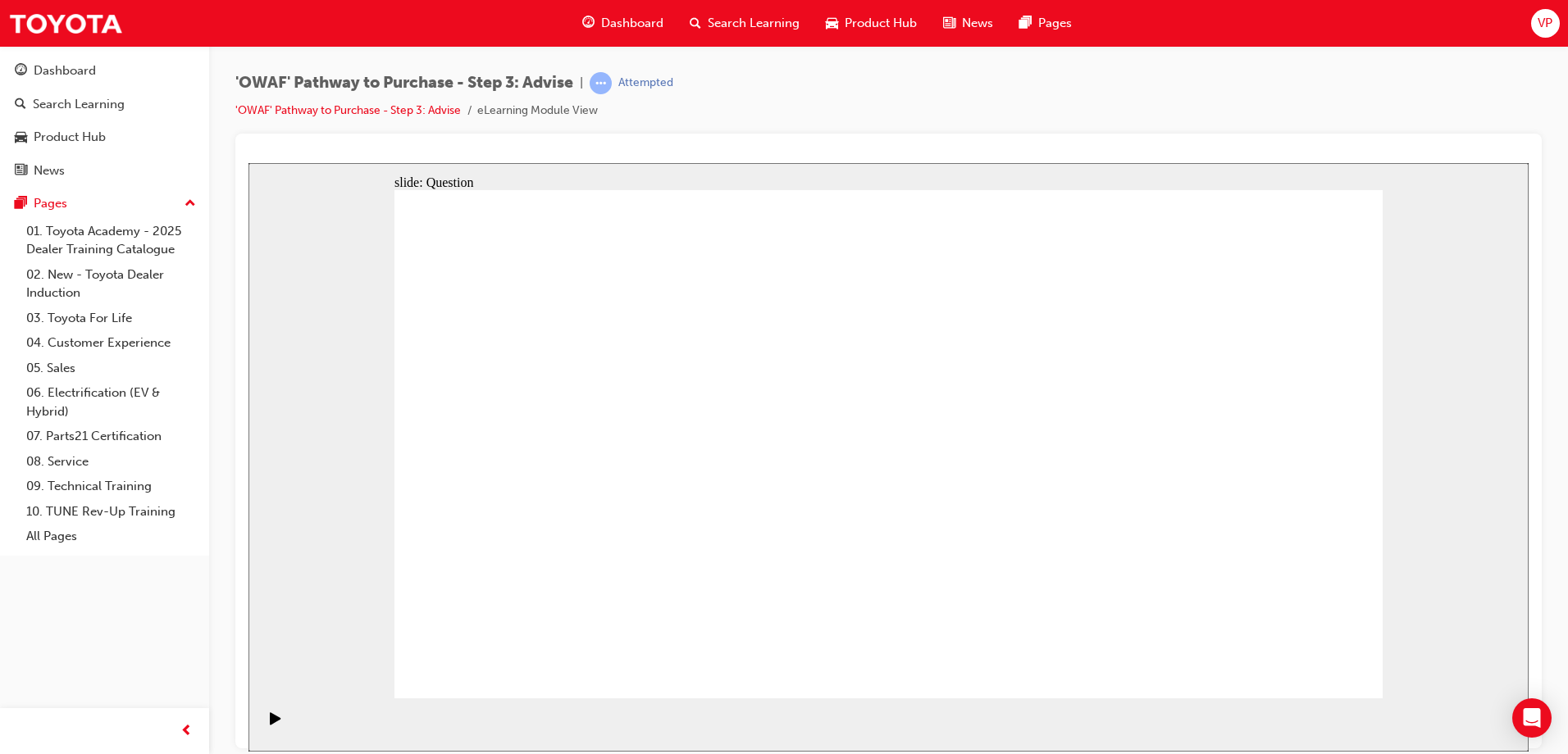
drag, startPoint x: 1225, startPoint y: 482, endPoint x: 957, endPoint y: 499, distance: 268.5
drag, startPoint x: 1213, startPoint y: 495, endPoint x: 566, endPoint y: 477, distance: 647.3
drag, startPoint x: 1232, startPoint y: 483, endPoint x: 938, endPoint y: 520, distance: 296.3
drag, startPoint x: 1227, startPoint y: 496, endPoint x: 887, endPoint y: 494, distance: 340.0
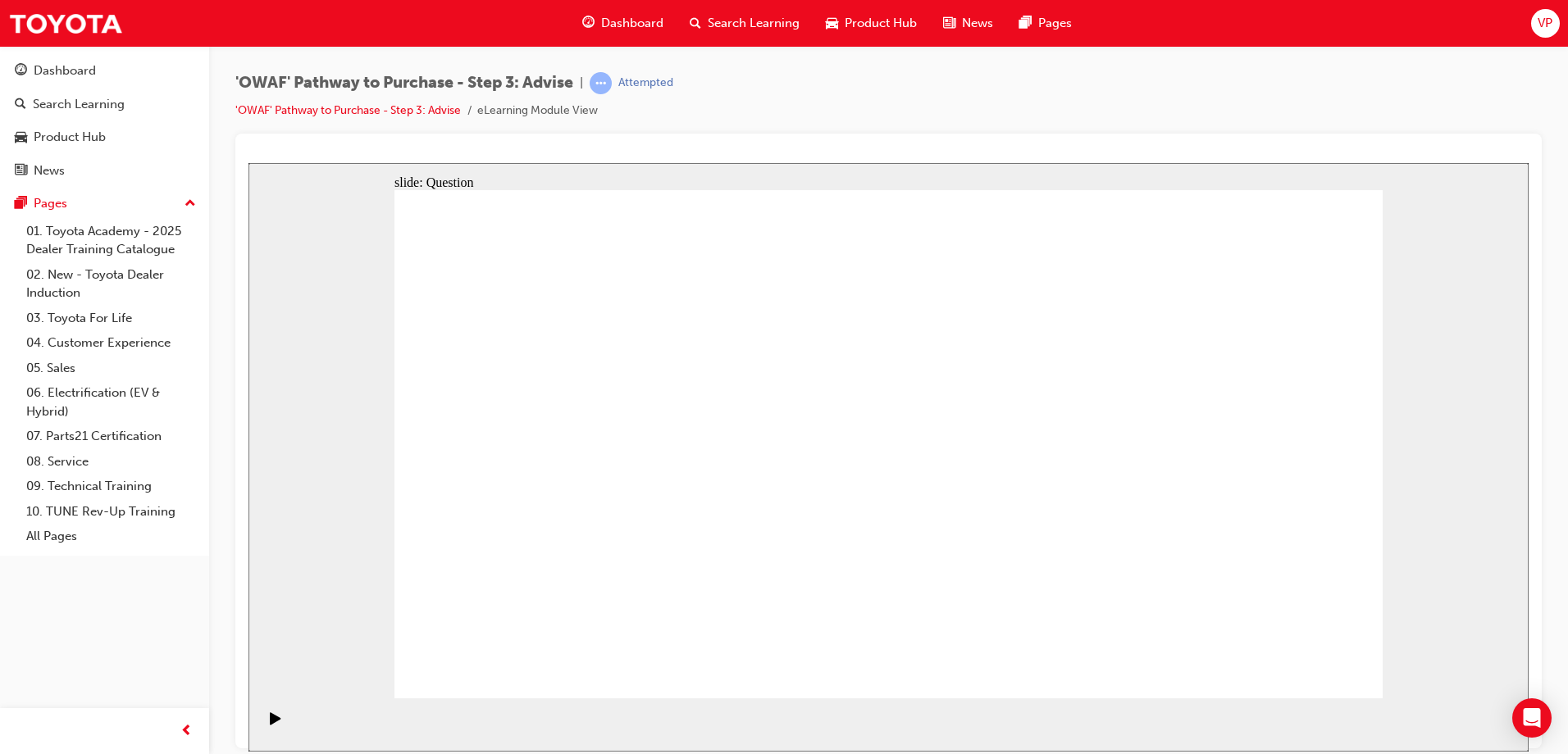
drag, startPoint x: 1168, startPoint y: 491, endPoint x: 535, endPoint y: 498, distance: 633.0
drag, startPoint x: 1207, startPoint y: 510, endPoint x: 601, endPoint y: 506, distance: 606.0
drag, startPoint x: 1236, startPoint y: 493, endPoint x: 622, endPoint y: 497, distance: 614.0
drag, startPoint x: 1178, startPoint y: 519, endPoint x: 634, endPoint y: 504, distance: 544.2
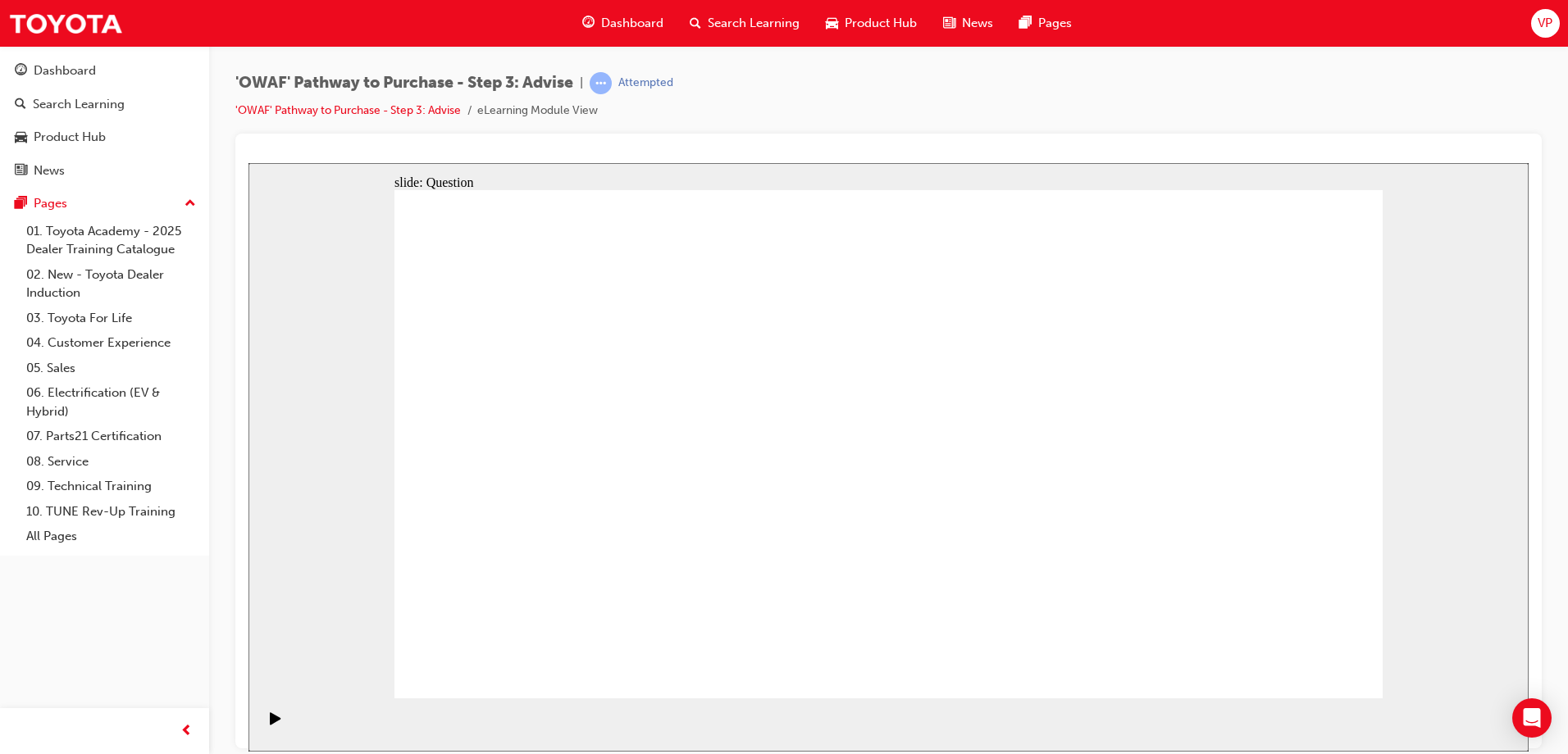
drag, startPoint x: 1206, startPoint y: 496, endPoint x: 663, endPoint y: 510, distance: 543.2
drag, startPoint x: 1224, startPoint y: 498, endPoint x: 749, endPoint y: 525, distance: 475.8
drag, startPoint x: 1244, startPoint y: 489, endPoint x: 692, endPoint y: 496, distance: 552.0
drag, startPoint x: 1239, startPoint y: 473, endPoint x: 947, endPoint y: 499, distance: 293.2
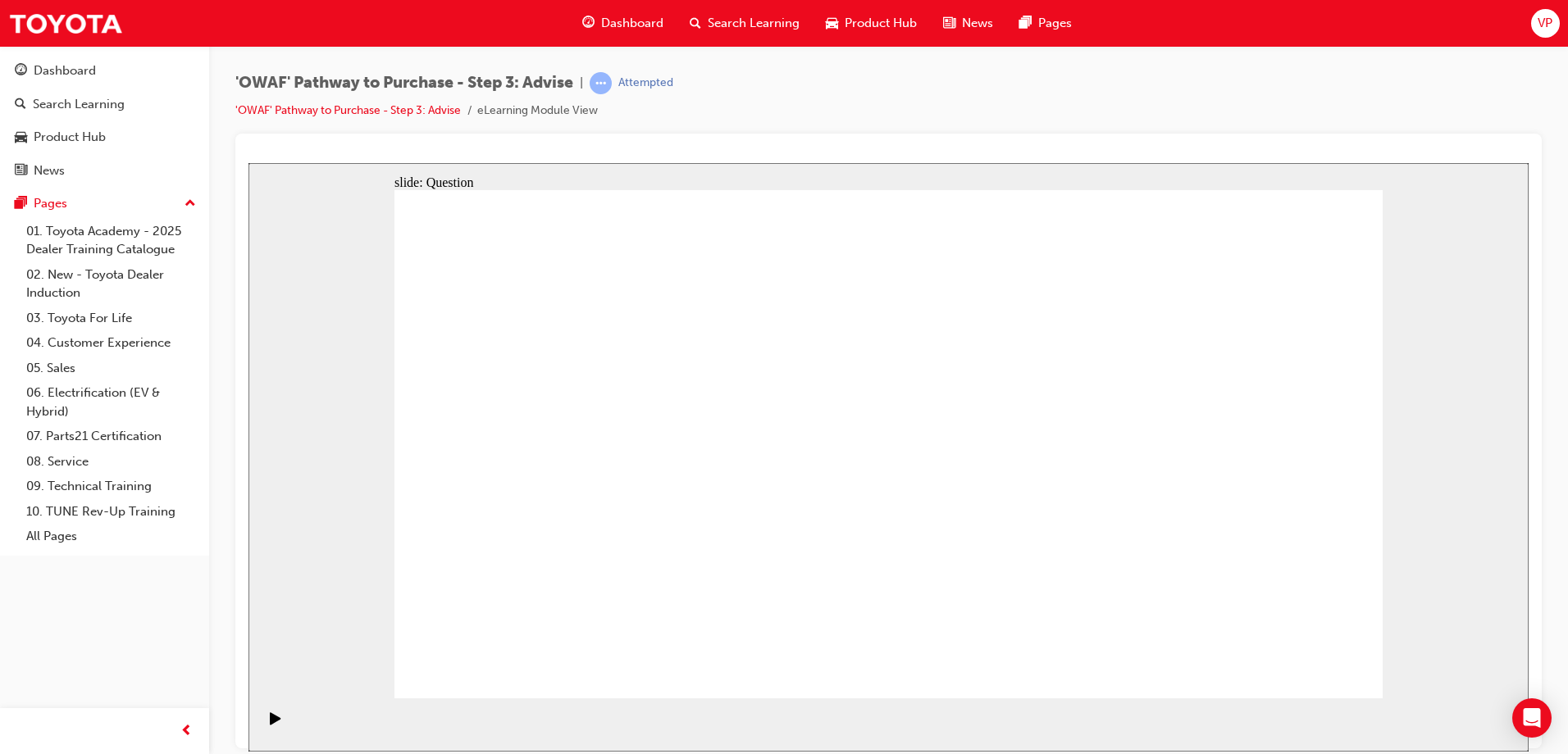
drag, startPoint x: 1212, startPoint y: 494, endPoint x: 643, endPoint y: 498, distance: 569.0
drag, startPoint x: 1243, startPoint y: 491, endPoint x: 666, endPoint y: 524, distance: 577.9
drag, startPoint x: 1201, startPoint y: 486, endPoint x: 571, endPoint y: 464, distance: 630.4
drag, startPoint x: 1188, startPoint y: 526, endPoint x: 716, endPoint y: 510, distance: 472.3
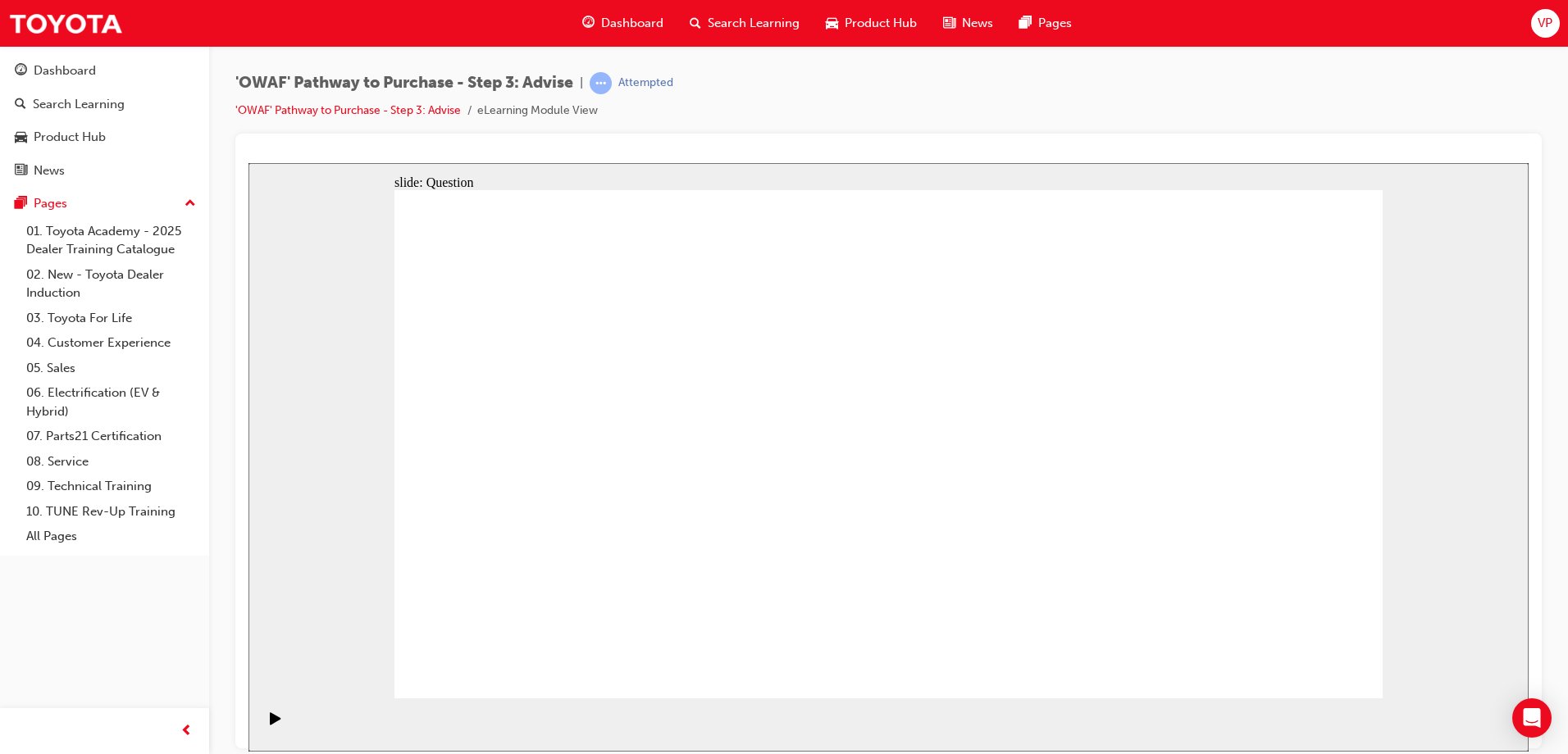
drag, startPoint x: 555, startPoint y: 383, endPoint x: 692, endPoint y: 544, distance: 211.4
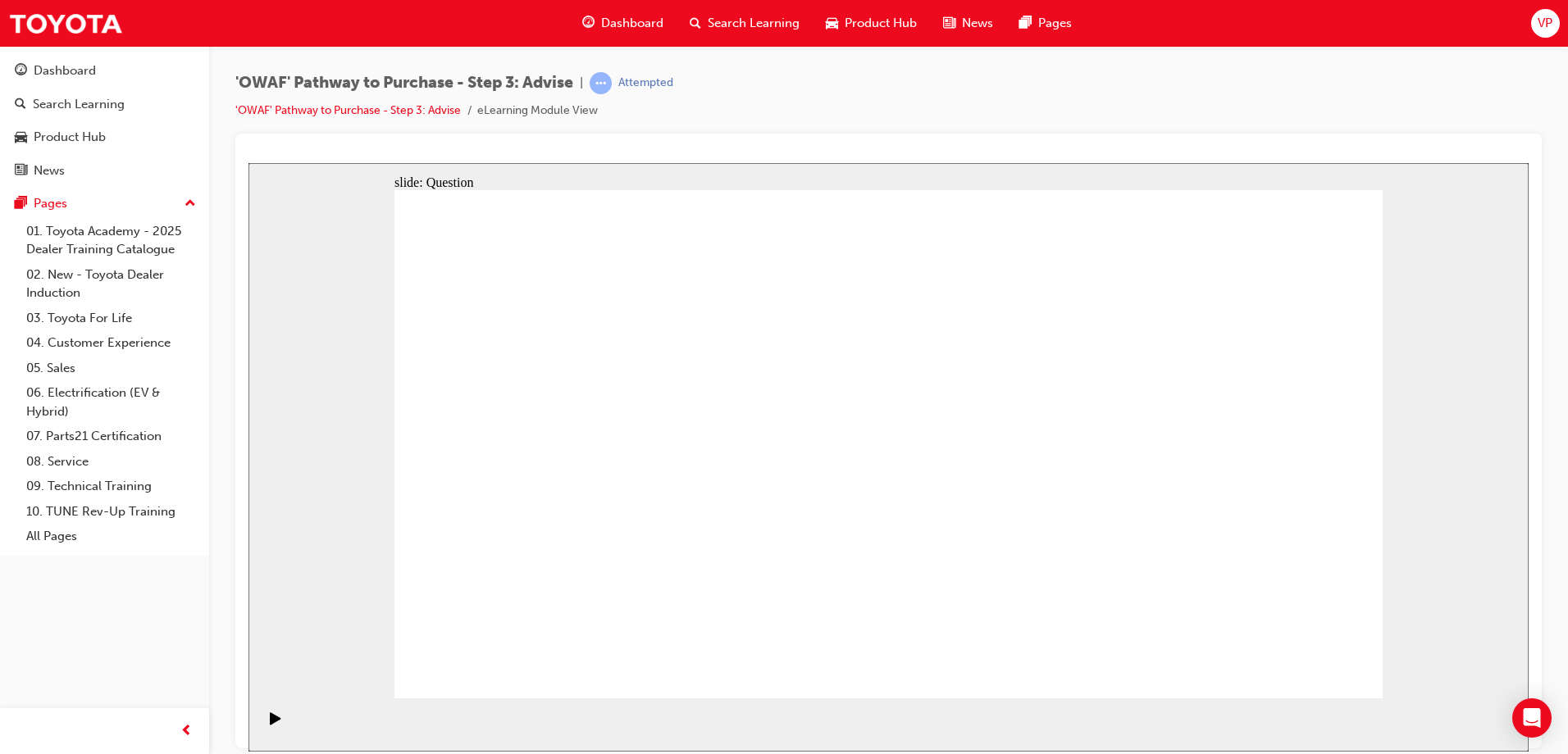
drag, startPoint x: 551, startPoint y: 554, endPoint x: 686, endPoint y: 404, distance: 201.8
drag, startPoint x: 642, startPoint y: 498, endPoint x: 710, endPoint y: 555, distance: 88.7
drag, startPoint x: 554, startPoint y: 397, endPoint x: 681, endPoint y: 398, distance: 127.0
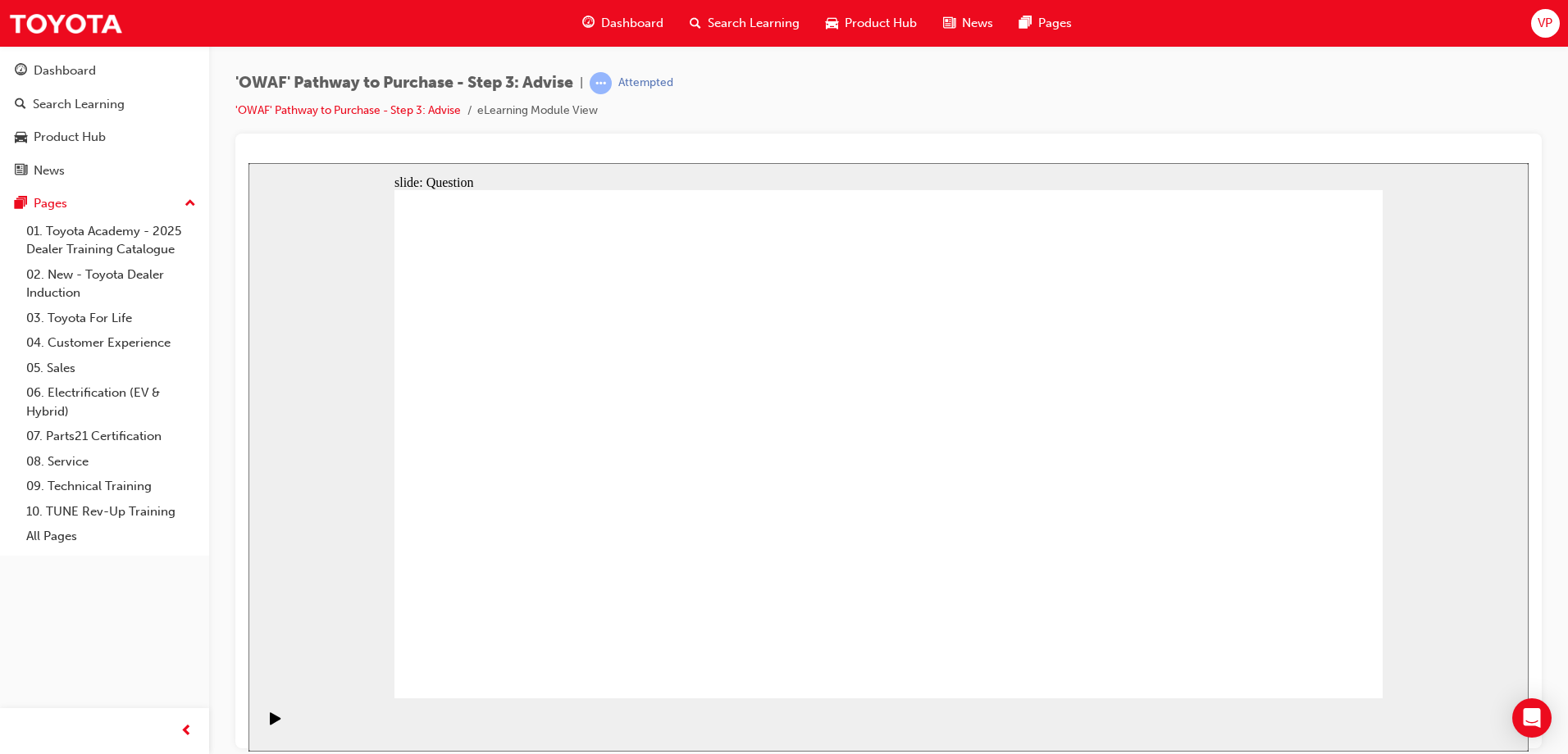
drag, startPoint x: 580, startPoint y: 460, endPoint x: 642, endPoint y: 514, distance: 82.2
drag, startPoint x: 588, startPoint y: 542, endPoint x: 734, endPoint y: 548, distance: 146.1
drag, startPoint x: 988, startPoint y: 394, endPoint x: 594, endPoint y: 590, distance: 440.1
drag, startPoint x: 704, startPoint y: 395, endPoint x: 500, endPoint y: 602, distance: 290.6
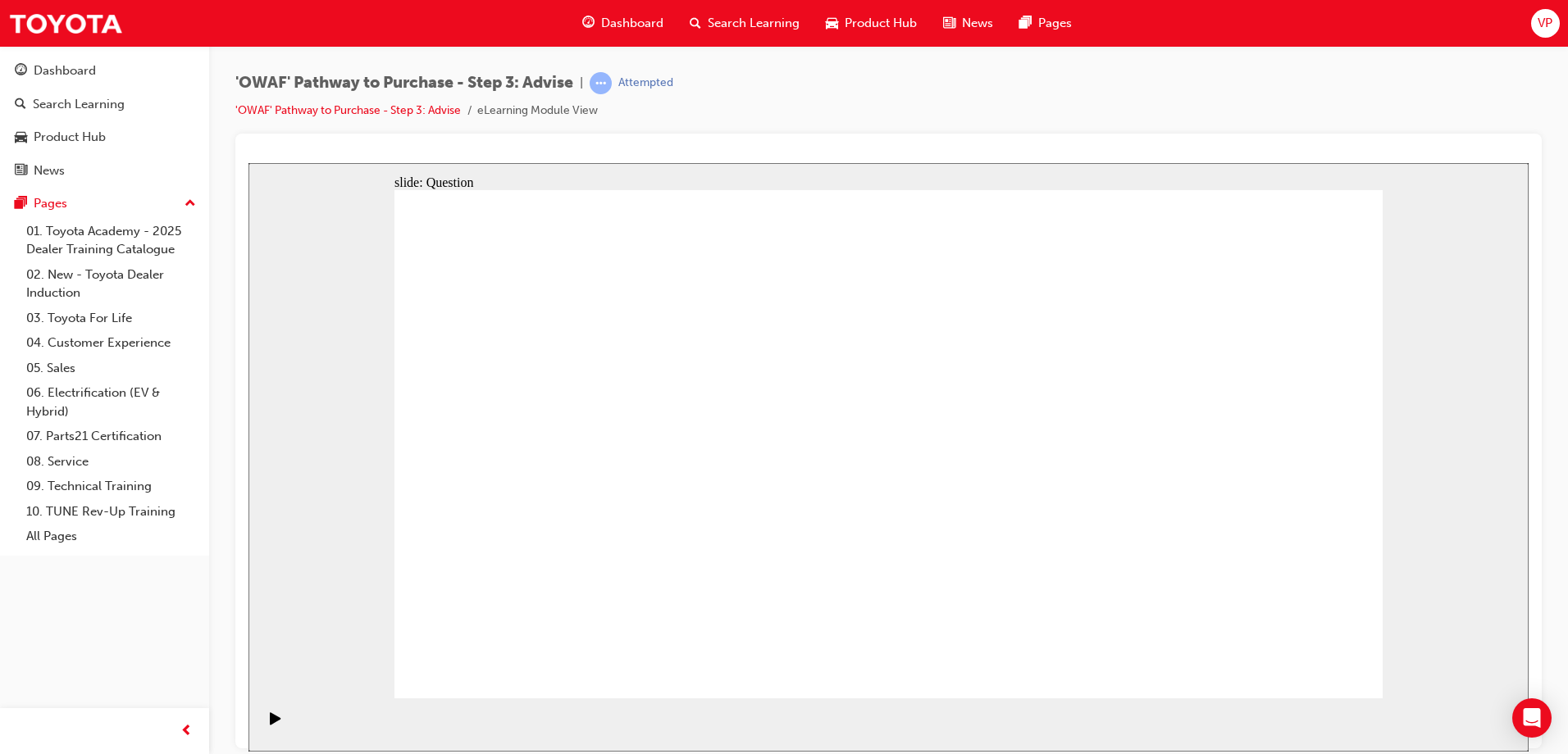
drag, startPoint x: 558, startPoint y: 445, endPoint x: 711, endPoint y: 602, distance: 219.2
drag, startPoint x: 603, startPoint y: 392, endPoint x: 895, endPoint y: 586, distance: 350.6
drag, startPoint x: 1284, startPoint y: 386, endPoint x: 799, endPoint y: 580, distance: 522.4
drag, startPoint x: 1196, startPoint y: 388, endPoint x: 1002, endPoint y: 583, distance: 275.1
drag, startPoint x: 1092, startPoint y: 388, endPoint x: 1096, endPoint y: 583, distance: 195.0
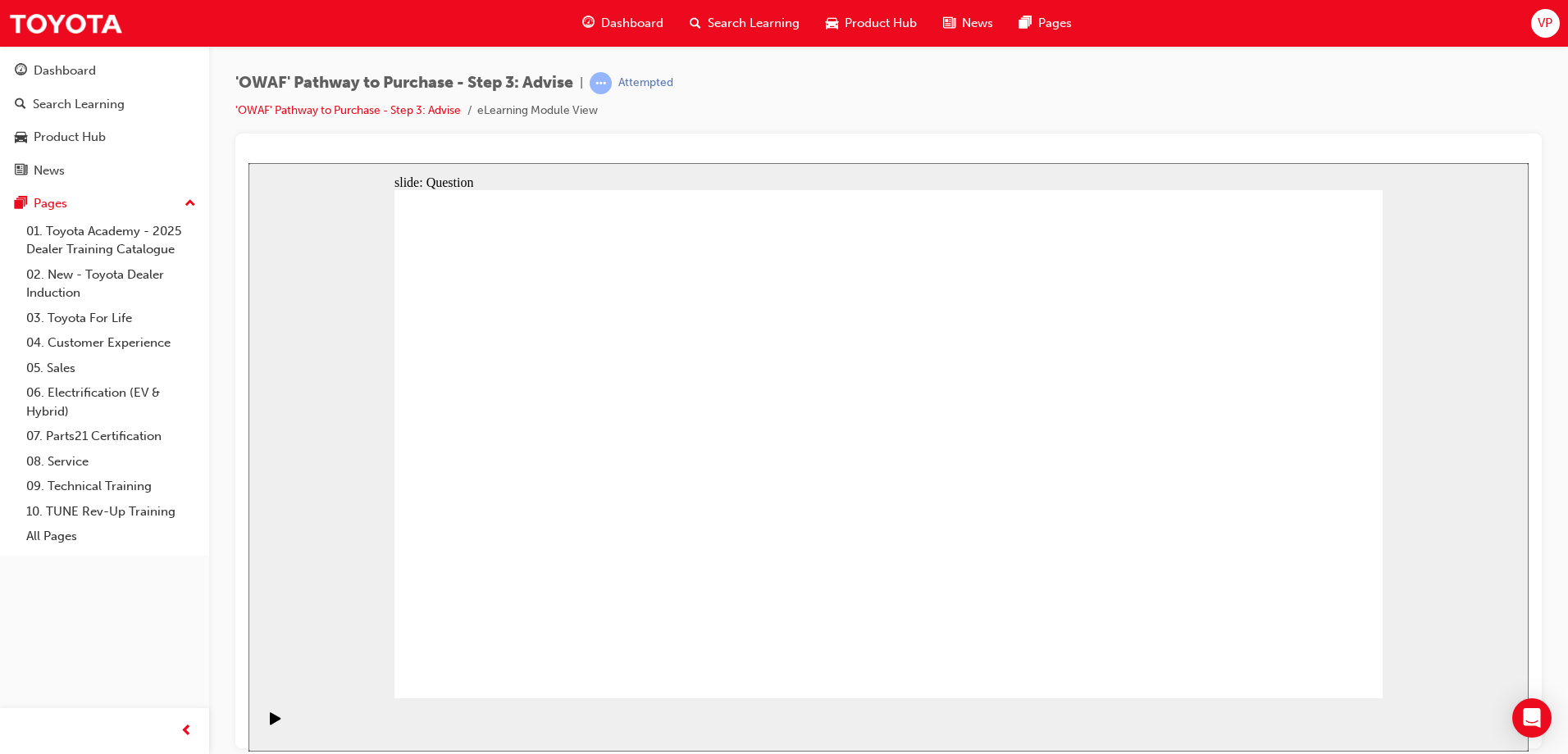
drag, startPoint x: 784, startPoint y: 392, endPoint x: 1283, endPoint y: 593, distance: 538.0
drag, startPoint x: 895, startPoint y: 391, endPoint x: 1193, endPoint y: 579, distance: 352.3
drag, startPoint x: 1205, startPoint y: 602, endPoint x: 1297, endPoint y: 597, distance: 92.1
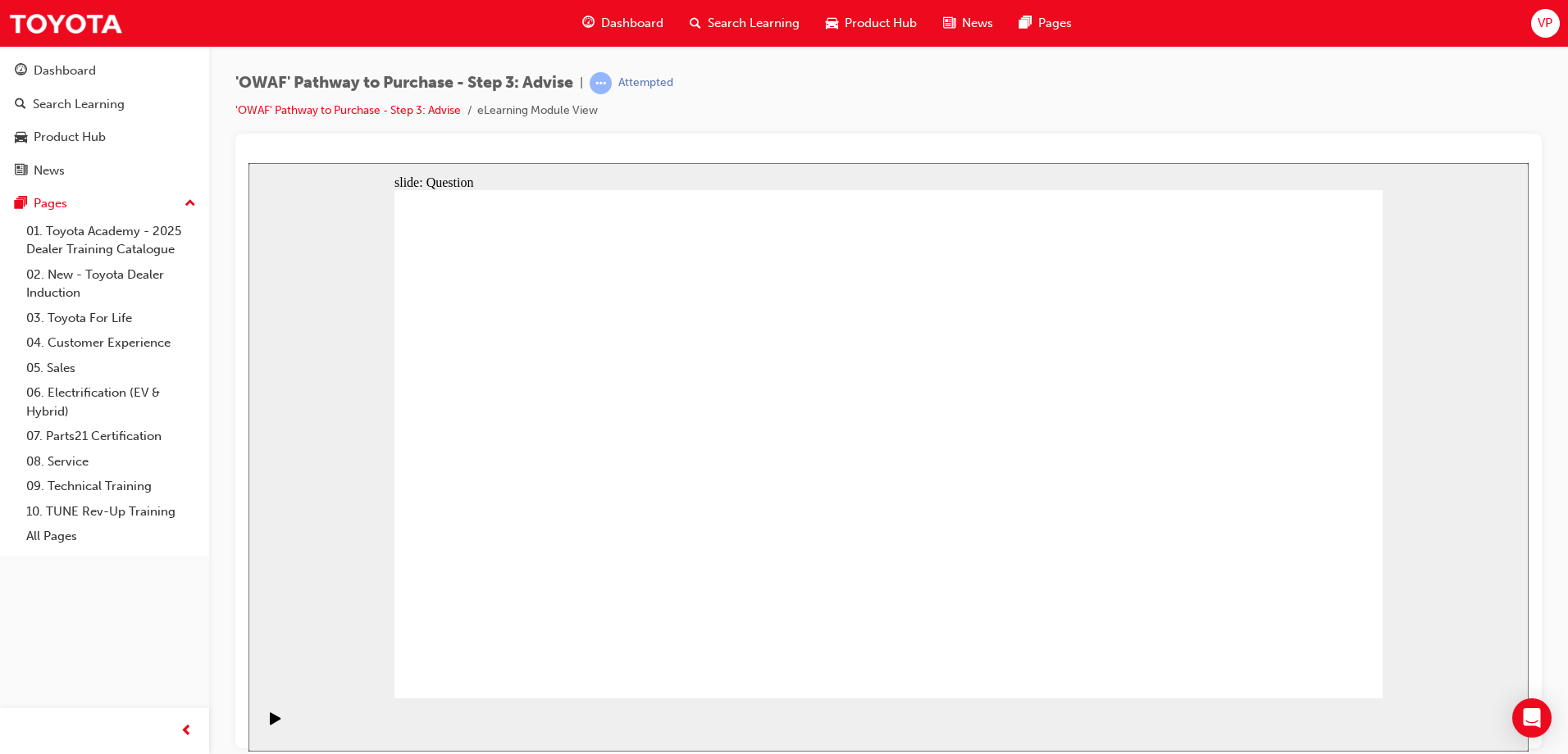
drag, startPoint x: 895, startPoint y: 460, endPoint x: 1219, endPoint y: 593, distance: 350.2
drag, startPoint x: 1219, startPoint y: 616, endPoint x: 625, endPoint y: 485, distance: 608.3
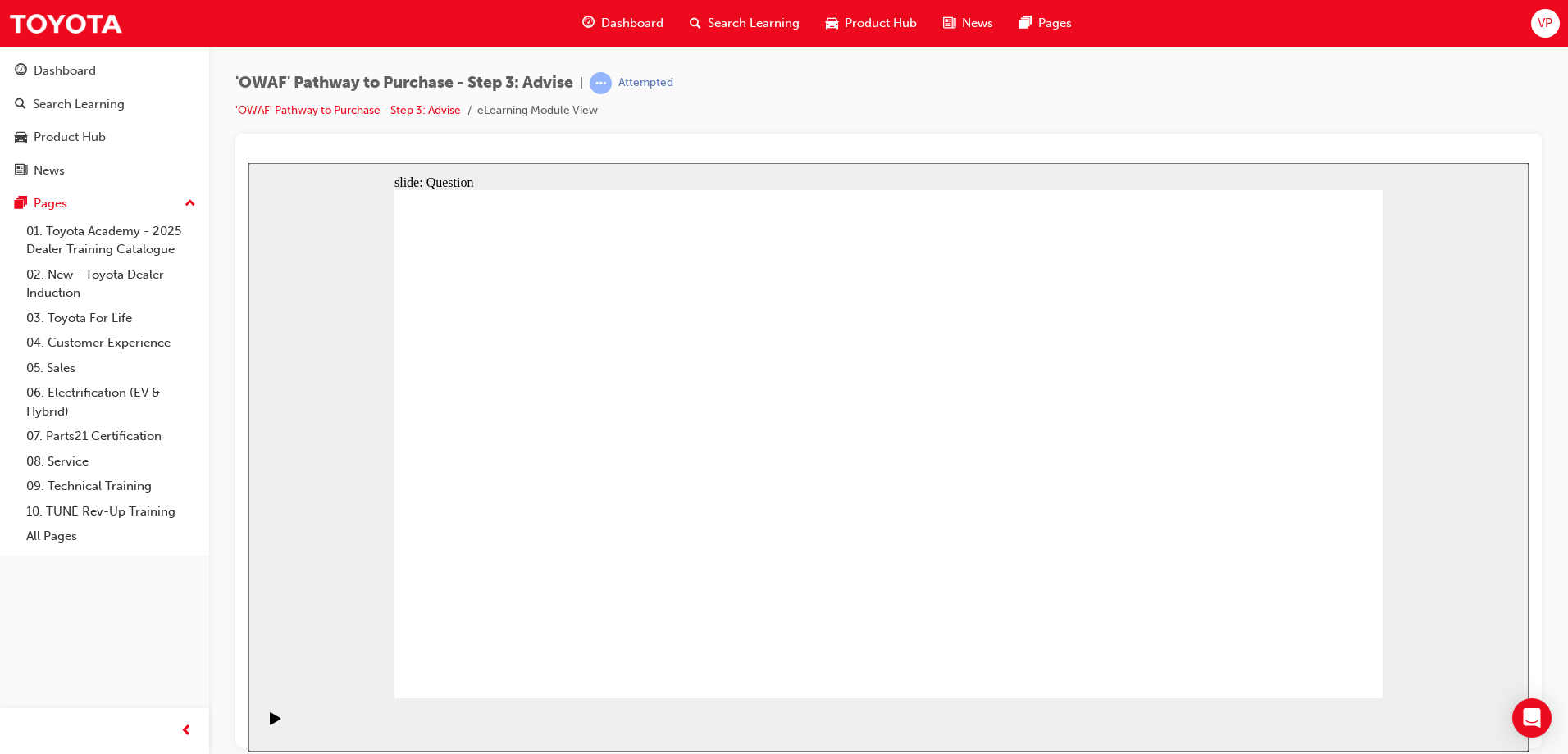
drag, startPoint x: 916, startPoint y: 612, endPoint x: 658, endPoint y: 407, distance: 329.5
drag, startPoint x: 589, startPoint y: 608, endPoint x: 617, endPoint y: 532, distance: 81.0
drag, startPoint x: 892, startPoint y: 599, endPoint x: 818, endPoint y: 397, distance: 215.1
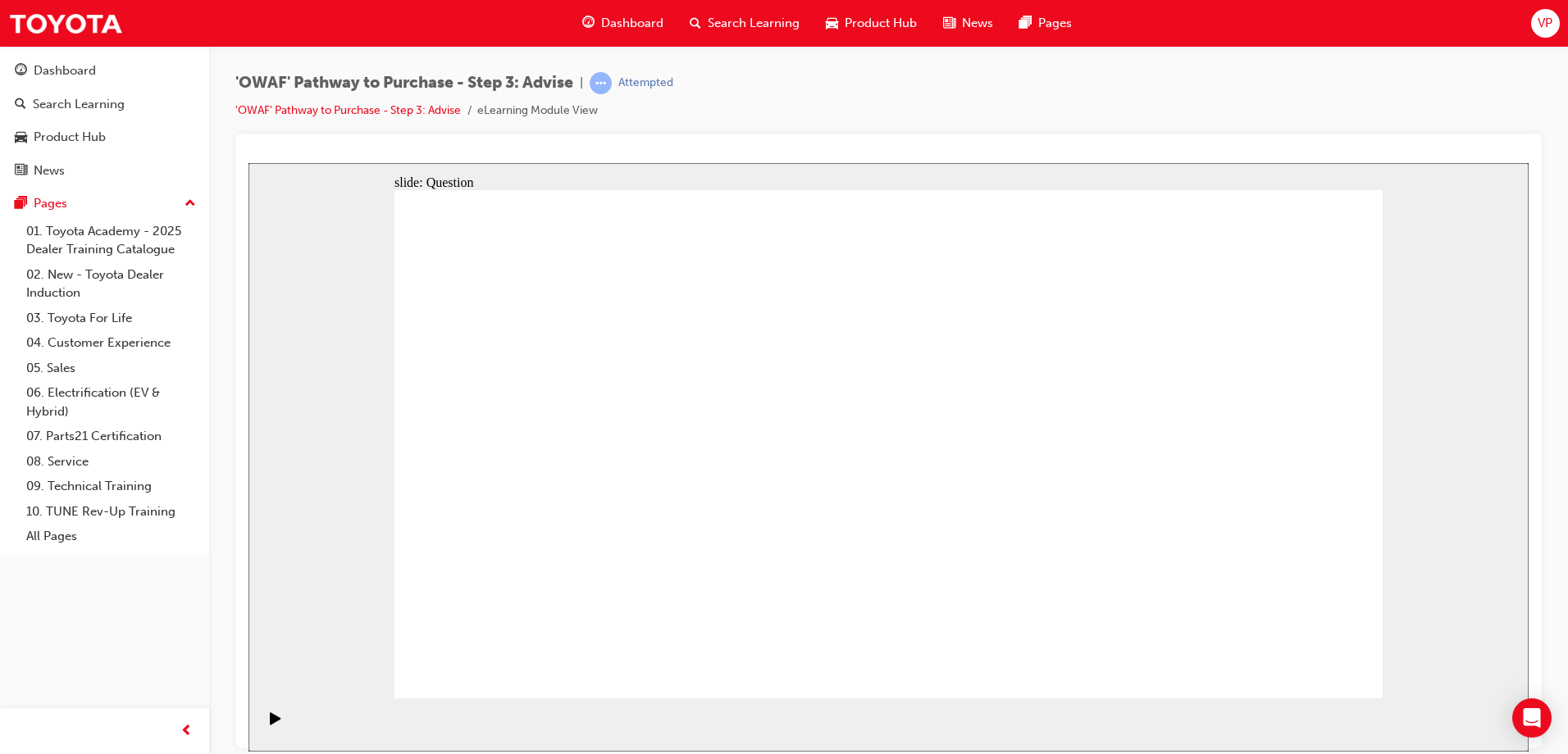
drag, startPoint x: 1071, startPoint y: 554, endPoint x: 612, endPoint y: 451, distance: 470.4
drag, startPoint x: 1087, startPoint y: 549, endPoint x: 1053, endPoint y: 456, distance: 99.0
drag, startPoint x: 609, startPoint y: 446, endPoint x: 550, endPoint y: 586, distance: 151.9
drag, startPoint x: 928, startPoint y: 657, endPoint x: 952, endPoint y: 677, distance: 31.2
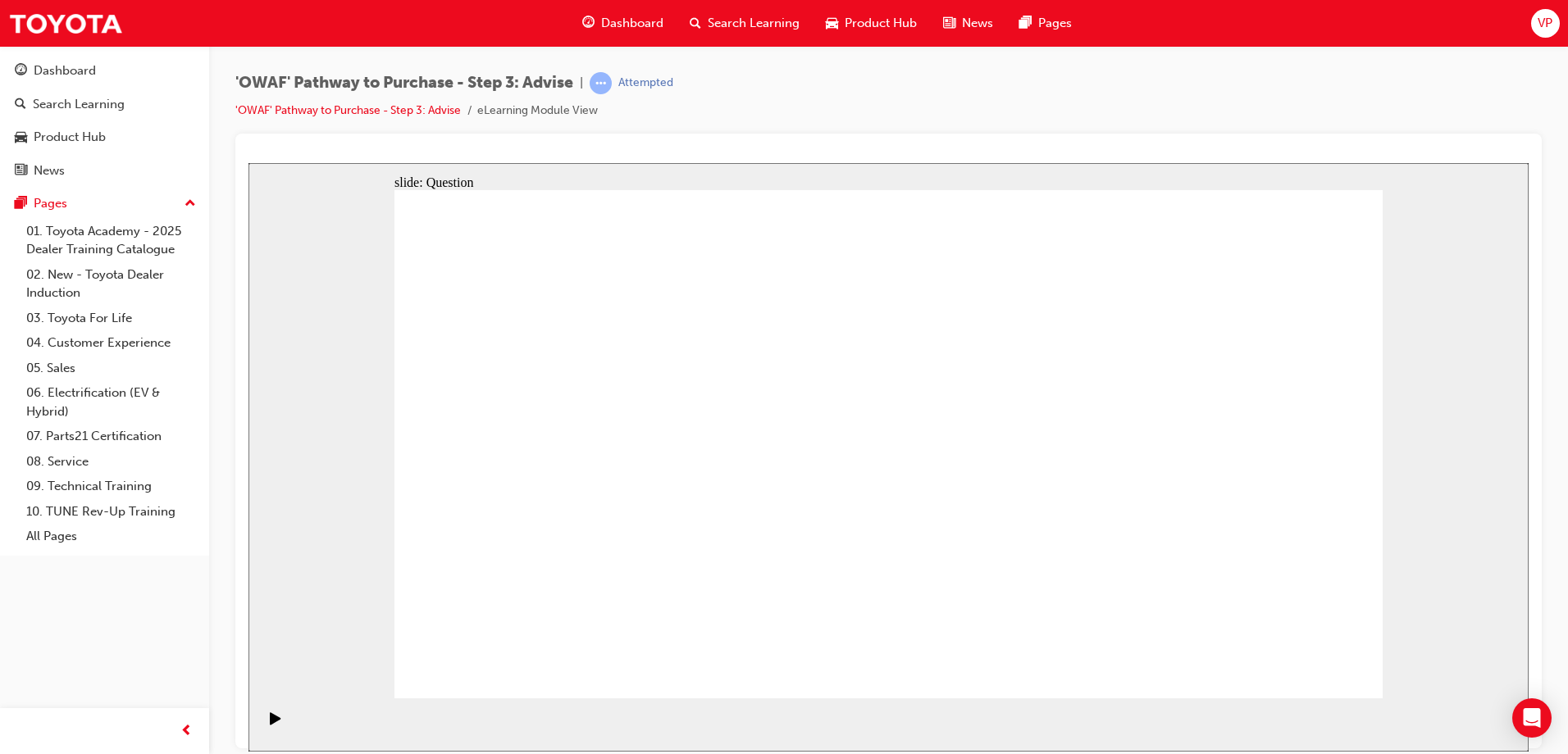
drag, startPoint x: 1052, startPoint y: 466, endPoint x: 442, endPoint y: 612, distance: 627.2
drag, startPoint x: 899, startPoint y: 651, endPoint x: 1008, endPoint y: 442, distance: 235.7
drag, startPoint x: 721, startPoint y: 651, endPoint x: 717, endPoint y: 663, distance: 12.6
drag, startPoint x: 669, startPoint y: 519, endPoint x: 597, endPoint y: 449, distance: 100.4
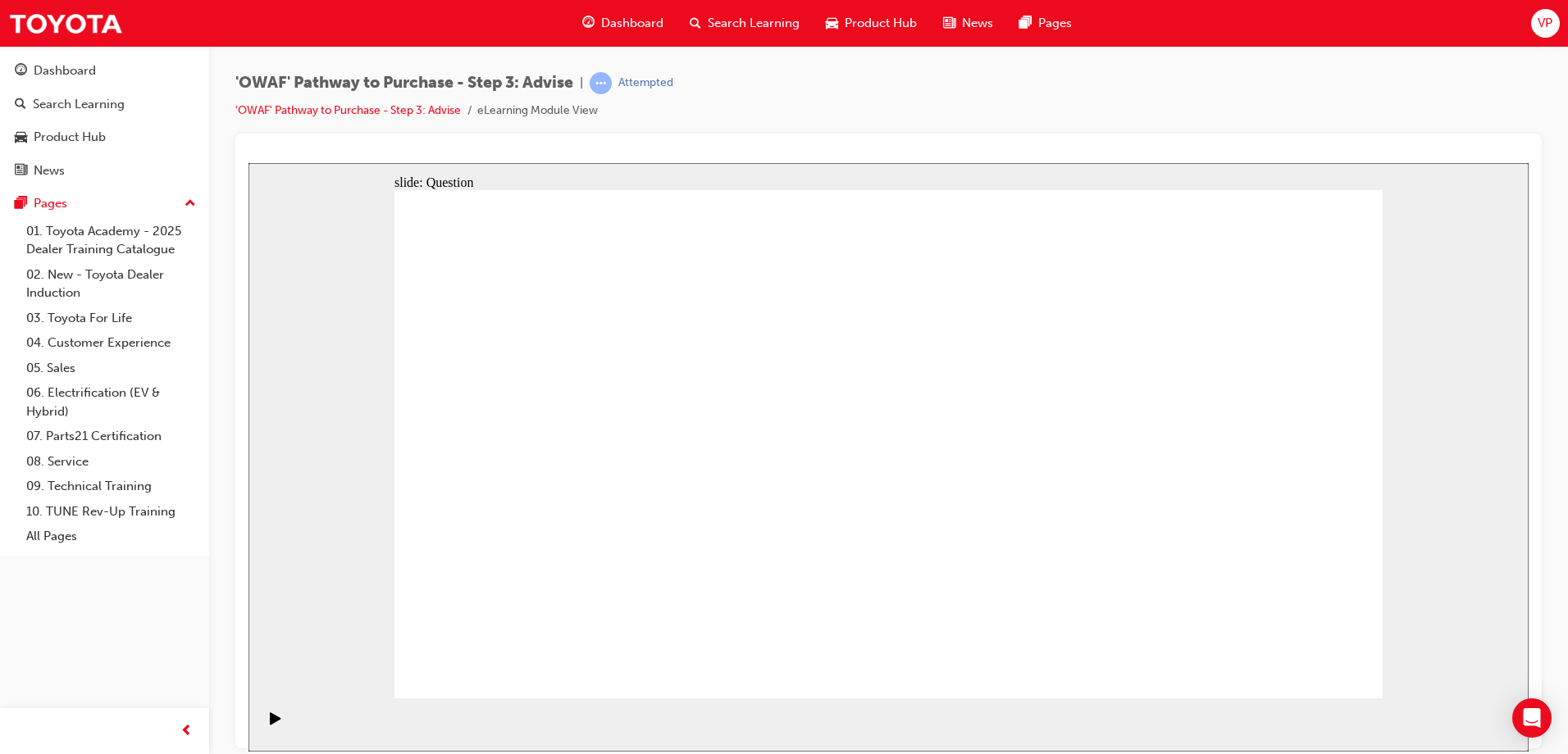
drag, startPoint x: 1206, startPoint y: 510, endPoint x: 954, endPoint y: 523, distance: 252.3
drag, startPoint x: 1215, startPoint y: 497, endPoint x: 642, endPoint y: 497, distance: 573.0
drag, startPoint x: 1221, startPoint y: 566, endPoint x: 668, endPoint y: 460, distance: 563.1
drag, startPoint x: 1205, startPoint y: 490, endPoint x: 920, endPoint y: 503, distance: 285.3
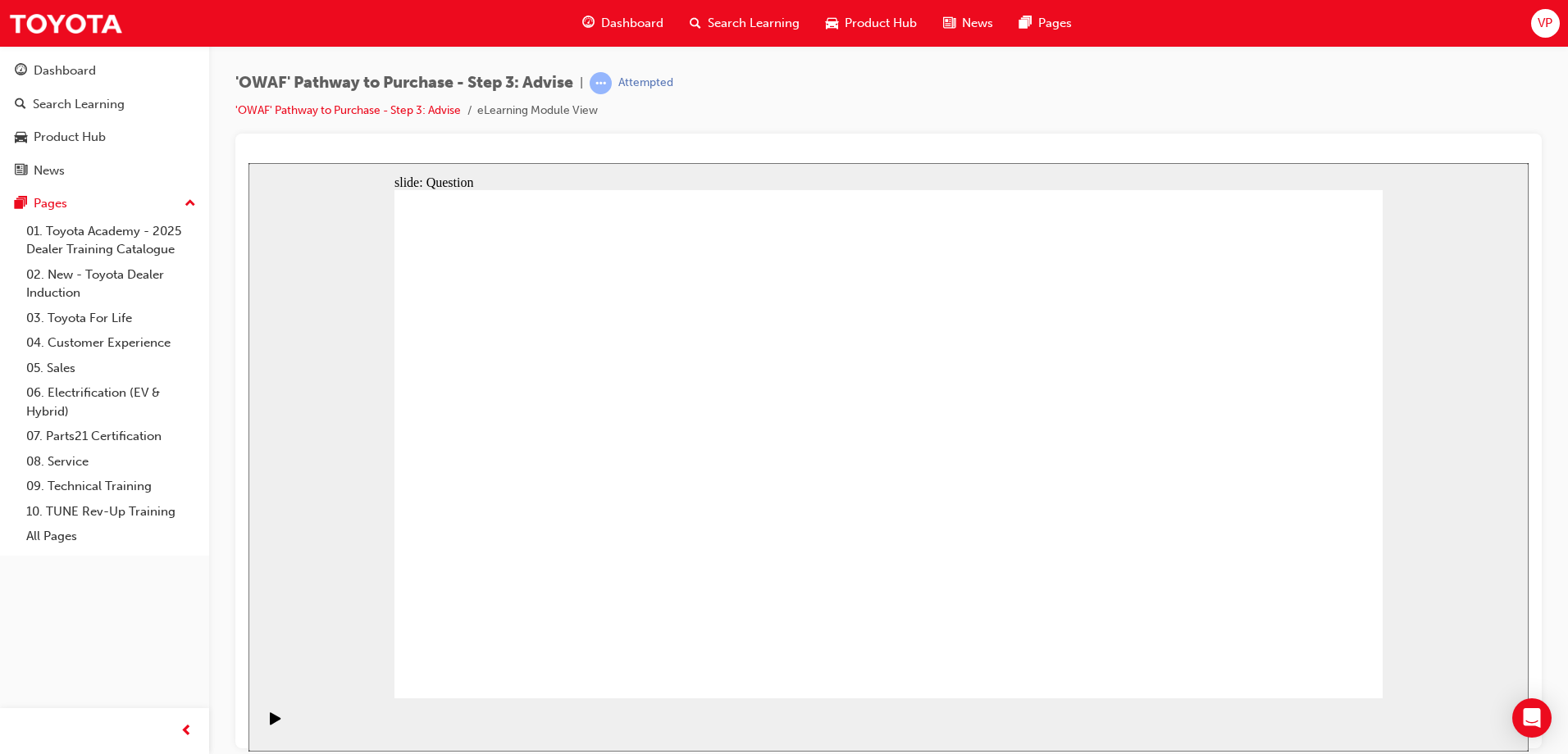
drag, startPoint x: 1217, startPoint y: 485, endPoint x: 590, endPoint y: 506, distance: 627.4
drag, startPoint x: 1214, startPoint y: 486, endPoint x: 686, endPoint y: 496, distance: 528.1
drag, startPoint x: 1216, startPoint y: 488, endPoint x: 656, endPoint y: 479, distance: 560.1
drag, startPoint x: 1096, startPoint y: 587, endPoint x: 804, endPoint y: 593, distance: 292.1
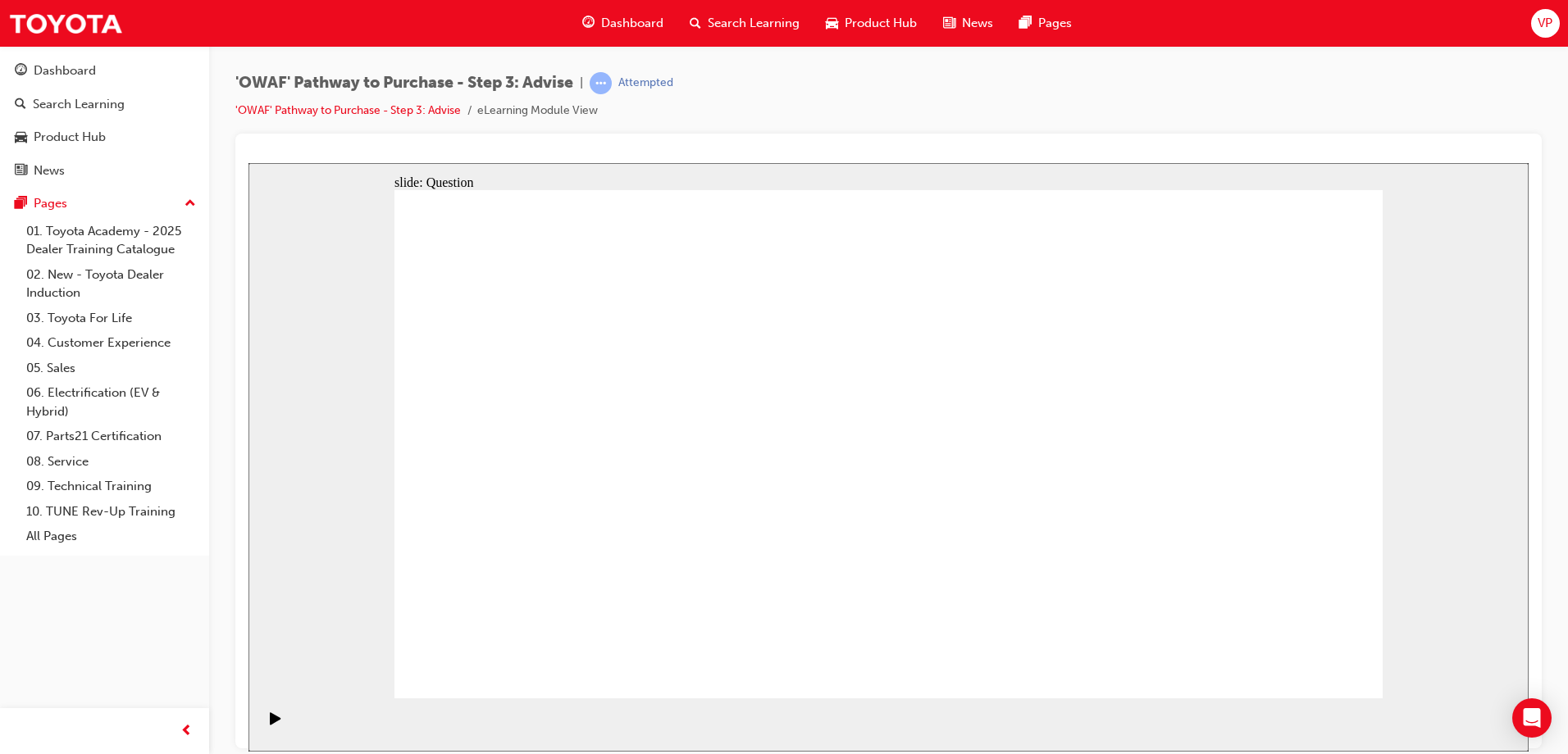
drag, startPoint x: 1197, startPoint y: 502, endPoint x: 904, endPoint y: 518, distance: 293.4
drag, startPoint x: 1207, startPoint y: 508, endPoint x: 684, endPoint y: 524, distance: 523.2
drag, startPoint x: 1189, startPoint y: 565, endPoint x: 596, endPoint y: 515, distance: 595.1
drag, startPoint x: 1216, startPoint y: 478, endPoint x: 905, endPoint y: 503, distance: 312.0
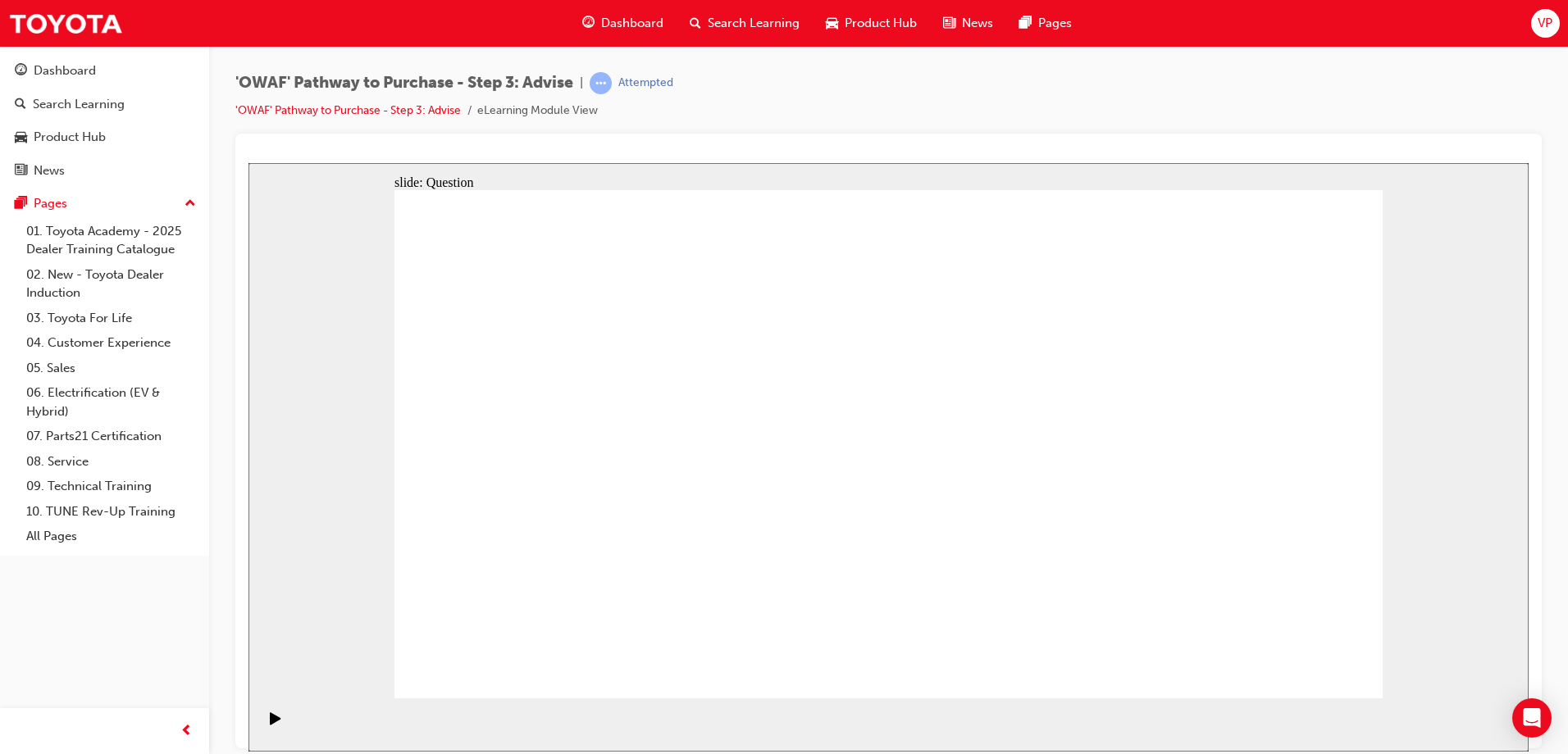
drag, startPoint x: 1204, startPoint y: 514, endPoint x: 653, endPoint y: 508, distance: 551.0
drag, startPoint x: 1215, startPoint y: 510, endPoint x: 631, endPoint y: 510, distance: 584.0
drag, startPoint x: 1215, startPoint y: 486, endPoint x: 631, endPoint y: 529, distance: 585.6
drag, startPoint x: 1198, startPoint y: 485, endPoint x: 705, endPoint y: 524, distance: 494.5
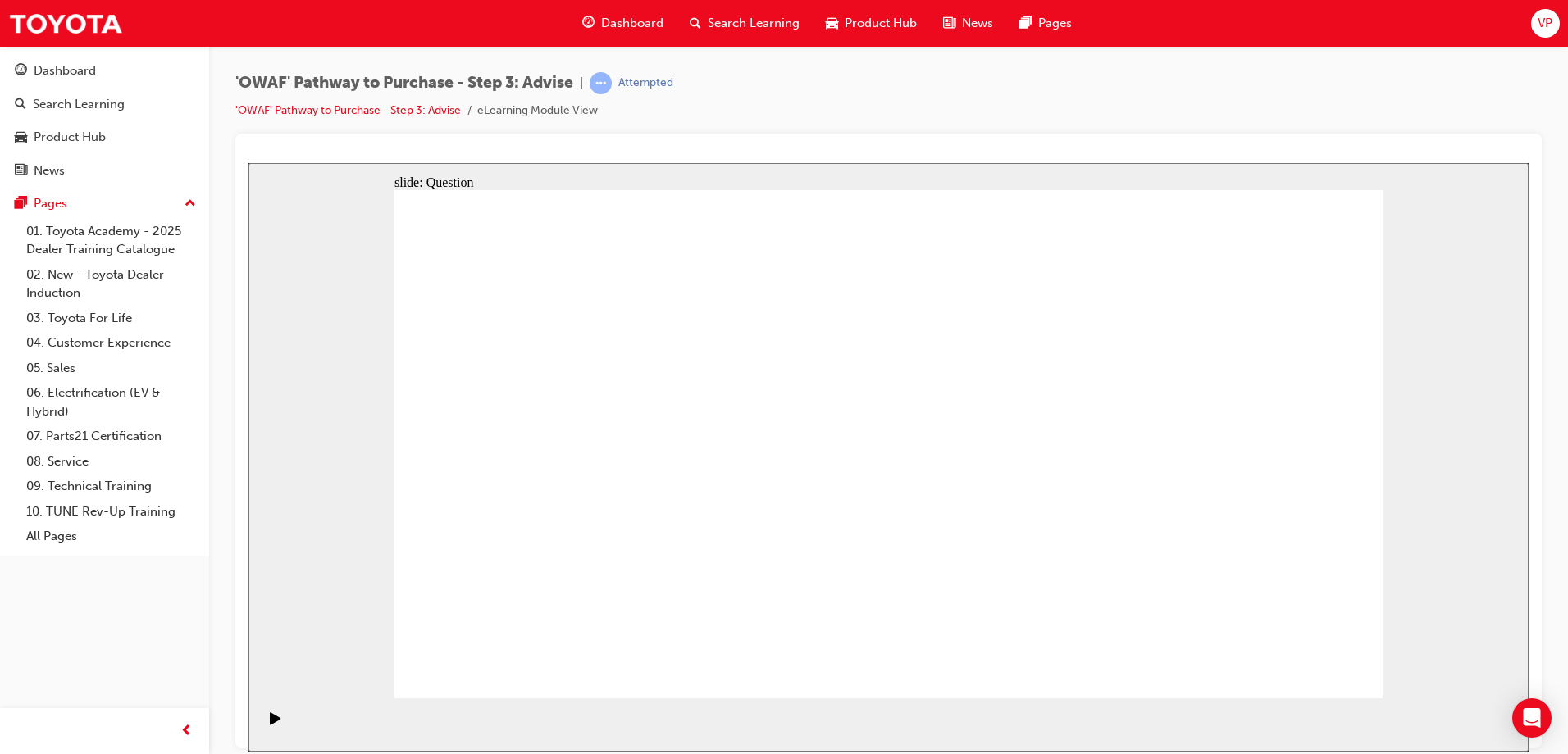
drag, startPoint x: 866, startPoint y: 517, endPoint x: 972, endPoint y: 466, distance: 117.6
drag, startPoint x: 551, startPoint y: 469, endPoint x: 967, endPoint y: 491, distance: 416.6
drag, startPoint x: 551, startPoint y: 393, endPoint x: 1159, endPoint y: 417, distance: 608.5
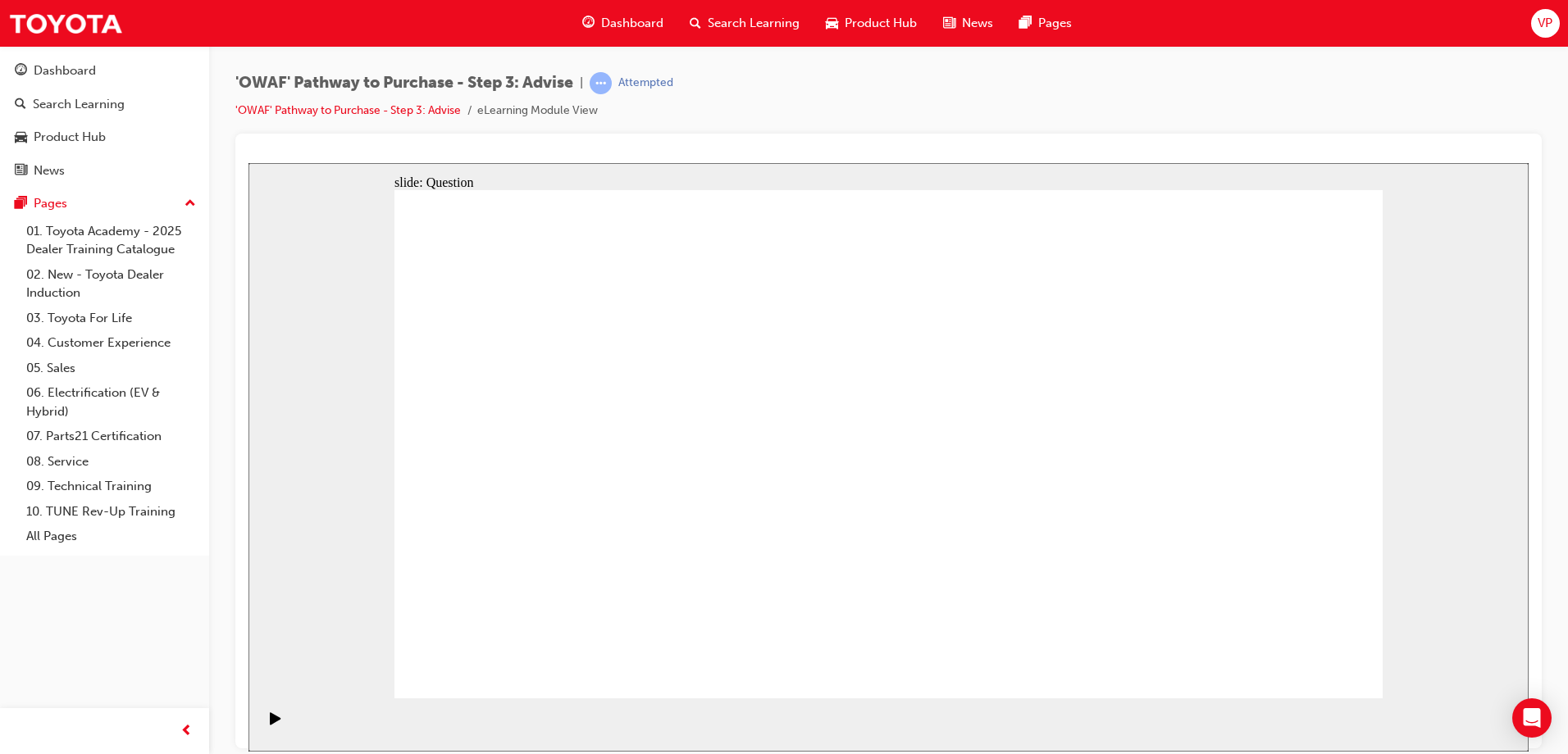
drag, startPoint x: 1137, startPoint y: 408, endPoint x: 1047, endPoint y: 420, distance: 90.8
drag, startPoint x: 686, startPoint y: 477, endPoint x: 924, endPoint y: 476, distance: 238.0
drag, startPoint x: 535, startPoint y: 555, endPoint x: 1012, endPoint y: 483, distance: 482.4
drag, startPoint x: 724, startPoint y: 407, endPoint x: 1183, endPoint y: 466, distance: 462.8
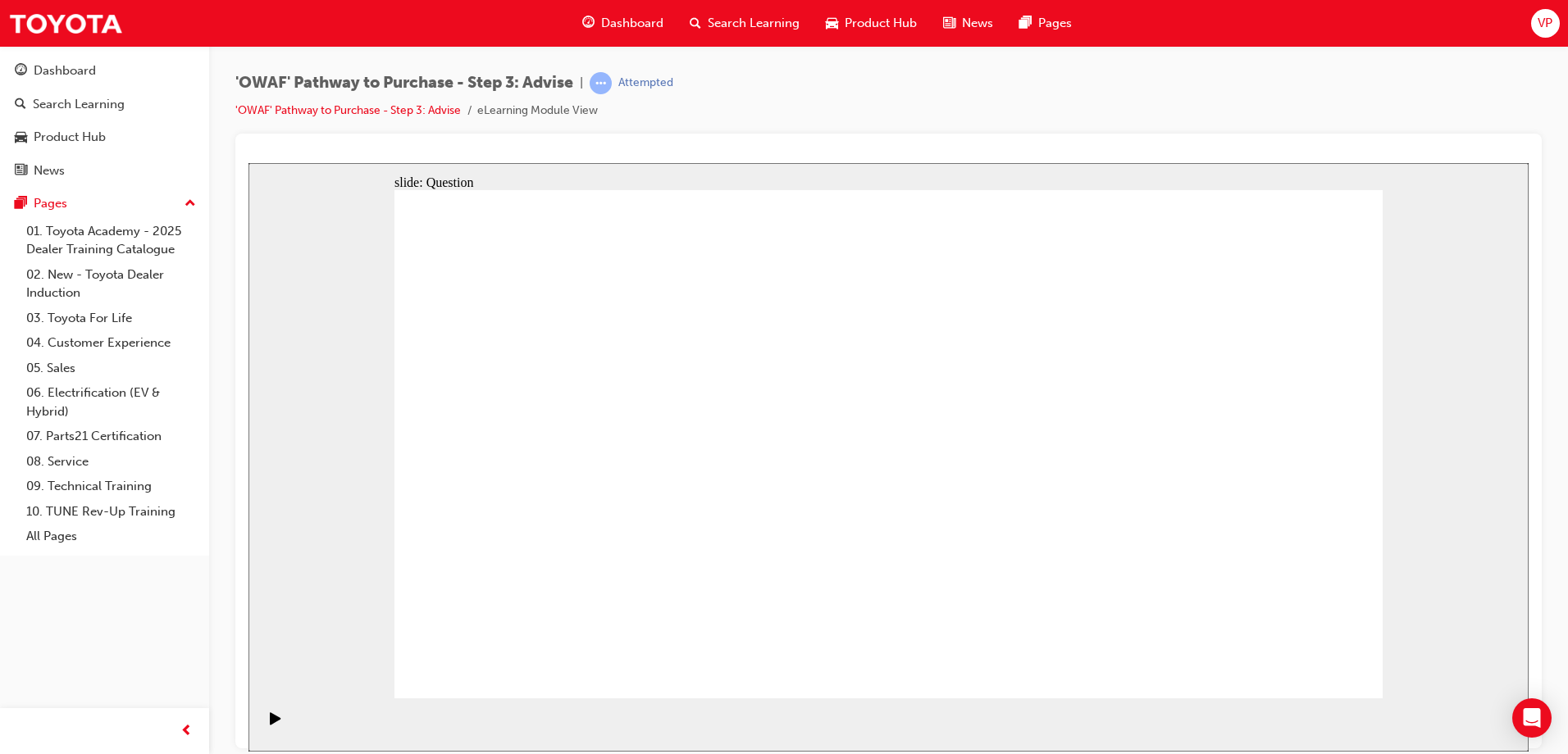
drag, startPoint x: 1048, startPoint y: 473, endPoint x: 934, endPoint y: 481, distance: 114.3
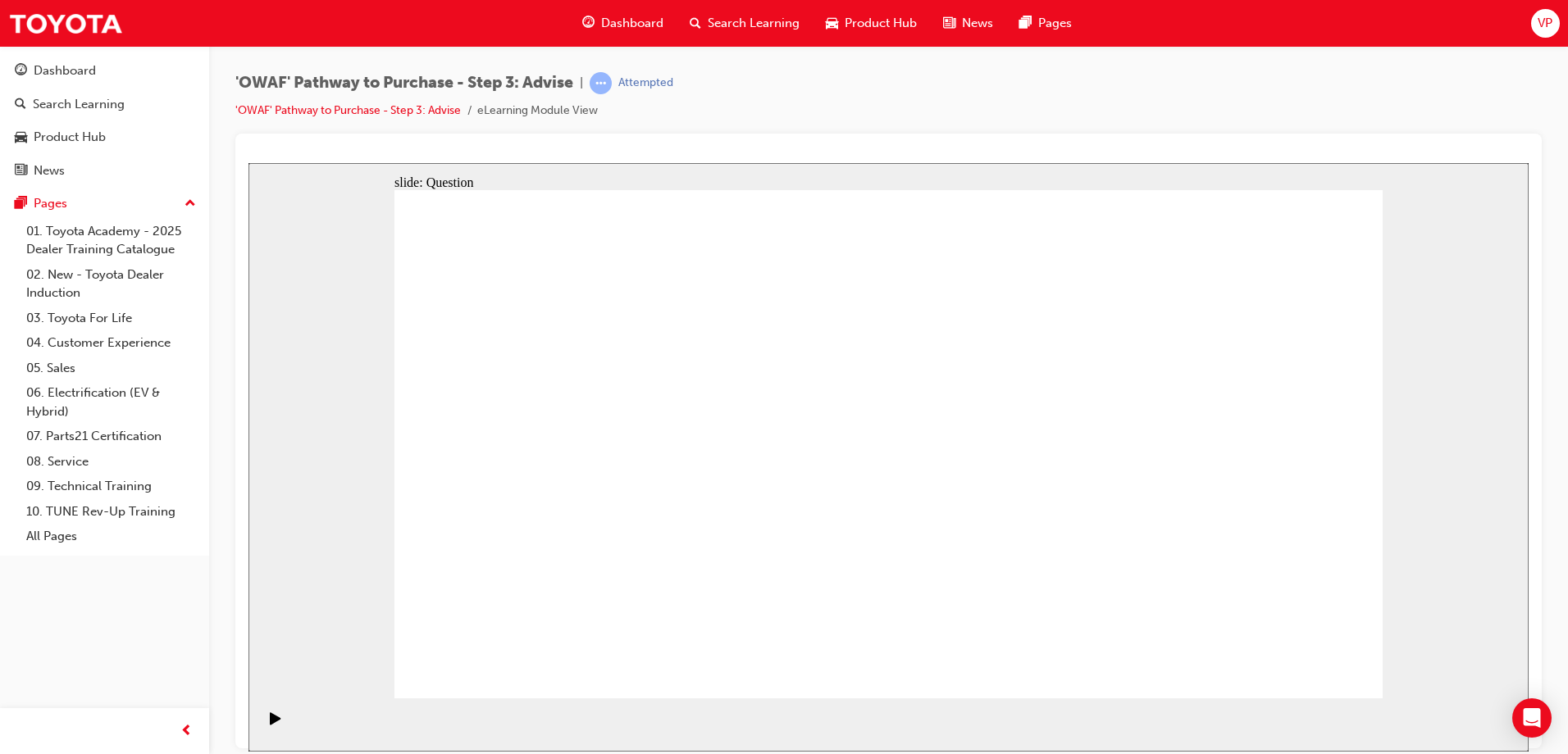
drag, startPoint x: 519, startPoint y: 391, endPoint x: 511, endPoint y: 583, distance: 192.2
drag, startPoint x: 584, startPoint y: 544, endPoint x: 581, endPoint y: 588, distance: 44.1
drag, startPoint x: 693, startPoint y: 430, endPoint x: 779, endPoint y: 467, distance: 93.6
drag, startPoint x: 803, startPoint y: 454, endPoint x: 797, endPoint y: 561, distance: 107.2
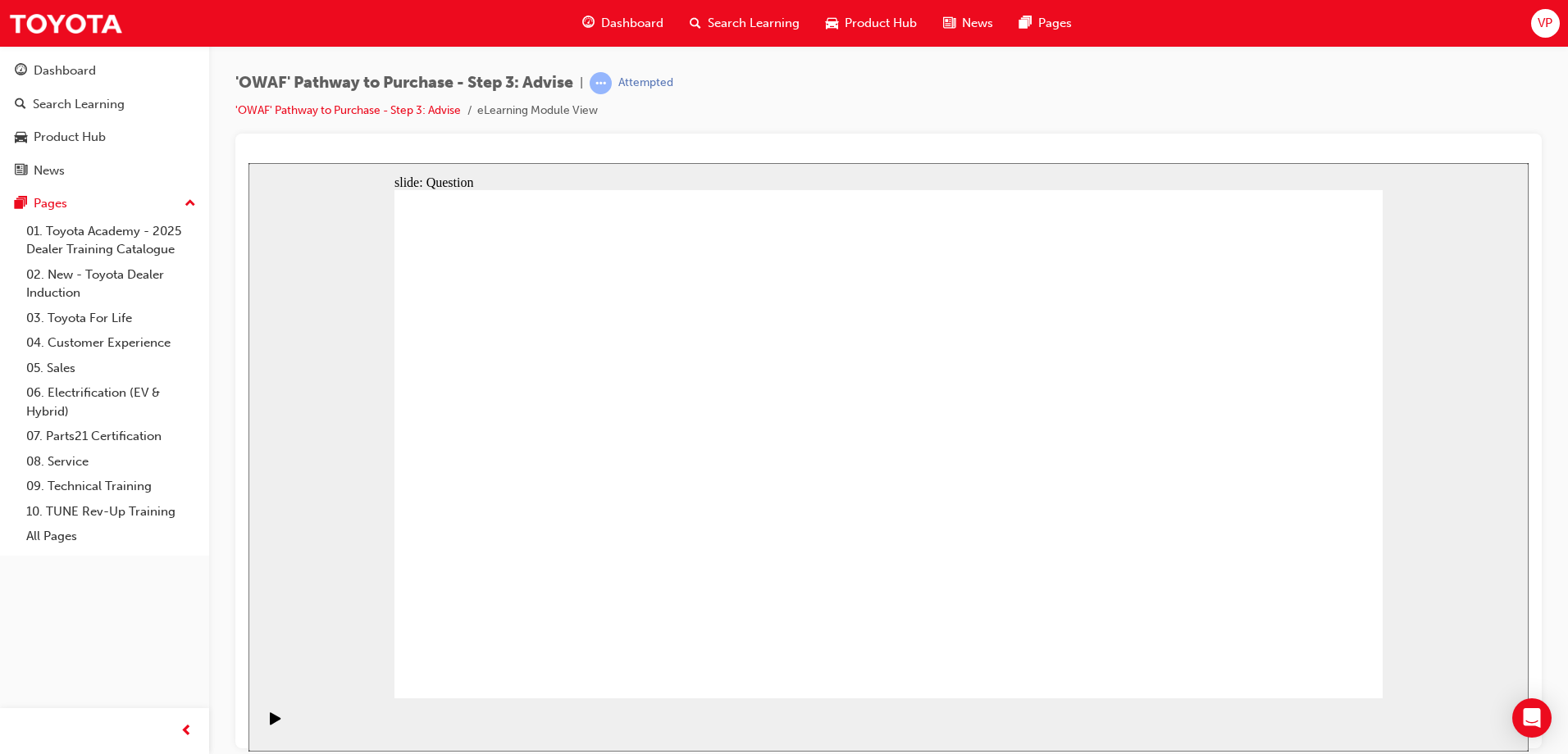
drag, startPoint x: 900, startPoint y: 437, endPoint x: 912, endPoint y: 583, distance: 146.5
drag, startPoint x: 1007, startPoint y: 382, endPoint x: 981, endPoint y: 568, distance: 187.8
drag, startPoint x: 1100, startPoint y: 434, endPoint x: 1077, endPoint y: 593, distance: 160.7
drag, startPoint x: 1197, startPoint y: 384, endPoint x: 1193, endPoint y: 563, distance: 179.0
drag, startPoint x: 1278, startPoint y: 409, endPoint x: 1273, endPoint y: 593, distance: 184.1
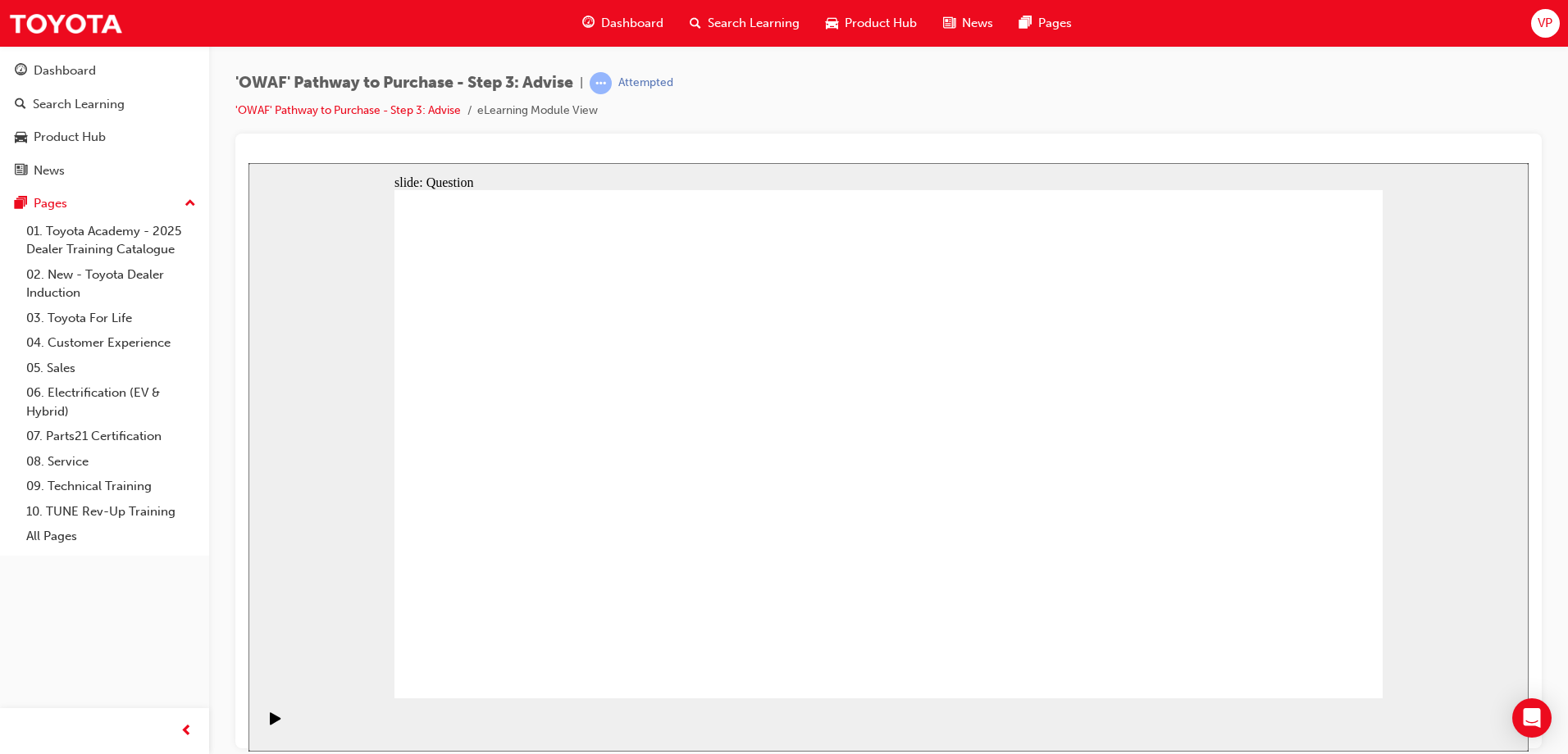
drag, startPoint x: 869, startPoint y: 599, endPoint x: 1073, endPoint y: 597, distance: 204.0
drag, startPoint x: 1069, startPoint y: 410, endPoint x: 900, endPoint y: 611, distance: 262.6
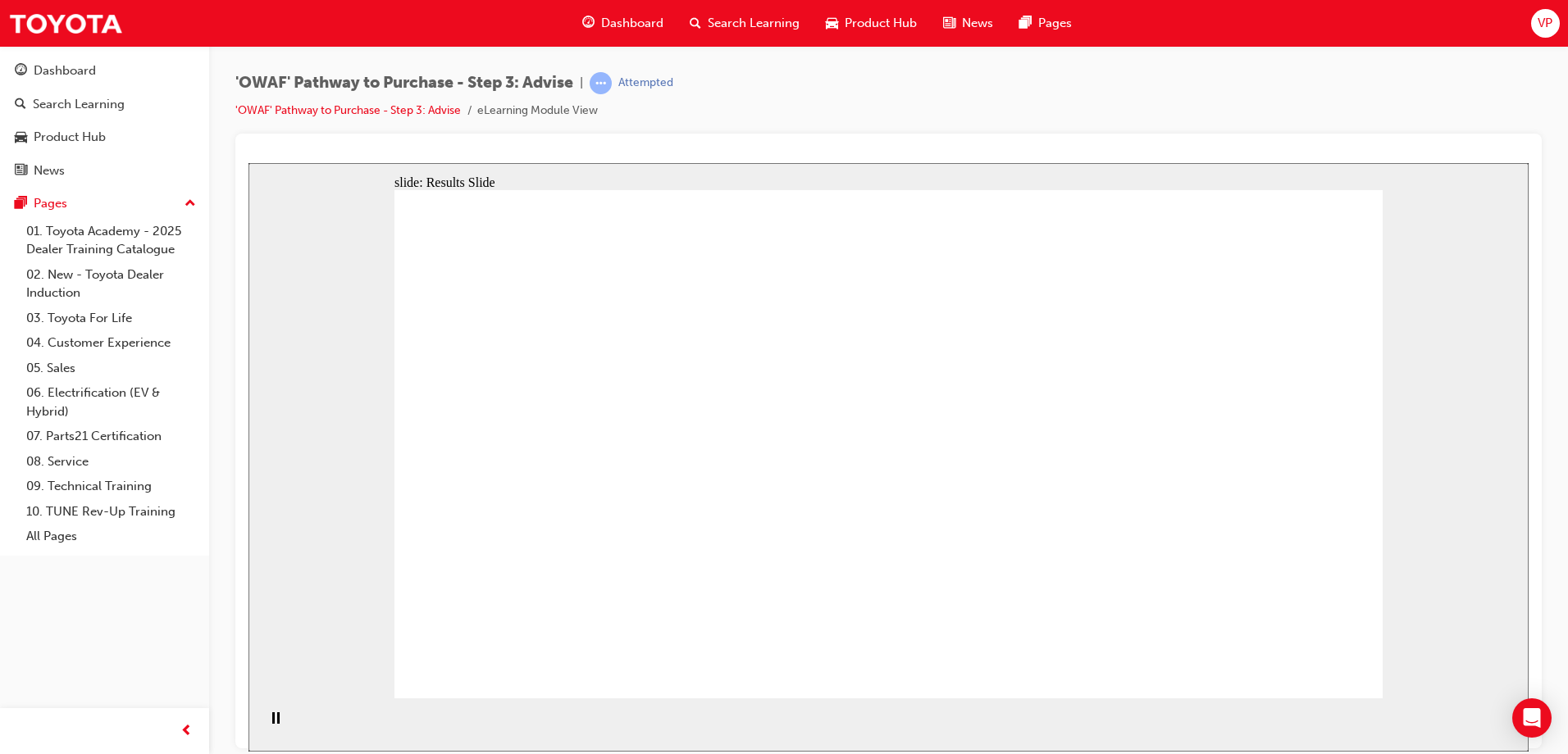
drag, startPoint x: 621, startPoint y: 616, endPoint x: 612, endPoint y: 533, distance: 83.5
drag, startPoint x: 1174, startPoint y: 607, endPoint x: 584, endPoint y: 464, distance: 607.1
drag, startPoint x: 884, startPoint y: 612, endPoint x: 596, endPoint y: 408, distance: 352.9
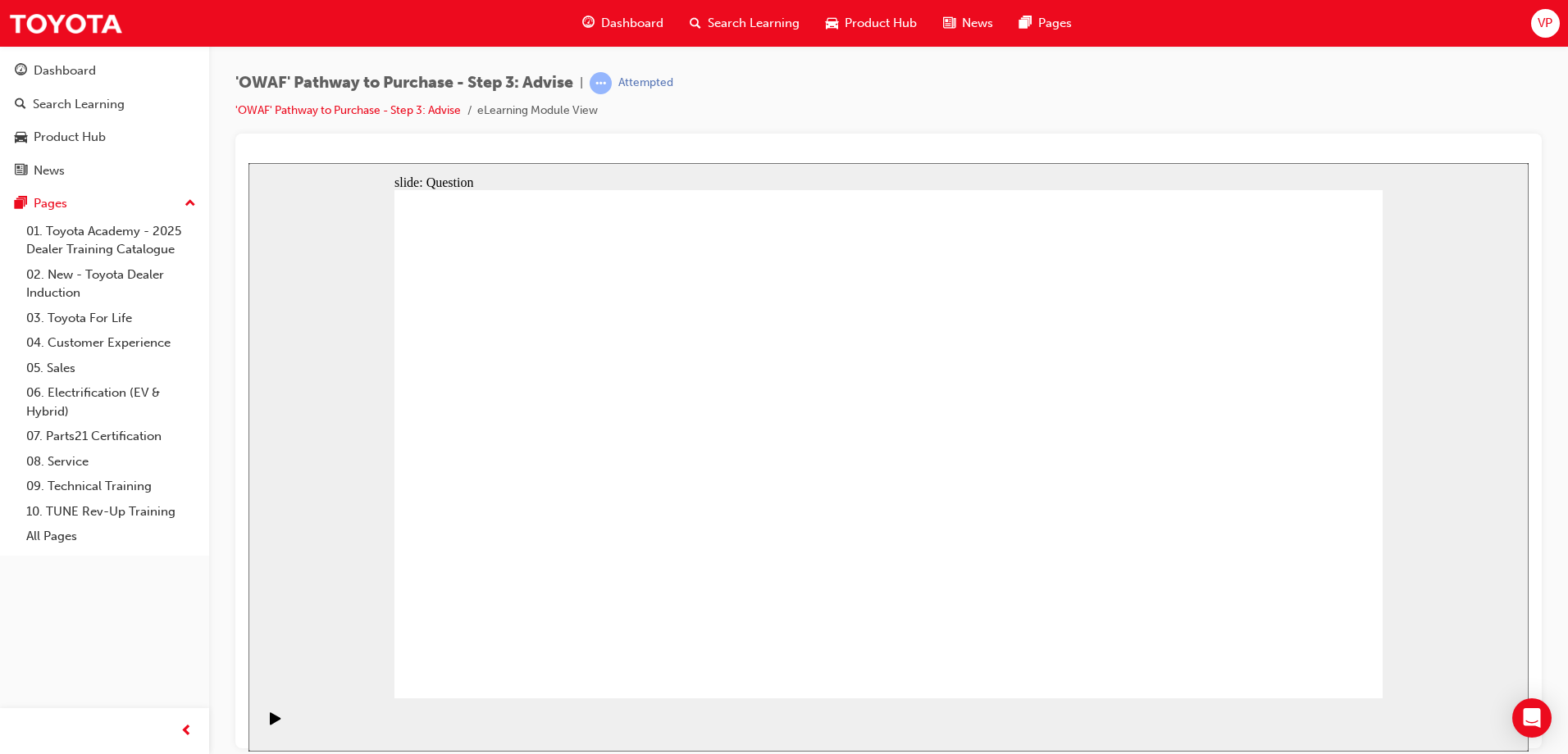
drag, startPoint x: 861, startPoint y: 611, endPoint x: 809, endPoint y: 404, distance: 213.4
drag, startPoint x: 880, startPoint y: 663, endPoint x: 621, endPoint y: 454, distance: 332.8
drag, startPoint x: 1056, startPoint y: 650, endPoint x: 1057, endPoint y: 434, distance: 216.0
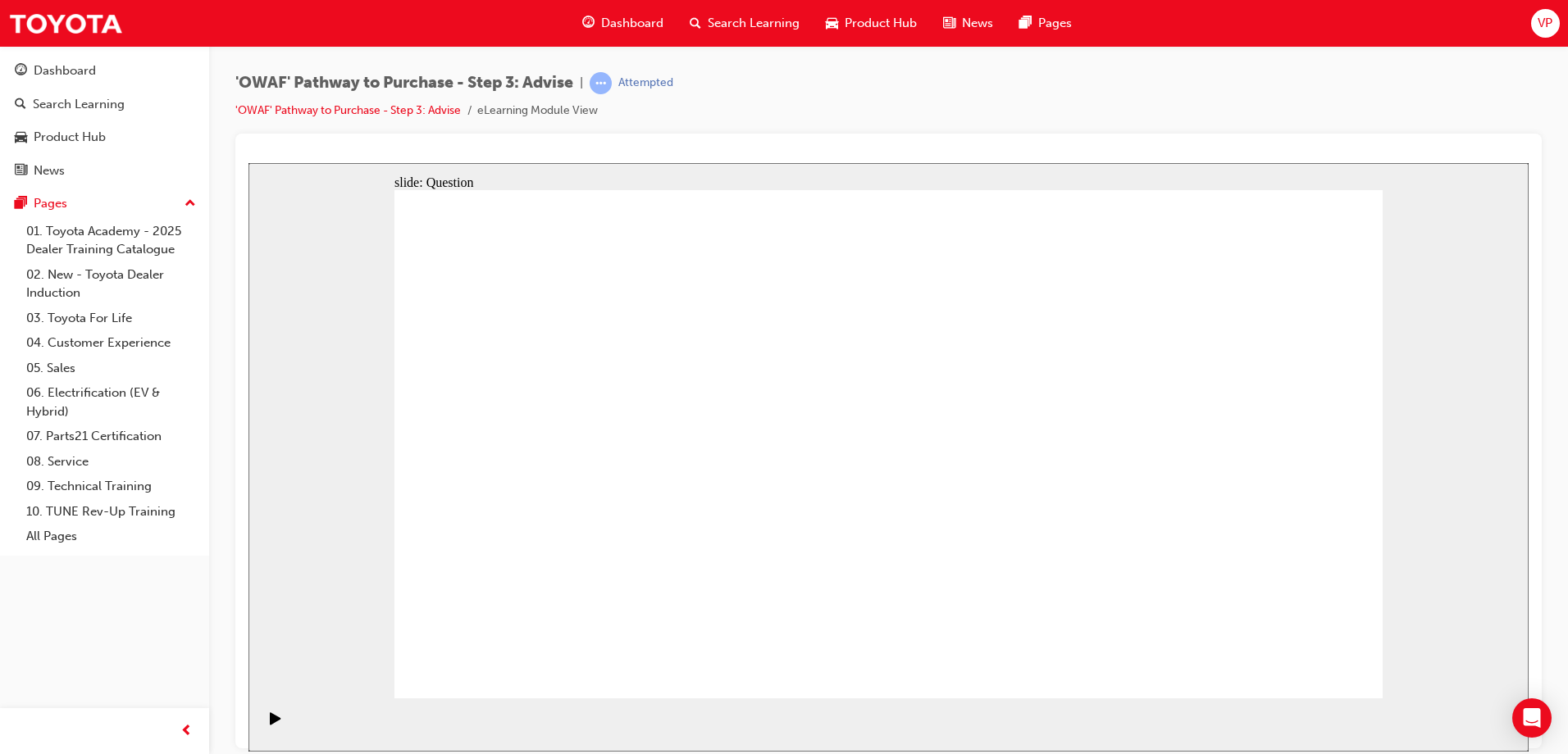
drag, startPoint x: 1022, startPoint y: 454, endPoint x: 574, endPoint y: 452, distance: 448.0
drag, startPoint x: 1049, startPoint y: 589, endPoint x: 1062, endPoint y: 466, distance: 123.7
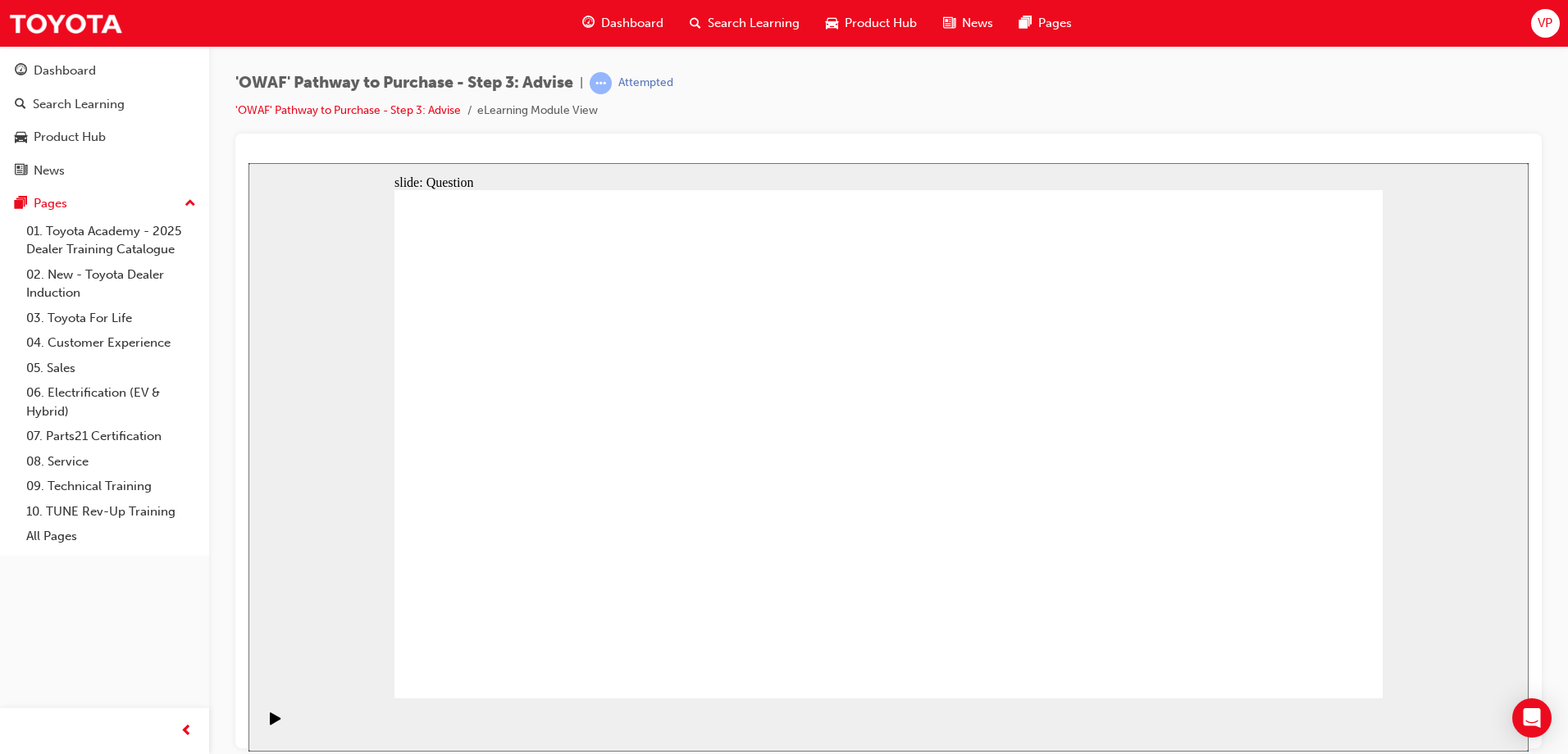
drag, startPoint x: 1203, startPoint y: 494, endPoint x: 841, endPoint y: 507, distance: 362.2
drag, startPoint x: 1206, startPoint y: 520, endPoint x: 666, endPoint y: 503, distance: 540.3
drag, startPoint x: 1237, startPoint y: 483, endPoint x: 520, endPoint y: 463, distance: 717.3
drag, startPoint x: 1257, startPoint y: 478, endPoint x: 736, endPoint y: 486, distance: 521.1
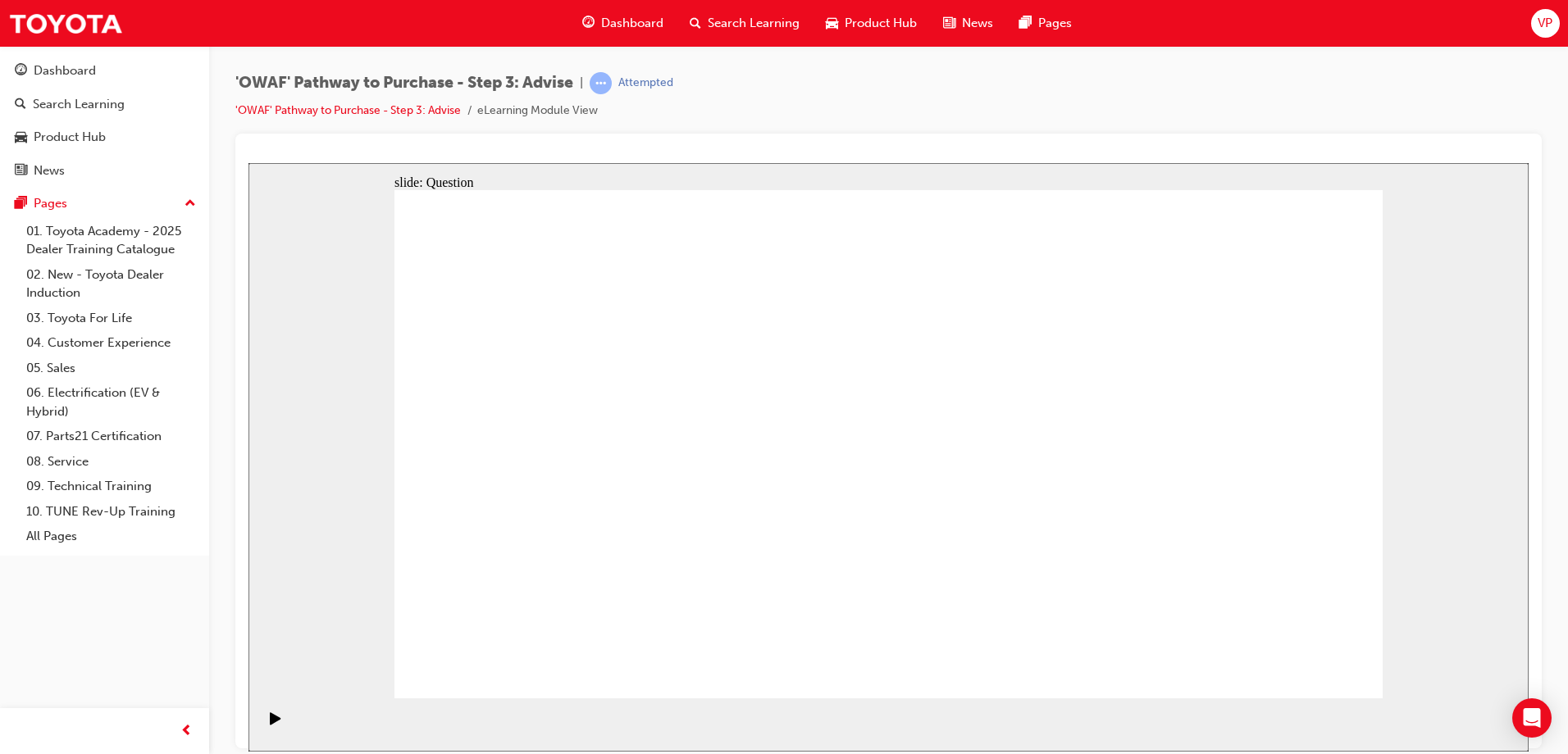
drag, startPoint x: 1237, startPoint y: 487, endPoint x: 757, endPoint y: 479, distance: 480.1
drag, startPoint x: 1204, startPoint y: 512, endPoint x: 656, endPoint y: 476, distance: 549.2
drag, startPoint x: 1218, startPoint y: 463, endPoint x: 666, endPoint y: 498, distance: 553.1
drag, startPoint x: 1188, startPoint y: 472, endPoint x: 636, endPoint y: 464, distance: 552.1
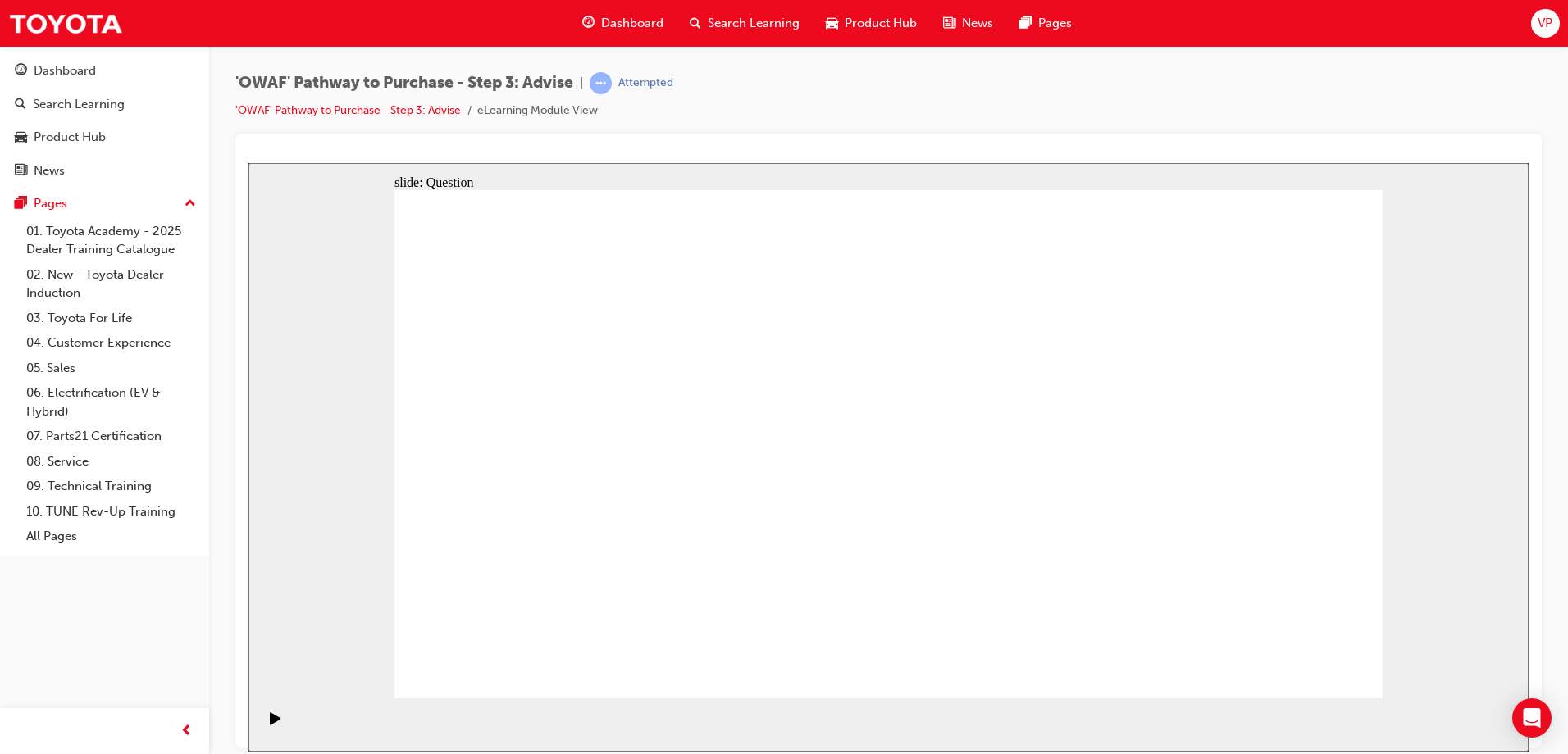
drag, startPoint x: 1149, startPoint y: 519, endPoint x: 823, endPoint y: 525, distance: 326.1
drag, startPoint x: 1139, startPoint y: 596, endPoint x: 564, endPoint y: 494, distance: 584.0
drag, startPoint x: 1235, startPoint y: 496, endPoint x: 579, endPoint y: 510, distance: 656.1
drag, startPoint x: 1222, startPoint y: 488, endPoint x: 957, endPoint y: 505, distance: 265.5
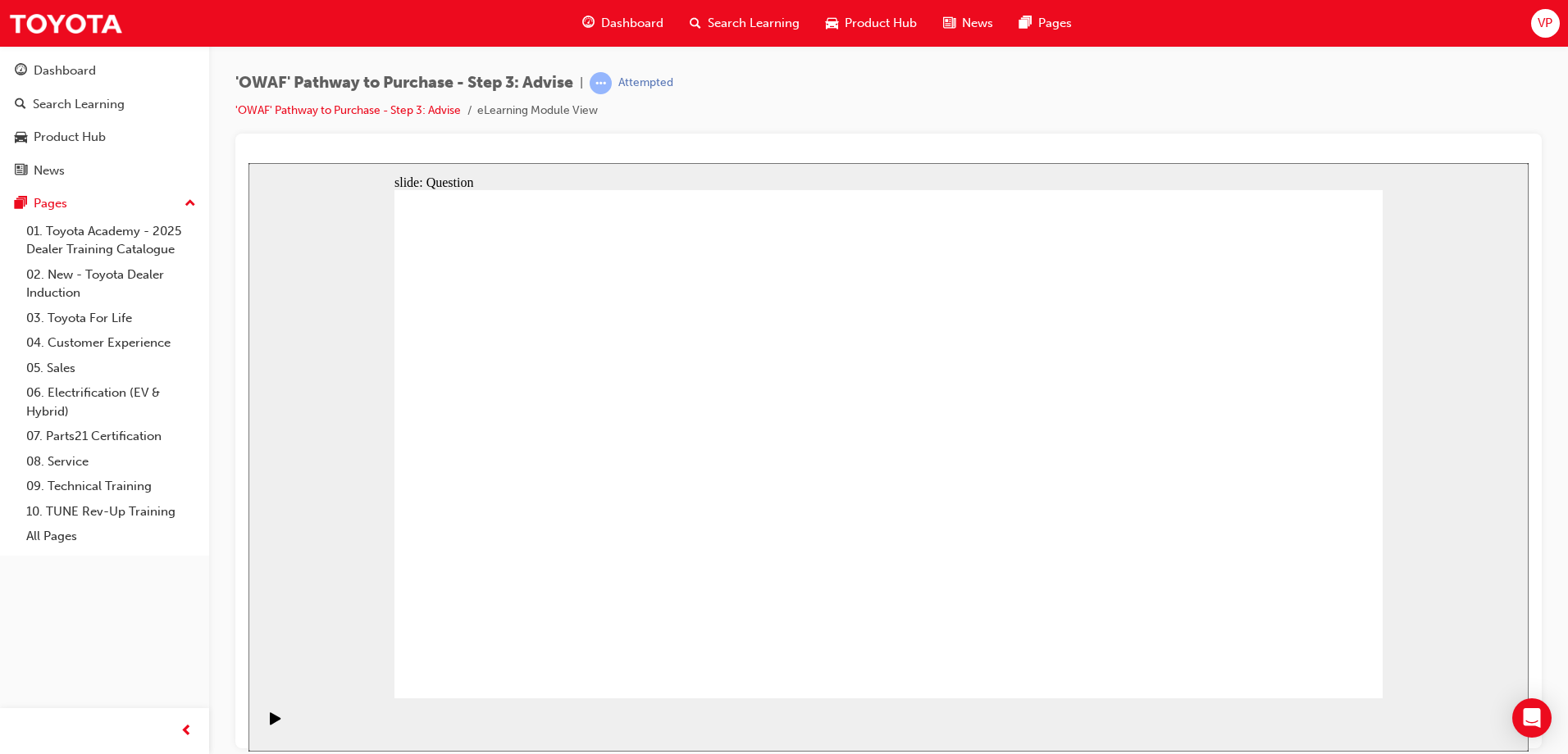
drag, startPoint x: 1183, startPoint y: 479, endPoint x: 651, endPoint y: 508, distance: 532.8
drag, startPoint x: 1244, startPoint y: 514, endPoint x: 704, endPoint y: 529, distance: 540.2
drag, startPoint x: 1224, startPoint y: 473, endPoint x: 679, endPoint y: 503, distance: 545.8
drag, startPoint x: 1199, startPoint y: 489, endPoint x: 636, endPoint y: 505, distance: 563.2
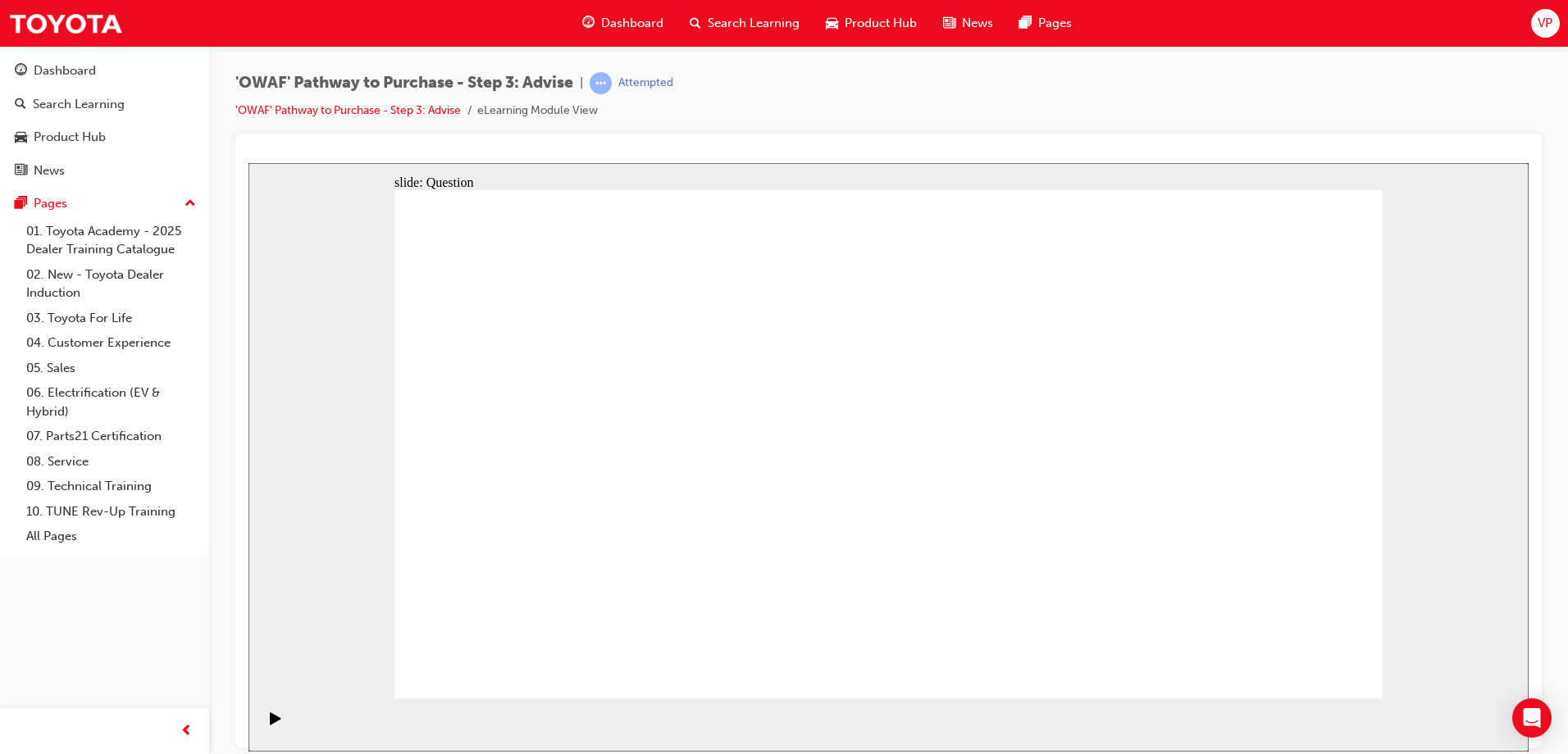
drag, startPoint x: 570, startPoint y: 393, endPoint x: 962, endPoint y: 407, distance: 392.2
drag, startPoint x: 573, startPoint y: 478, endPoint x: 1060, endPoint y: 397, distance: 493.7
drag, startPoint x: 898, startPoint y: 534, endPoint x: 1007, endPoint y: 480, distance: 121.6
drag, startPoint x: 576, startPoint y: 555, endPoint x: 1002, endPoint y: 486, distance: 431.6
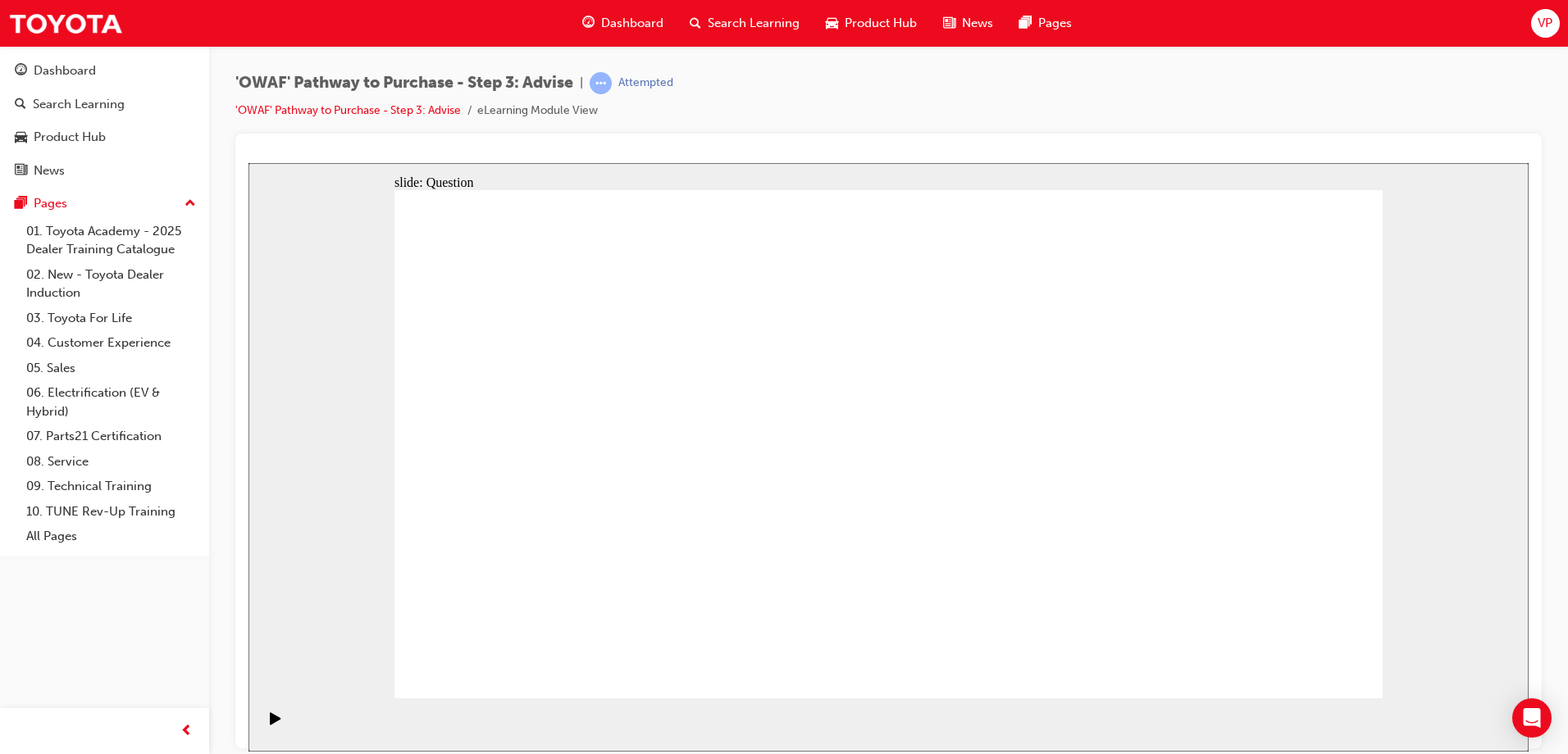
drag, startPoint x: 958, startPoint y: 479, endPoint x: 672, endPoint y: 556, distance: 296.2
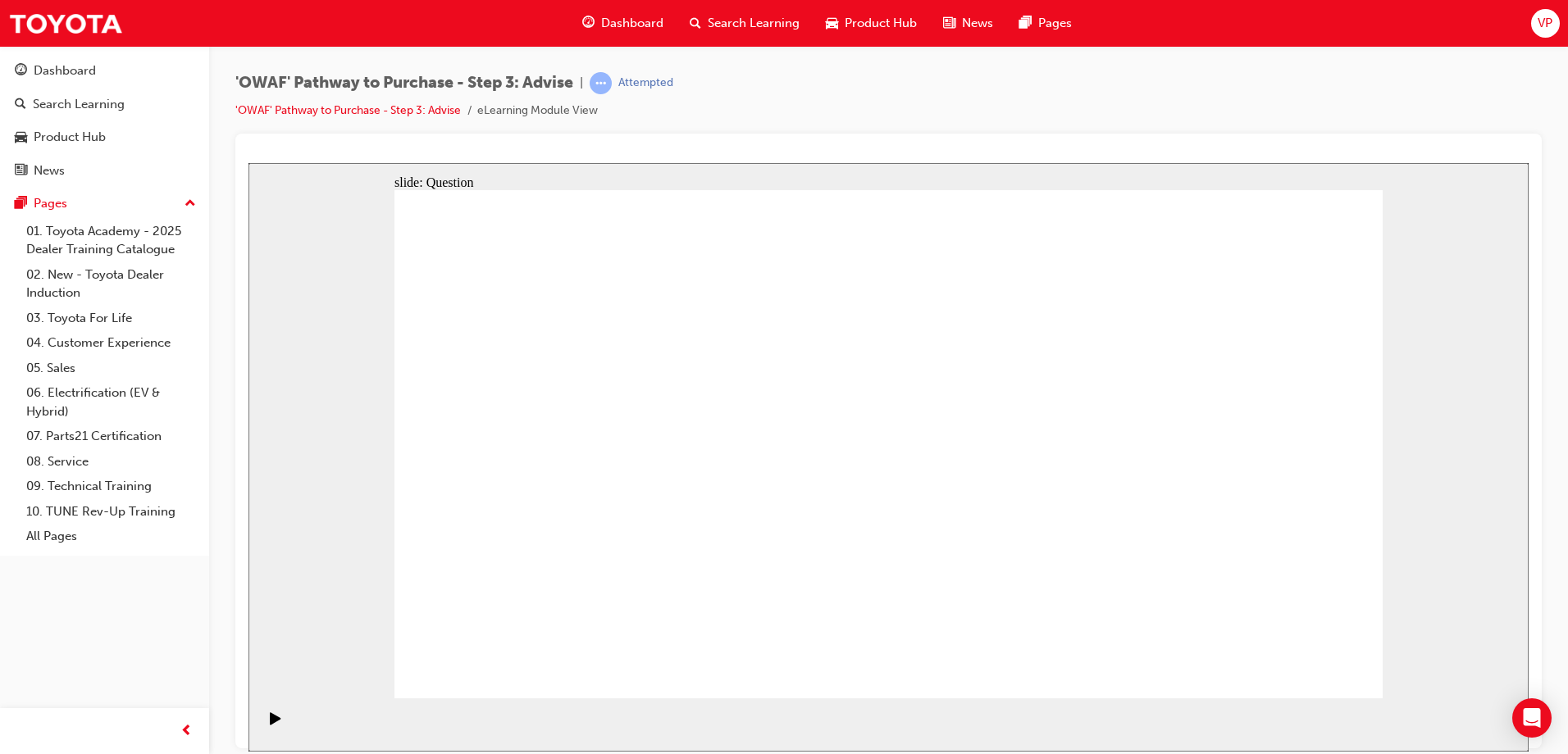
drag, startPoint x: 522, startPoint y: 494, endPoint x: 529, endPoint y: 593, distance: 99.2
click at [721, 29] on span "Search Learning" at bounding box center [753, 23] width 92 height 19
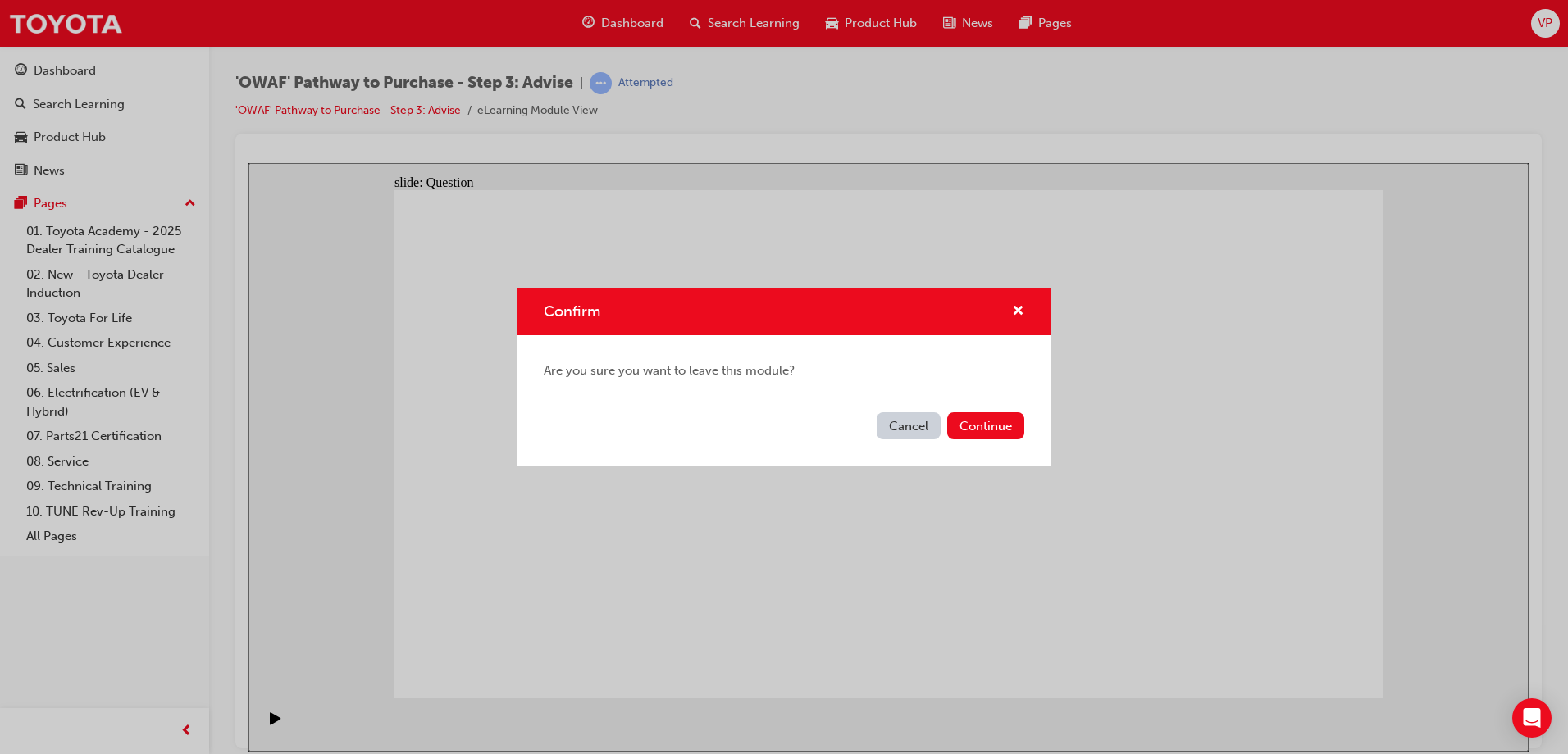
click at [921, 424] on button "Cancel" at bounding box center [908, 425] width 64 height 27
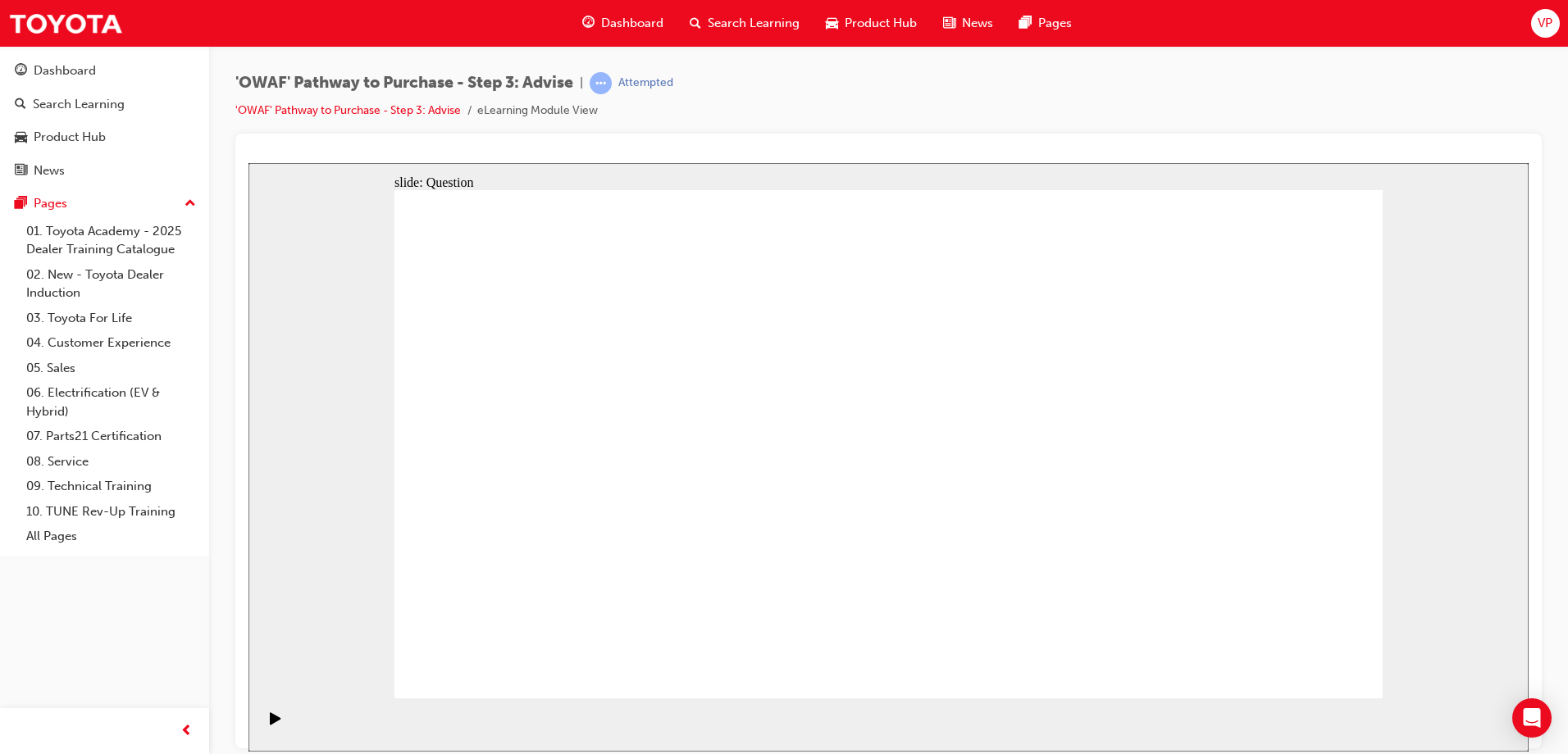
click at [753, 20] on span "Search Learning" at bounding box center [753, 23] width 92 height 19
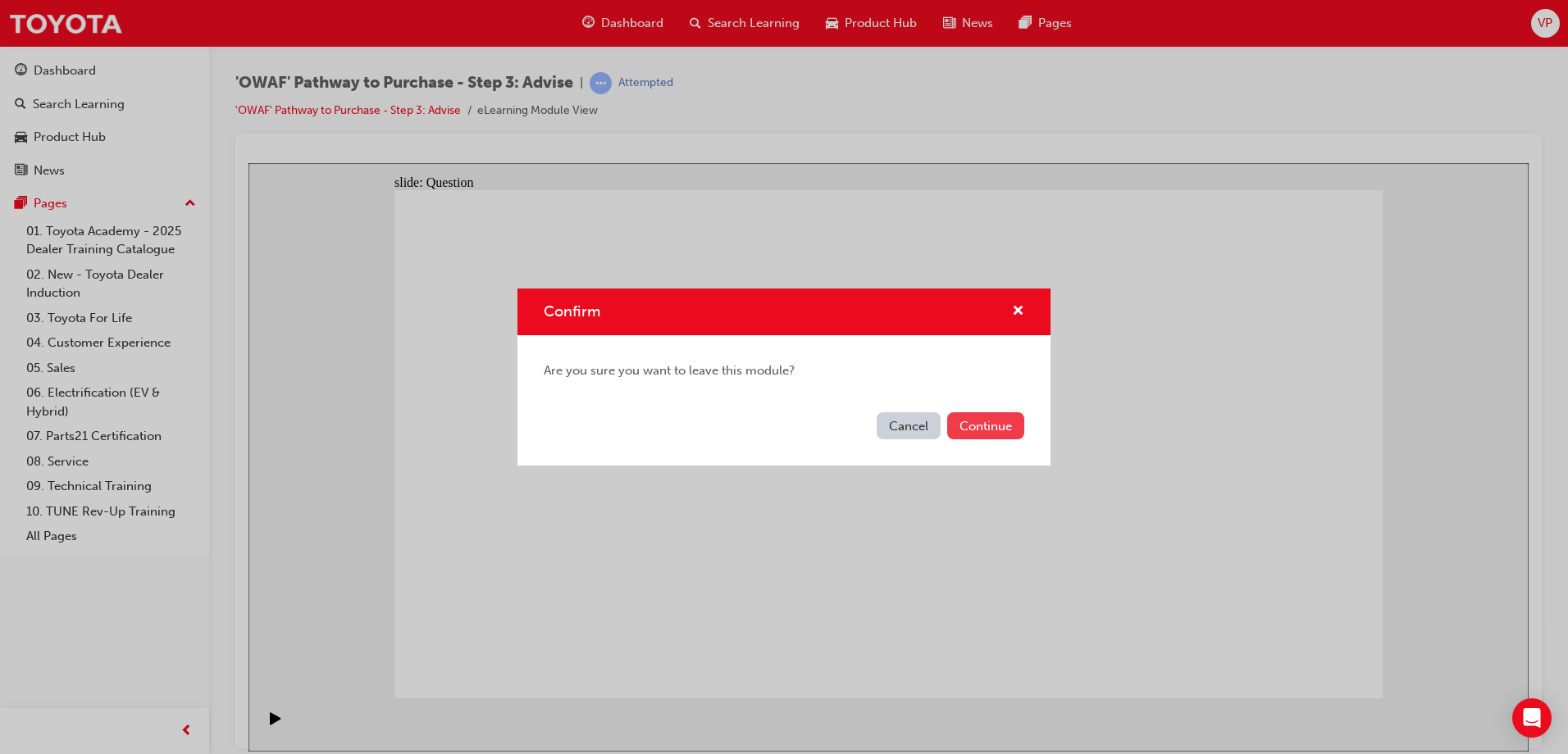
click at [973, 438] on button "Continue" at bounding box center [986, 425] width 77 height 27
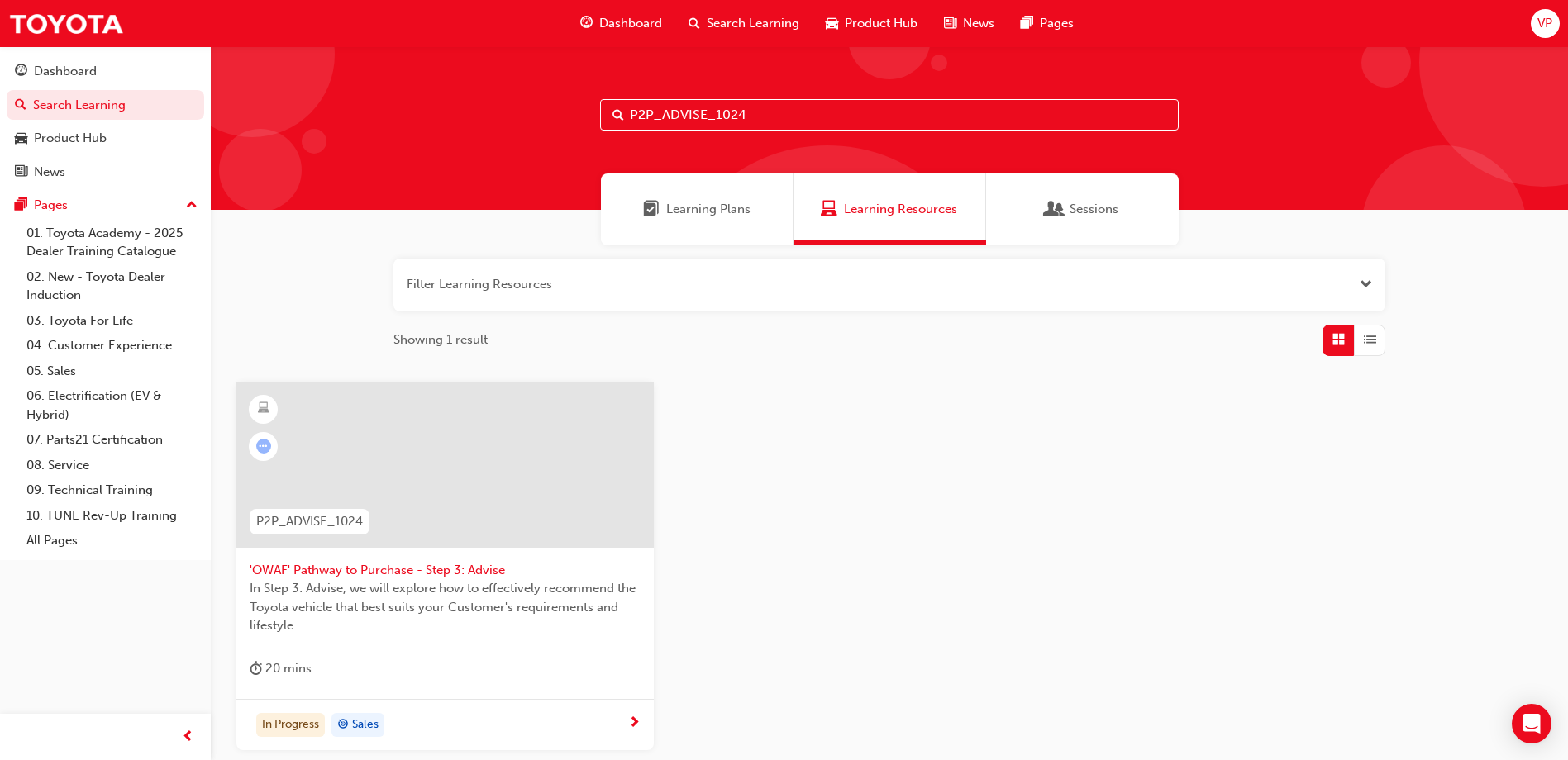
click at [775, 113] on input "P2P_ADVISE_1024" at bounding box center [889, 115] width 578 height 32
type input "P"
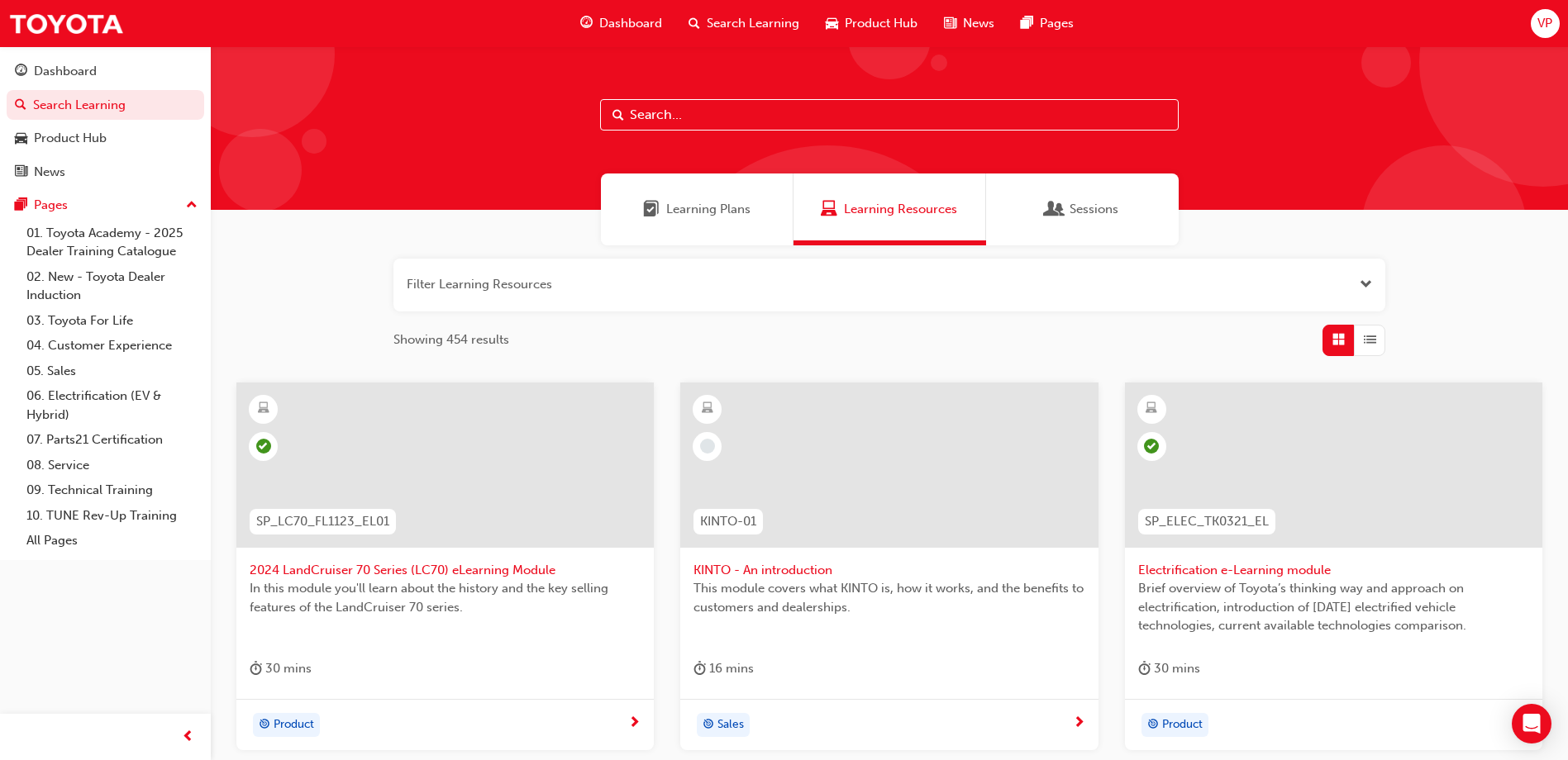
click at [740, 116] on input "text" at bounding box center [889, 115] width 578 height 32
paste input "P2P_EXPER_1024"
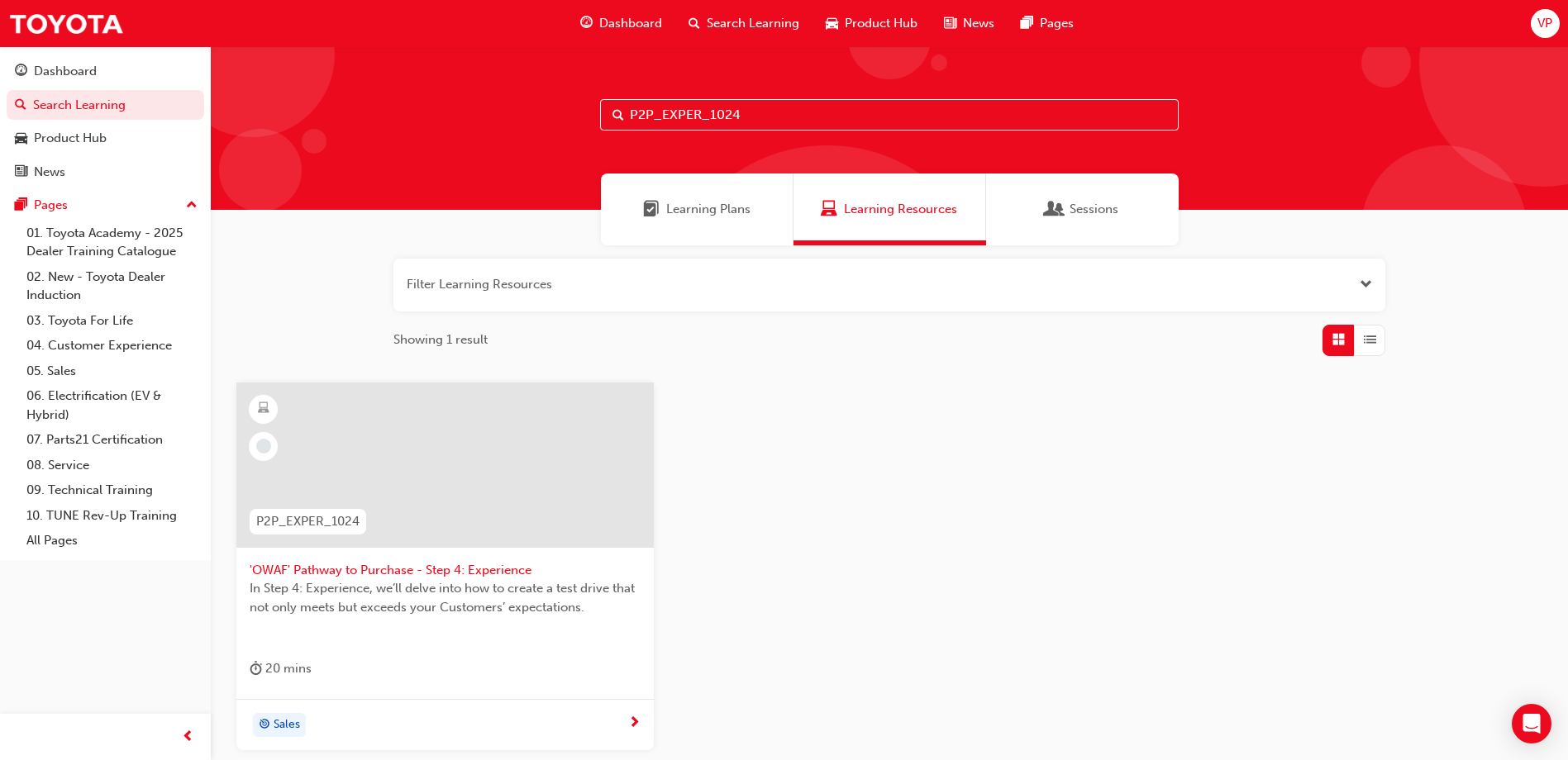
type input "P2P_EXPER_1024"
click at [445, 465] on div at bounding box center [445, 465] width 417 height 165
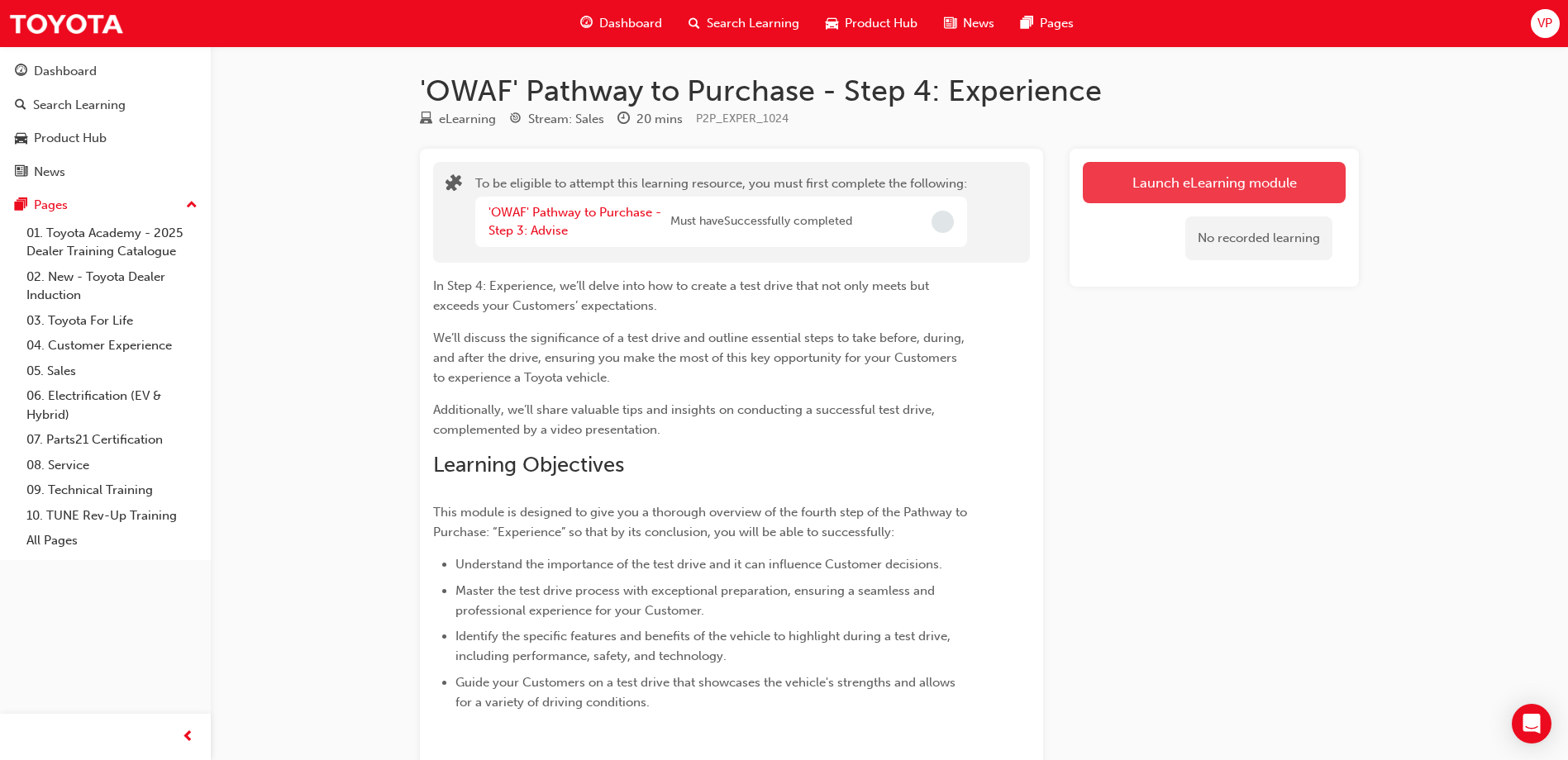
click at [1222, 170] on button "Launch eLearning module" at bounding box center [1214, 183] width 263 height 42
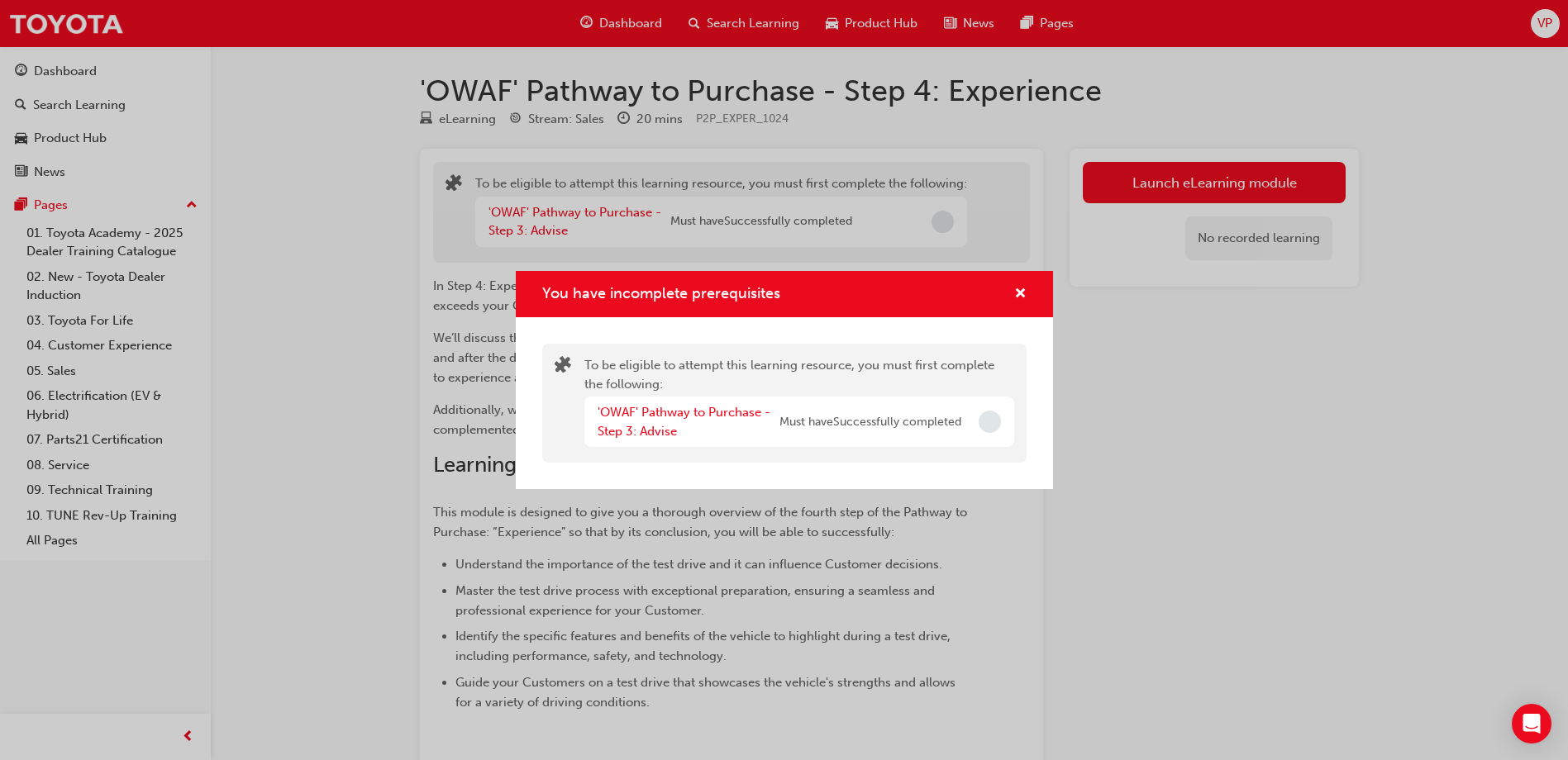
click at [685, 423] on div "'OWAF' Pathway to Purchase - Step 3: Advise" at bounding box center [689, 421] width 182 height 37
click at [717, 415] on link "'OWAF' Pathway to Purchase - Step 3: Advise" at bounding box center [685, 422] width 173 height 34
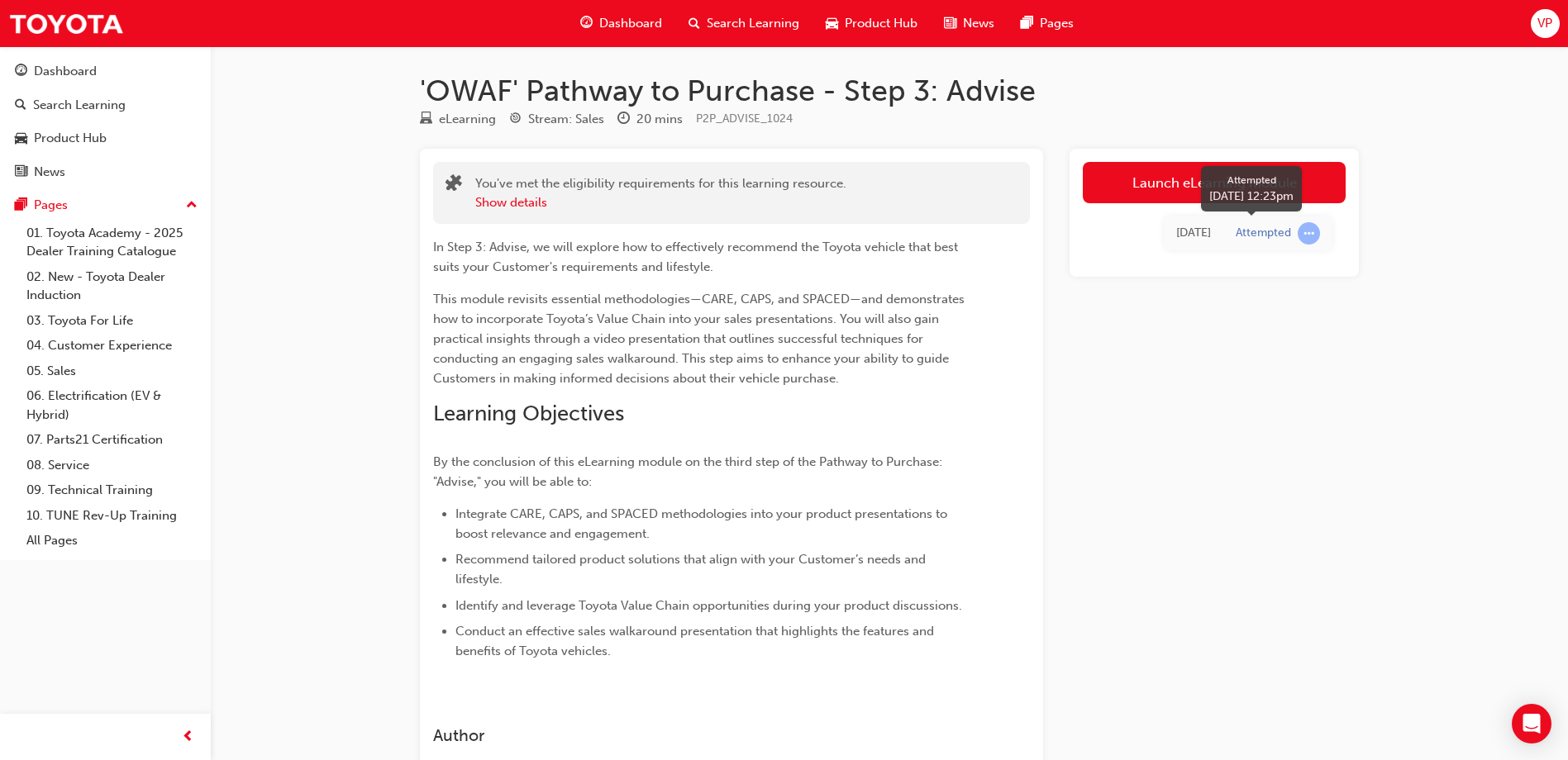
click at [1311, 236] on span "learningRecordVerb_ATTEMPT-icon" at bounding box center [1309, 233] width 22 height 22
click at [1256, 191] on link "Launch eLearning module" at bounding box center [1214, 183] width 263 height 42
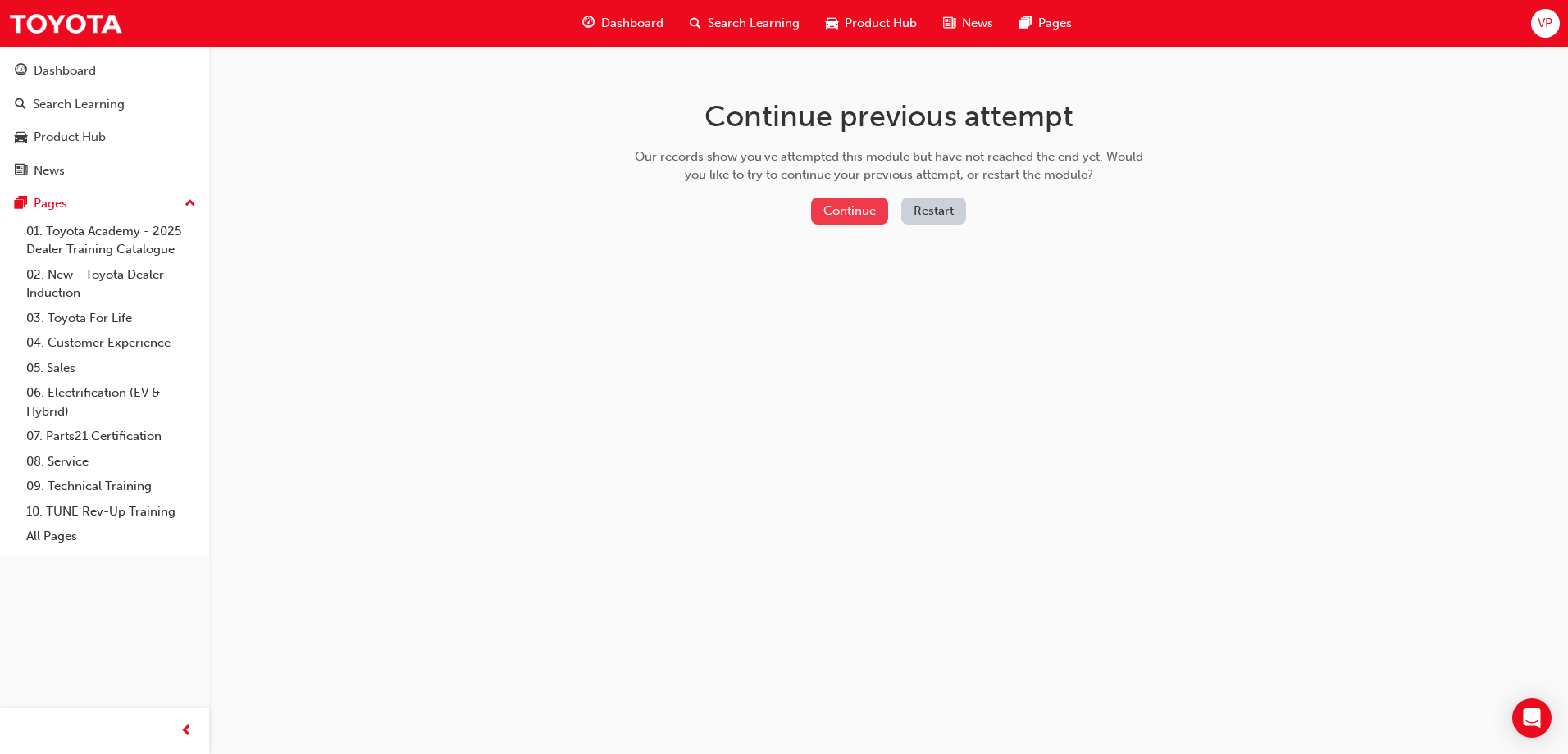
click at [861, 199] on button "Continue" at bounding box center [850, 211] width 77 height 27
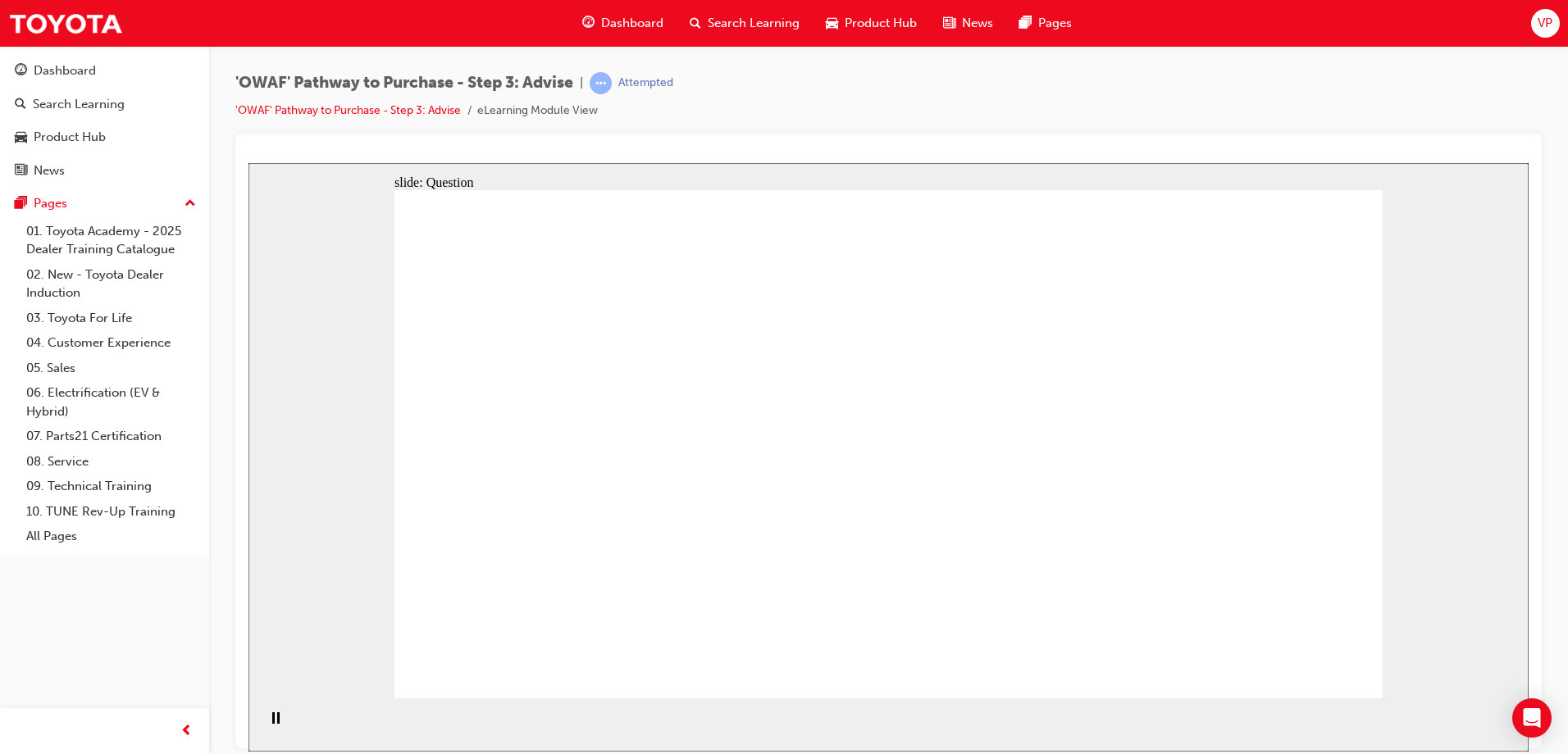
click at [1103, 86] on div "'OWAF' Pathway to Purchase - Step 3: Advise | Attempted 'OWAF' Pathway to Purch…" at bounding box center [888, 103] width 1306 height 61
drag, startPoint x: 498, startPoint y: 372, endPoint x: 506, endPoint y: 604, distance: 232.1
drag, startPoint x: 616, startPoint y: 395, endPoint x: 585, endPoint y: 597, distance: 204.4
drag, startPoint x: 697, startPoint y: 476, endPoint x: 700, endPoint y: 566, distance: 90.0
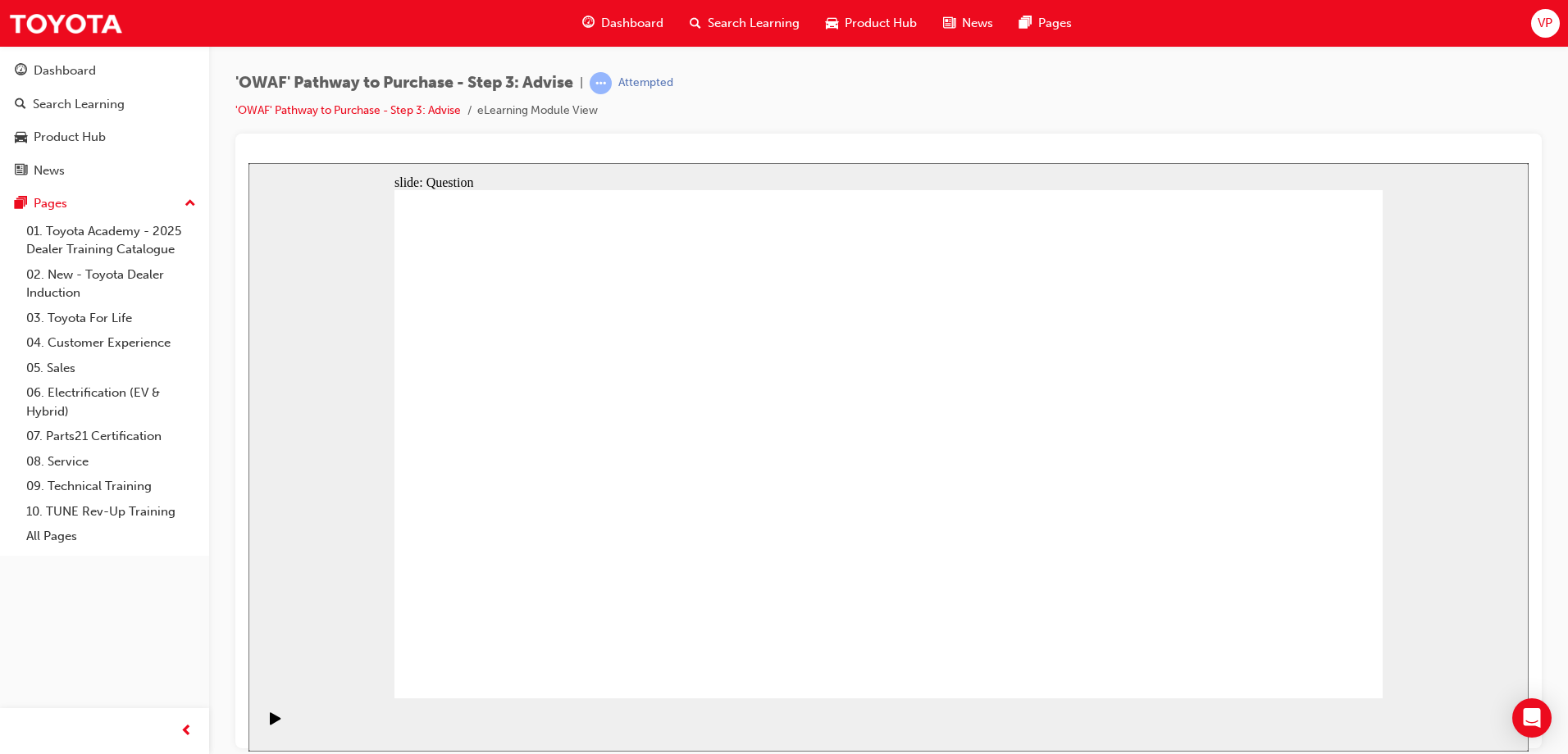
drag, startPoint x: 773, startPoint y: 414, endPoint x: 786, endPoint y: 565, distance: 151.6
drag, startPoint x: 905, startPoint y: 386, endPoint x: 909, endPoint y: 578, distance: 192.0
drag, startPoint x: 979, startPoint y: 394, endPoint x: 979, endPoint y: 598, distance: 204.0
drag, startPoint x: 1072, startPoint y: 393, endPoint x: 1074, endPoint y: 591, distance: 198.0
drag, startPoint x: 1172, startPoint y: 406, endPoint x: 1193, endPoint y: 597, distance: 192.2
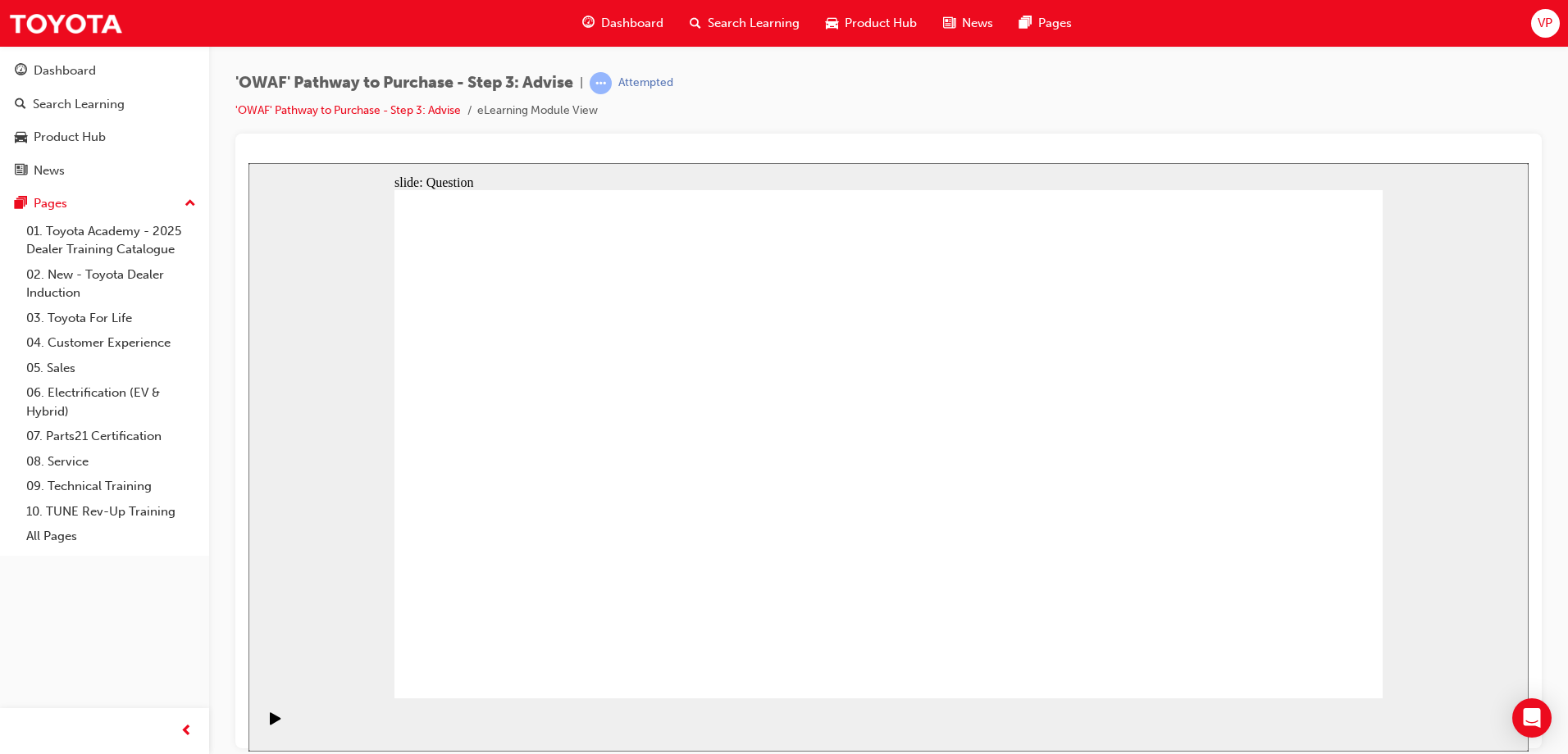
drag, startPoint x: 1250, startPoint y: 402, endPoint x: 1261, endPoint y: 626, distance: 224.3
drag, startPoint x: 997, startPoint y: 591, endPoint x: 602, endPoint y: 583, distance: 395.1
drag, startPoint x: 486, startPoint y: 581, endPoint x: 690, endPoint y: 597, distance: 204.6
drag, startPoint x: 696, startPoint y: 601, endPoint x: 980, endPoint y: 586, distance: 284.4
drag, startPoint x: 691, startPoint y: 398, endPoint x: 512, endPoint y: 577, distance: 253.1
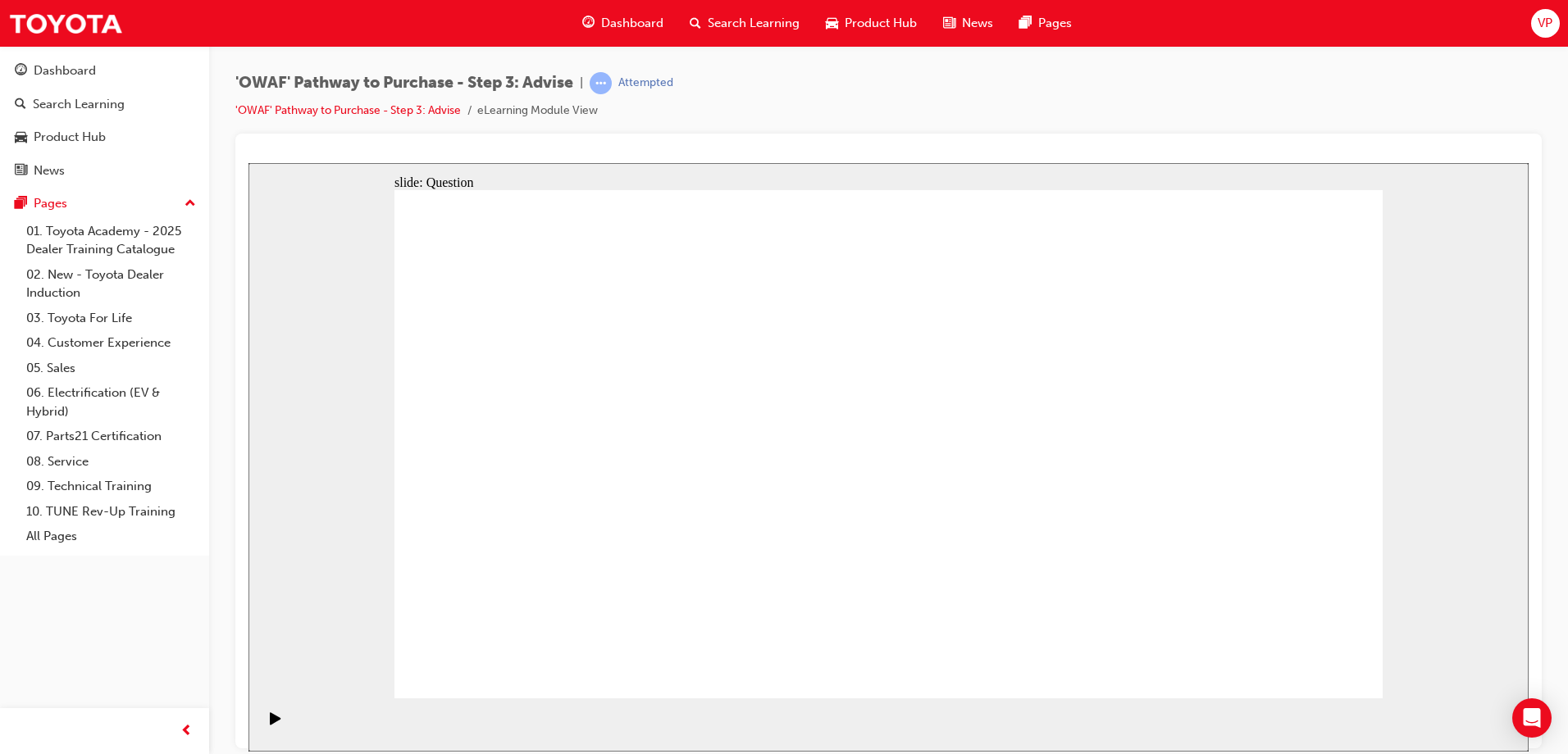
drag, startPoint x: 591, startPoint y: 383, endPoint x: 884, endPoint y: 590, distance: 358.7
drag, startPoint x: 1083, startPoint y: 572, endPoint x: 696, endPoint y: 564, distance: 387.1
drag, startPoint x: 891, startPoint y: 375, endPoint x: 1107, endPoint y: 583, distance: 299.9
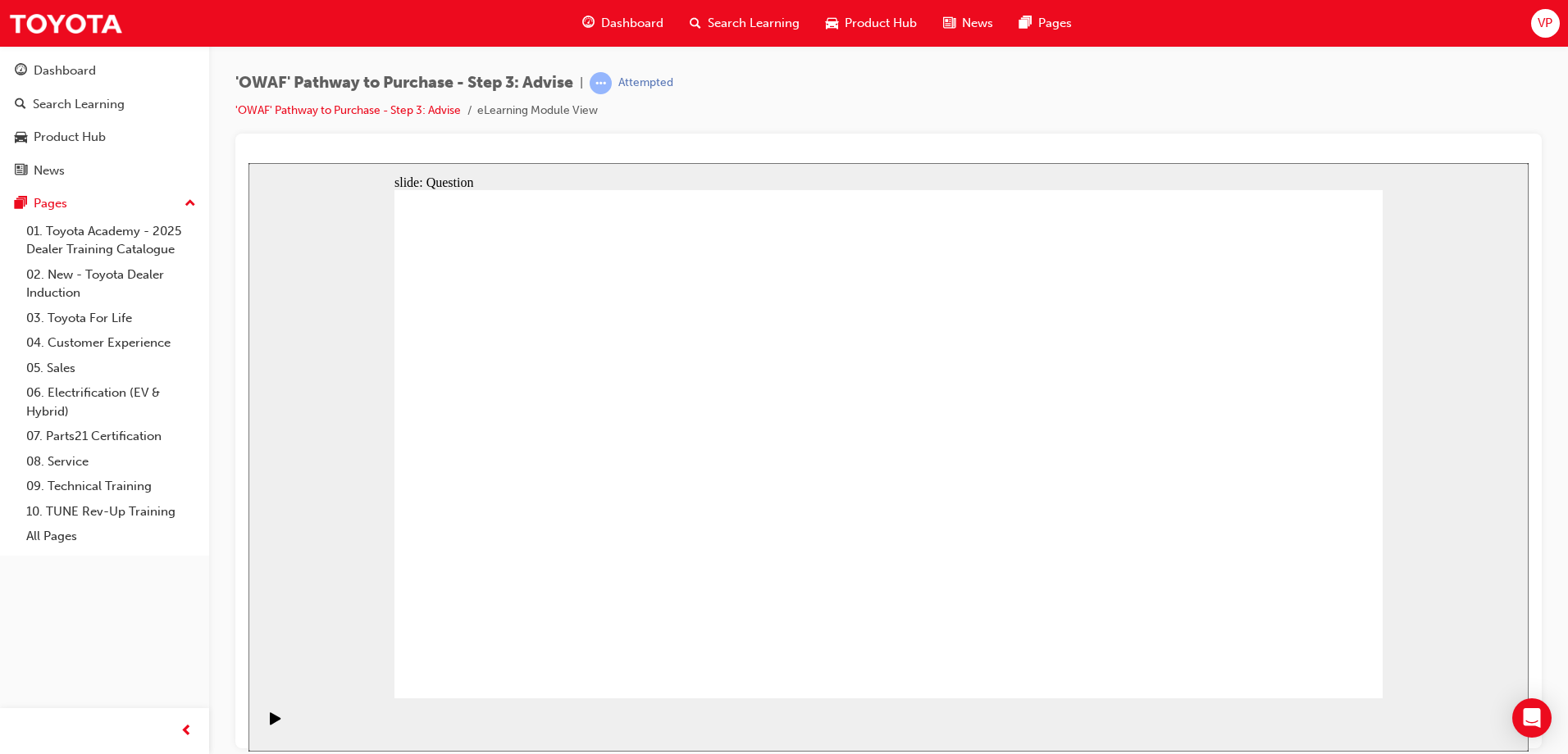
drag, startPoint x: 1175, startPoint y: 595, endPoint x: 1307, endPoint y: 602, distance: 132.2
drag, startPoint x: 1267, startPoint y: 387, endPoint x: 1175, endPoint y: 570, distance: 204.8
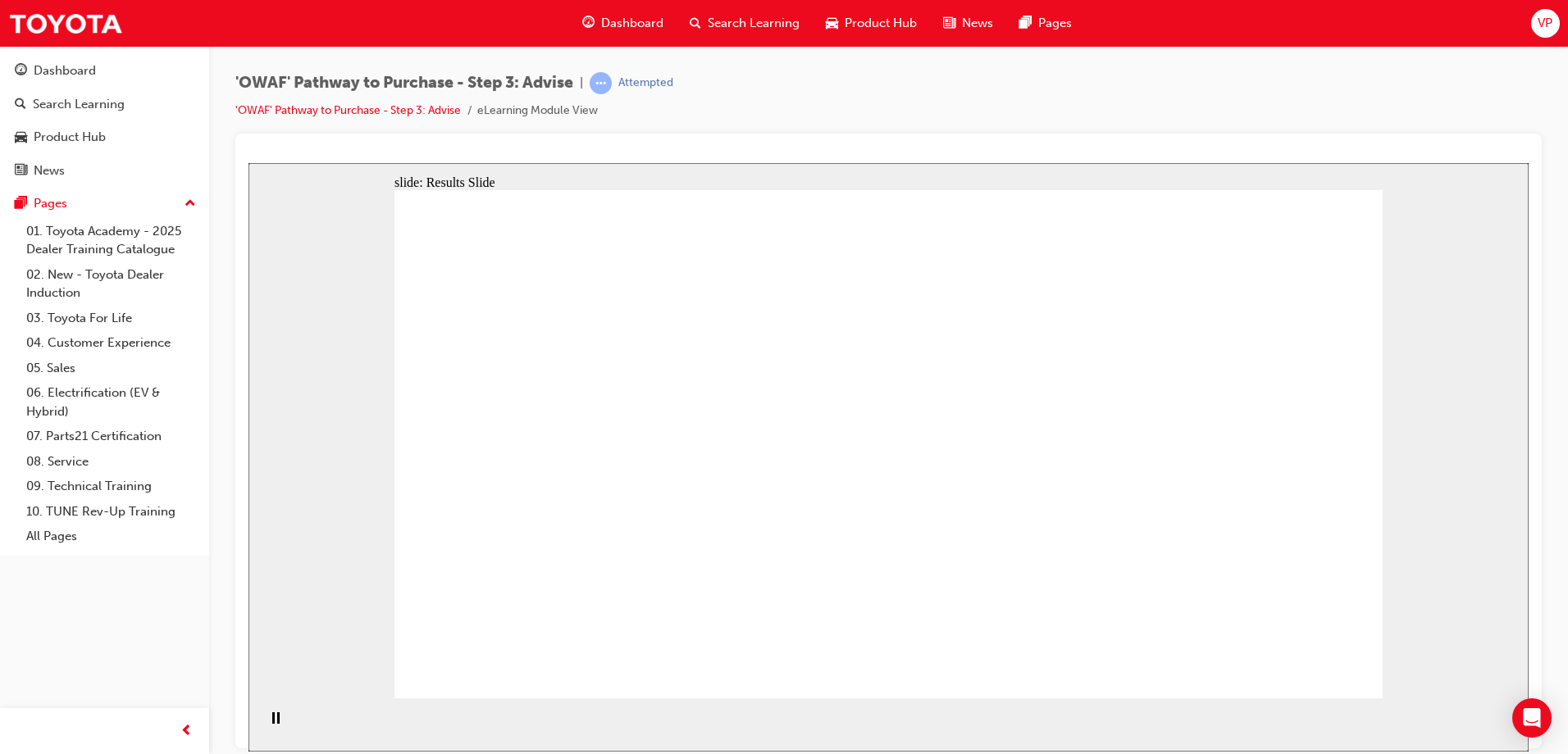
drag, startPoint x: 700, startPoint y: 595, endPoint x: 657, endPoint y: 519, distance: 87.3
drag, startPoint x: 972, startPoint y: 617, endPoint x: 692, endPoint y: 417, distance: 344.1
drag, startPoint x: 1179, startPoint y: 607, endPoint x: 606, endPoint y: 460, distance: 591.6
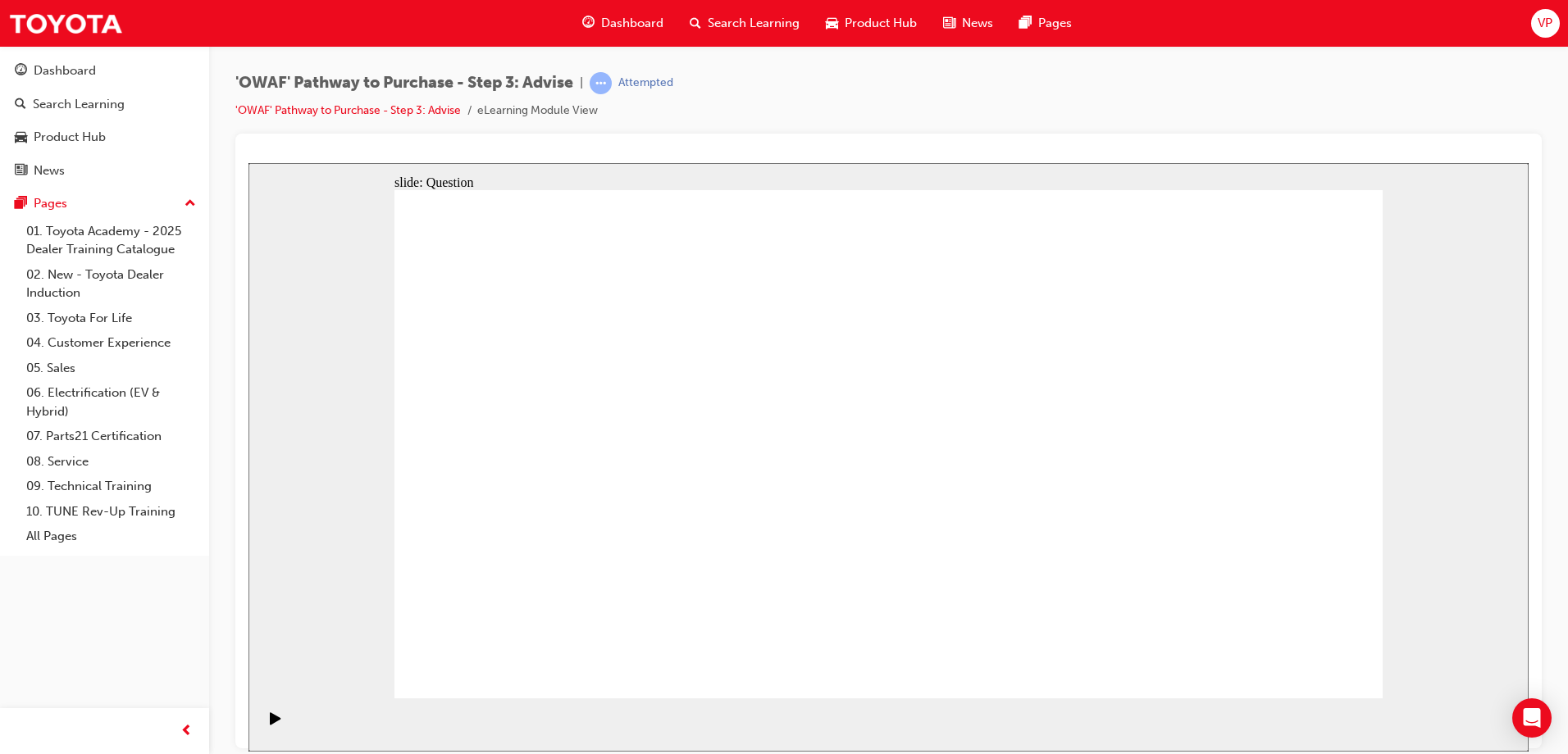
drag, startPoint x: 749, startPoint y: 552, endPoint x: 835, endPoint y: 397, distance: 177.3
drag, startPoint x: 750, startPoint y: 597, endPoint x: 848, endPoint y: 389, distance: 229.9
drag, startPoint x: 910, startPoint y: 605, endPoint x: 653, endPoint y: 451, distance: 299.6
drag, startPoint x: 1046, startPoint y: 558, endPoint x: 1040, endPoint y: 449, distance: 109.2
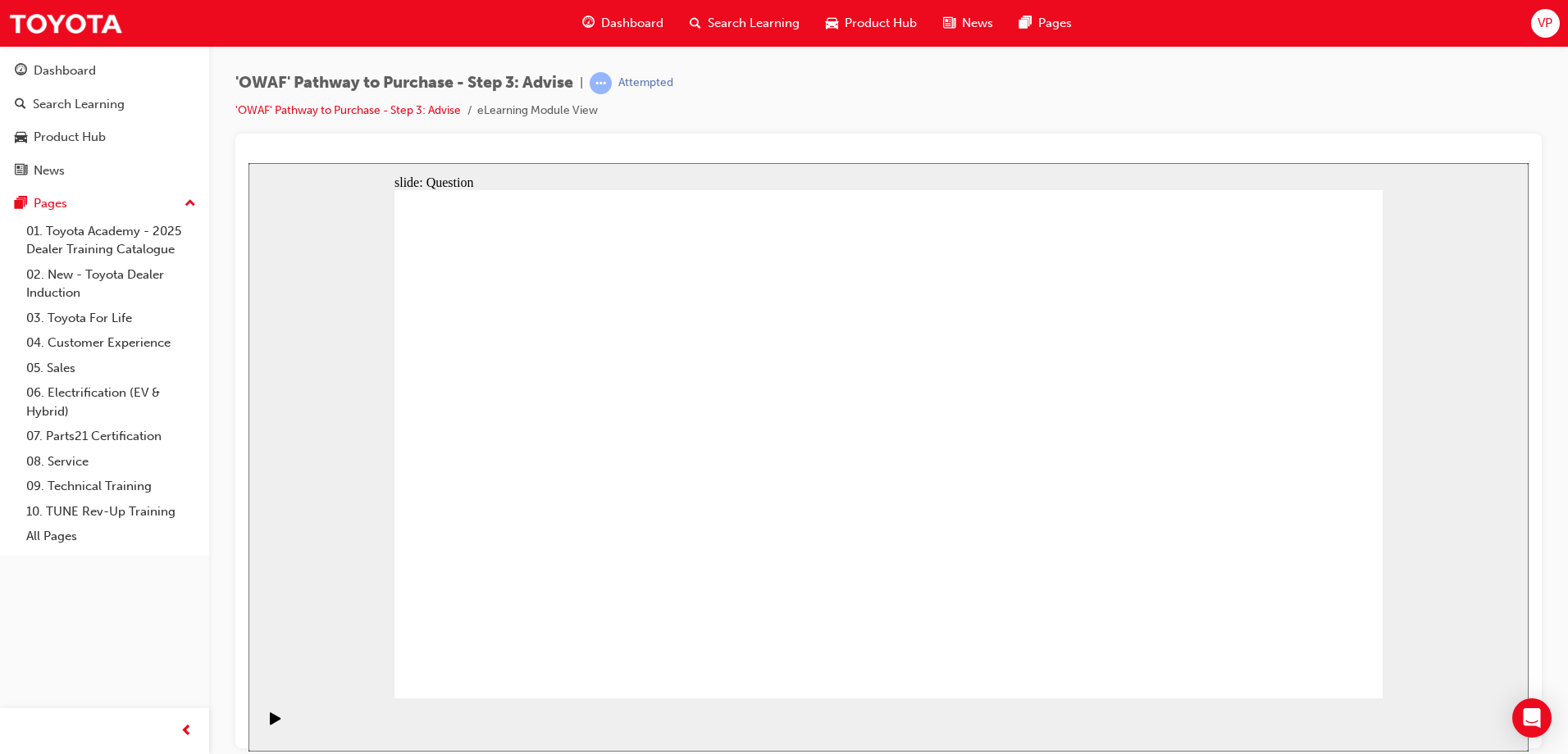
drag, startPoint x: 1182, startPoint y: 509, endPoint x: 932, endPoint y: 493, distance: 250.5
drag, startPoint x: 1115, startPoint y: 544, endPoint x: 574, endPoint y: 529, distance: 541.2
drag, startPoint x: 1240, startPoint y: 504, endPoint x: 966, endPoint y: 491, distance: 274.3
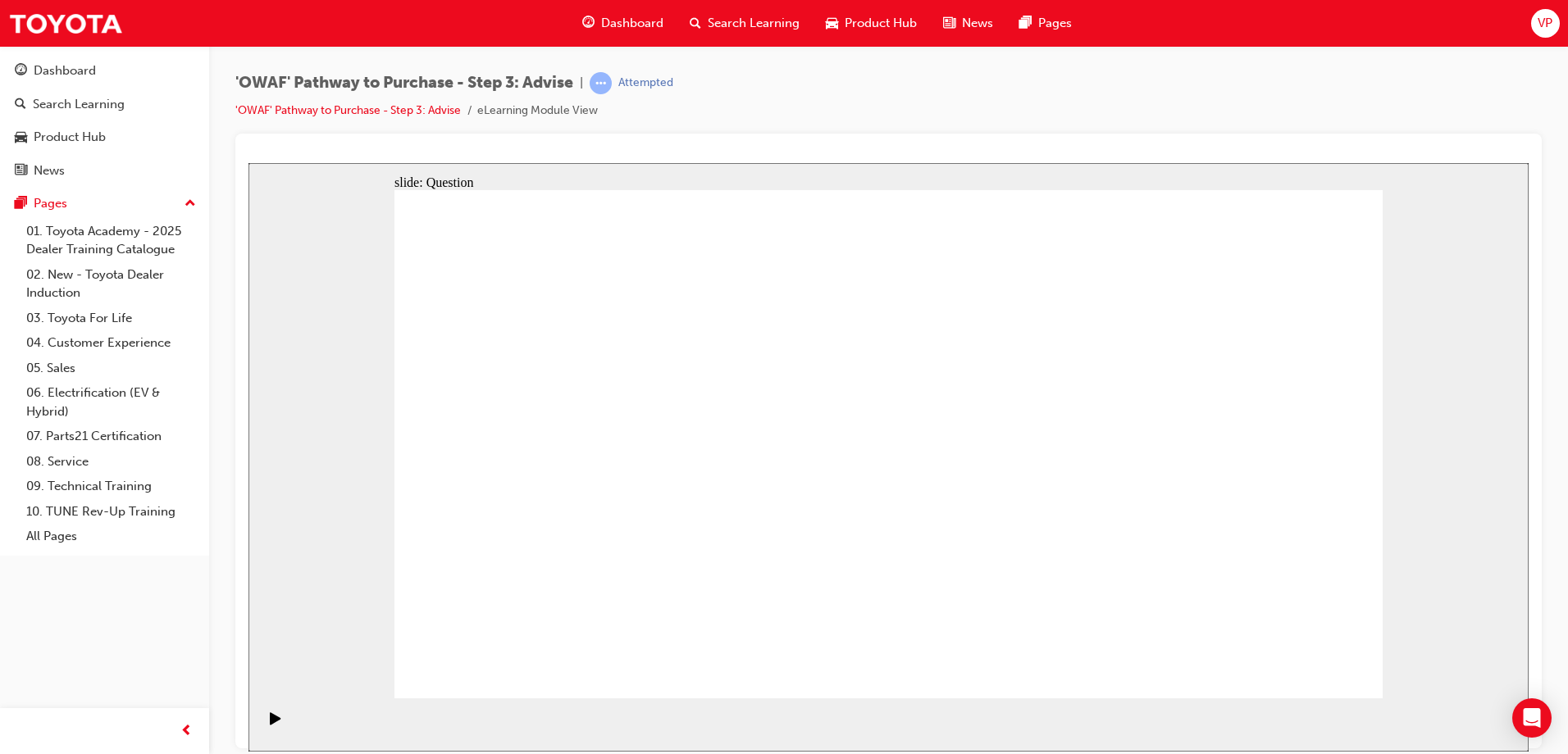
drag, startPoint x: 1219, startPoint y: 503, endPoint x: 957, endPoint y: 505, distance: 262.0
drag, startPoint x: 1228, startPoint y: 510, endPoint x: 970, endPoint y: 520, distance: 258.2
drag, startPoint x: 1193, startPoint y: 496, endPoint x: 592, endPoint y: 478, distance: 601.3
drag, startPoint x: 1164, startPoint y: 523, endPoint x: 595, endPoint y: 543, distance: 569.4
drag, startPoint x: 1189, startPoint y: 476, endPoint x: 921, endPoint y: 490, distance: 268.4
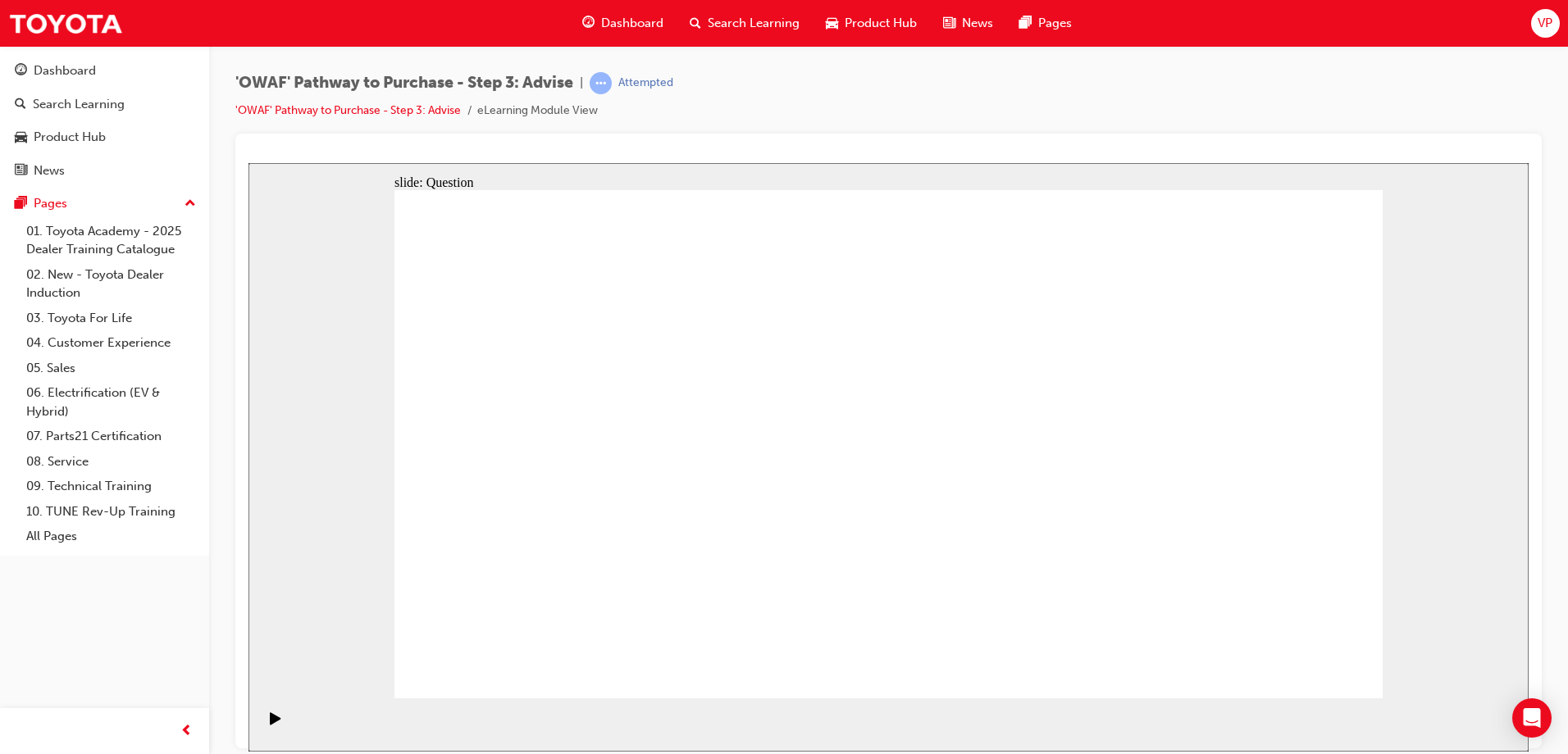
drag, startPoint x: 1224, startPoint y: 485, endPoint x: 961, endPoint y: 471, distance: 263.4
drag, startPoint x: 1061, startPoint y: 607, endPoint x: 592, endPoint y: 493, distance: 482.7
drag, startPoint x: 1221, startPoint y: 485, endPoint x: 1166, endPoint y: 507, distance: 59.2
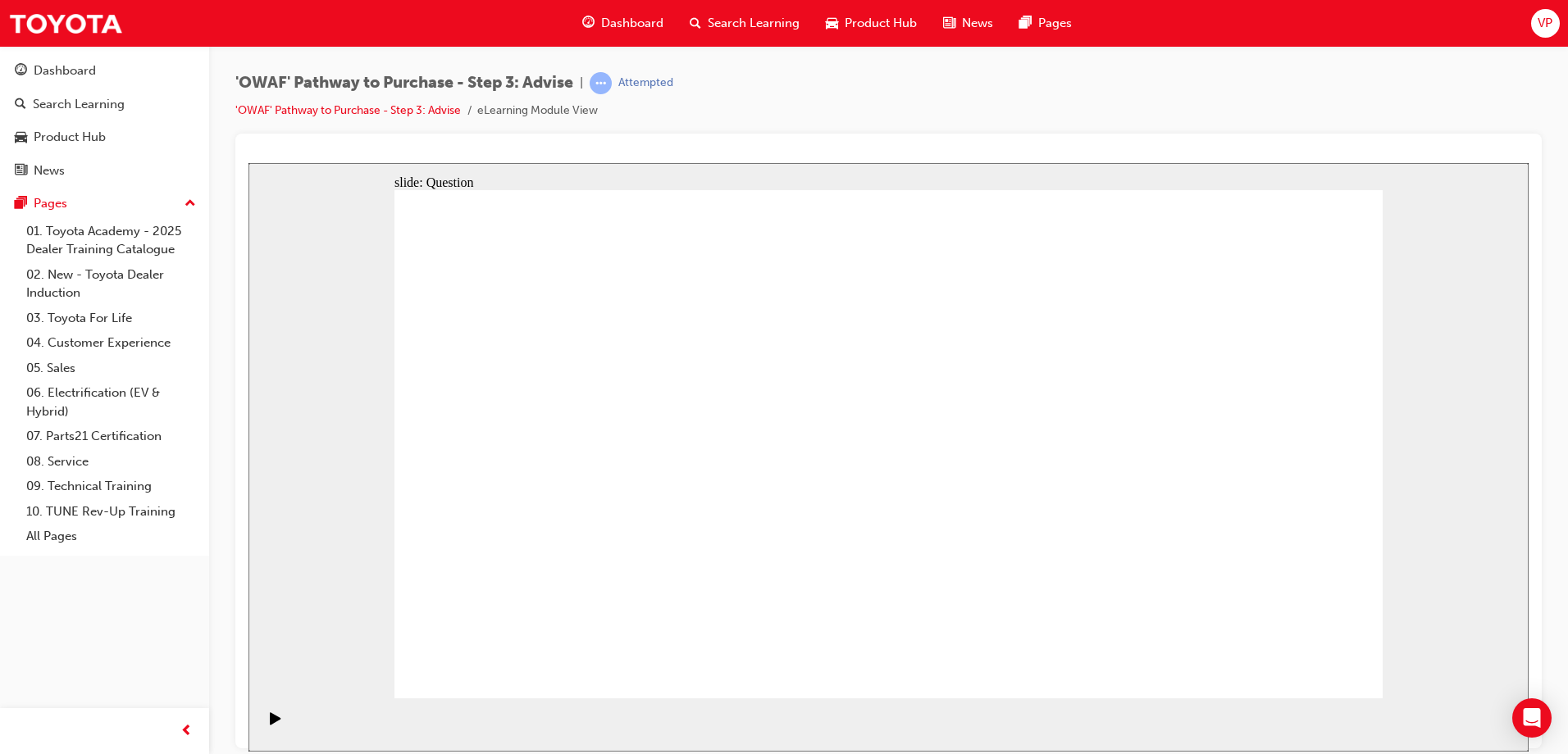
drag, startPoint x: 1192, startPoint y: 514, endPoint x: 900, endPoint y: 476, distance: 294.5
drag, startPoint x: 1219, startPoint y: 498, endPoint x: 1002, endPoint y: 499, distance: 217.0
drag, startPoint x: 1215, startPoint y: 505, endPoint x: 597, endPoint y: 502, distance: 618.0
drag, startPoint x: 1187, startPoint y: 539, endPoint x: 637, endPoint y: 535, distance: 550.0
drag, startPoint x: 1208, startPoint y: 515, endPoint x: 642, endPoint y: 519, distance: 566.0
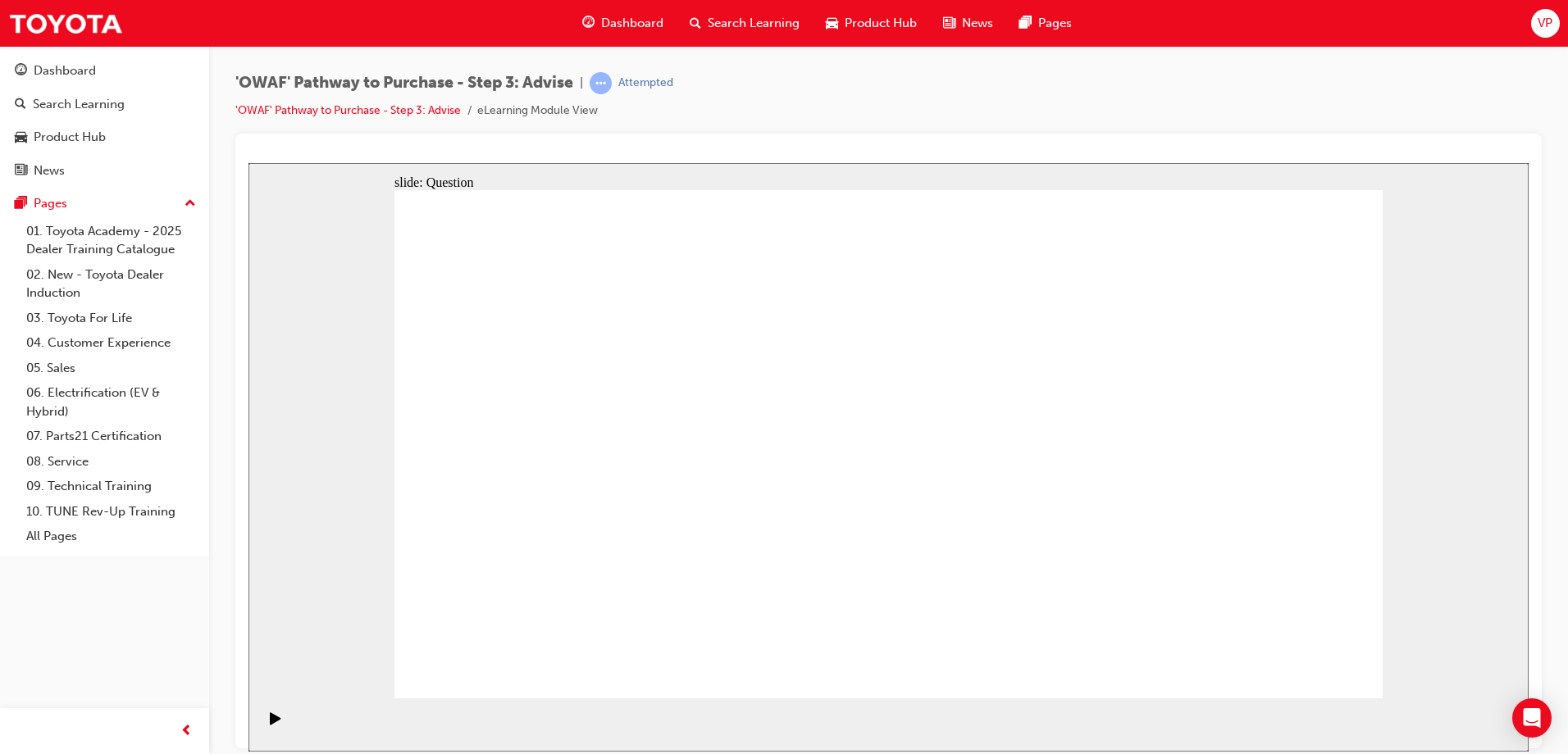
drag, startPoint x: 1265, startPoint y: 651, endPoint x: 1329, endPoint y: 665, distance: 65.5
drag, startPoint x: 564, startPoint y: 404, endPoint x: 958, endPoint y: 421, distance: 394.4
drag, startPoint x: 671, startPoint y: 476, endPoint x: 1047, endPoint y: 402, distance: 383.2
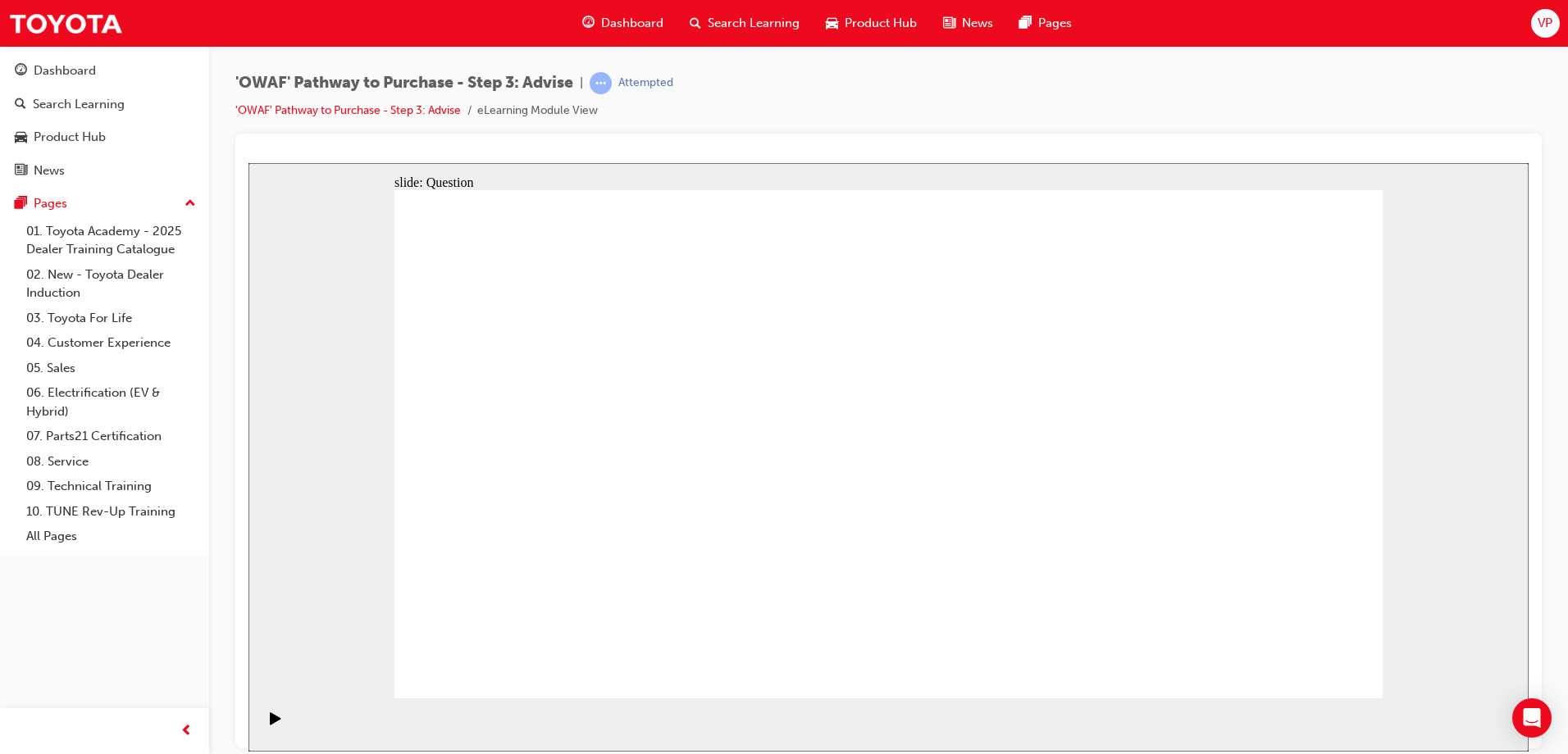
drag, startPoint x: 559, startPoint y: 478, endPoint x: 1179, endPoint y: 413, distance: 623.4
drag, startPoint x: 847, startPoint y: 505, endPoint x: 972, endPoint y: 467, distance: 130.6
drag, startPoint x: 583, startPoint y: 550, endPoint x: 1083, endPoint y: 484, distance: 504.3
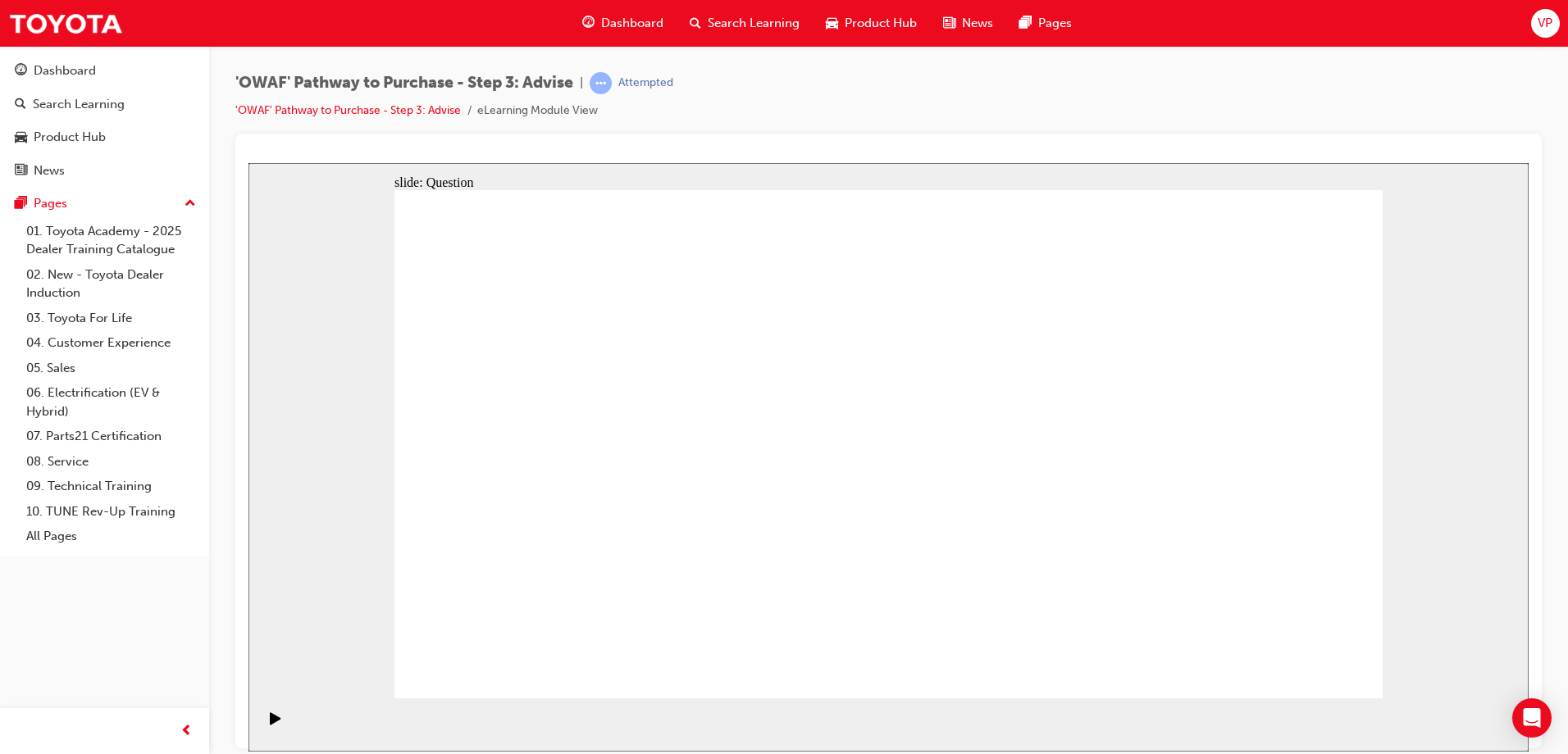
drag, startPoint x: 869, startPoint y: 447, endPoint x: 506, endPoint y: 571, distance: 383.6
drag, startPoint x: 979, startPoint y: 444, endPoint x: 609, endPoint y: 581, distance: 394.5
drag, startPoint x: 1084, startPoint y: 397, endPoint x: 687, endPoint y: 588, distance: 440.6
drag, startPoint x: 1270, startPoint y: 399, endPoint x: 1279, endPoint y: 407, distance: 12.0
drag, startPoint x: 1271, startPoint y: 382, endPoint x: 779, endPoint y: 559, distance: 522.9
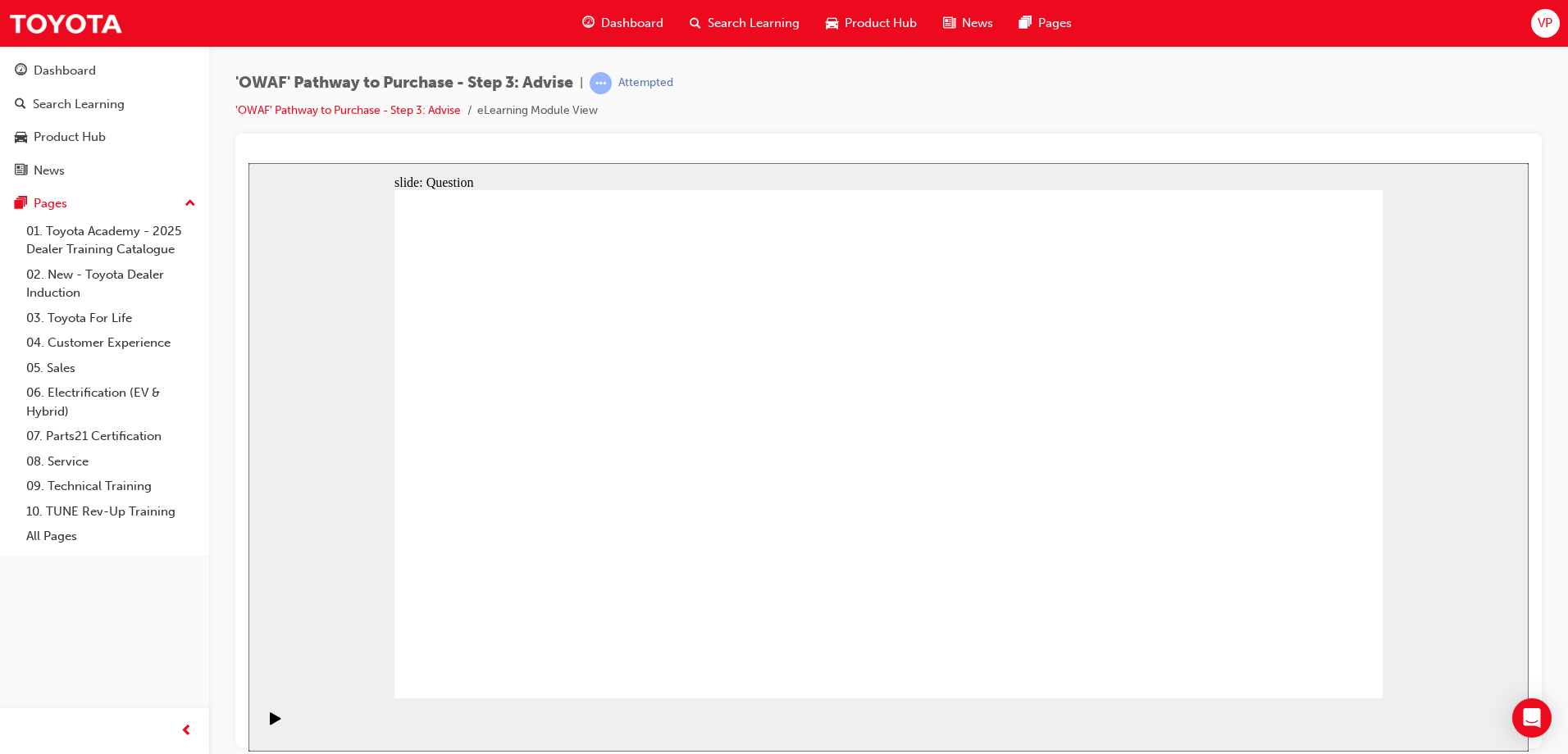
drag, startPoint x: 488, startPoint y: 378, endPoint x: 1168, endPoint y: 574, distance: 707.7
drag, startPoint x: 600, startPoint y: 391, endPoint x: 895, endPoint y: 590, distance: 355.8
drag, startPoint x: 782, startPoint y: 393, endPoint x: 990, endPoint y: 593, distance: 288.6
drag, startPoint x: 692, startPoint y: 400, endPoint x: 1268, endPoint y: 604, distance: 611.1
drag, startPoint x: 1180, startPoint y: 397, endPoint x: 1064, endPoint y: 602, distance: 235.5
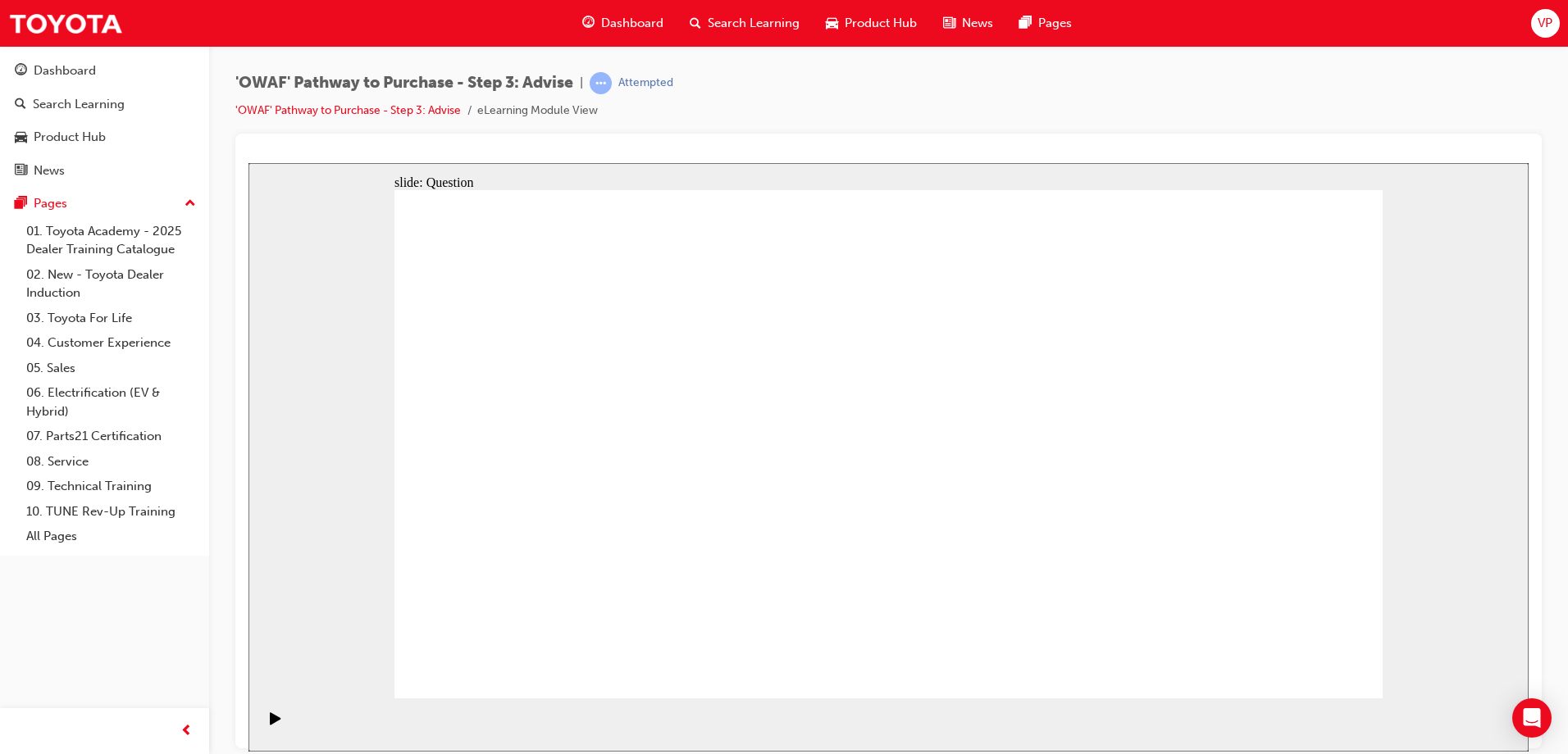
drag, startPoint x: 1091, startPoint y: 611, endPoint x: 1280, endPoint y: 597, distance: 189.5
drag, startPoint x: 696, startPoint y: 400, endPoint x: 1073, endPoint y: 584, distance: 419.5
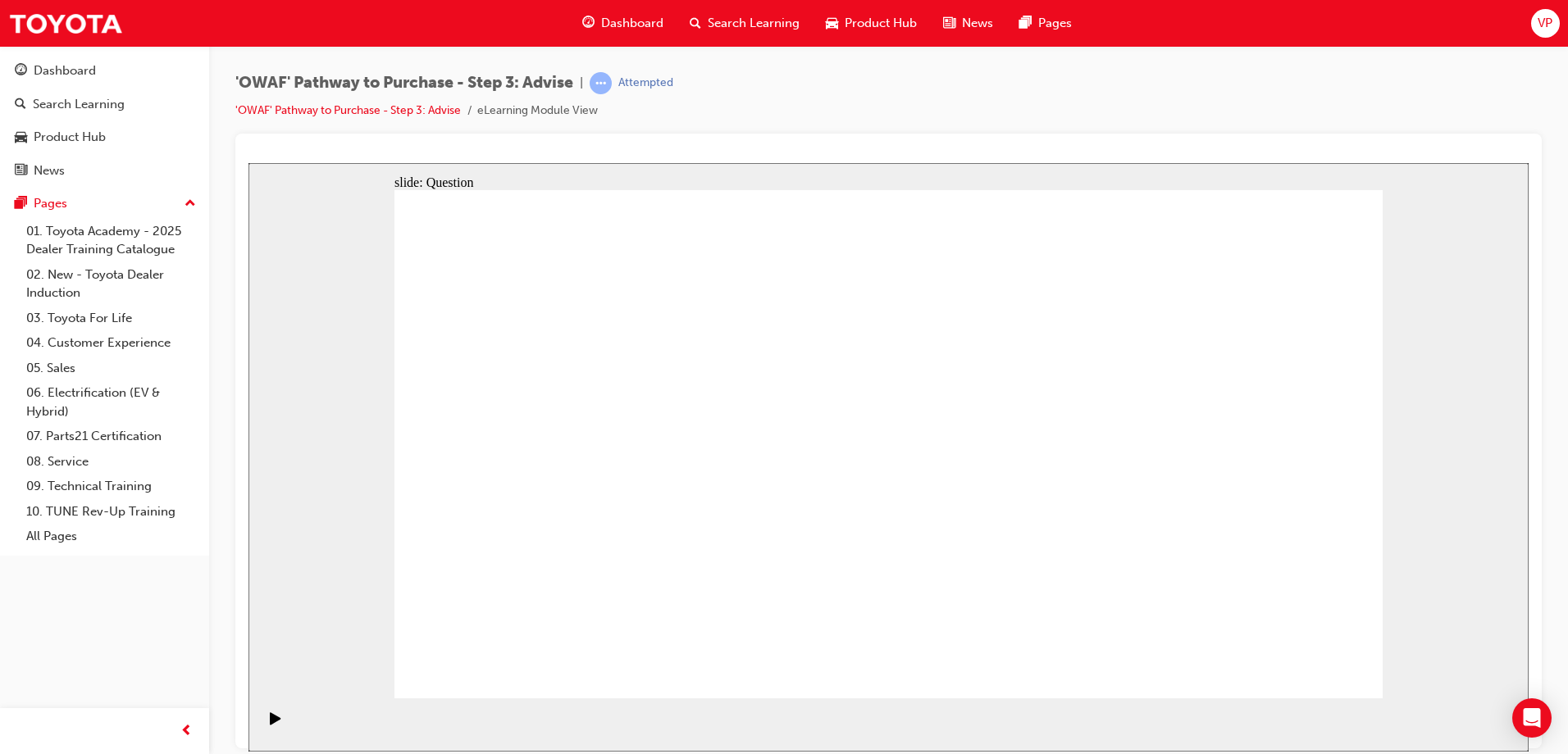
drag, startPoint x: 1258, startPoint y: 652, endPoint x: 1299, endPoint y: 664, distance: 42.7
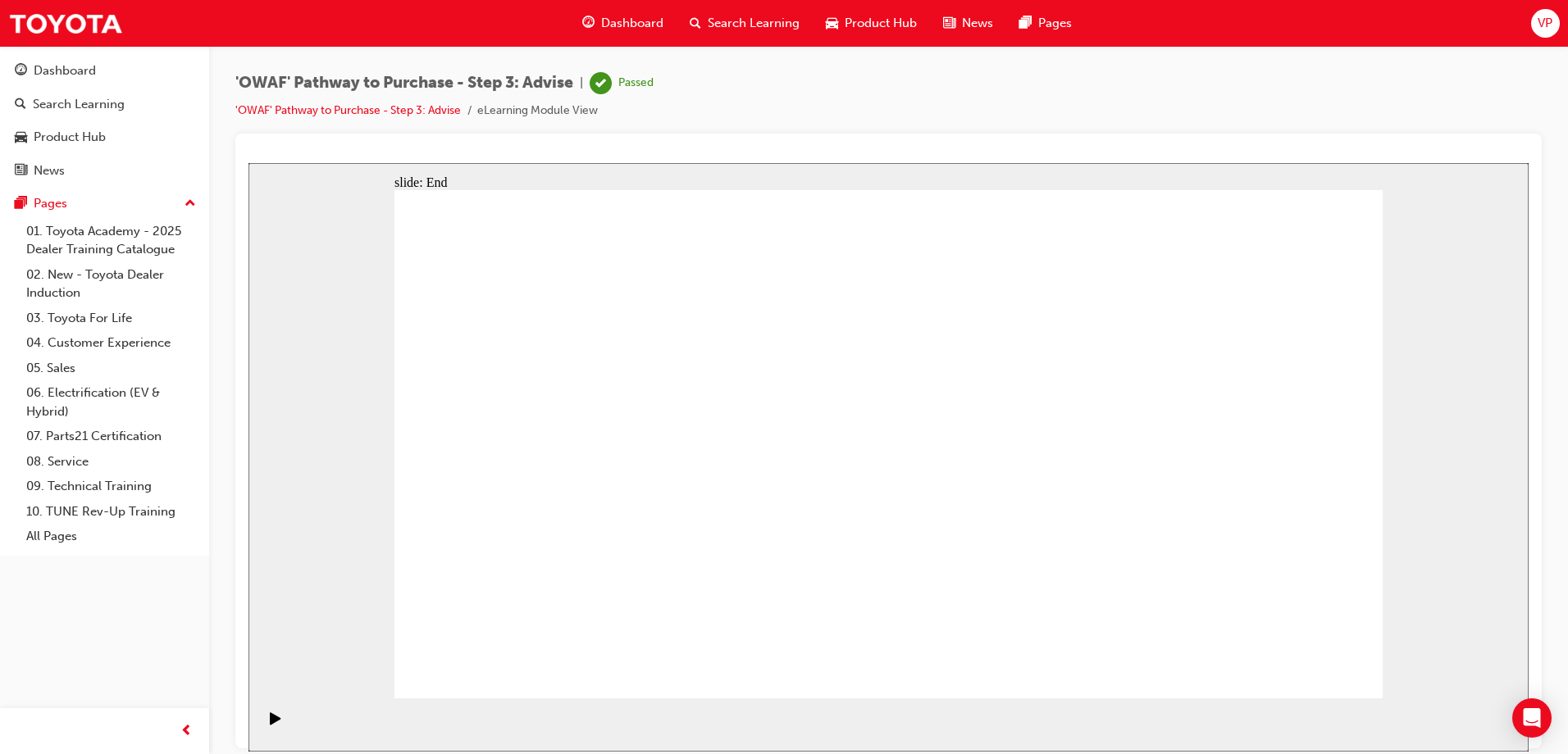
click at [734, 27] on span "Search Learning" at bounding box center [753, 23] width 92 height 19
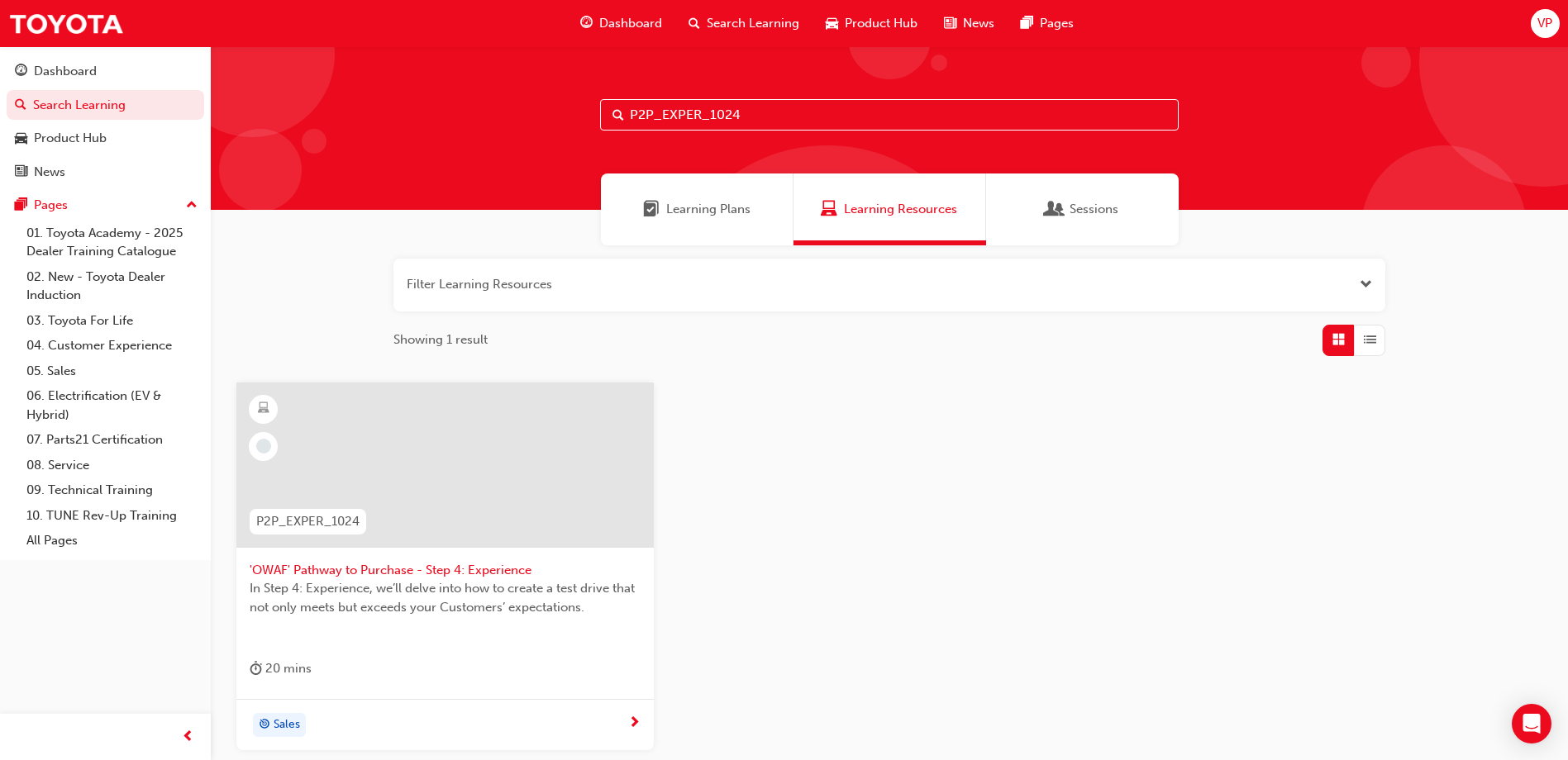
click at [778, 106] on input "P2P_EXPER_1024" at bounding box center [889, 115] width 578 height 32
type input "P"
type input "P2P_OFFER2P_1024"
click at [425, 466] on div at bounding box center [445, 465] width 417 height 165
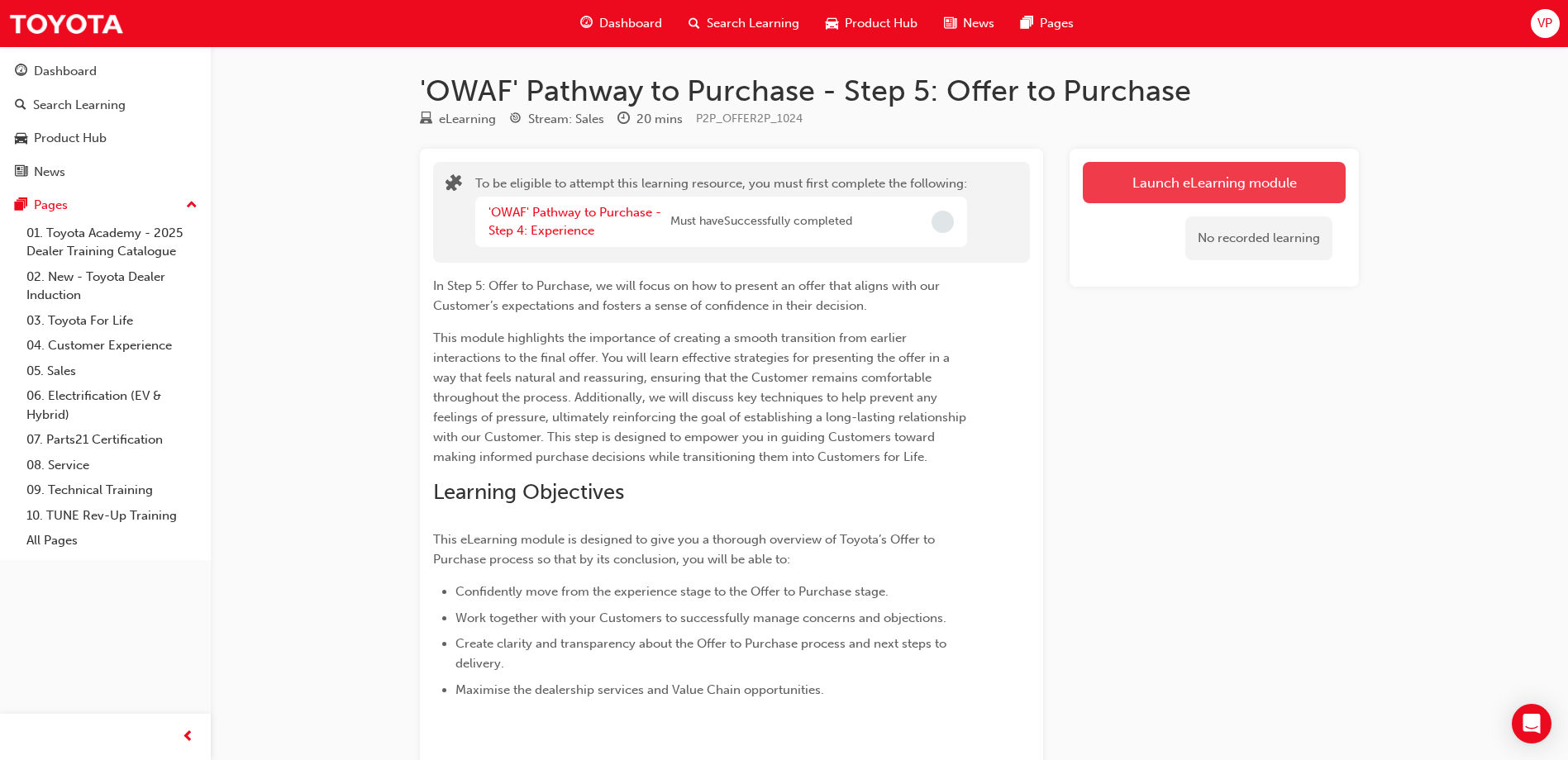
click at [1234, 190] on button "Launch eLearning module" at bounding box center [1214, 183] width 263 height 42
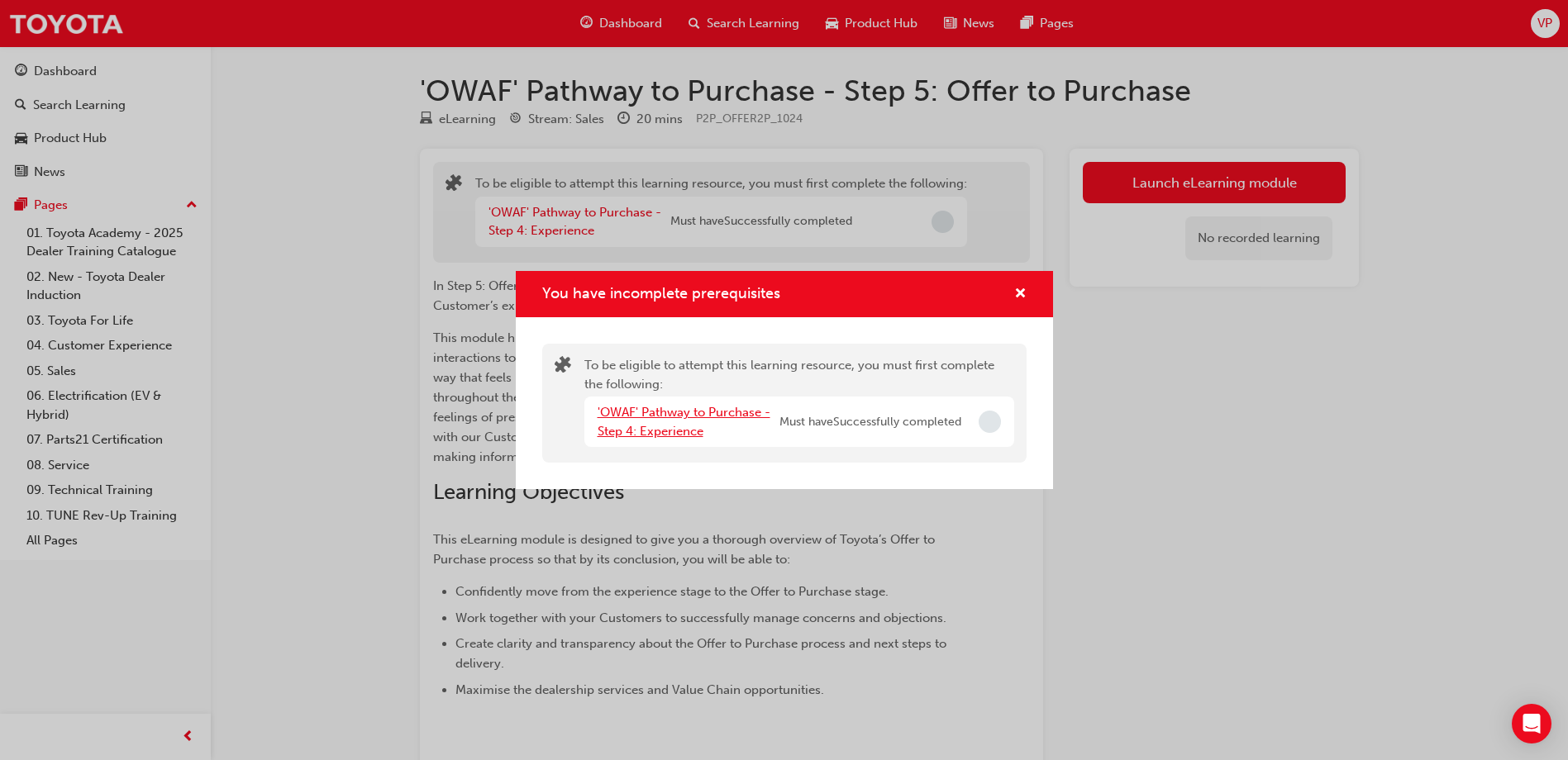
click at [720, 410] on link "'OWAF' Pathway to Purchase - Step 4: Experience" at bounding box center [685, 422] width 173 height 34
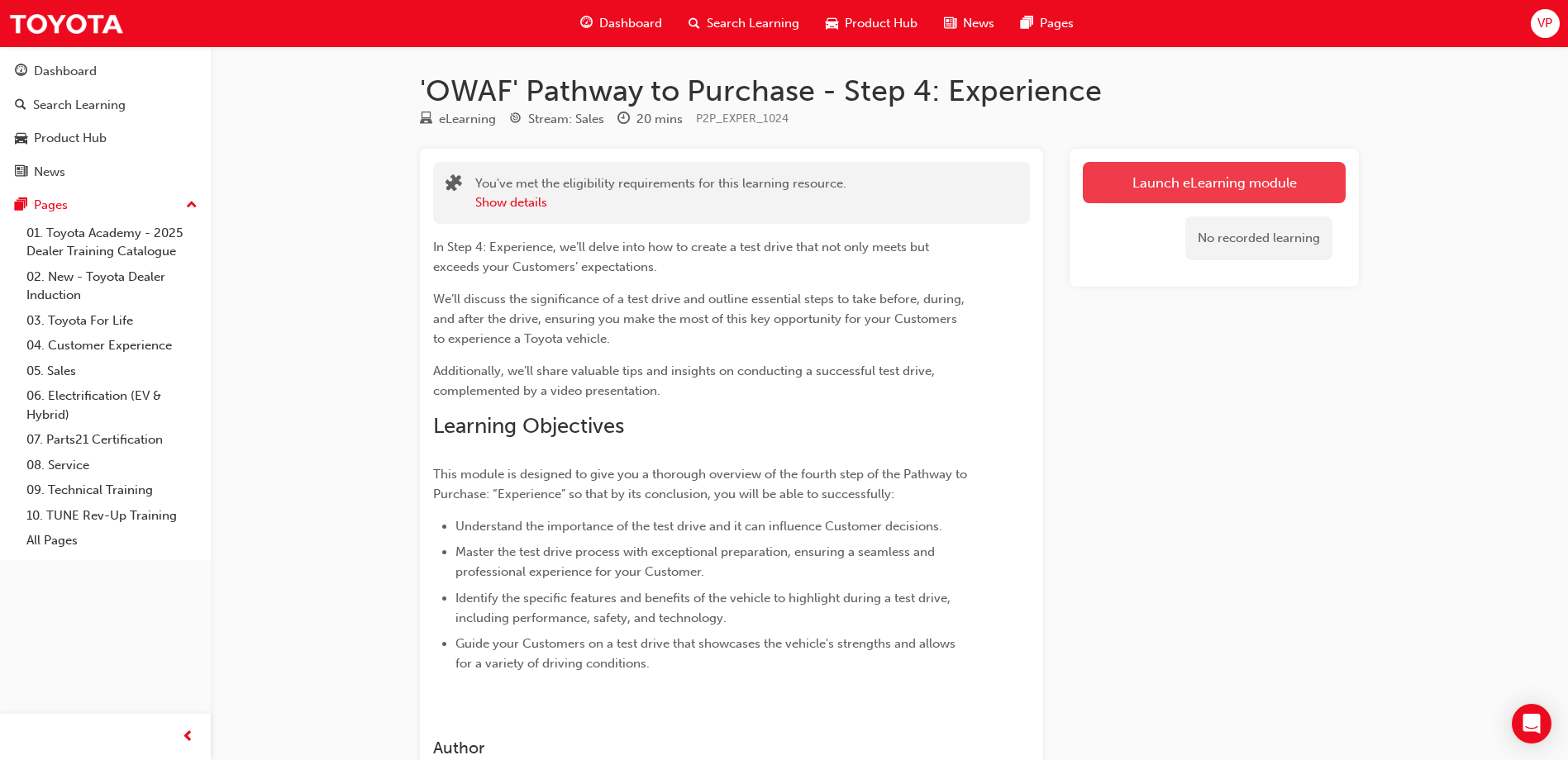
click at [1174, 177] on link "Launch eLearning module" at bounding box center [1214, 183] width 263 height 42
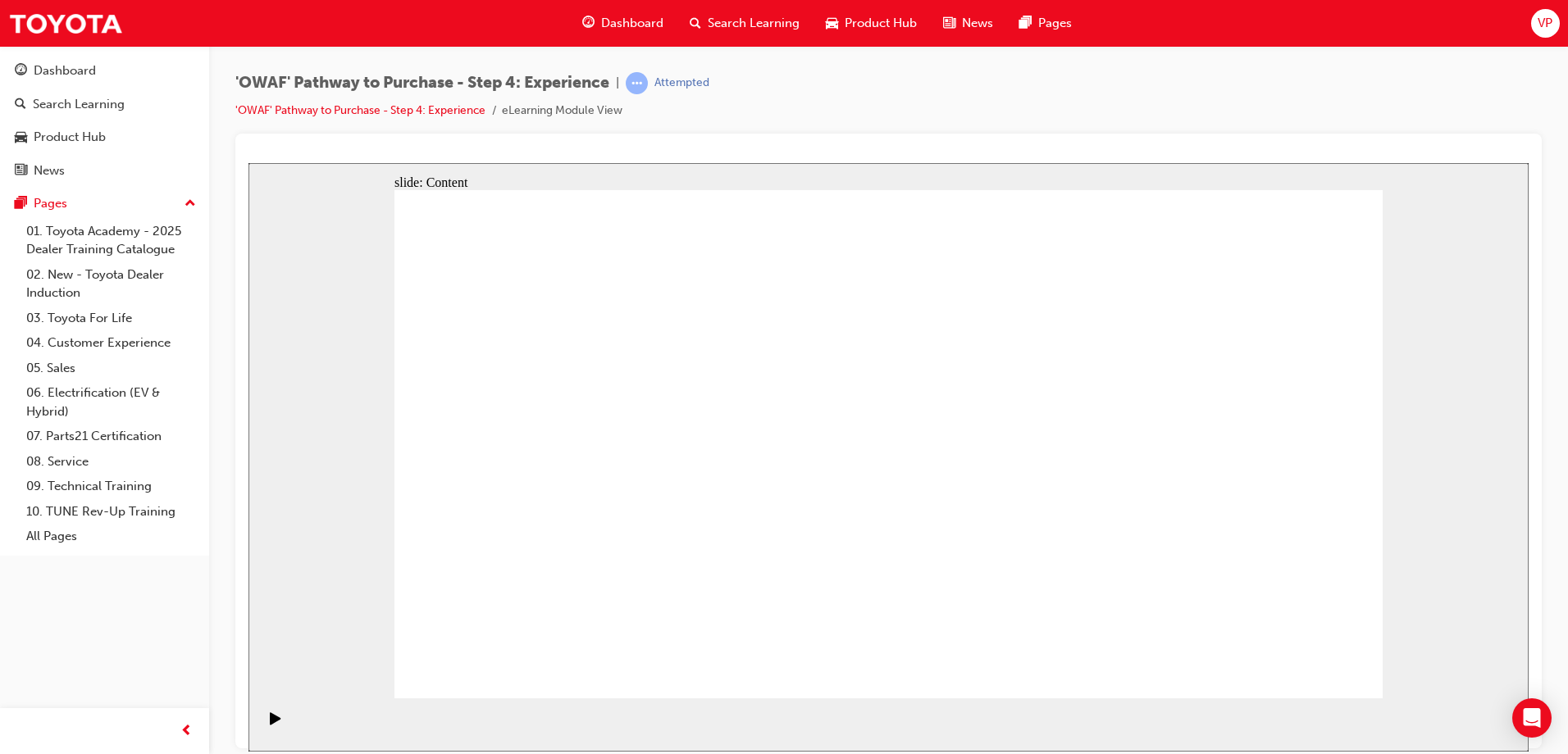
drag, startPoint x: 945, startPoint y: 483, endPoint x: 944, endPoint y: 492, distance: 9.1
drag, startPoint x: 944, startPoint y: 516, endPoint x: 944, endPoint y: 527, distance: 11.0
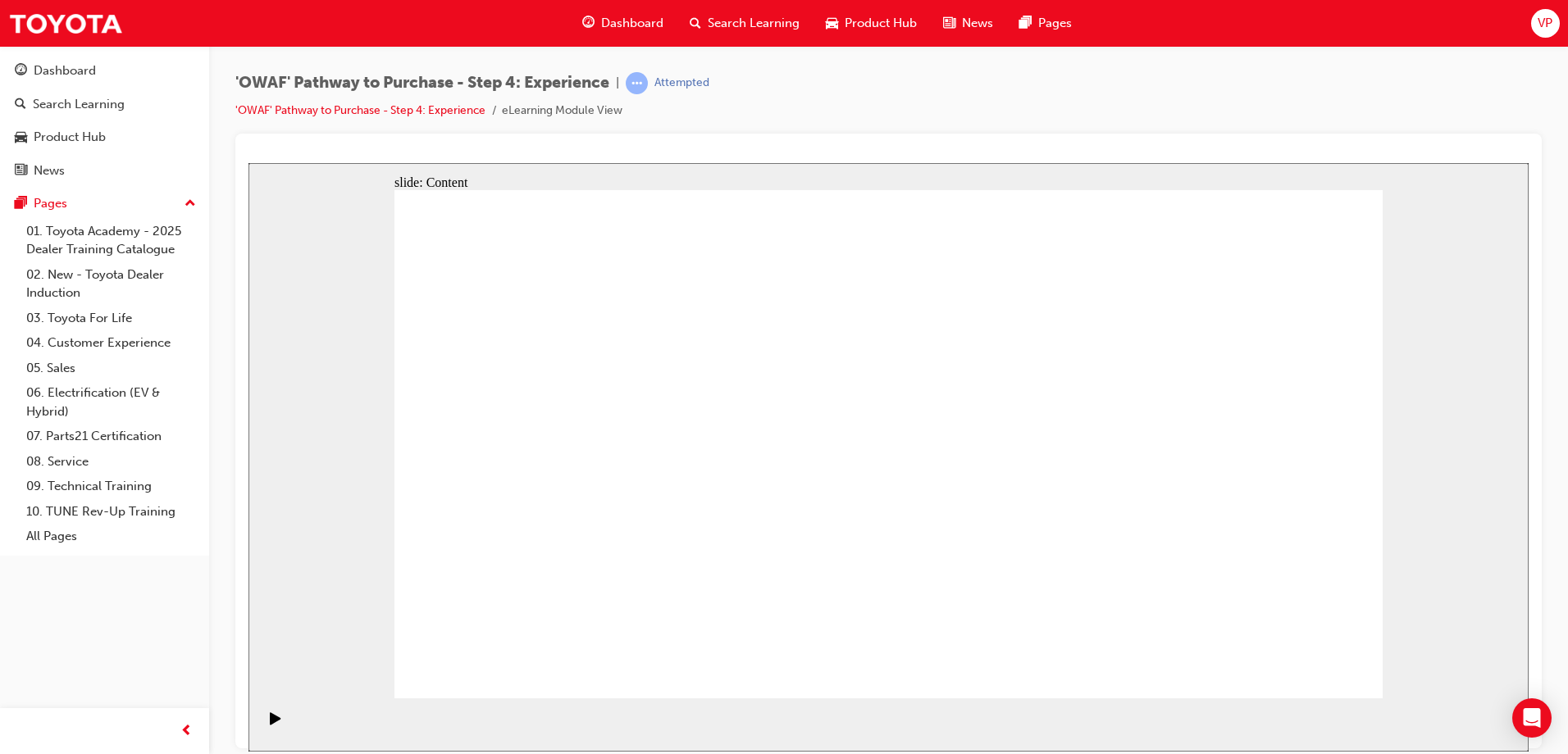
drag, startPoint x: 948, startPoint y: 554, endPoint x: 948, endPoint y: 574, distance: 20.0
drag, startPoint x: 948, startPoint y: 596, endPoint x: 968, endPoint y: 611, distance: 25.0
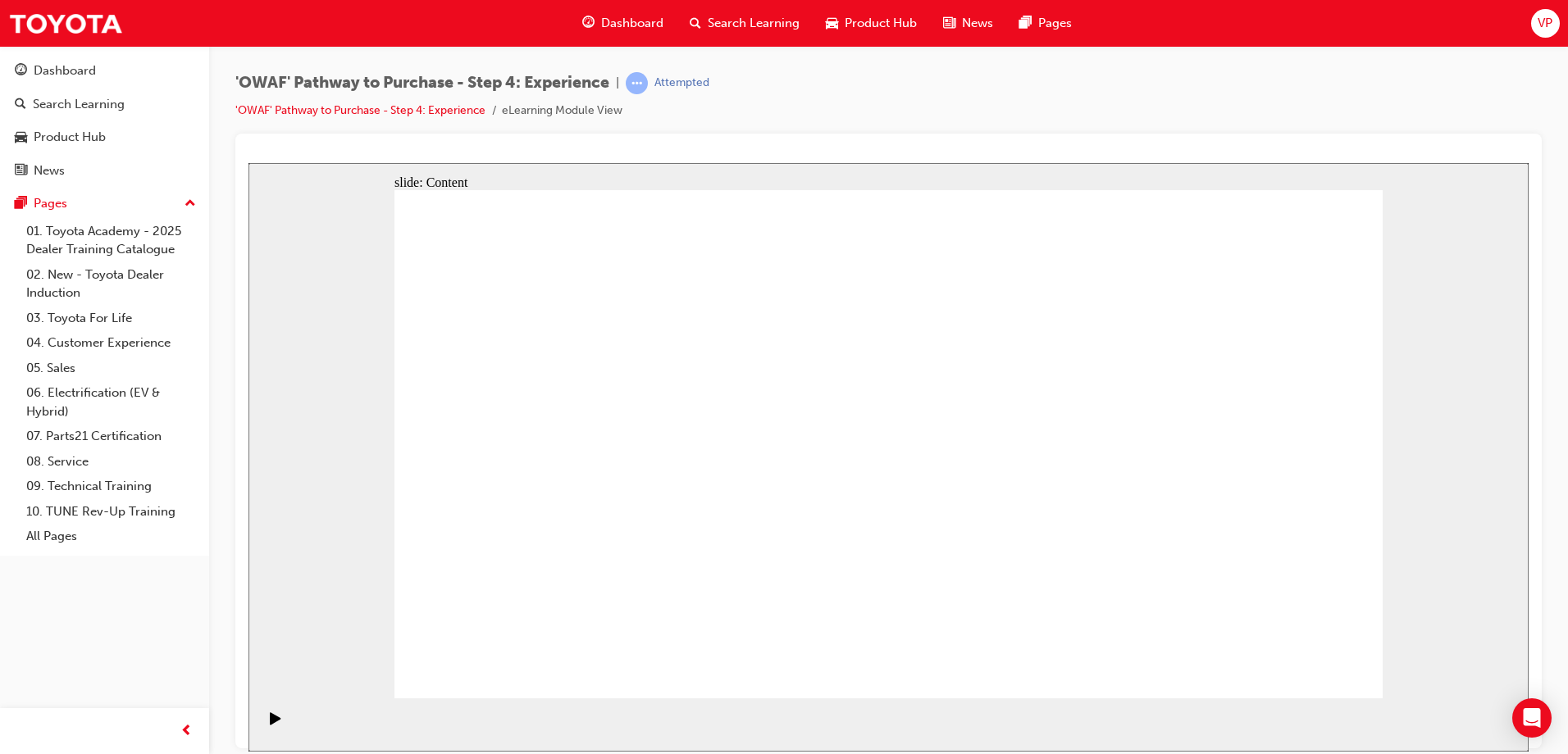
drag, startPoint x: 749, startPoint y: 534, endPoint x: 817, endPoint y: 545, distance: 68.9
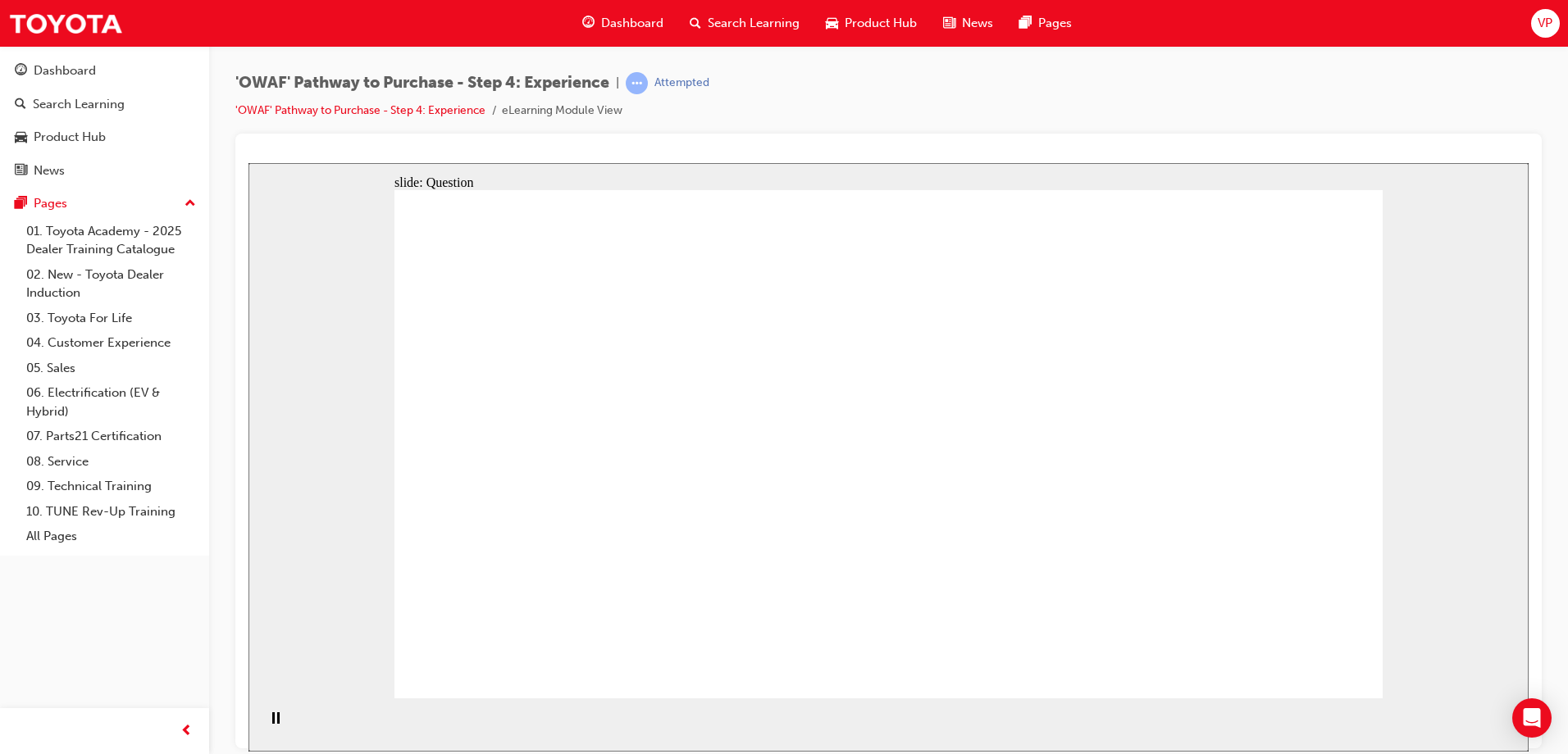
checkbox input "true"
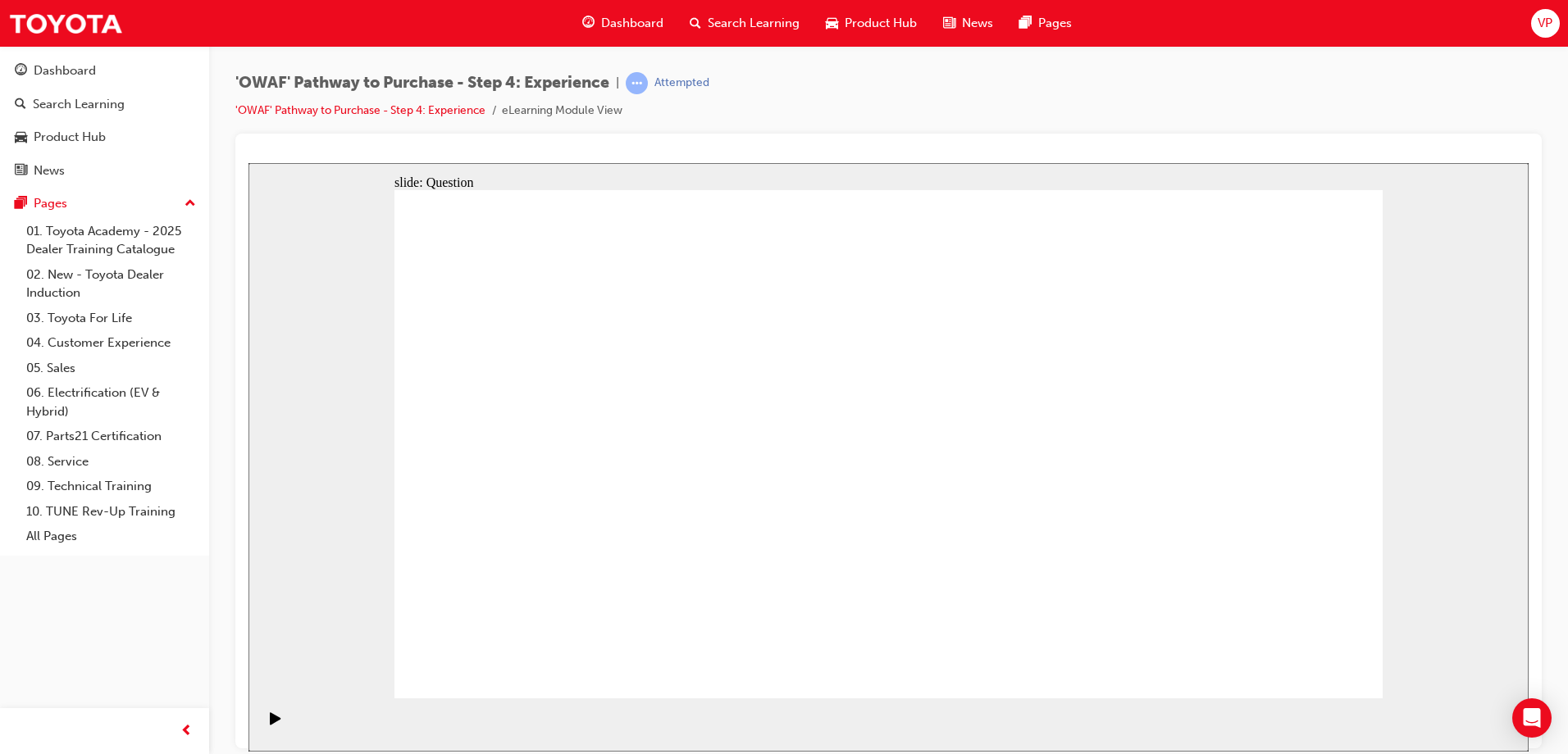
checkbox input "true"
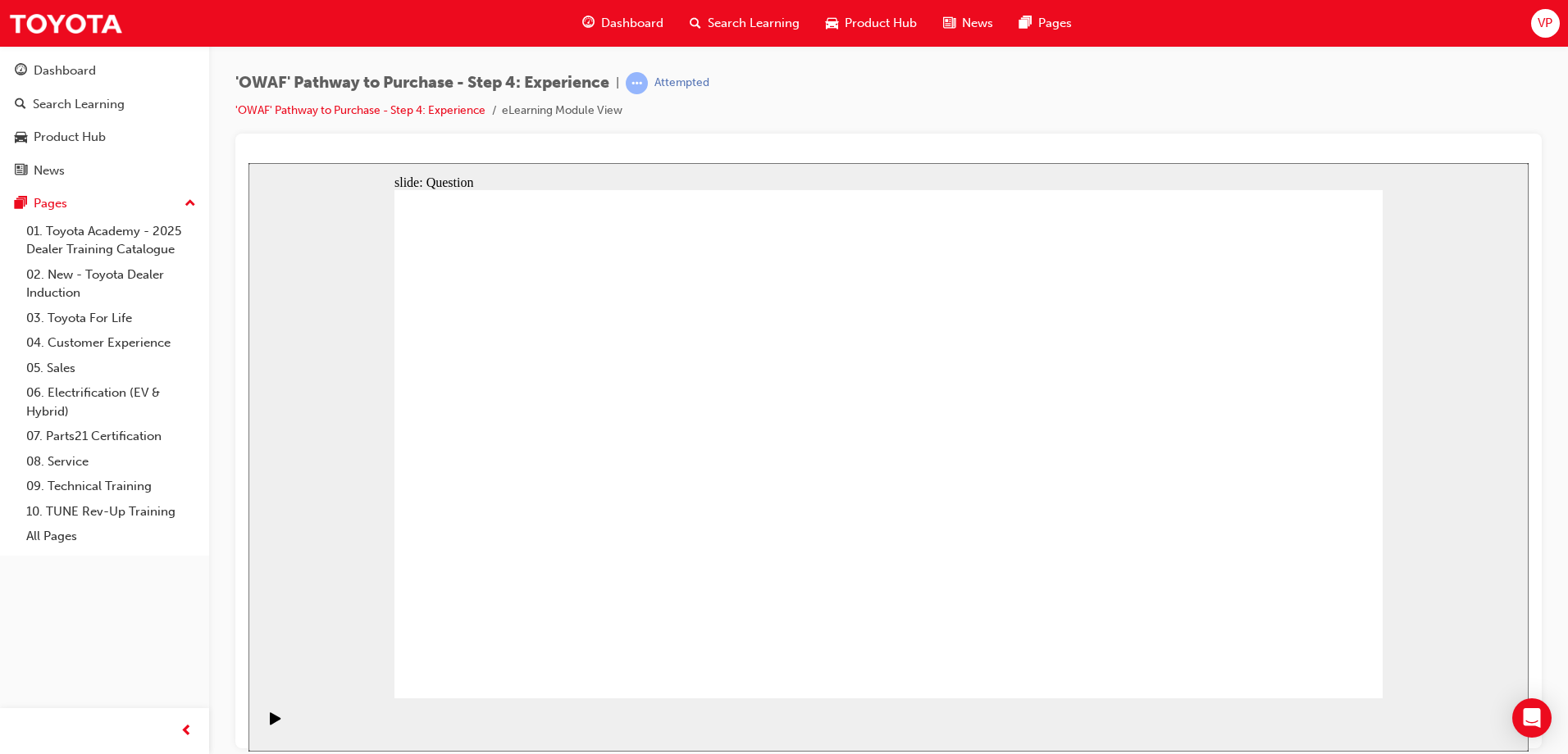
drag, startPoint x: 651, startPoint y: 527, endPoint x: 1251, endPoint y: 446, distance: 605.4
drag, startPoint x: 1240, startPoint y: 455, endPoint x: 1147, endPoint y: 524, distance: 115.8
drag, startPoint x: 1147, startPoint y: 524, endPoint x: 886, endPoint y: 485, distance: 263.9
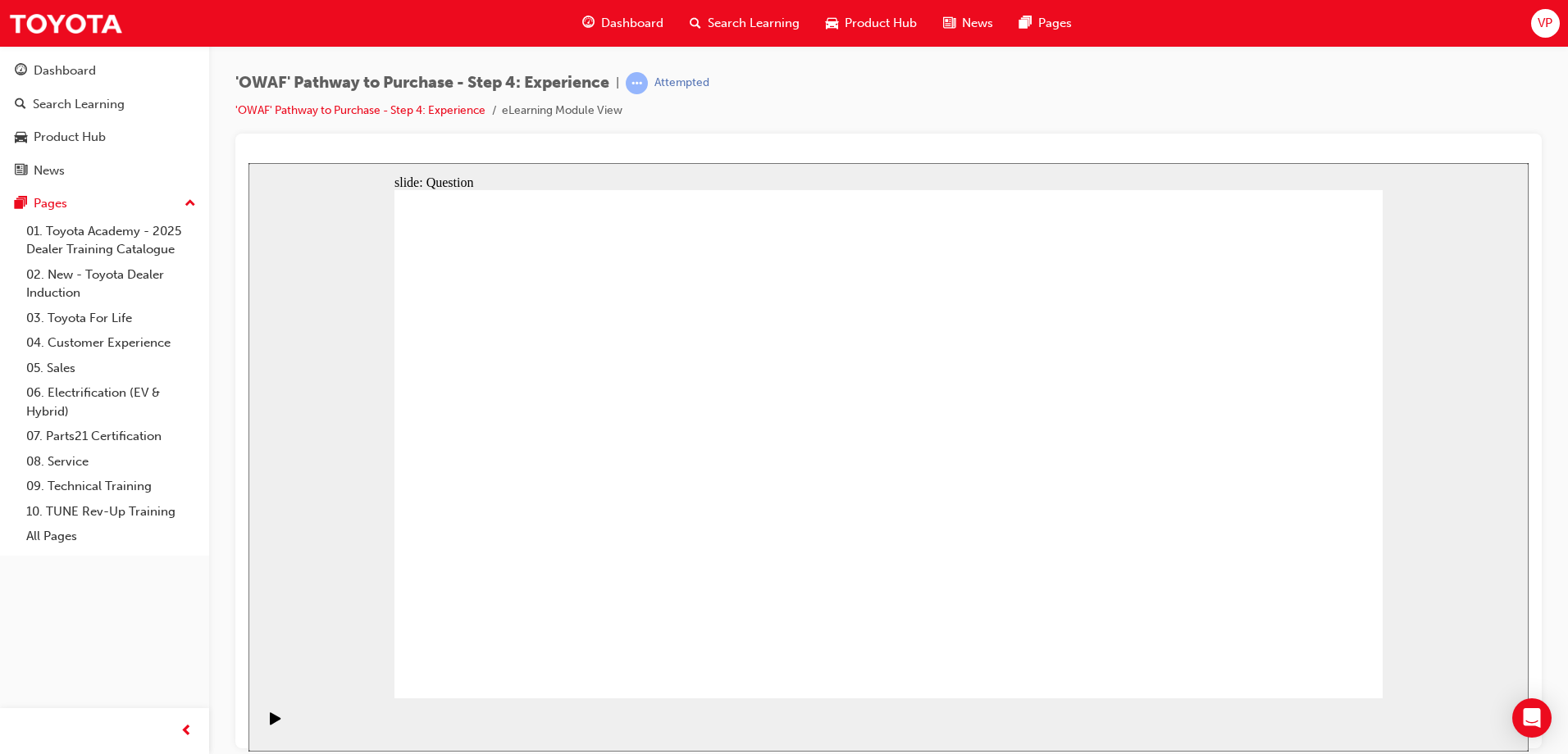
drag, startPoint x: 1227, startPoint y: 480, endPoint x: 628, endPoint y: 570, distance: 605.7
drag, startPoint x: 1231, startPoint y: 486, endPoint x: 949, endPoint y: 572, distance: 294.8
drag, startPoint x: 1237, startPoint y: 460, endPoint x: 604, endPoint y: 514, distance: 635.3
drag, startPoint x: 1233, startPoint y: 468, endPoint x: 556, endPoint y: 544, distance: 681.3
drag, startPoint x: 1237, startPoint y: 474, endPoint x: 964, endPoint y: 536, distance: 280.0
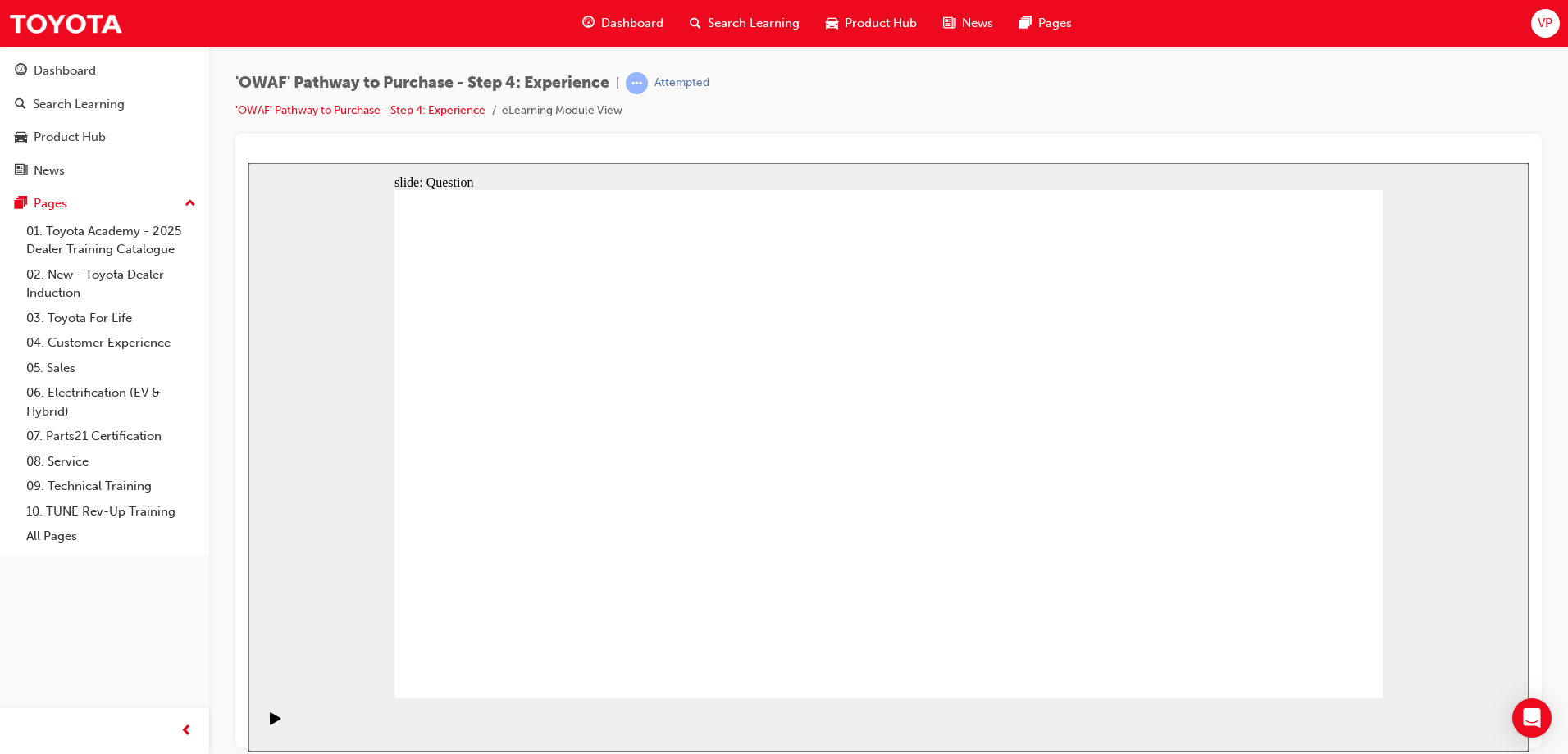
drag, startPoint x: 1237, startPoint y: 506, endPoint x: 632, endPoint y: 572, distance: 608.6
drag, startPoint x: 1227, startPoint y: 494, endPoint x: 939, endPoint y: 564, distance: 296.4
drag, startPoint x: 864, startPoint y: 520, endPoint x: 884, endPoint y: 531, distance: 22.8
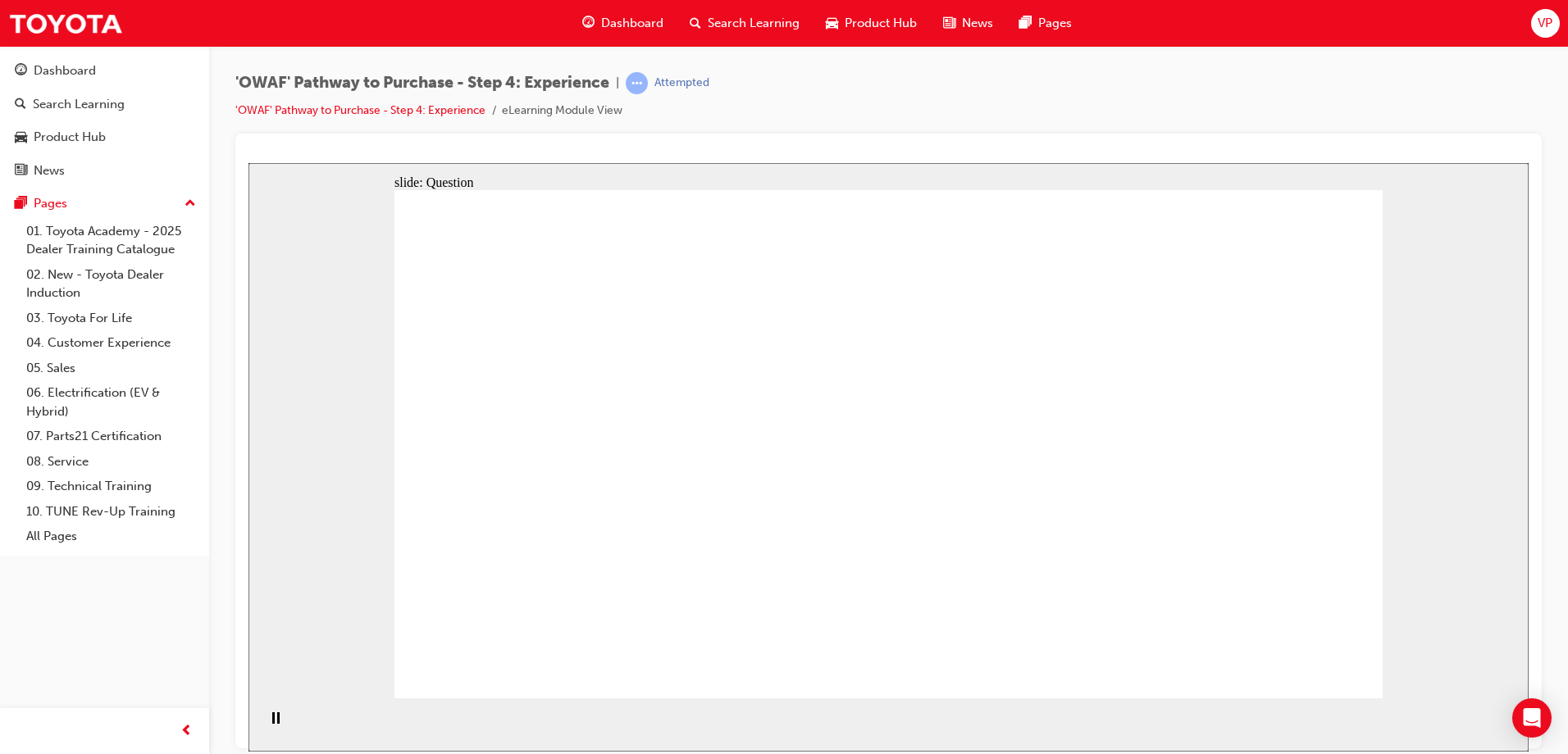
drag, startPoint x: 1213, startPoint y: 486, endPoint x: 595, endPoint y: 570, distance: 623.7
drag, startPoint x: 1226, startPoint y: 468, endPoint x: 569, endPoint y: 546, distance: 661.6
drag, startPoint x: 1238, startPoint y: 478, endPoint x: 958, endPoint y: 564, distance: 292.9
drag, startPoint x: 1222, startPoint y: 461, endPoint x: 575, endPoint y: 520, distance: 649.7
drag, startPoint x: 1213, startPoint y: 462, endPoint x: 604, endPoint y: 537, distance: 613.6
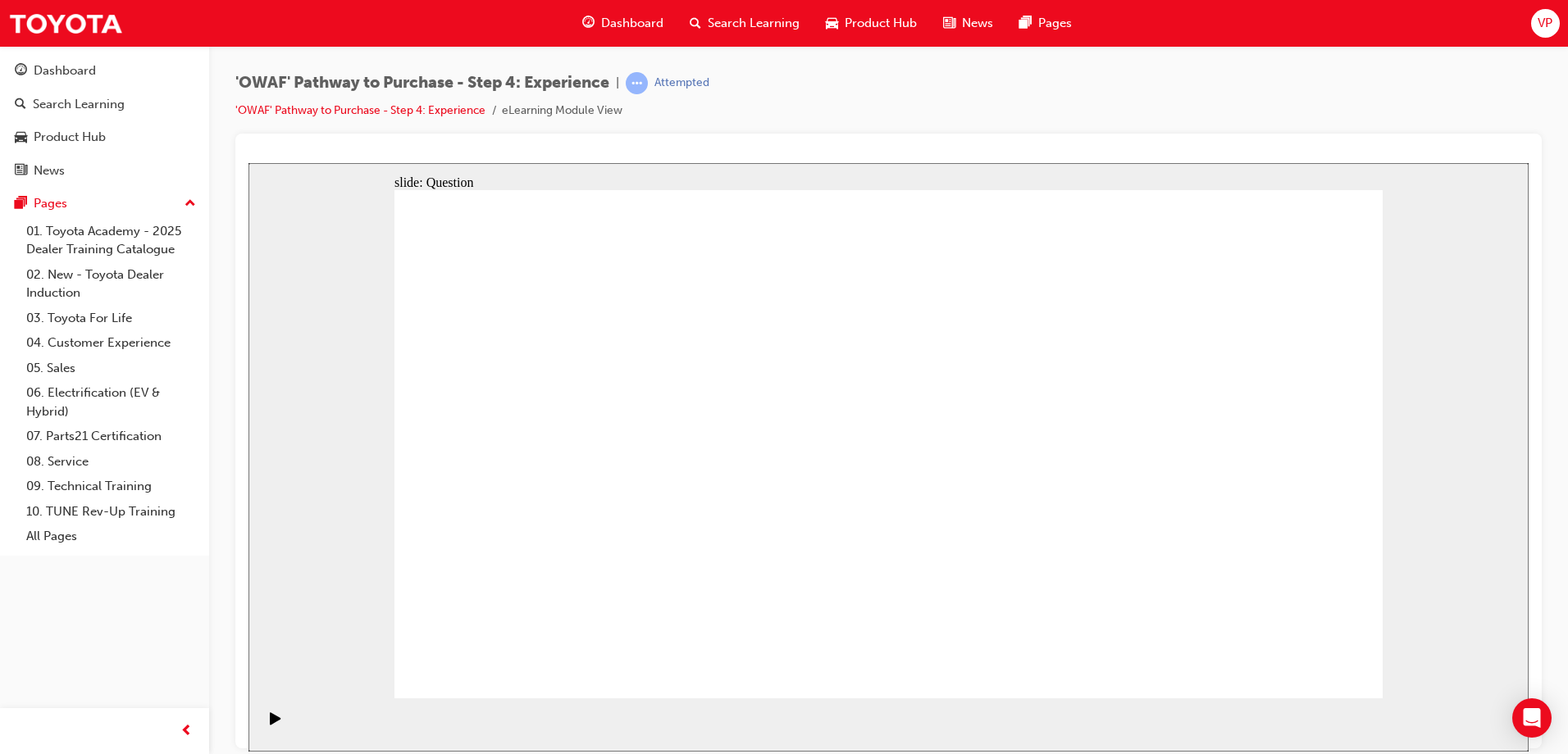
drag, startPoint x: 1218, startPoint y: 476, endPoint x: 1019, endPoint y: 542, distance: 209.7
drag, startPoint x: 1217, startPoint y: 477, endPoint x: 618, endPoint y: 543, distance: 602.6
drag, startPoint x: 1223, startPoint y: 452, endPoint x: 615, endPoint y: 494, distance: 609.4
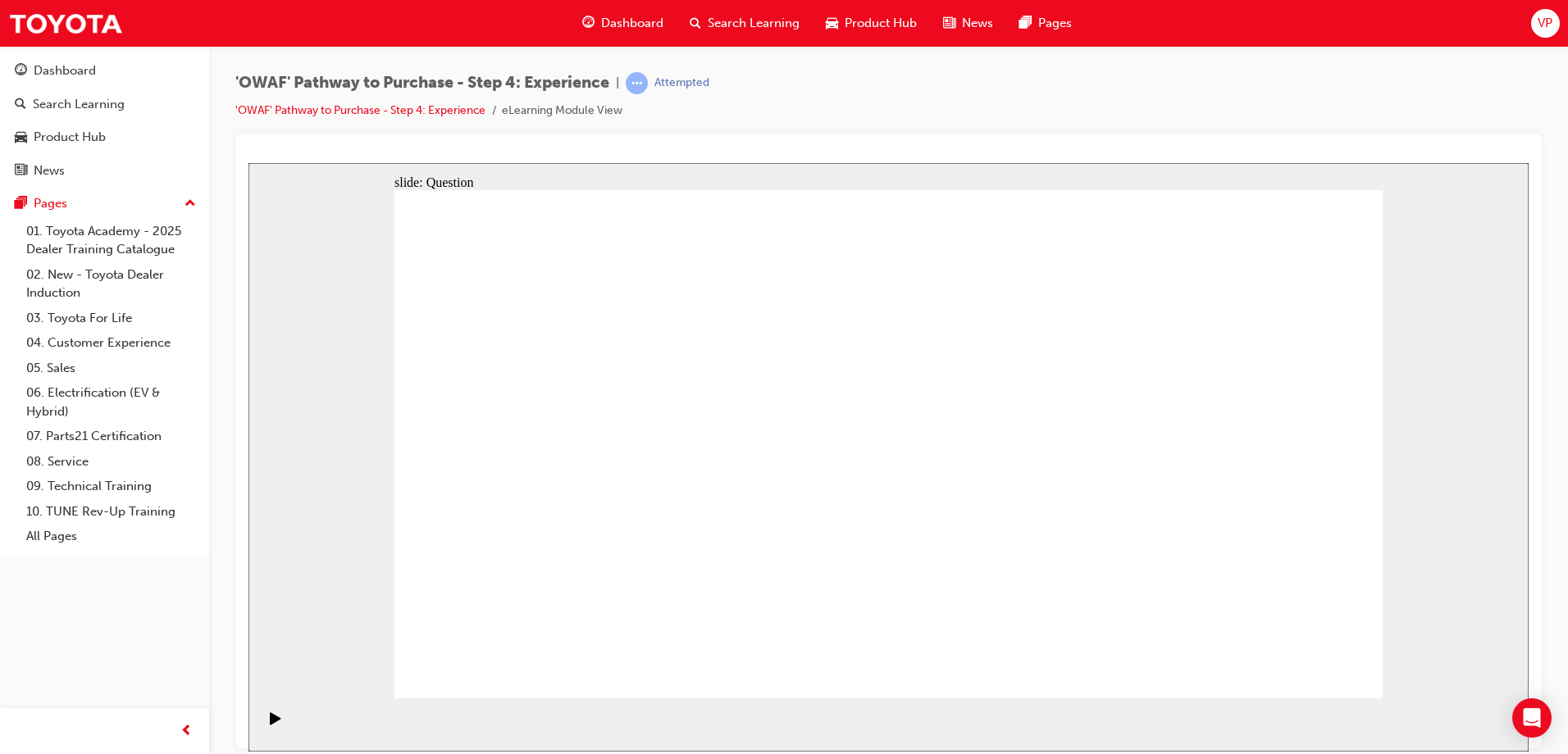
drag, startPoint x: 876, startPoint y: 307, endPoint x: 894, endPoint y: 398, distance: 92.8
drag, startPoint x: 870, startPoint y: 358, endPoint x: 857, endPoint y: 428, distance: 71.2
drag, startPoint x: 860, startPoint y: 427, endPoint x: 871, endPoint y: 277, distance: 150.4
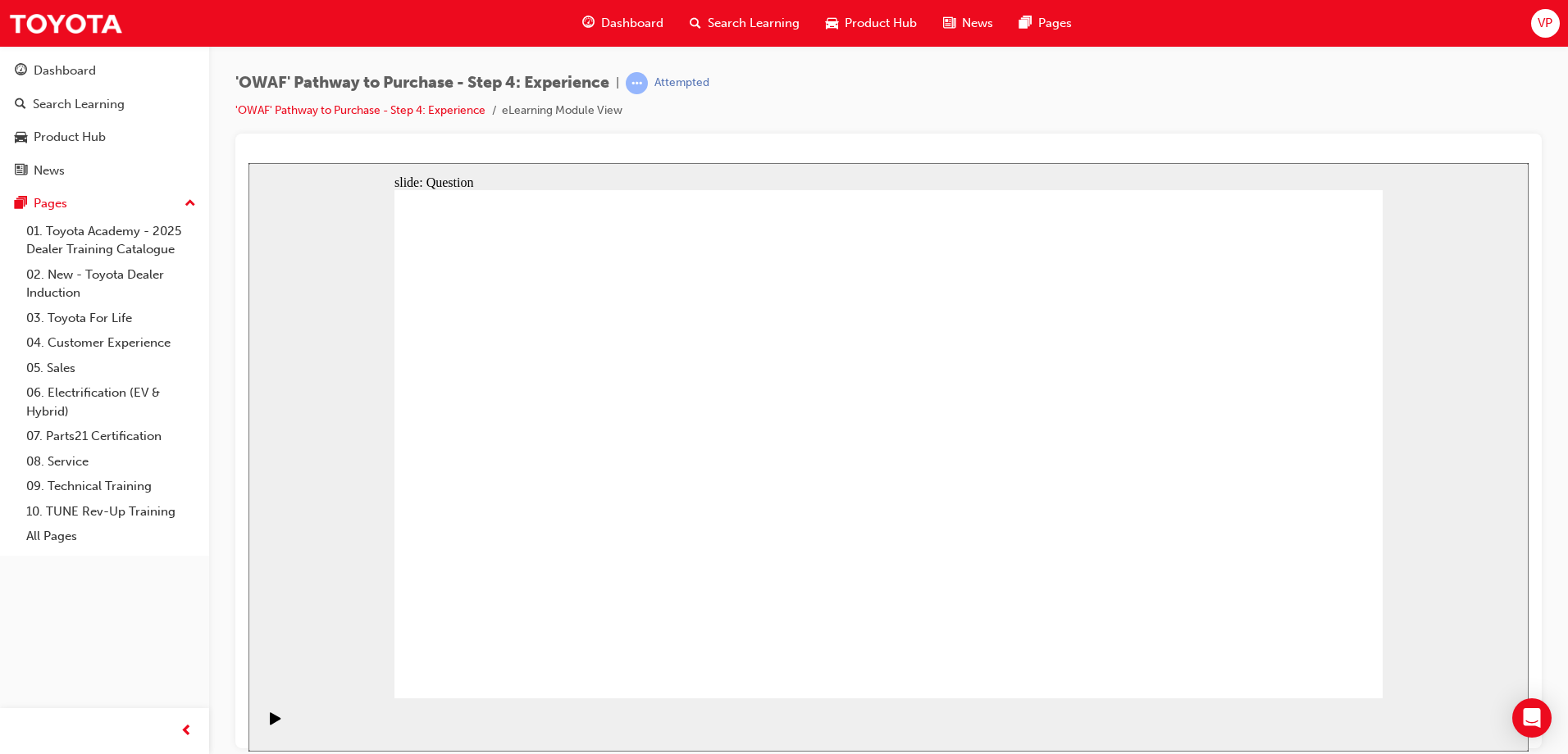
drag, startPoint x: 1110, startPoint y: 527, endPoint x: 896, endPoint y: 427, distance: 236.2
drag, startPoint x: 870, startPoint y: 596, endPoint x: 880, endPoint y: 629, distance: 34.5
drag, startPoint x: 1197, startPoint y: 605, endPoint x: 990, endPoint y: 450, distance: 258.6
drag, startPoint x: 967, startPoint y: 588, endPoint x: 1086, endPoint y: 428, distance: 199.4
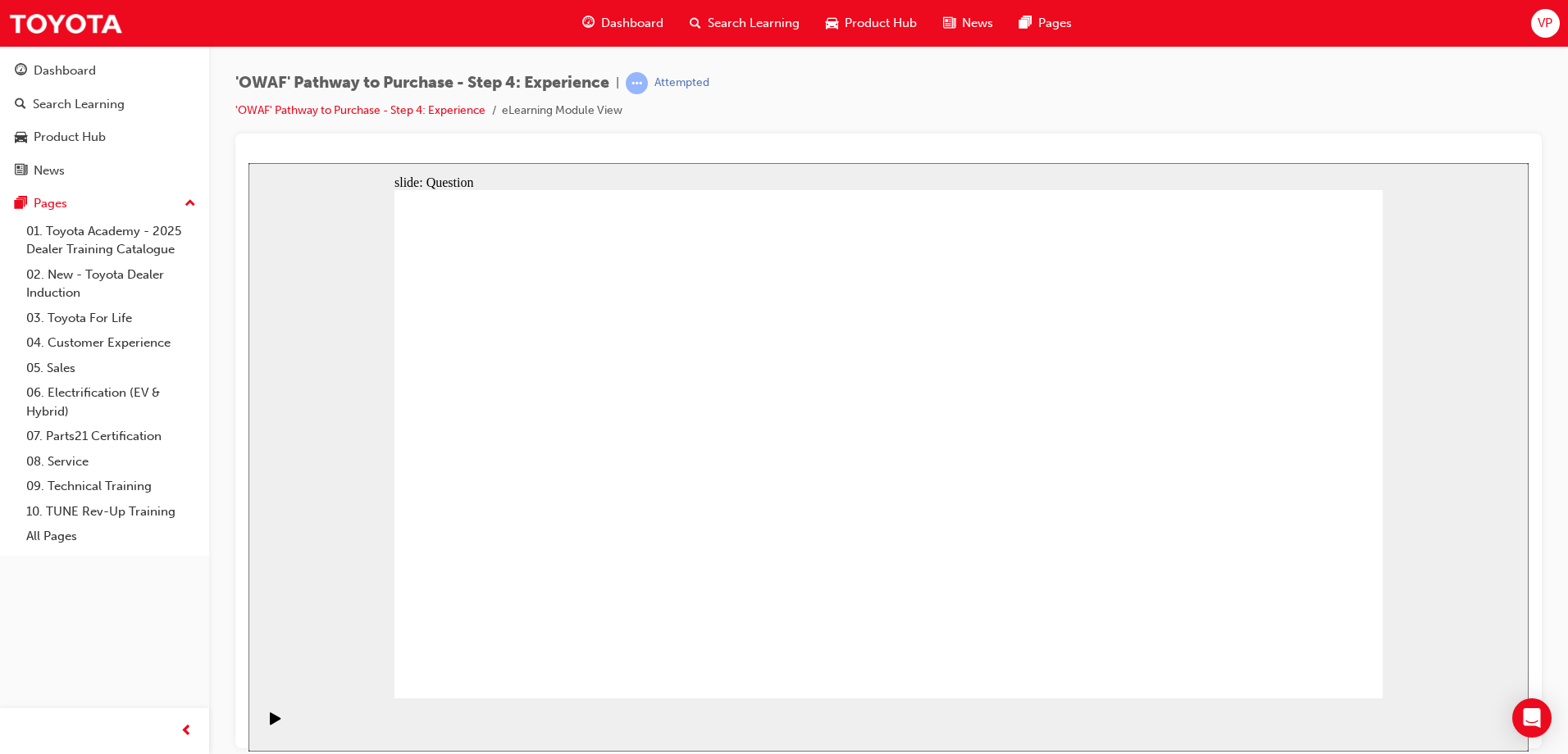
drag, startPoint x: 1291, startPoint y: 583, endPoint x: 1173, endPoint y: 436, distance: 188.5
drag, startPoint x: 895, startPoint y: 583, endPoint x: 1308, endPoint y: 437, distance: 438.0
drag, startPoint x: 914, startPoint y: 537, endPoint x: 902, endPoint y: 536, distance: 12.0
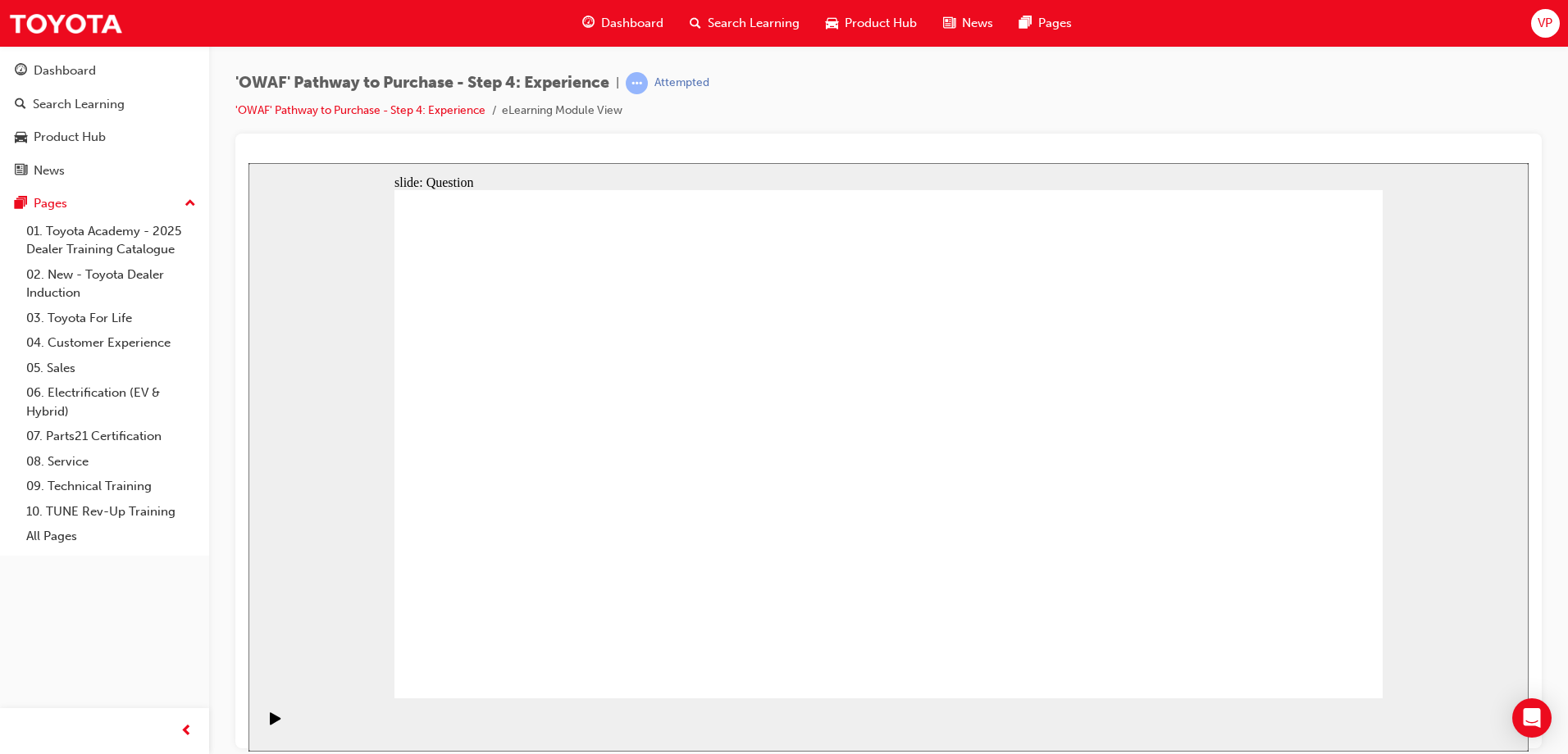
drag, startPoint x: 1012, startPoint y: 419, endPoint x: 879, endPoint y: 432, distance: 133.6
drag, startPoint x: 1081, startPoint y: 548, endPoint x: 972, endPoint y: 399, distance: 184.6
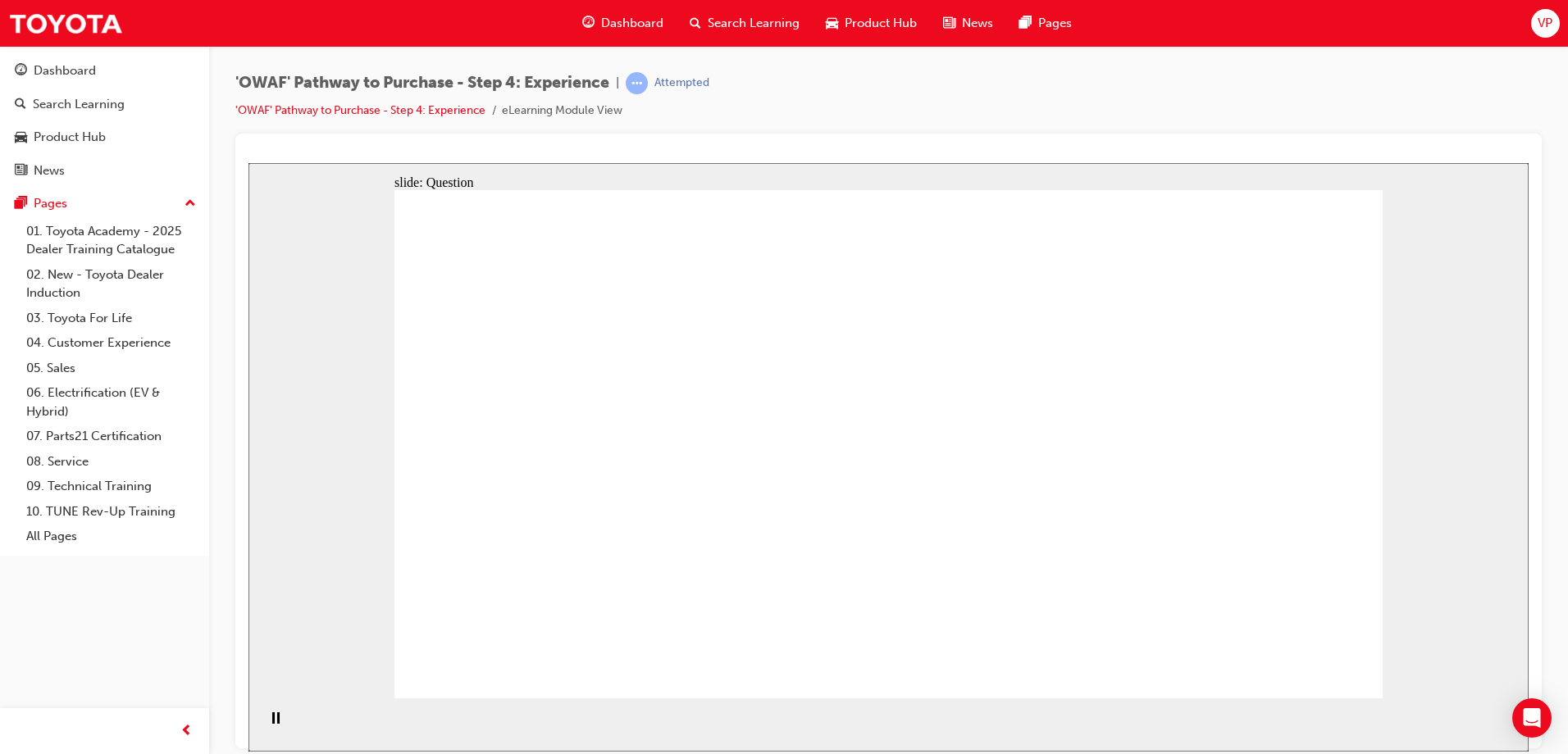
drag, startPoint x: 732, startPoint y: 559, endPoint x: 864, endPoint y: 386, distance: 217.6
drag, startPoint x: 886, startPoint y: 556, endPoint x: 873, endPoint y: 533, distance: 26.4
drag, startPoint x: 737, startPoint y: 604, endPoint x: 1154, endPoint y: 399, distance: 464.7
drag, startPoint x: 1083, startPoint y: 615, endPoint x: 1140, endPoint y: 446, distance: 178.4
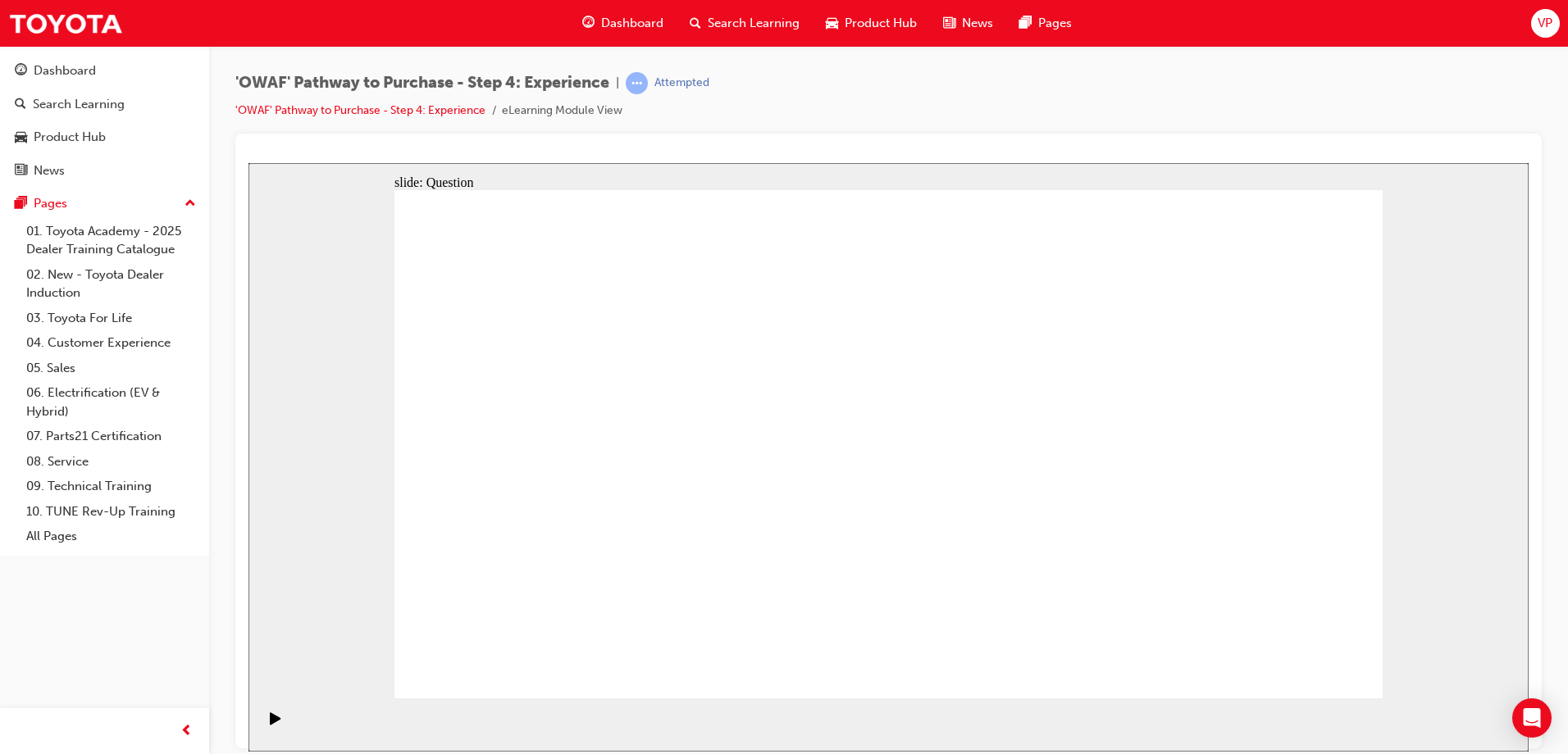
drag, startPoint x: 866, startPoint y: 389, endPoint x: 718, endPoint y: 598, distance: 256.1
drag, startPoint x: 902, startPoint y: 608, endPoint x: 905, endPoint y: 437, distance: 171.0
drag, startPoint x: 1144, startPoint y: 499, endPoint x: 1171, endPoint y: 387, distance: 115.2
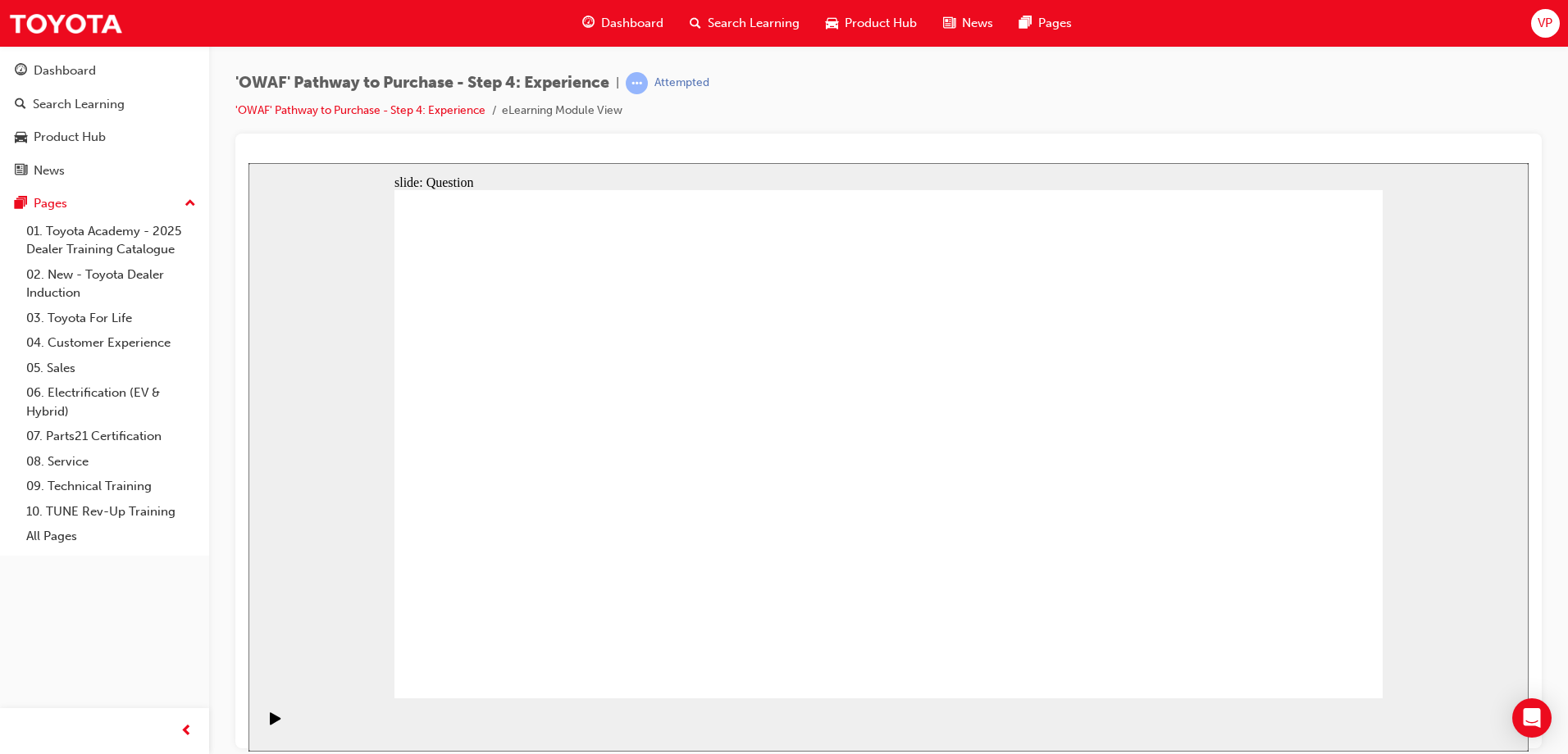
radio input "true"
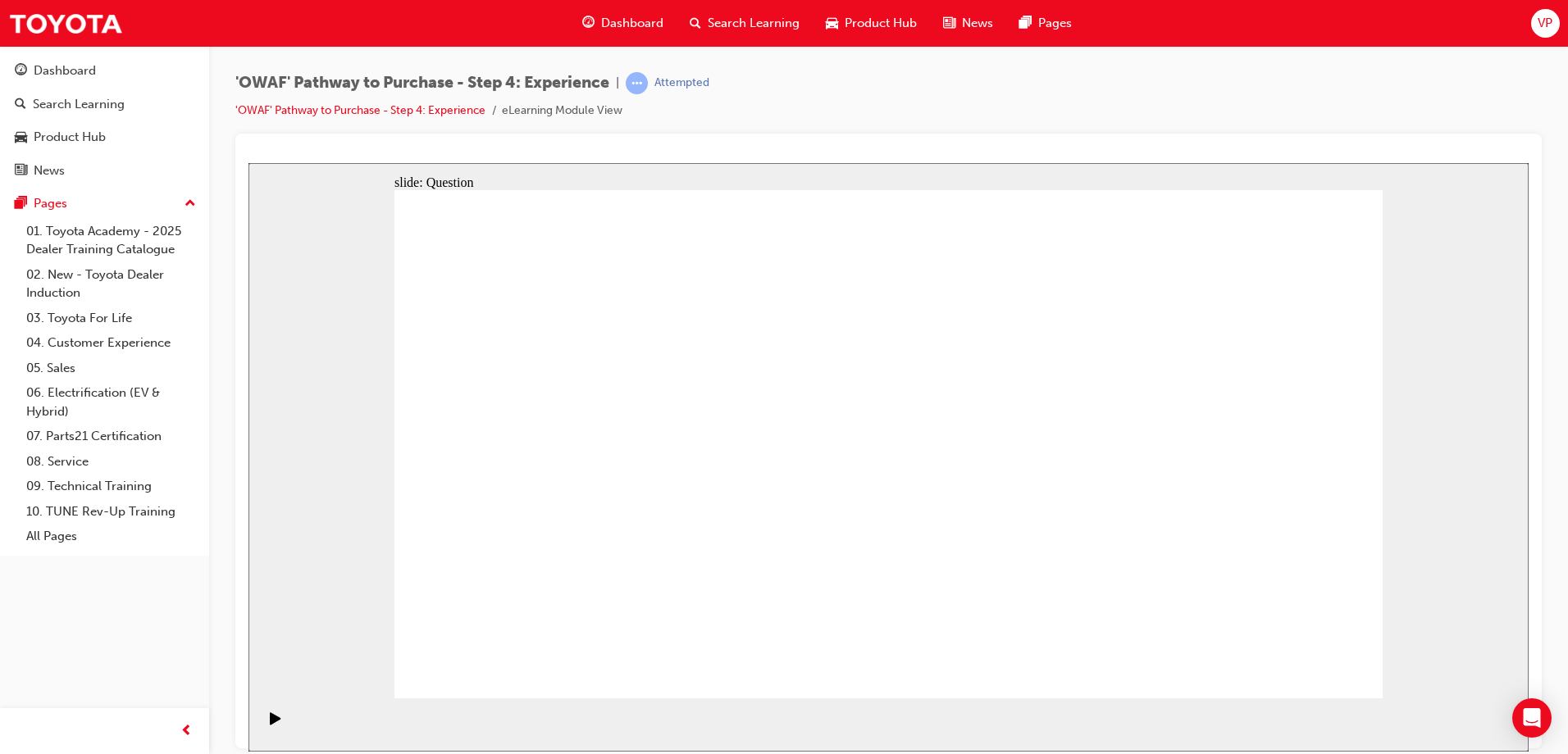
radio input "true"
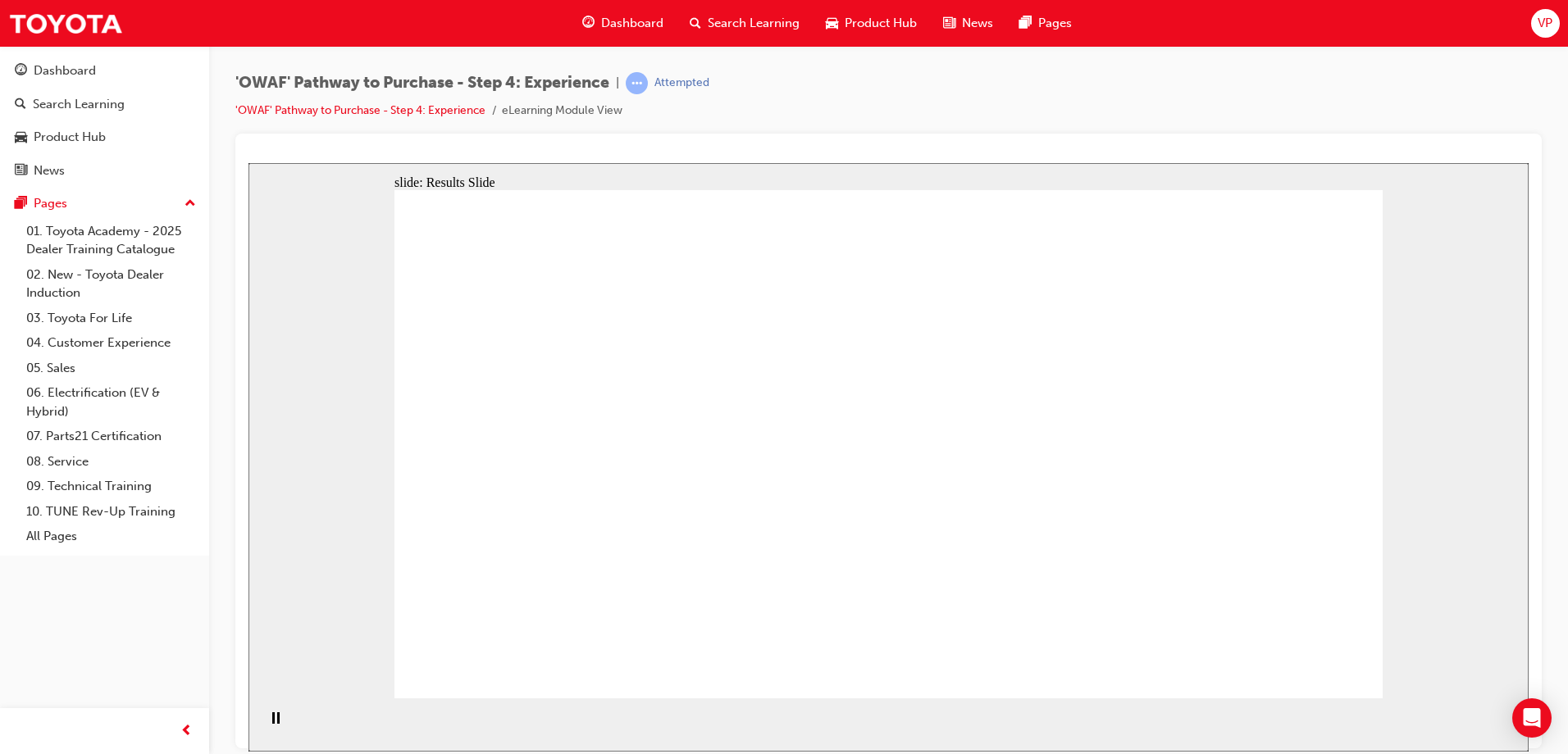
checkbox input "true"
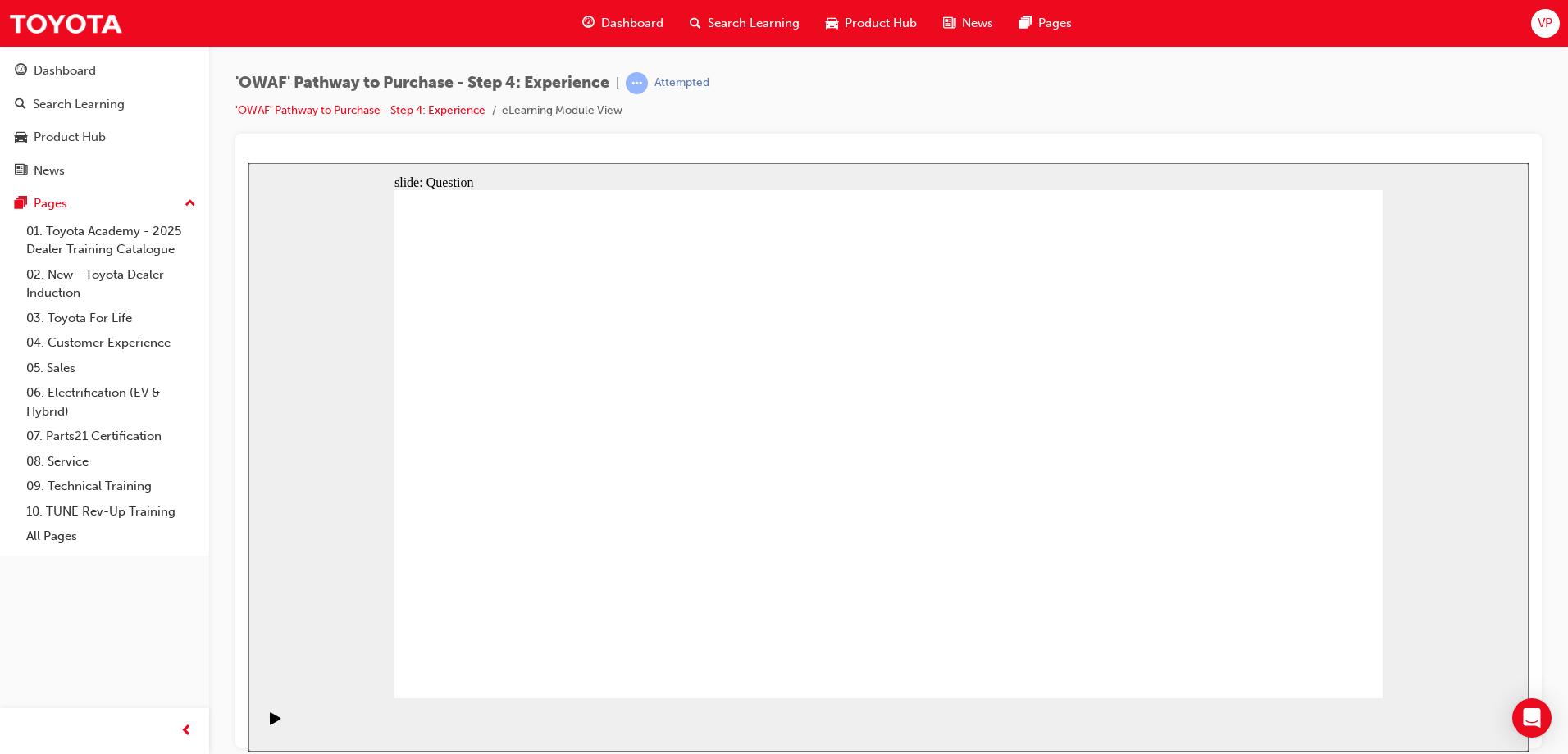
checkbox input "true"
drag, startPoint x: 1187, startPoint y: 509, endPoint x: 476, endPoint y: 523, distance: 711.1
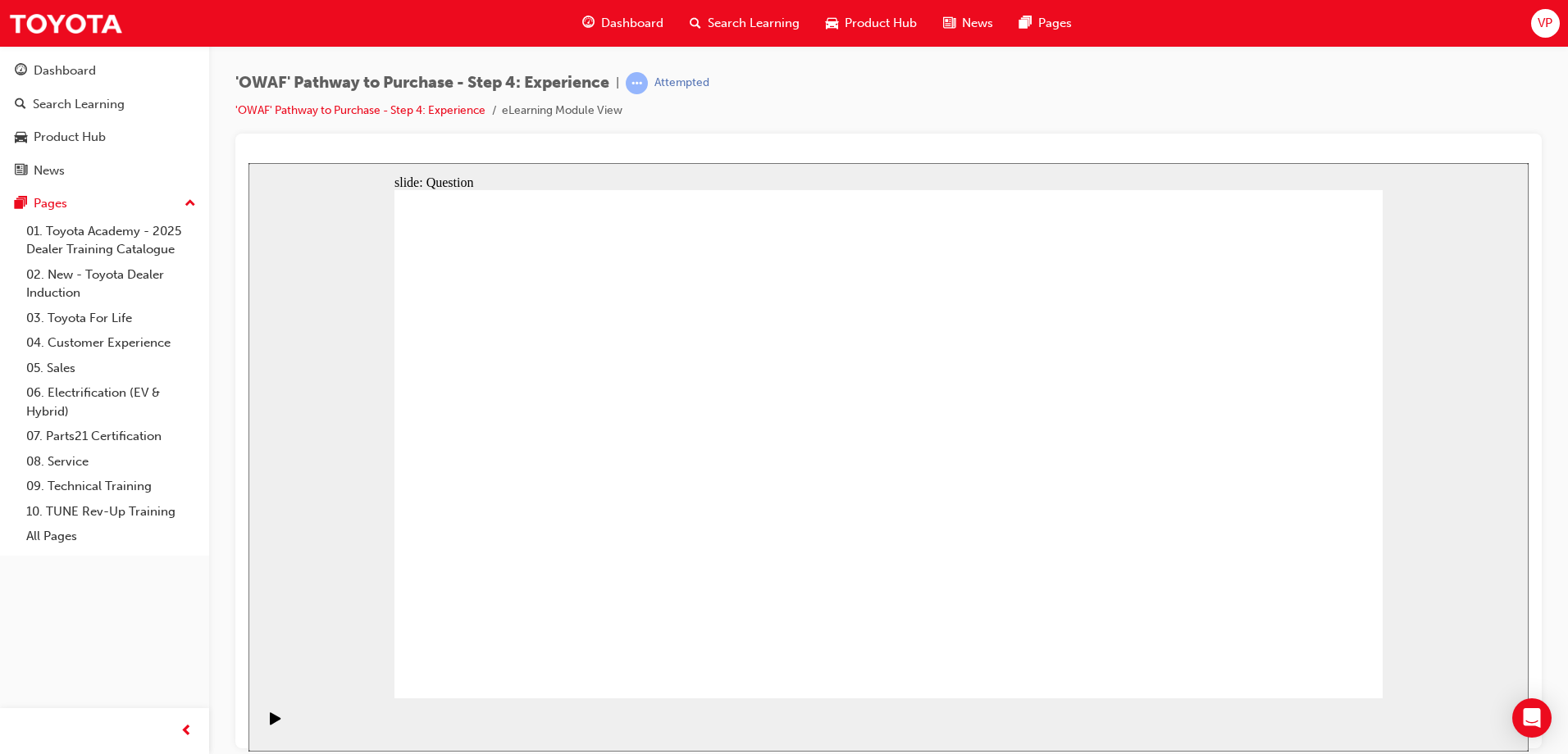
drag, startPoint x: 1243, startPoint y: 490, endPoint x: 681, endPoint y: 540, distance: 564.2
drag, startPoint x: 1223, startPoint y: 475, endPoint x: 957, endPoint y: 524, distance: 270.5
drag, startPoint x: 1231, startPoint y: 512, endPoint x: 623, endPoint y: 541, distance: 608.7
drag, startPoint x: 1203, startPoint y: 555, endPoint x: 560, endPoint y: 554, distance: 643.0
drag, startPoint x: 1006, startPoint y: 576, endPoint x: 885, endPoint y: 535, distance: 127.8
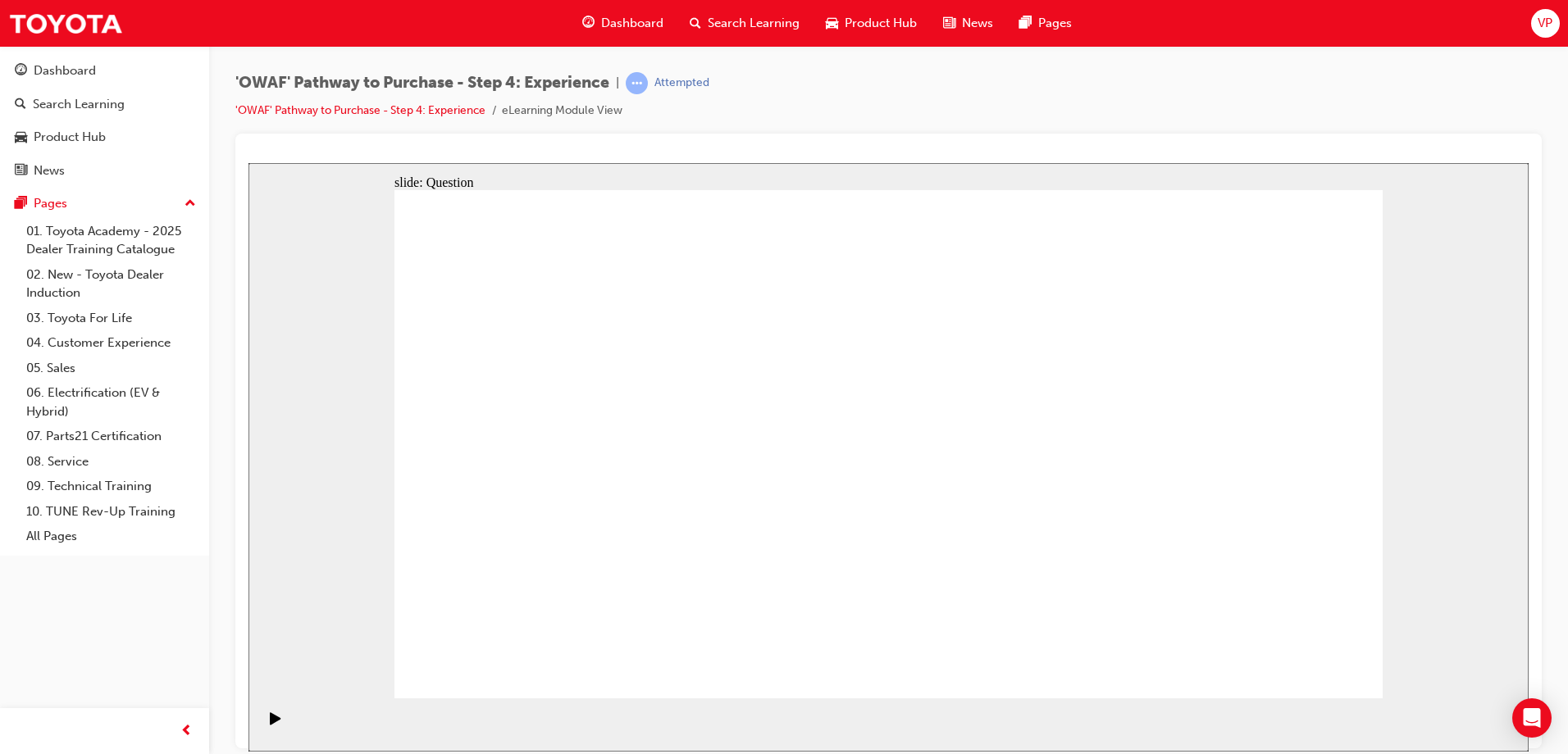
drag, startPoint x: 1212, startPoint y: 477, endPoint x: 894, endPoint y: 519, distance: 320.8
drag, startPoint x: 1217, startPoint y: 492, endPoint x: 974, endPoint y: 555, distance: 251.0
drag, startPoint x: 1217, startPoint y: 506, endPoint x: 682, endPoint y: 577, distance: 539.7
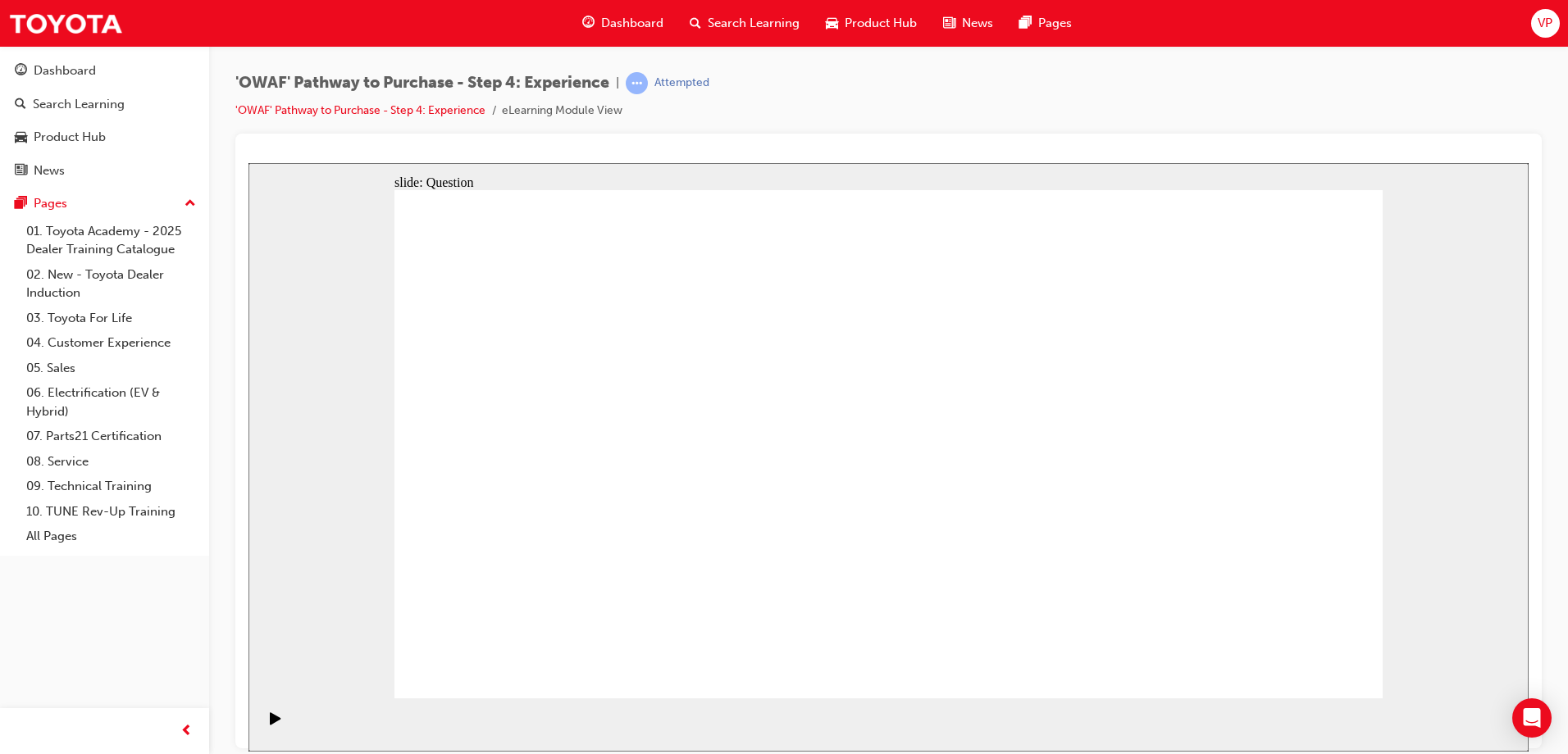
drag, startPoint x: 1217, startPoint y: 480, endPoint x: 645, endPoint y: 545, distance: 575.7
drag, startPoint x: 1240, startPoint y: 481, endPoint x: 967, endPoint y: 493, distance: 273.3
drag, startPoint x: 1243, startPoint y: 485, endPoint x: 585, endPoint y: 521, distance: 659.0
drag, startPoint x: 1241, startPoint y: 496, endPoint x: 631, endPoint y: 552, distance: 612.6
drag, startPoint x: 1231, startPoint y: 510, endPoint x: 945, endPoint y: 529, distance: 286.6
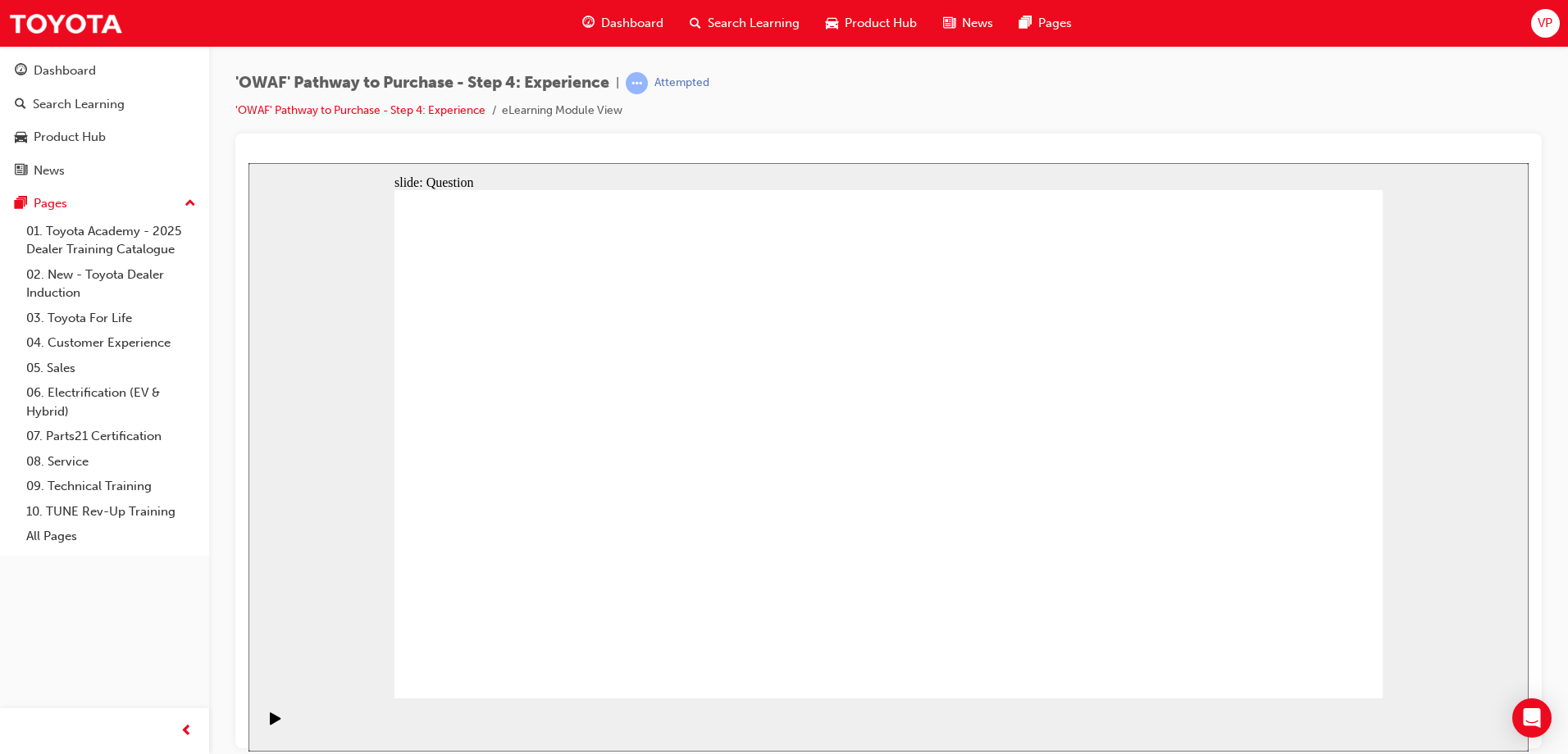
drag, startPoint x: 1244, startPoint y: 490, endPoint x: 969, endPoint y: 544, distance: 280.3
drag, startPoint x: 1231, startPoint y: 500, endPoint x: 1002, endPoint y: 564, distance: 237.8
drag, startPoint x: 979, startPoint y: 575, endPoint x: 871, endPoint y: 439, distance: 173.7
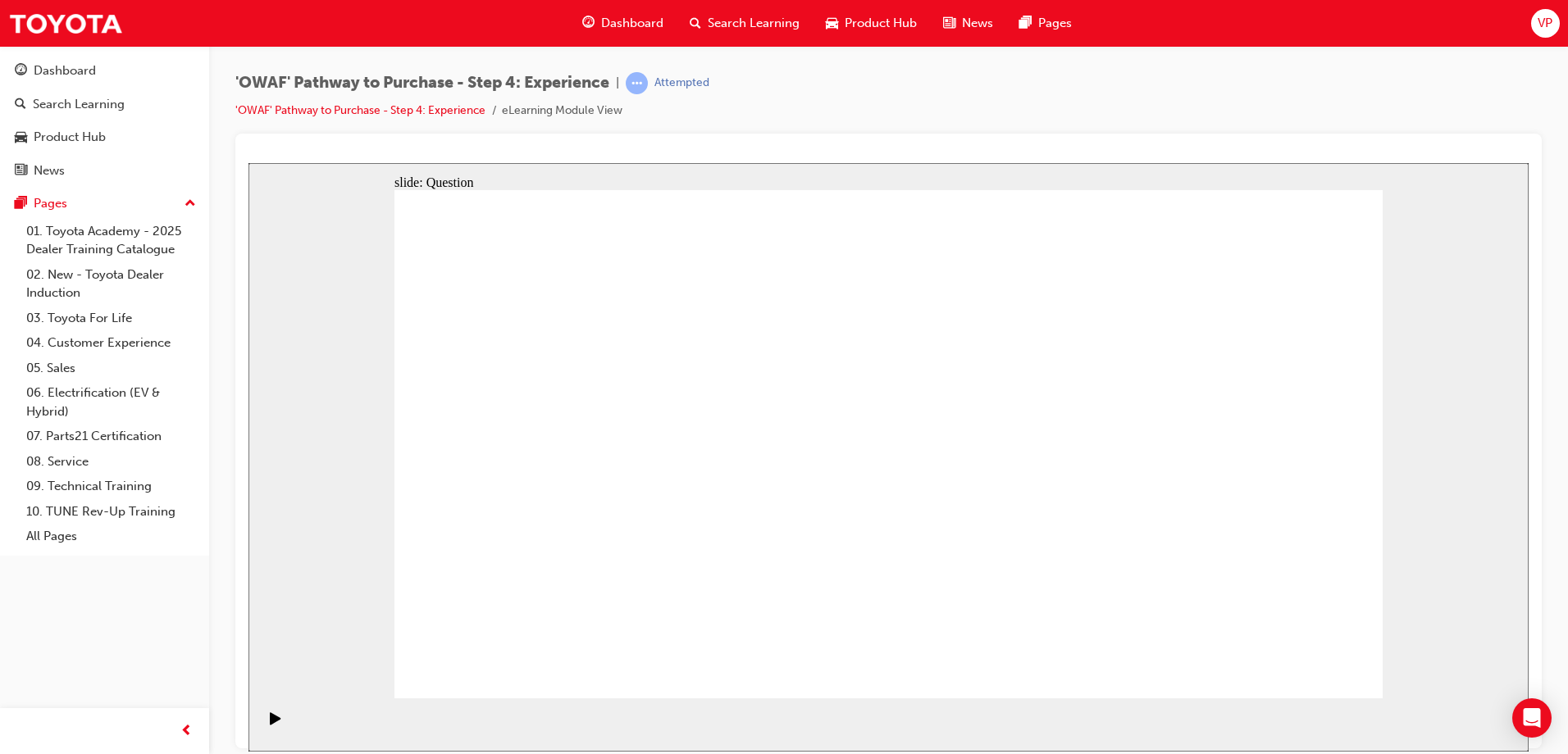
drag, startPoint x: 1095, startPoint y: 591, endPoint x: 1326, endPoint y: 435, distance: 278.7
drag, startPoint x: 1300, startPoint y: 593, endPoint x: 1200, endPoint y: 440, distance: 182.8
drag, startPoint x: 1203, startPoint y: 568, endPoint x: 996, endPoint y: 412, distance: 259.2
drag, startPoint x: 877, startPoint y: 550, endPoint x: 1057, endPoint y: 413, distance: 226.2
drag, startPoint x: 814, startPoint y: 319, endPoint x: 383, endPoint y: 543, distance: 485.7
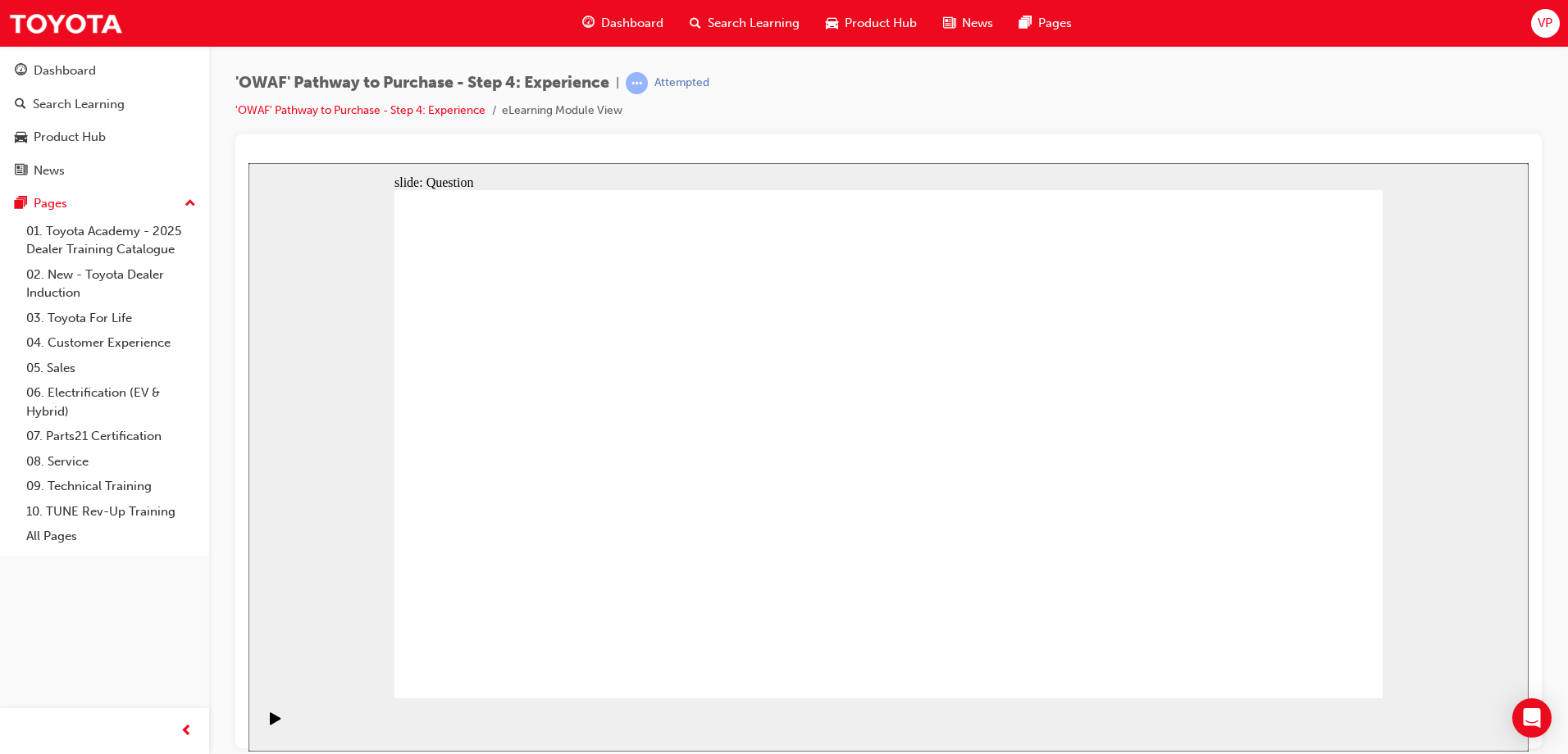
drag, startPoint x: 870, startPoint y: 550, endPoint x: 700, endPoint y: 570, distance: 171.2
drag, startPoint x: 1057, startPoint y: 605, endPoint x: 832, endPoint y: 389, distance: 311.9
drag, startPoint x: 1038, startPoint y: 561, endPoint x: 1113, endPoint y: 383, distance: 193.2
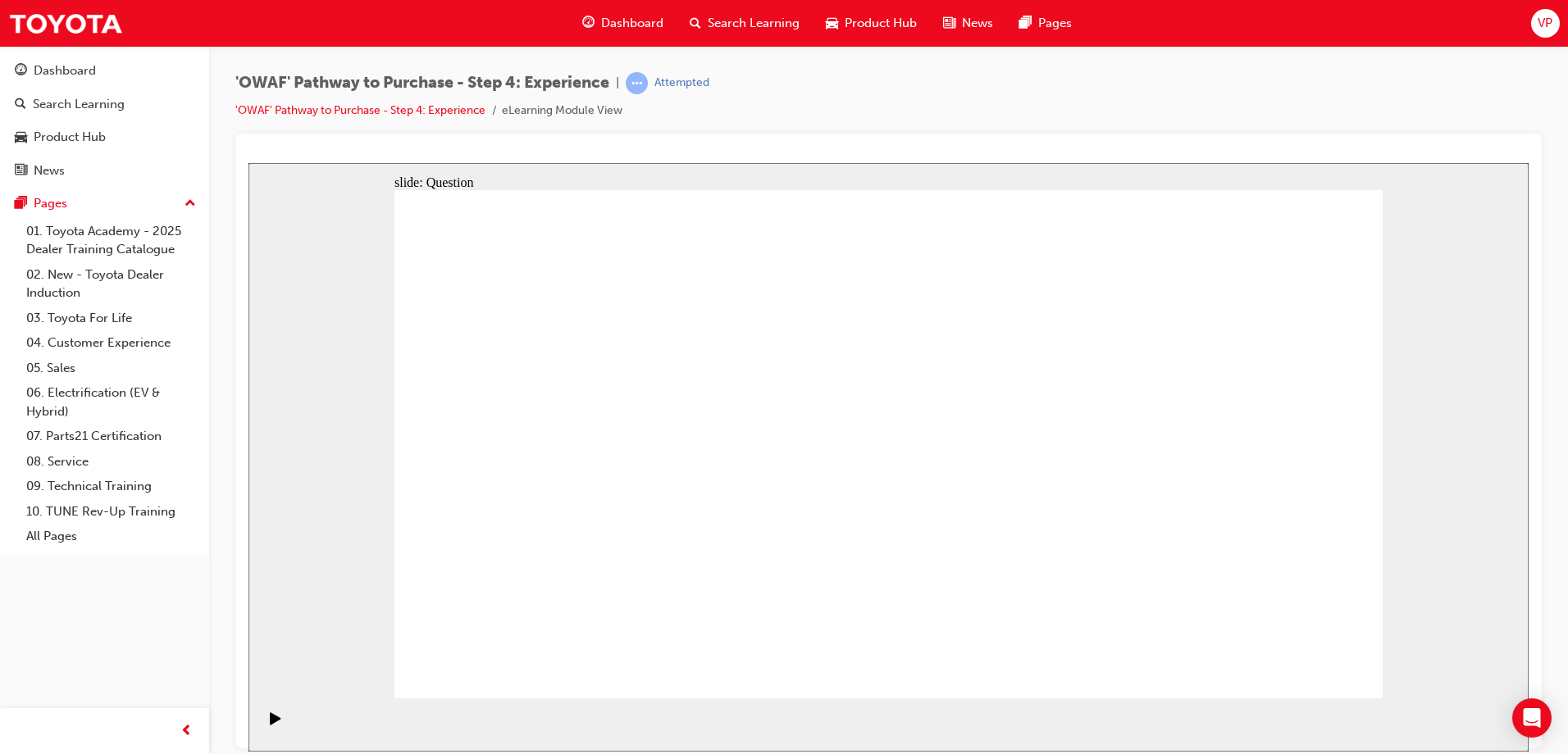
drag, startPoint x: 724, startPoint y: 564, endPoint x: 1141, endPoint y: 451, distance: 432.0
drag, startPoint x: 1129, startPoint y: 391, endPoint x: 1086, endPoint y: 590, distance: 203.6
drag, startPoint x: 1137, startPoint y: 427, endPoint x: 1134, endPoint y: 387, distance: 40.1
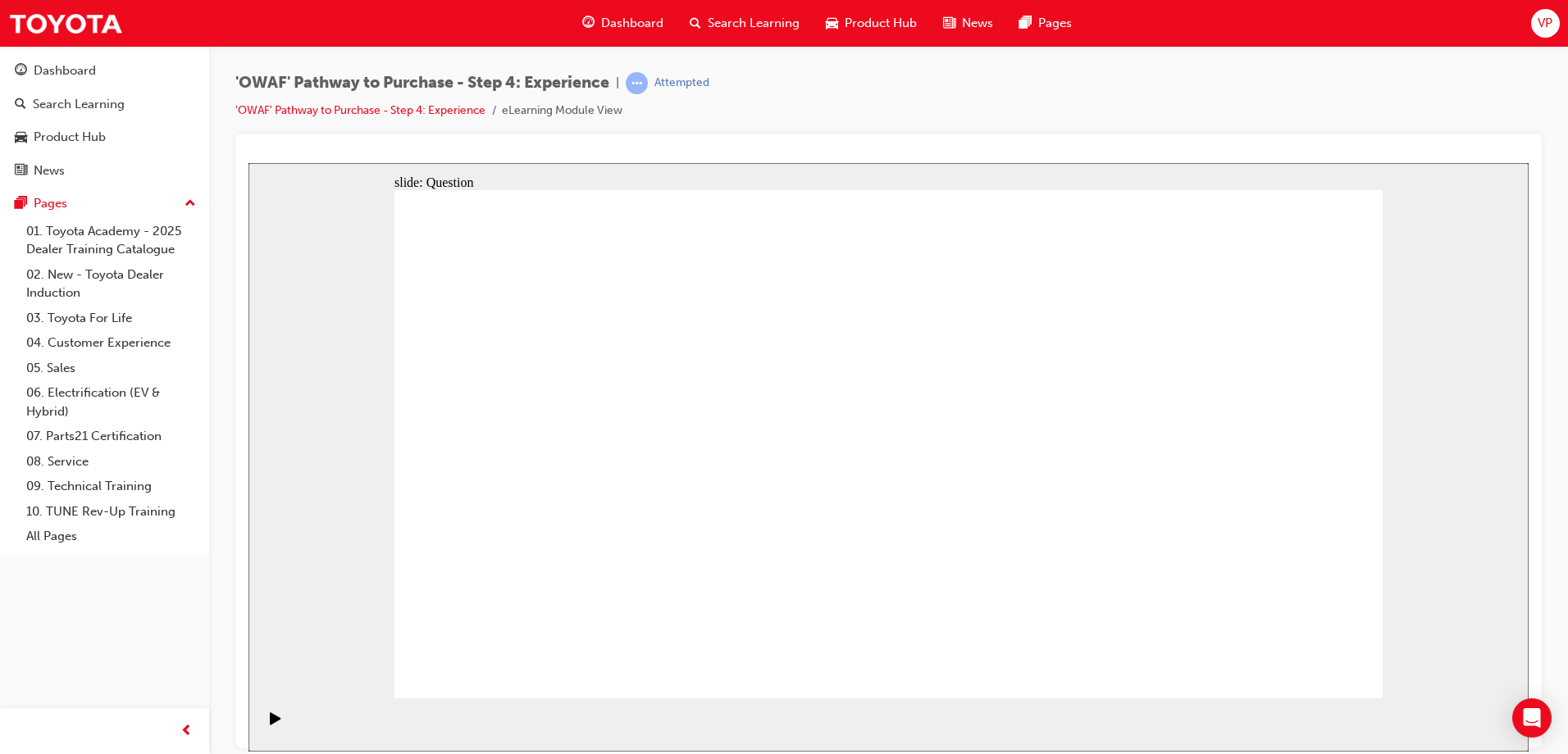
drag, startPoint x: 1072, startPoint y: 553, endPoint x: 1147, endPoint y: 431, distance: 143.2
radio input "true"
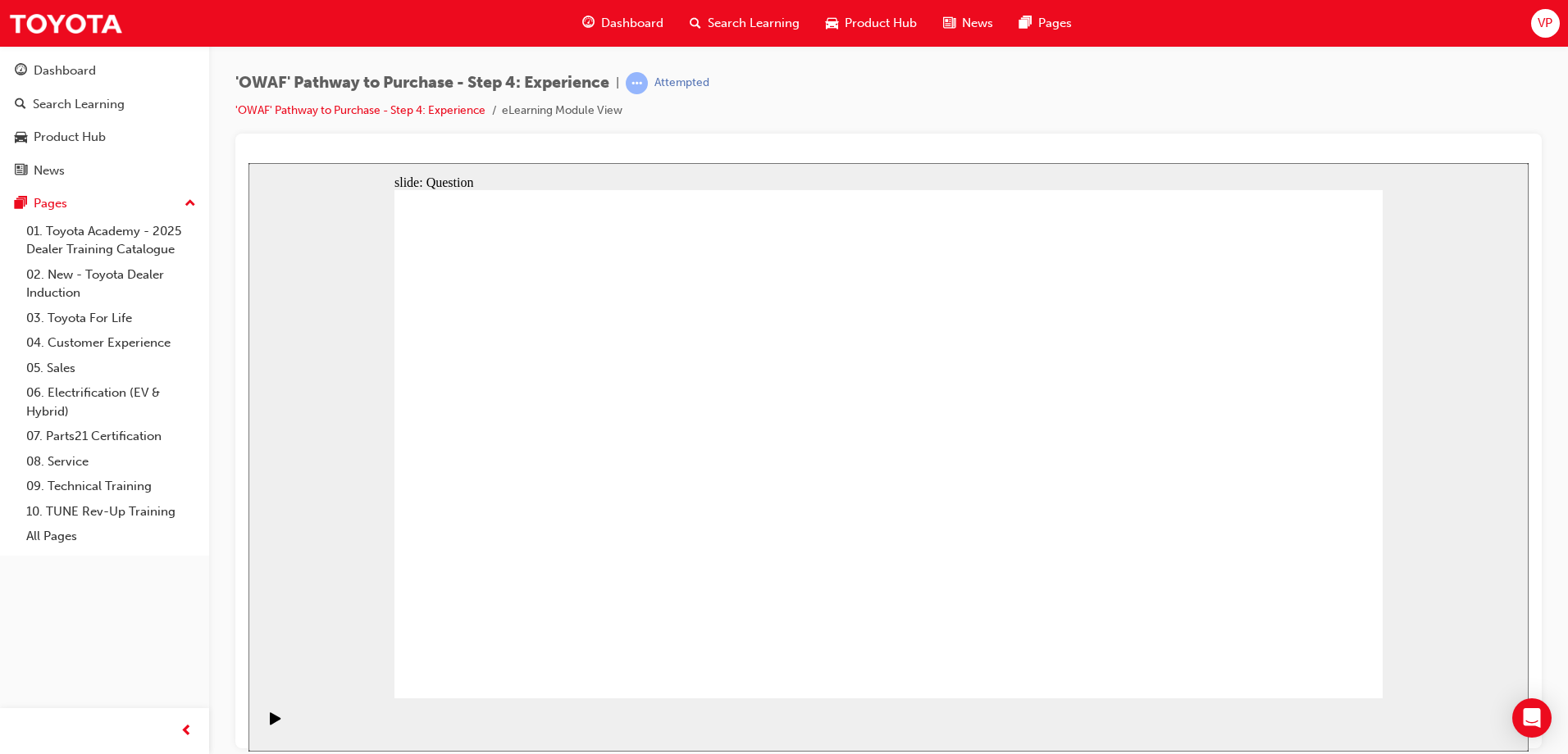
checkbox input "true"
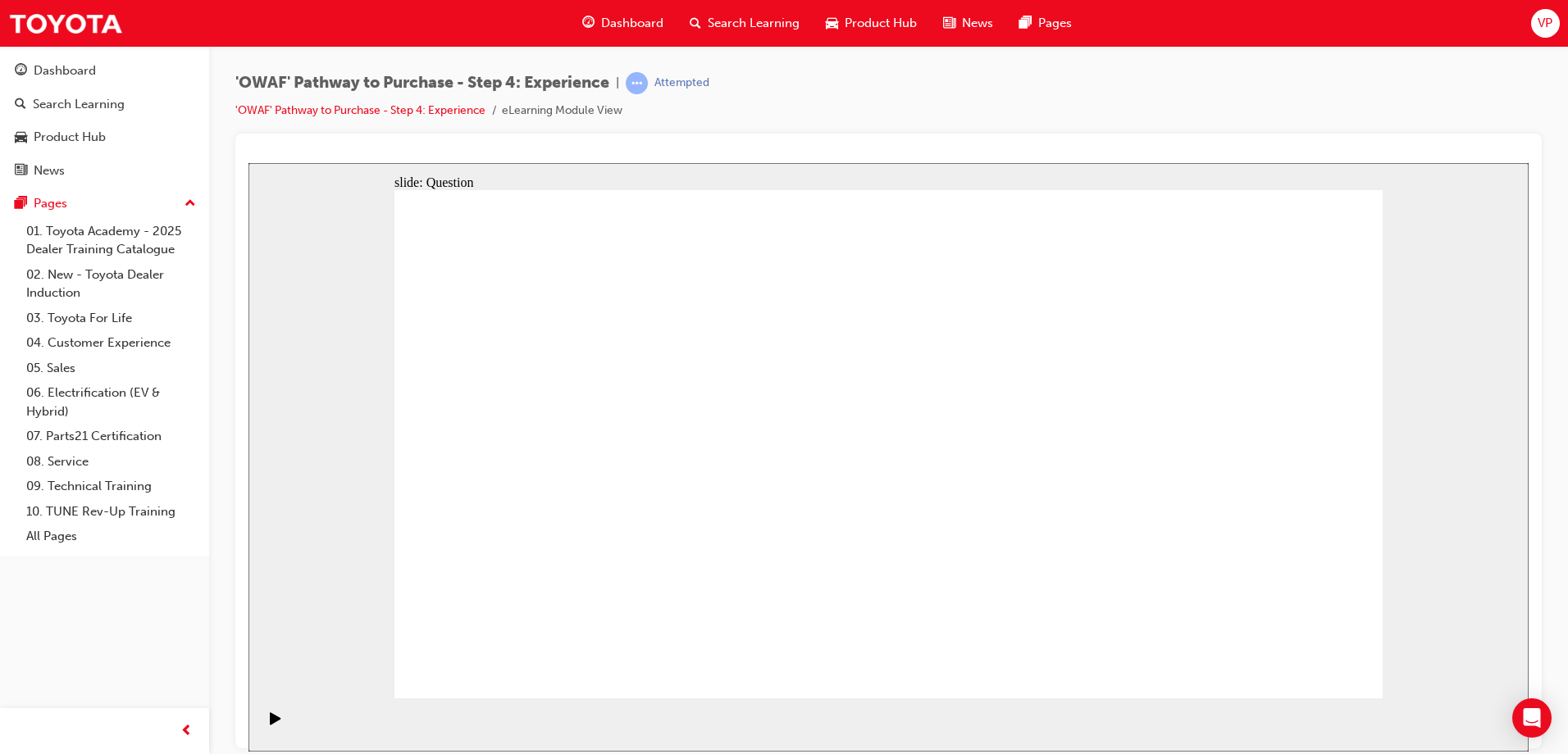
checkbox input "true"
drag, startPoint x: 1239, startPoint y: 508, endPoint x: 534, endPoint y: 506, distance: 705.0
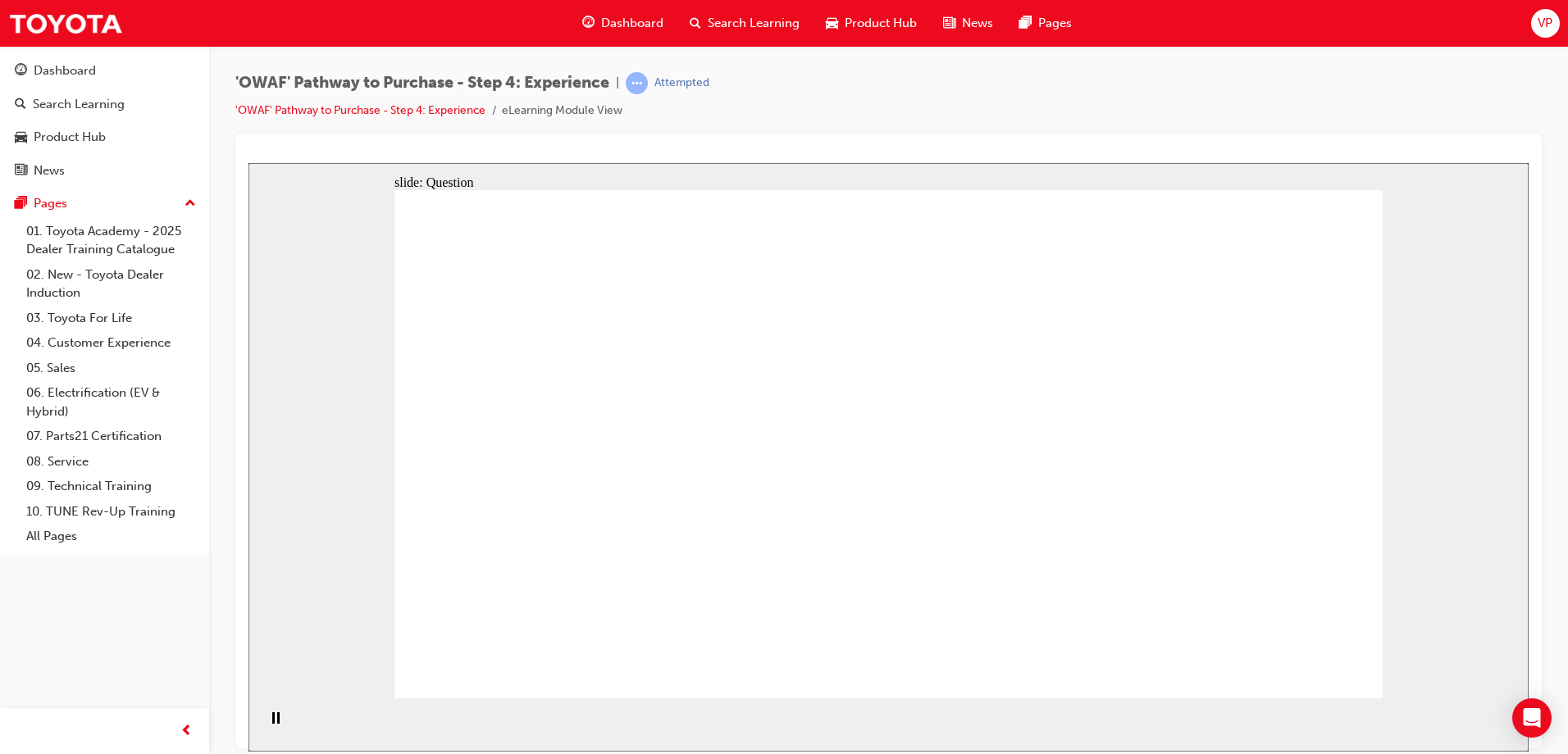
drag, startPoint x: 1216, startPoint y: 487, endPoint x: 669, endPoint y: 544, distance: 550.0
drag, startPoint x: 1247, startPoint y: 490, endPoint x: 974, endPoint y: 541, distance: 277.7
drag, startPoint x: 1252, startPoint y: 504, endPoint x: 715, endPoint y: 612, distance: 547.8
drag, startPoint x: 1235, startPoint y: 476, endPoint x: 598, endPoint y: 479, distance: 637.0
drag, startPoint x: 1252, startPoint y: 481, endPoint x: 1224, endPoint y: 501, distance: 34.4
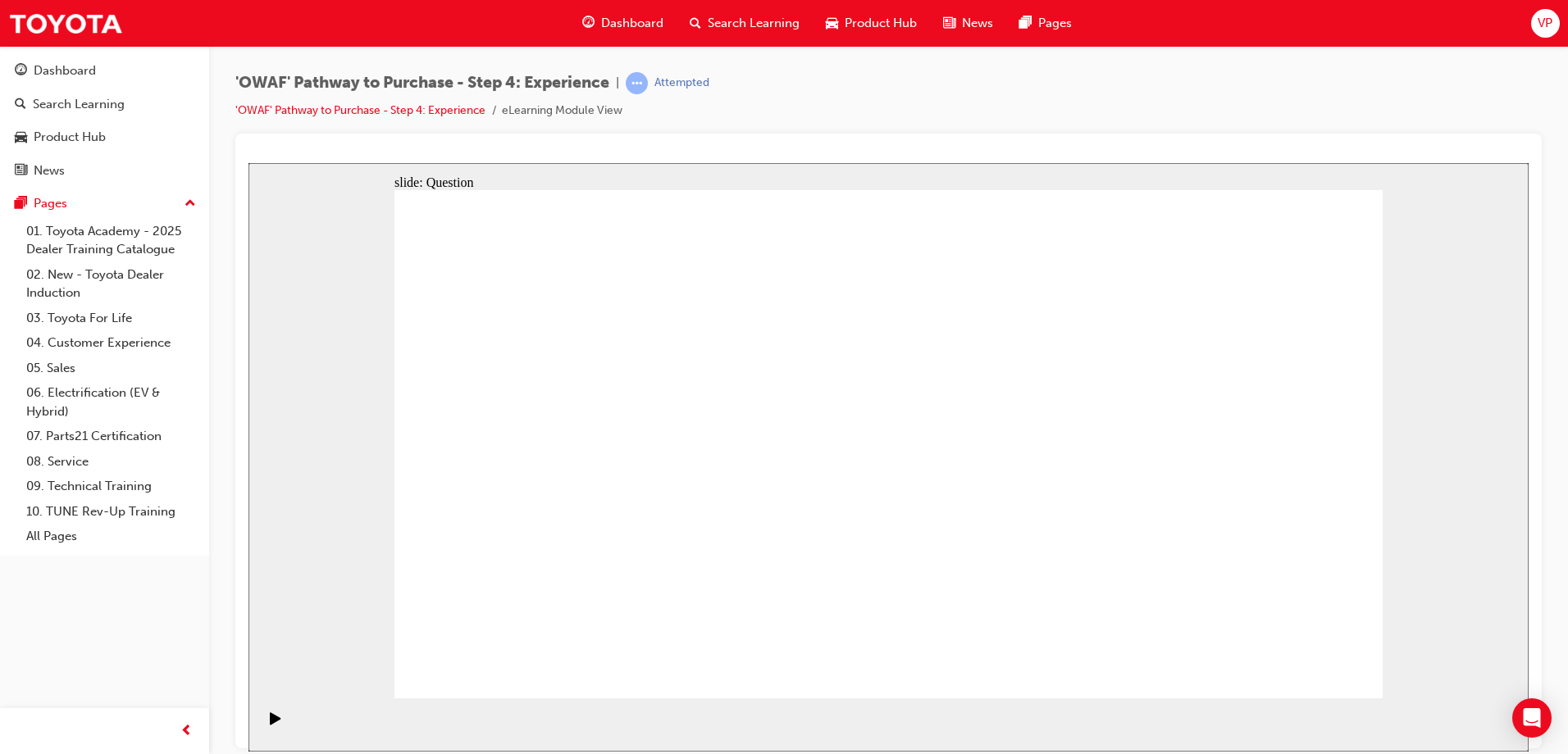
drag, startPoint x: 1235, startPoint y: 490, endPoint x: 633, endPoint y: 511, distance: 602.4
drag, startPoint x: 1245, startPoint y: 491, endPoint x: 628, endPoint y: 560, distance: 620.8
drag, startPoint x: 1218, startPoint y: 490, endPoint x: 623, endPoint y: 537, distance: 596.9
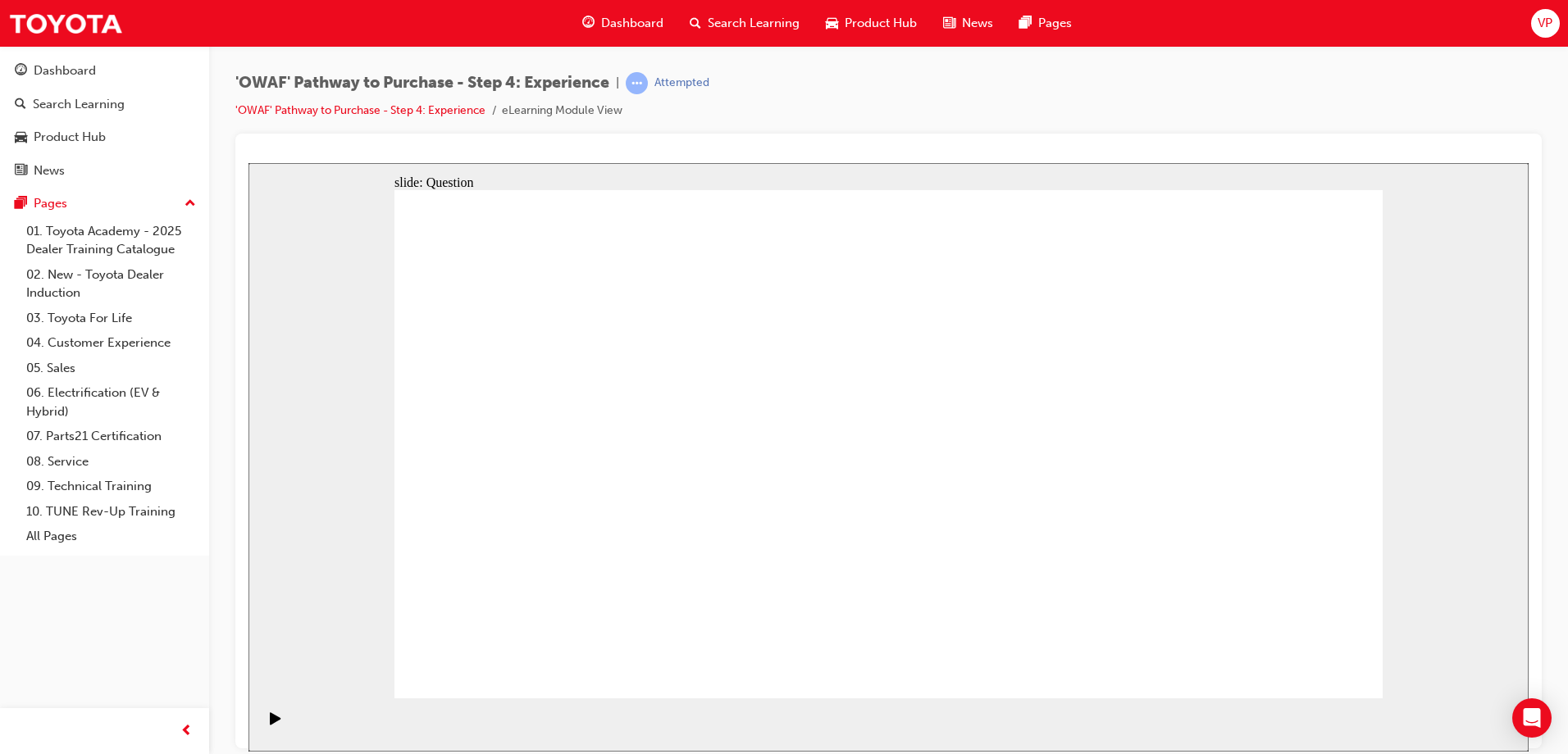
drag, startPoint x: 1209, startPoint y: 486, endPoint x: 594, endPoint y: 574, distance: 621.3
drag, startPoint x: 1237, startPoint y: 470, endPoint x: 606, endPoint y: 525, distance: 633.4
drag, startPoint x: 1253, startPoint y: 473, endPoint x: 962, endPoint y: 514, distance: 293.9
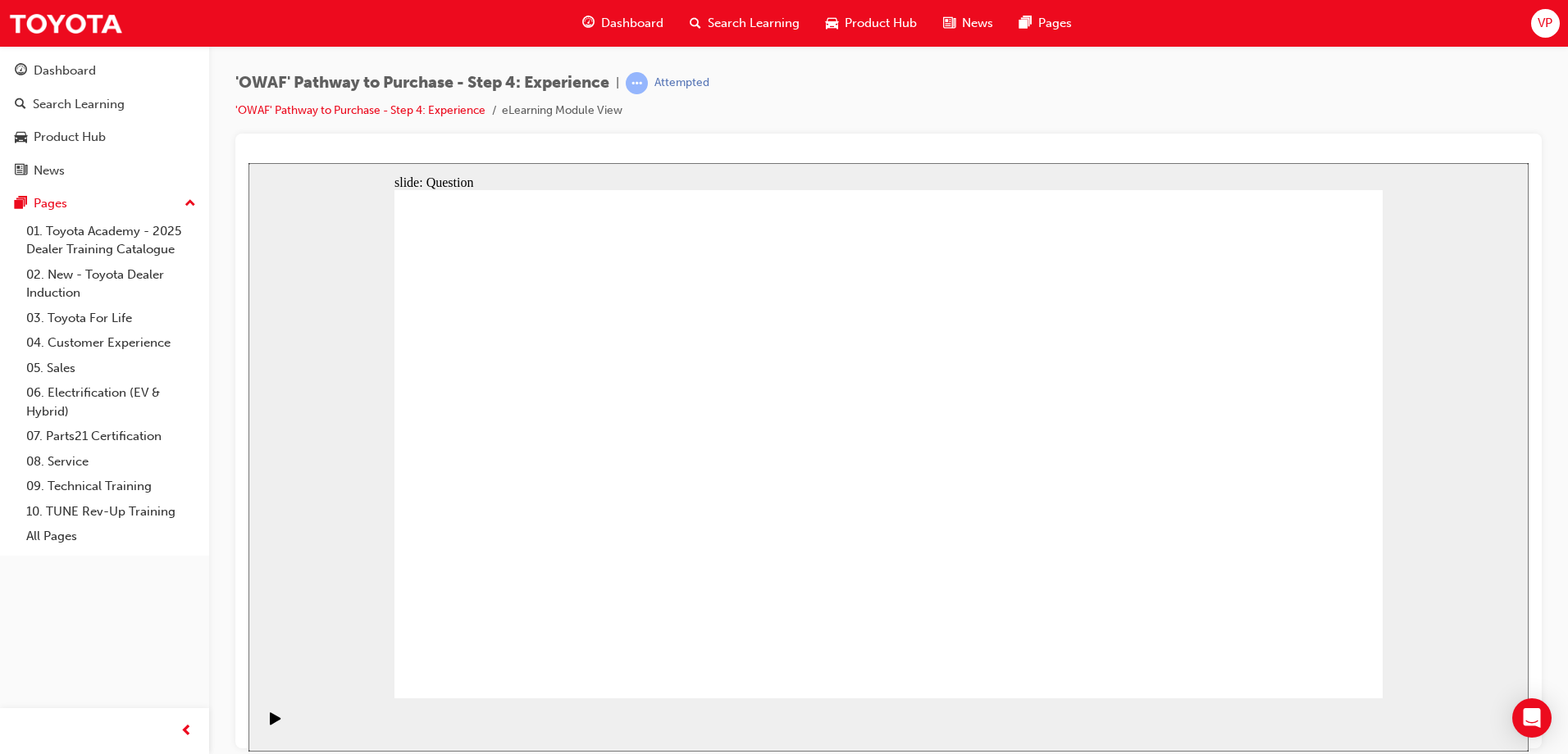
drag, startPoint x: 1214, startPoint y: 453, endPoint x: 633, endPoint y: 556, distance: 590.1
drag, startPoint x: 1260, startPoint y: 500, endPoint x: 645, endPoint y: 565, distance: 618.4
drag, startPoint x: 1256, startPoint y: 526, endPoint x: 963, endPoint y: 564, distance: 295.5
drag, startPoint x: 1220, startPoint y: 488, endPoint x: 930, endPoint y: 553, distance: 297.2
drag, startPoint x: 1214, startPoint y: 474, endPoint x: 713, endPoint y: 546, distance: 506.1
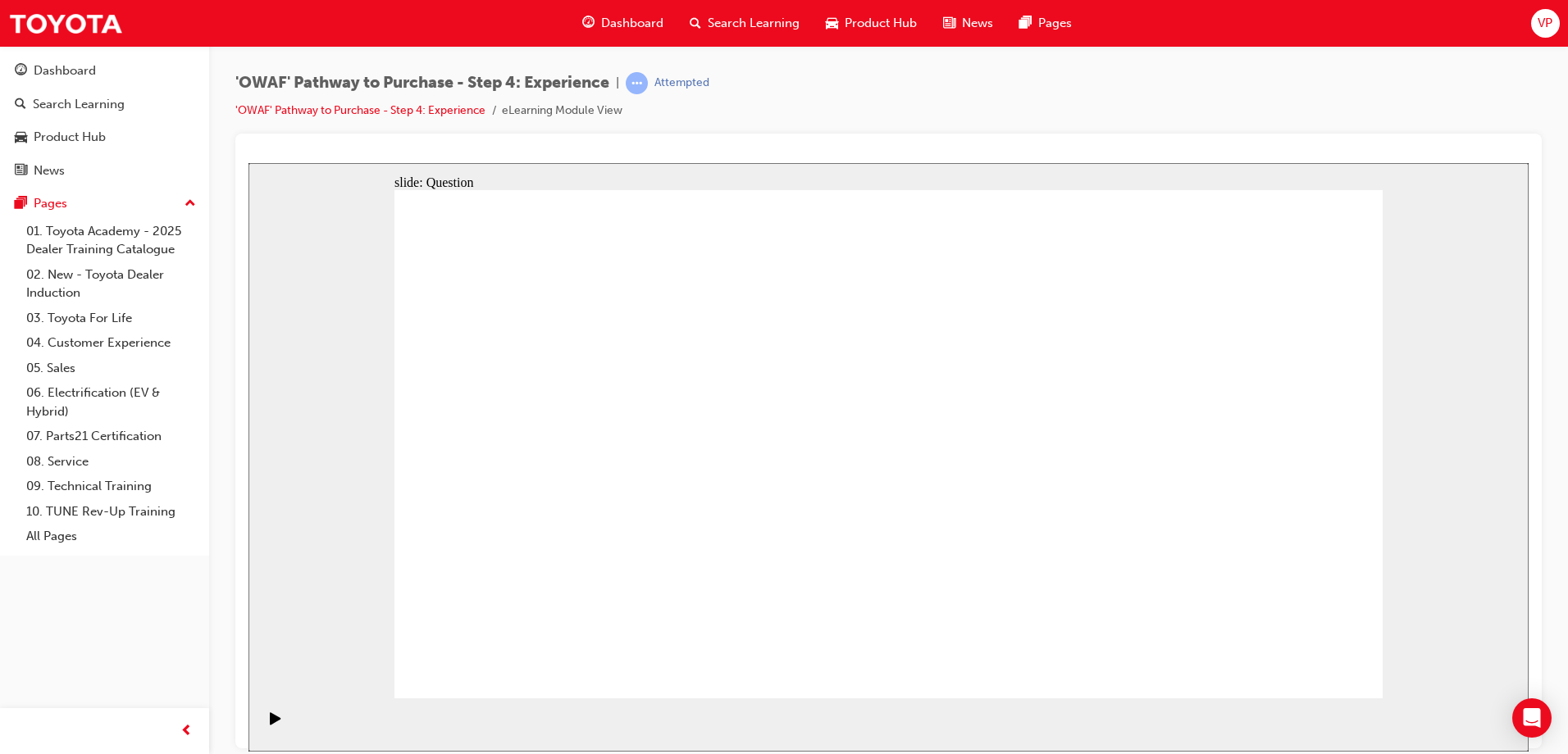
drag, startPoint x: 1311, startPoint y: 582, endPoint x: 1220, endPoint y: 446, distance: 163.6
drag, startPoint x: 1097, startPoint y: 579, endPoint x: 1315, endPoint y: 437, distance: 260.2
drag, startPoint x: 867, startPoint y: 592, endPoint x: 876, endPoint y: 457, distance: 135.3
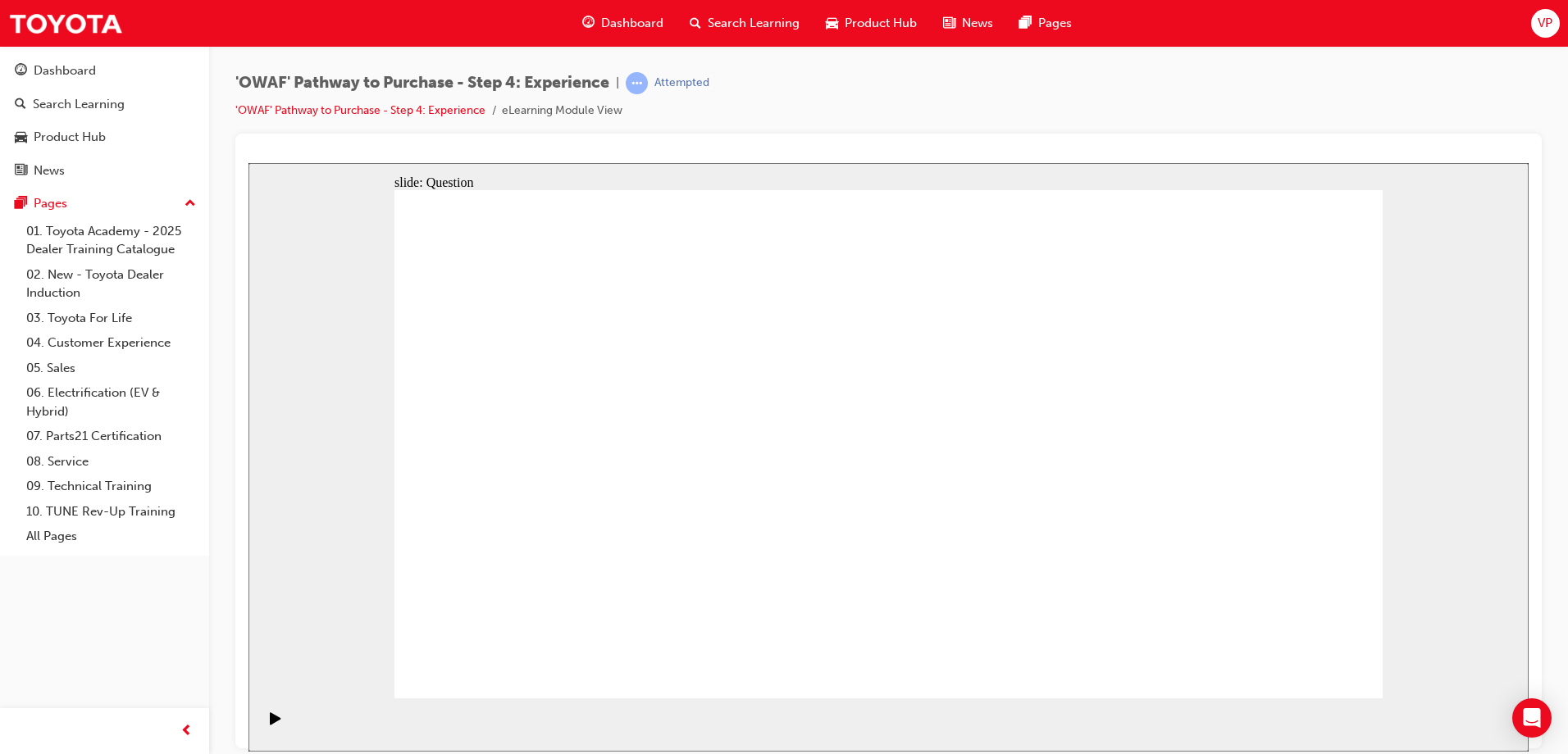
drag, startPoint x: 972, startPoint y: 602, endPoint x: 1086, endPoint y: 476, distance: 169.9
drag, startPoint x: 1194, startPoint y: 570, endPoint x: 969, endPoint y: 460, distance: 250.4
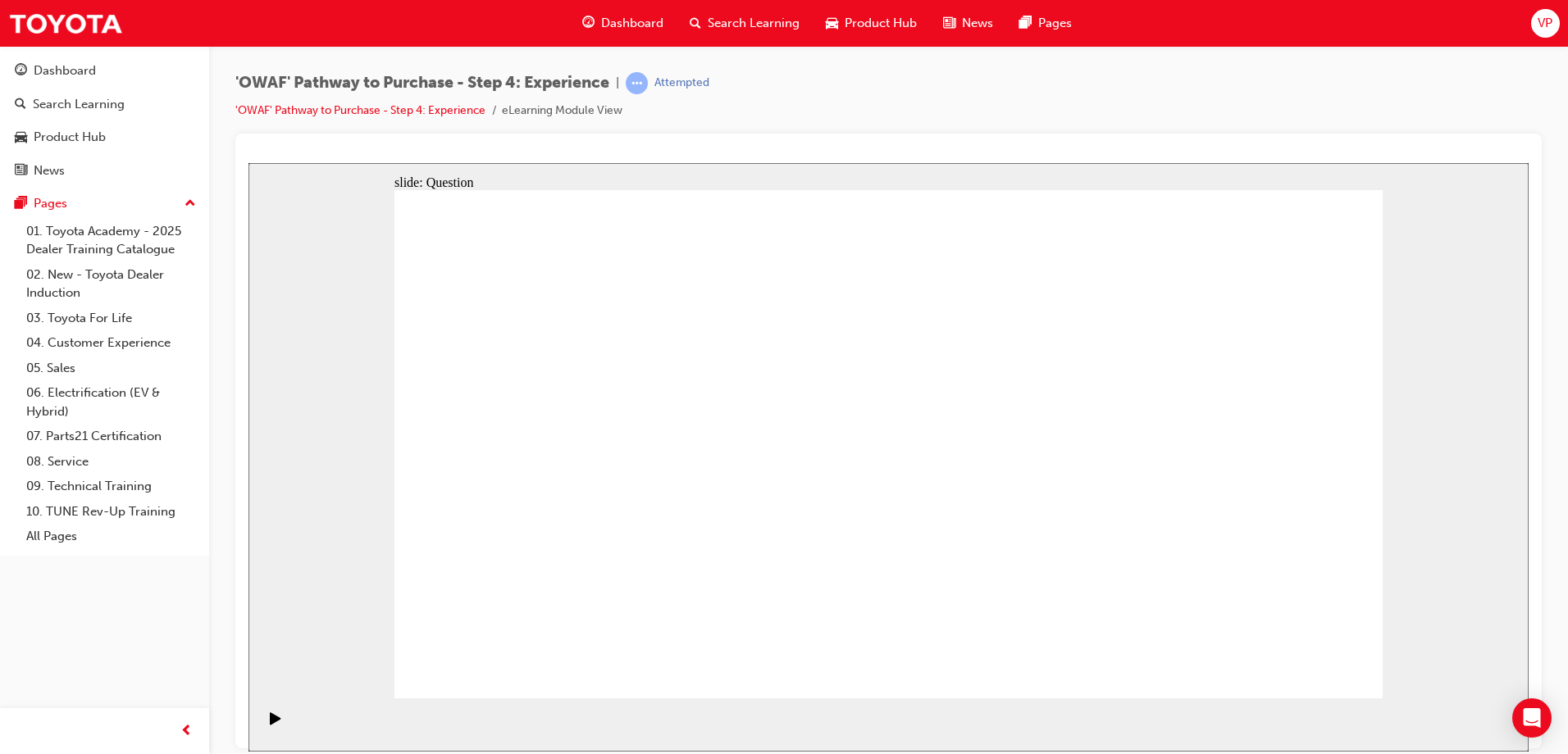
drag, startPoint x: 1091, startPoint y: 417, endPoint x: 1091, endPoint y: 428, distance: 11.0
drag, startPoint x: 989, startPoint y: 442, endPoint x: 889, endPoint y: 435, distance: 100.2
drag, startPoint x: 856, startPoint y: 574, endPoint x: 963, endPoint y: 422, distance: 185.9
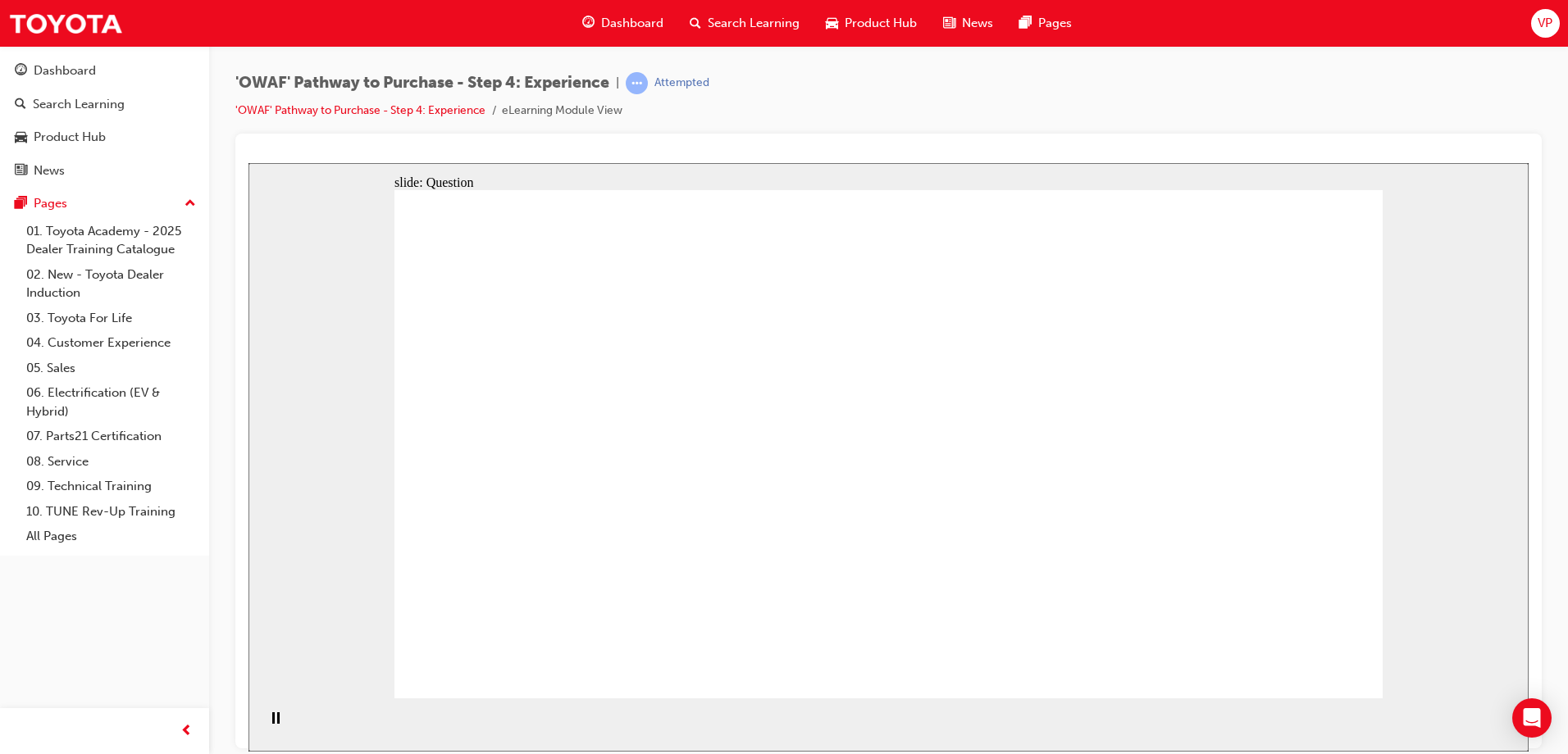
drag, startPoint x: 1296, startPoint y: 660, endPoint x: 1014, endPoint y: 642, distance: 282.6
drag, startPoint x: 1061, startPoint y: 611, endPoint x: 856, endPoint y: 388, distance: 302.9
drag, startPoint x: 710, startPoint y: 562, endPoint x: 754, endPoint y: 555, distance: 44.6
drag, startPoint x: 855, startPoint y: 587, endPoint x: 1214, endPoint y: 364, distance: 422.6
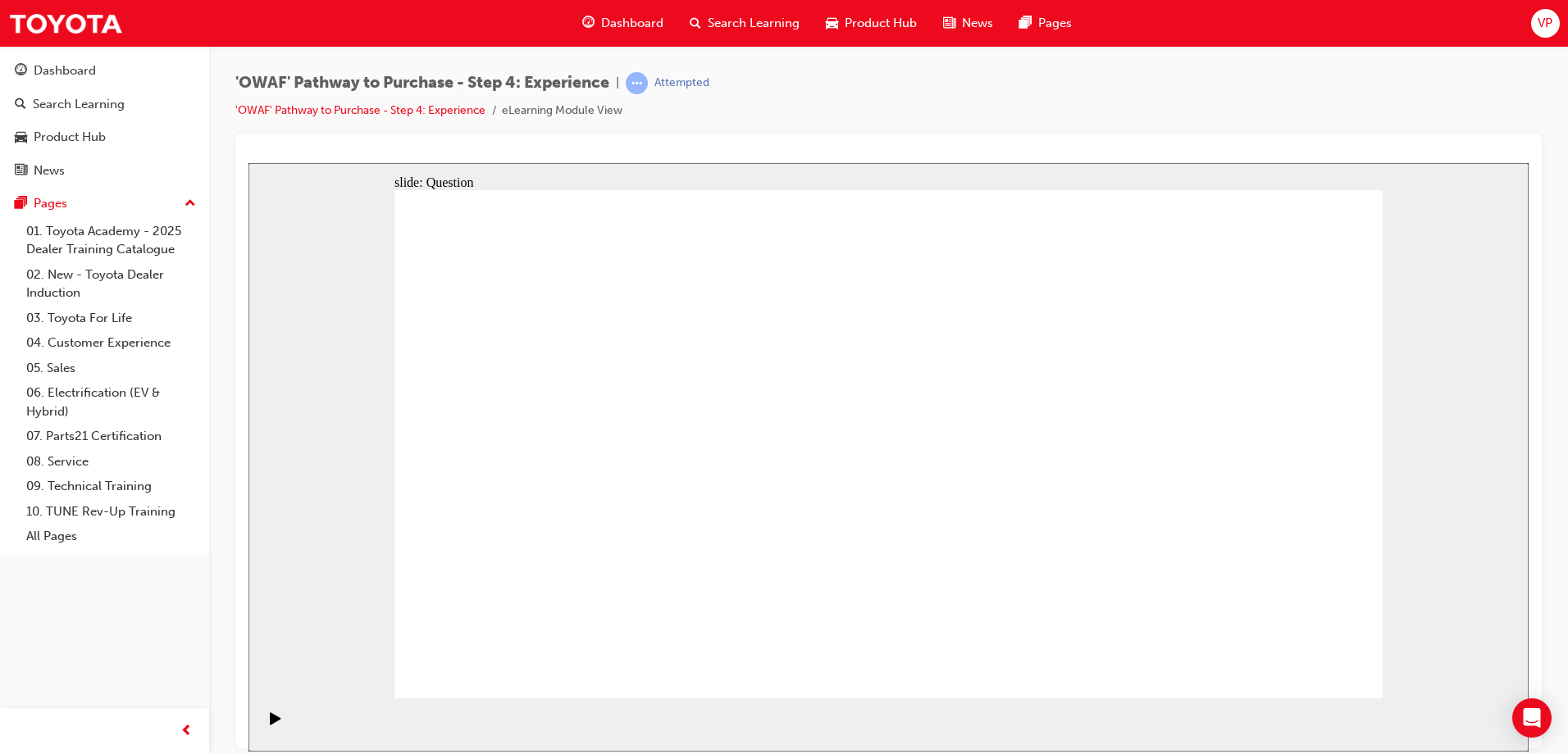
drag, startPoint x: 754, startPoint y: 548, endPoint x: 1178, endPoint y: 454, distance: 434.3
drag, startPoint x: 1105, startPoint y: 397, endPoint x: 1091, endPoint y: 460, distance: 64.5
drag, startPoint x: 1099, startPoint y: 438, endPoint x: 1129, endPoint y: 377, distance: 68.0
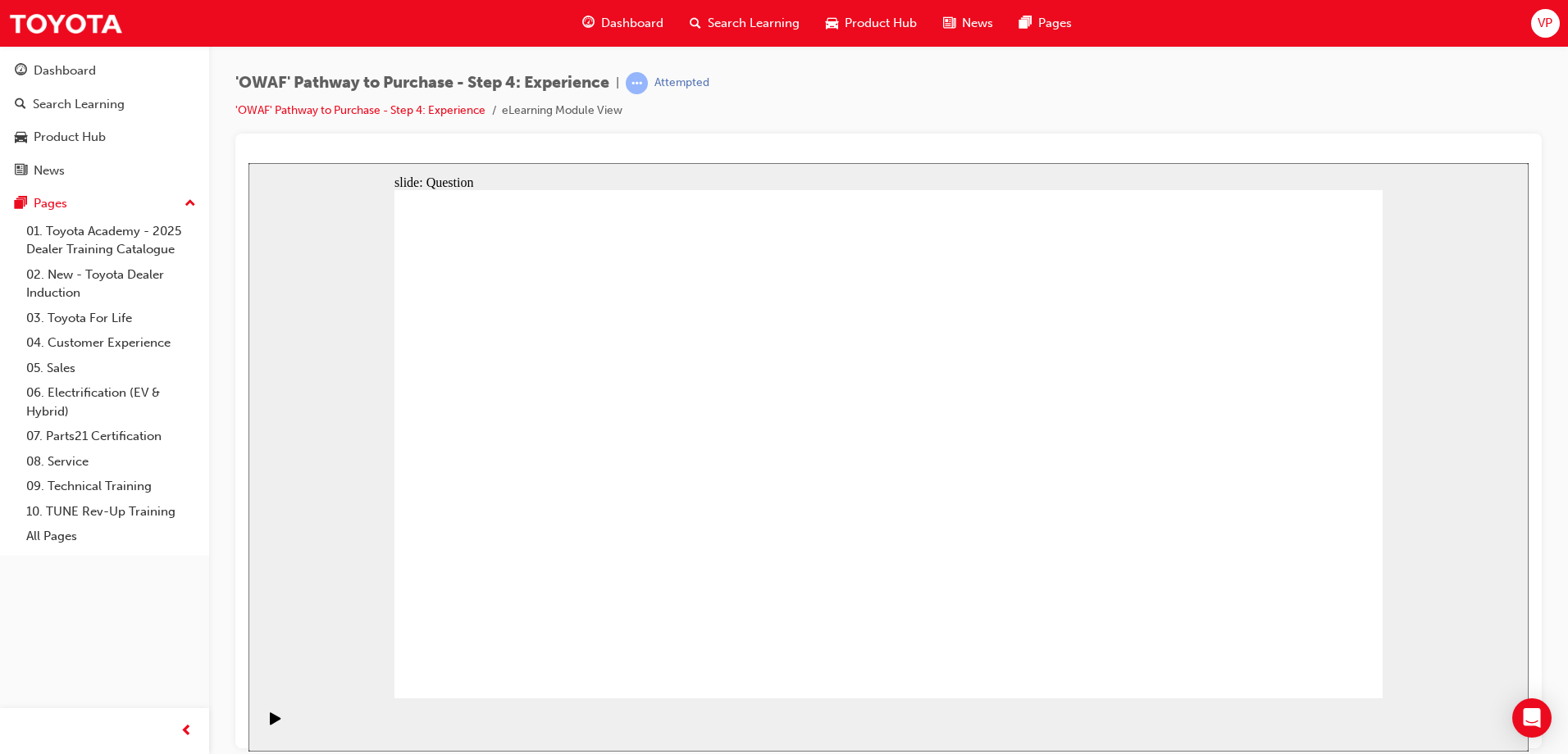
drag, startPoint x: 741, startPoint y: 552, endPoint x: 1166, endPoint y: 447, distance: 437.8
drag, startPoint x: 966, startPoint y: 345, endPoint x: 1050, endPoint y: 366, distance: 86.6
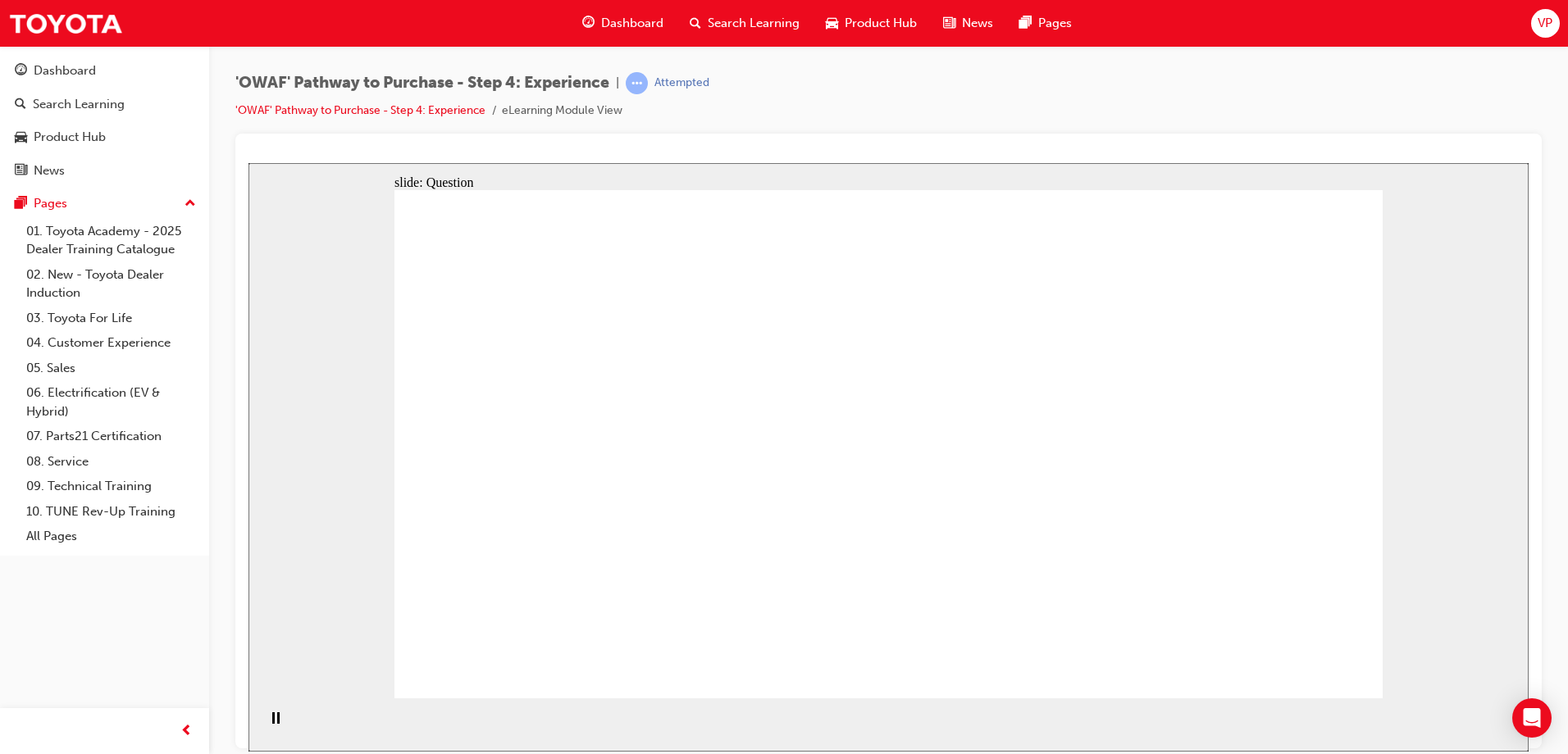
radio input "true"
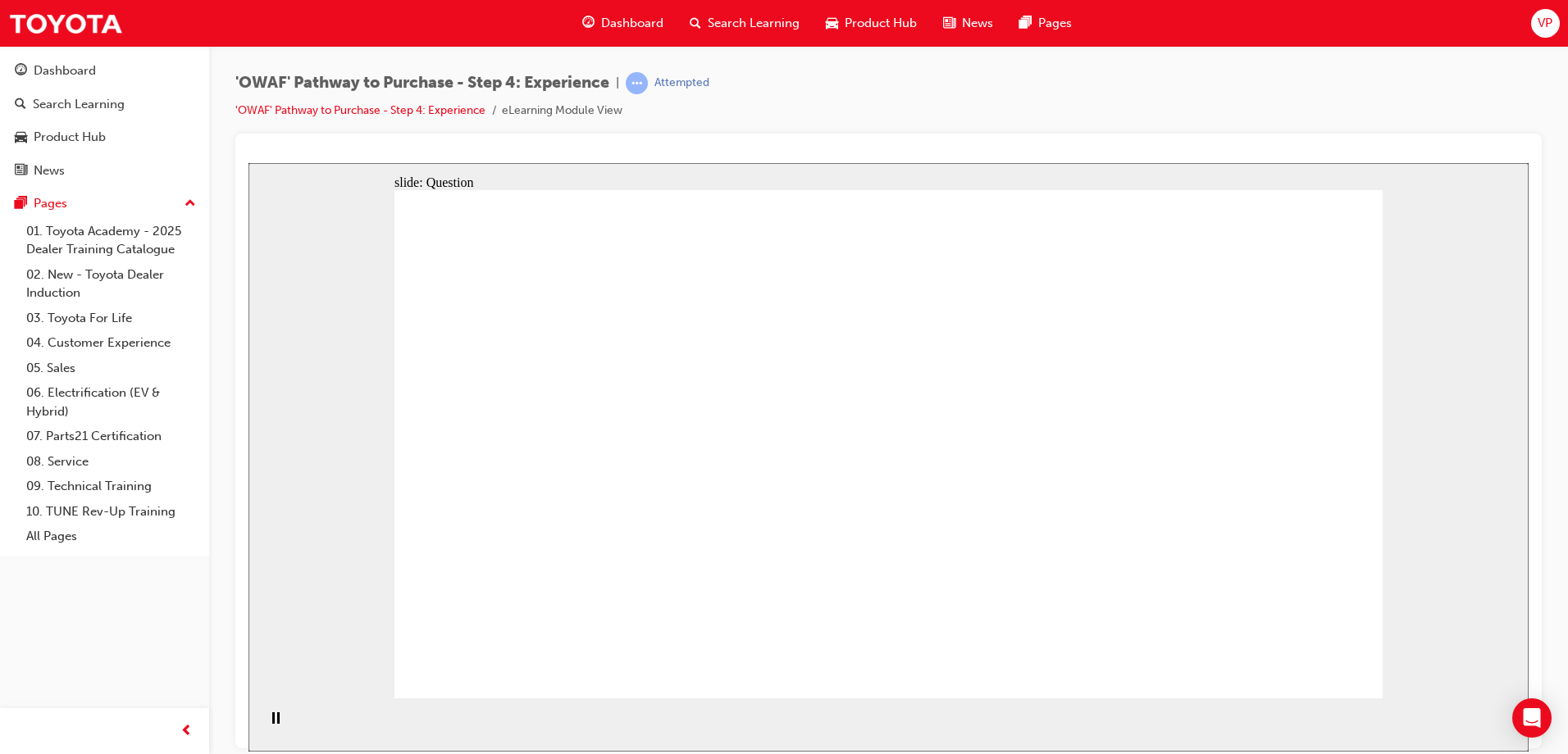
checkbox input "true"
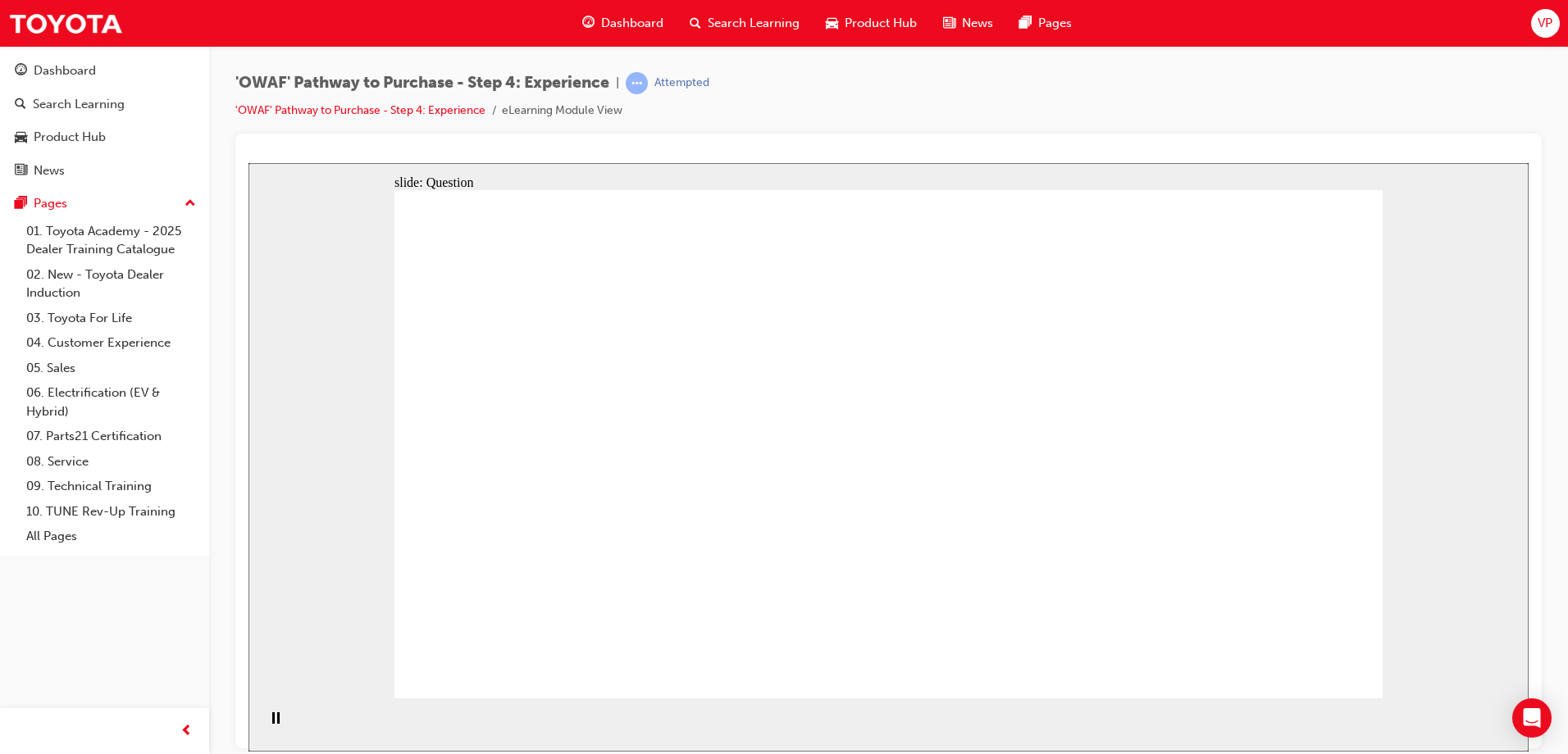
drag, startPoint x: 1255, startPoint y: 471, endPoint x: 592, endPoint y: 482, distance: 663.1
drag, startPoint x: 1232, startPoint y: 460, endPoint x: 1240, endPoint y: 461, distance: 8.1
drag, startPoint x: 1245, startPoint y: 479, endPoint x: 989, endPoint y: 534, distance: 261.8
drag, startPoint x: 1222, startPoint y: 505, endPoint x: 989, endPoint y: 549, distance: 237.1
drag, startPoint x: 1228, startPoint y: 506, endPoint x: 578, endPoint y: 526, distance: 650.3
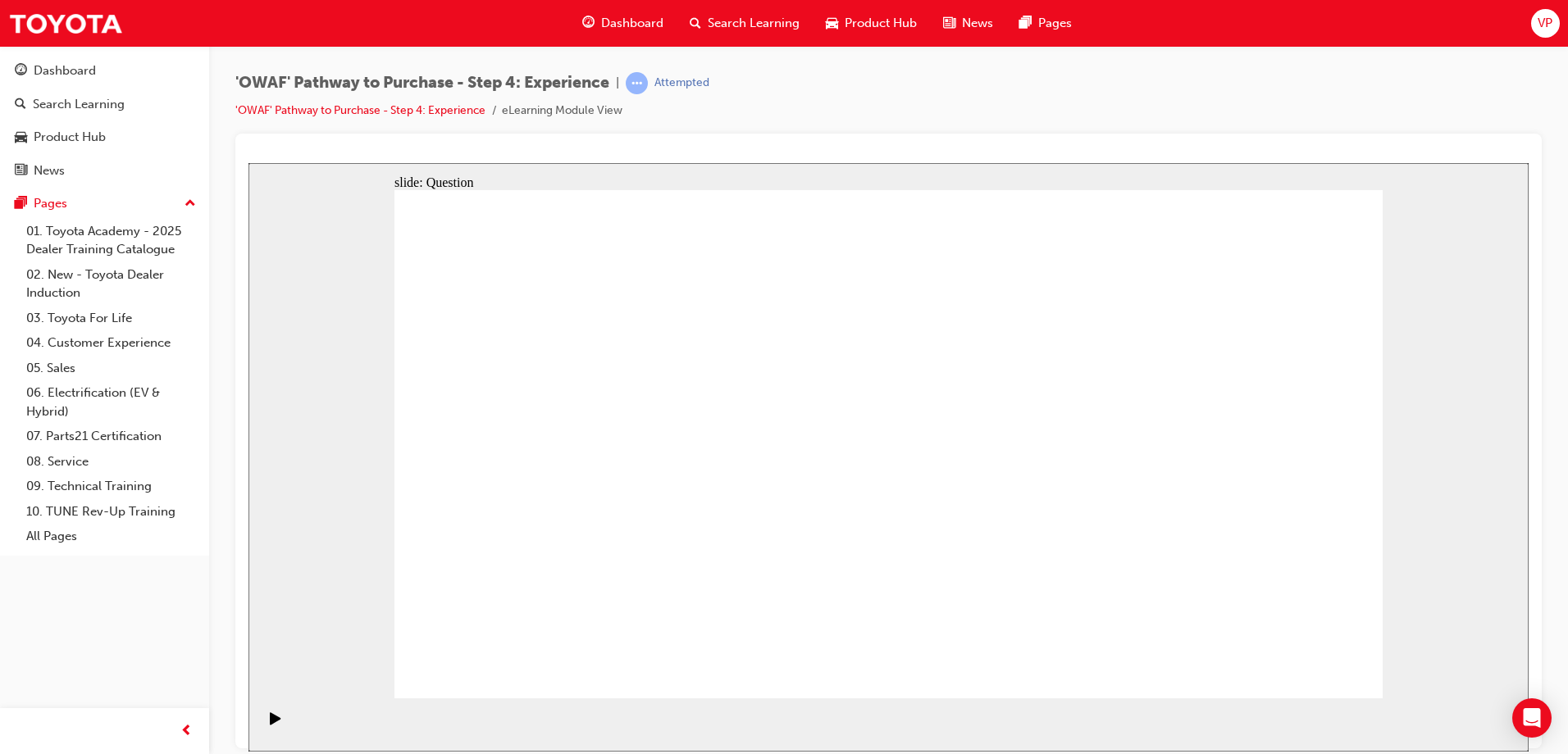
drag, startPoint x: 1232, startPoint y: 471, endPoint x: 716, endPoint y: 642, distance: 543.6
drag, startPoint x: 1221, startPoint y: 511, endPoint x: 997, endPoint y: 555, distance: 228.3
drag, startPoint x: 1227, startPoint y: 494, endPoint x: 632, endPoint y: 577, distance: 600.8
drag, startPoint x: 1208, startPoint y: 556, endPoint x: 573, endPoint y: 560, distance: 635.0
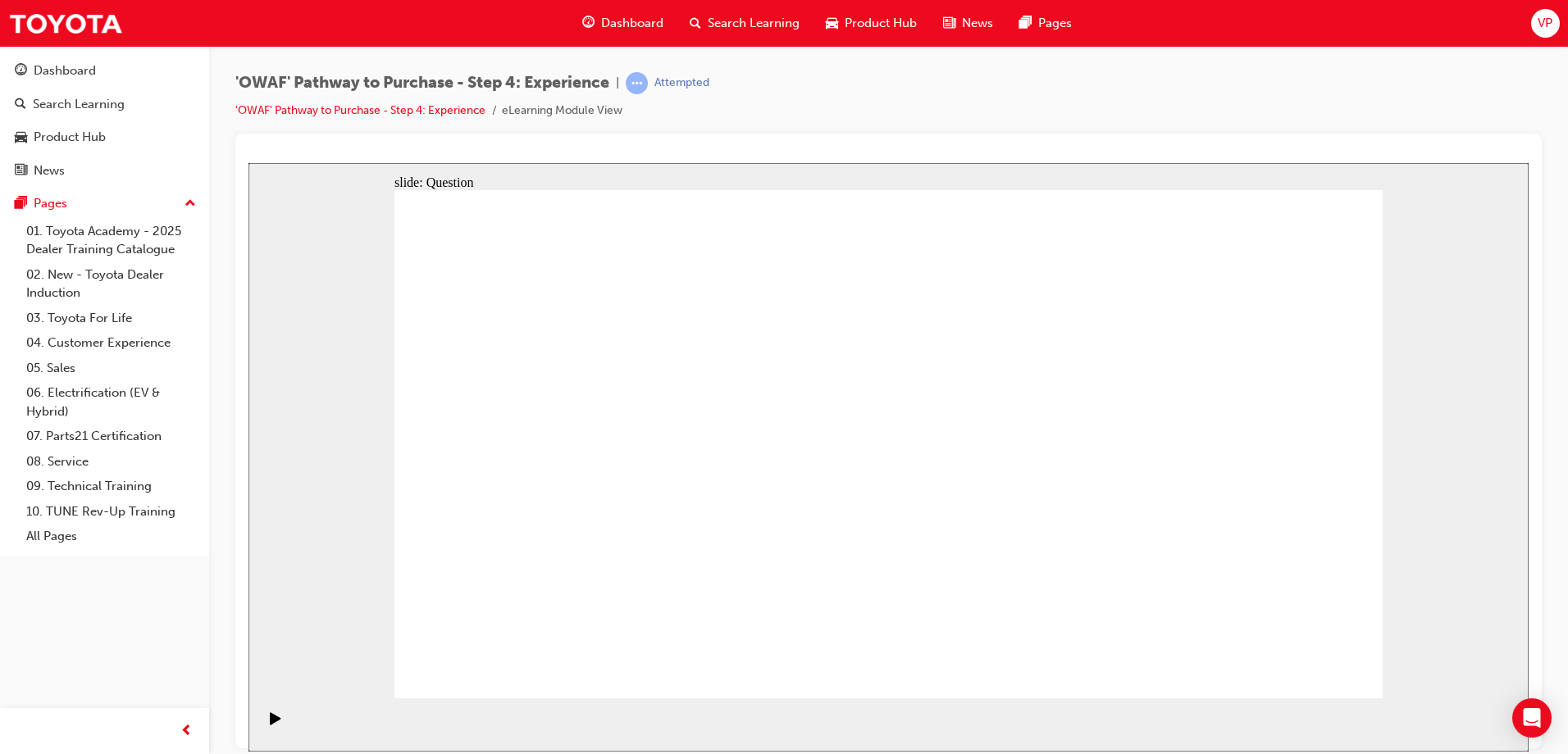
drag, startPoint x: 1242, startPoint y: 495, endPoint x: 576, endPoint y: 557, distance: 668.9
drag, startPoint x: 1227, startPoint y: 470, endPoint x: 676, endPoint y: 543, distance: 555.8
drag, startPoint x: 1254, startPoint y: 493, endPoint x: 973, endPoint y: 529, distance: 283.3
drag, startPoint x: 1237, startPoint y: 476, endPoint x: 653, endPoint y: 545, distance: 588.1
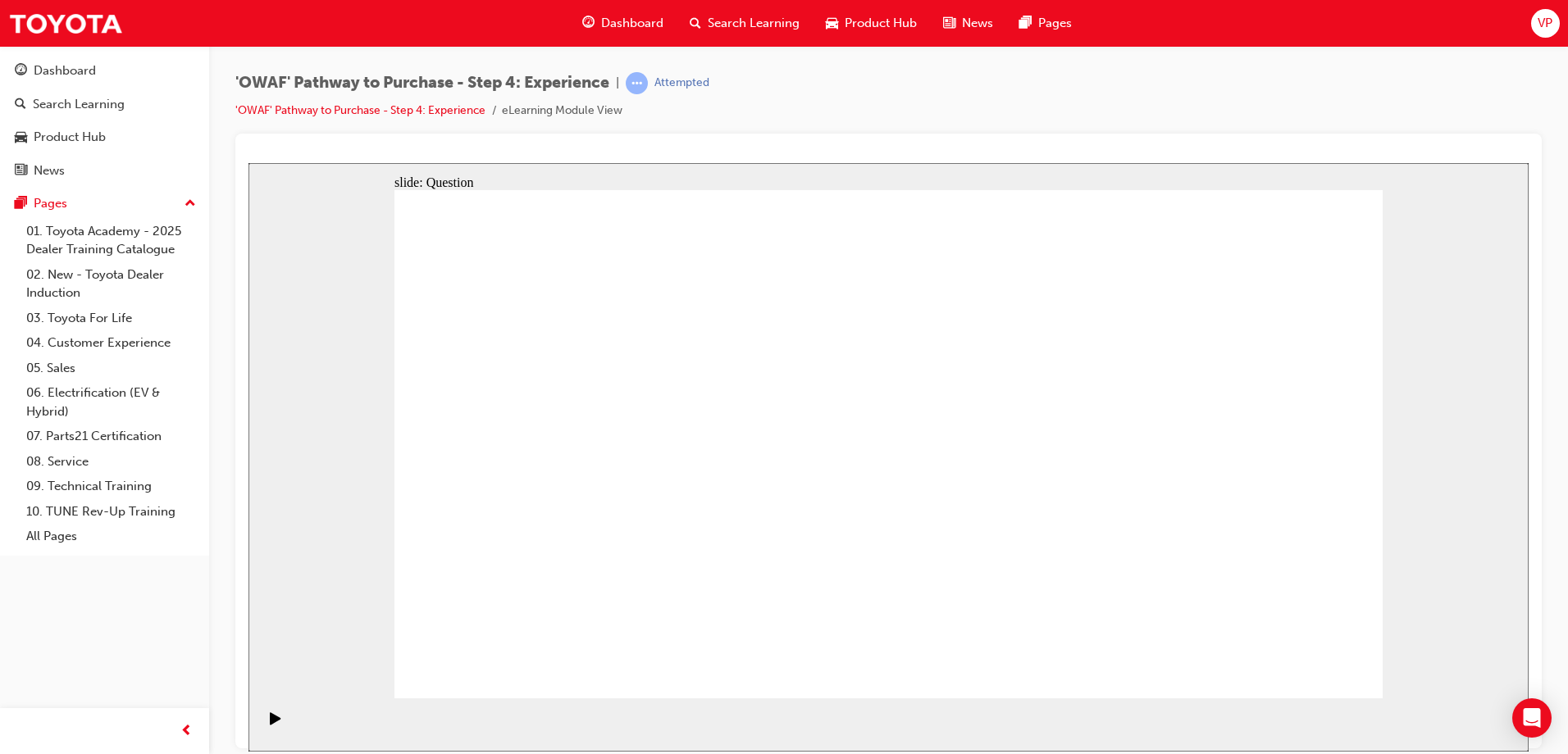
drag, startPoint x: 1230, startPoint y: 476, endPoint x: 683, endPoint y: 551, distance: 552.1
drag, startPoint x: 1234, startPoint y: 524, endPoint x: 992, endPoint y: 537, distance: 242.3
drag, startPoint x: 1215, startPoint y: 515, endPoint x: 1002, endPoint y: 522, distance: 213.1
drag, startPoint x: 1241, startPoint y: 472, endPoint x: 934, endPoint y: 529, distance: 312.2
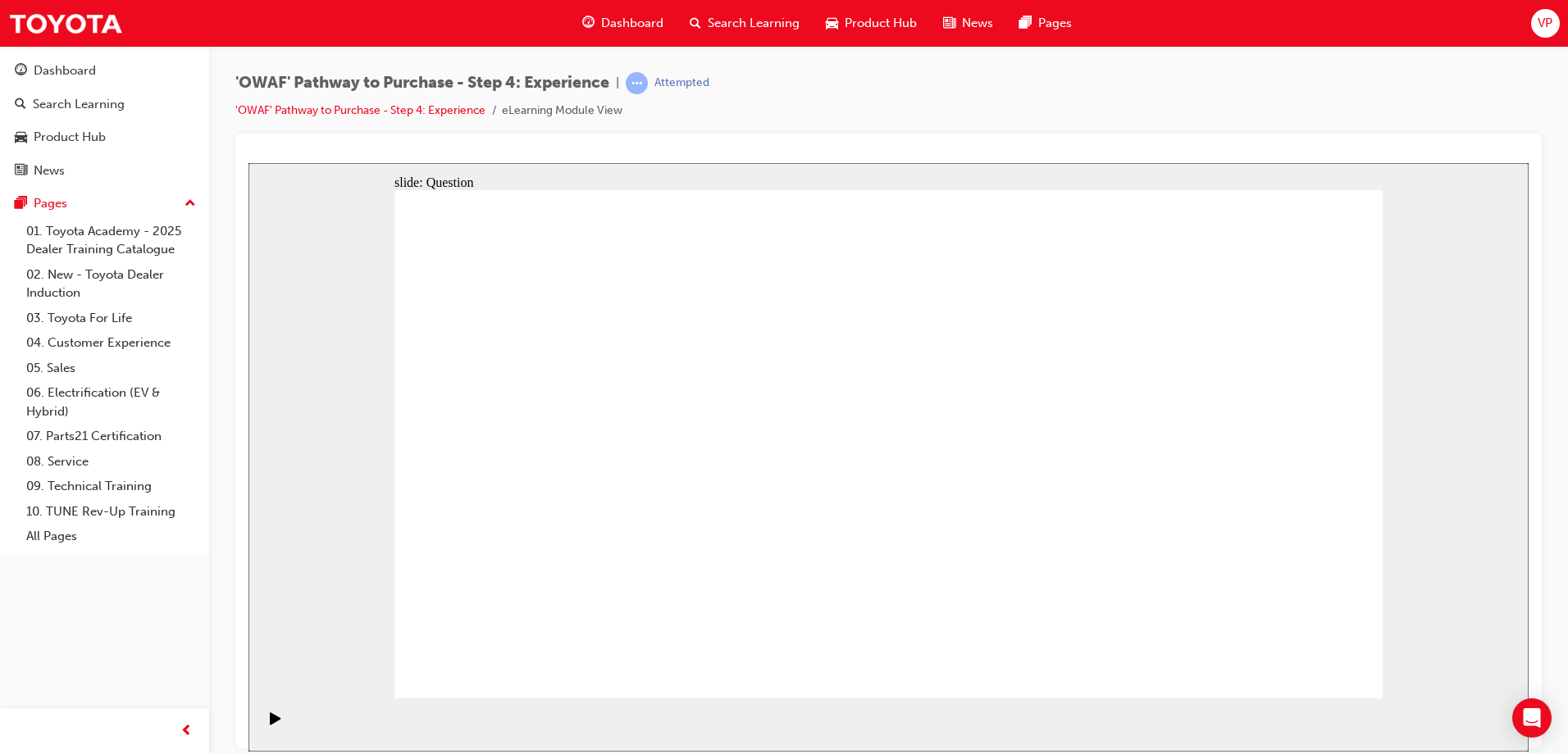
drag, startPoint x: 1133, startPoint y: 519, endPoint x: 1287, endPoint y: 432, distance: 176.9
drag, startPoint x: 1309, startPoint y: 596, endPoint x: 1197, endPoint y: 452, distance: 182.4
drag, startPoint x: 861, startPoint y: 574, endPoint x: 1079, endPoint y: 434, distance: 259.1
drag, startPoint x: 980, startPoint y: 578, endPoint x: 866, endPoint y: 447, distance: 173.7
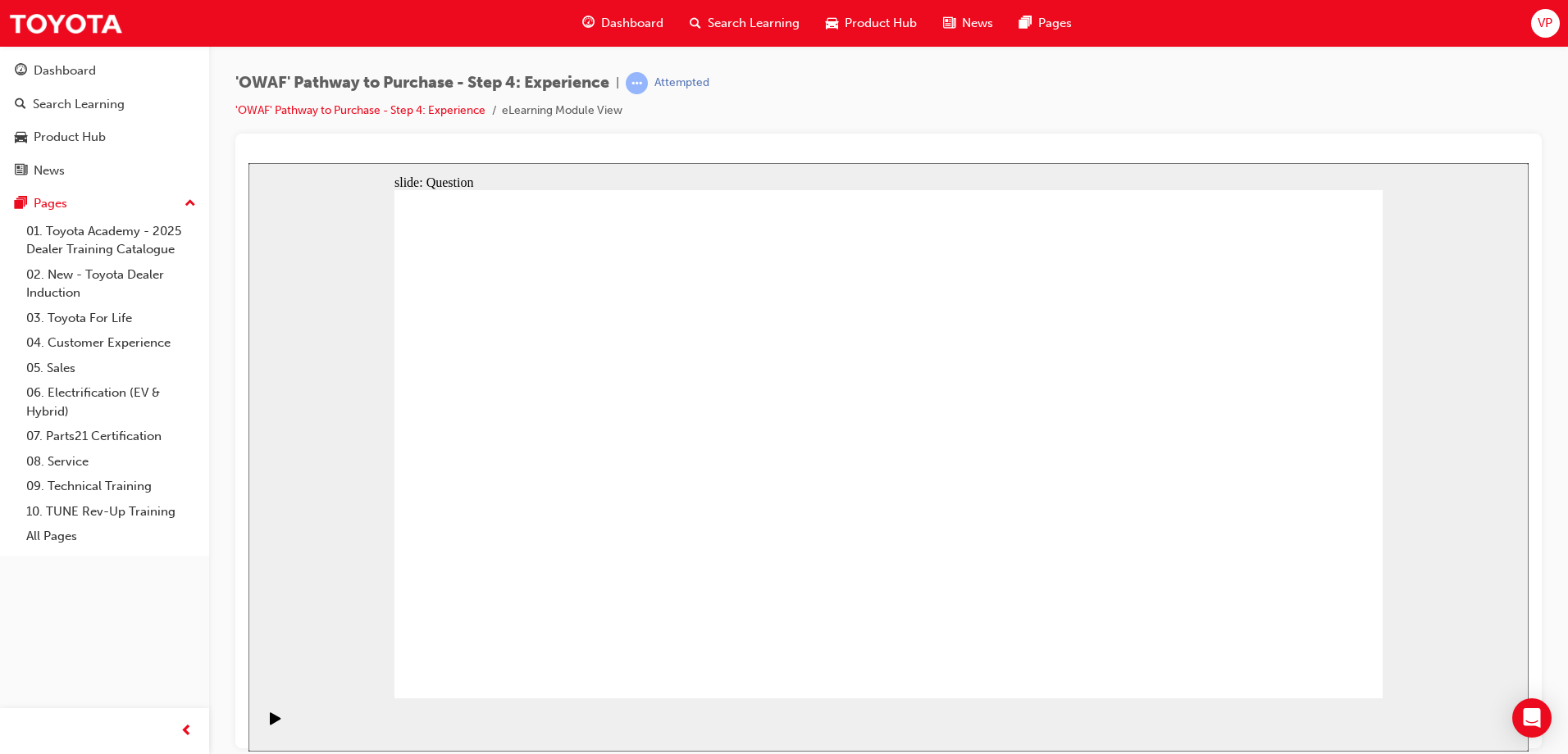
drag, startPoint x: 1186, startPoint y: 559, endPoint x: 968, endPoint y: 428, distance: 254.3
drag, startPoint x: 1048, startPoint y: 613, endPoint x: 842, endPoint y: 413, distance: 287.1
drag, startPoint x: 1068, startPoint y: 527, endPoint x: 1101, endPoint y: 388, distance: 142.9
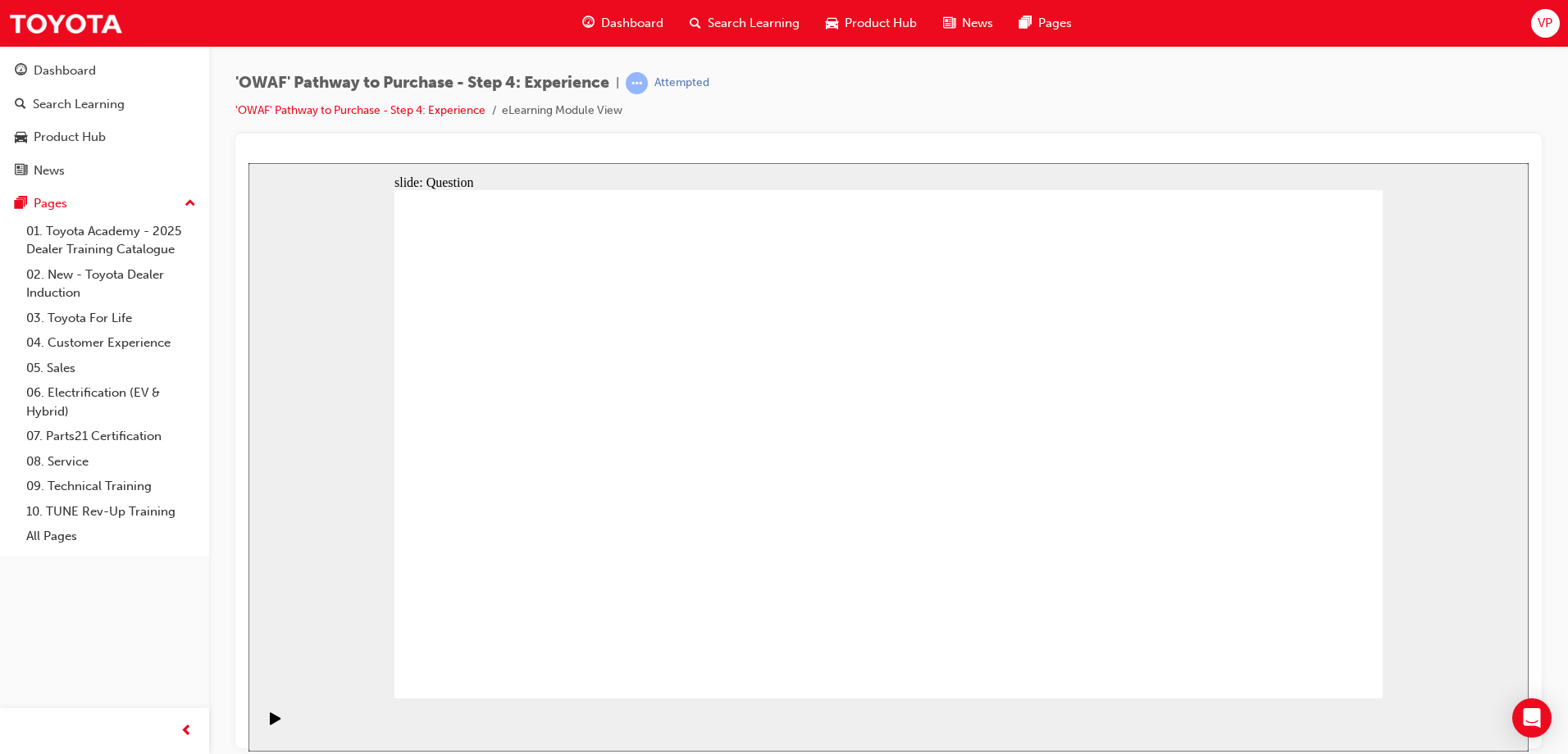
drag, startPoint x: 894, startPoint y: 602, endPoint x: 1110, endPoint y: 473, distance: 251.6
drag, startPoint x: 1126, startPoint y: 433, endPoint x: 881, endPoint y: 623, distance: 310.0
drag, startPoint x: 724, startPoint y: 553, endPoint x: 1153, endPoint y: 437, distance: 444.4
drag, startPoint x: 1150, startPoint y: 388, endPoint x: 1159, endPoint y: 479, distance: 91.4
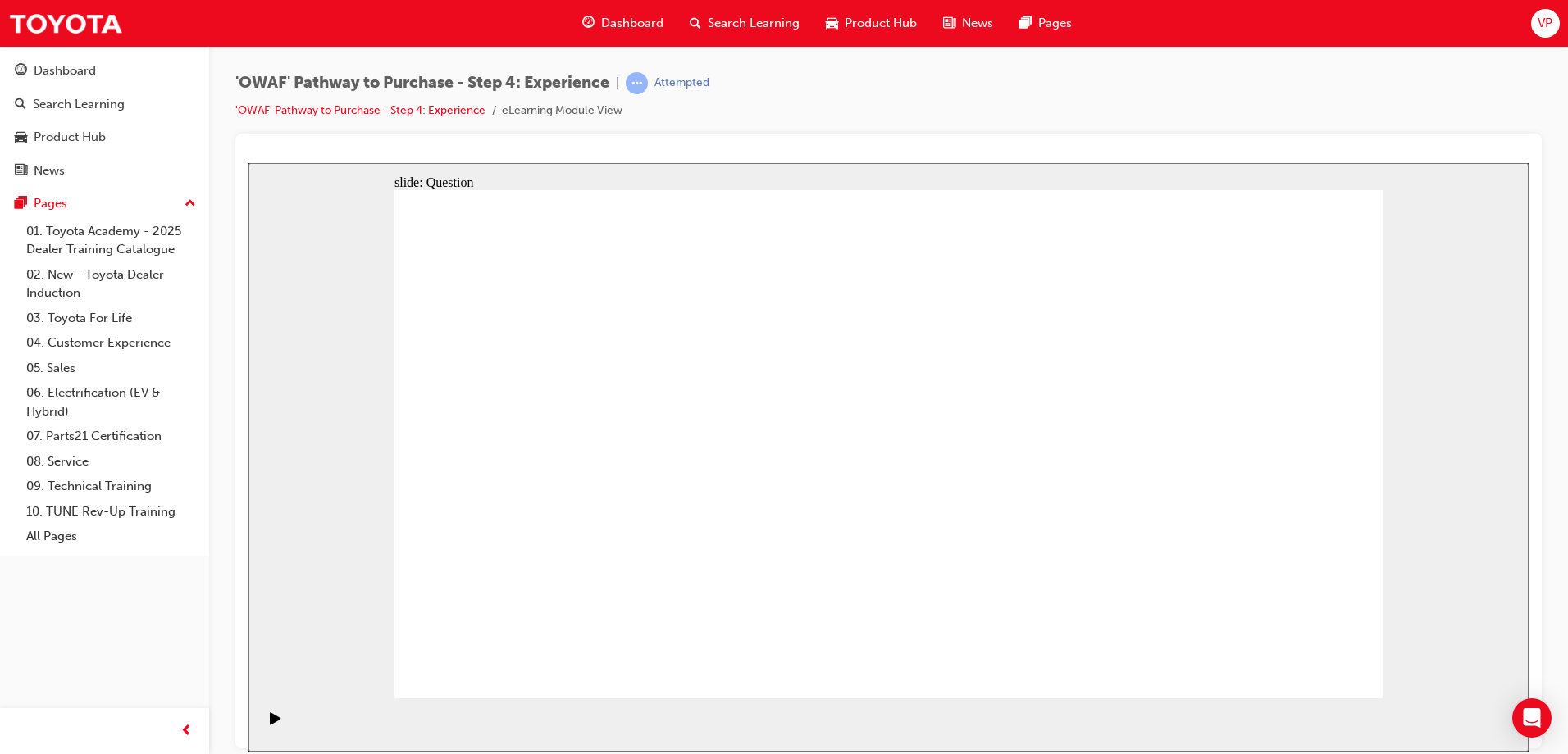
drag, startPoint x: 1147, startPoint y: 439, endPoint x: 1133, endPoint y: 440, distance: 14.0
drag, startPoint x: 1084, startPoint y: 560, endPoint x: 1080, endPoint y: 632, distance: 72.1
drag, startPoint x: 910, startPoint y: 612, endPoint x: 1123, endPoint y: 459, distance: 262.3
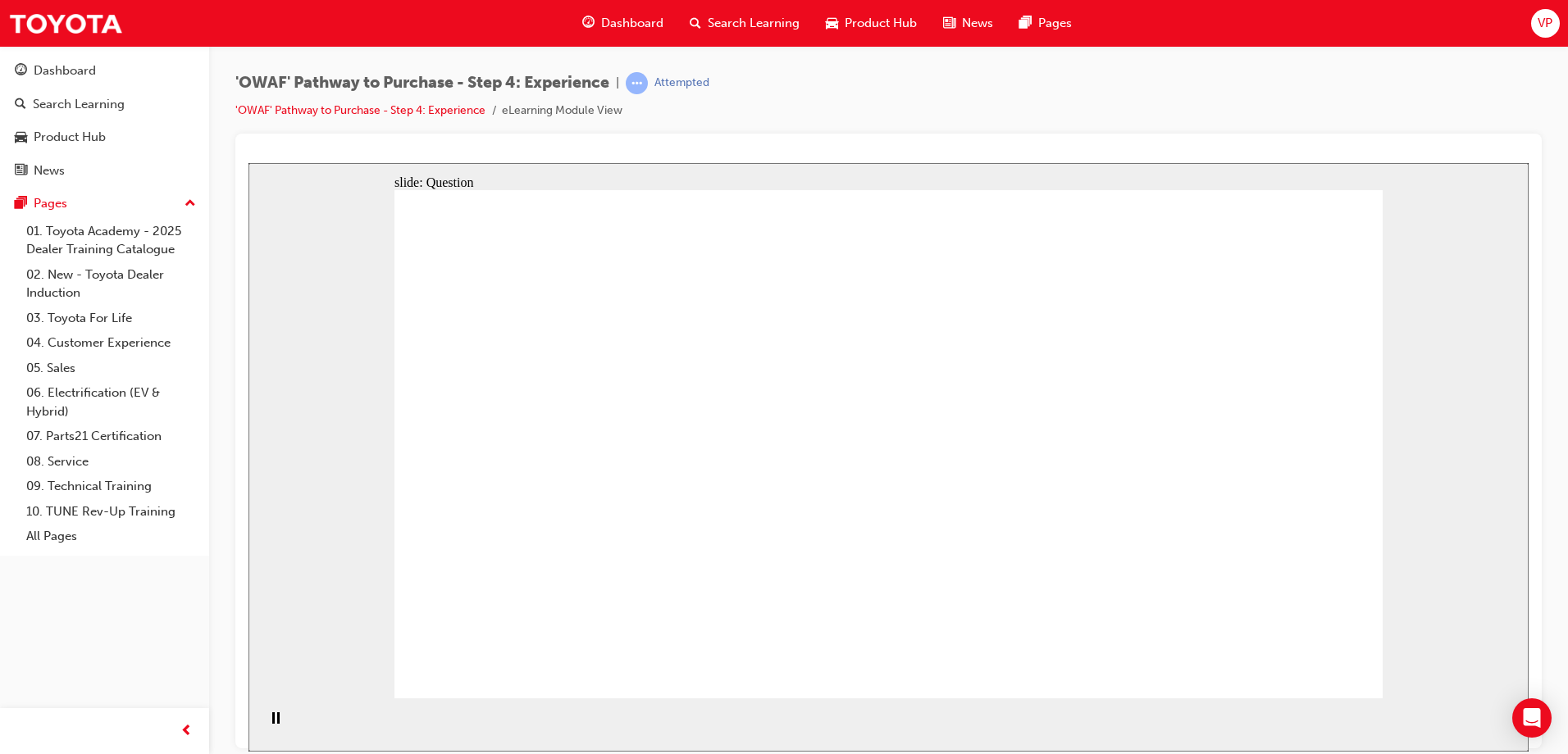
radio input "true"
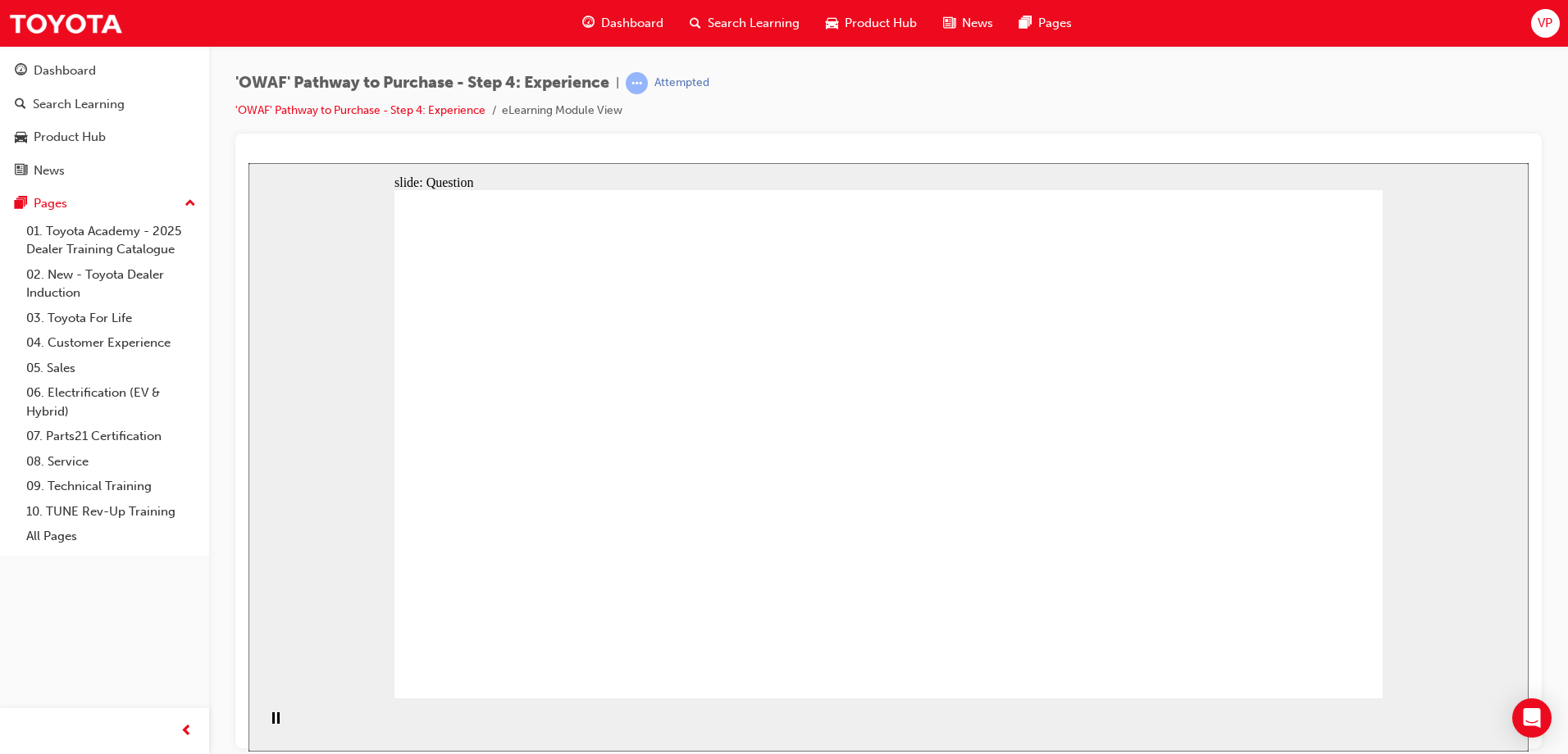
checkbox input "true"
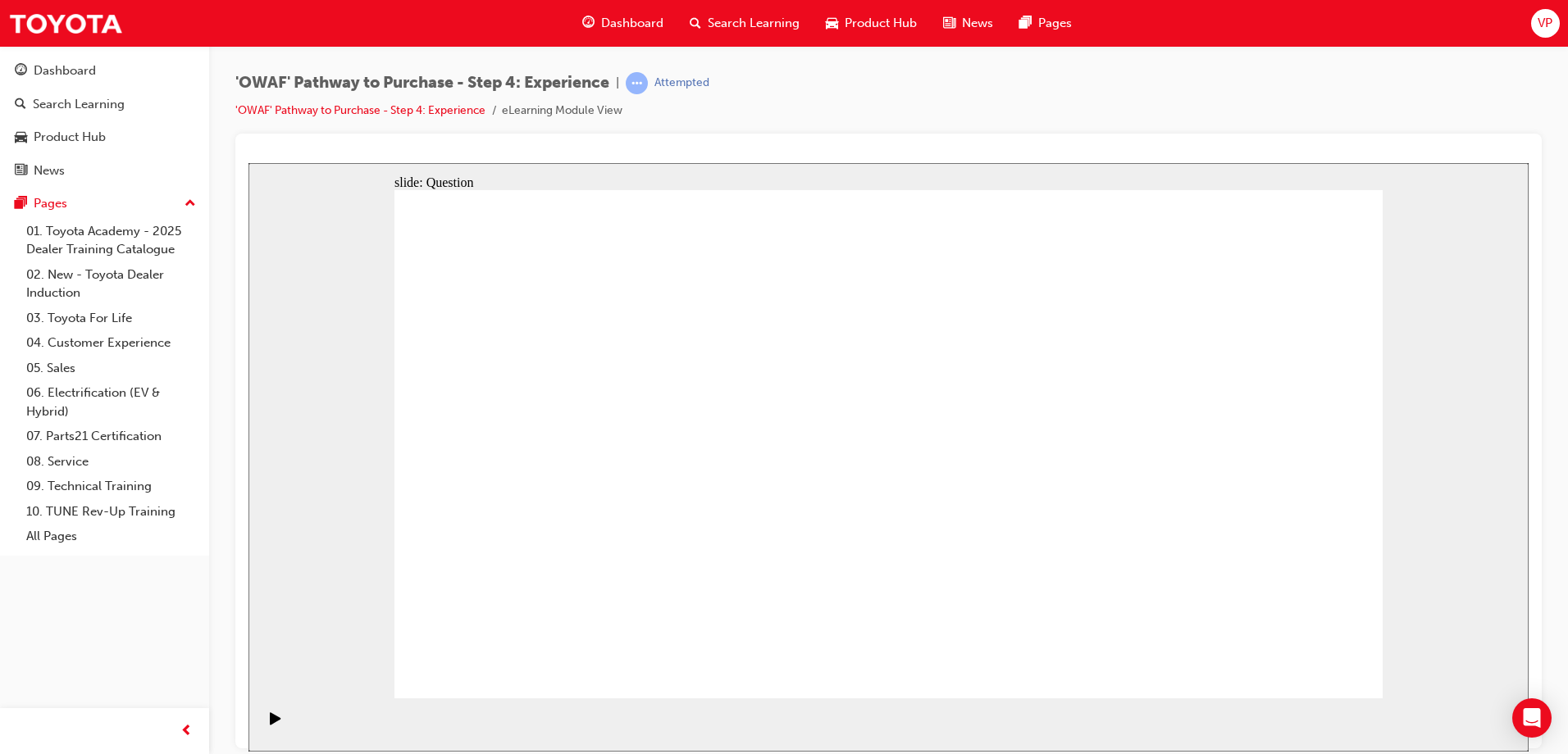
drag, startPoint x: 1305, startPoint y: 696, endPoint x: 539, endPoint y: 533, distance: 783.2
drag, startPoint x: 1238, startPoint y: 485, endPoint x: 929, endPoint y: 539, distance: 313.7
drag, startPoint x: 1217, startPoint y: 510, endPoint x: 937, endPoint y: 536, distance: 281.2
drag, startPoint x: 1222, startPoint y: 469, endPoint x: 579, endPoint y: 525, distance: 645.4
drag, startPoint x: 1224, startPoint y: 467, endPoint x: 565, endPoint y: 524, distance: 661.5
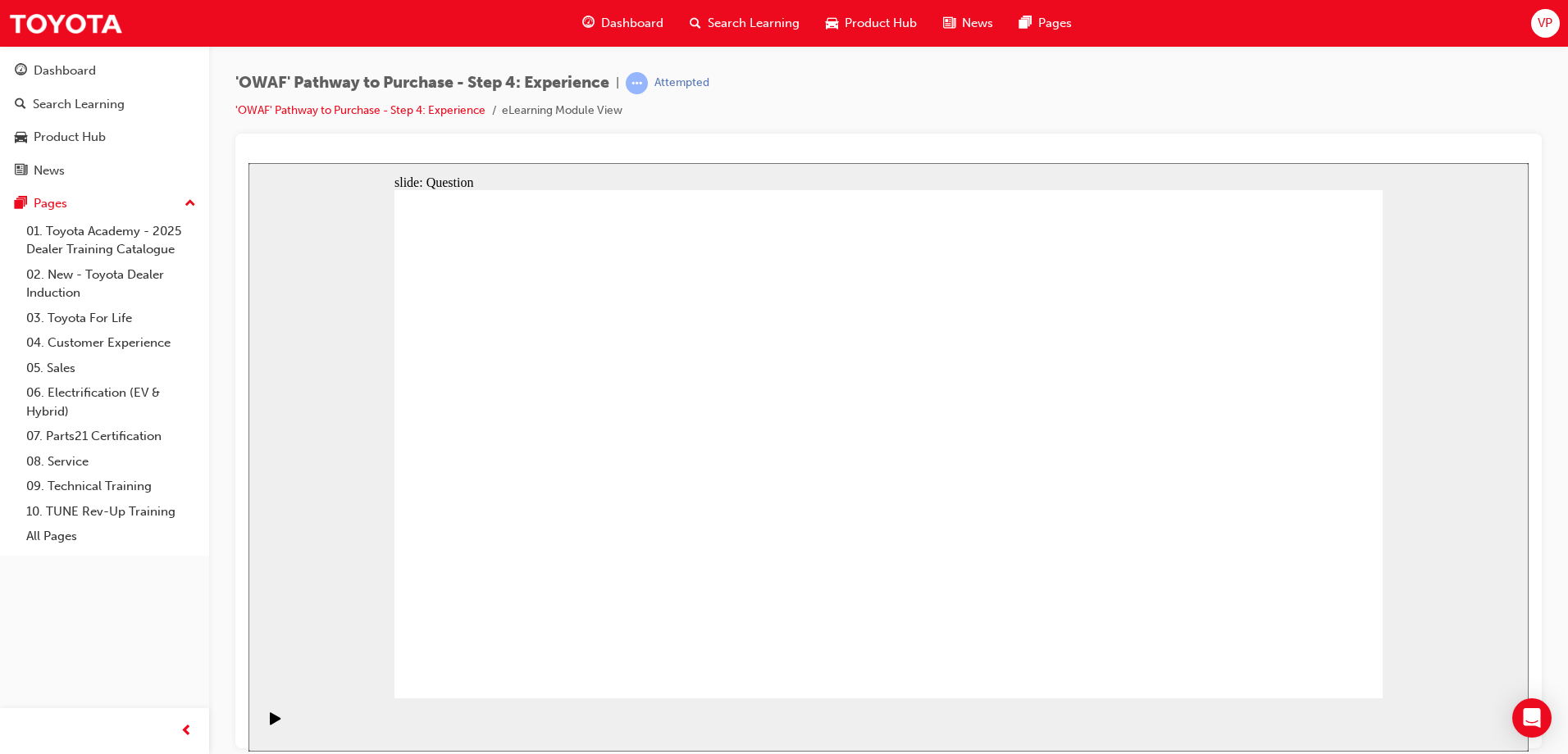
drag, startPoint x: 1229, startPoint y: 481, endPoint x: 942, endPoint y: 529, distance: 291.0
drag, startPoint x: 1227, startPoint y: 483, endPoint x: 612, endPoint y: 545, distance: 618.1
drag, startPoint x: 1226, startPoint y: 512, endPoint x: 997, endPoint y: 546, distance: 231.5
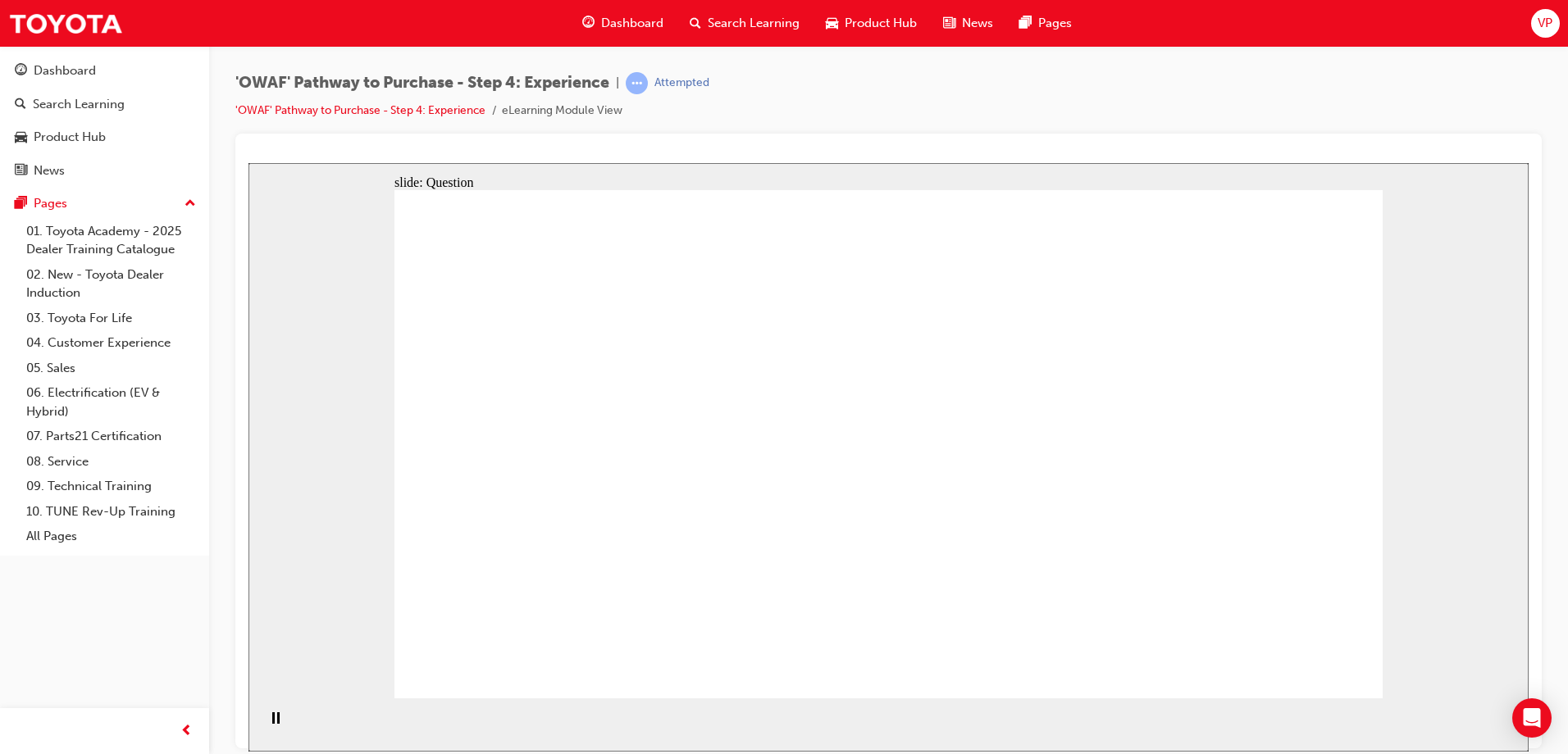
drag, startPoint x: 1227, startPoint y: 478, endPoint x: 620, endPoint y: 541, distance: 610.3
drag, startPoint x: 1222, startPoint y: 481, endPoint x: 911, endPoint y: 539, distance: 316.4
drag, startPoint x: 1235, startPoint y: 486, endPoint x: 964, endPoint y: 554, distance: 279.4
drag, startPoint x: 1223, startPoint y: 483, endPoint x: 604, endPoint y: 525, distance: 620.4
drag, startPoint x: 1212, startPoint y: 470, endPoint x: 599, endPoint y: 504, distance: 613.9
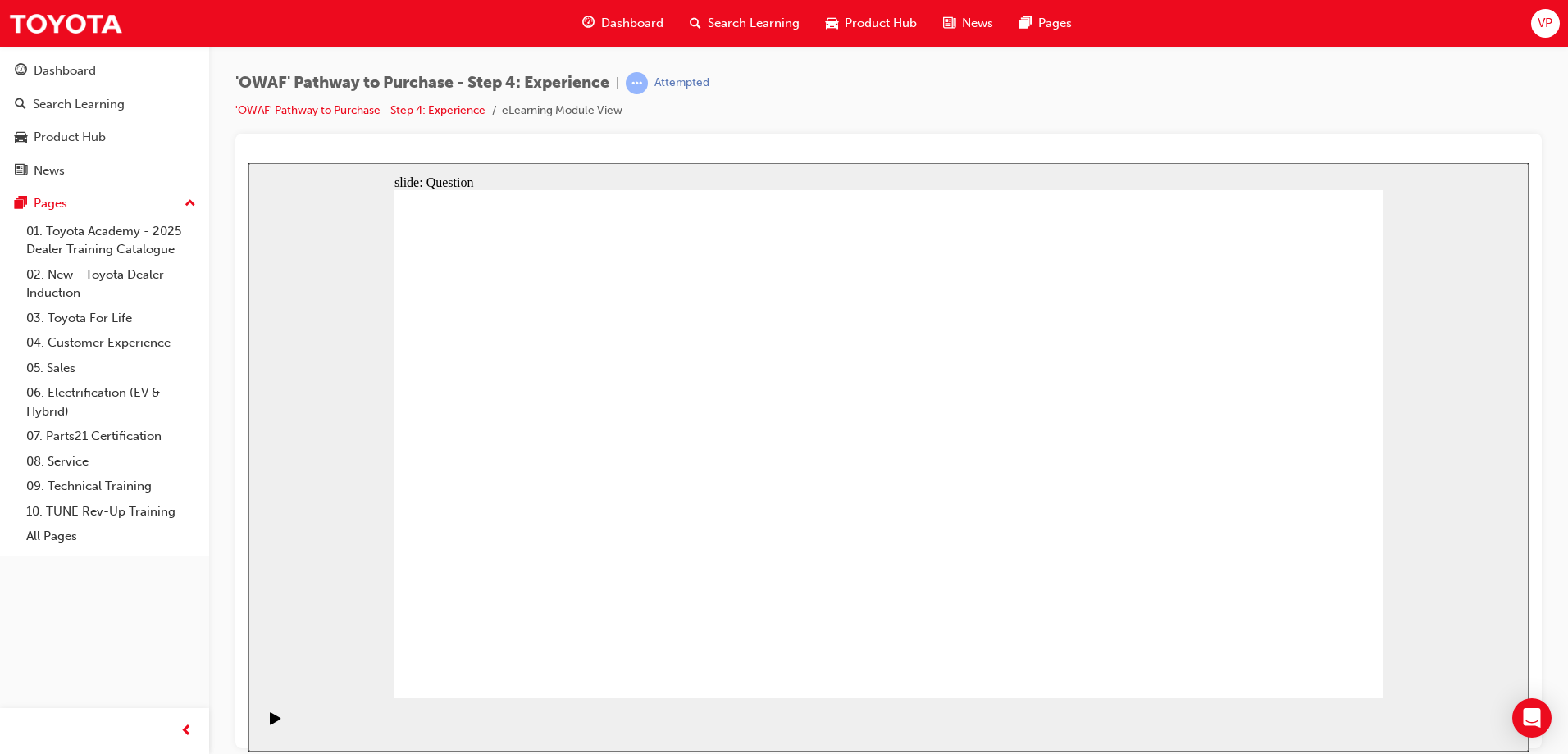
drag, startPoint x: 1236, startPoint y: 466, endPoint x: 955, endPoint y: 530, distance: 288.2
drag, startPoint x: 1236, startPoint y: 492, endPoint x: 938, endPoint y: 571, distance: 308.3
drag, startPoint x: 1237, startPoint y: 496, endPoint x: 921, endPoint y: 538, distance: 318.8
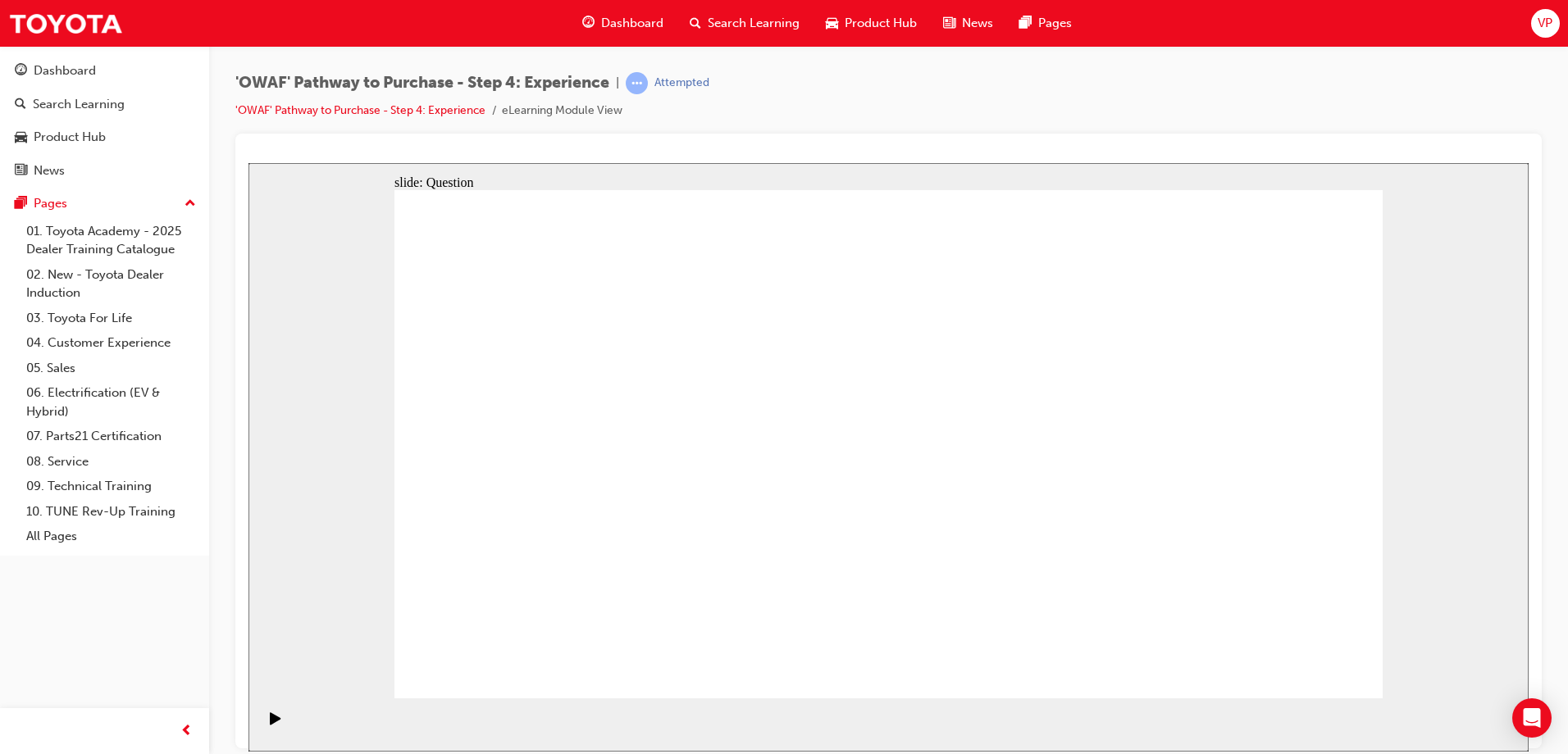
drag, startPoint x: 1199, startPoint y: 579, endPoint x: 1308, endPoint y: 446, distance: 172.0
drag, startPoint x: 1300, startPoint y: 595, endPoint x: 1189, endPoint y: 445, distance: 186.6
drag, startPoint x: 877, startPoint y: 591, endPoint x: 881, endPoint y: 458, distance: 133.1
drag, startPoint x: 1008, startPoint y: 547, endPoint x: 1091, endPoint y: 413, distance: 157.6
drag, startPoint x: 1094, startPoint y: 583, endPoint x: 1012, endPoint y: 435, distance: 169.2
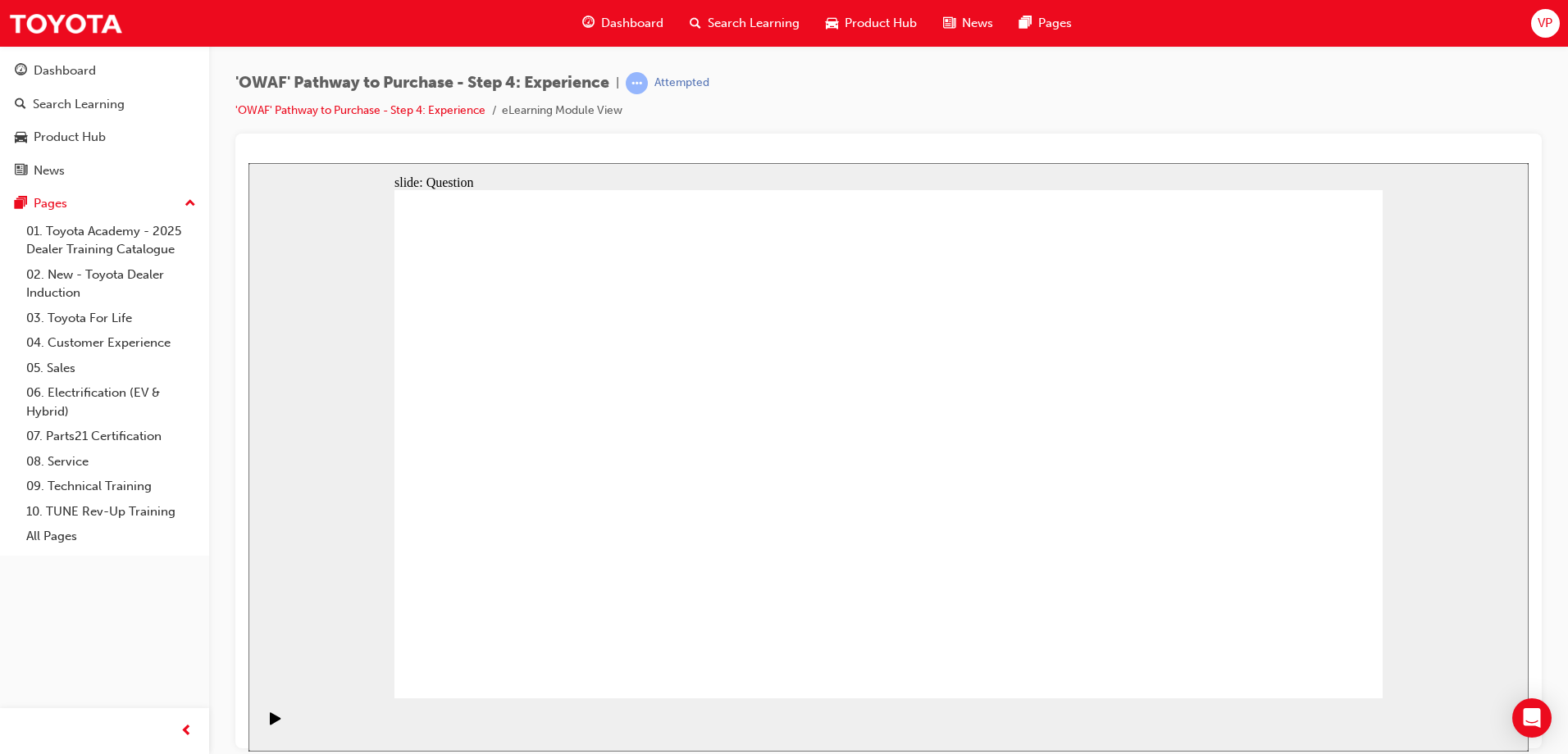
drag, startPoint x: 1030, startPoint y: 472, endPoint x: 1084, endPoint y: 453, distance: 57.2
drag, startPoint x: 1003, startPoint y: 496, endPoint x: 989, endPoint y: 412, distance: 85.2
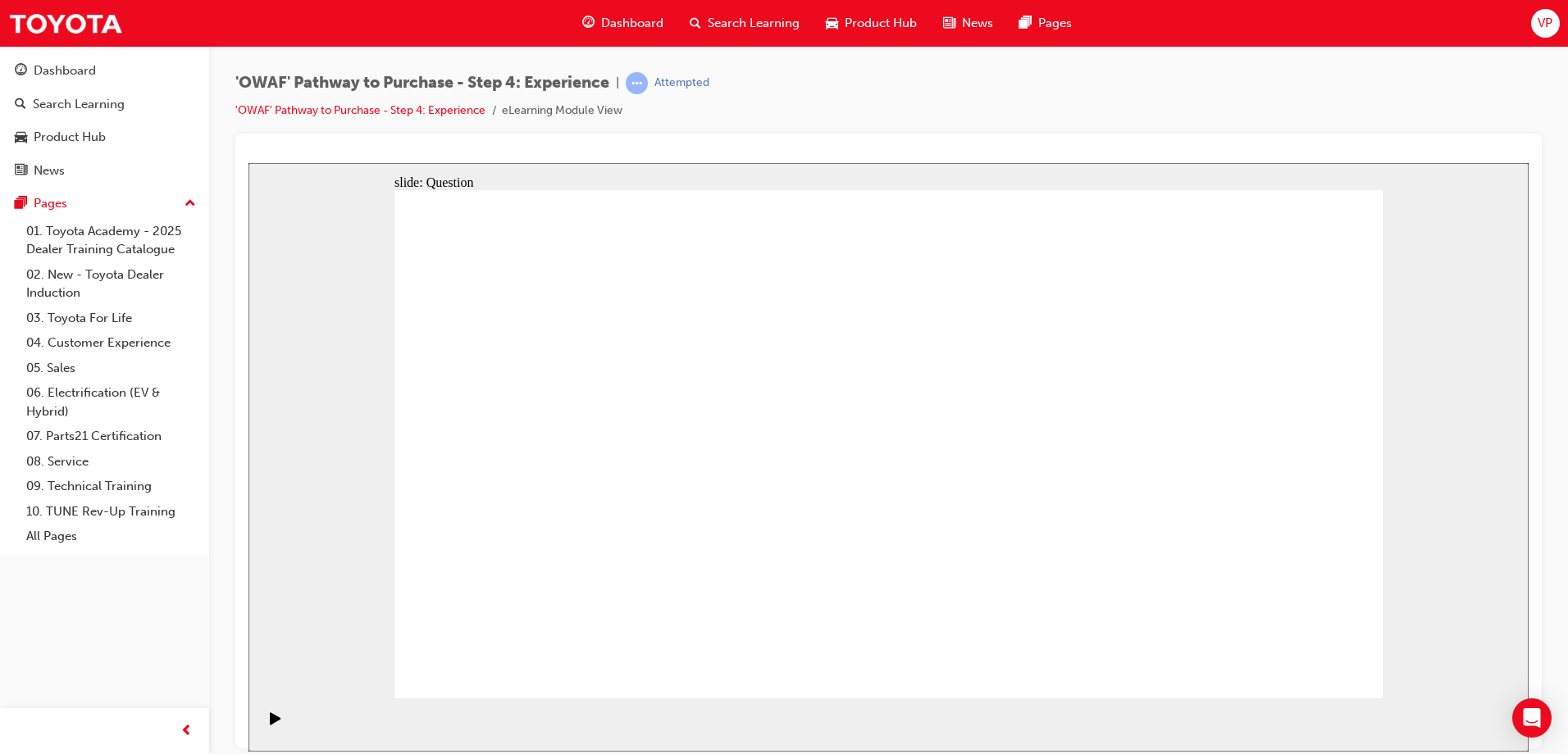
drag, startPoint x: 890, startPoint y: 550, endPoint x: 851, endPoint y: 681, distance: 136.7
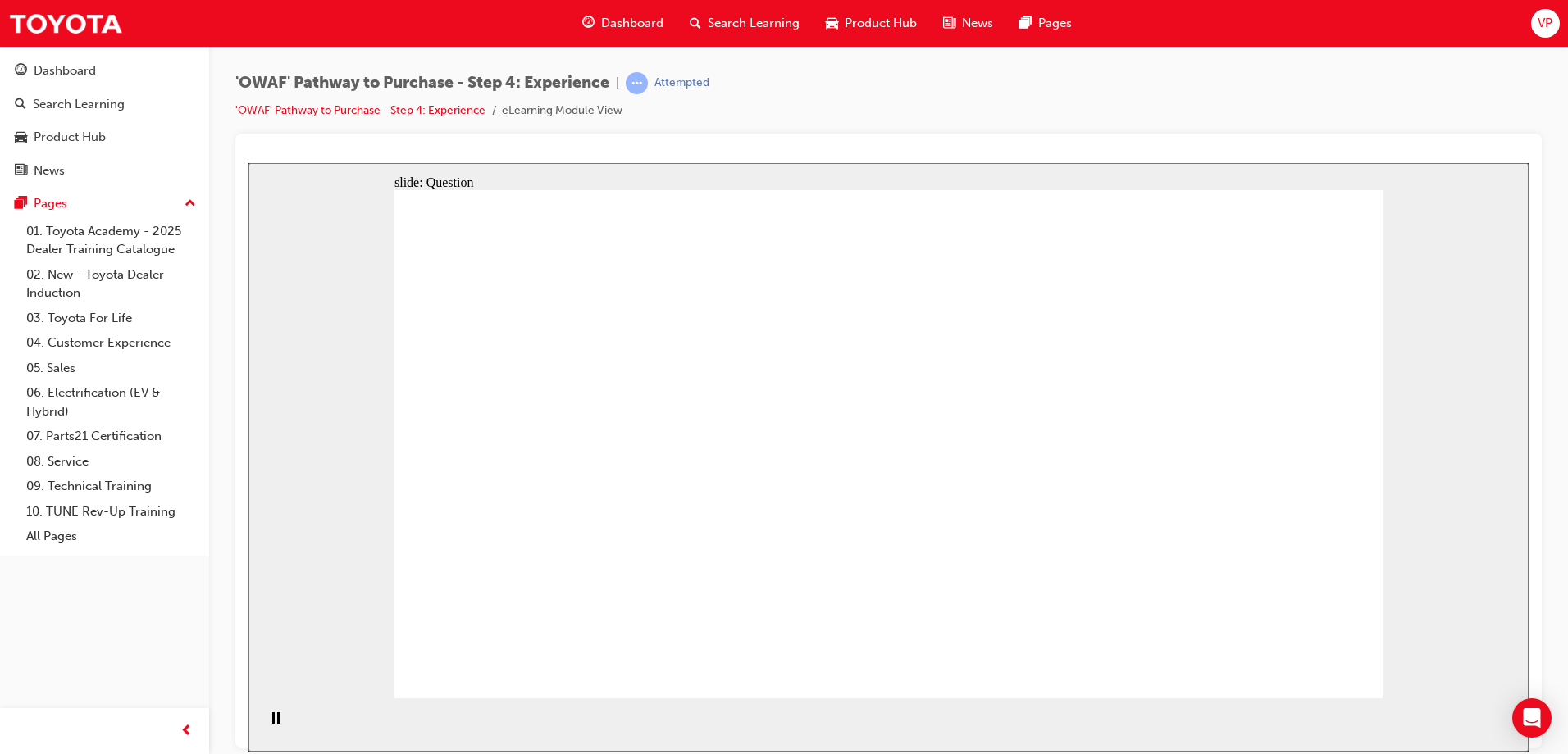
drag, startPoint x: 879, startPoint y: 606, endPoint x: 828, endPoint y: 379, distance: 232.7
drag, startPoint x: 1082, startPoint y: 554, endPoint x: 1146, endPoint y: 397, distance: 169.5
drag, startPoint x: 1181, startPoint y: 490, endPoint x: 1145, endPoint y: 515, distance: 43.8
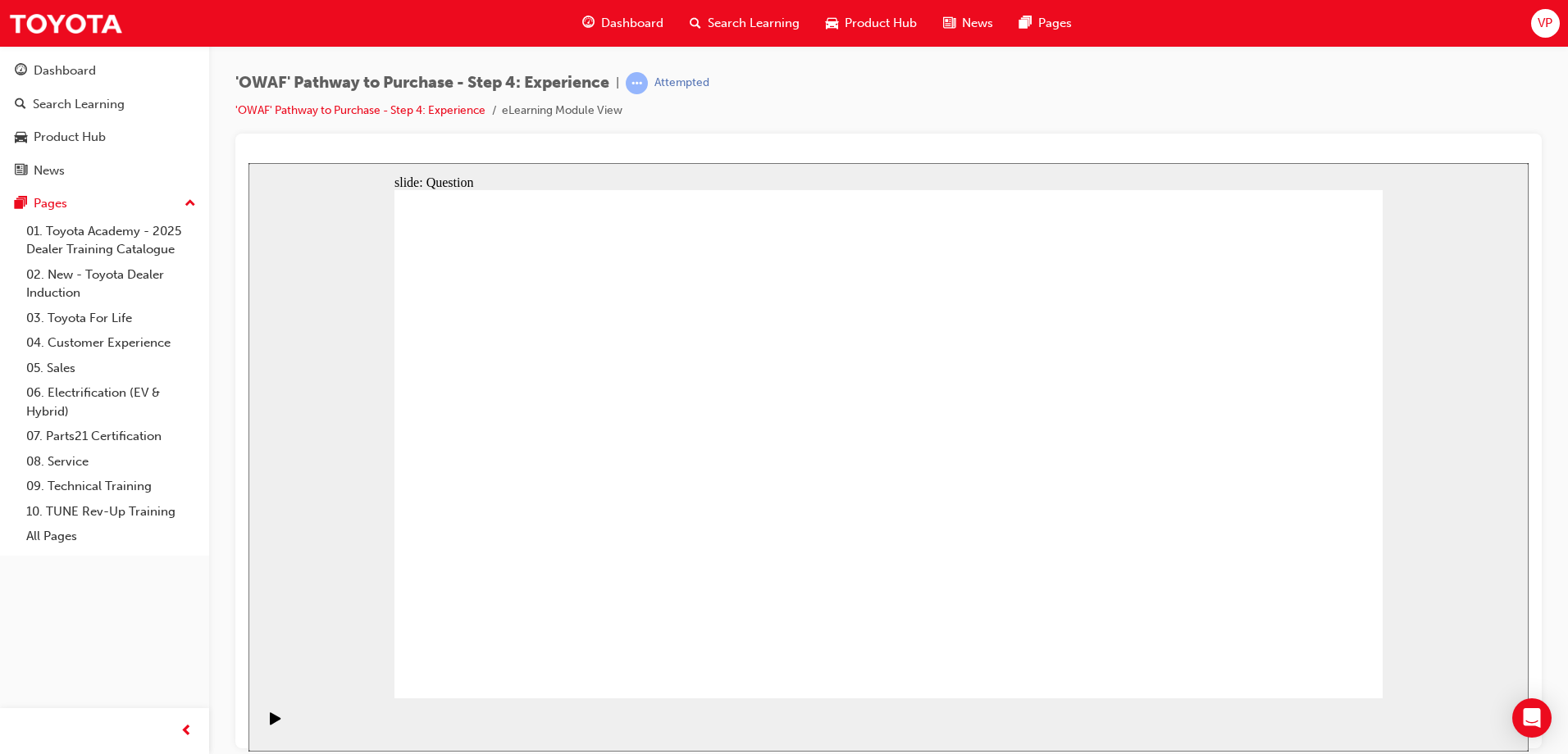
drag, startPoint x: 1163, startPoint y: 384, endPoint x: 925, endPoint y: 578, distance: 307.1
drag, startPoint x: 1119, startPoint y: 441, endPoint x: 1136, endPoint y: 384, distance: 59.5
drag, startPoint x: 1068, startPoint y: 583, endPoint x: 1110, endPoint y: 440, distance: 149.0
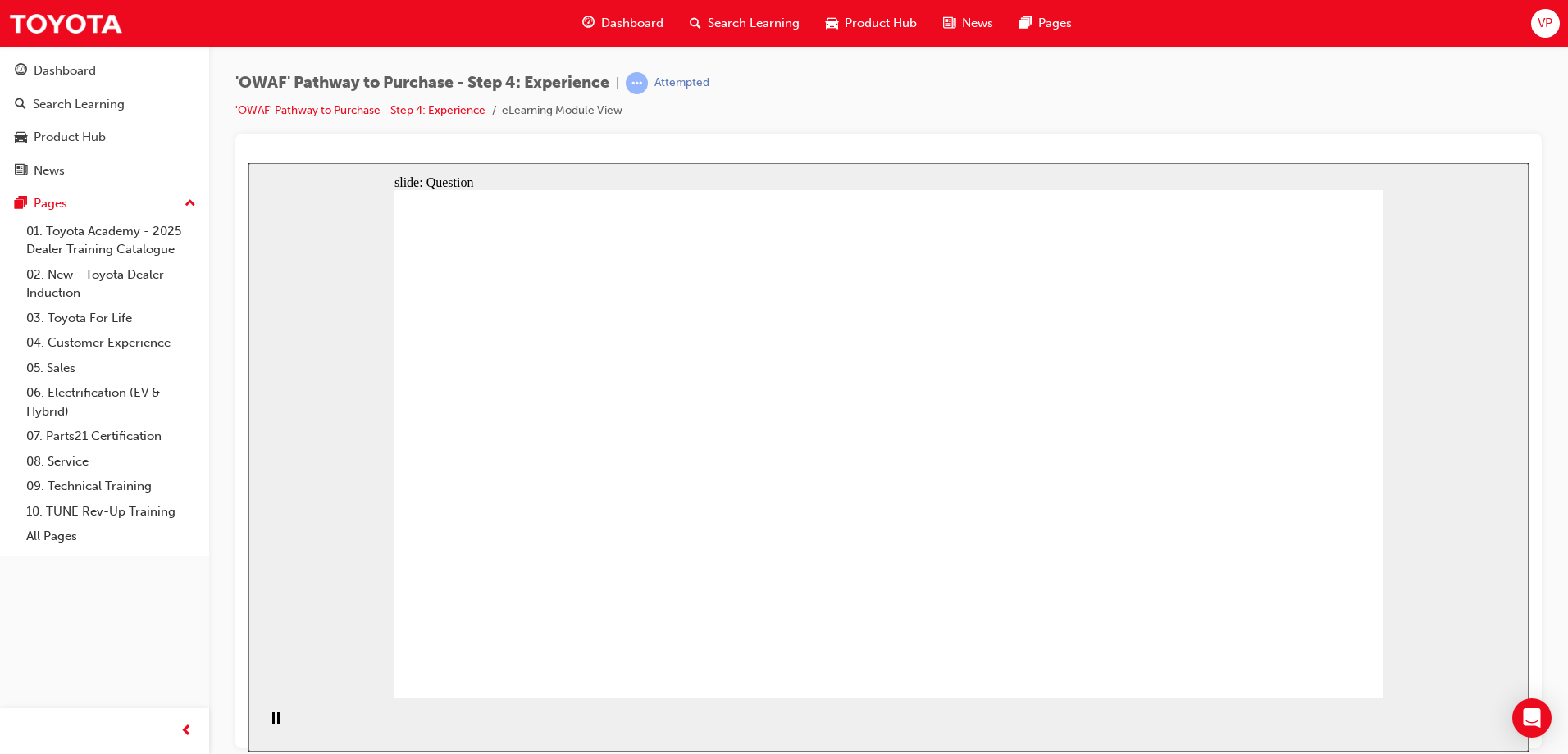
radio input "true"
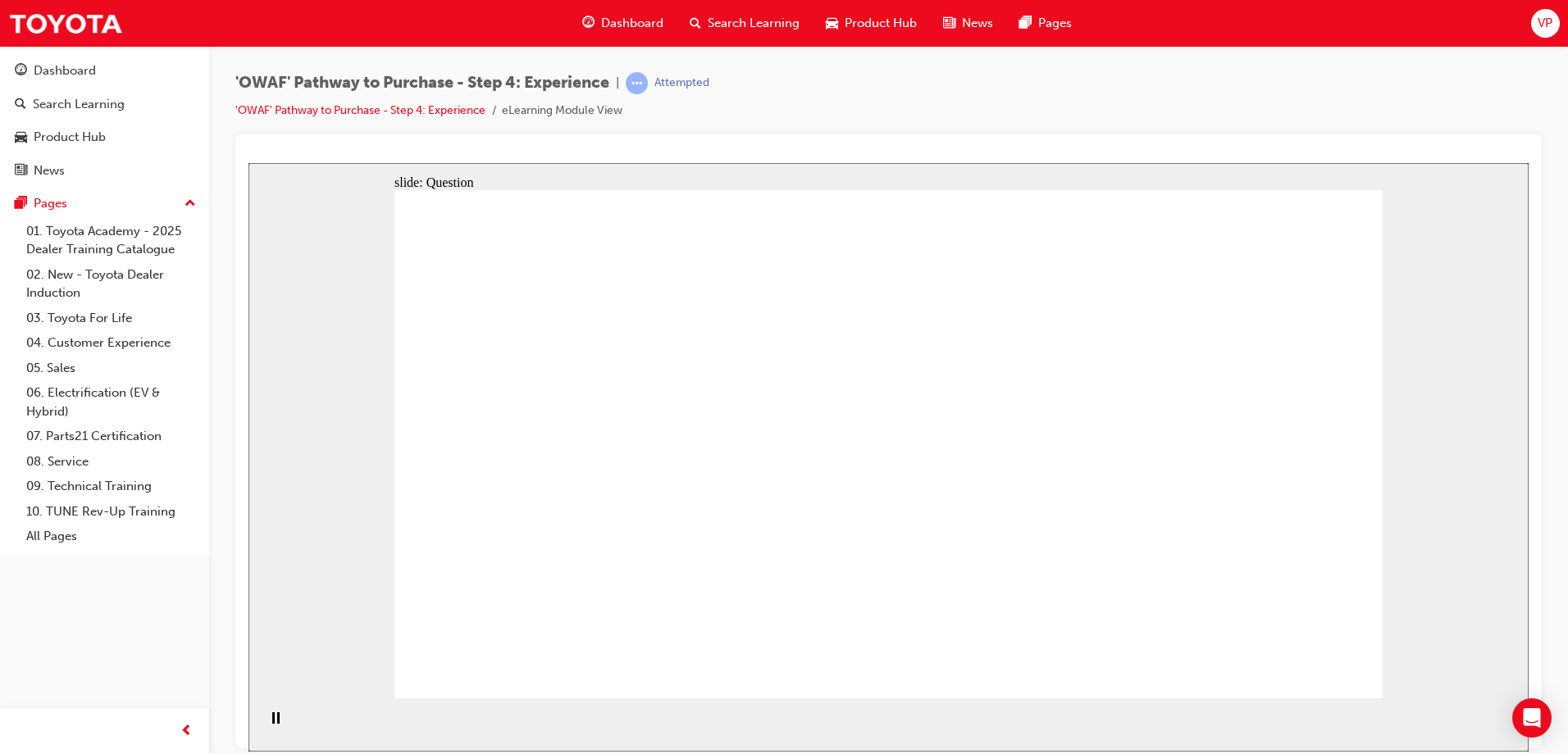
checkbox input "true"
drag, startPoint x: 1080, startPoint y: 374, endPoint x: 1081, endPoint y: 401, distance: 27.0
checkbox input "true"
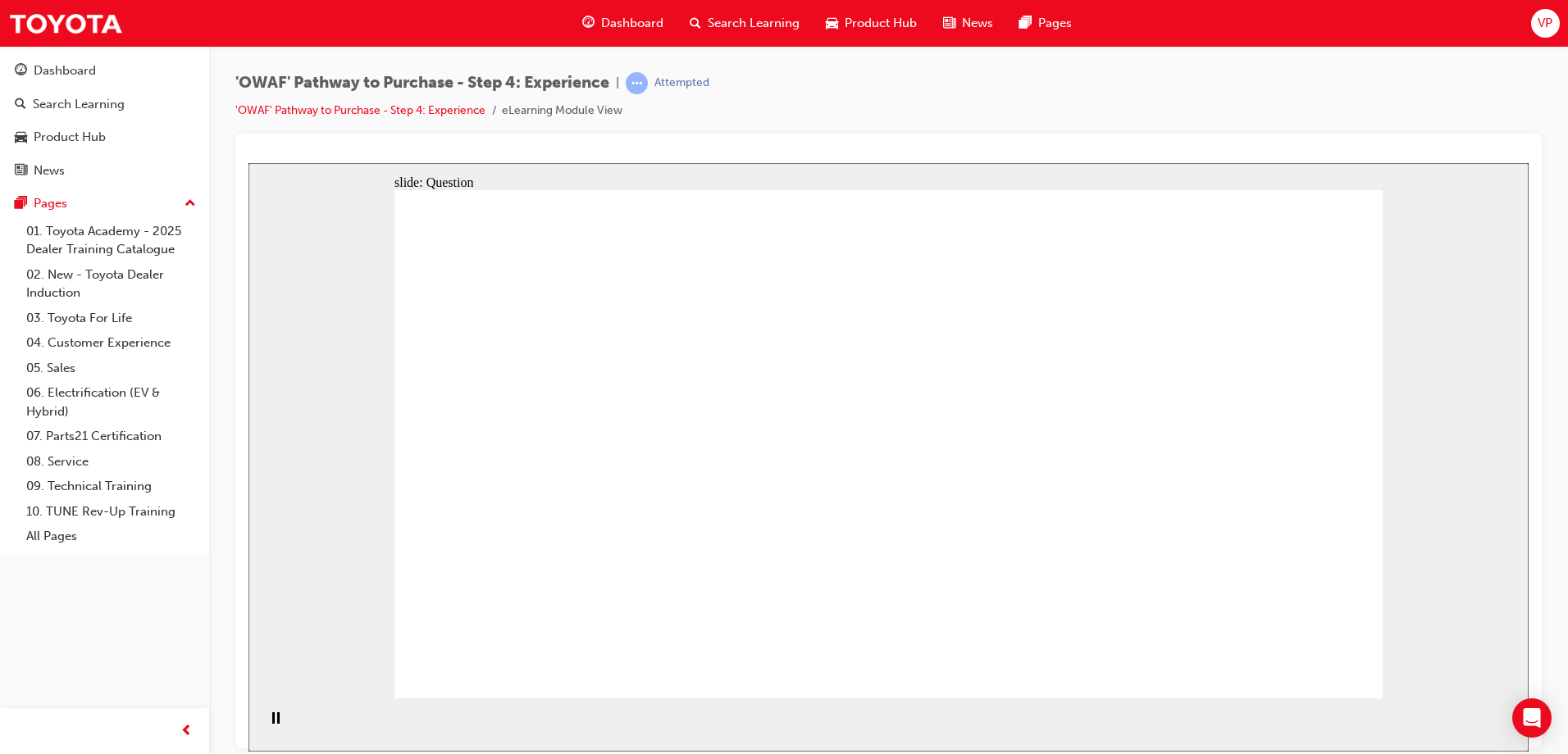
drag, startPoint x: 1248, startPoint y: 455, endPoint x: 668, endPoint y: 537, distance: 585.8
drag, startPoint x: 1237, startPoint y: 494, endPoint x: 666, endPoint y: 520, distance: 571.6
drag, startPoint x: 1243, startPoint y: 474, endPoint x: 1190, endPoint y: 432, distance: 67.6
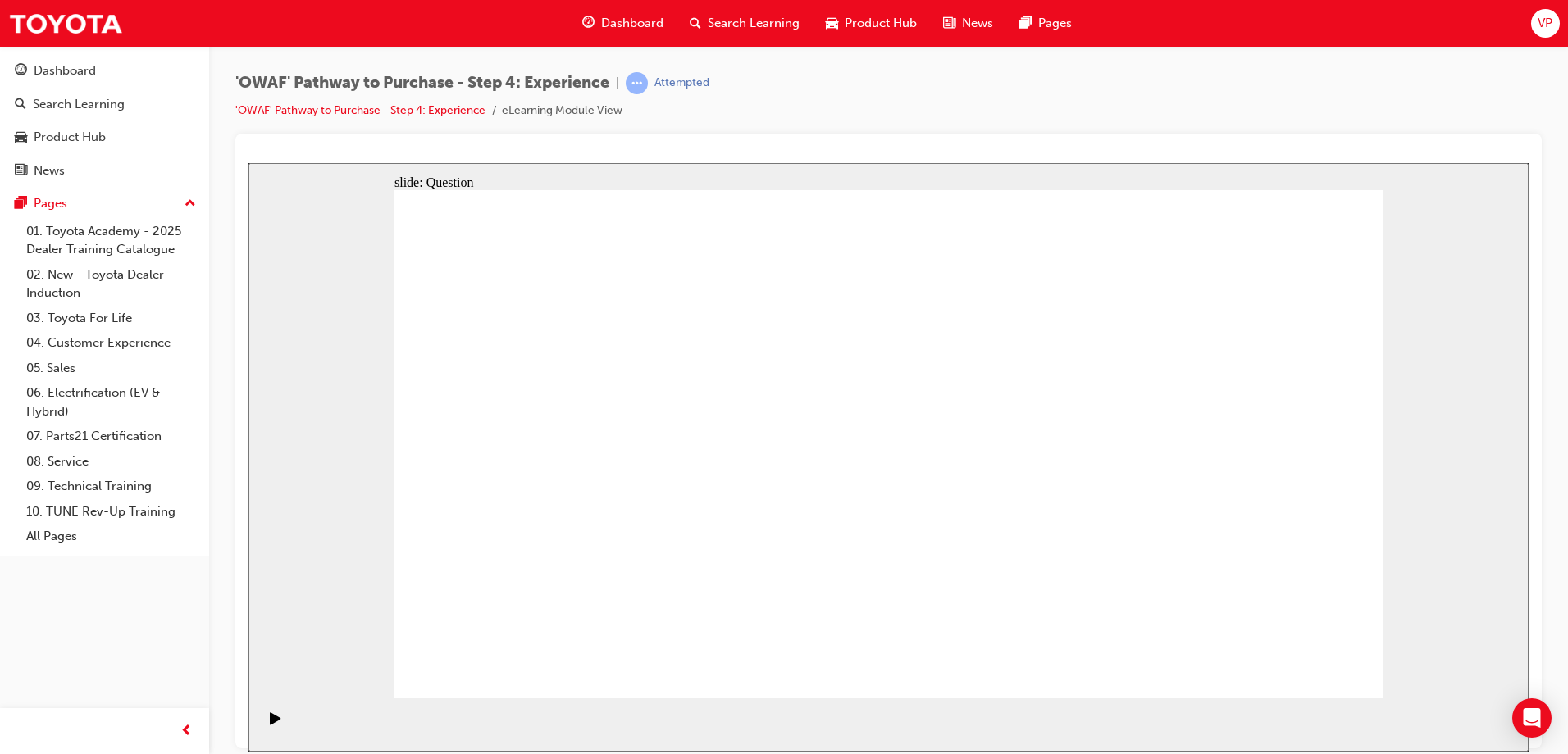
drag, startPoint x: 1184, startPoint y: 514, endPoint x: 948, endPoint y: 501, distance: 236.4
drag, startPoint x: 1231, startPoint y: 477, endPoint x: 593, endPoint y: 541, distance: 641.2
drag, startPoint x: 1232, startPoint y: 499, endPoint x: 666, endPoint y: 563, distance: 569.6
drag, startPoint x: 1222, startPoint y: 477, endPoint x: 596, endPoint y: 539, distance: 629.1
drag, startPoint x: 1184, startPoint y: 689, endPoint x: 643, endPoint y: 571, distance: 553.7
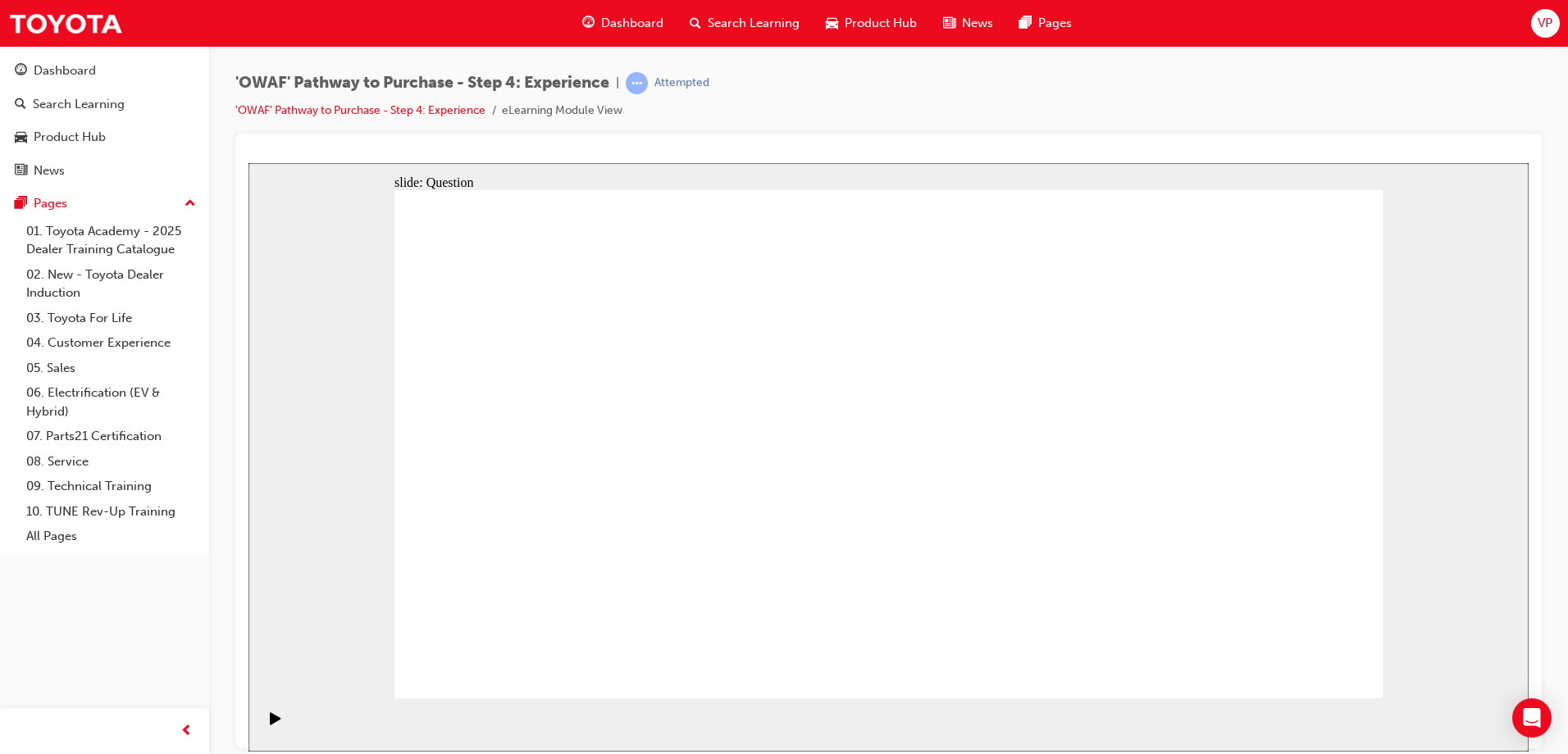
drag, startPoint x: 1143, startPoint y: 580, endPoint x: 943, endPoint y: 525, distance: 207.4
drag, startPoint x: 1241, startPoint y: 532, endPoint x: 607, endPoint y: 512, distance: 634.3
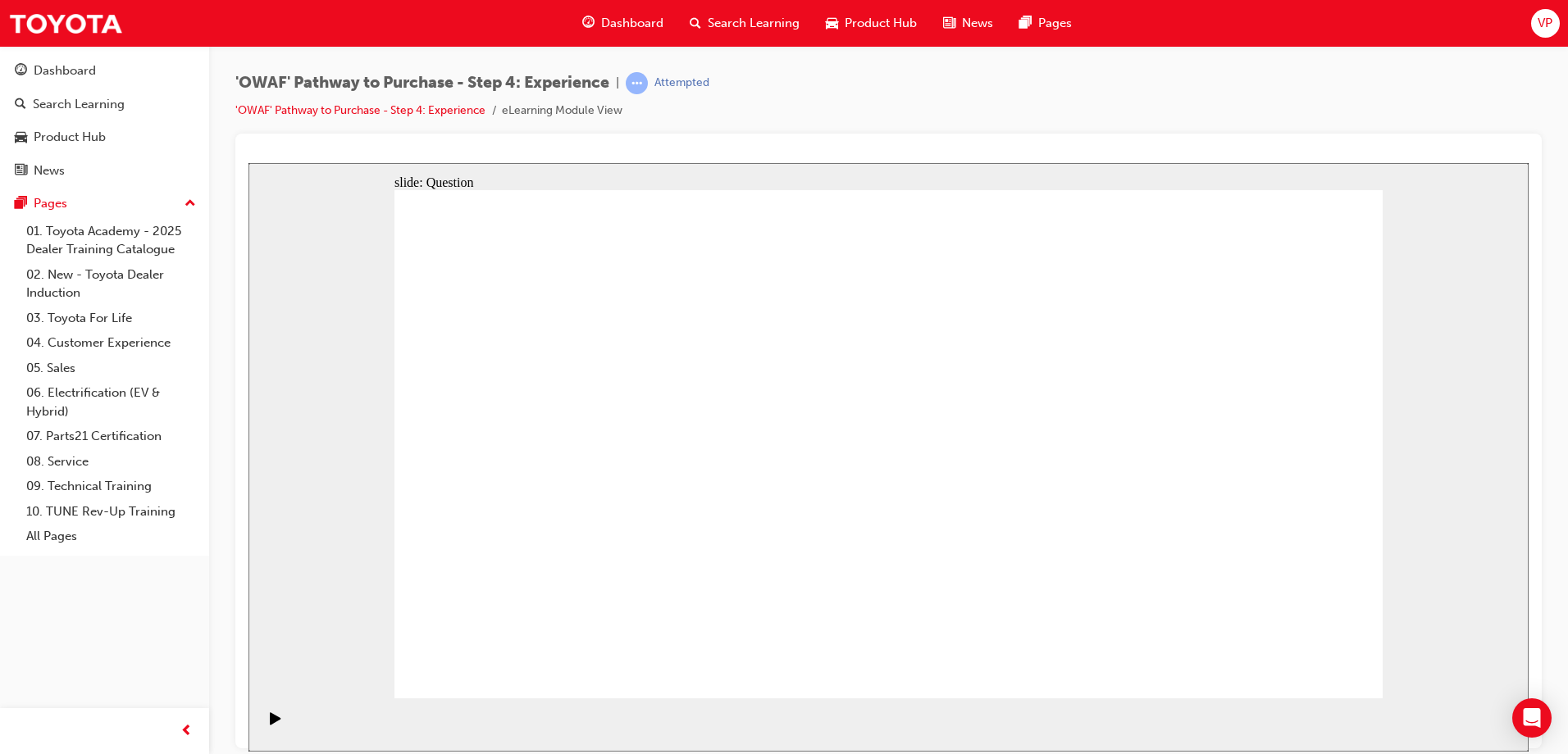
drag, startPoint x: 1238, startPoint y: 481, endPoint x: 627, endPoint y: 550, distance: 614.9
drag, startPoint x: 1244, startPoint y: 471, endPoint x: 648, endPoint y: 519, distance: 597.9
drag, startPoint x: 1248, startPoint y: 492, endPoint x: 698, endPoint y: 541, distance: 552.2
drag, startPoint x: 1242, startPoint y: 493, endPoint x: 626, endPoint y: 546, distance: 618.3
drag, startPoint x: 1237, startPoint y: 486, endPoint x: 712, endPoint y: 590, distance: 535.2
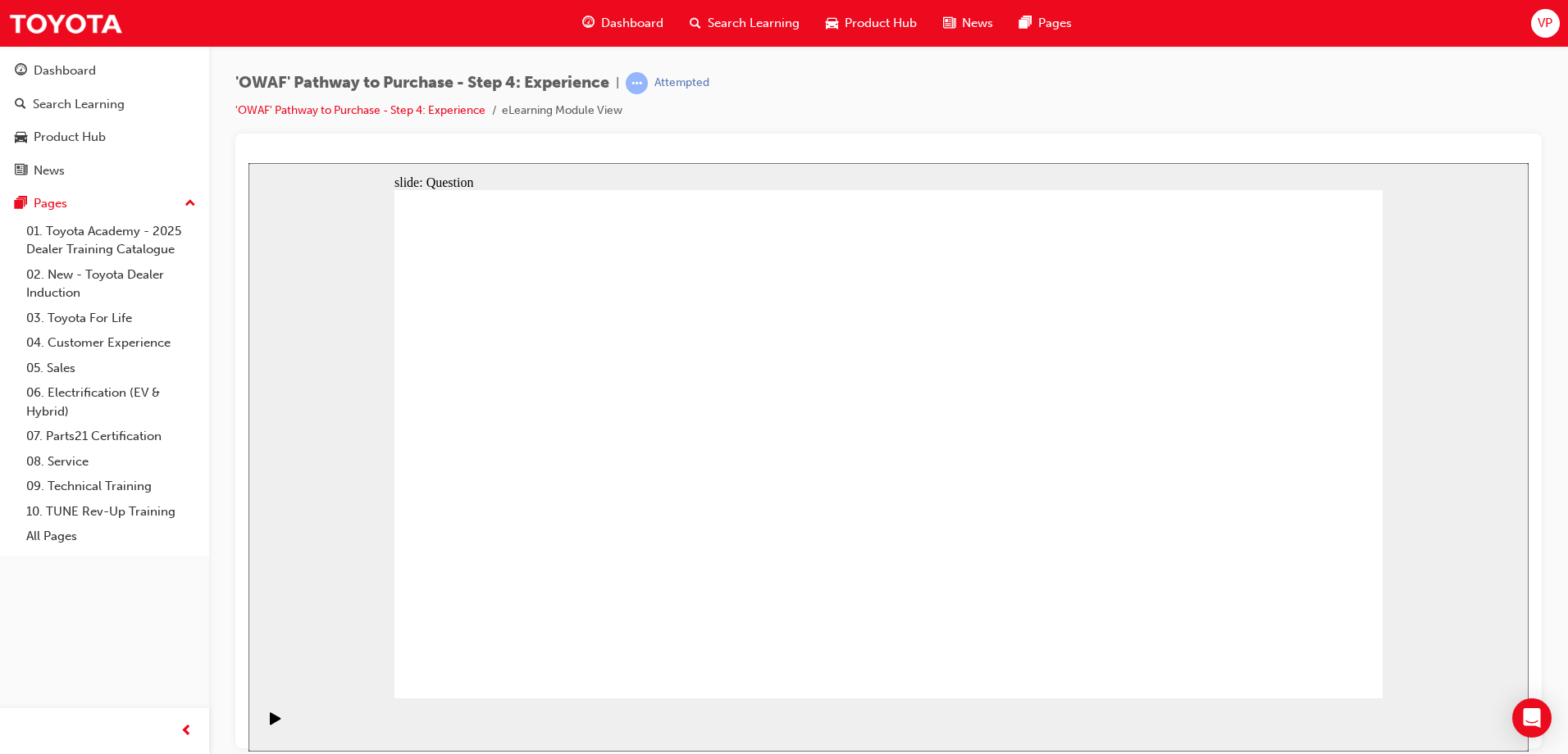
drag, startPoint x: 1237, startPoint y: 487, endPoint x: 583, endPoint y: 593, distance: 662.5
drag, startPoint x: 1262, startPoint y: 500, endPoint x: 994, endPoint y: 651, distance: 307.6
drag, startPoint x: 1189, startPoint y: 576, endPoint x: 1277, endPoint y: 416, distance: 182.6
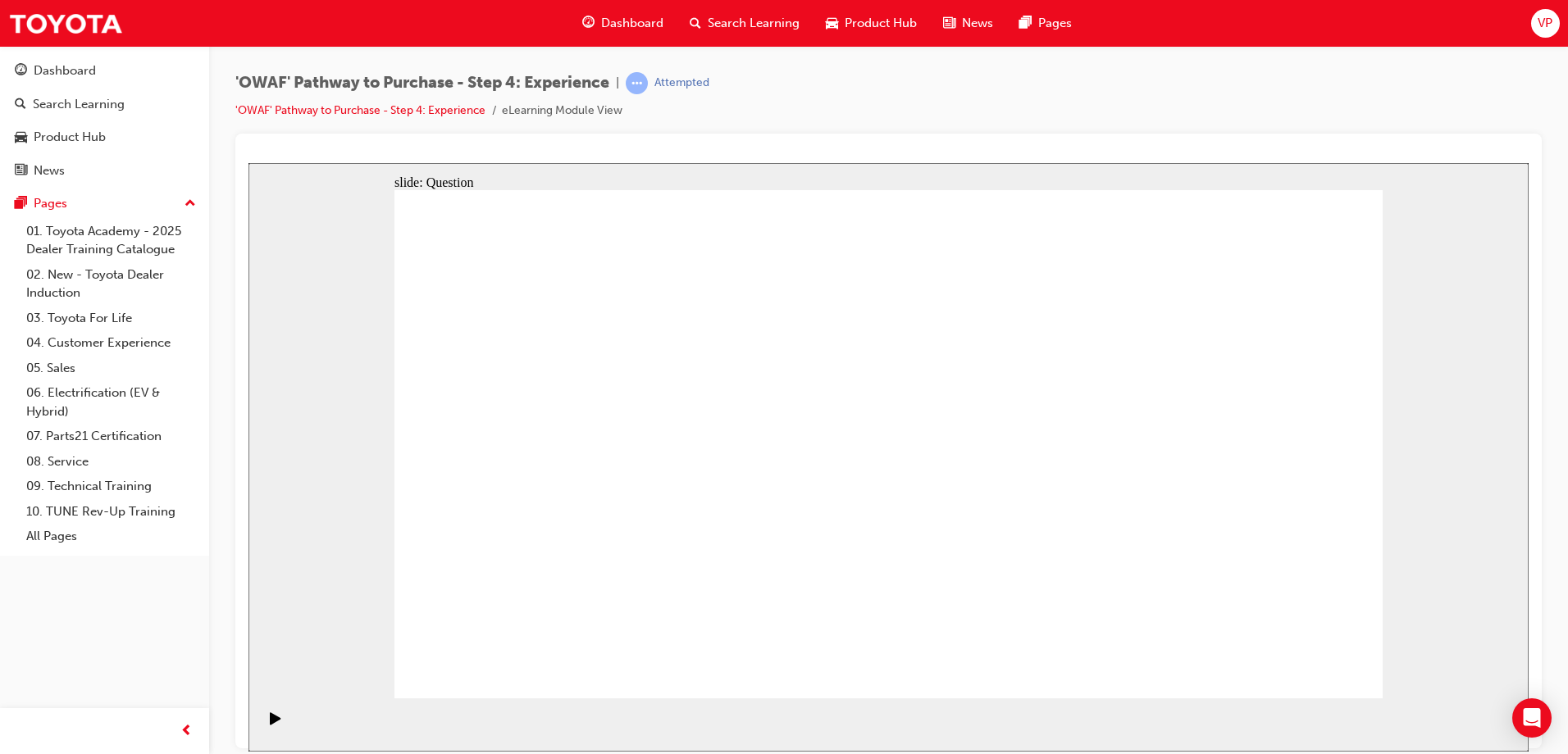
drag, startPoint x: 1293, startPoint y: 583, endPoint x: 1183, endPoint y: 414, distance: 201.6
drag, startPoint x: 1084, startPoint y: 577, endPoint x: 1074, endPoint y: 639, distance: 62.8
drag, startPoint x: 967, startPoint y: 600, endPoint x: 870, endPoint y: 442, distance: 185.4
drag, startPoint x: 1095, startPoint y: 590, endPoint x: 996, endPoint y: 445, distance: 175.6
drag, startPoint x: 889, startPoint y: 579, endPoint x: 1100, endPoint y: 427, distance: 260.0
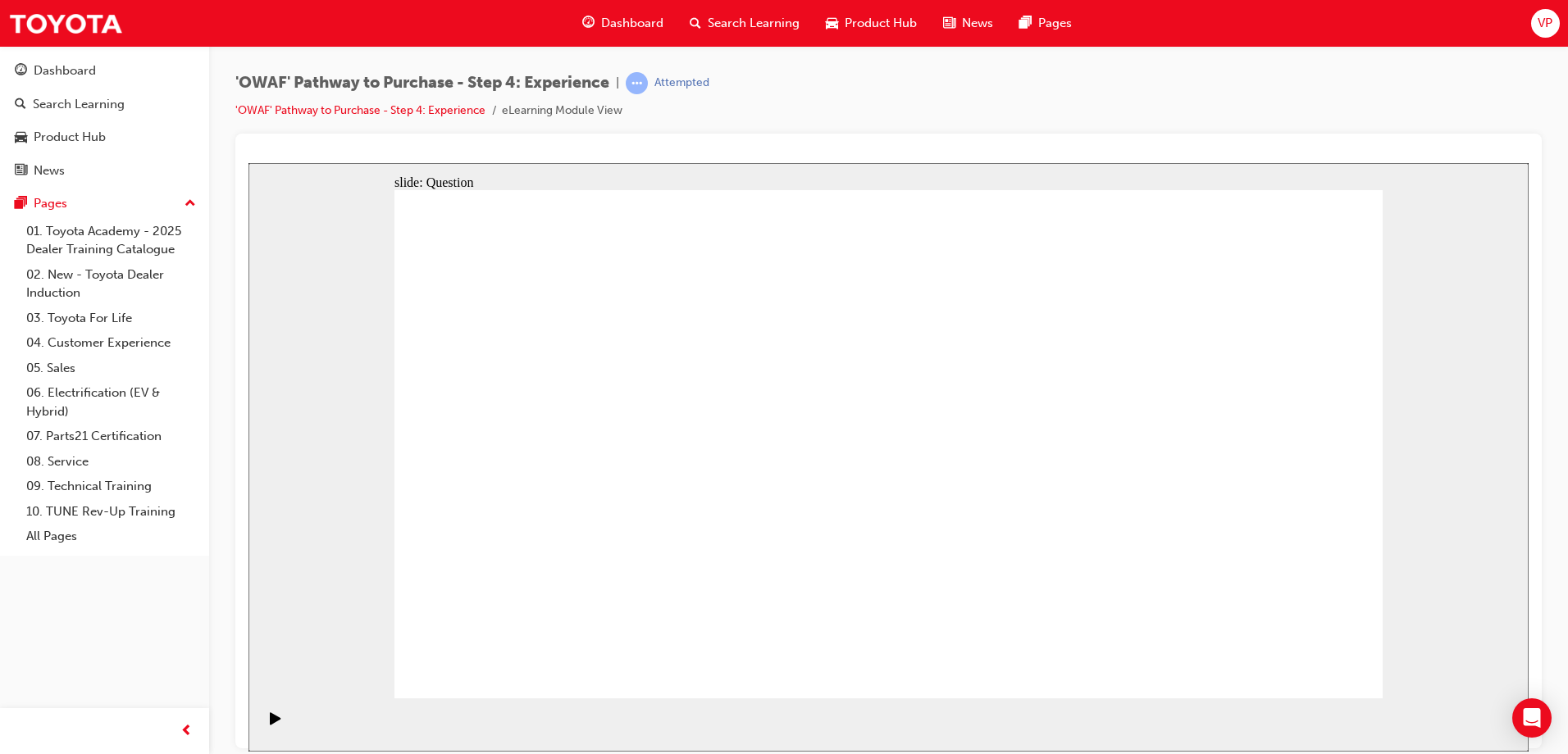
drag, startPoint x: 1076, startPoint y: 413, endPoint x: 973, endPoint y: 414, distance: 103.0
drag, startPoint x: 1095, startPoint y: 536, endPoint x: 1111, endPoint y: 384, distance: 152.8
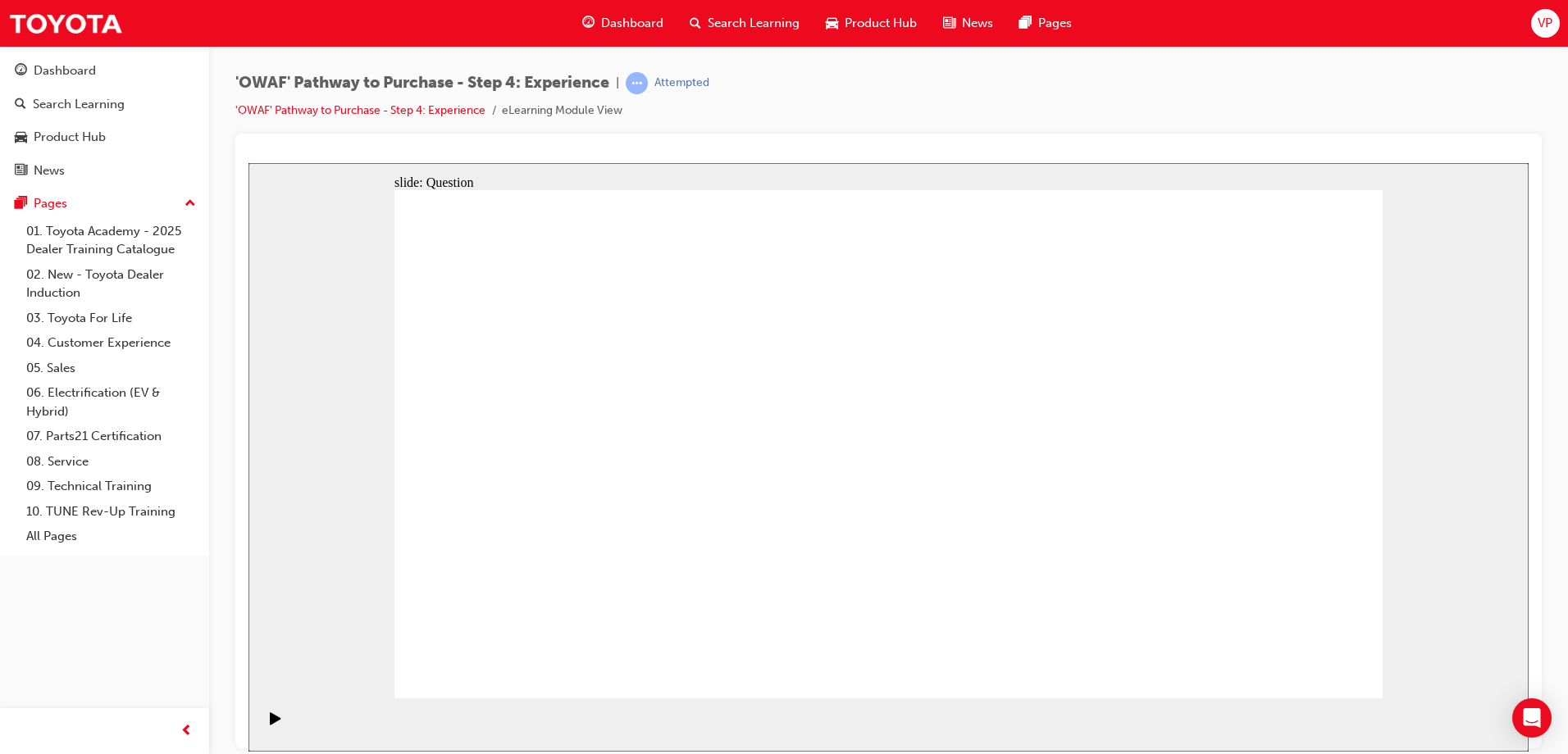
drag, startPoint x: 739, startPoint y: 555, endPoint x: 808, endPoint y: 425, distance: 147.2
drag, startPoint x: 734, startPoint y: 603, endPoint x: 1130, endPoint y: 434, distance: 430.6
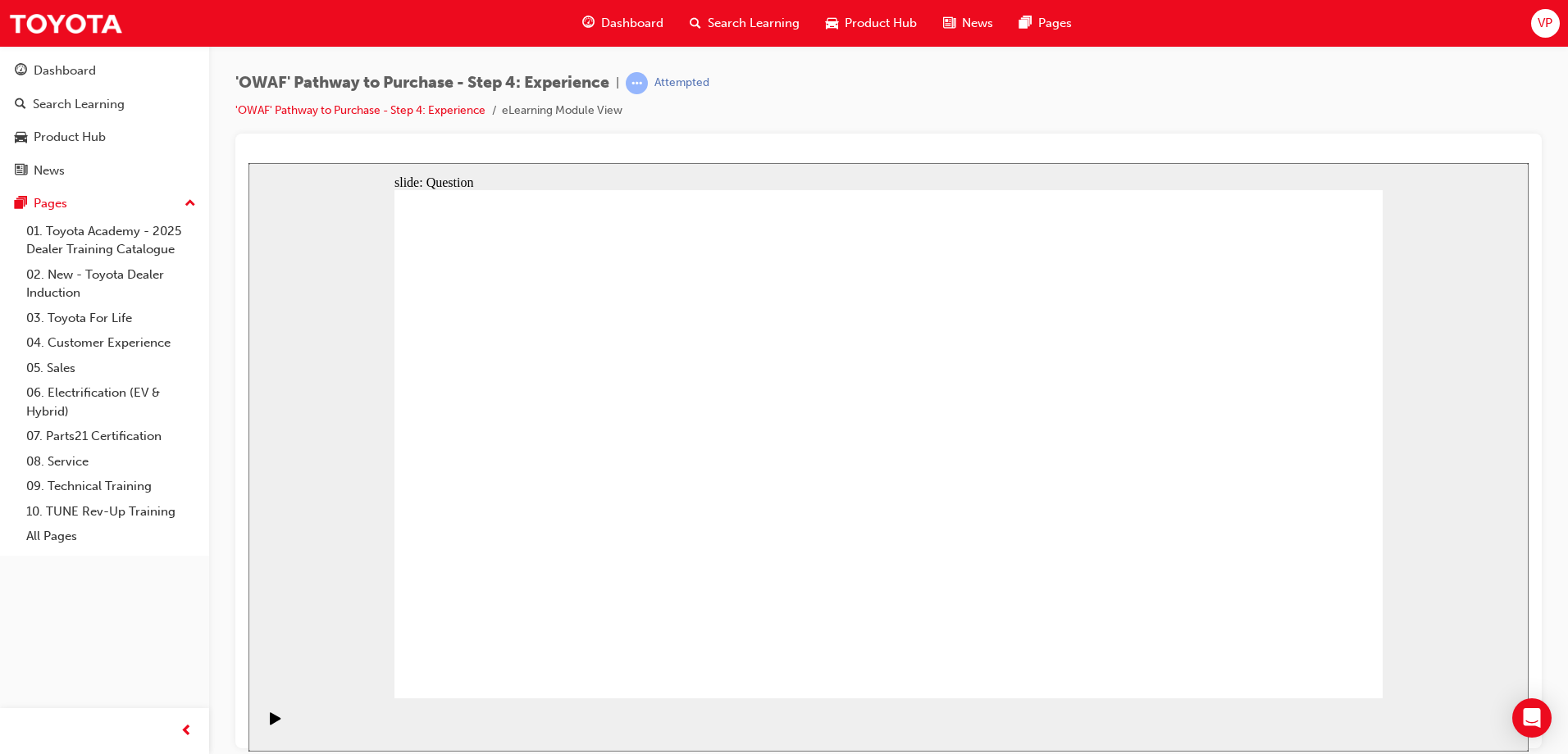
drag, startPoint x: 1032, startPoint y: 607, endPoint x: 1096, endPoint y: 432, distance: 186.3
drag, startPoint x: 1094, startPoint y: 389, endPoint x: 784, endPoint y: 388, distance: 310.0
drag, startPoint x: 742, startPoint y: 551, endPoint x: 1195, endPoint y: 383, distance: 483.1
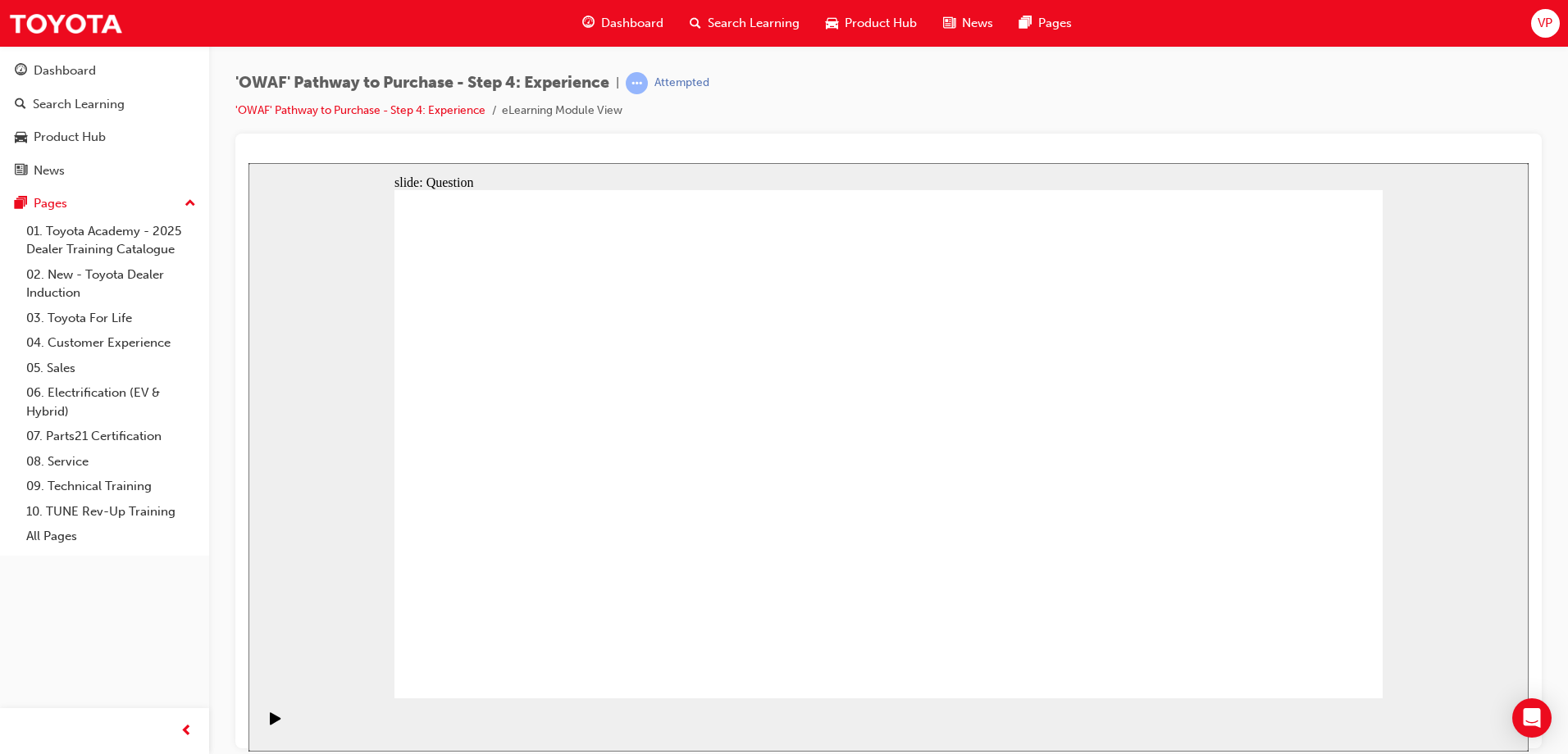
radio input "true"
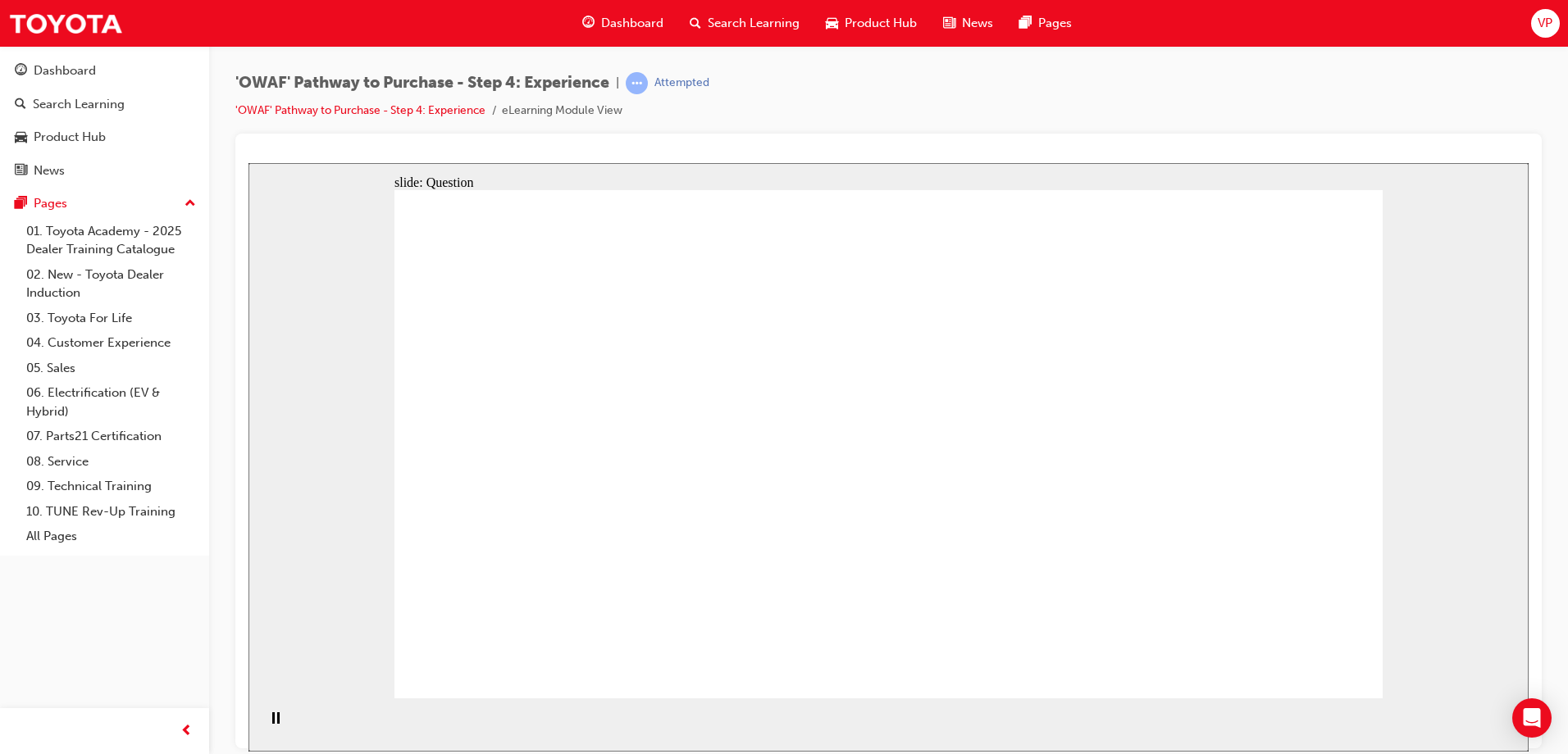
checkbox input "true"
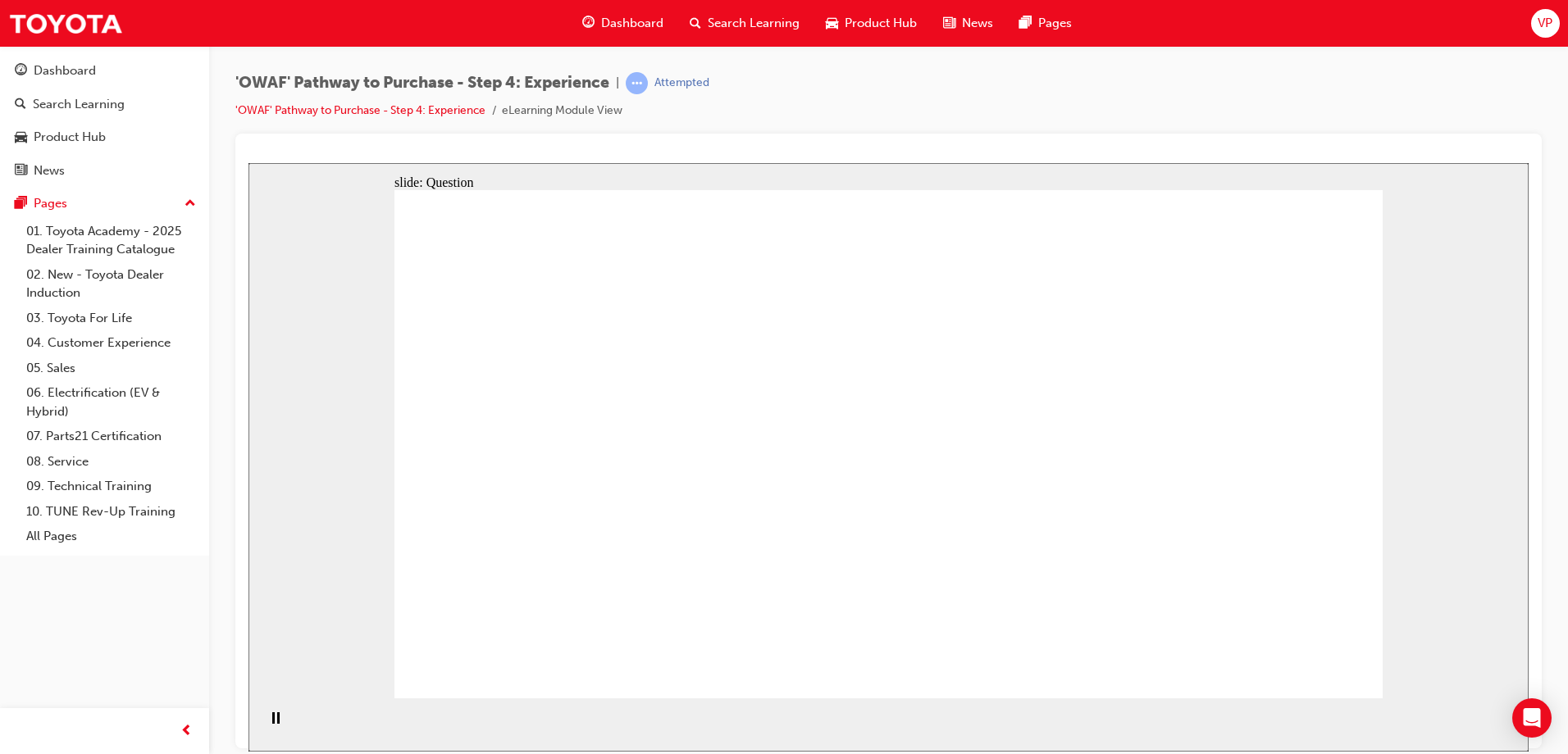
checkbox input "true"
drag, startPoint x: 1209, startPoint y: 496, endPoint x: 576, endPoint y: 561, distance: 636.3
drag, startPoint x: 1218, startPoint y: 506, endPoint x: 549, endPoint y: 545, distance: 670.1
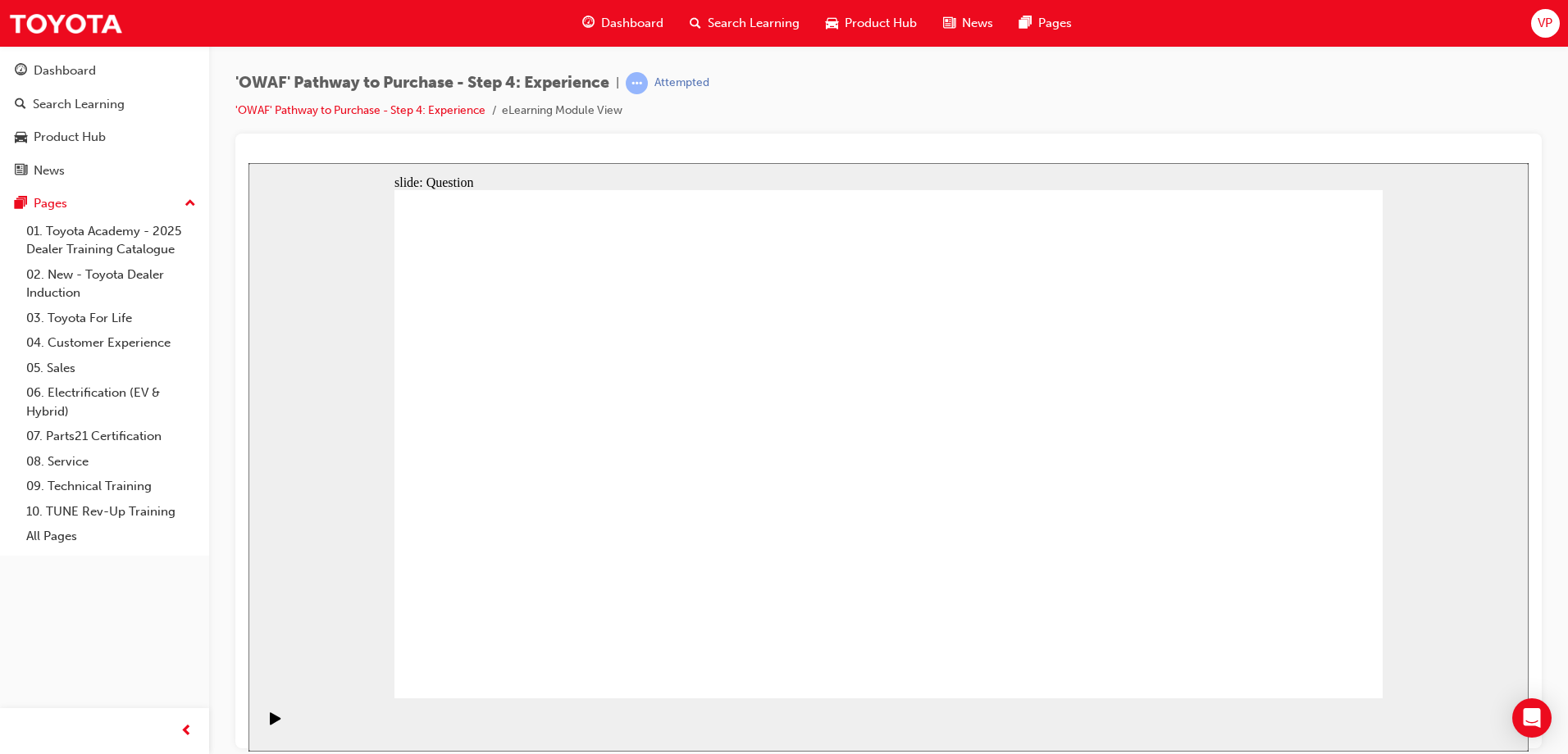
drag, startPoint x: 1202, startPoint y: 484, endPoint x: 656, endPoint y: 520, distance: 547.2
drag, startPoint x: 1250, startPoint y: 483, endPoint x: 727, endPoint y: 546, distance: 526.8
drag, startPoint x: 1208, startPoint y: 488, endPoint x: 933, endPoint y: 548, distance: 281.5
drag, startPoint x: 1215, startPoint y: 615, endPoint x: 711, endPoint y: 574, distance: 505.7
drag, startPoint x: 1232, startPoint y: 470, endPoint x: 619, endPoint y: 551, distance: 618.3
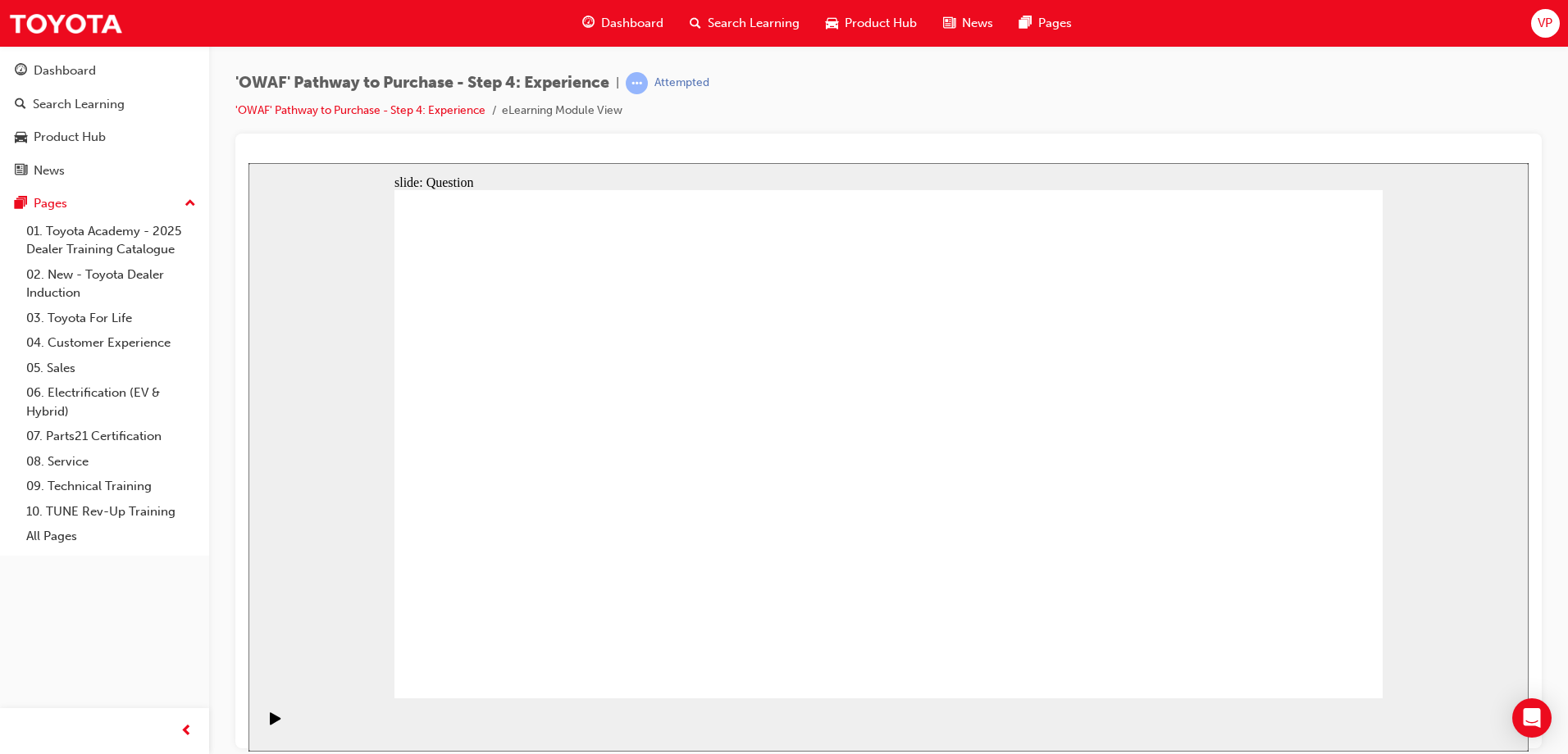
drag, startPoint x: 1213, startPoint y: 475, endPoint x: 933, endPoint y: 544, distance: 288.4
drag, startPoint x: 1169, startPoint y: 592, endPoint x: 566, endPoint y: 533, distance: 605.9
drag, startPoint x: 1238, startPoint y: 470, endPoint x: 627, endPoint y: 544, distance: 615.5
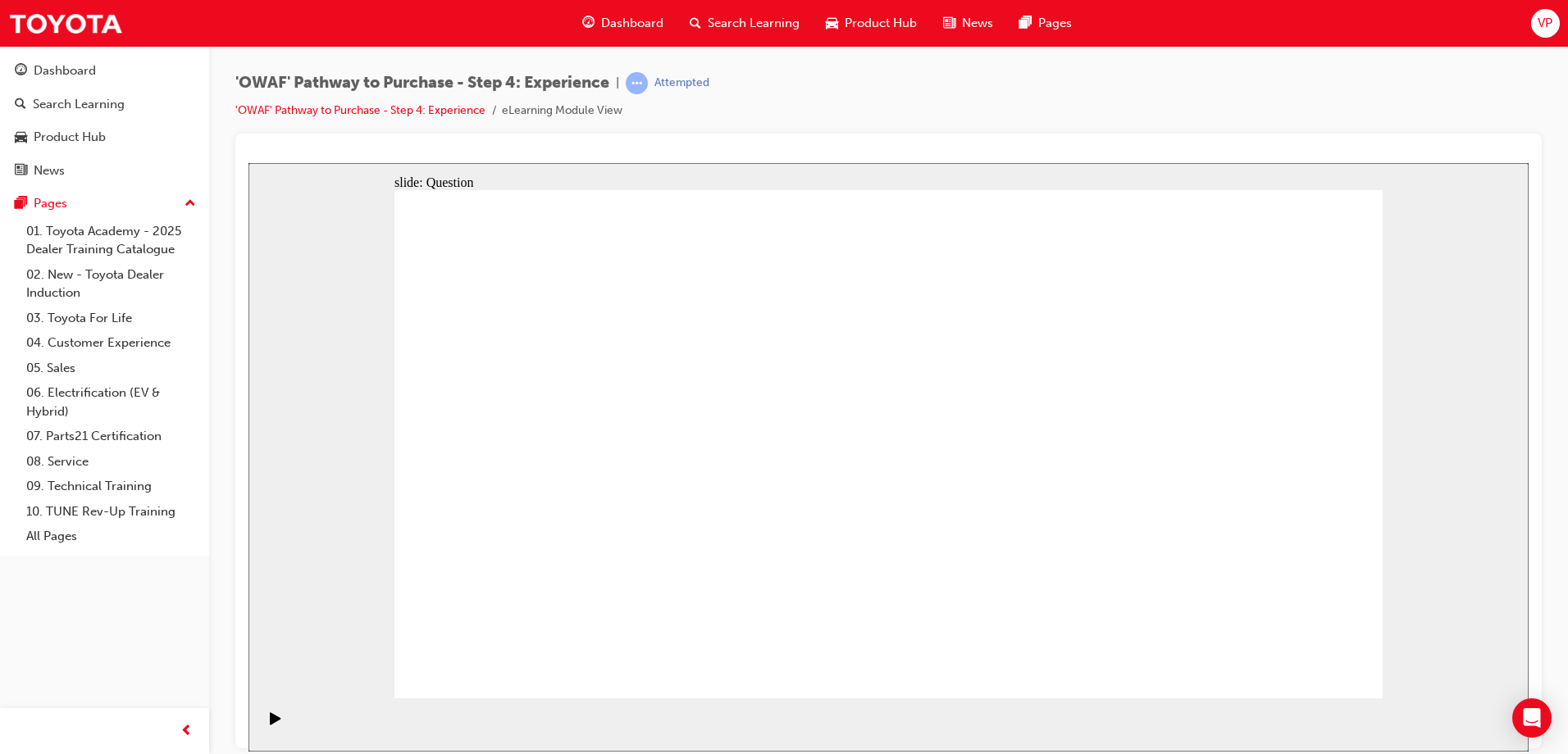
drag, startPoint x: 1248, startPoint y: 541, endPoint x: 940, endPoint y: 569, distance: 309.3
drag, startPoint x: 1227, startPoint y: 496, endPoint x: 642, endPoint y: 595, distance: 593.3
drag, startPoint x: 1207, startPoint y: 558, endPoint x: 891, endPoint y: 543, distance: 316.4
drag, startPoint x: 1220, startPoint y: 467, endPoint x: 606, endPoint y: 583, distance: 624.9
drag, startPoint x: 1201, startPoint y: 478, endPoint x: 576, endPoint y: 569, distance: 631.6
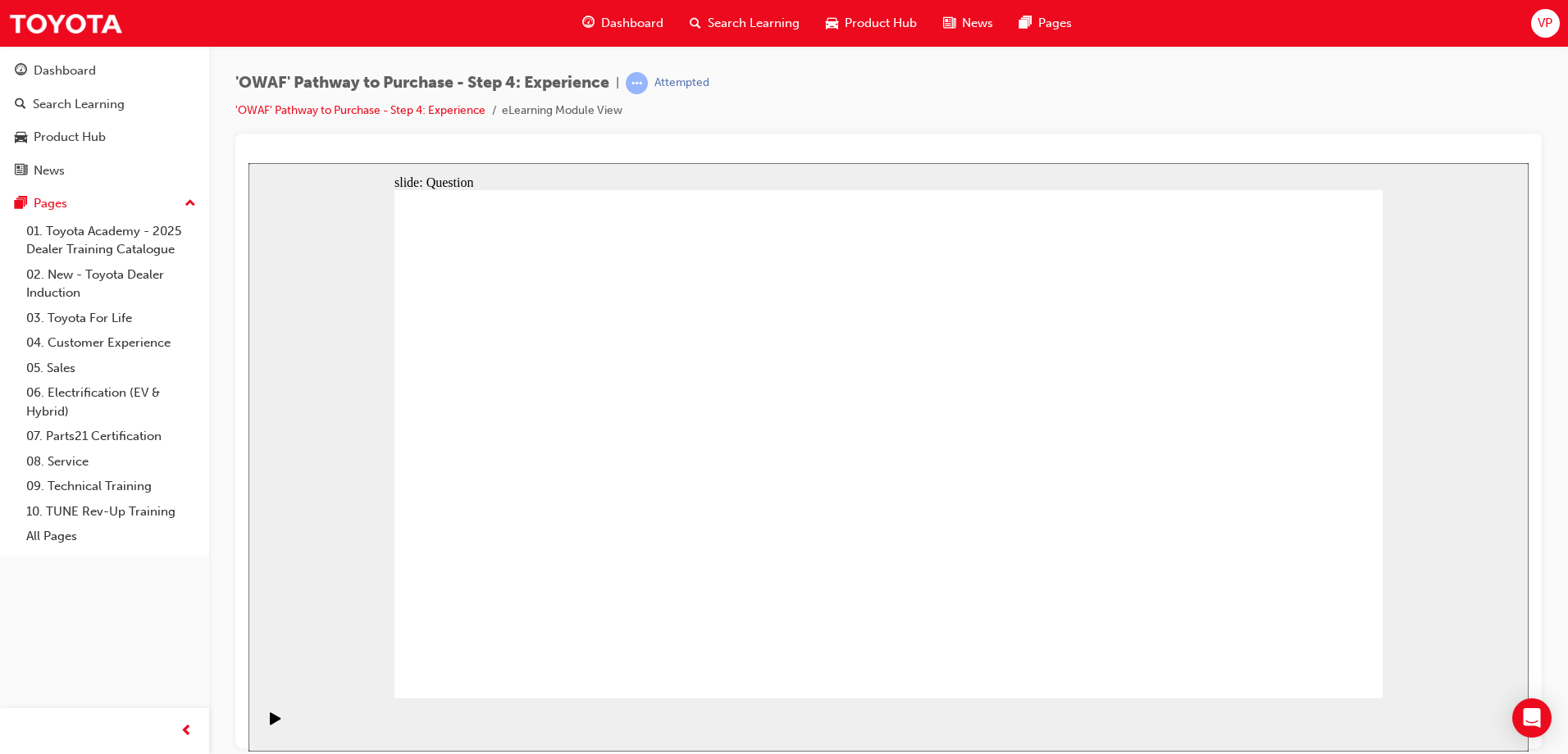
drag, startPoint x: 1230, startPoint y: 520, endPoint x: 642, endPoint y: 571, distance: 590.2
drag, startPoint x: 1207, startPoint y: 582, endPoint x: 1302, endPoint y: 435, distance: 175.0
drag, startPoint x: 1307, startPoint y: 569, endPoint x: 1186, endPoint y: 409, distance: 200.6
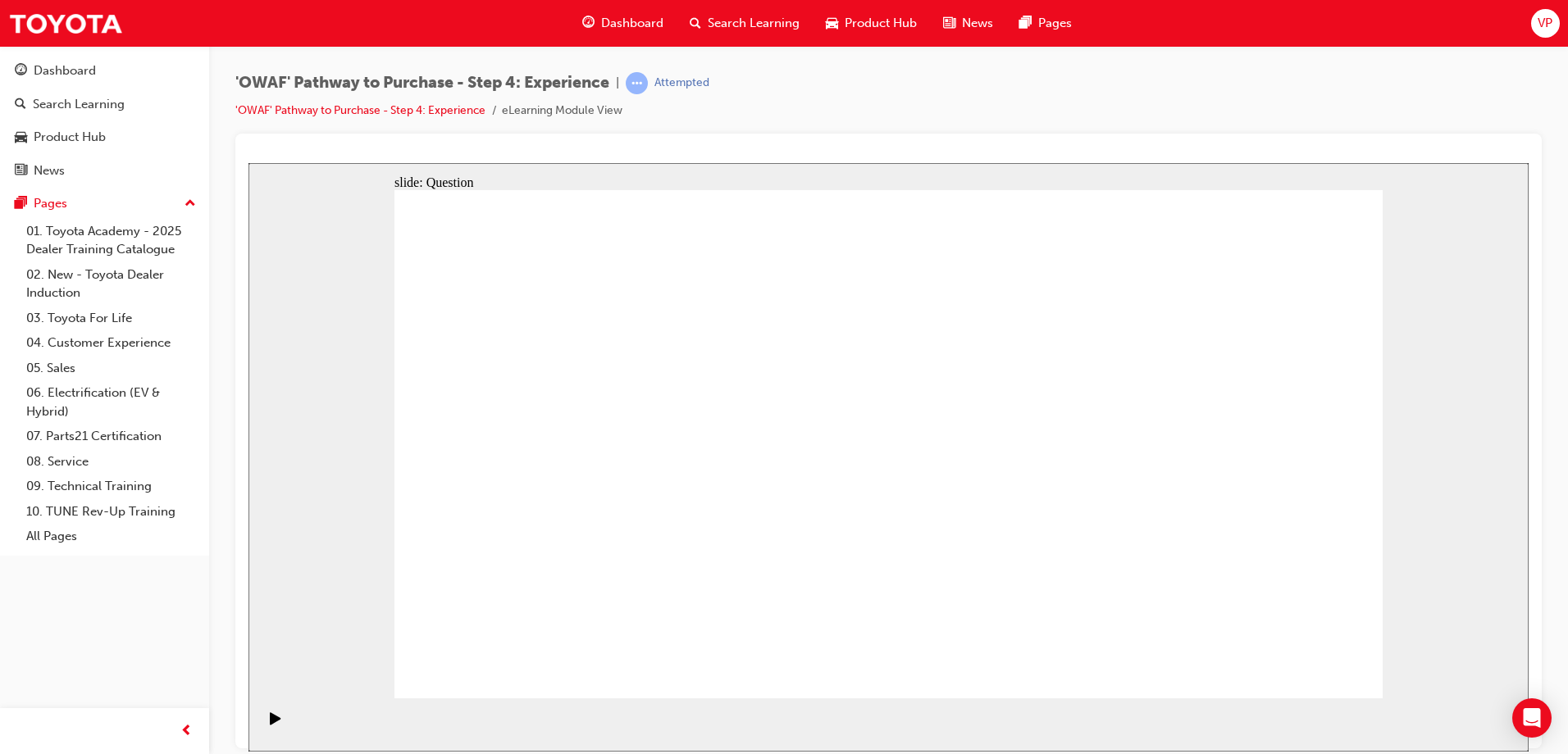
drag, startPoint x: 1088, startPoint y: 565, endPoint x: 895, endPoint y: 405, distance: 250.7
drag, startPoint x: 852, startPoint y: 579, endPoint x: 954, endPoint y: 431, distance: 179.7
drag, startPoint x: 973, startPoint y: 573, endPoint x: 1179, endPoint y: 627, distance: 213.0
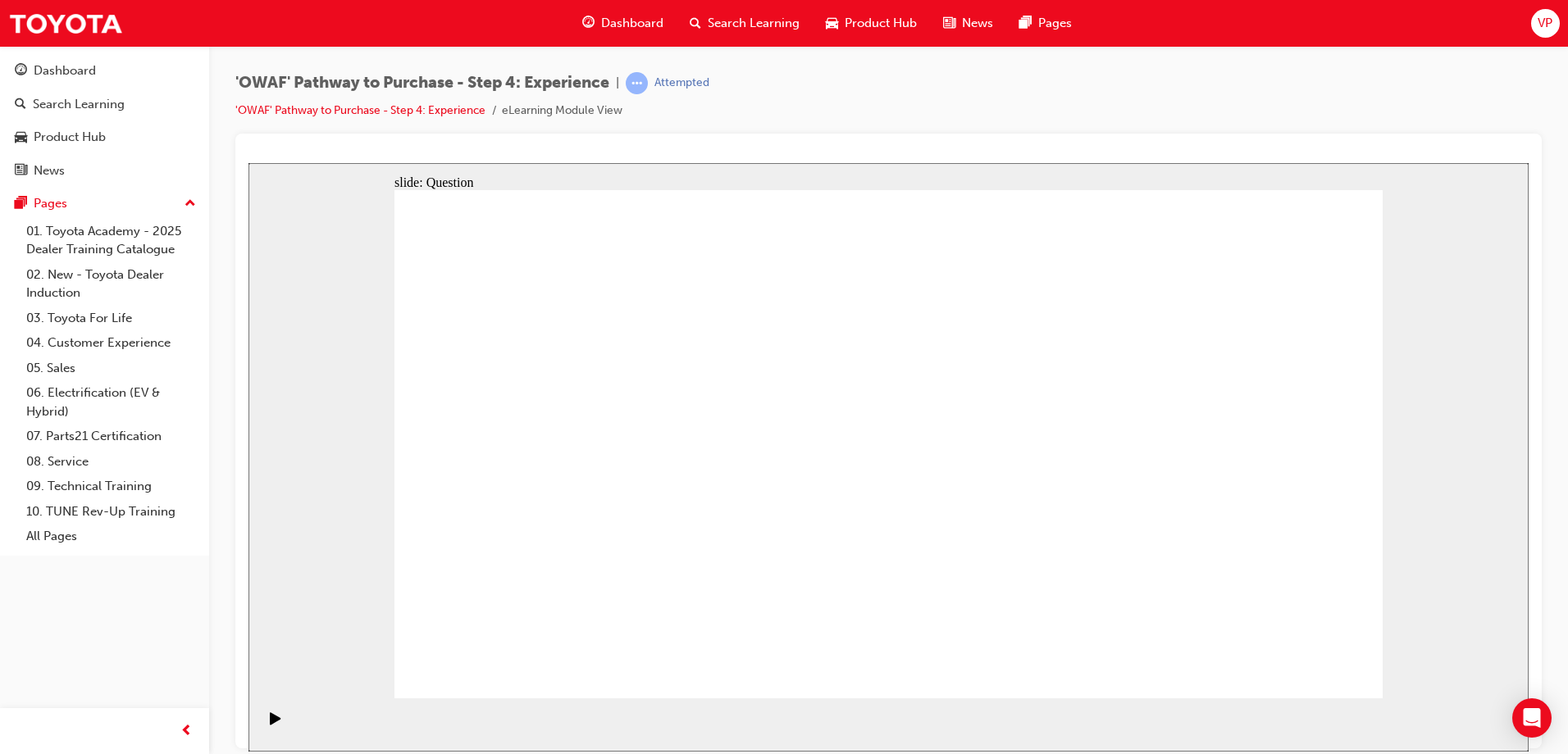
drag, startPoint x: 1002, startPoint y: 388, endPoint x: 1112, endPoint y: 556, distance: 200.8
drag, startPoint x: 956, startPoint y: 433, endPoint x: 966, endPoint y: 390, distance: 44.1
drag, startPoint x: 883, startPoint y: 594, endPoint x: 902, endPoint y: 470, distance: 125.4
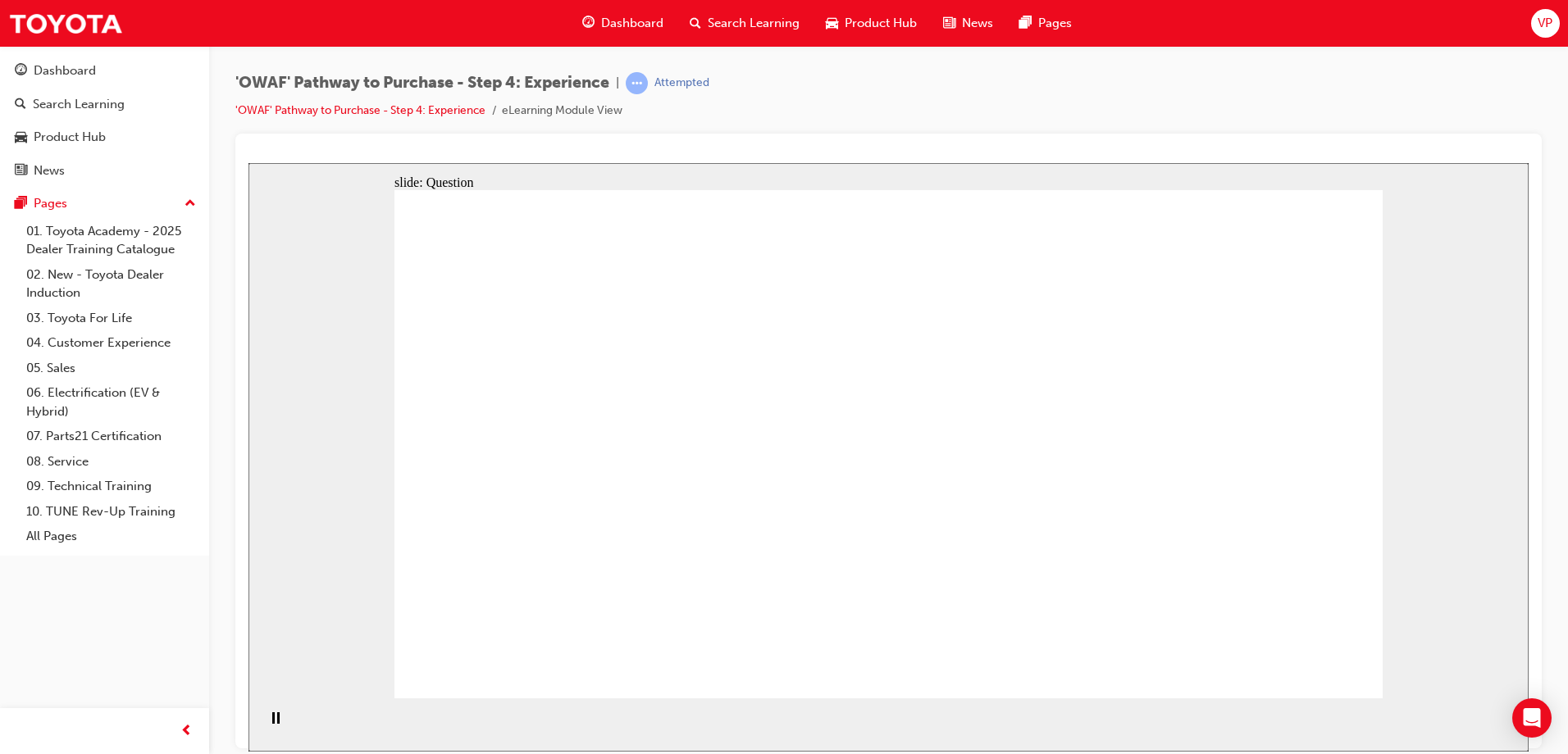
drag, startPoint x: 1076, startPoint y: 609, endPoint x: 886, endPoint y: 397, distance: 284.7
drag, startPoint x: 1086, startPoint y: 534, endPoint x: 1139, endPoint y: 395, distance: 148.8
drag, startPoint x: 729, startPoint y: 552, endPoint x: 1181, endPoint y: 423, distance: 470.0
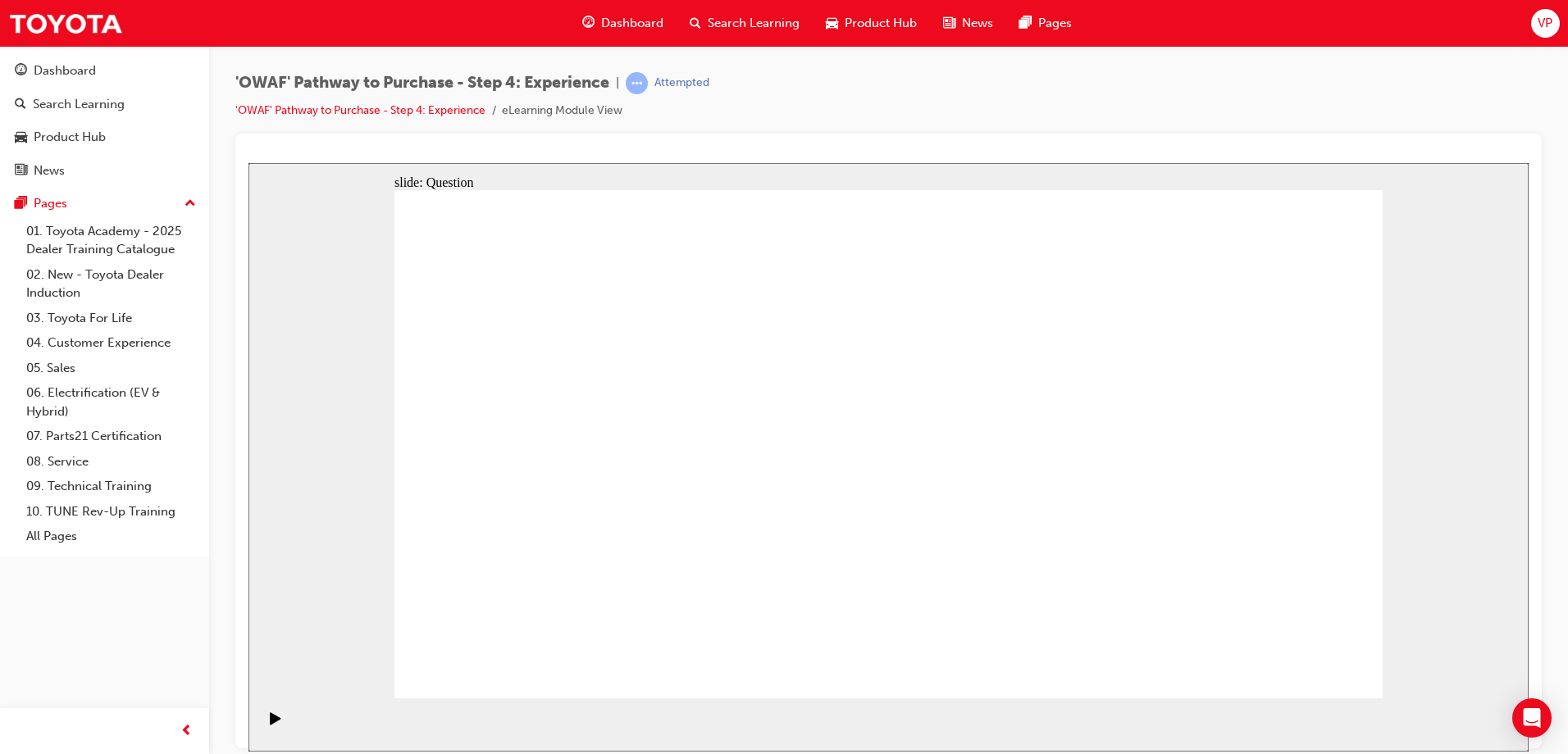
drag, startPoint x: 1126, startPoint y: 439, endPoint x: 832, endPoint y: 389, distance: 298.2
drag, startPoint x: 1060, startPoint y: 609, endPoint x: 1144, endPoint y: 539, distance: 109.3
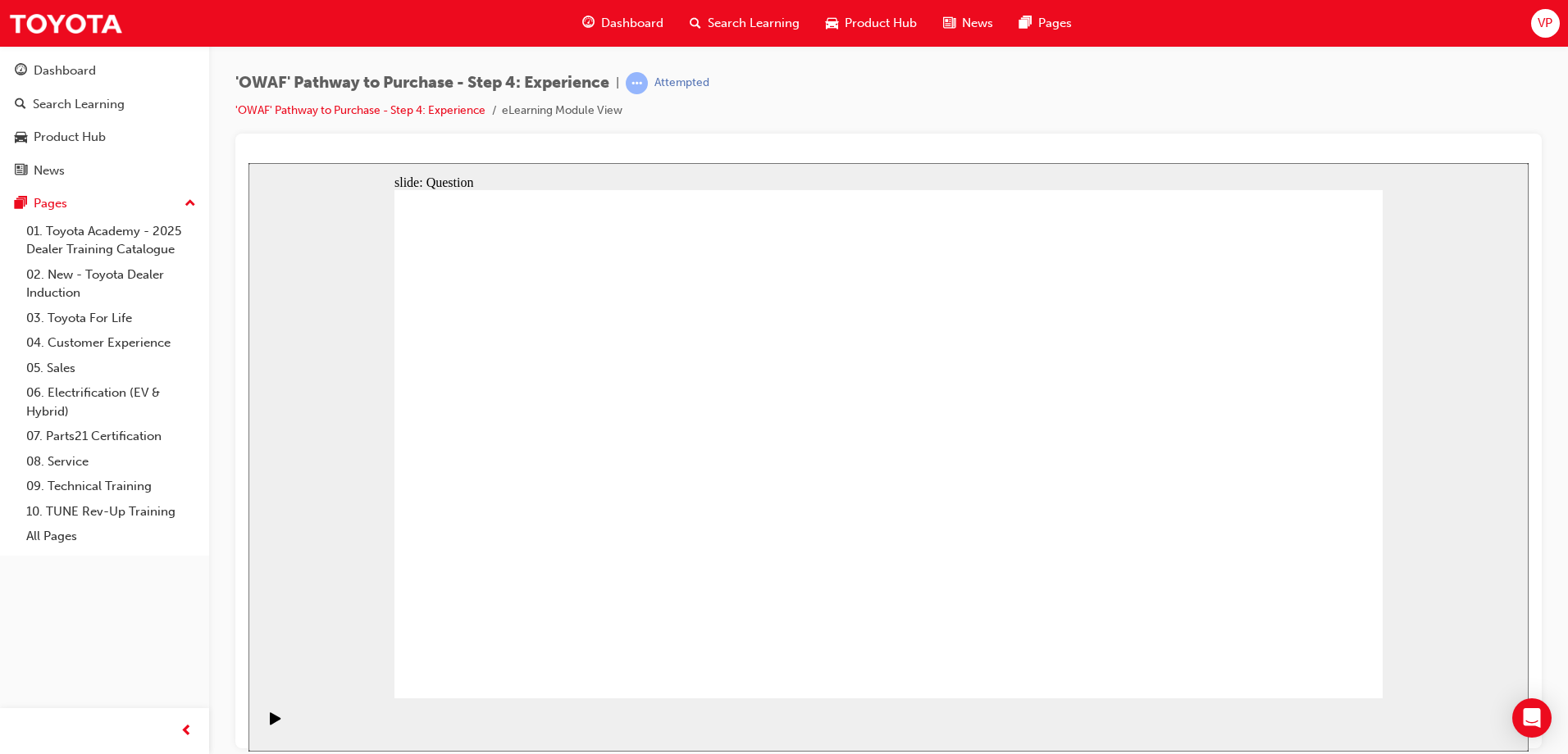
radio input "true"
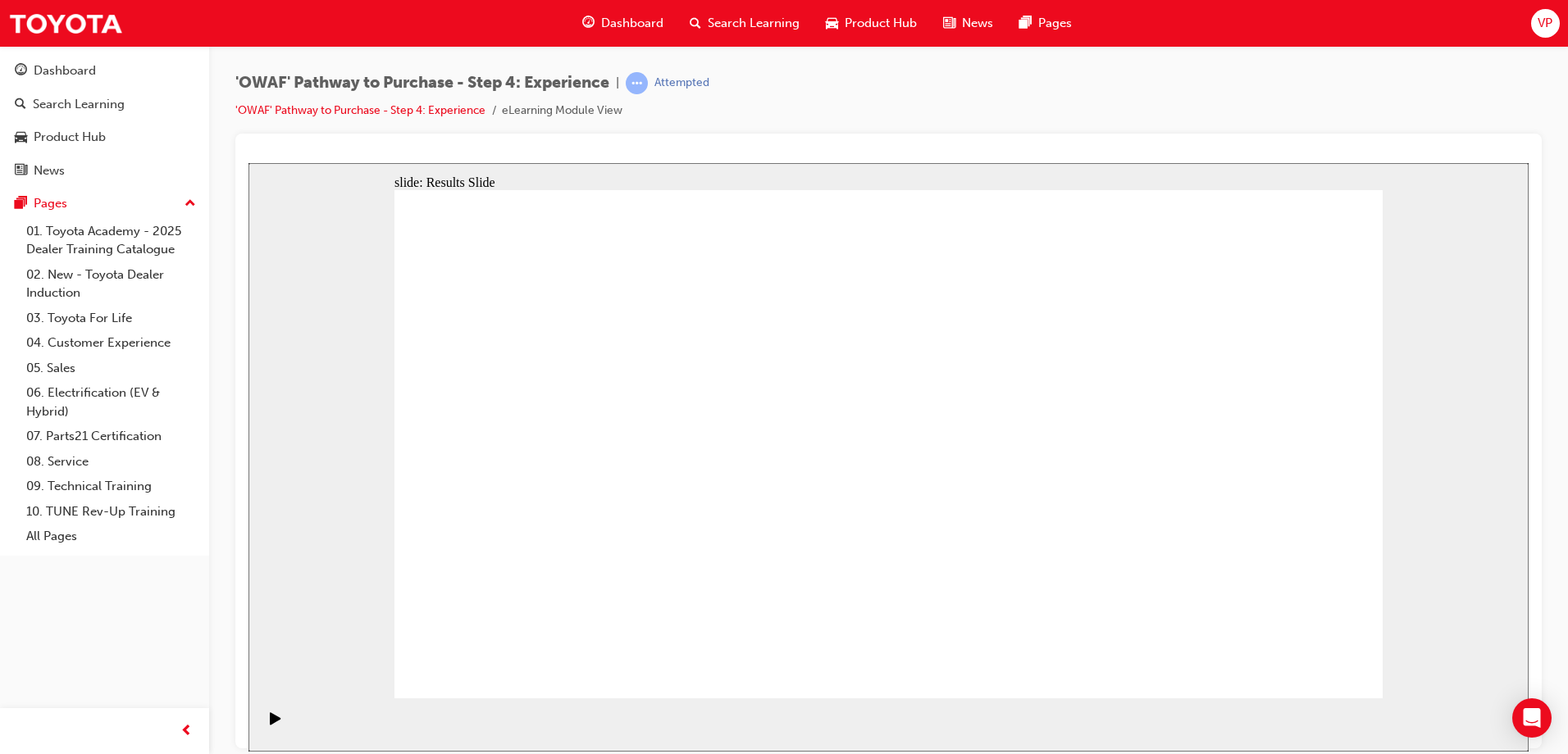
checkbox input "true"
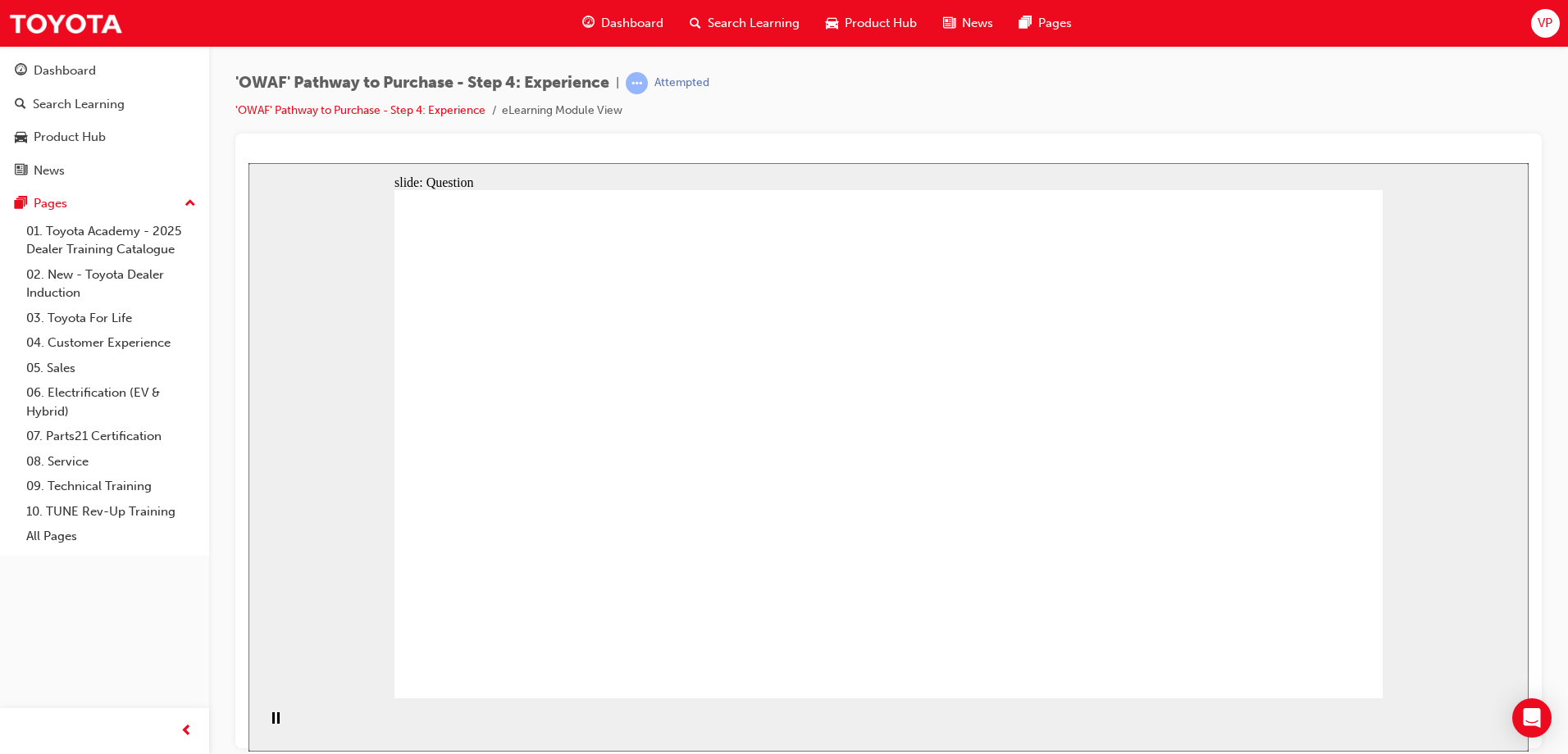
drag, startPoint x: 1205, startPoint y: 490, endPoint x: 634, endPoint y: 580, distance: 578.0
drag, startPoint x: 1247, startPoint y: 470, endPoint x: 649, endPoint y: 506, distance: 599.1
drag, startPoint x: 1239, startPoint y: 477, endPoint x: 961, endPoint y: 522, distance: 281.6
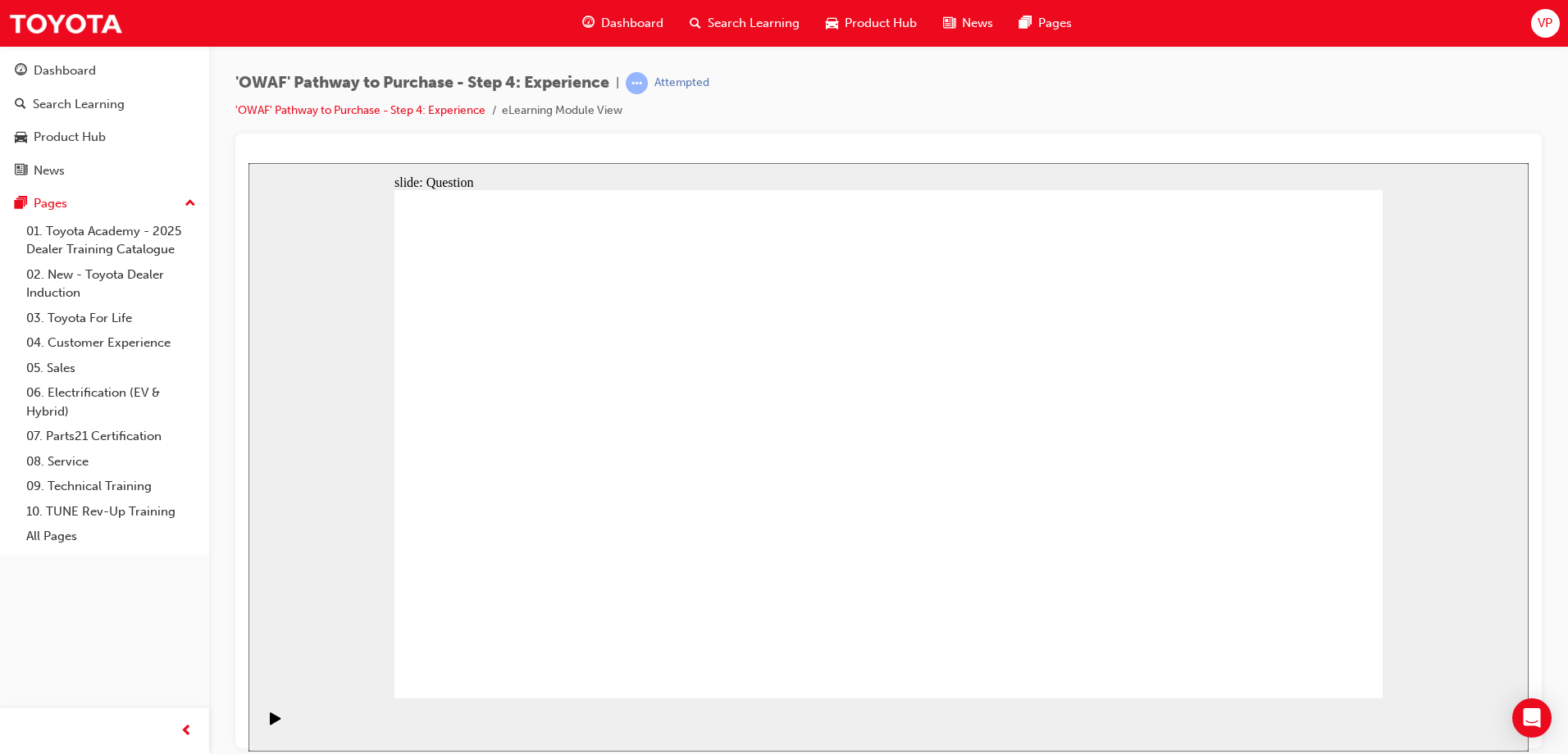
drag, startPoint x: 1244, startPoint y: 484, endPoint x: 680, endPoint y: 535, distance: 566.3
drag, startPoint x: 1220, startPoint y: 471, endPoint x: 934, endPoint y: 544, distance: 295.2
drag, startPoint x: 1231, startPoint y: 485, endPoint x: 945, endPoint y: 544, distance: 292.0
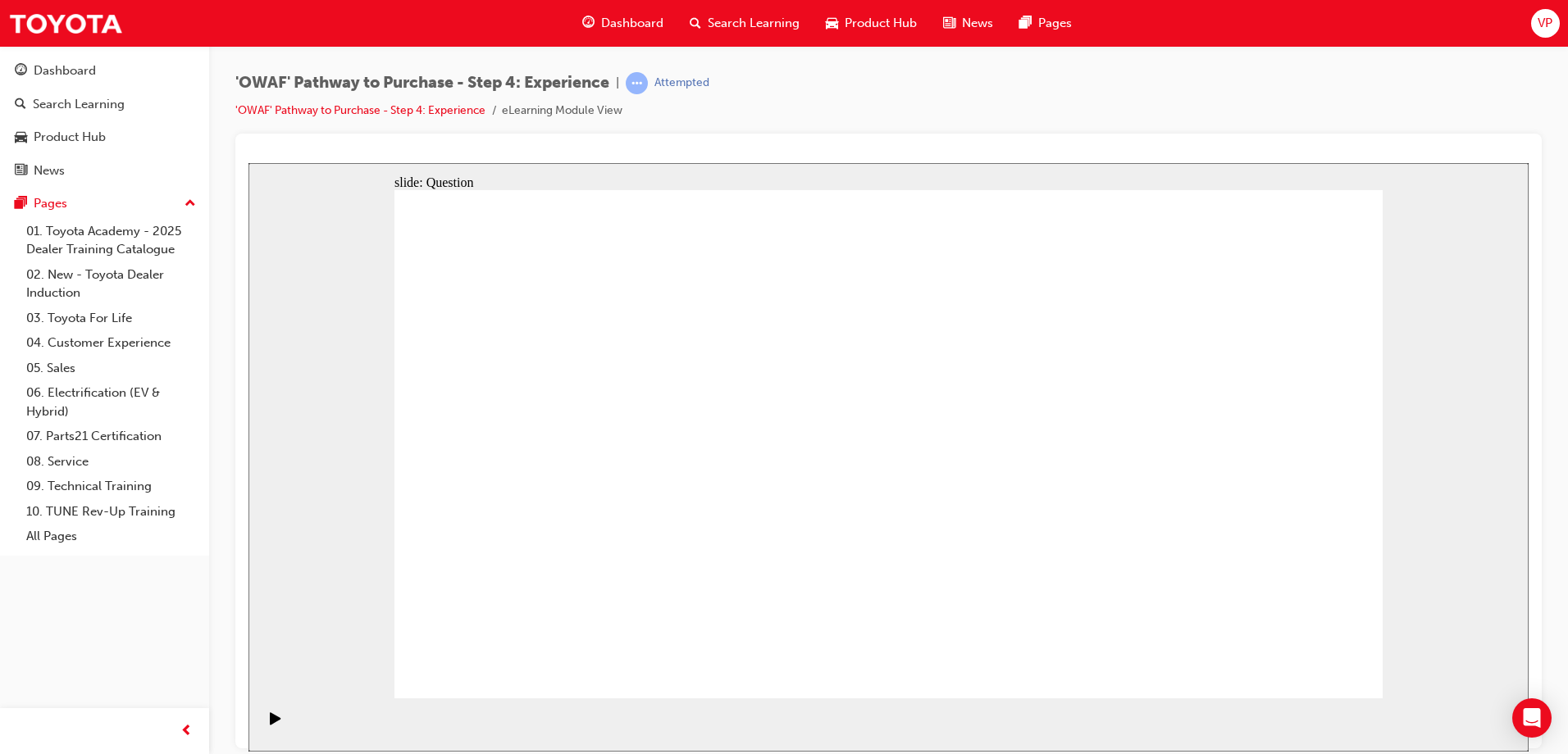
drag, startPoint x: 1207, startPoint y: 544, endPoint x: 1015, endPoint y: 586, distance: 196.5
drag, startPoint x: 1234, startPoint y: 479, endPoint x: 968, endPoint y: 539, distance: 272.7
drag, startPoint x: 1232, startPoint y: 524, endPoint x: 692, endPoint y: 676, distance: 561.0
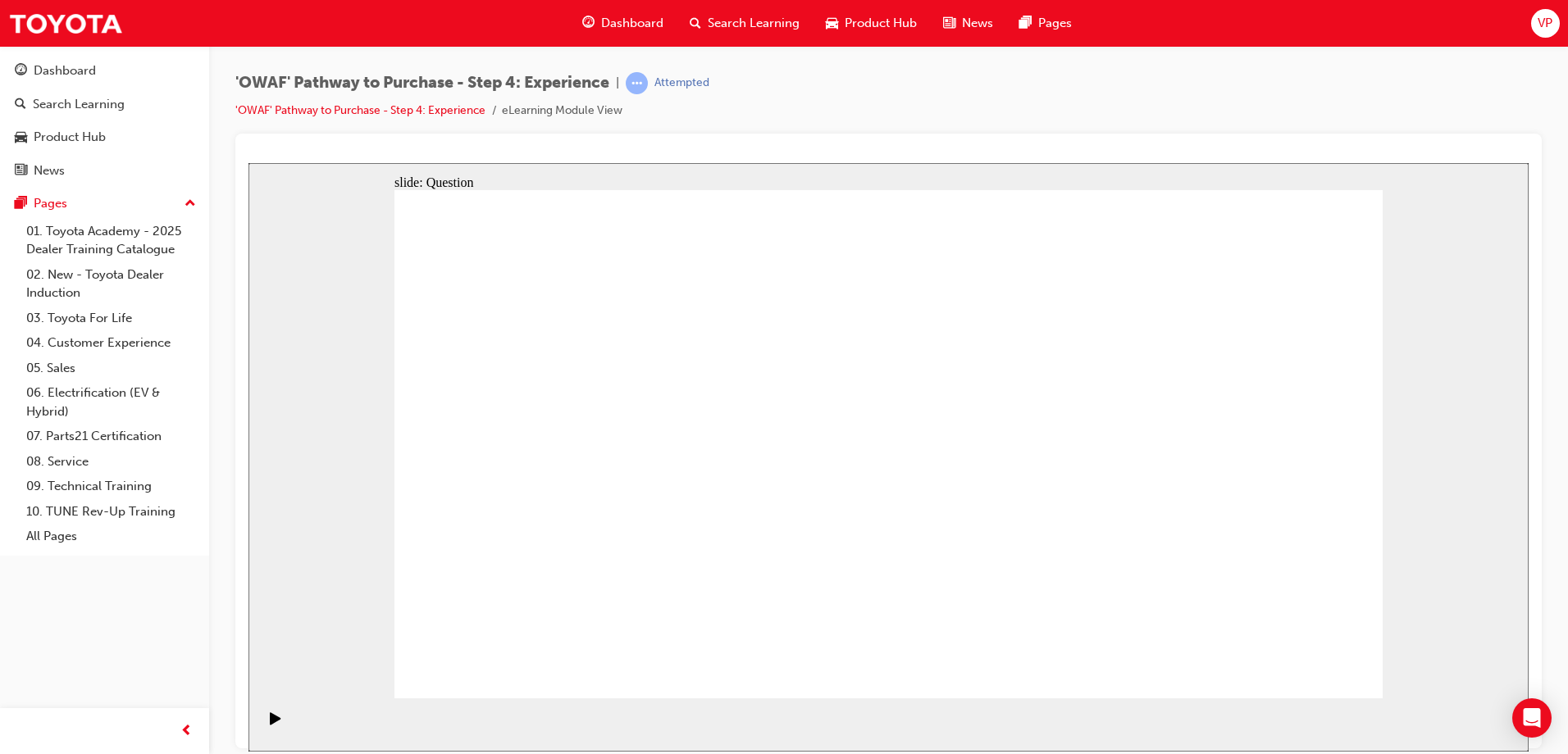
drag, startPoint x: 1232, startPoint y: 492, endPoint x: 632, endPoint y: 564, distance: 604.3
drag, startPoint x: 1232, startPoint y: 466, endPoint x: 945, endPoint y: 491, distance: 288.1
drag, startPoint x: 1232, startPoint y: 471, endPoint x: 629, endPoint y: 535, distance: 606.4
drag, startPoint x: 1227, startPoint y: 476, endPoint x: 632, endPoint y: 532, distance: 597.6
drag, startPoint x: 1242, startPoint y: 480, endPoint x: 933, endPoint y: 529, distance: 312.9
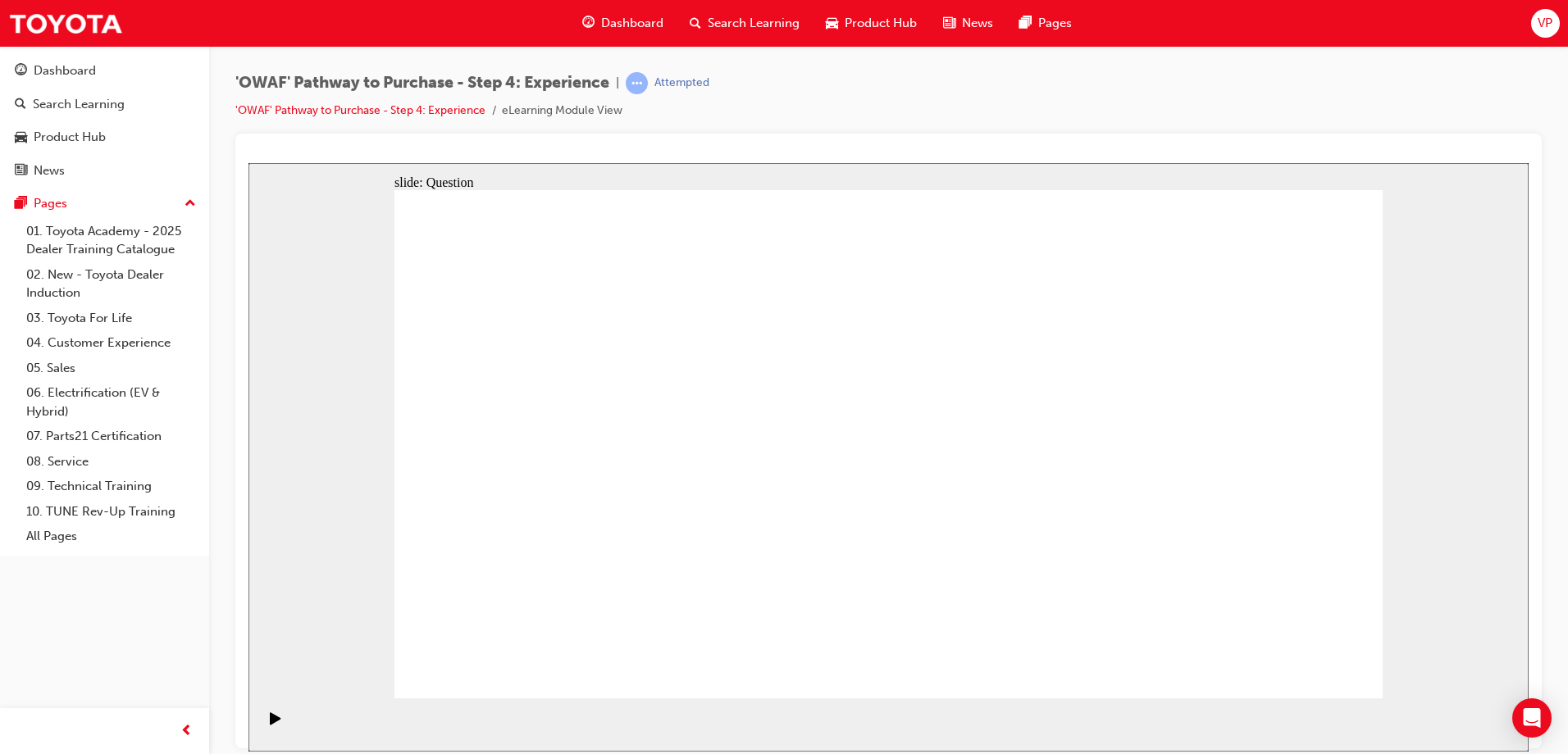
drag, startPoint x: 1222, startPoint y: 471, endPoint x: 670, endPoint y: 523, distance: 554.4
drag, startPoint x: 1257, startPoint y: 469, endPoint x: 974, endPoint y: 547, distance: 293.6
drag, startPoint x: 1191, startPoint y: 569, endPoint x: 1306, endPoint y: 436, distance: 175.8
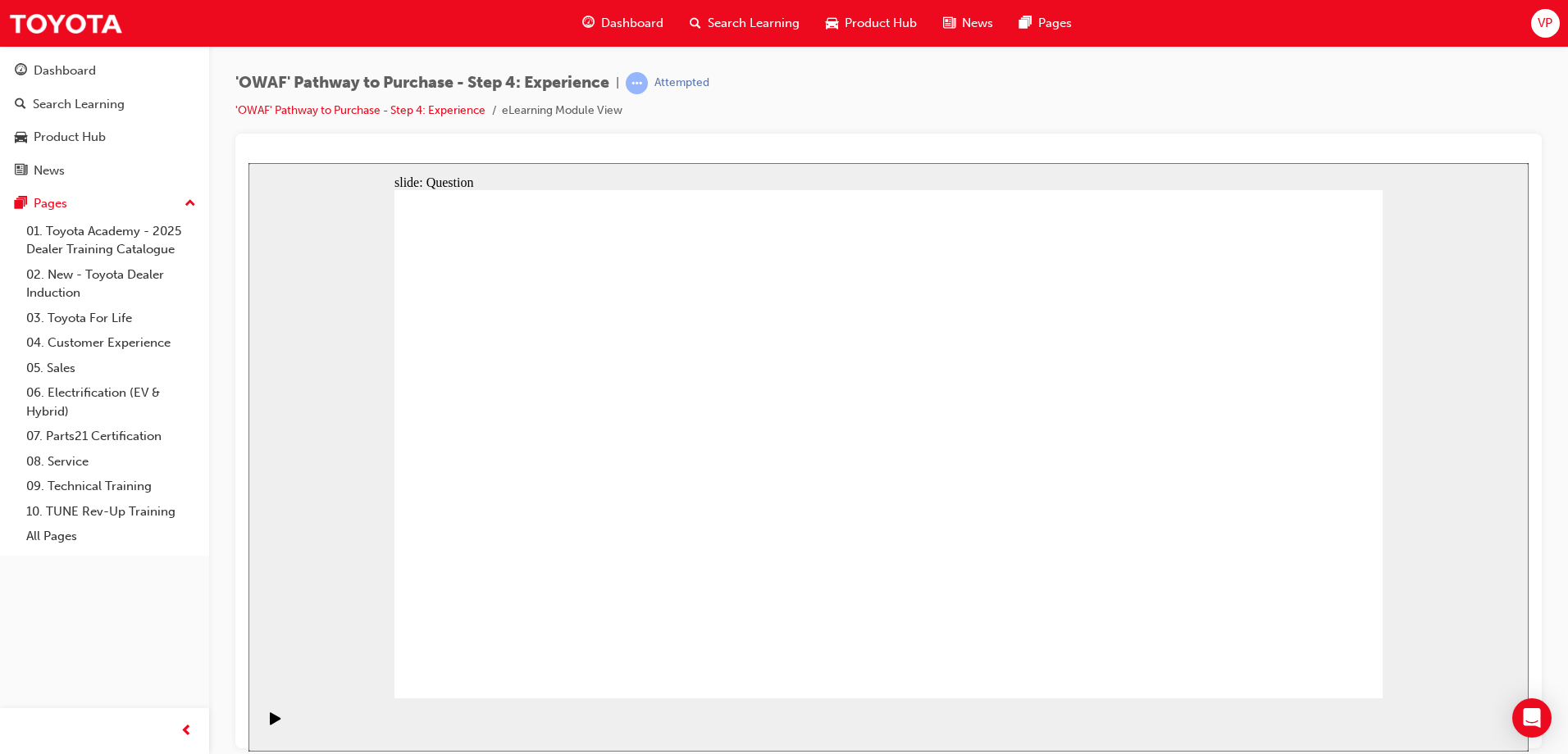
drag, startPoint x: 1301, startPoint y: 576, endPoint x: 1197, endPoint y: 422, distance: 185.8
drag, startPoint x: 992, startPoint y: 587, endPoint x: 872, endPoint y: 429, distance: 198.4
drag, startPoint x: 852, startPoint y: 585, endPoint x: 984, endPoint y: 441, distance: 195.3
drag, startPoint x: 1076, startPoint y: 536, endPoint x: 1084, endPoint y: 427, distance: 109.3
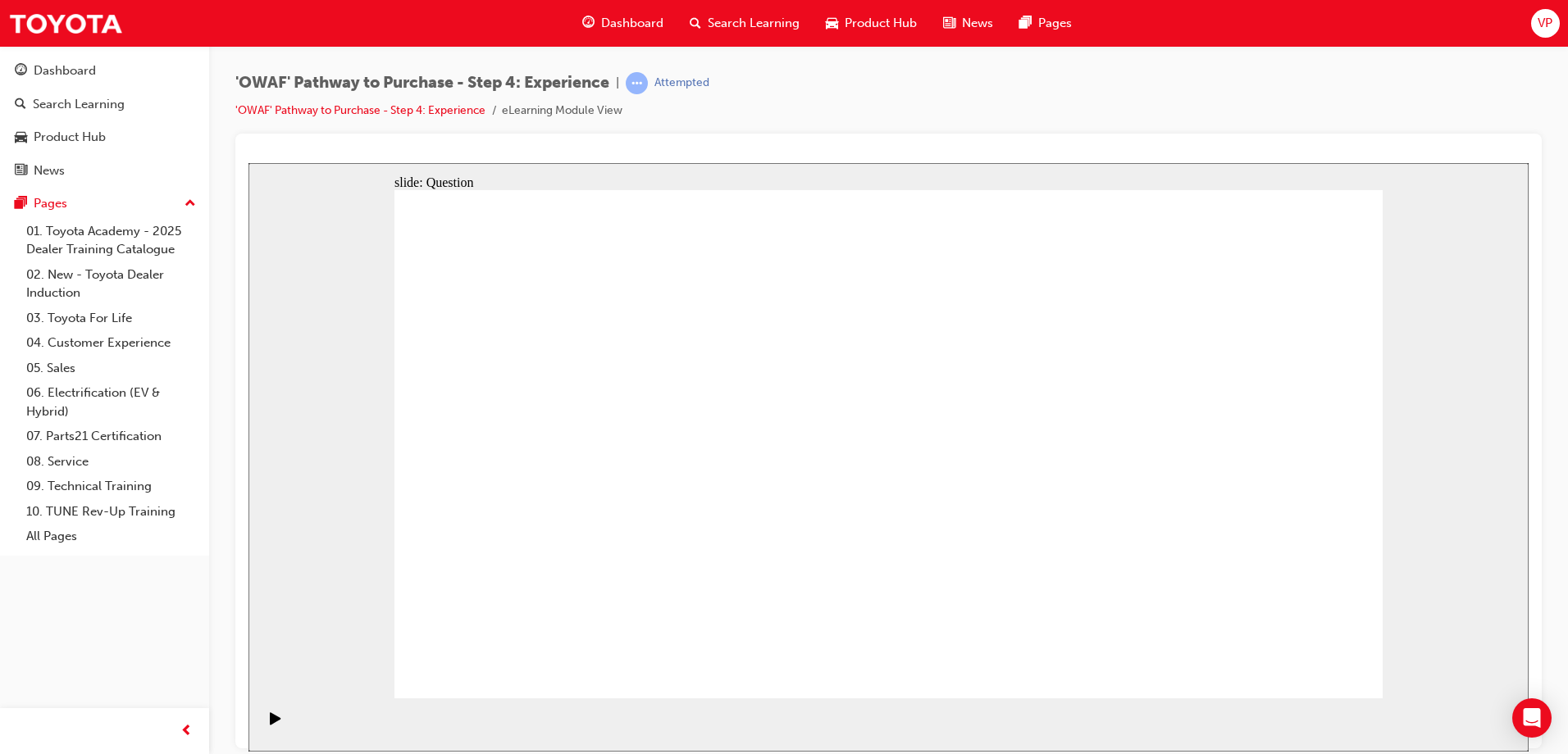
drag, startPoint x: 1074, startPoint y: 434, endPoint x: 983, endPoint y: 428, distance: 91.2
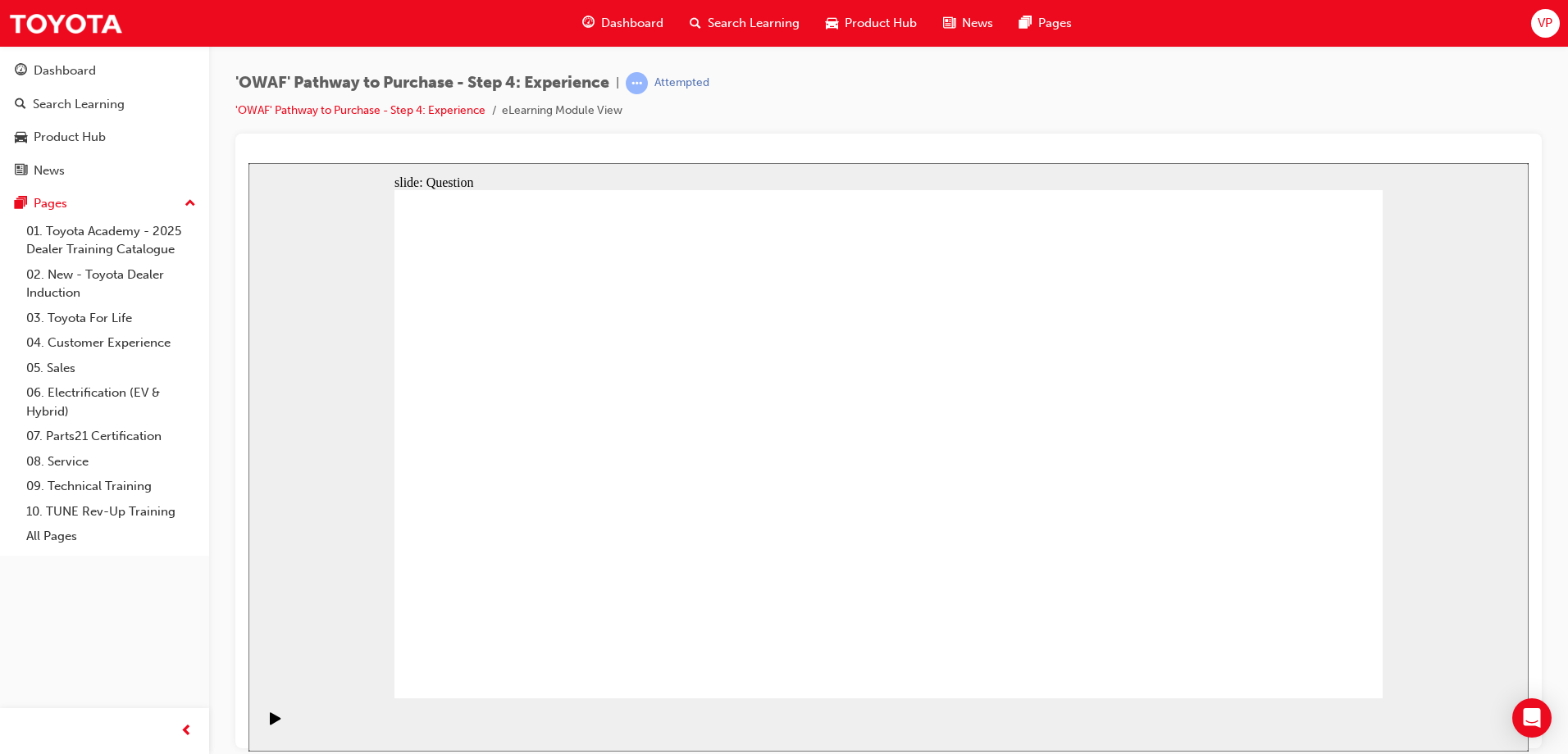
drag, startPoint x: 922, startPoint y: 551, endPoint x: 1089, endPoint y: 394, distance: 229.2
drag, startPoint x: 933, startPoint y: 597, endPoint x: 890, endPoint y: 392, distance: 209.5
drag, startPoint x: 827, startPoint y: 383, endPoint x: 868, endPoint y: 627, distance: 247.4
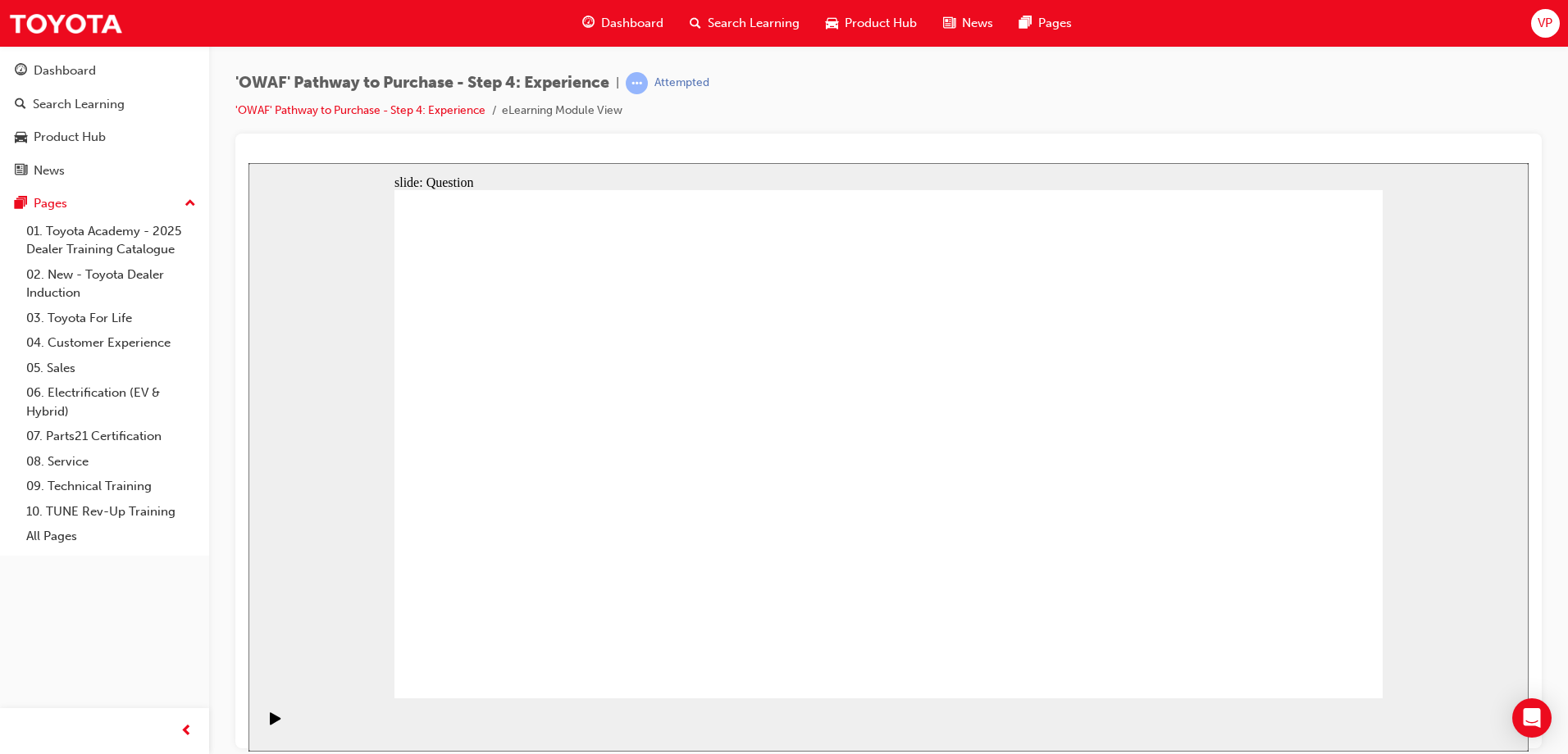
drag, startPoint x: 700, startPoint y: 602, endPoint x: 833, endPoint y: 379, distance: 259.6
drag, startPoint x: 877, startPoint y: 562, endPoint x: 1135, endPoint y: 387, distance: 311.8
drag, startPoint x: 1052, startPoint y: 602, endPoint x: 1115, endPoint y: 443, distance: 171.0
drag, startPoint x: 904, startPoint y: 544, endPoint x: 920, endPoint y: 564, distance: 25.6
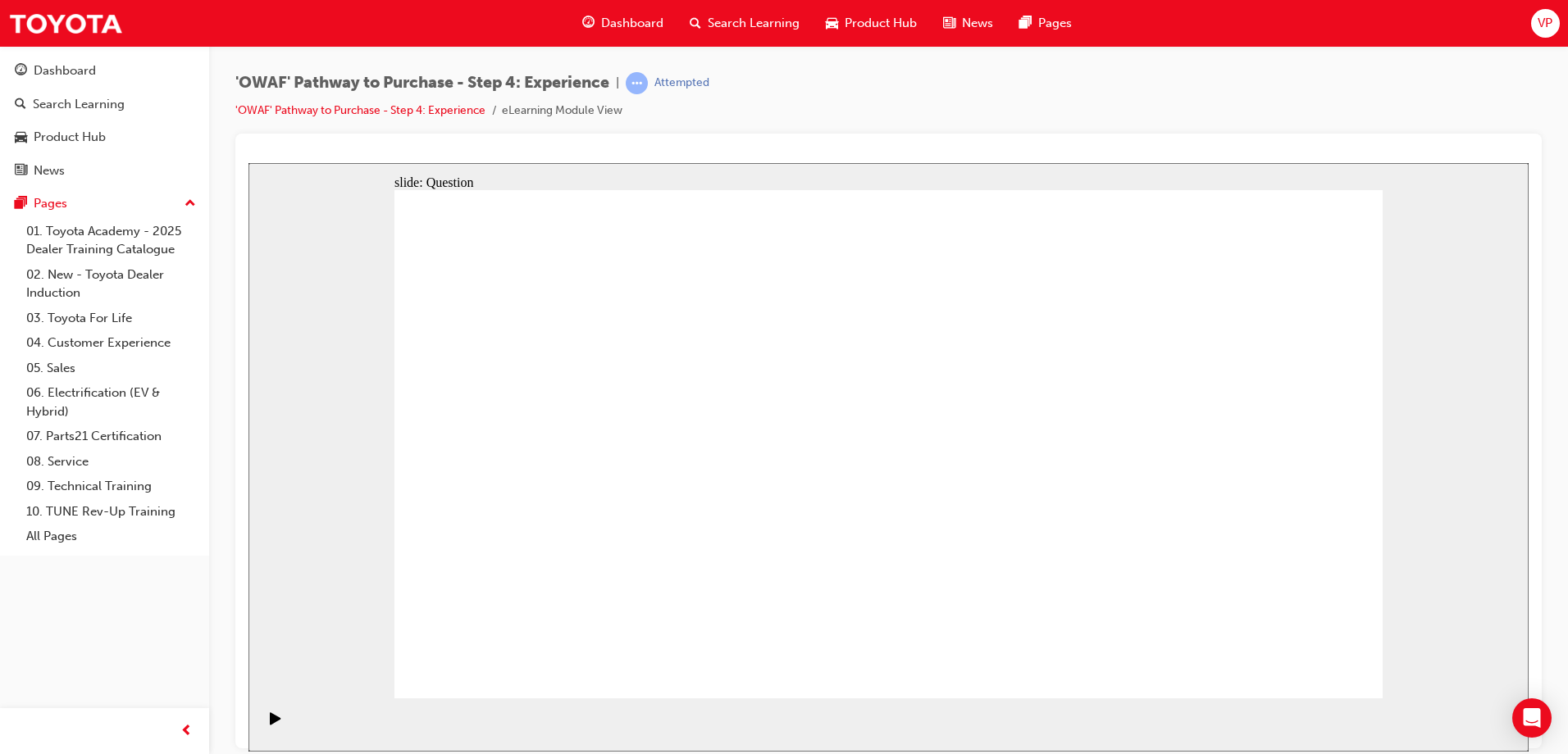
radio input "true"
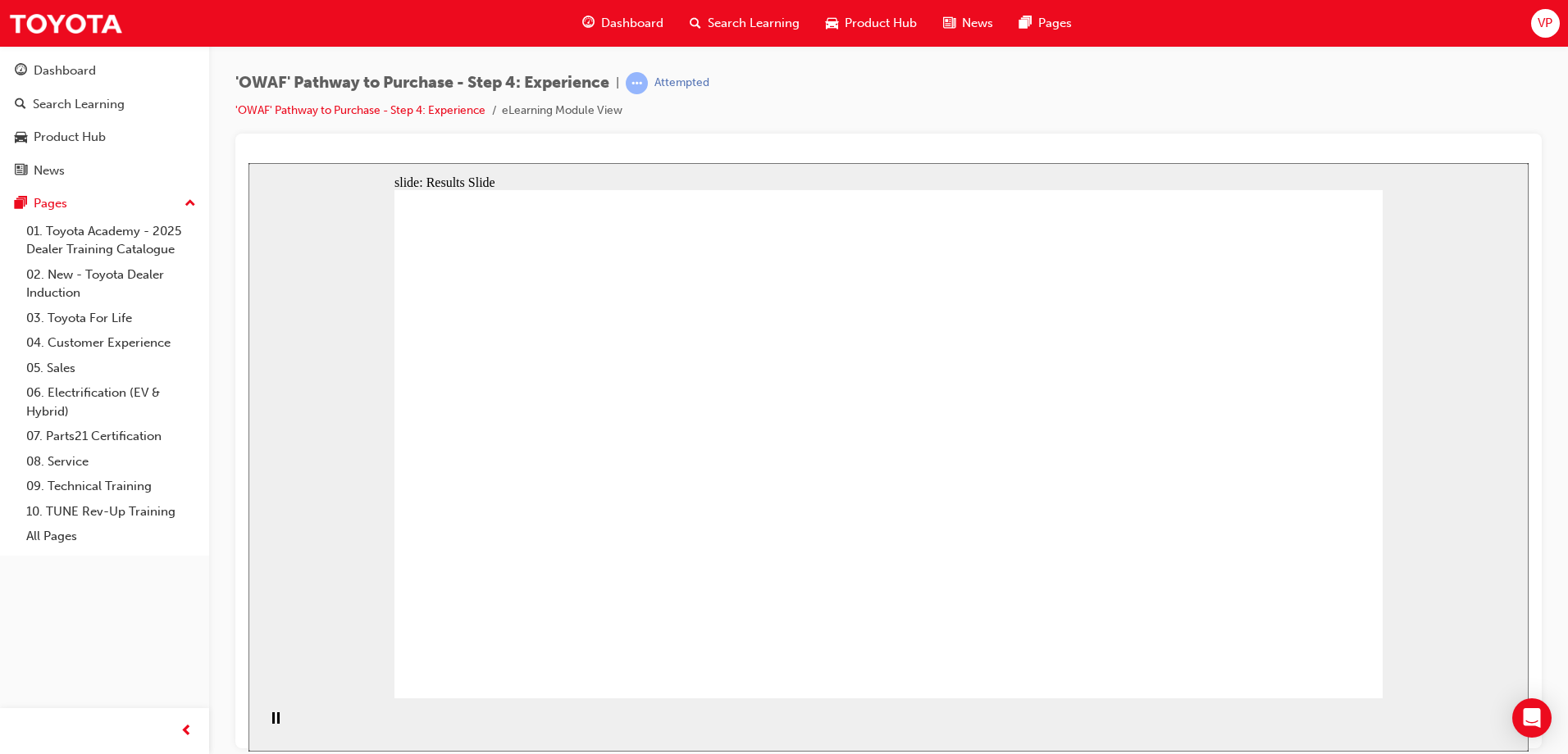
checkbox input "true"
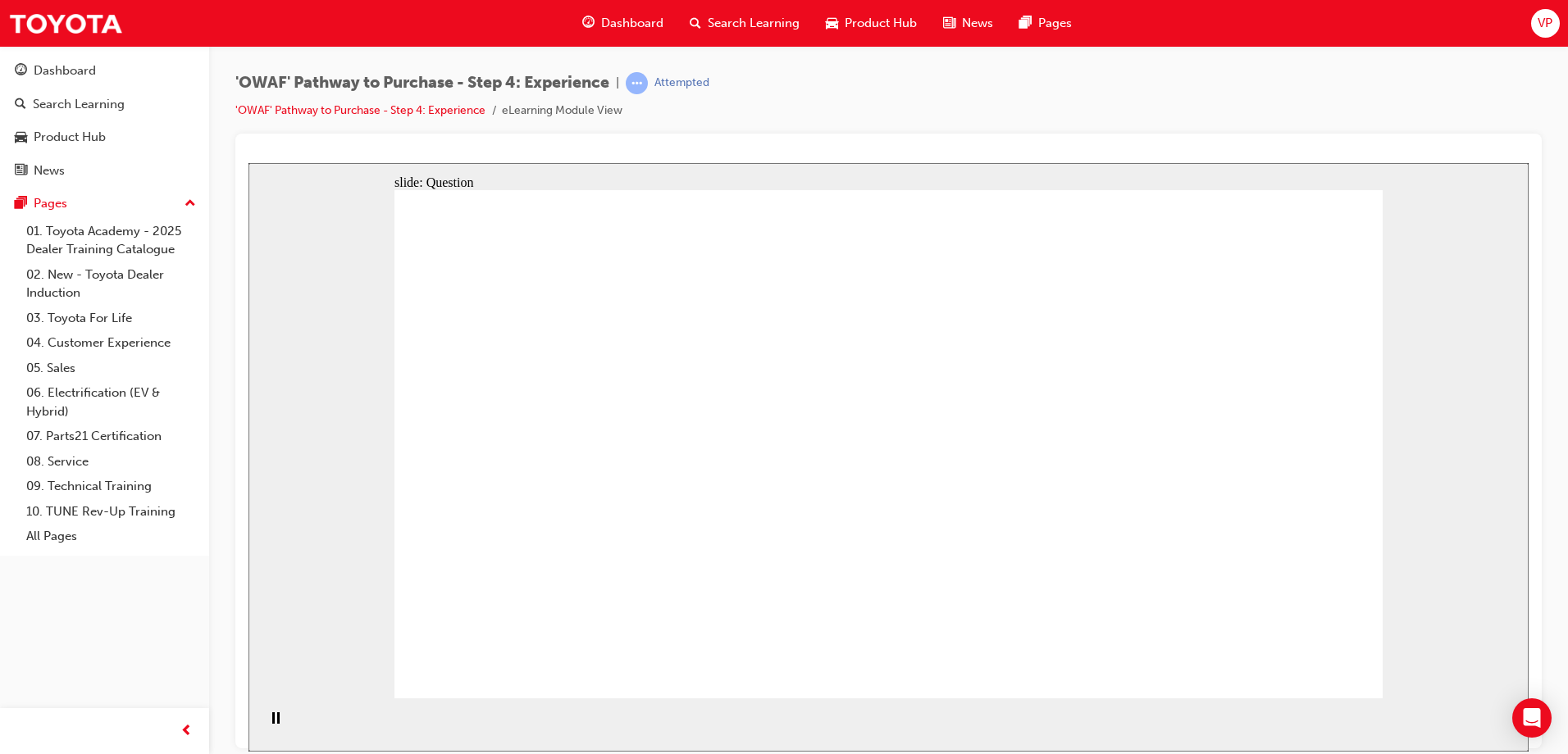
drag, startPoint x: 1207, startPoint y: 497, endPoint x: 549, endPoint y: 577, distance: 662.8
drag, startPoint x: 1227, startPoint y: 456, endPoint x: 624, endPoint y: 535, distance: 608.2
drag, startPoint x: 1217, startPoint y: 444, endPoint x: 954, endPoint y: 489, distance: 266.8
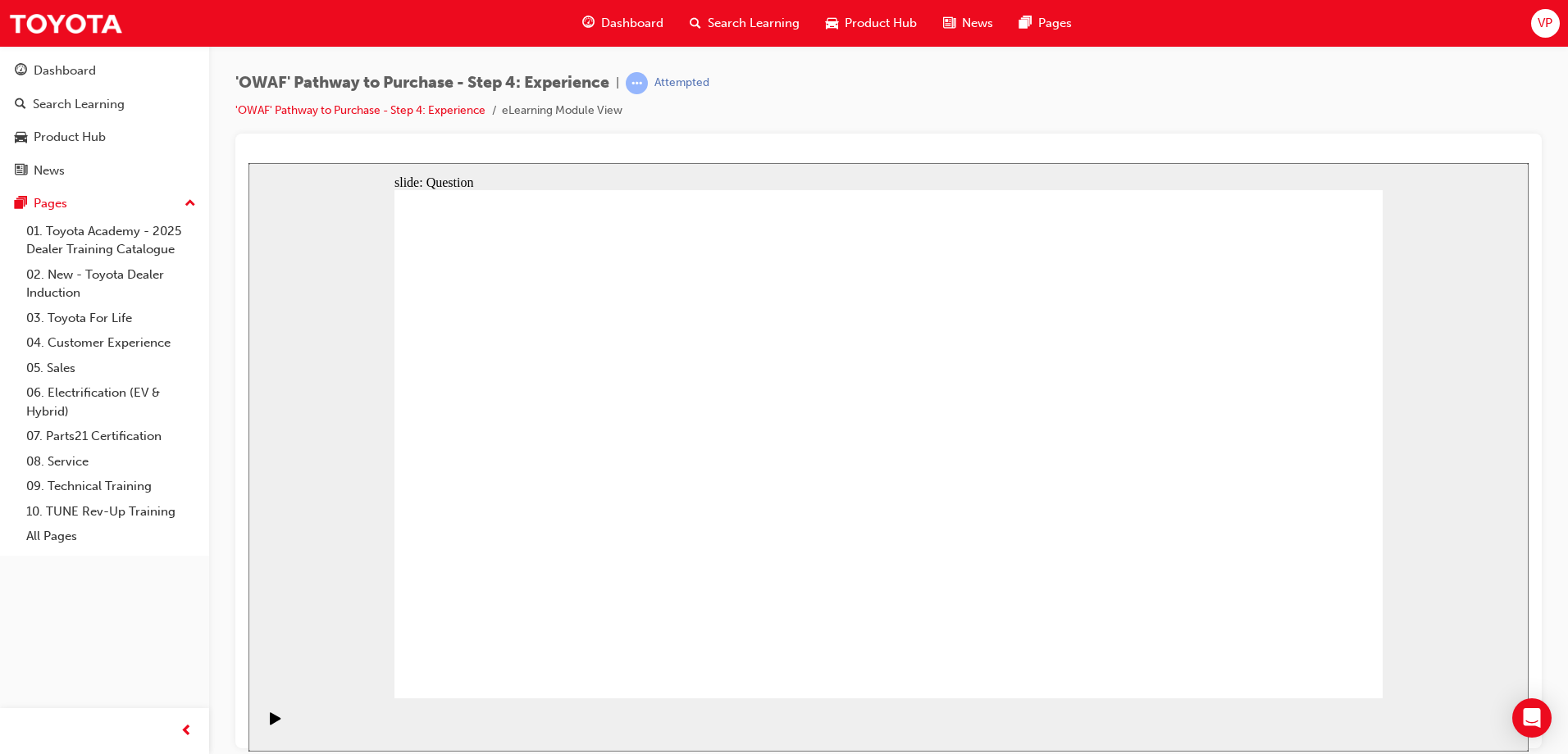
drag, startPoint x: 1233, startPoint y: 476, endPoint x: 661, endPoint y: 556, distance: 577.6
drag, startPoint x: 1238, startPoint y: 443, endPoint x: 1006, endPoint y: 523, distance: 245.4
drag, startPoint x: 1233, startPoint y: 481, endPoint x: 1011, endPoint y: 505, distance: 223.3
drag, startPoint x: 1231, startPoint y: 562, endPoint x: 602, endPoint y: 497, distance: 632.3
drag, startPoint x: 1245, startPoint y: 515, endPoint x: 1002, endPoint y: 501, distance: 243.4
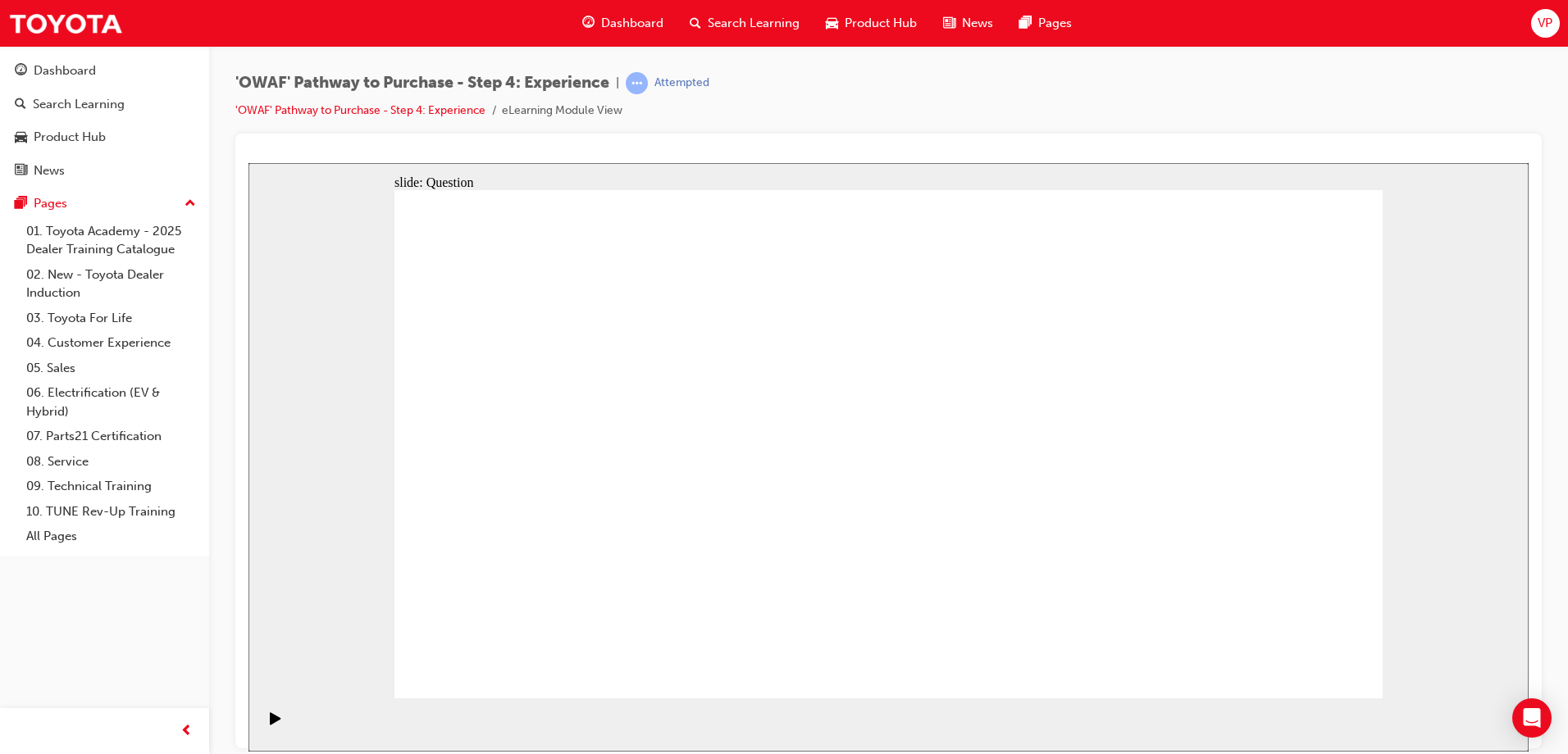
drag, startPoint x: 1212, startPoint y: 588, endPoint x: 1305, endPoint y: 452, distance: 164.8
drag, startPoint x: 1310, startPoint y: 597, endPoint x: 1189, endPoint y: 442, distance: 196.6
drag, startPoint x: 883, startPoint y: 581, endPoint x: 969, endPoint y: 437, distance: 167.7
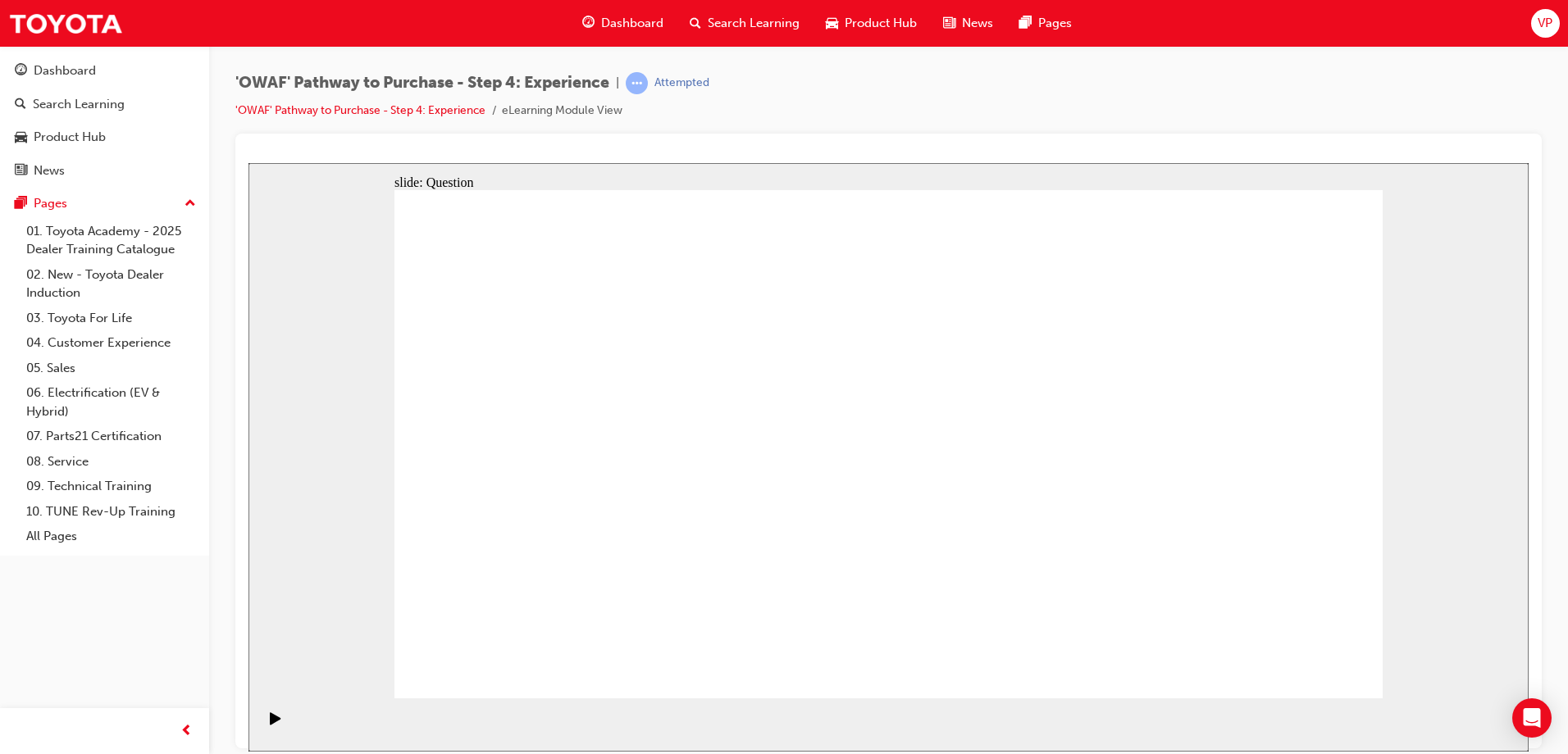
drag, startPoint x: 978, startPoint y: 605, endPoint x: 1083, endPoint y: 463, distance: 176.6
drag, startPoint x: 1082, startPoint y: 598, endPoint x: 876, endPoint y: 461, distance: 247.4
drag, startPoint x: 1086, startPoint y: 424, endPoint x: 851, endPoint y: 456, distance: 237.2
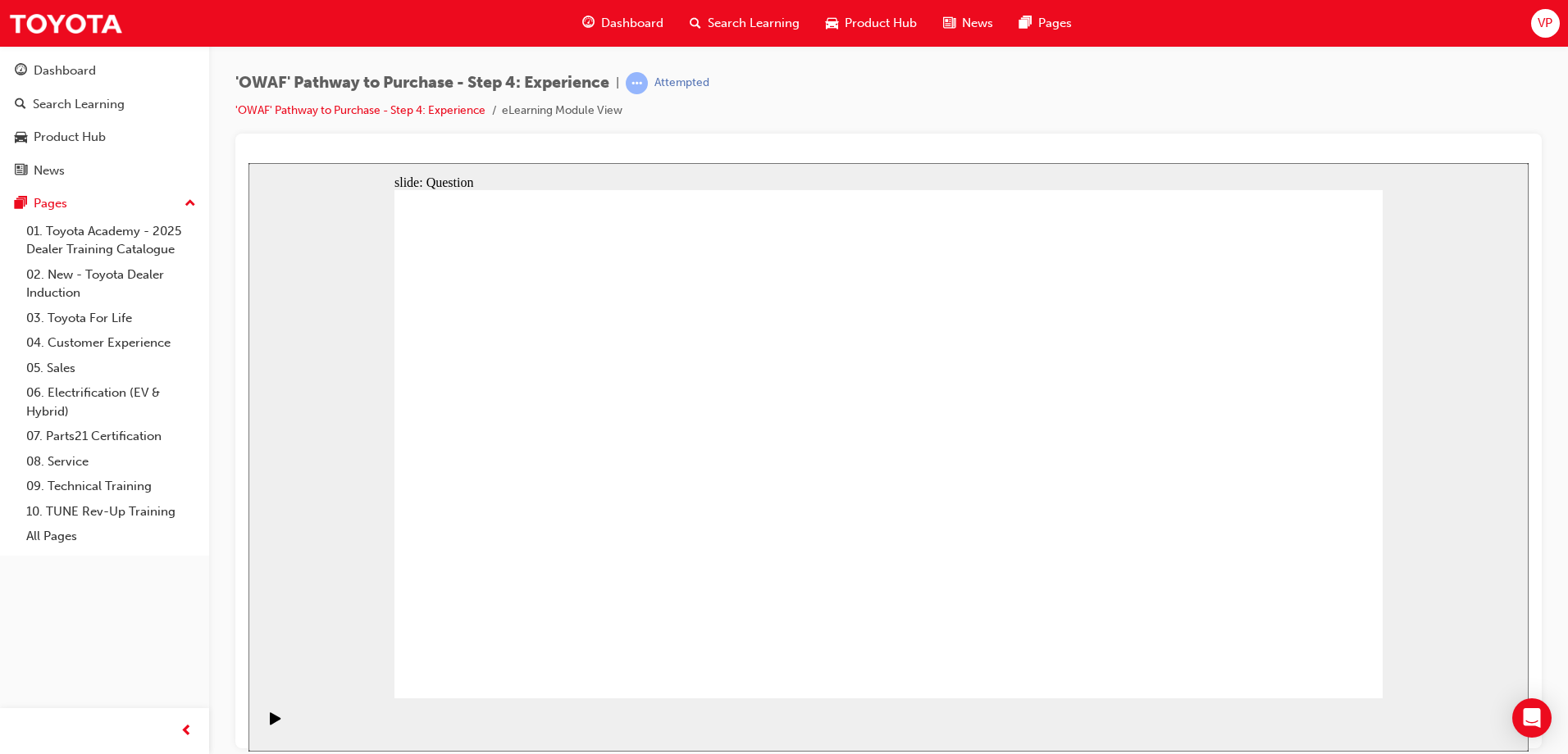
drag, startPoint x: 1095, startPoint y: 534, endPoint x: 1078, endPoint y: 437, distance: 98.5
drag, startPoint x: 997, startPoint y: 533, endPoint x: 986, endPoint y: 669, distance: 136.4
drag, startPoint x: 718, startPoint y: 612, endPoint x: 851, endPoint y: 402, distance: 248.6
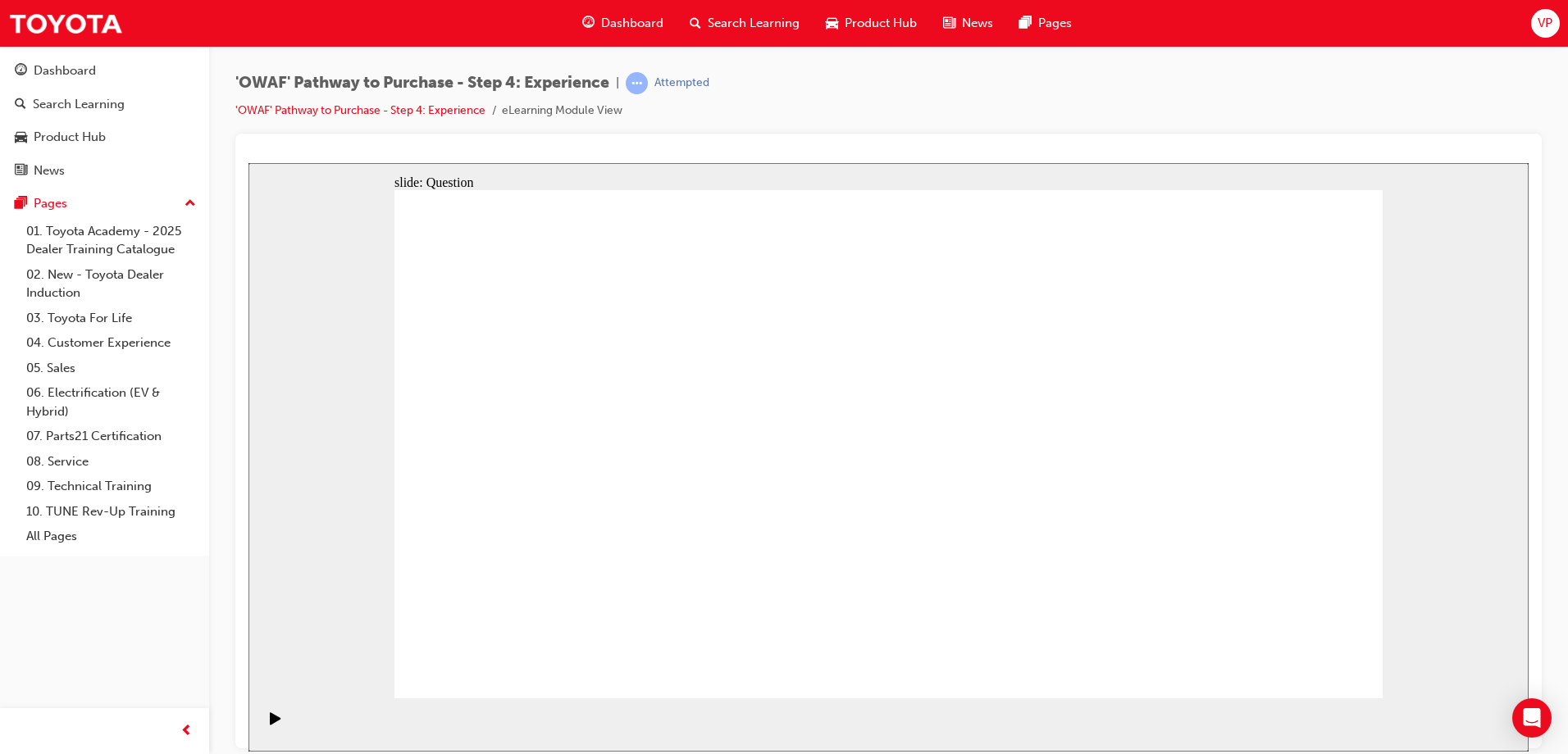
drag, startPoint x: 876, startPoint y: 558, endPoint x: 1102, endPoint y: 437, distance: 256.4
drag, startPoint x: 1074, startPoint y: 608, endPoint x: 1111, endPoint y: 442, distance: 170.1
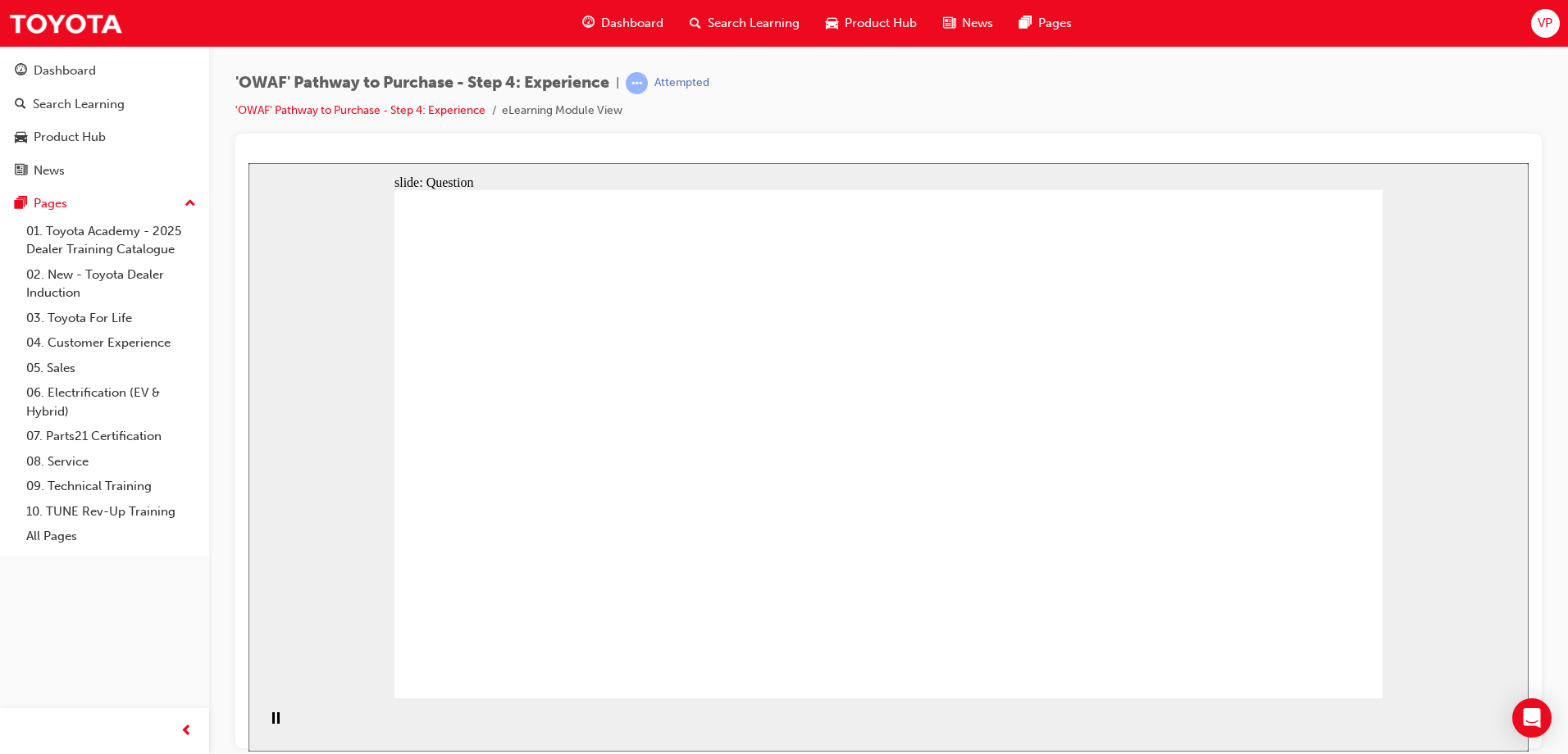
radio input "true"
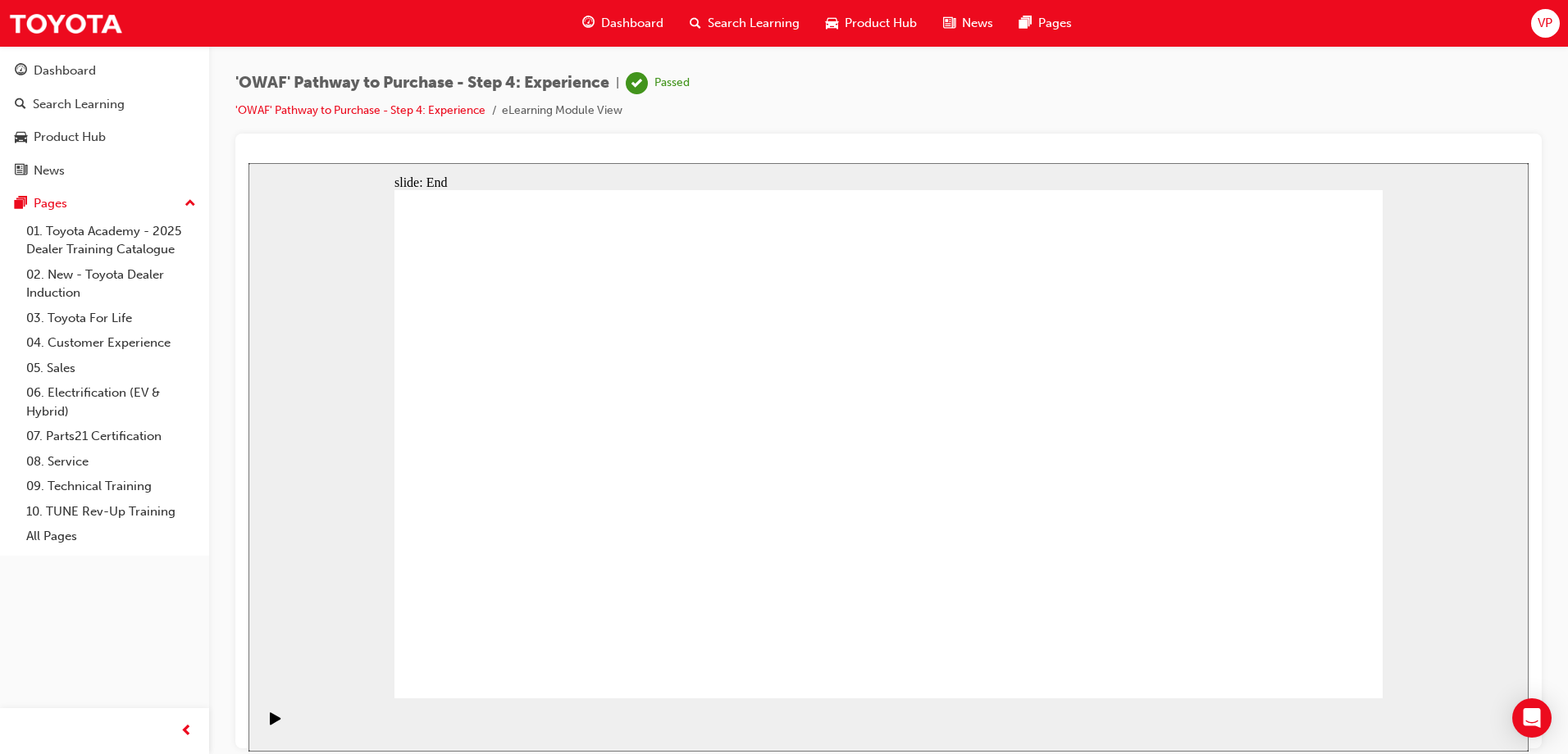
click at [734, 22] on span "Search Learning" at bounding box center [753, 23] width 92 height 19
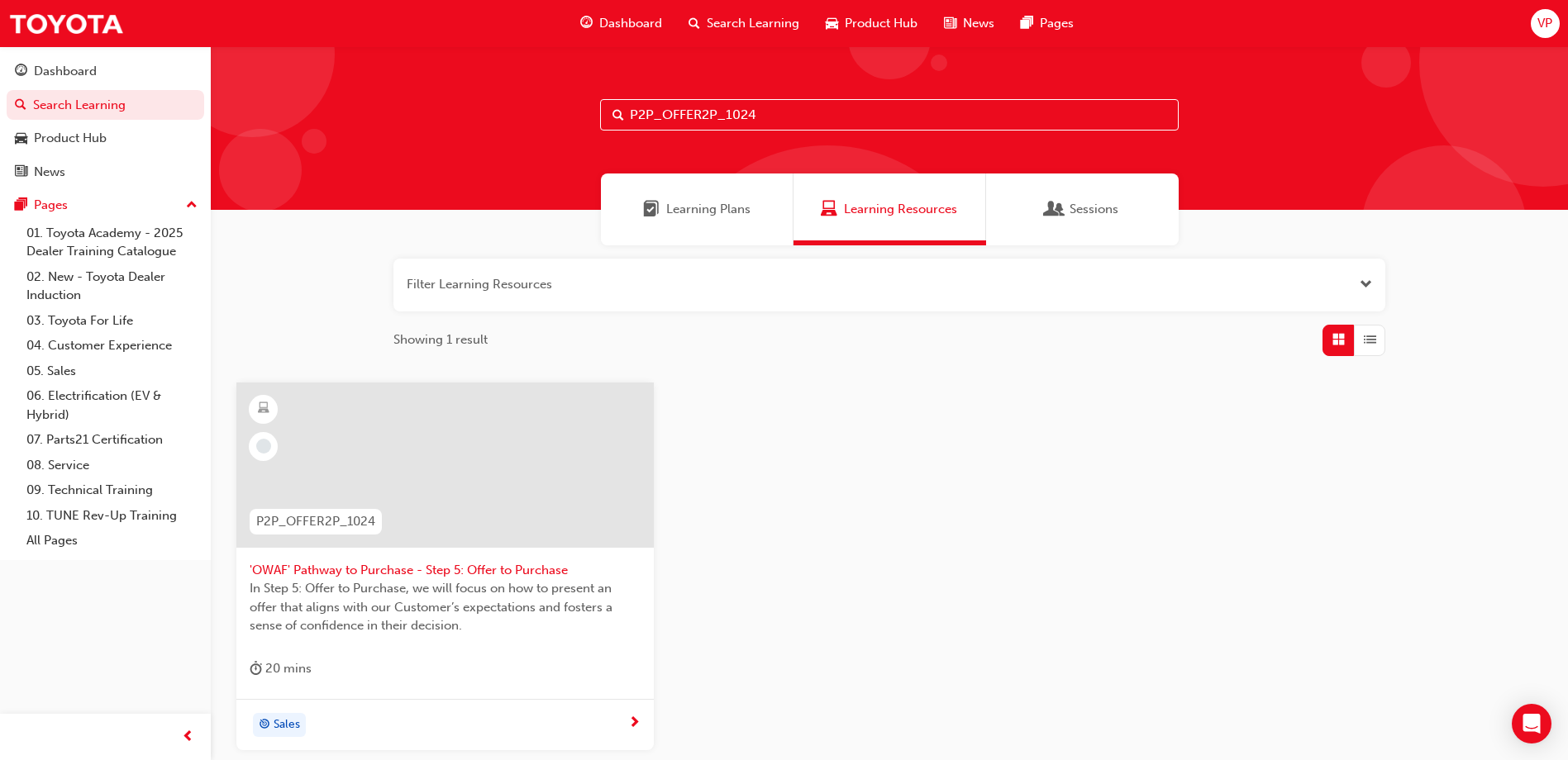
click at [1547, 25] on span "VP" at bounding box center [1544, 23] width 15 height 19
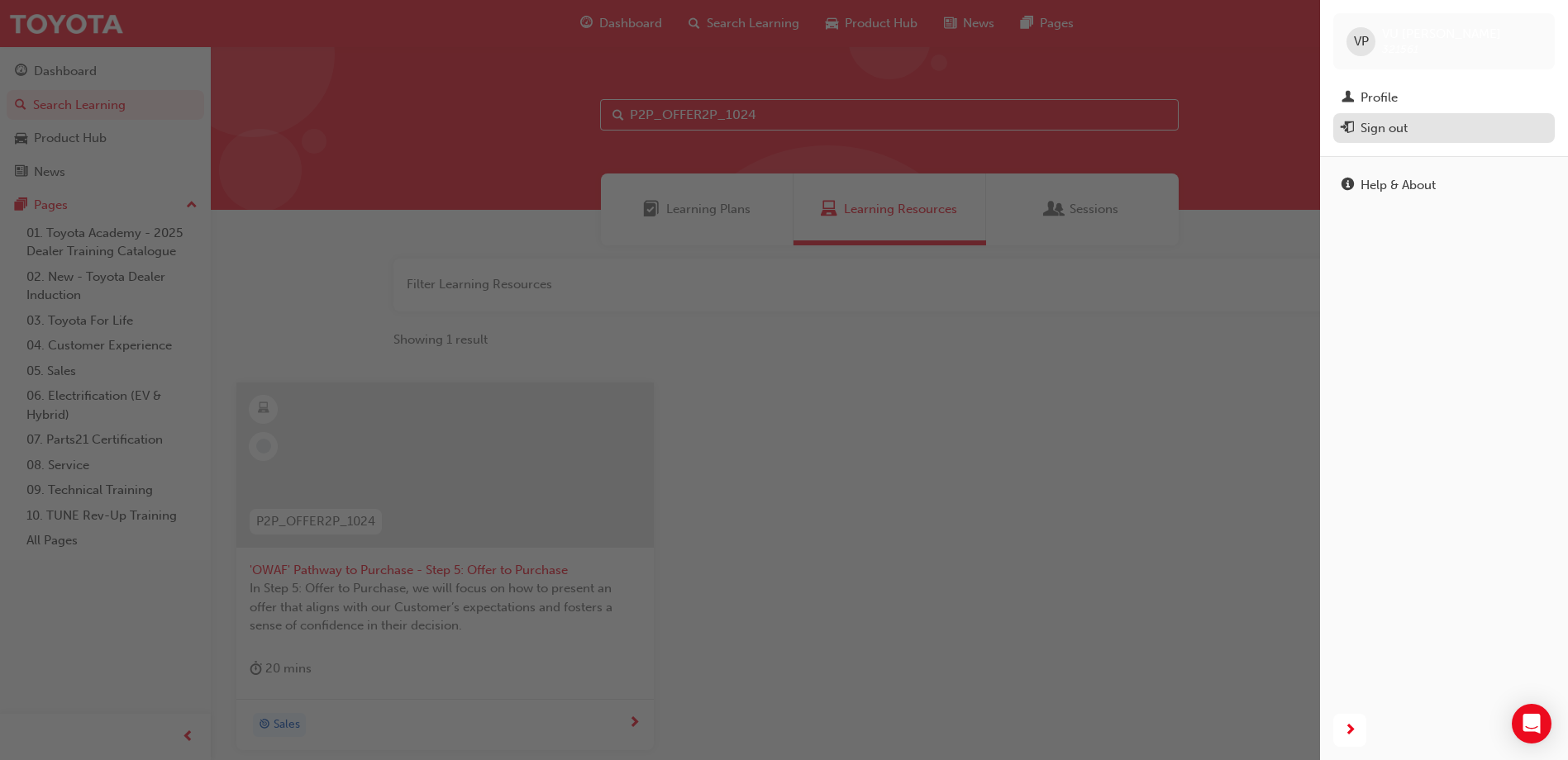
click at [1382, 133] on div "Sign out" at bounding box center [1383, 128] width 47 height 19
